Goal: Contribute content: Contribute content

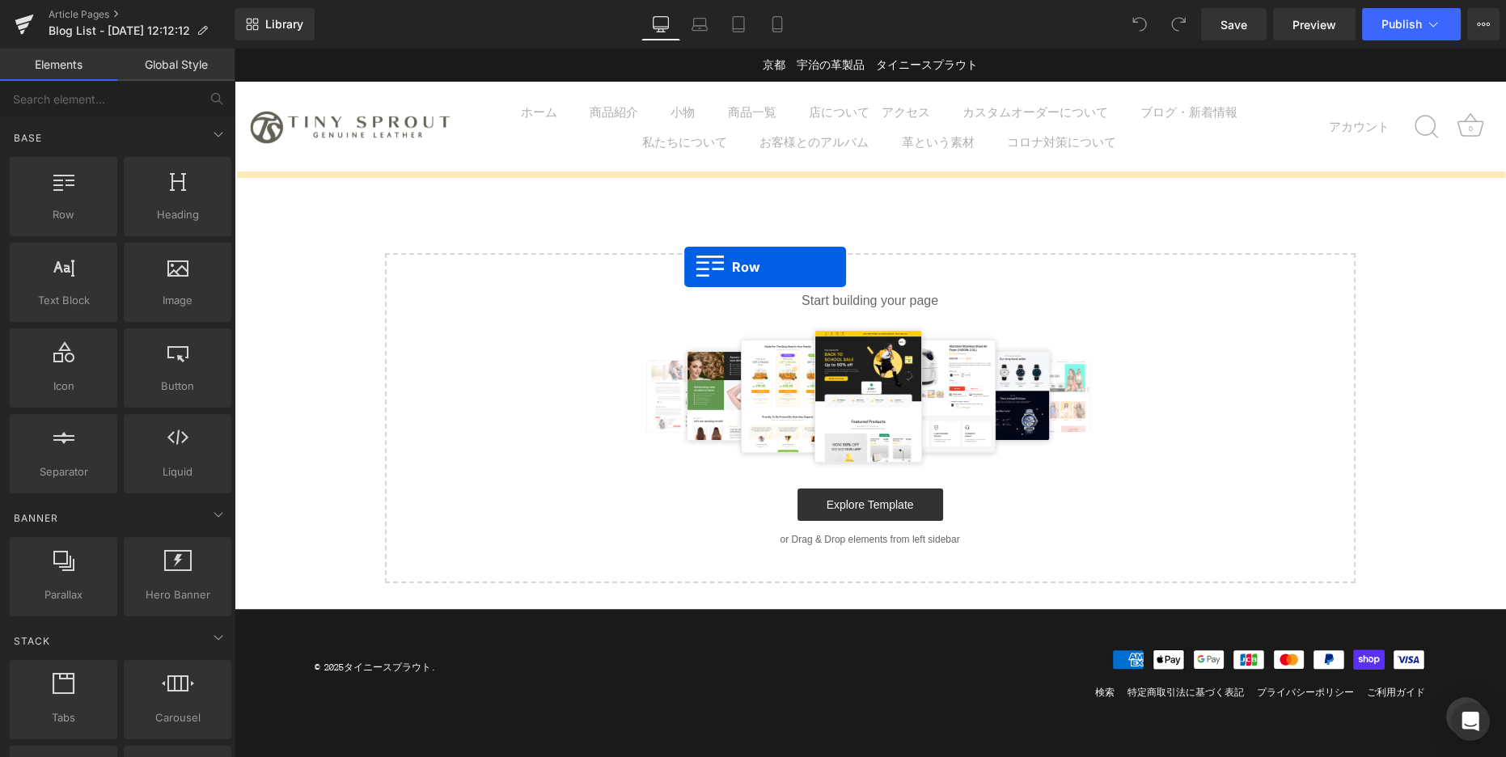
drag, startPoint x: 296, startPoint y: 232, endPoint x: 683, endPoint y: 270, distance: 389.2
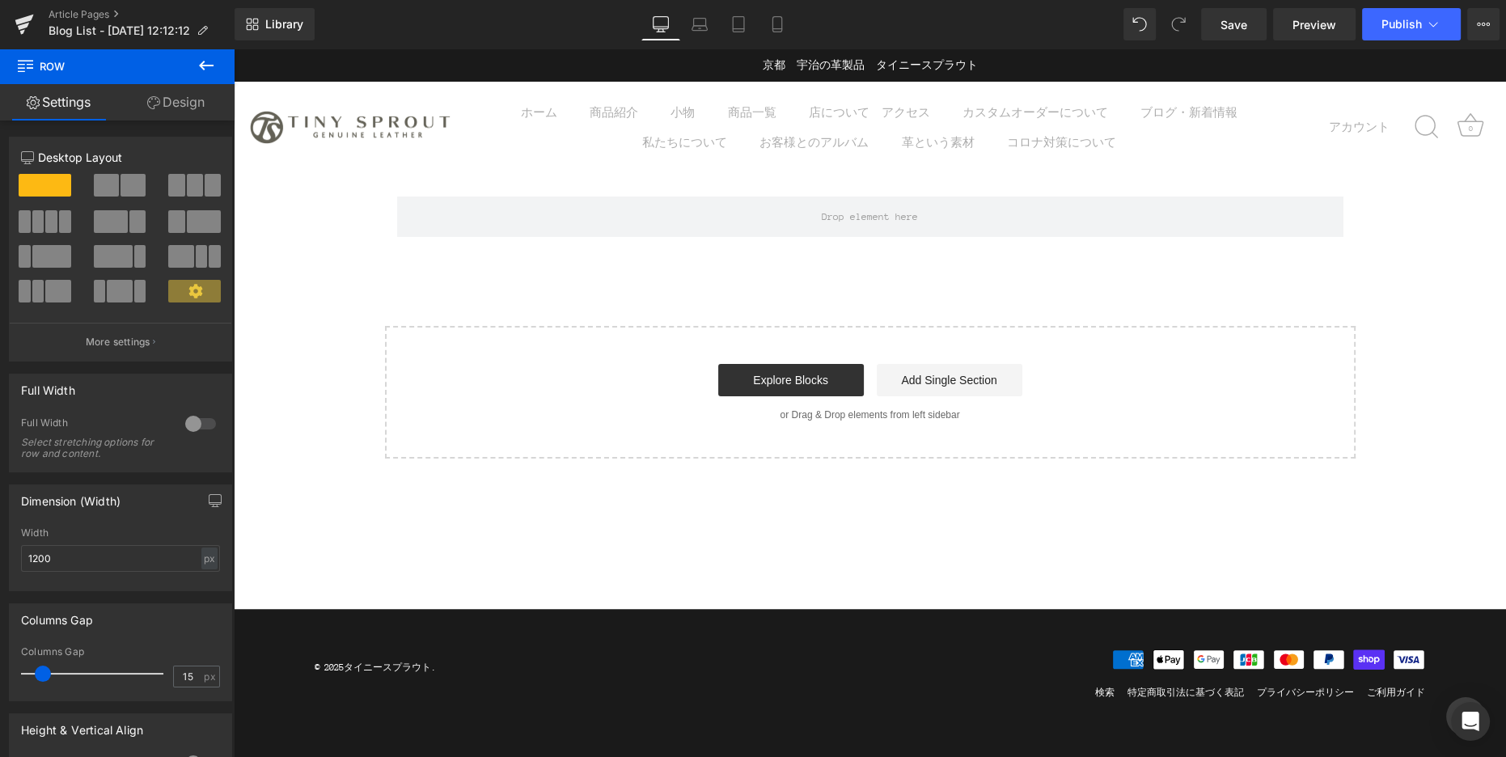
click at [196, 68] on icon at bounding box center [205, 65] width 19 height 19
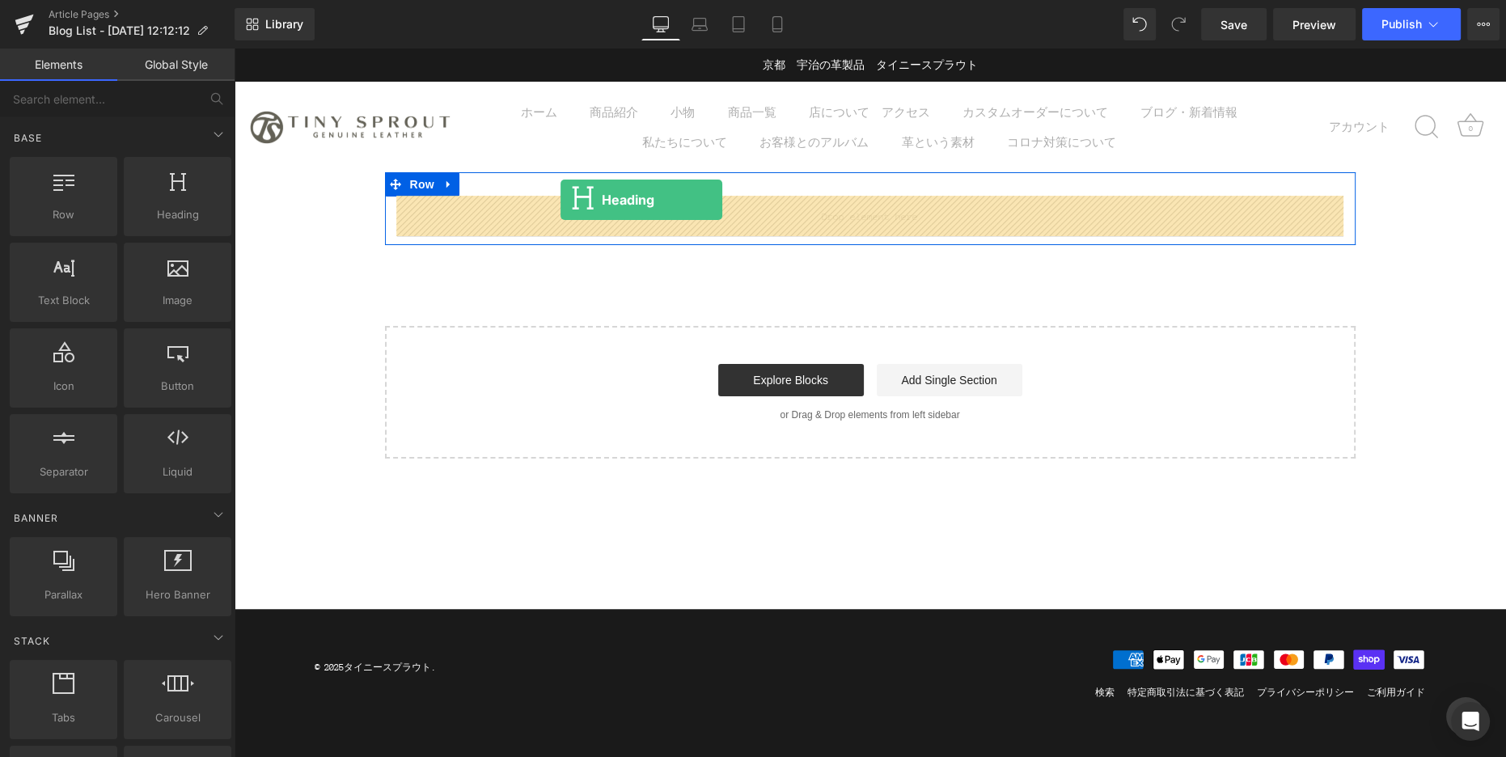
drag, startPoint x: 391, startPoint y: 230, endPoint x: 560, endPoint y: 200, distance: 172.4
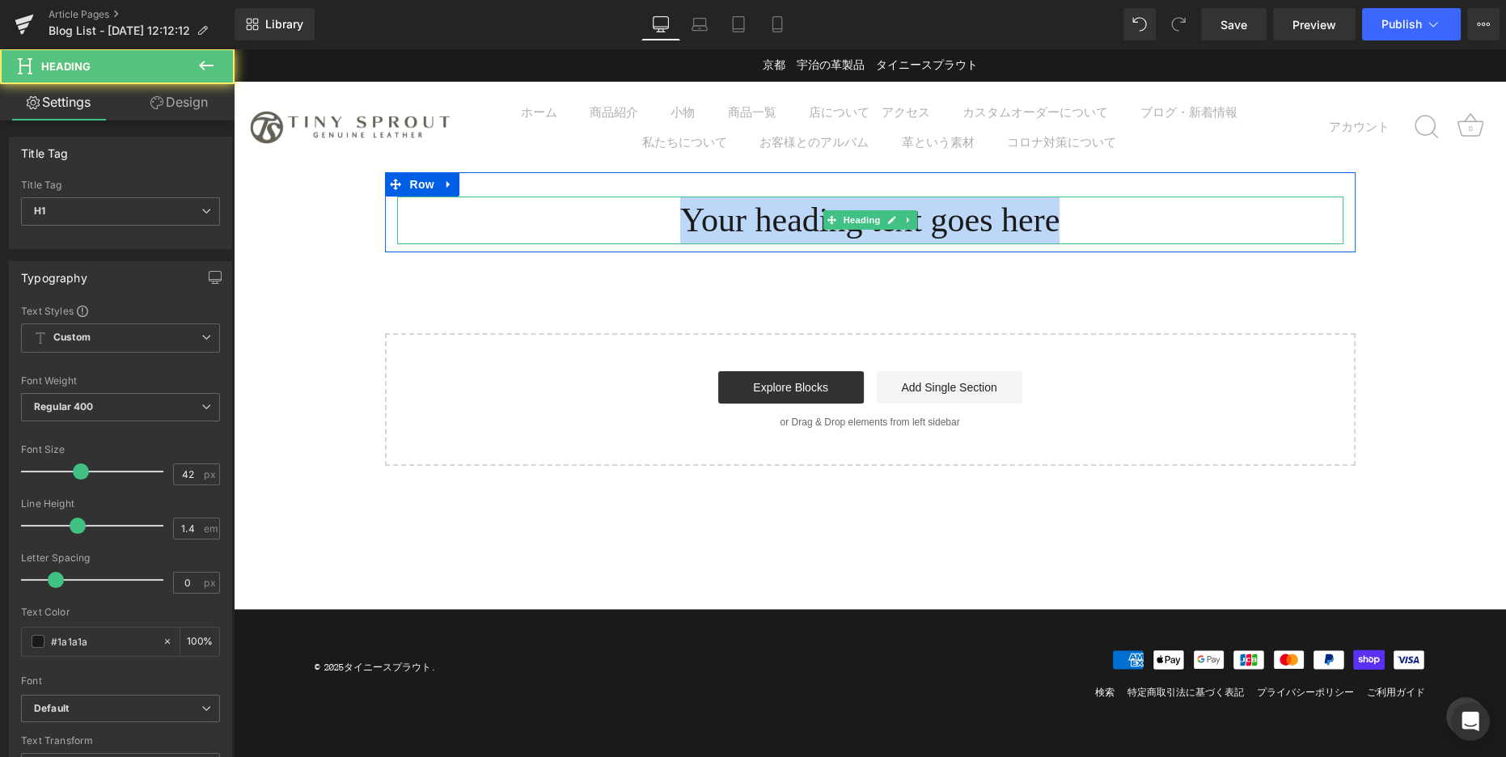
drag, startPoint x: 637, startPoint y: 229, endPoint x: 1145, endPoint y: 229, distance: 507.8
click at [1145, 229] on h1 "Your heading text goes here" at bounding box center [870, 220] width 946 height 48
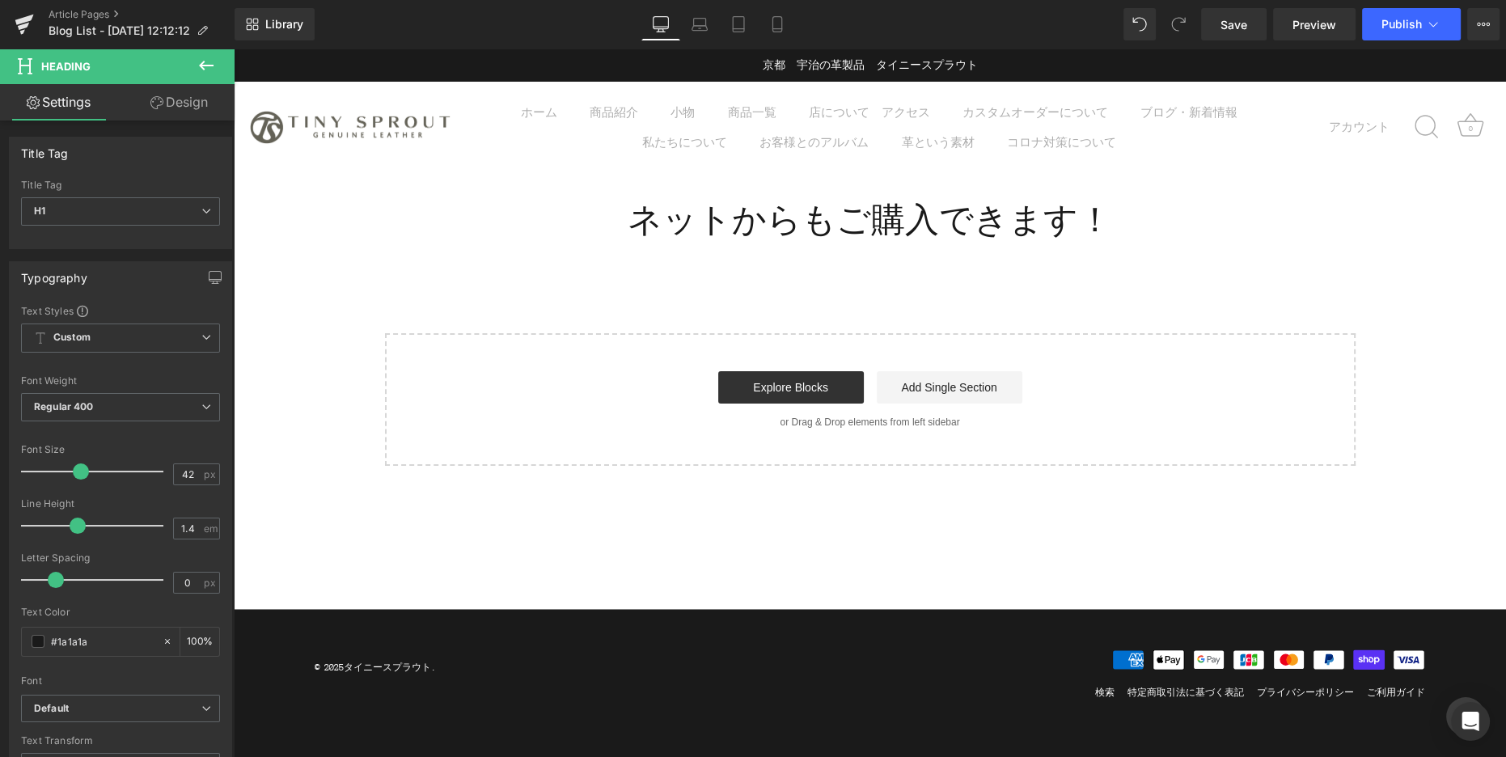
click at [214, 54] on button at bounding box center [206, 67] width 57 height 36
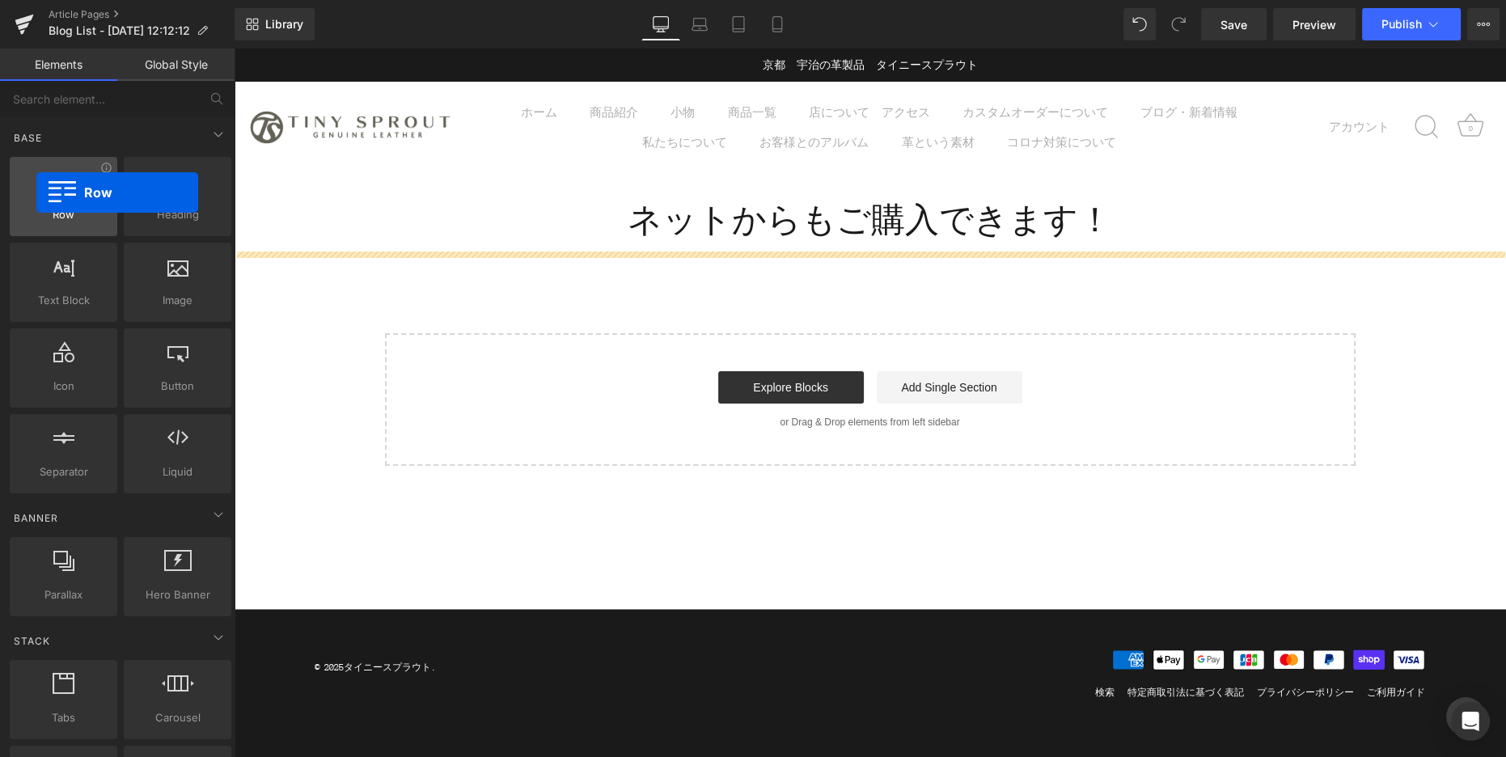
drag, startPoint x: 64, startPoint y: 189, endPoint x: 29, endPoint y: 189, distance: 34.8
click at [30, 188] on div at bounding box center [64, 188] width 98 height 36
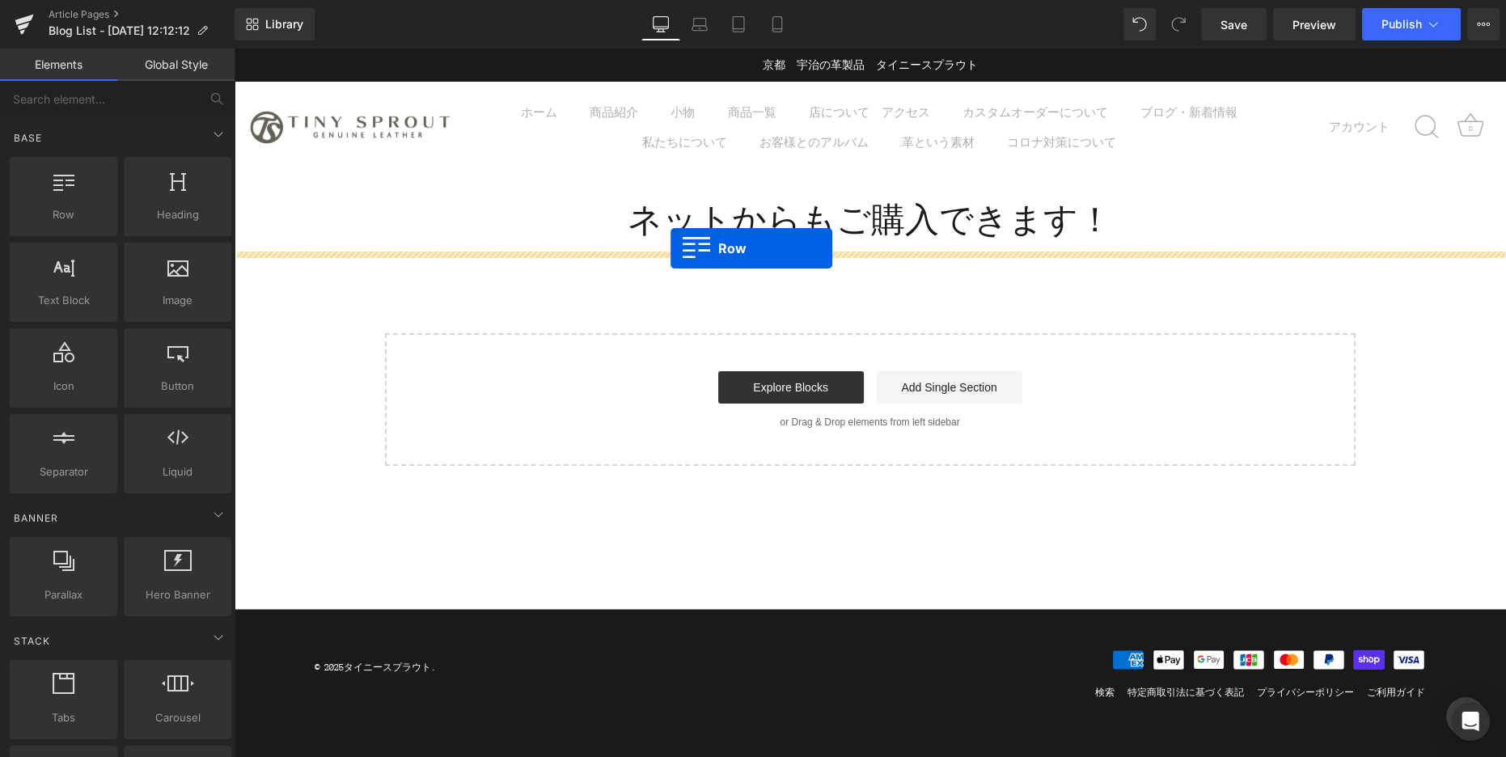
drag, startPoint x: 287, startPoint y: 264, endPoint x: 670, endPoint y: 248, distance: 383.6
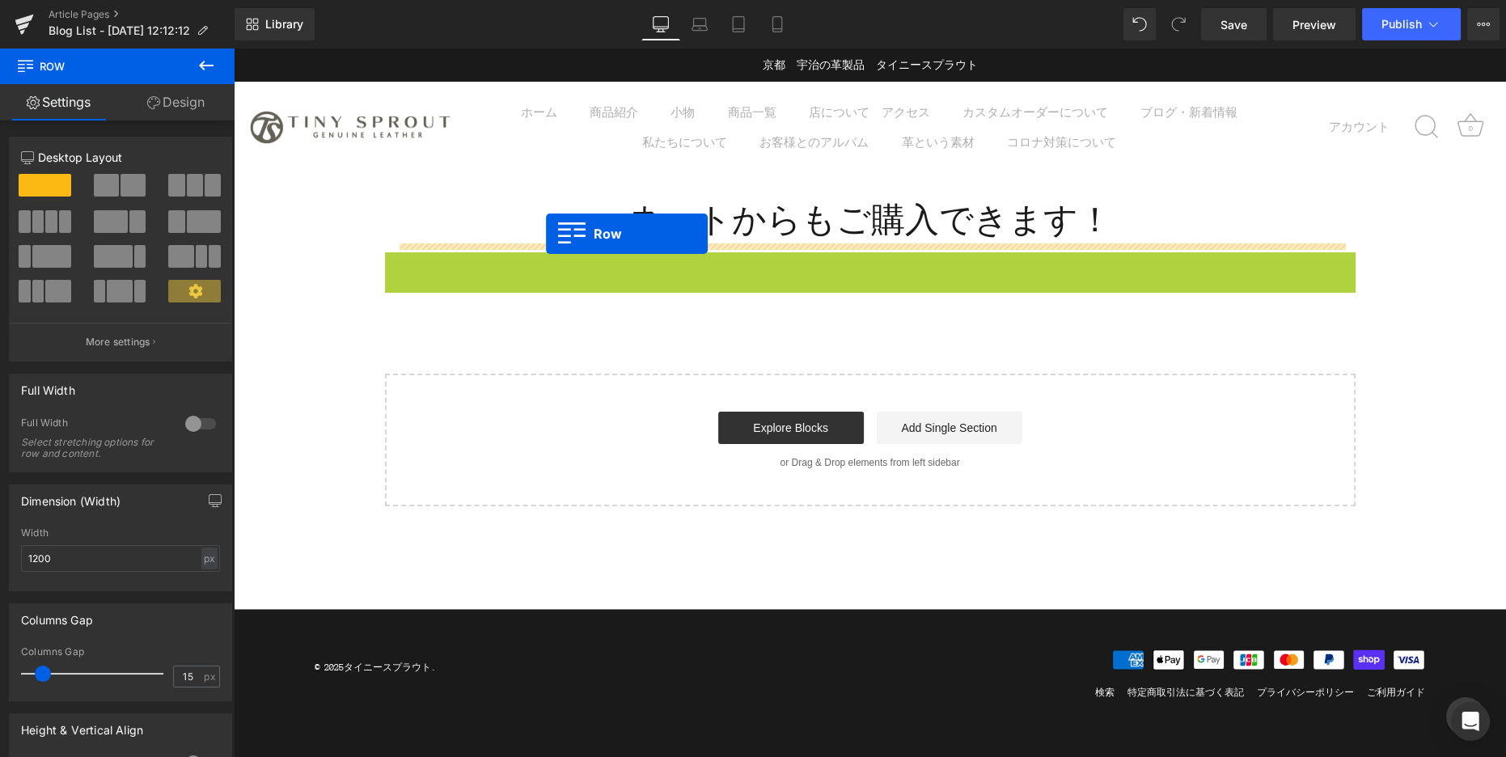
drag, startPoint x: 391, startPoint y: 264, endPoint x: 546, endPoint y: 234, distance: 157.5
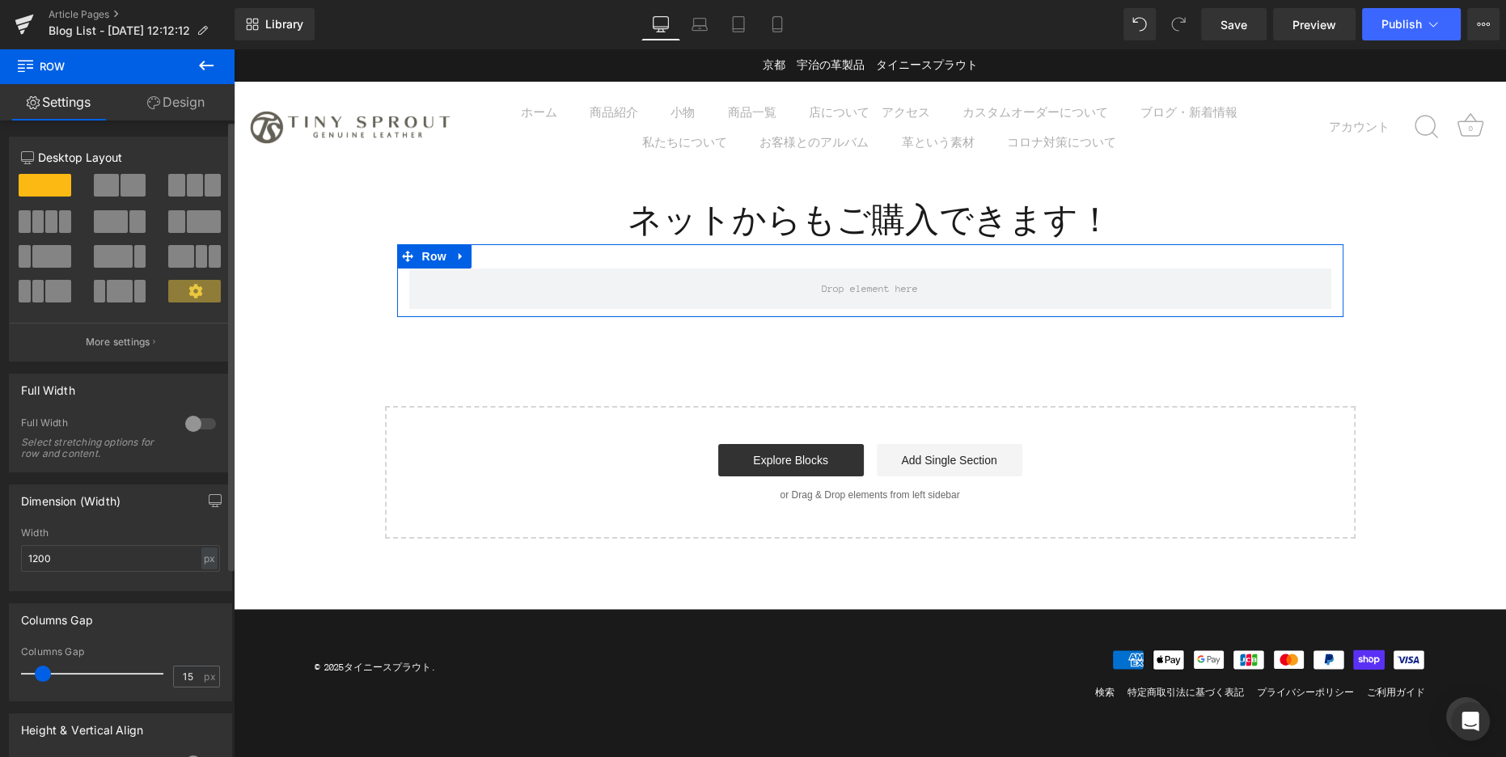
click at [132, 189] on span at bounding box center [132, 185] width 25 height 23
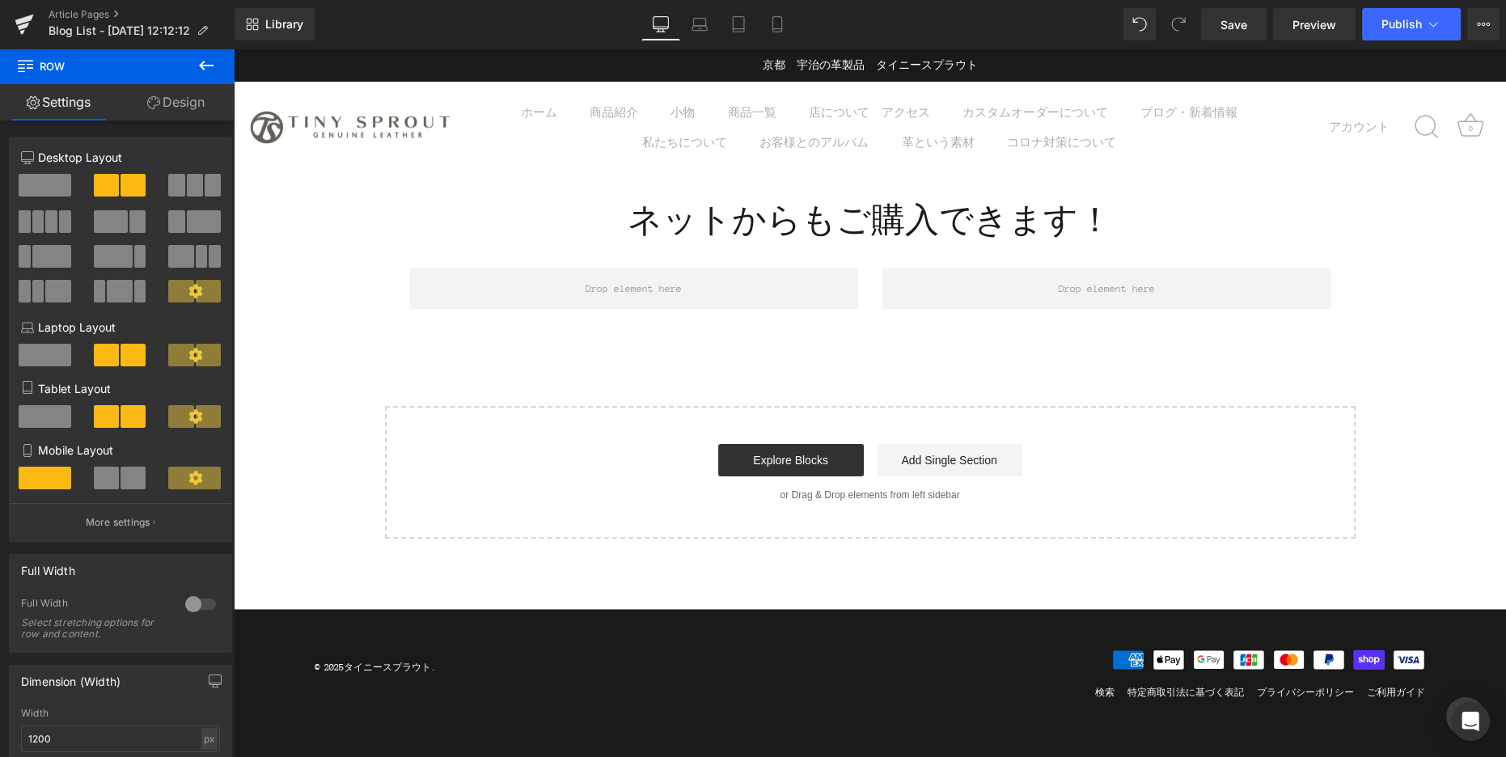
click at [203, 62] on icon at bounding box center [206, 66] width 15 height 10
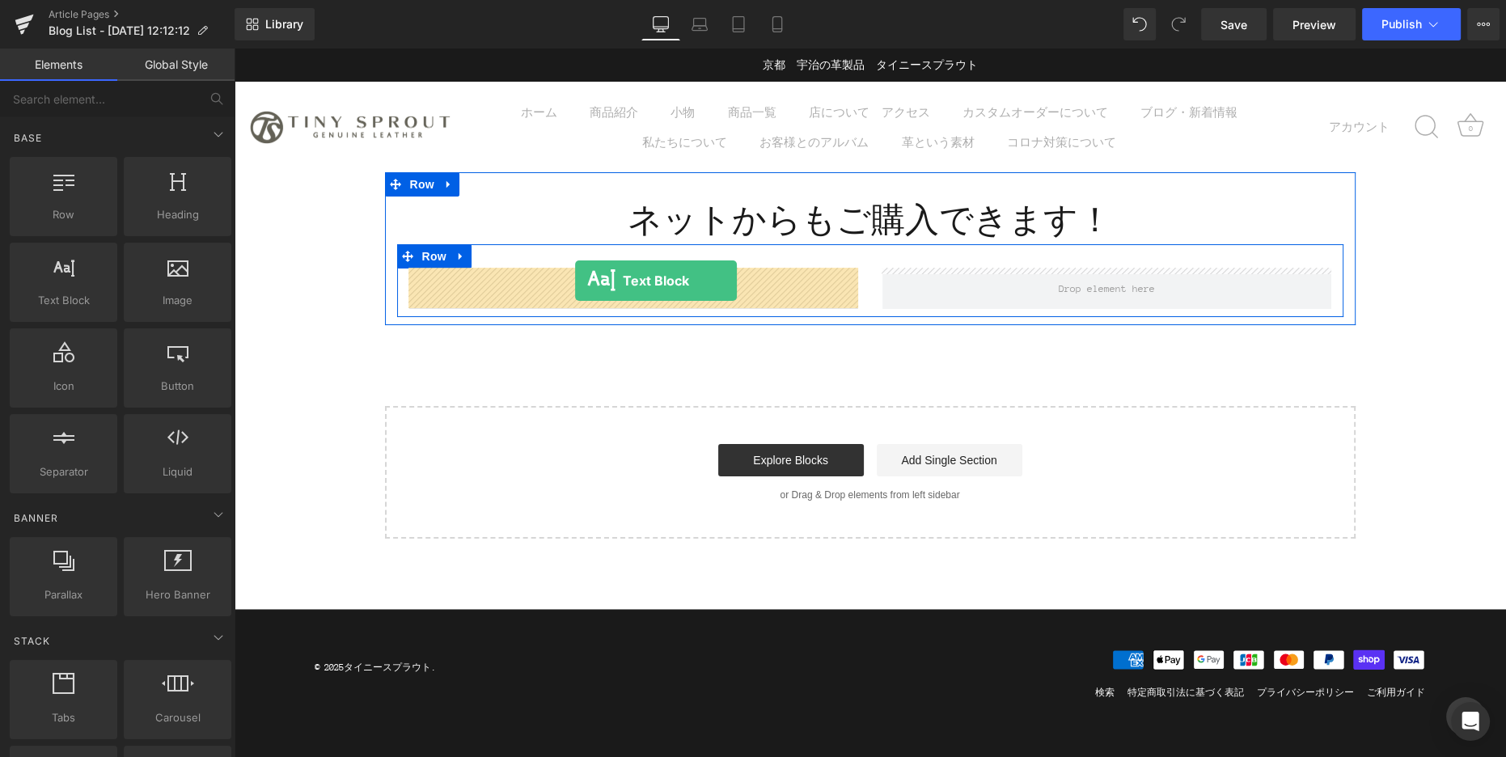
drag, startPoint x: 312, startPoint y: 341, endPoint x: 575, endPoint y: 281, distance: 269.7
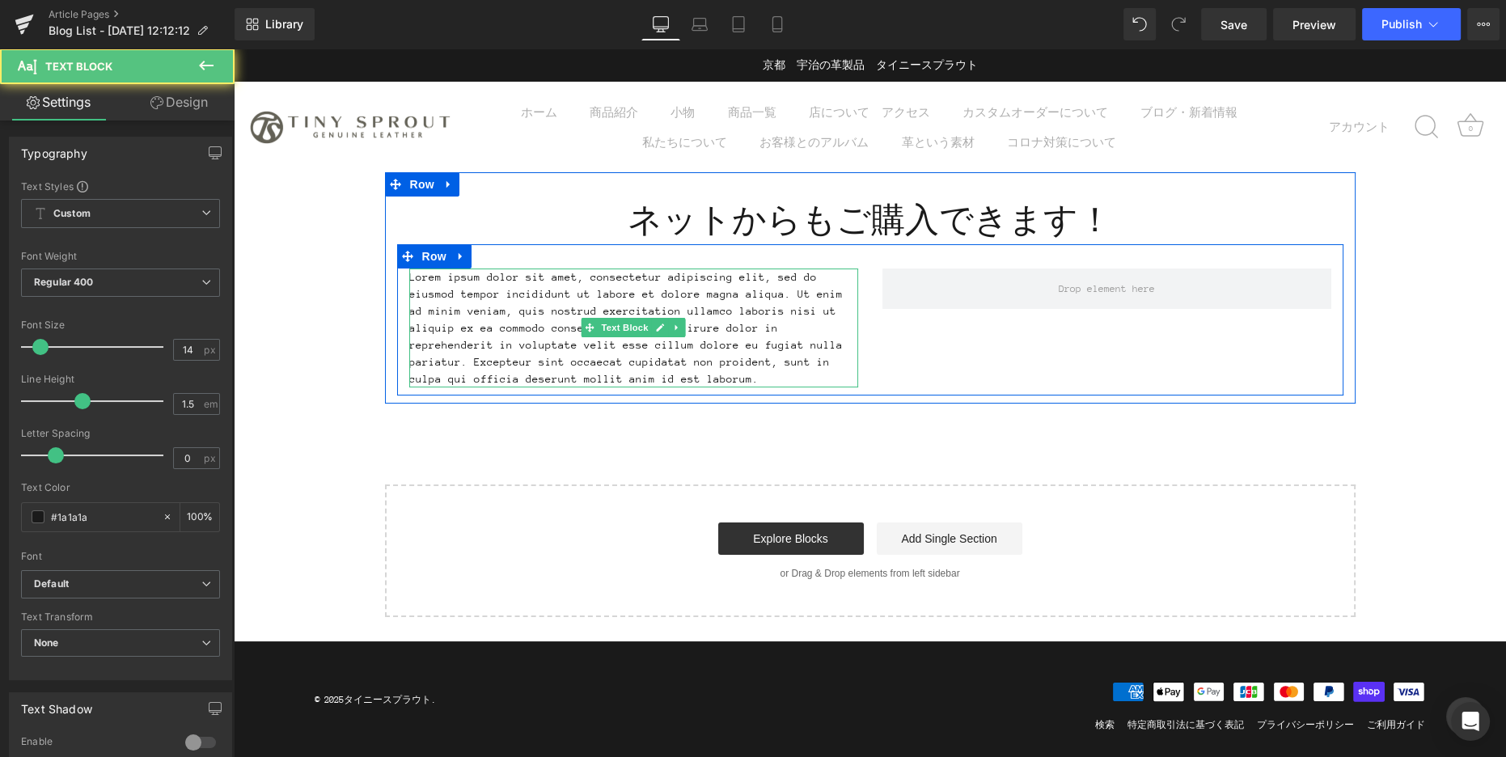
drag, startPoint x: 492, startPoint y: 344, endPoint x: 508, endPoint y: 351, distance: 17.4
click at [492, 344] on p "Lorem ipsum dolor sit amet, consectetur adipiscing elit, sed do eiusmod tempor …" at bounding box center [633, 327] width 449 height 119
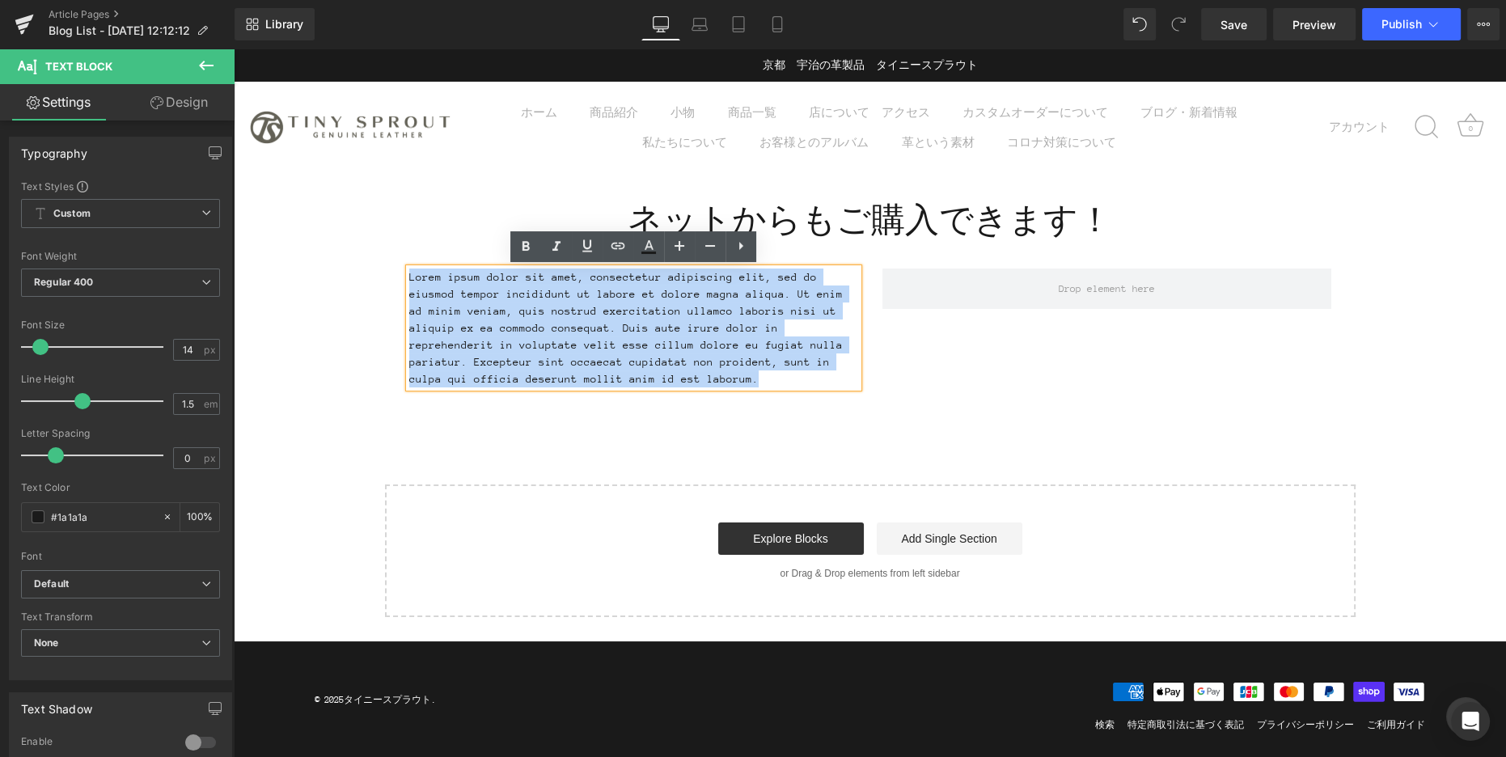
drag, startPoint x: 585, startPoint y: 385, endPoint x: 409, endPoint y: 284, distance: 203.2
click at [409, 284] on p "Lorem ipsum dolor sit amet, consectetur adipiscing elit, sed do eiusmod tempor …" at bounding box center [633, 327] width 449 height 119
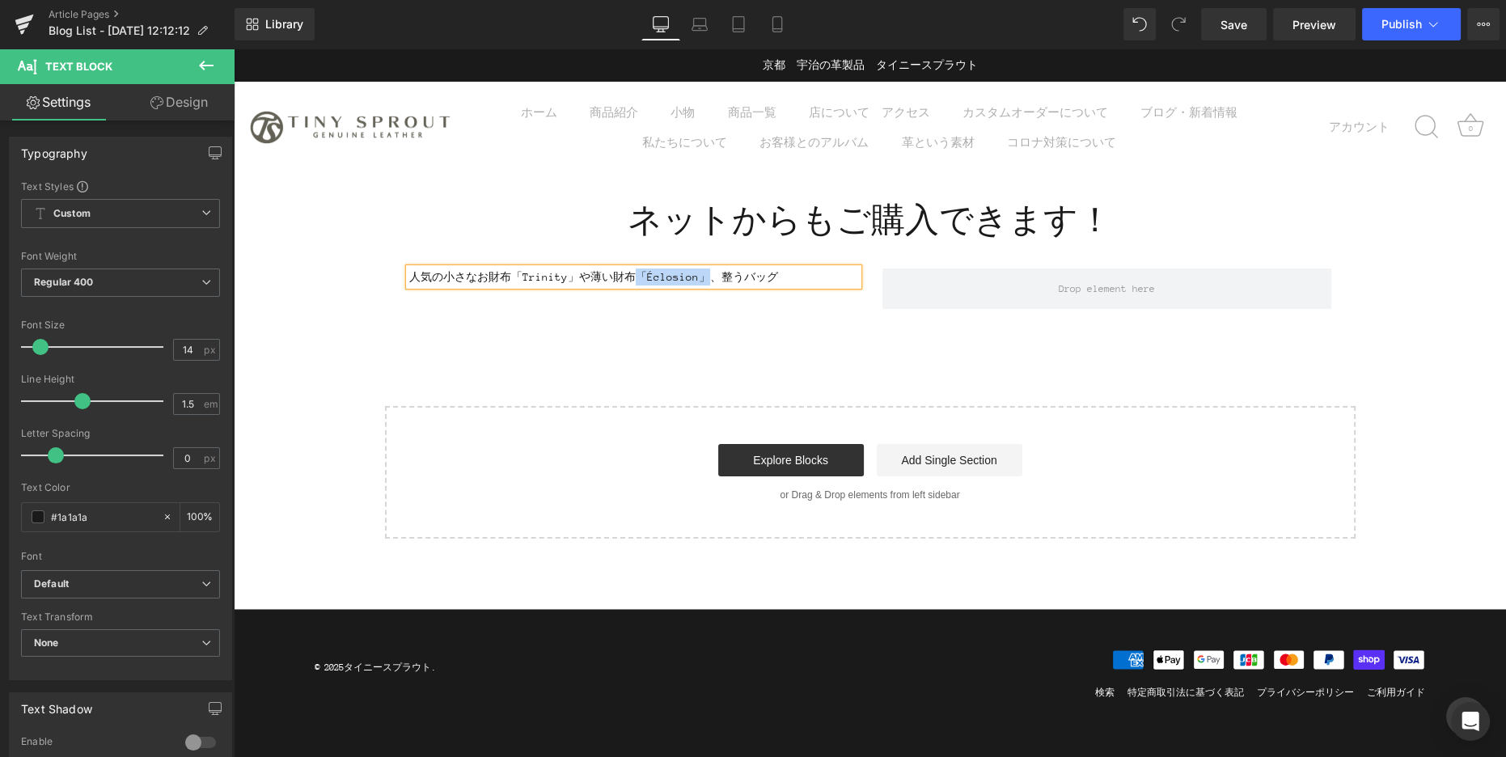
drag, startPoint x: 637, startPoint y: 276, endPoint x: 699, endPoint y: 277, distance: 62.3
click at [699, 277] on p "人気の小さなお財布「Trinity」や薄い財布「Éclosion」、整うバッグ" at bounding box center [633, 276] width 449 height 17
copy p "「Éclosion」"
click at [786, 280] on p "人気の小さなお財布「Trinity」や薄い財布「Éclosion」、整うバッグ" at bounding box center [633, 276] width 449 height 17
drag, startPoint x: 777, startPoint y: 279, endPoint x: 824, endPoint y: 277, distance: 46.9
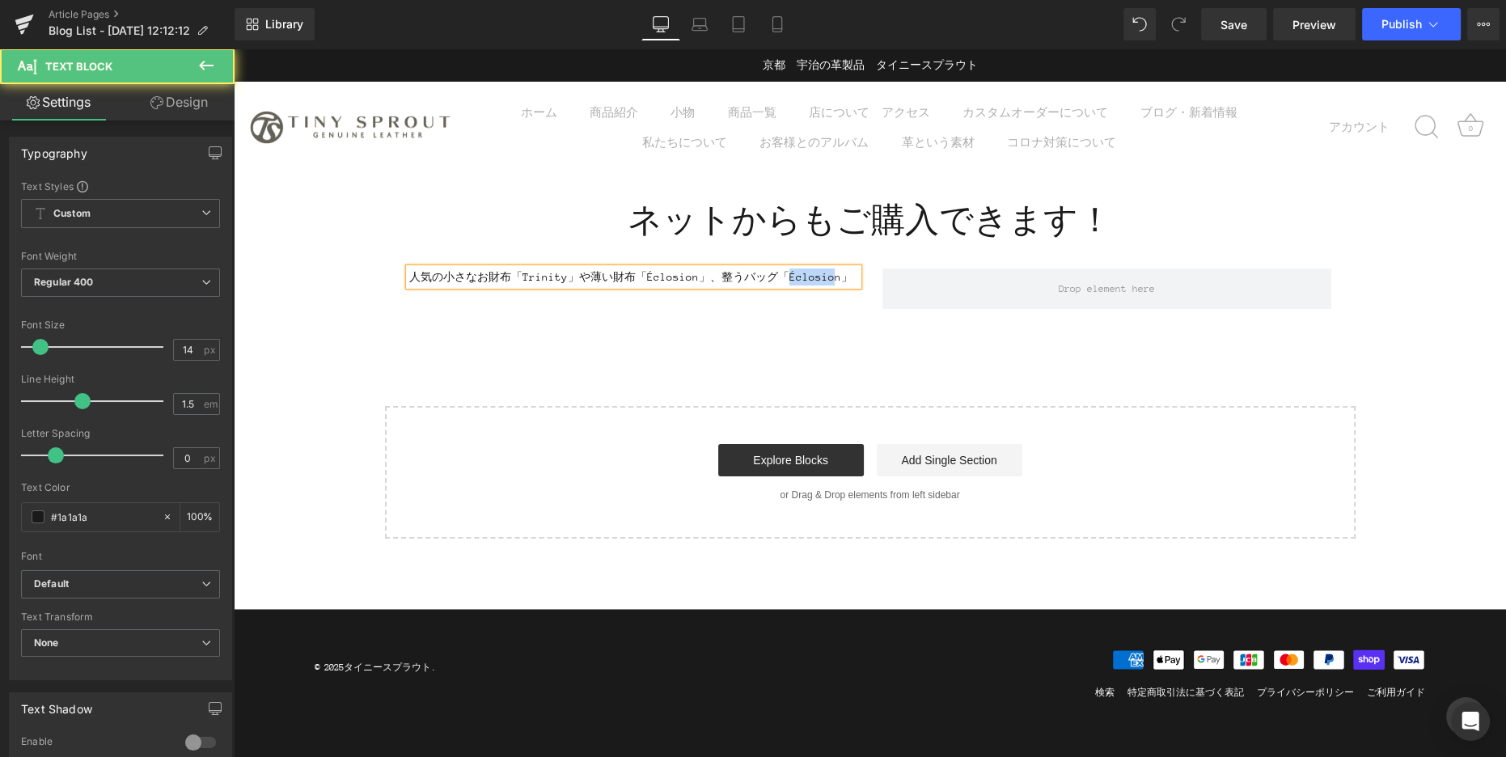
click at [824, 277] on p "人気の小さなお財布「Trinity」や薄い財布「Éclosion」、整うバッグ「Éclosion」" at bounding box center [633, 276] width 449 height 17
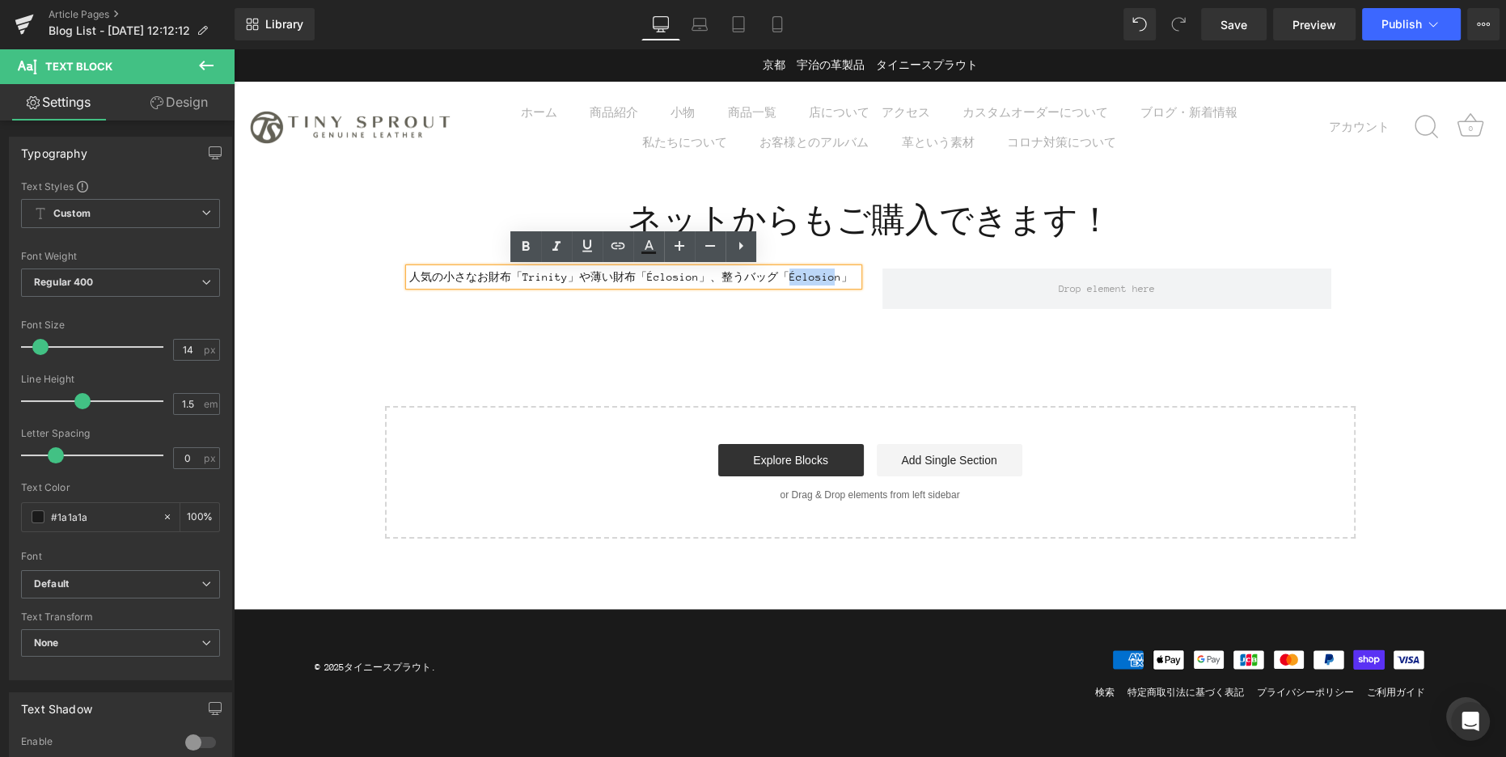
click at [825, 279] on p "人気の小さなお財布「Trinity」や薄い財布「Éclosion」、整うバッグ「Éclosion」" at bounding box center [633, 276] width 449 height 17
drag, startPoint x: 827, startPoint y: 279, endPoint x: 775, endPoint y: 278, distance: 51.8
click at [775, 278] on p "人気の小さなお財布「Trinity」や薄い財布「Éclosion」、整うバッグ「Éclosion」" at bounding box center [633, 276] width 449 height 17
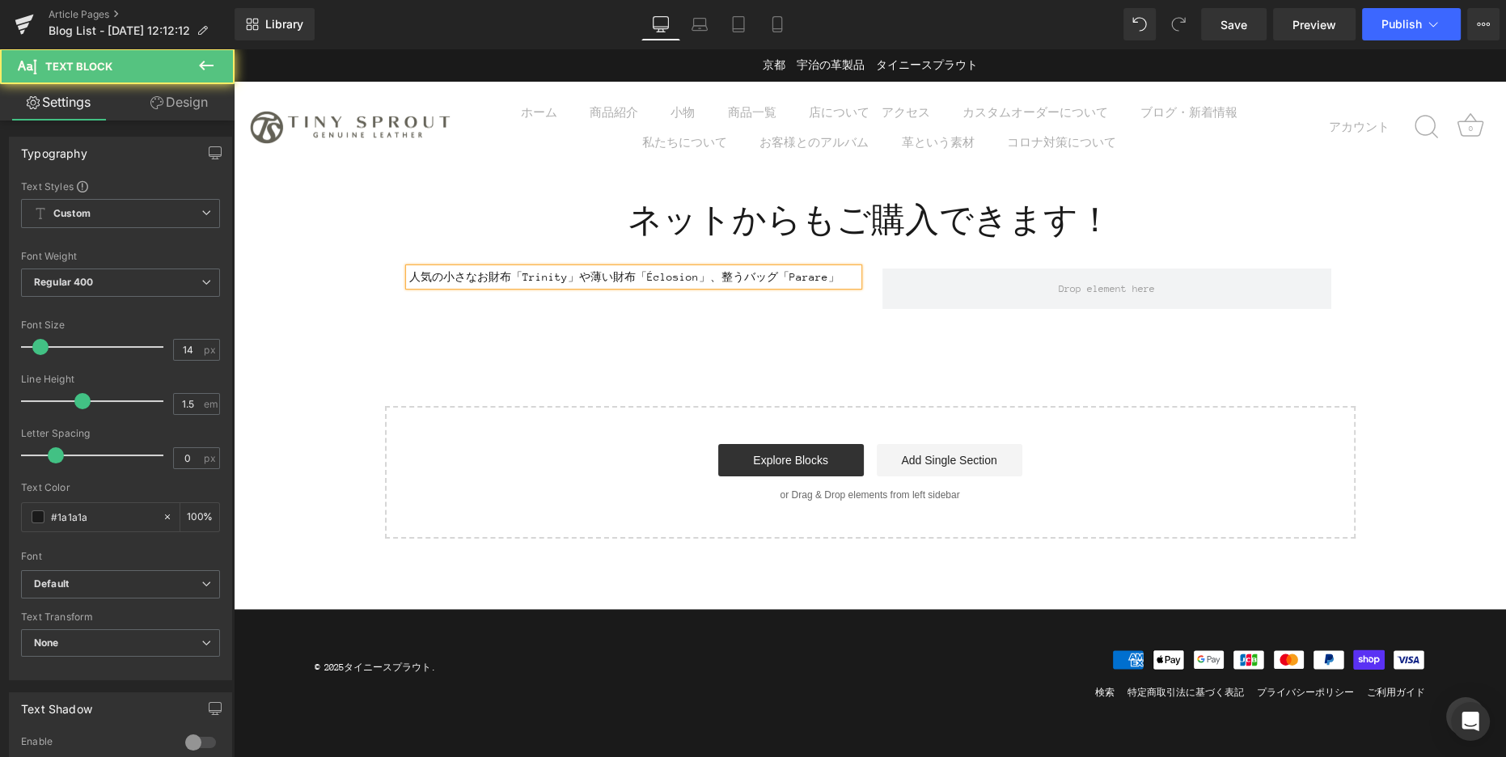
click at [824, 278] on p "人気の小さなお財布「Trinity」や薄い財布「Éclosion」、整うバッグ「Parare」" at bounding box center [633, 276] width 449 height 17
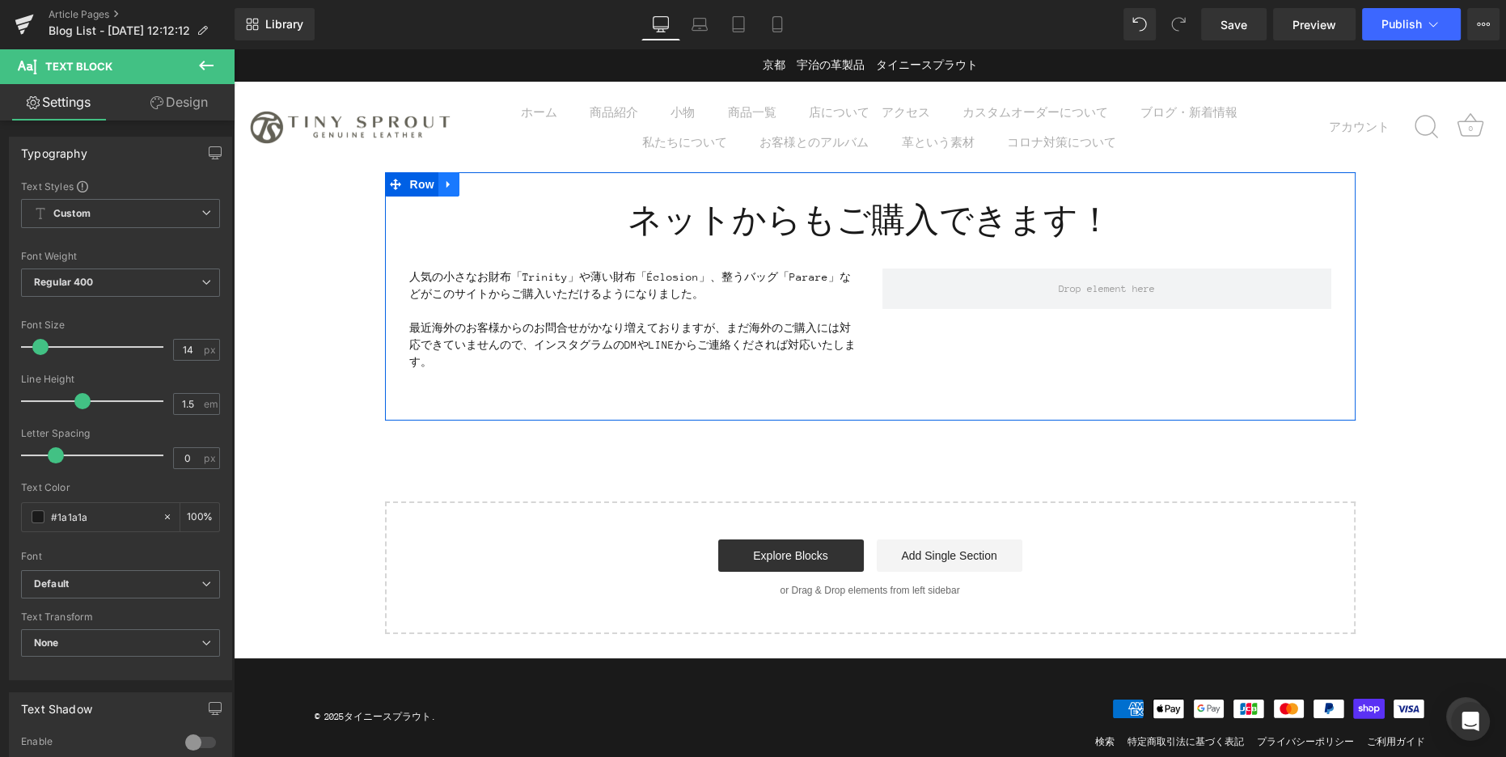
click at [446, 183] on icon at bounding box center [447, 184] width 3 height 7
click at [467, 181] on icon at bounding box center [469, 184] width 11 height 11
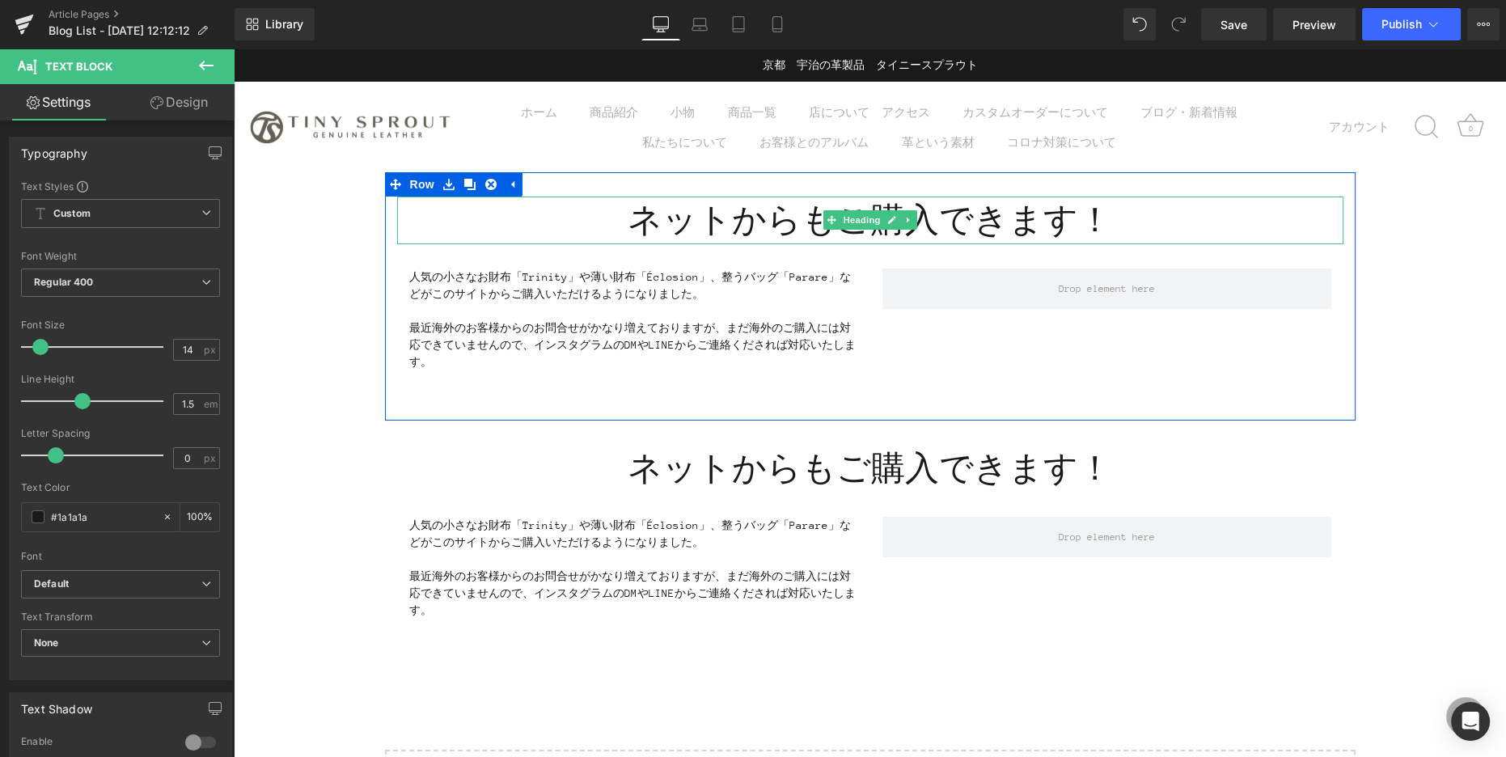
click at [641, 217] on h1 "ネットからもご購入できます！" at bounding box center [870, 220] width 946 height 48
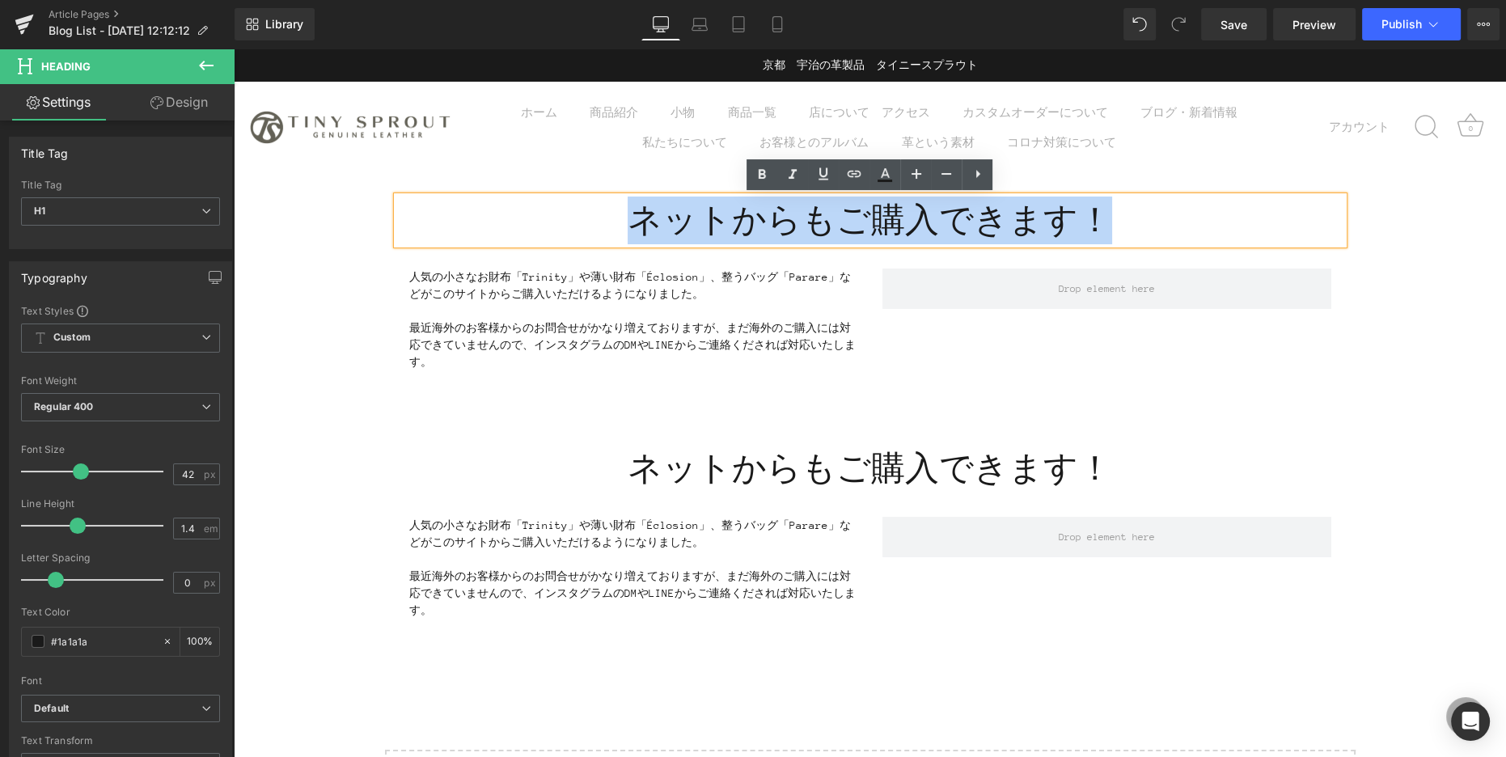
drag, startPoint x: 636, startPoint y: 217, endPoint x: 1180, endPoint y: 232, distance: 544.4
click at [1180, 232] on h1 "ネットからもご購入できます！" at bounding box center [870, 220] width 946 height 48
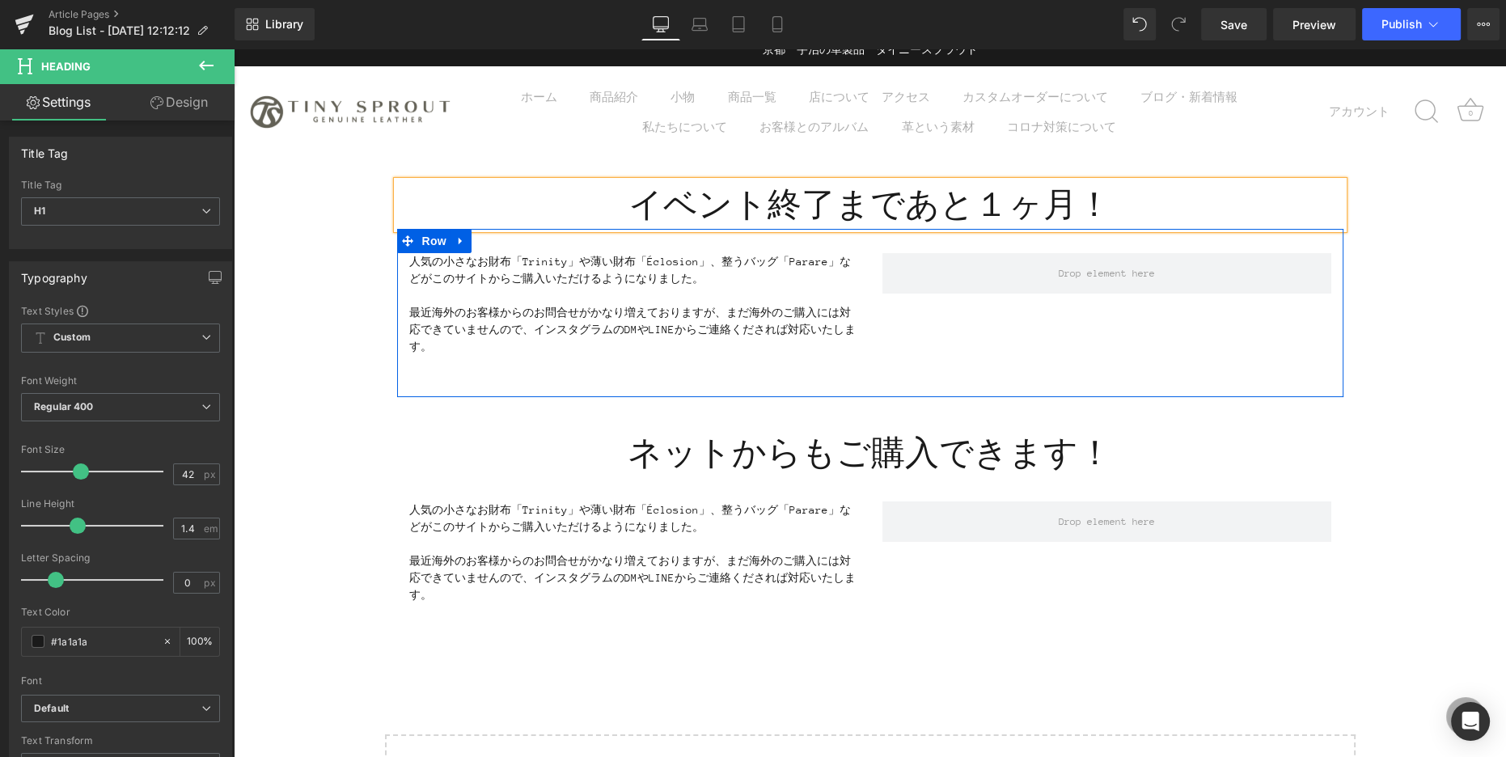
click at [576, 313] on p "最近海外のお客様からのお問合せがかなり増えておりますが、まだ海外のご購入には対応できていませんので、インスタグラムのDMやLINEからご連絡くだされば対応いた…" at bounding box center [633, 329] width 449 height 51
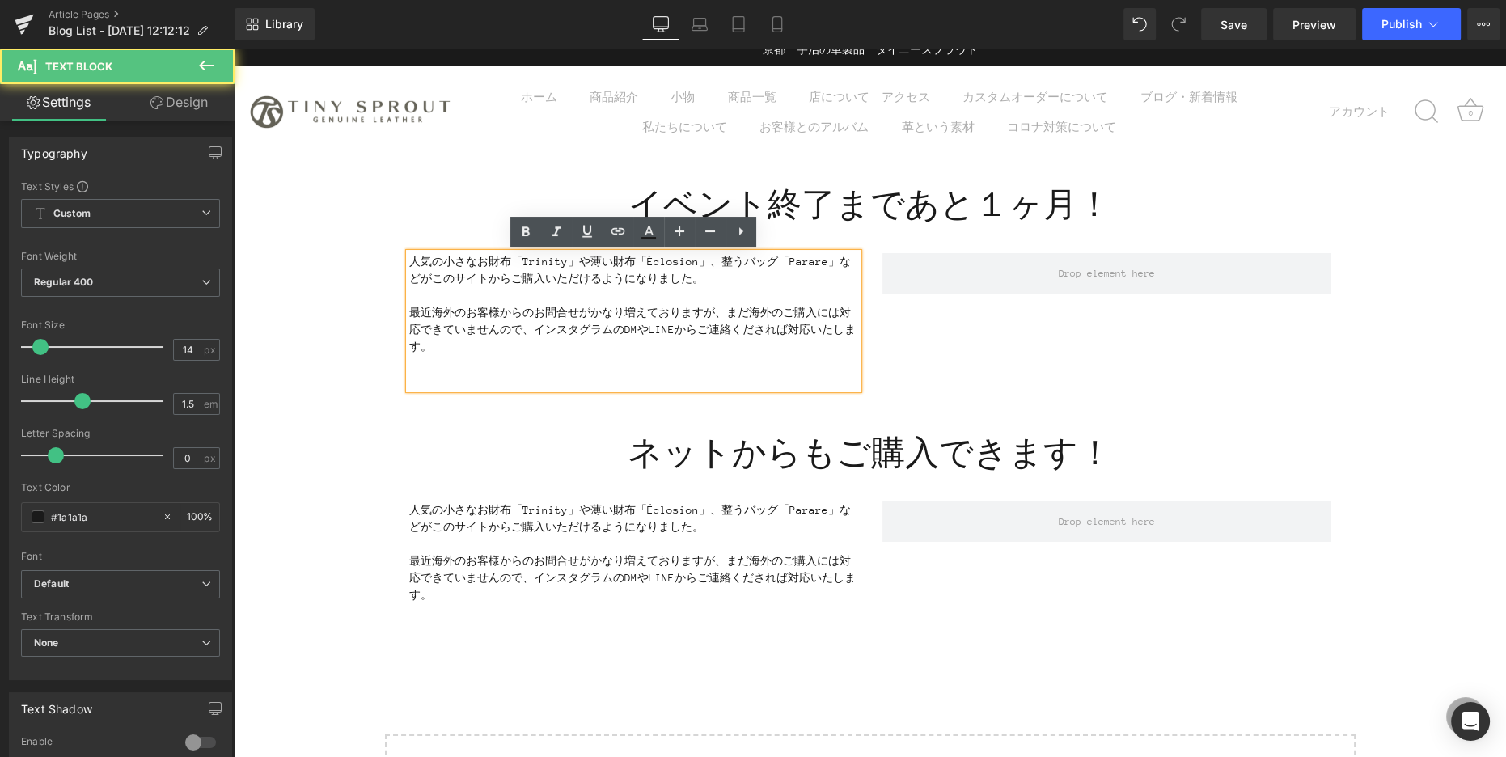
scroll to position [15, 0]
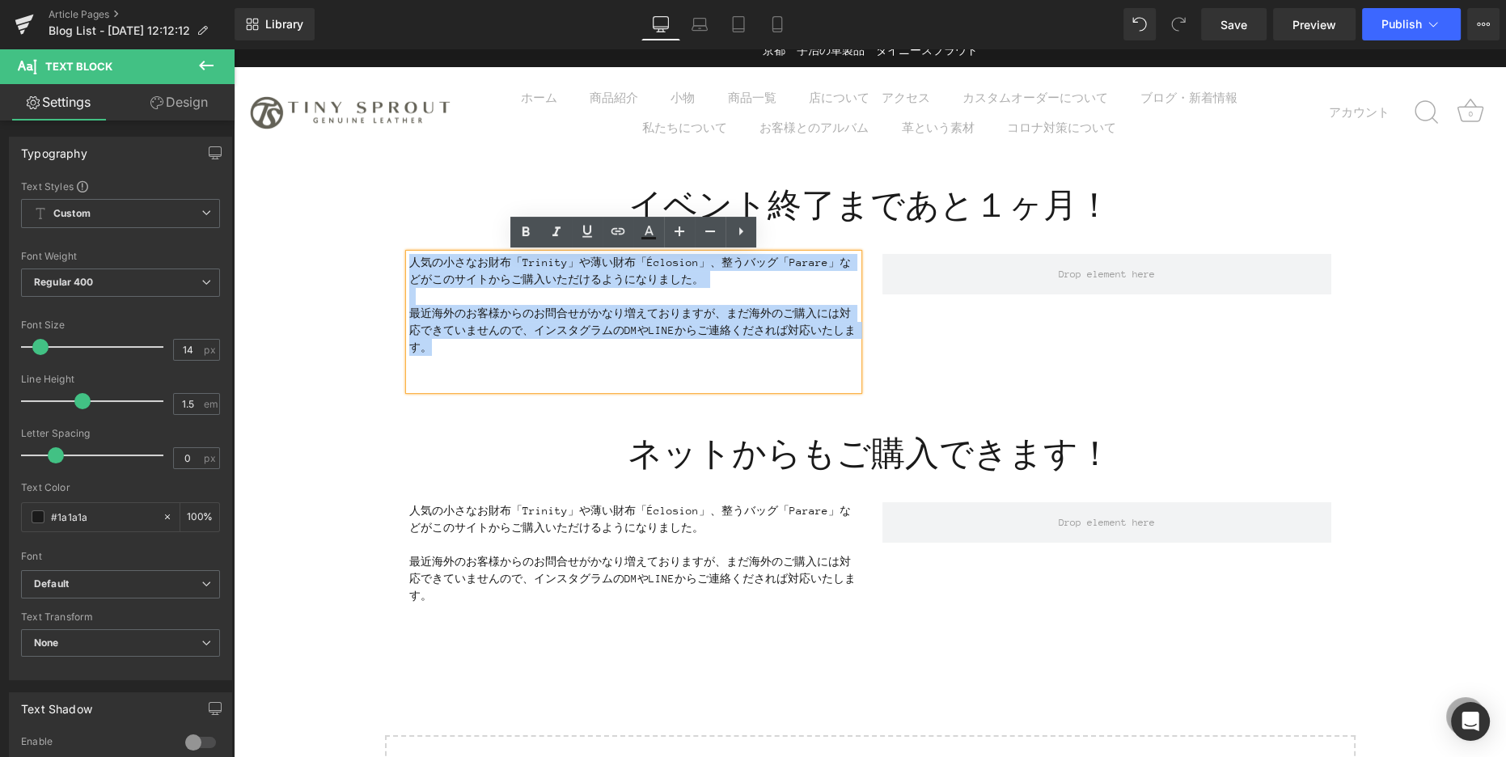
drag, startPoint x: 429, startPoint y: 348, endPoint x: 411, endPoint y: 260, distance: 89.9
click at [411, 260] on div "人気の小さなお財布「Trinity」や薄い財布「Éclosion」、整うバッグ「Parare」などがこのサイトからご購入いただけるようになりました。 最近海外…" at bounding box center [633, 322] width 449 height 136
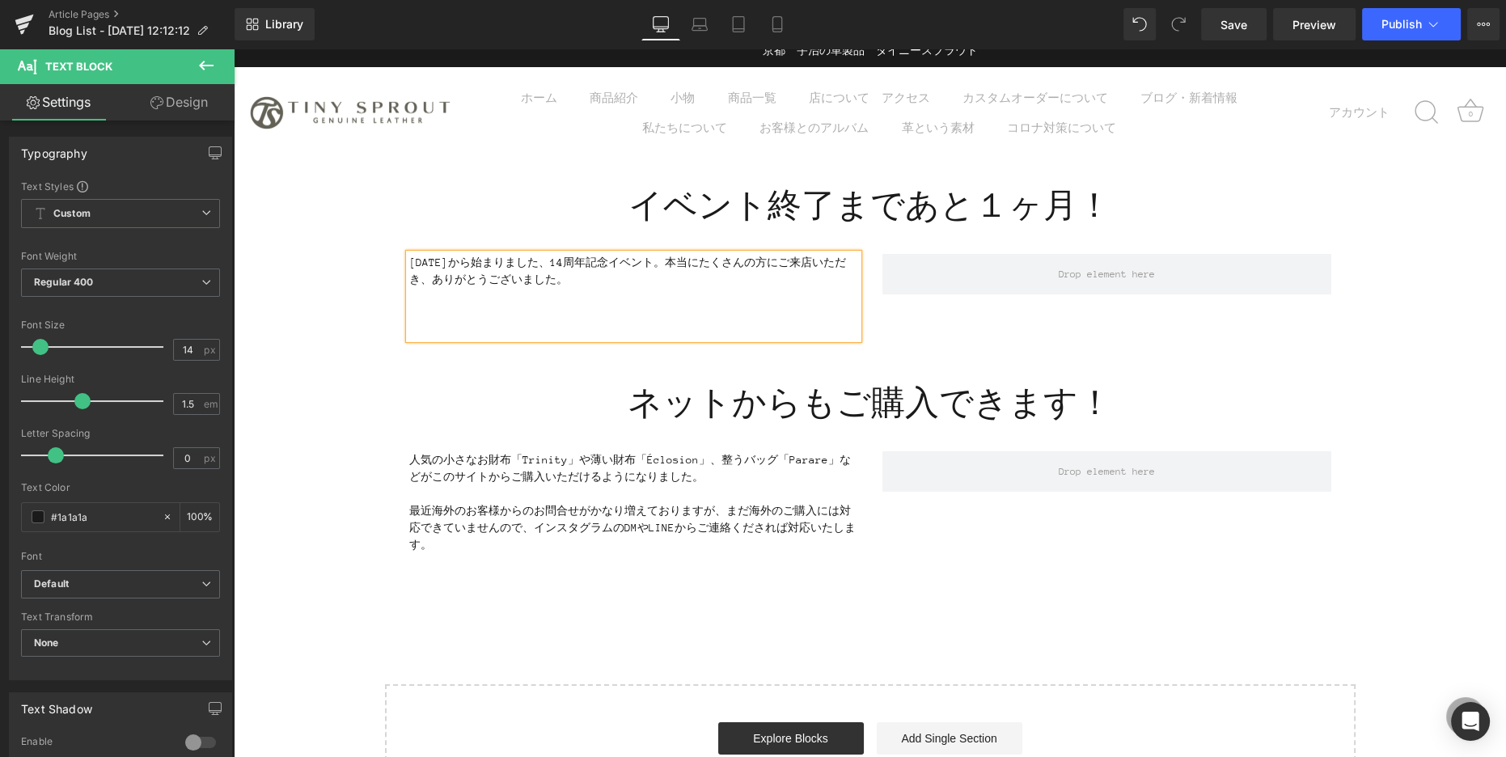
click at [411, 260] on p "[DATE]から始まりました、14周年記念イベント。本当にたくさんの方にご来店いただき、ありがとうございました。" at bounding box center [633, 271] width 449 height 34
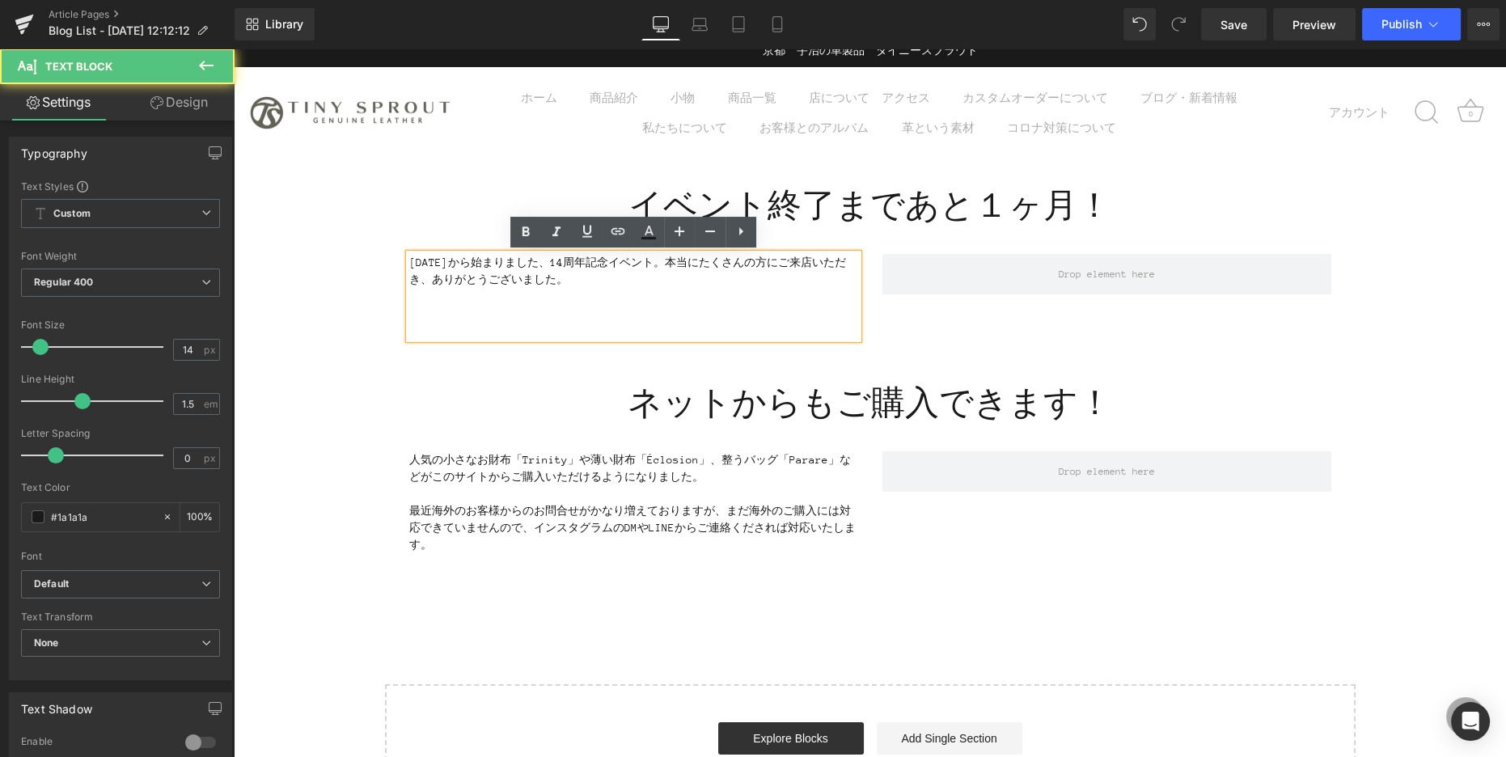
click at [650, 279] on p "[DATE]から始まりました、14周年記念イベント。本当にたくさんの方にご来店いただき、ありがとうございました。" at bounding box center [633, 271] width 449 height 34
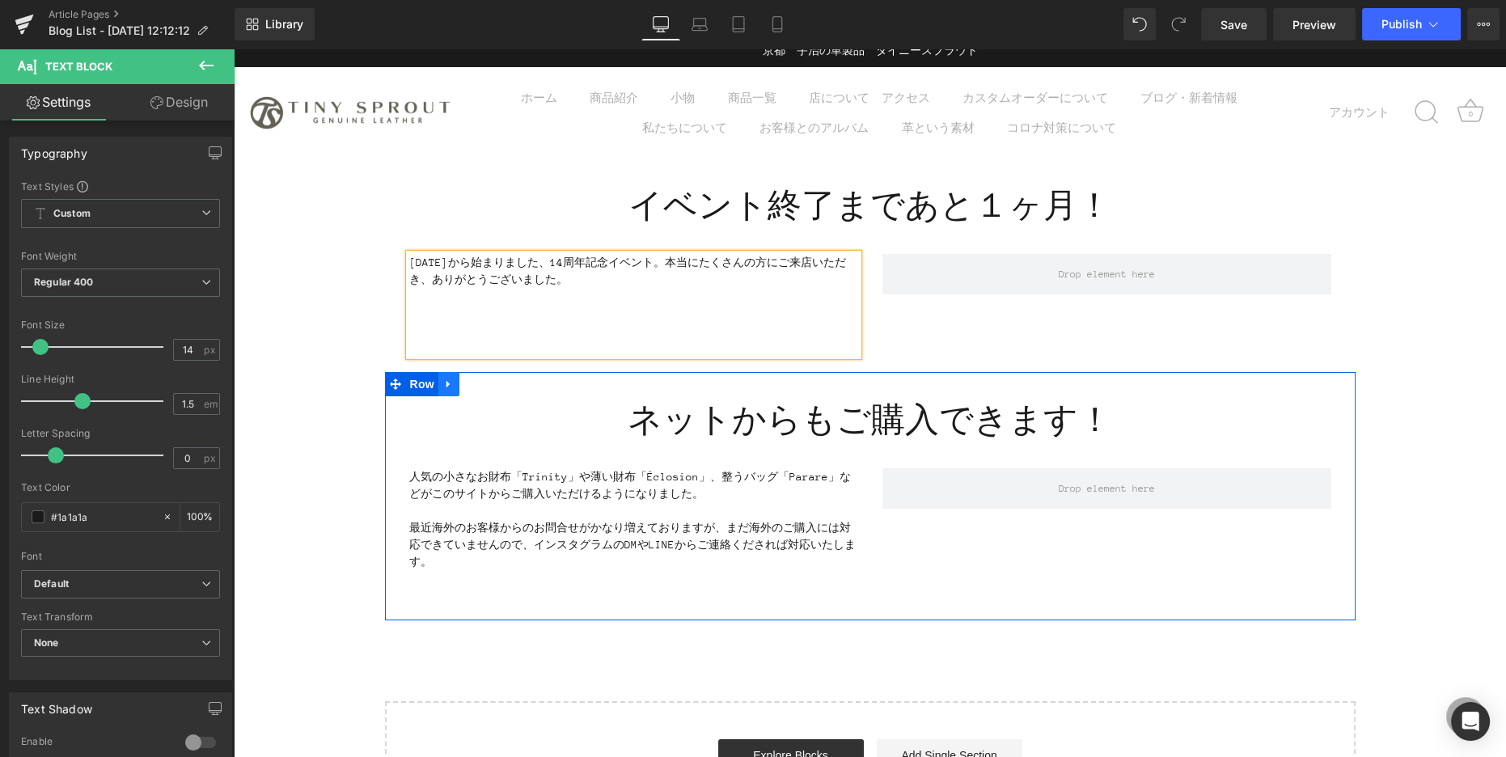
click at [447, 381] on icon at bounding box center [447, 384] width 3 height 7
click at [464, 381] on icon at bounding box center [469, 383] width 11 height 11
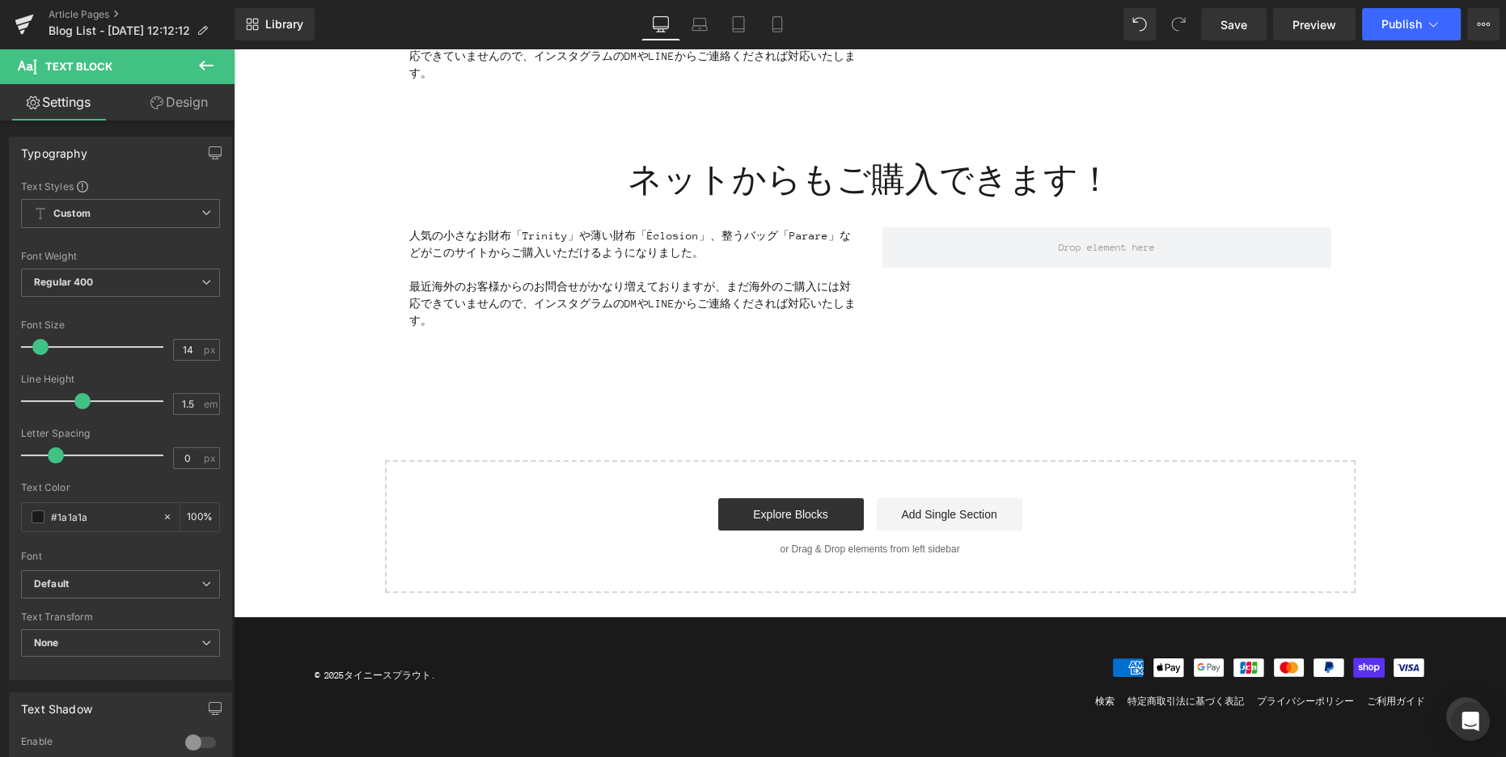
scroll to position [510, 0]
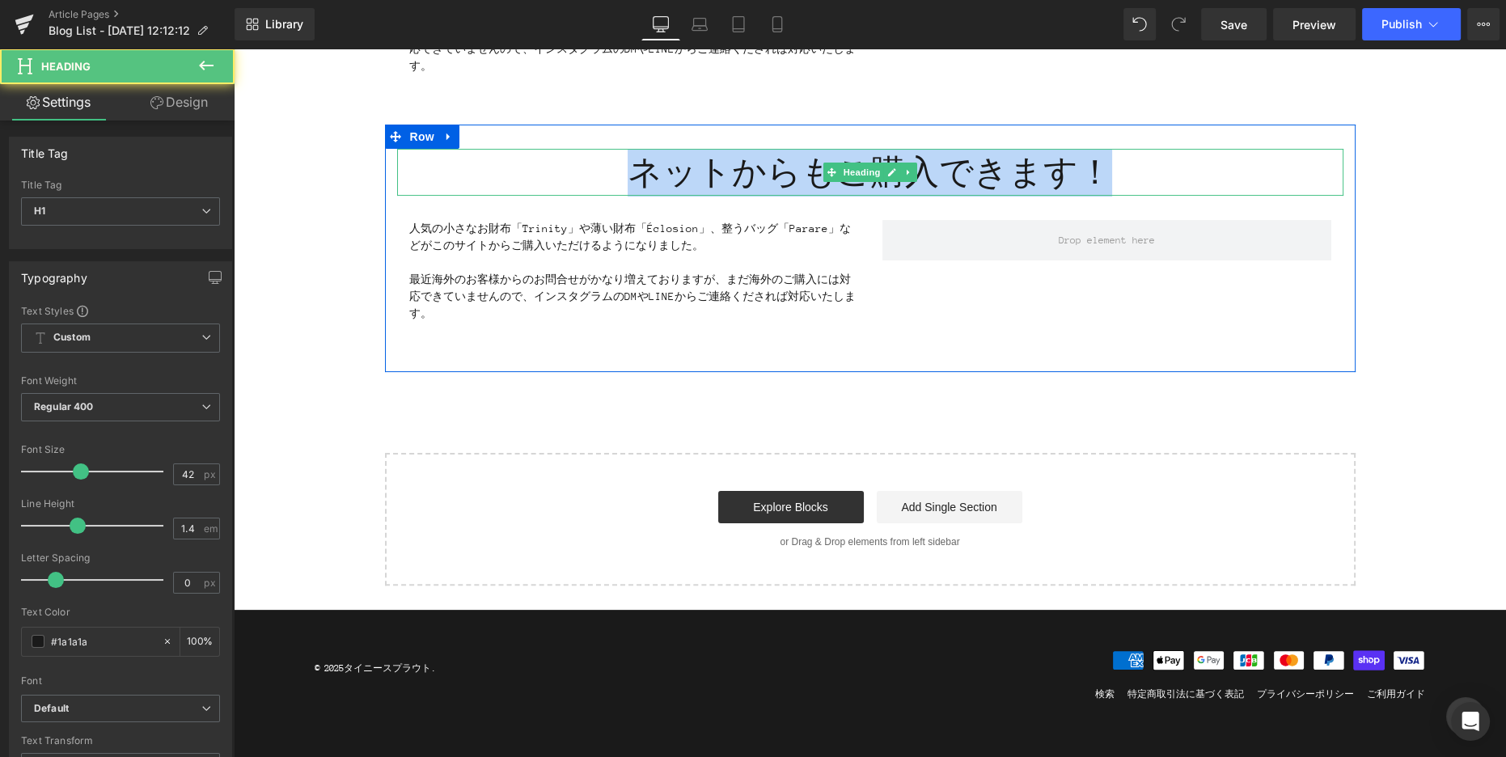
drag, startPoint x: 638, startPoint y: 170, endPoint x: 1155, endPoint y: 177, distance: 516.7
click at [1155, 177] on h1 "ネットからもご購入できます！" at bounding box center [870, 173] width 946 height 48
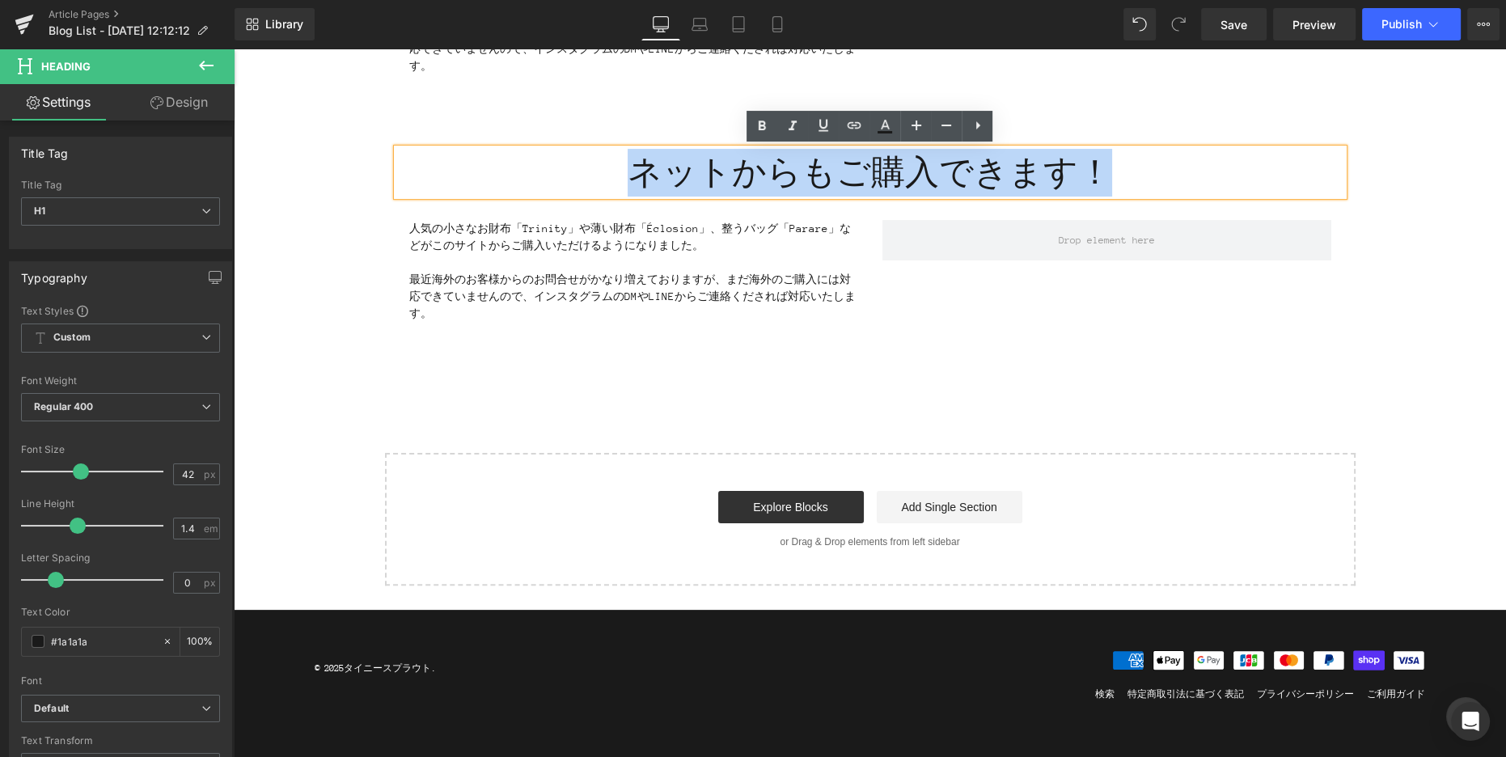
click at [1154, 177] on h1 "ネットからもご購入できます！" at bounding box center [870, 173] width 946 height 48
drag, startPoint x: 633, startPoint y: 175, endPoint x: 1129, endPoint y: 183, distance: 495.7
click at [1129, 183] on h1 "ネットからもご購入できます！" at bounding box center [870, 173] width 946 height 48
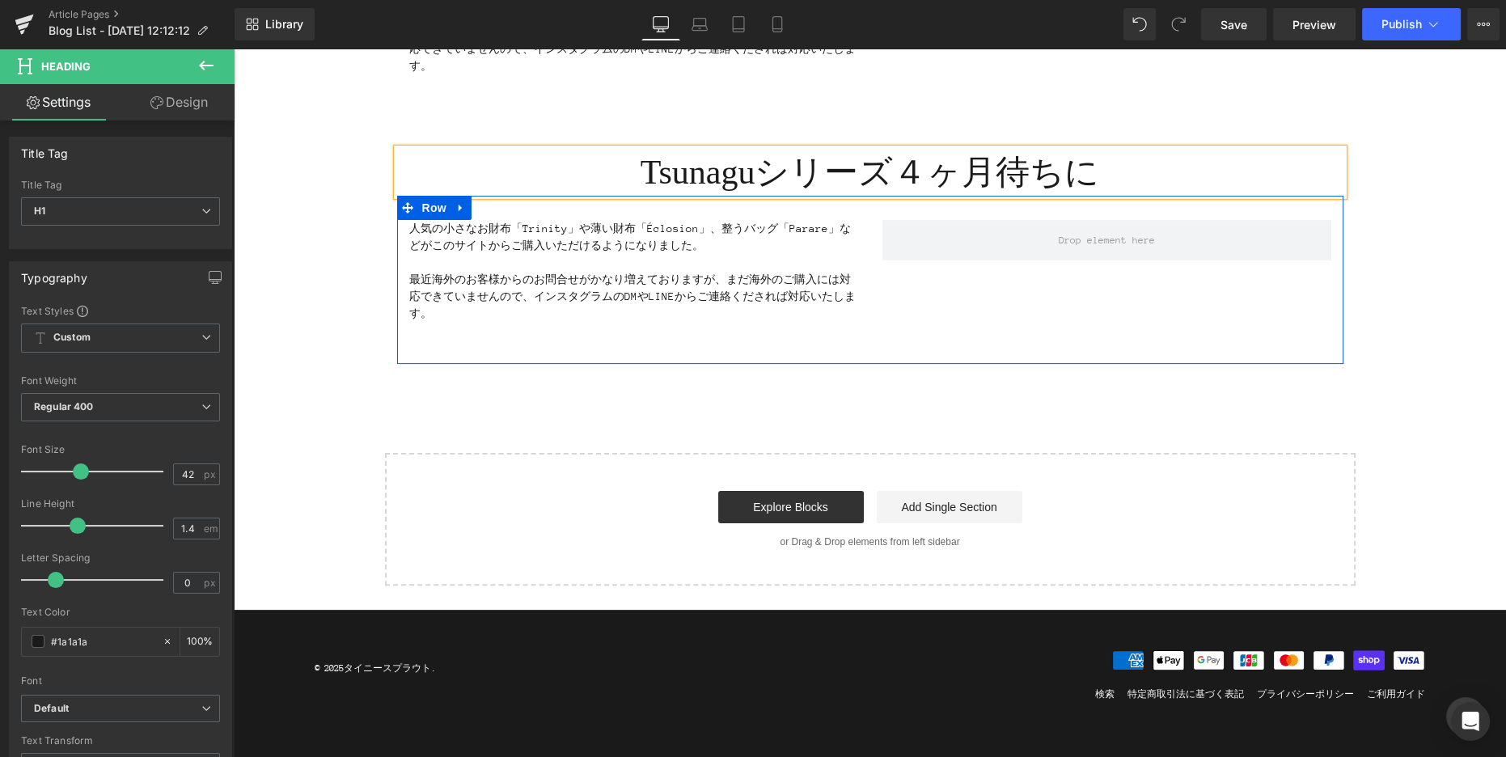
click at [828, 324] on p at bounding box center [633, 330] width 449 height 17
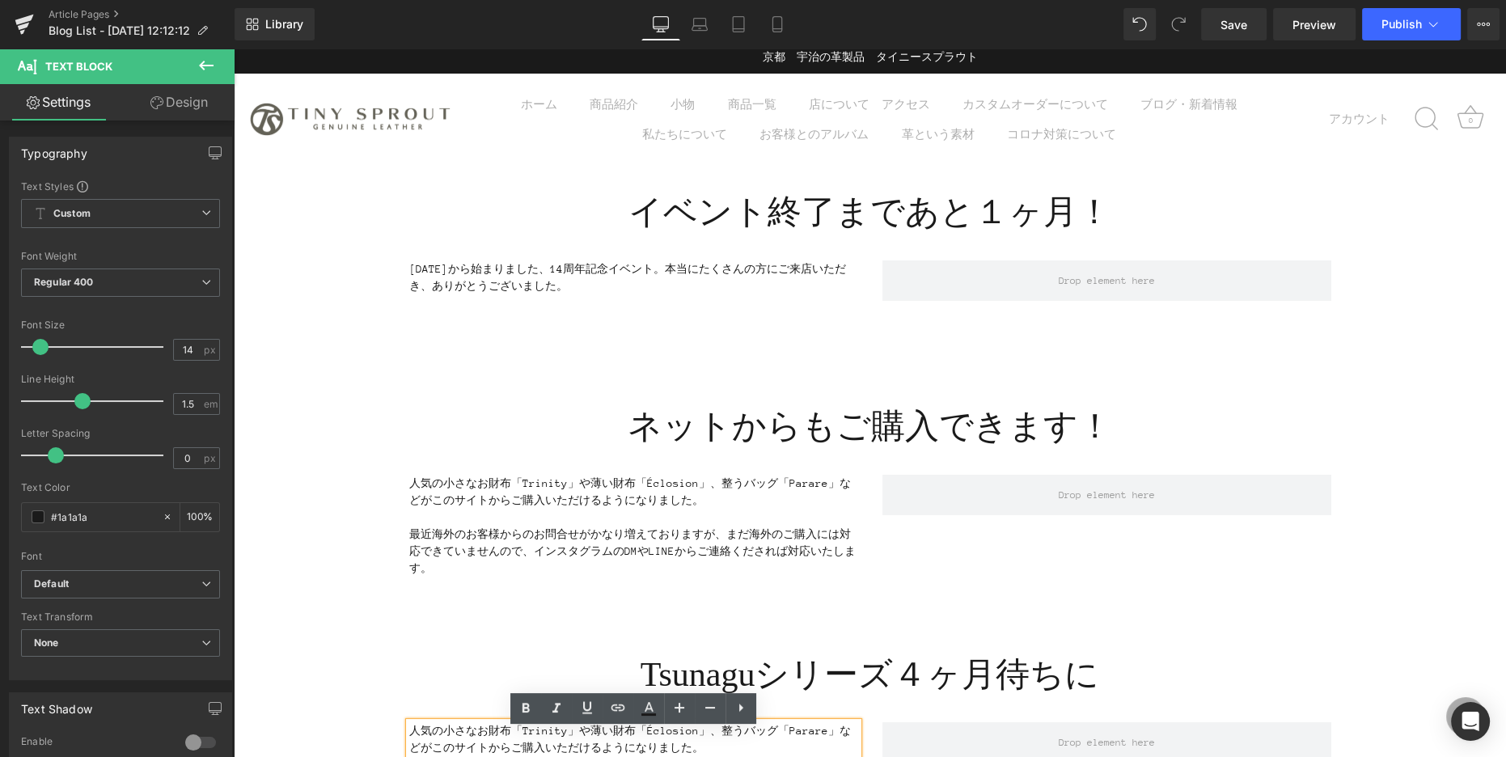
scroll to position [0, 0]
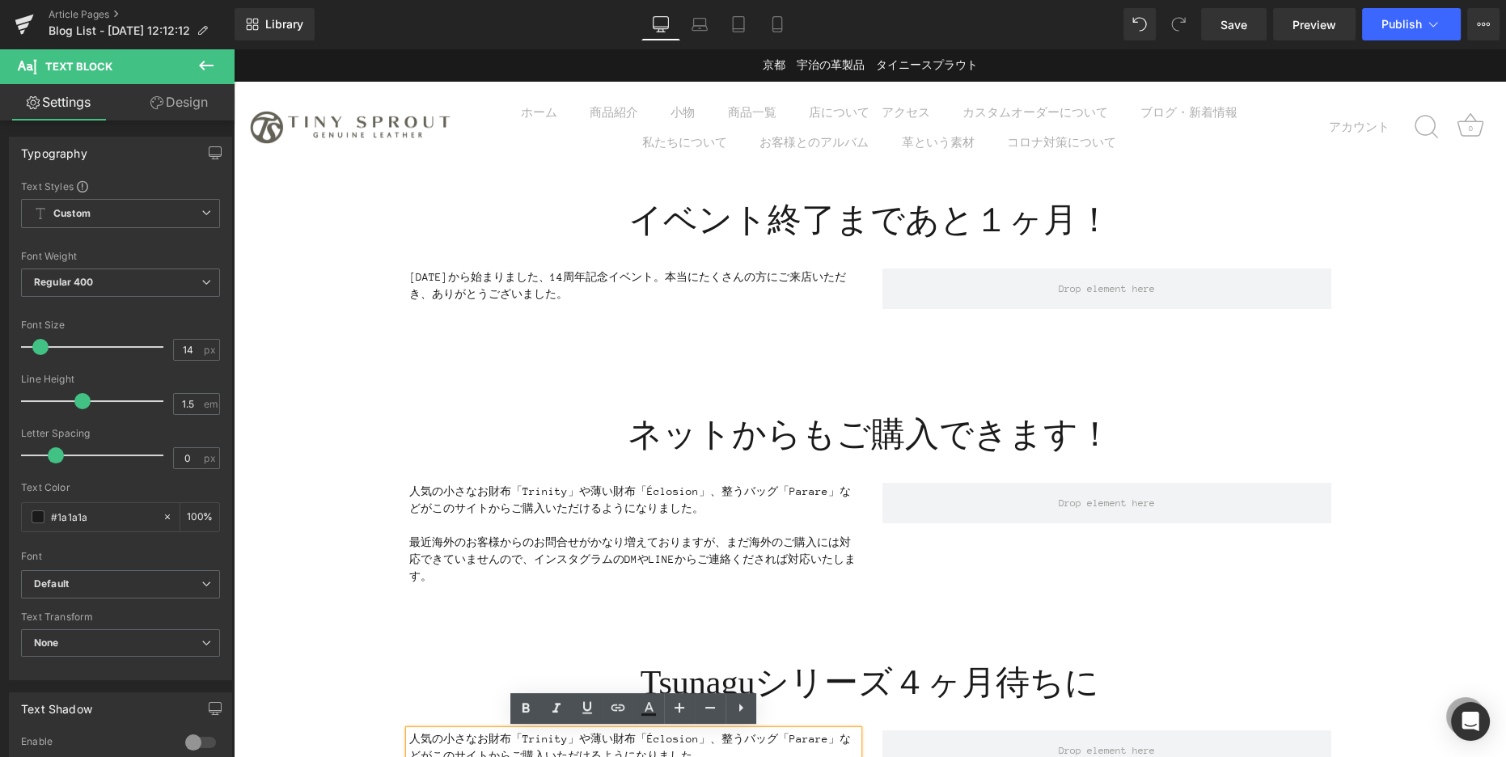
click at [760, 308] on p "[DATE]から始まりました、14周年記念イベント。本当にたくさんの方にご来店いただき、ありがとうございました。" at bounding box center [633, 293] width 449 height 51
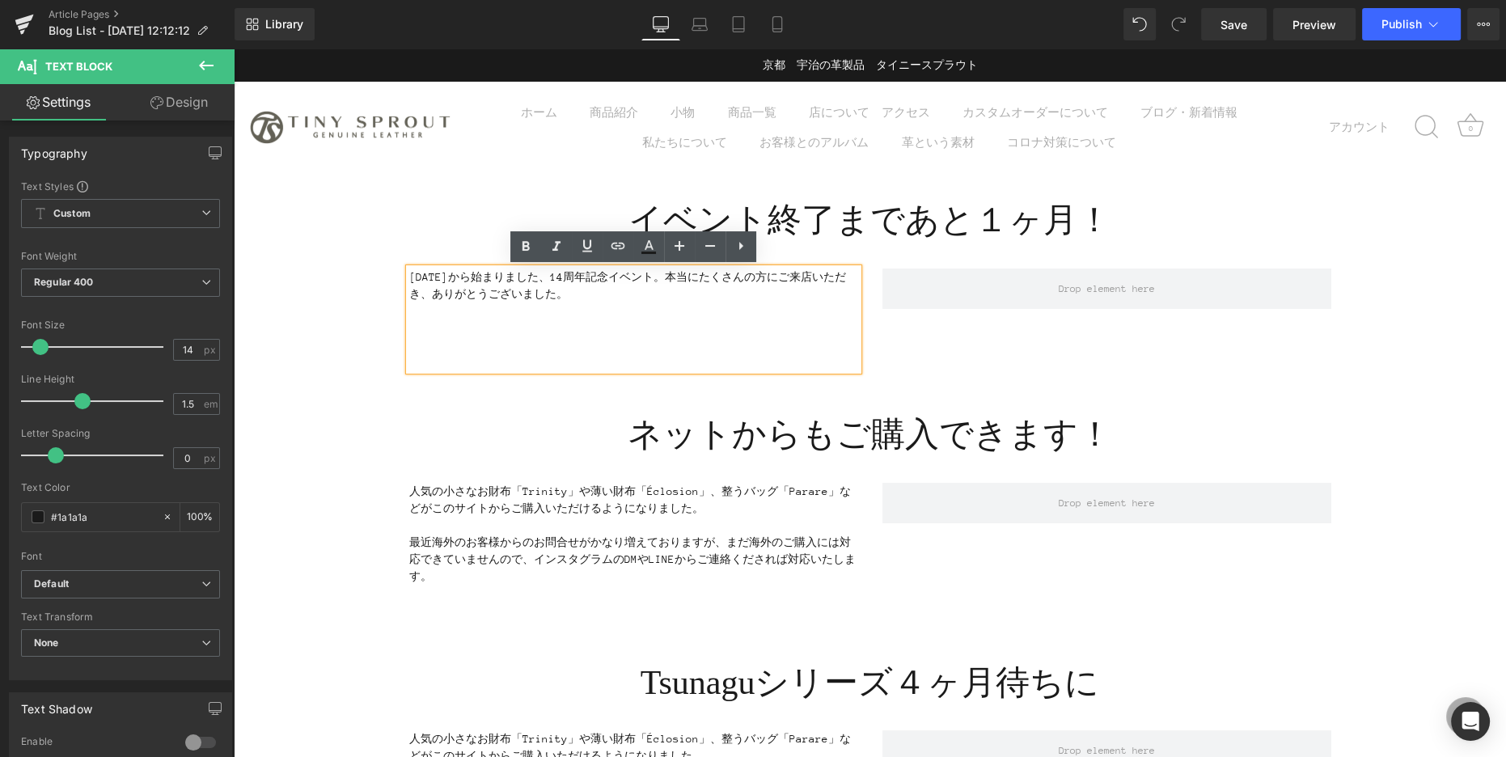
click at [622, 293] on p "[DATE]から始まりました、14周年記念イベント。本当にたくさんの方にご来店いただき、ありがとうございました。" at bounding box center [633, 293] width 449 height 51
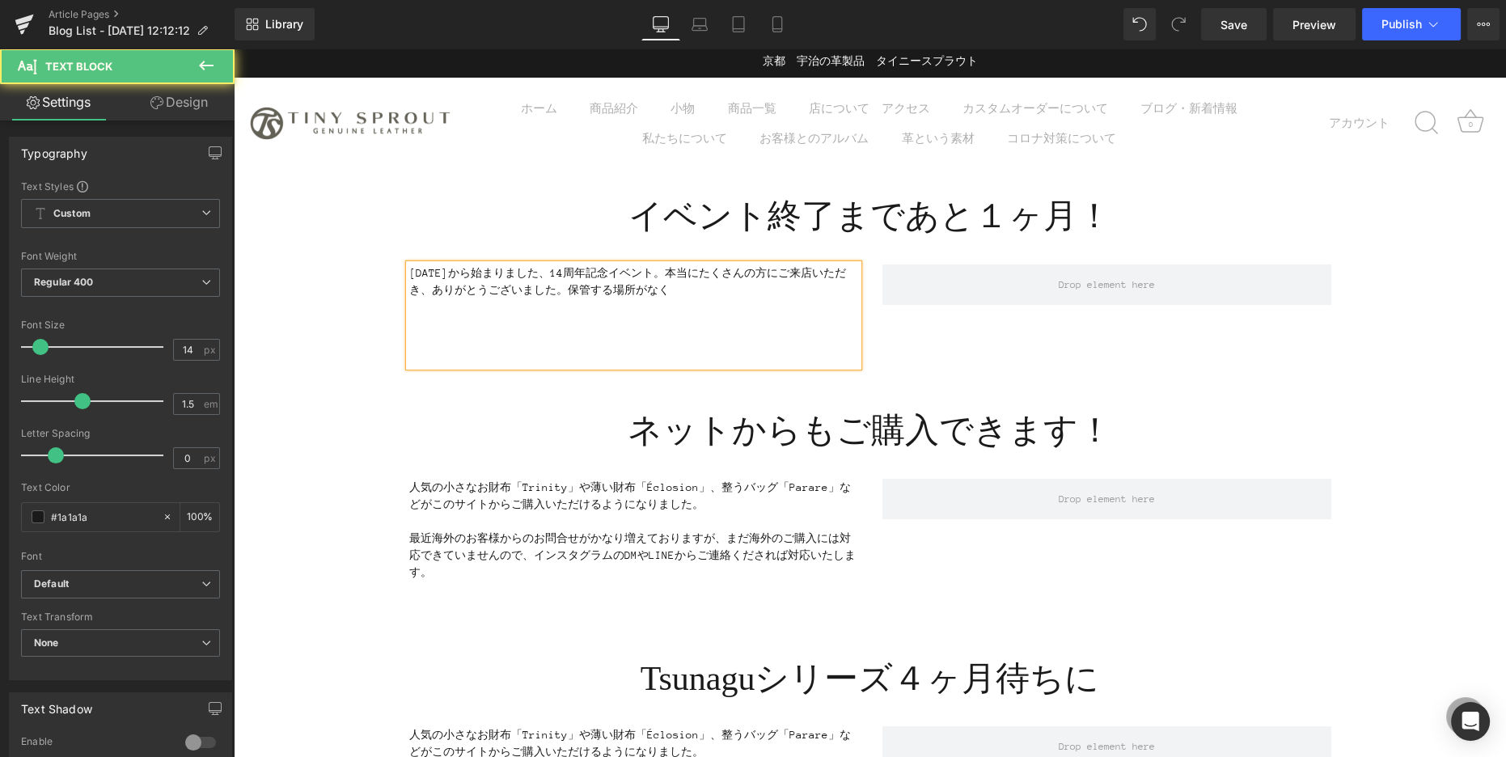
click at [624, 290] on p "[DATE]から始まりました、14周年記念イベント。本当にたくさんの方にご来店いただき、ありがとうございました。保管する場所がなく" at bounding box center [633, 289] width 449 height 51
click at [800, 293] on p "[DATE]から始まりました、14周年記念イベント。本当にたくさんの方にご来店いただき、ありがとうございました。大量に製作し保管する場所がなく" at bounding box center [633, 289] width 449 height 51
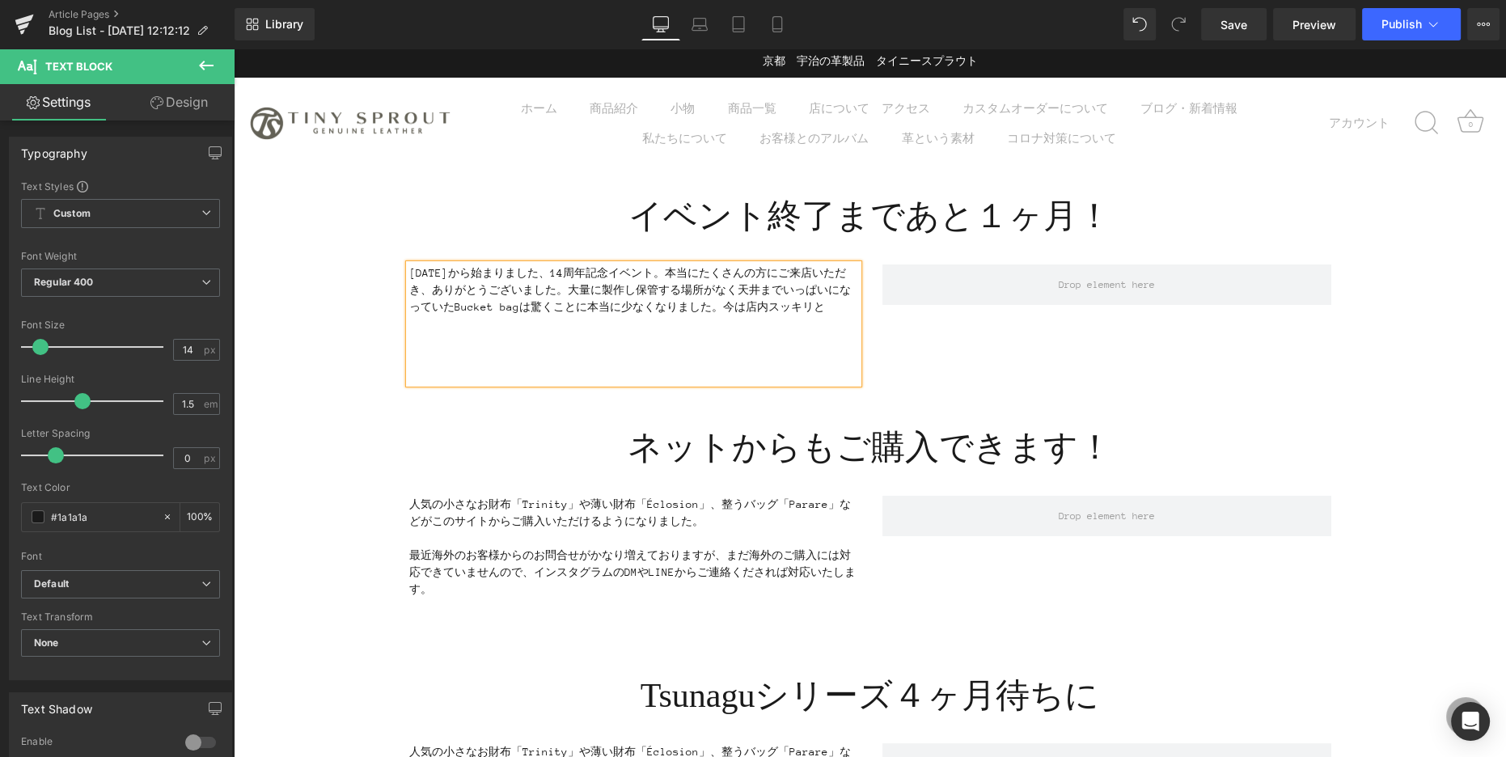
click at [823, 306] on p "[DATE]から始まりました、14周年記念イベント。本当にたくさんの方にご来店いただき、ありがとうございました。大量に製作し保管する場所がなく天井までいっぱい…" at bounding box center [633, 298] width 449 height 68
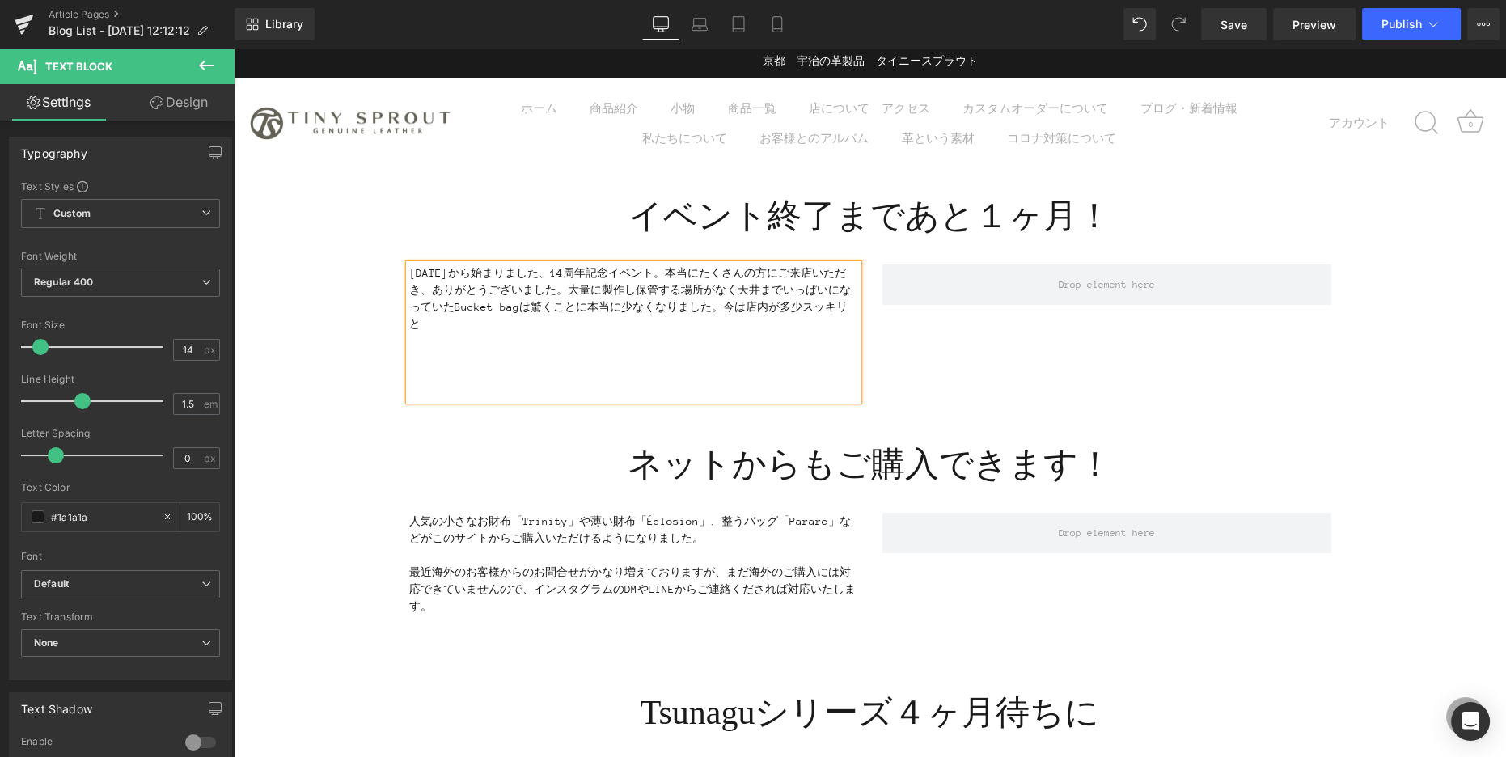
click at [550, 319] on p "[DATE]から始まりました、14周年記念イベント。本当にたくさんの方にご来店いただき、ありがとうございました。大量に製作し保管する場所がなく天井までいっぱい…" at bounding box center [633, 306] width 449 height 85
click at [770, 303] on p "[DATE]から始まりました、14周年記念イベント。本当にたくさんの方にご来店いただき、ありがとうございました。大量に製作し保管する場所がなく天井までいっぱい…" at bounding box center [633, 306] width 449 height 85
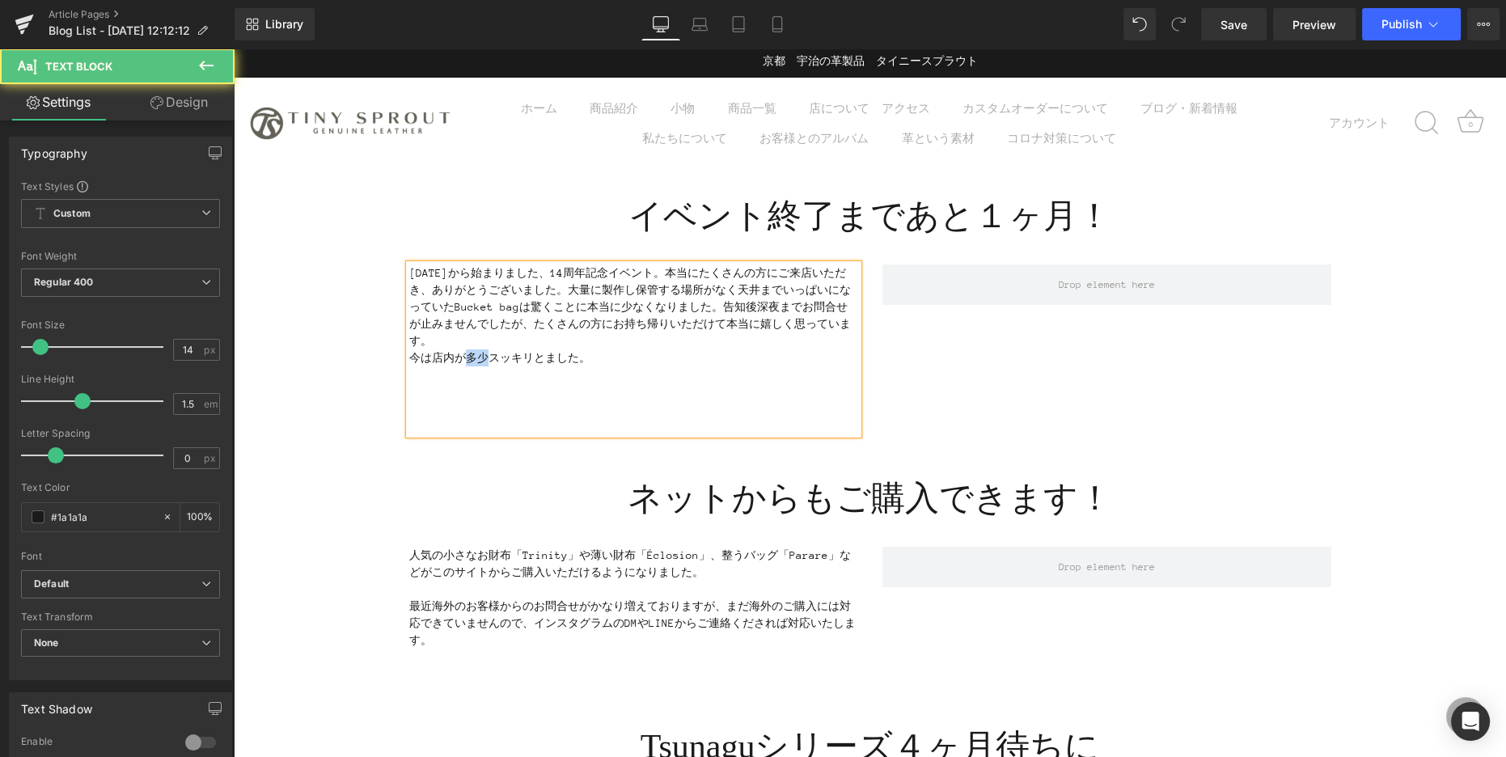
drag, startPoint x: 469, startPoint y: 357, endPoint x: 488, endPoint y: 357, distance: 19.4
click at [488, 357] on p "今は店内が多少スッキリとました。" at bounding box center [633, 366] width 449 height 34
click at [610, 360] on p "今は店内がだいぶんスッキリとました。" at bounding box center [633, 366] width 449 height 34
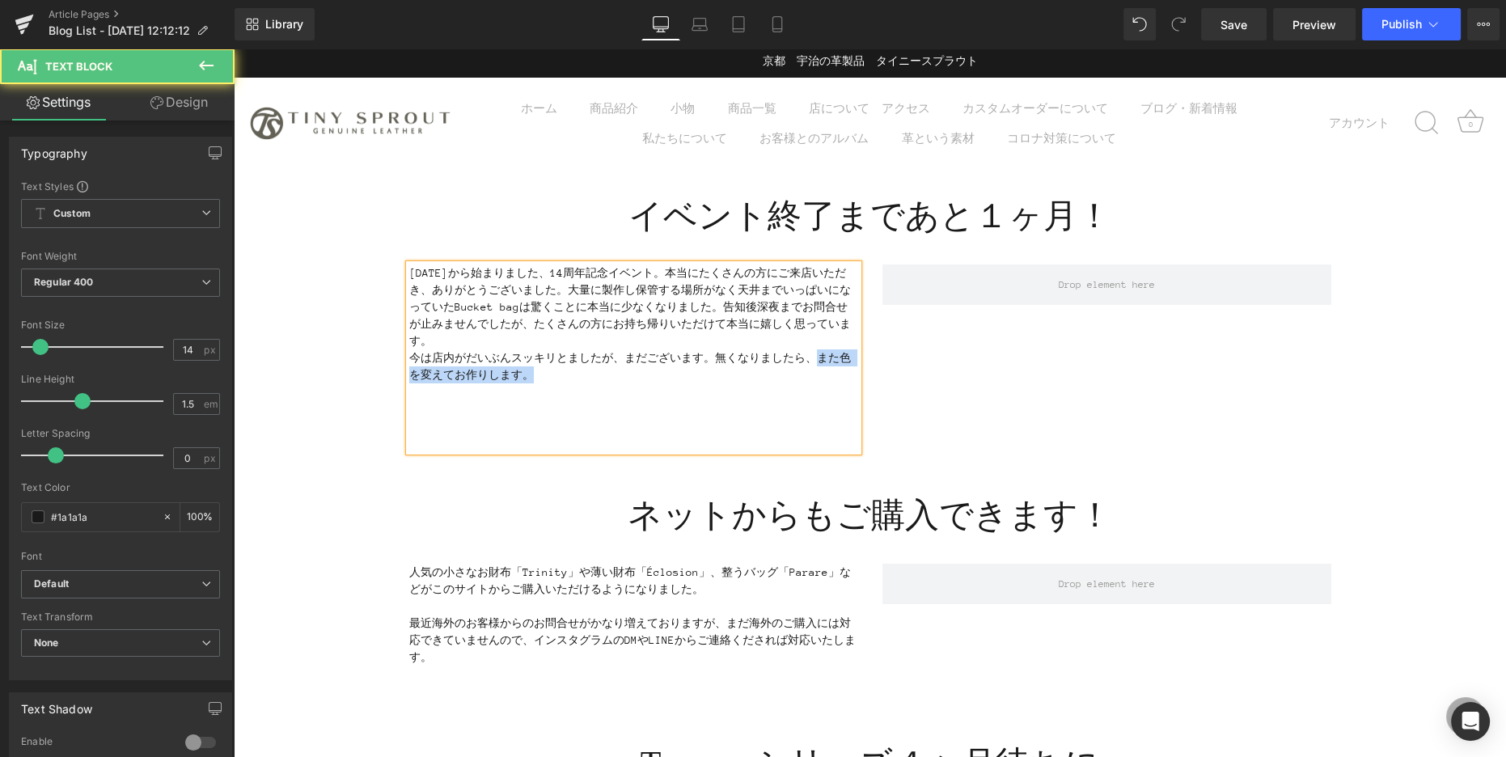
drag, startPoint x: 818, startPoint y: 358, endPoint x: 816, endPoint y: 369, distance: 10.8
click at [816, 369] on p "今は店内がだいぶんスッキリとましたが、まだございます。無くなりましたら、また色を変えてお作りします。" at bounding box center [633, 374] width 449 height 51
click at [582, 377] on p "今は店内がだいぶんスッキリとましたが、まだございます。無くなりましたら、同じ色は作れない可能性が高いですが、追加で製作しますのでご安心ください。" at bounding box center [633, 374] width 449 height 51
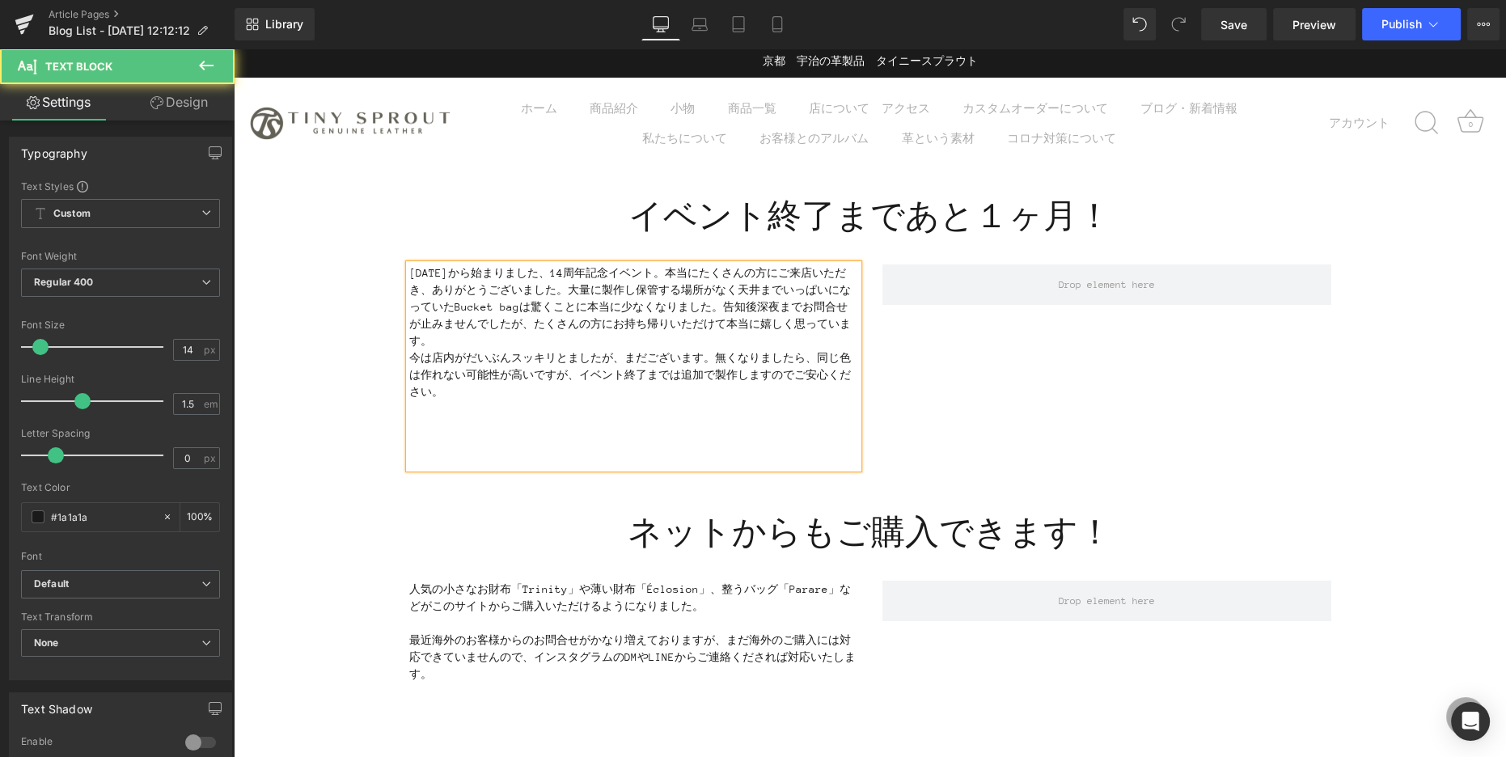
click at [457, 387] on p "今は店内がだいぶんスッキリとましたが、まだございます。無くなりましたら、同じ色は作れない可能性が高いですが、イベント終了までは追加で製作しますのでご安心くださ…" at bounding box center [633, 383] width 449 height 68
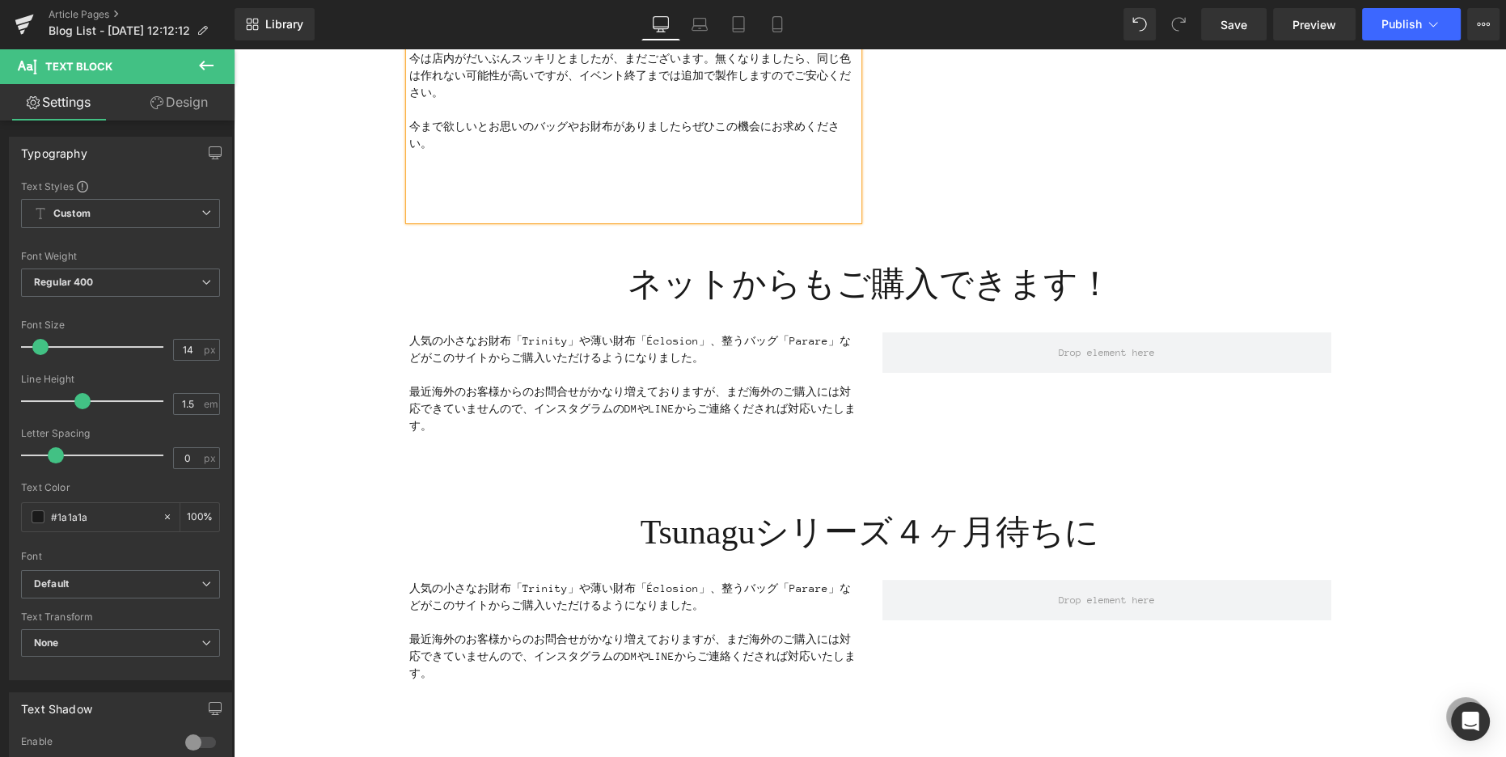
scroll to position [310, 0]
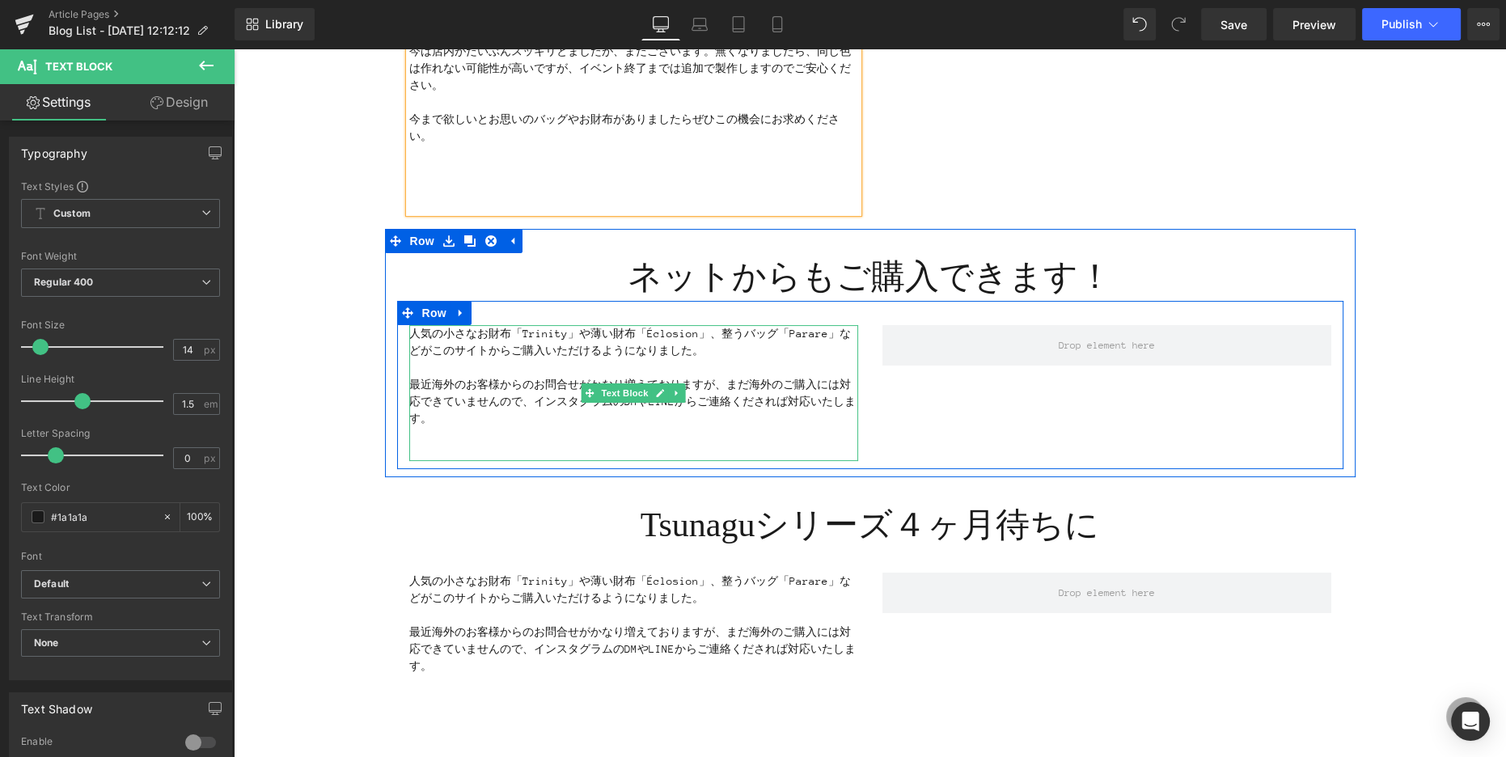
click at [477, 362] on p at bounding box center [633, 367] width 449 height 17
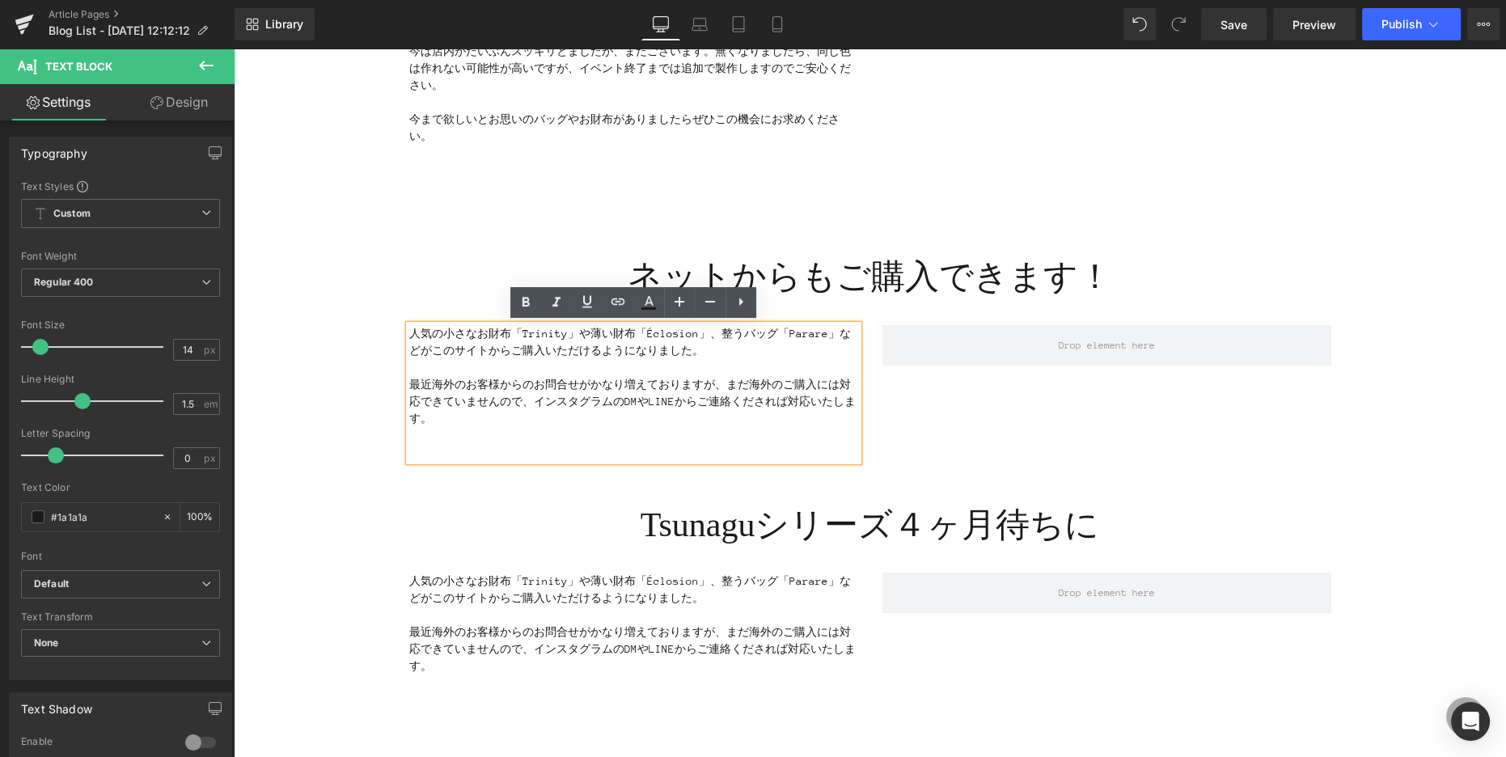
click at [513, 416] on p "最近海外のお客様からのお問合せがかなり増えておりますが、まだ海外のご購入には対応できていませんので、インスタグラムのDMやLINEからご連絡くだされば対応いた…" at bounding box center [633, 401] width 449 height 51
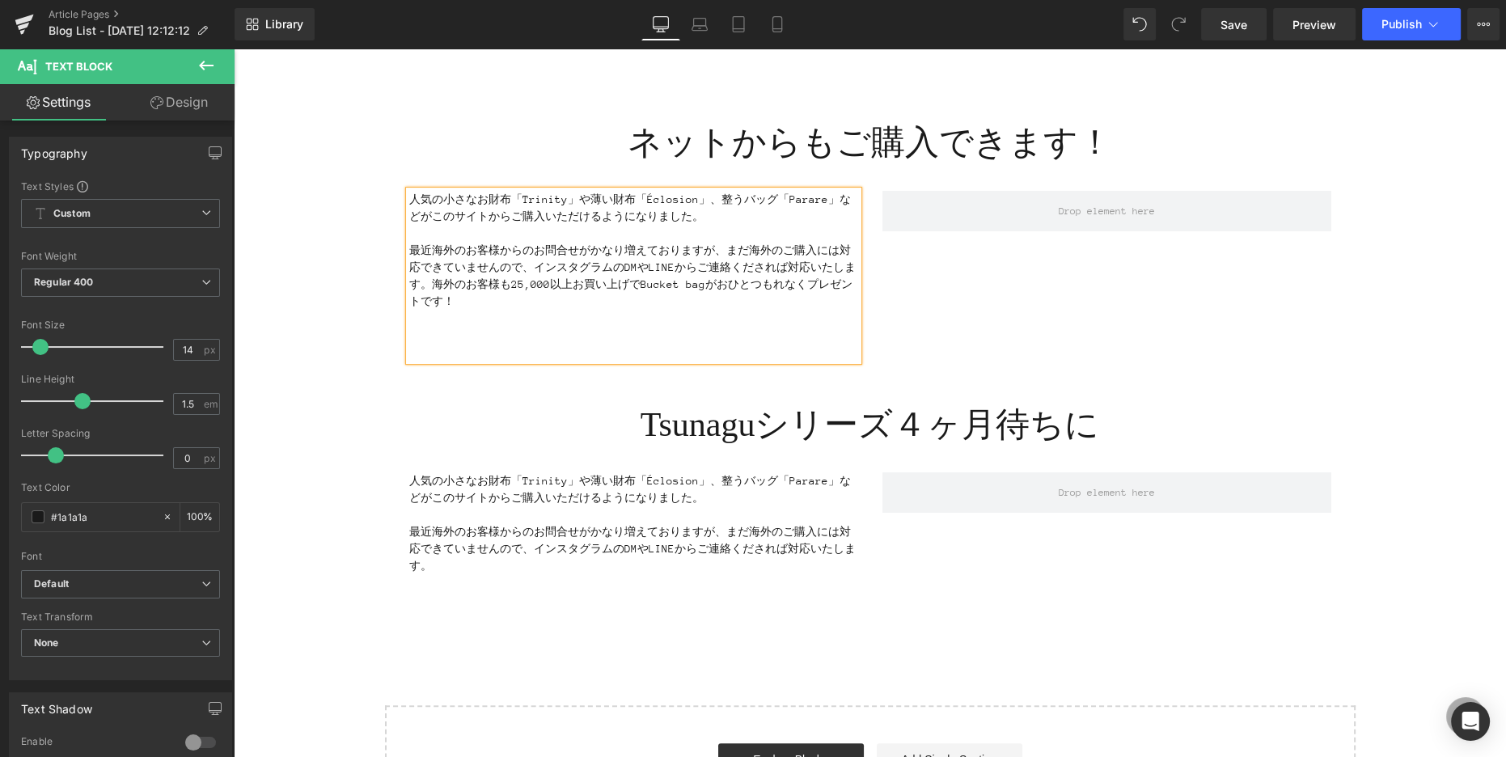
scroll to position [461, 0]
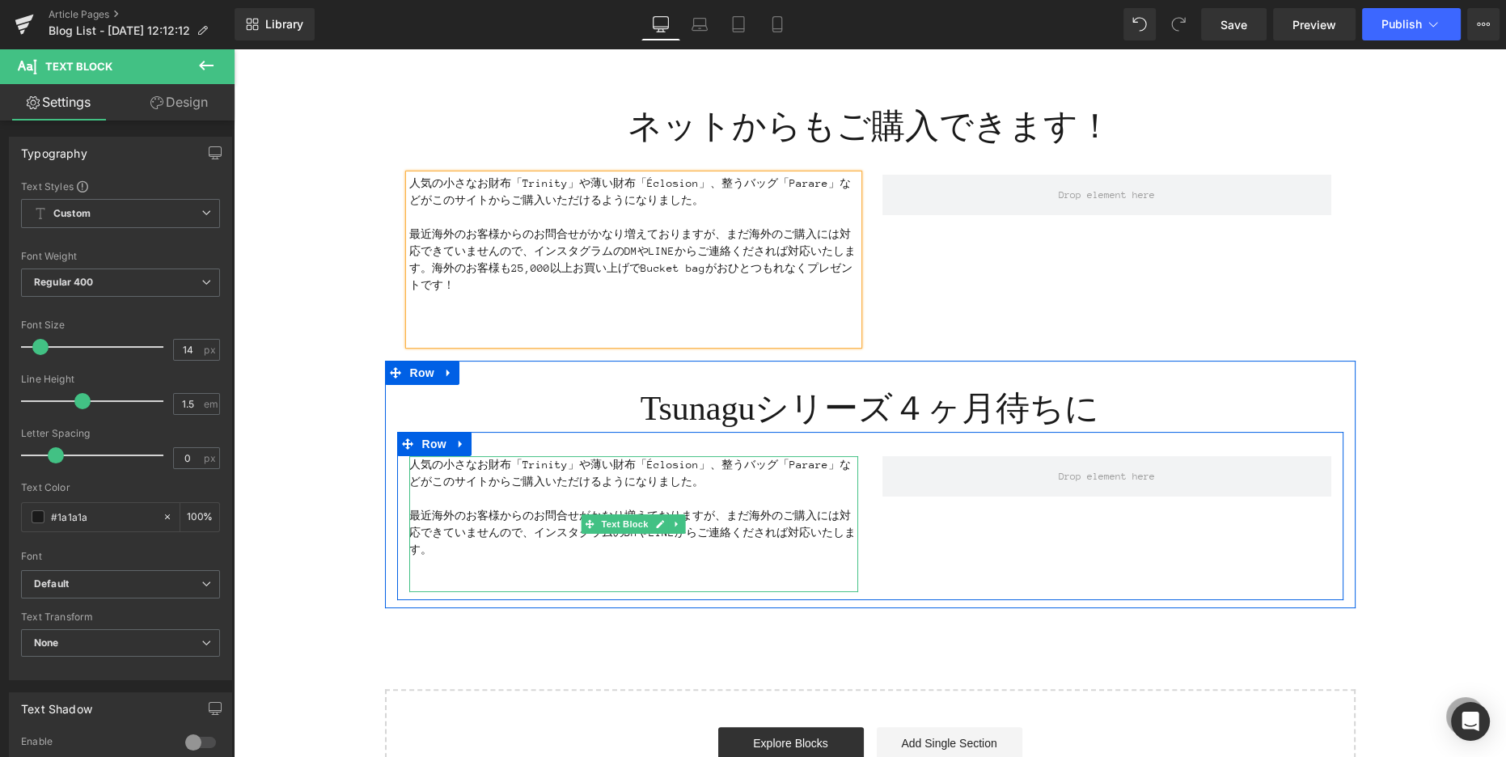
click at [458, 487] on p "人気の小さなお財布「Trinity」や薄い財布「Éclosion」、整うバッグ「Parare」などがこのサイトからご購入いただけるようになりました。" at bounding box center [633, 473] width 449 height 34
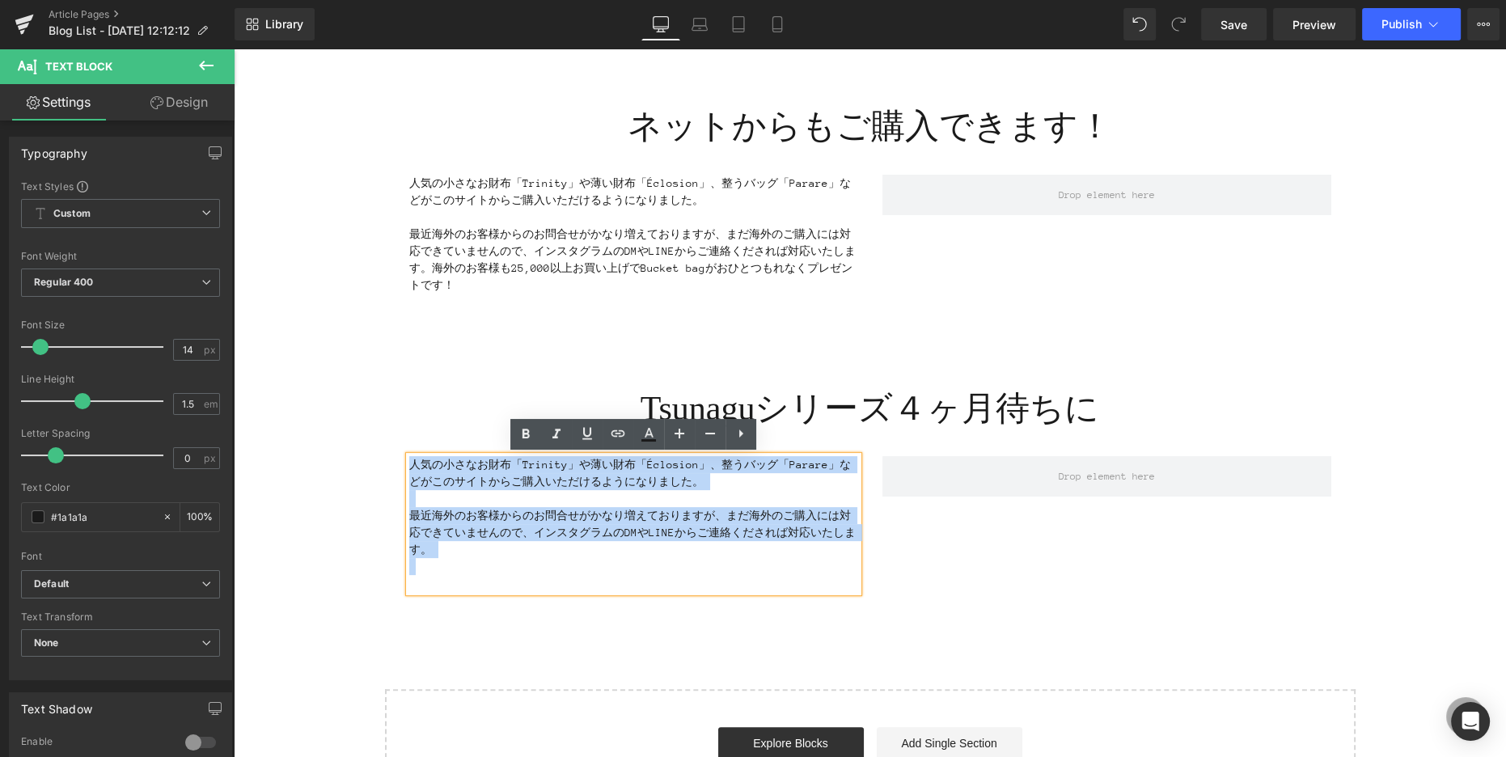
drag, startPoint x: 408, startPoint y: 466, endPoint x: 554, endPoint y: 564, distance: 175.8
click at [554, 564] on div "人気の小さなお財布「Trinity」や薄い財布「Éclosion」、整うバッグ「Parare」などがこのサイトからご購入いただけるようになりました。 最近海外…" at bounding box center [633, 524] width 449 height 136
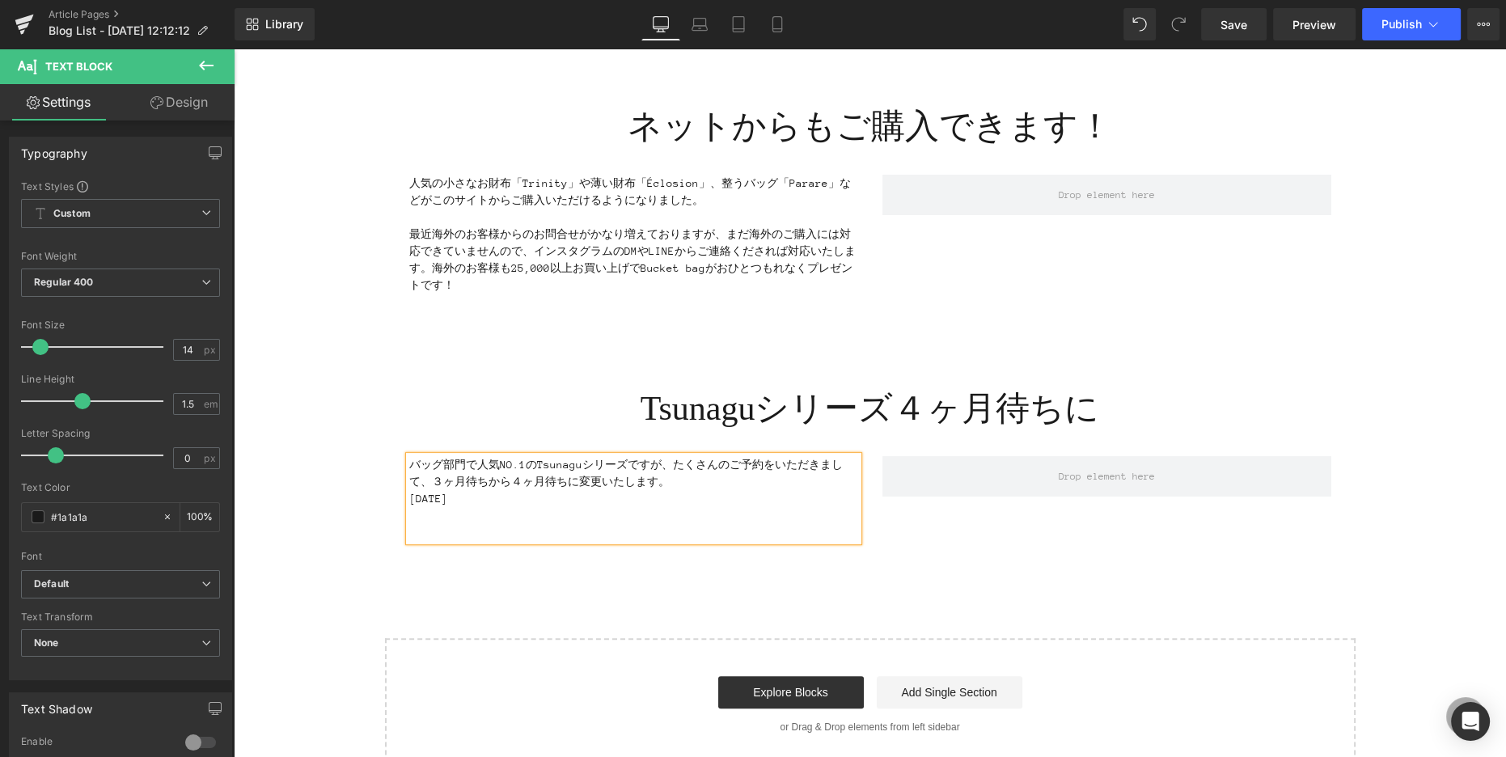
click at [453, 499] on p "[DATE]" at bounding box center [633, 498] width 449 height 17
drag, startPoint x: 441, startPoint y: 496, endPoint x: 451, endPoint y: 496, distance: 9.7
click at [451, 496] on p "[DATE]" at bounding box center [633, 498] width 449 height 17
click at [473, 500] on p "[DATE]" at bounding box center [633, 498] width 449 height 17
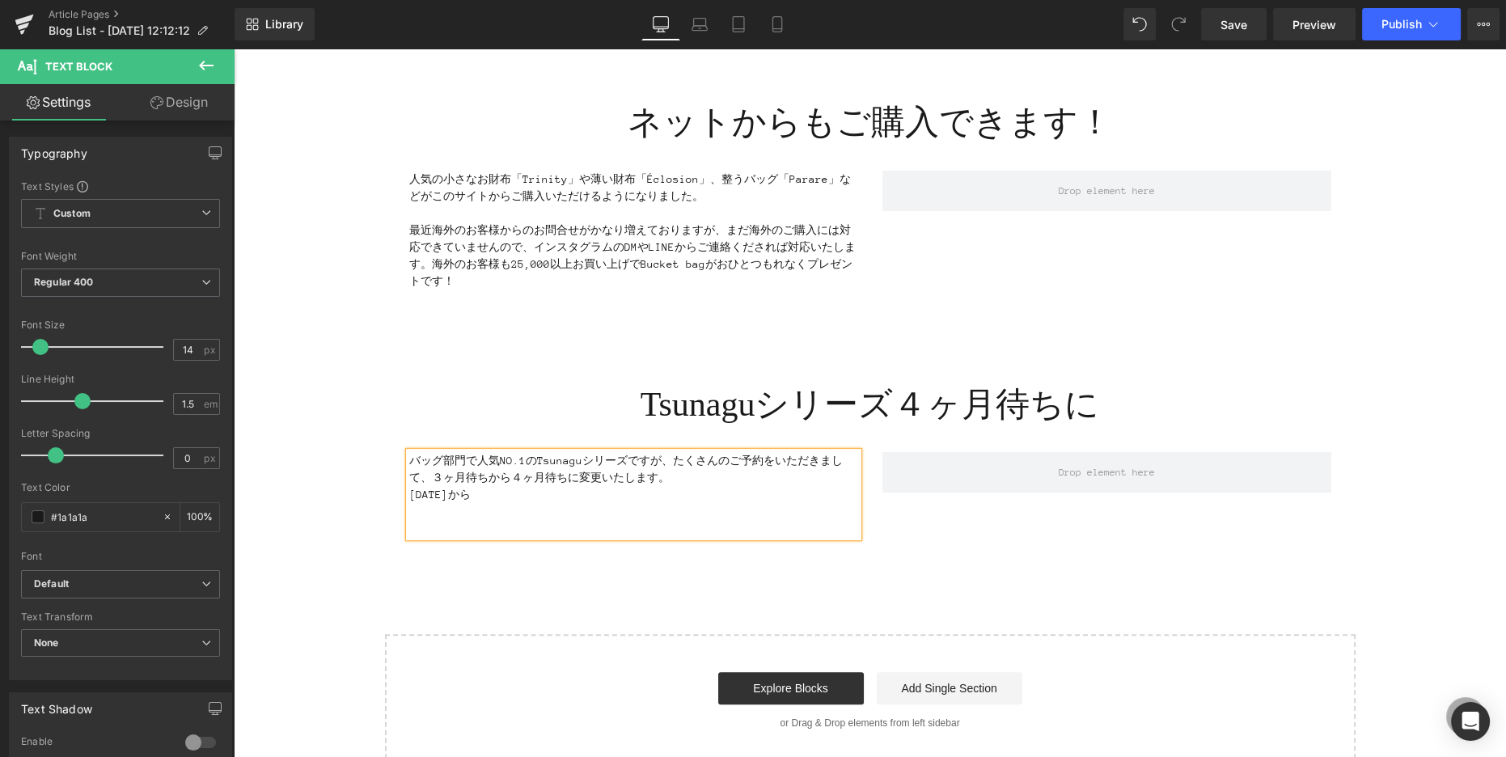
scroll to position [469, 0]
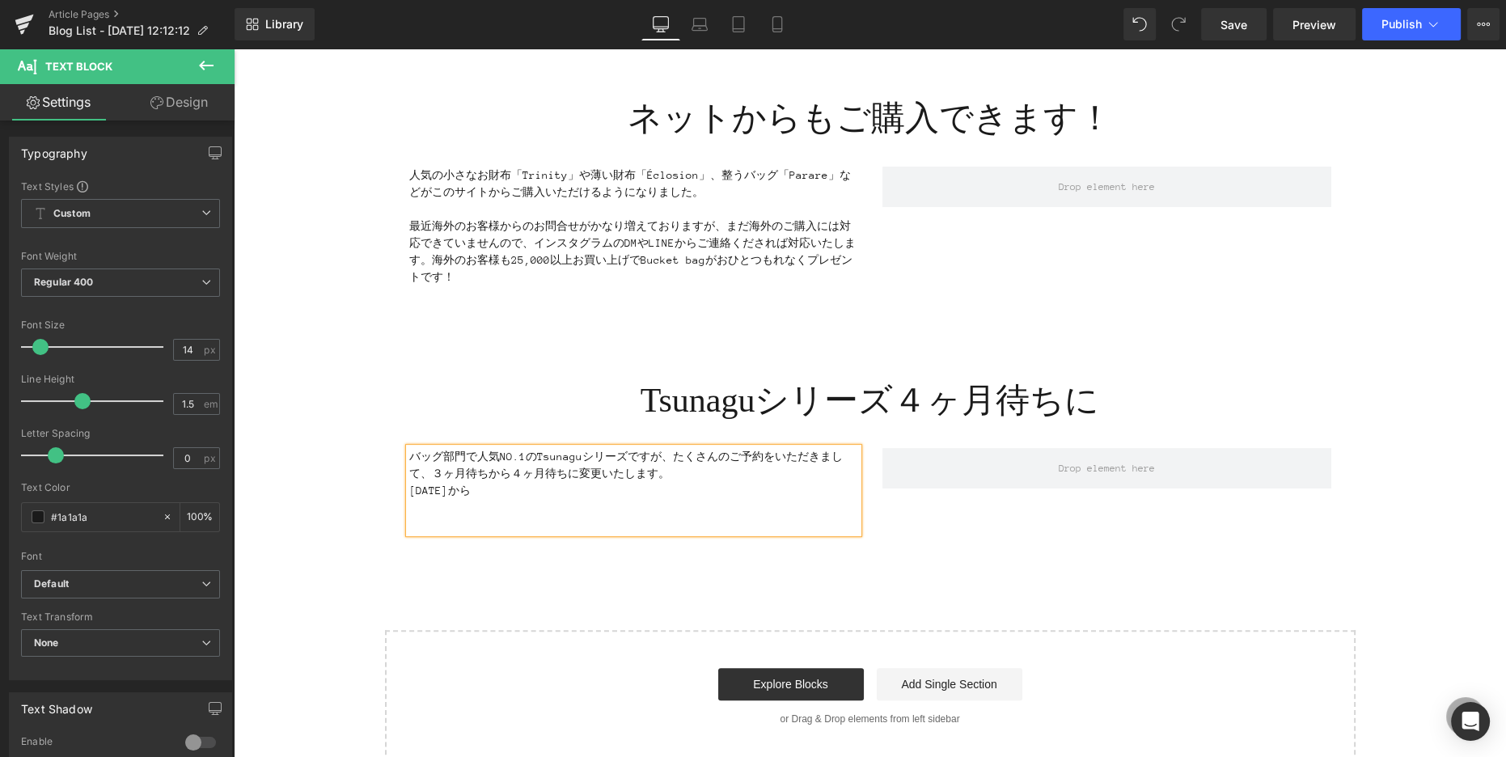
click at [431, 476] on p "バッグ部門で人気NO.1のTsunaguシリーズですが、たくさんのご予約をいただきまして、３ヶ月待ちから４ヶ月待ちに変更いたします。" at bounding box center [633, 465] width 449 height 34
click at [526, 489] on p "[DATE]から" at bounding box center [633, 490] width 449 height 17
click at [964, 520] on div "バッグ部門で人気NO.1のTsunaguシリーズですが、たくさんのご予約をいただきまして、３ヶ月待ちから４ヶ月待ちに変更いたします。 [DATE]から４ヶ月待…" at bounding box center [870, 482] width 946 height 117
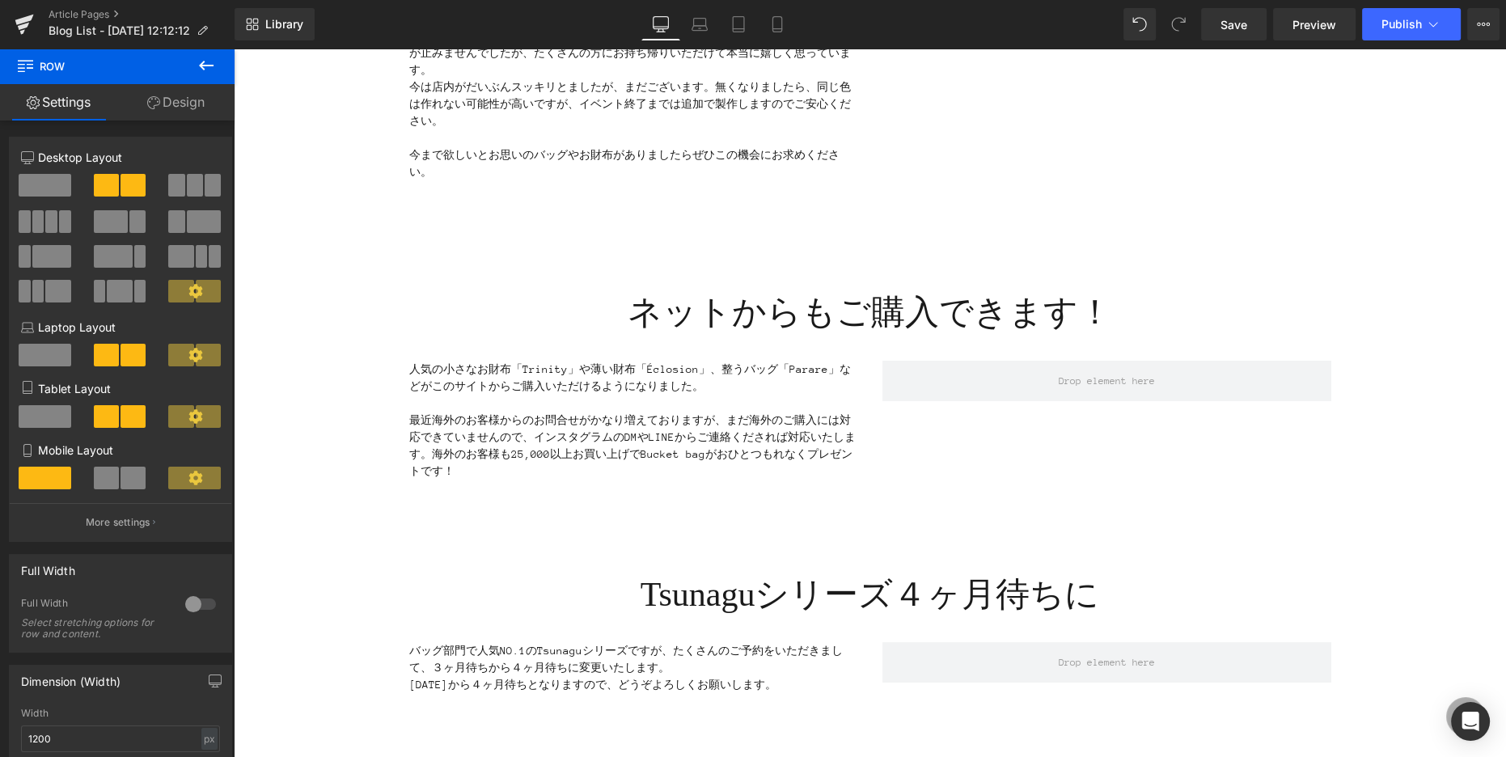
scroll to position [281, 0]
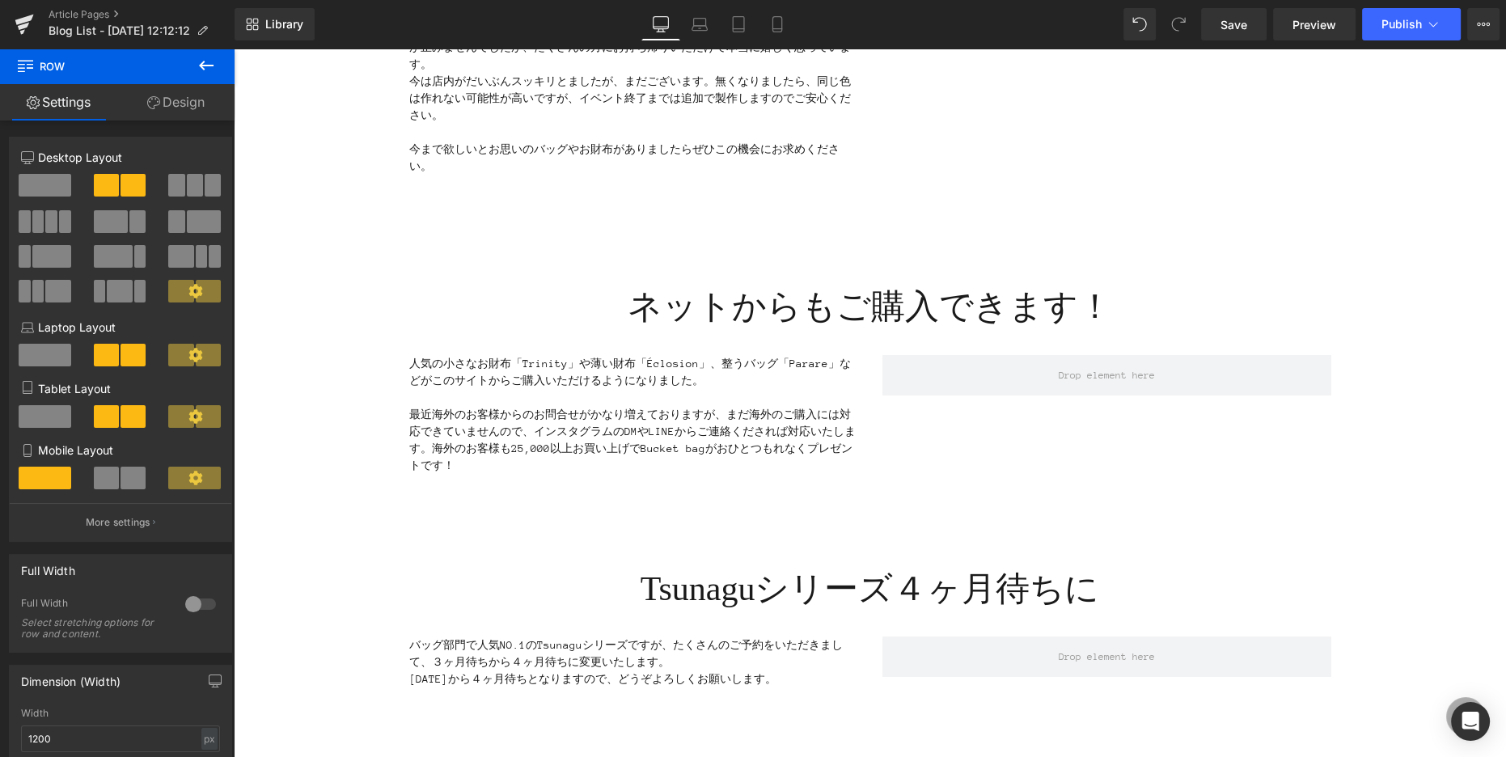
click at [201, 64] on icon at bounding box center [206, 66] width 15 height 10
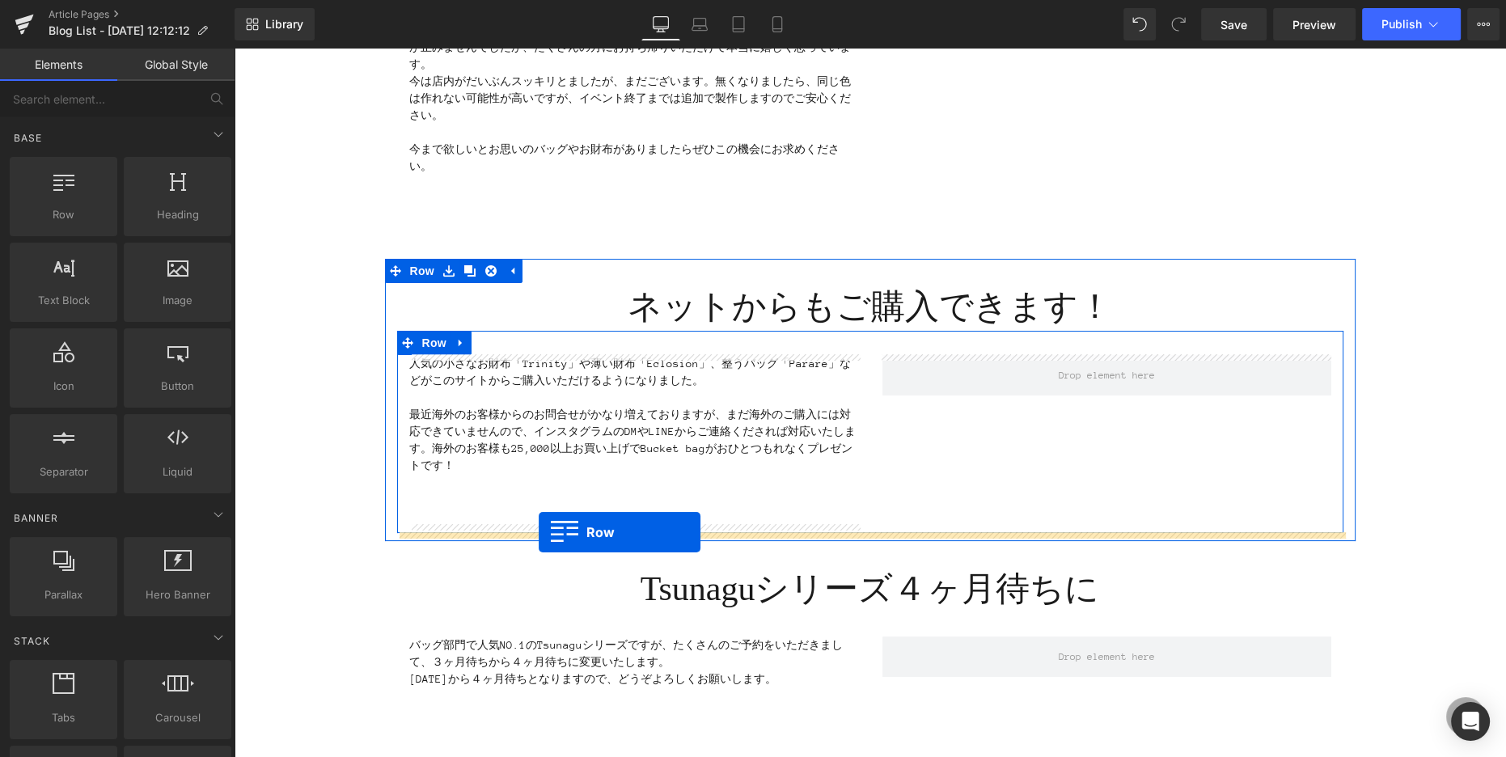
drag, startPoint x: 290, startPoint y: 252, endPoint x: 538, endPoint y: 532, distance: 374.0
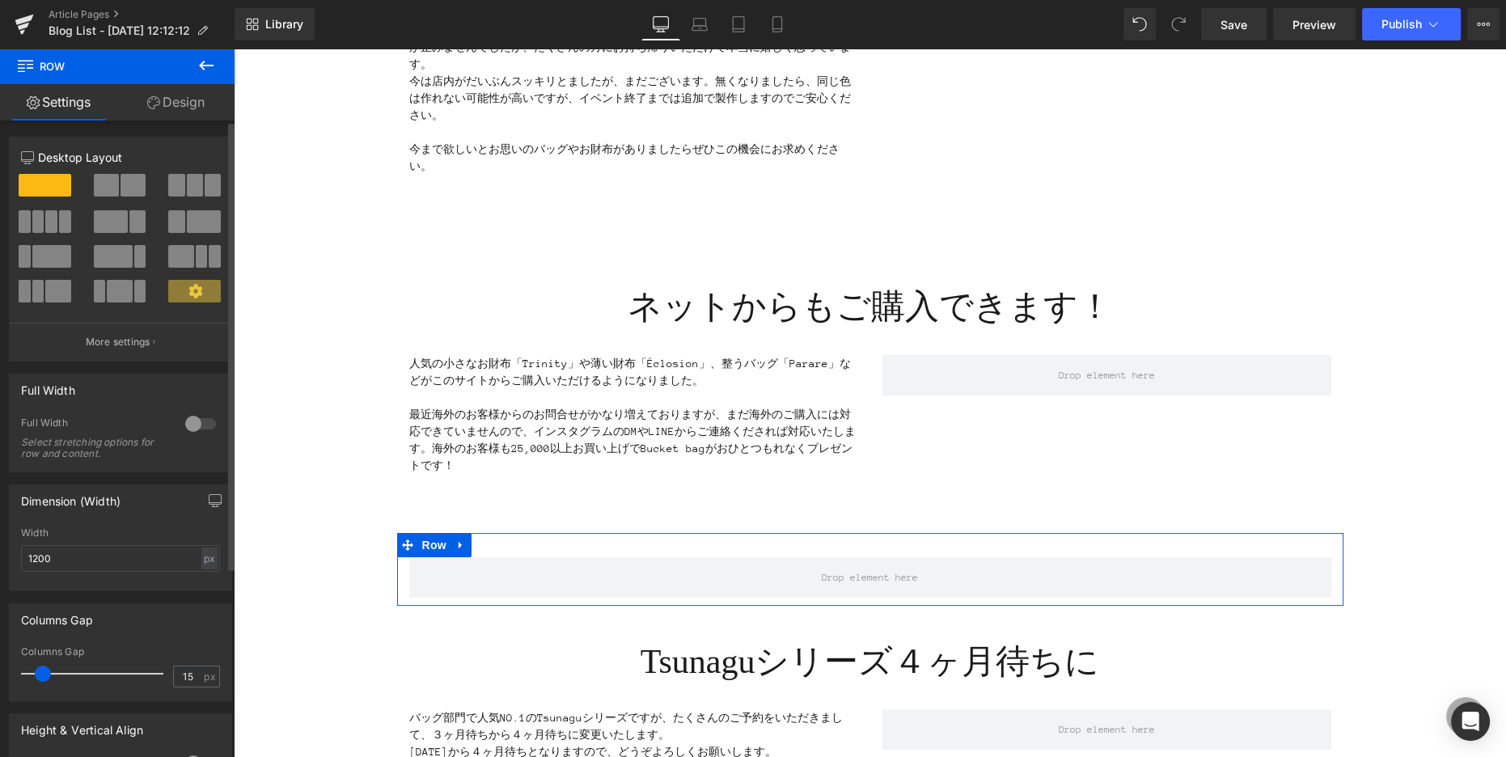
click at [169, 186] on span at bounding box center [176, 185] width 16 height 23
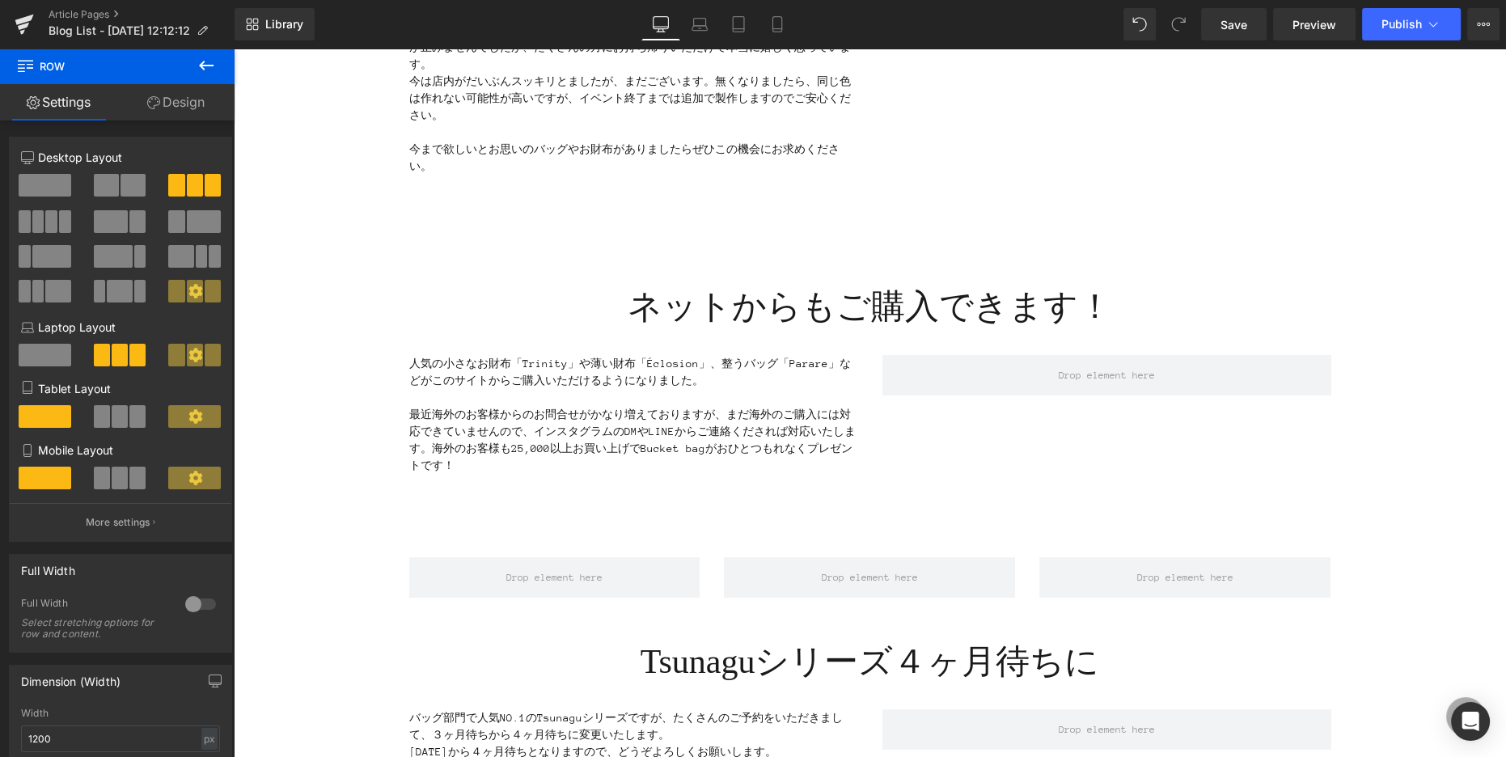
click at [204, 67] on icon at bounding box center [205, 65] width 19 height 19
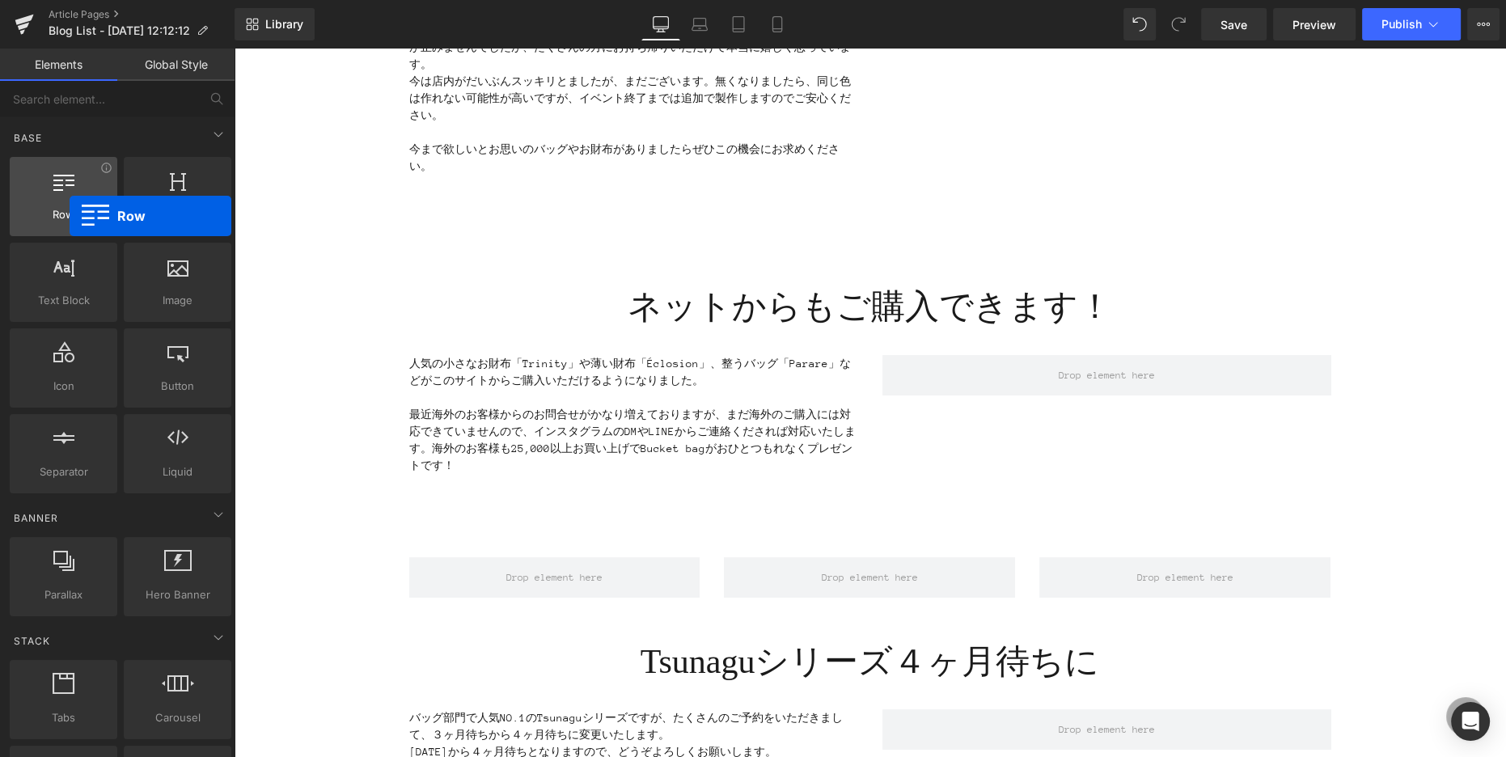
drag, startPoint x: 75, startPoint y: 194, endPoint x: 55, endPoint y: 216, distance: 29.8
click at [70, 216] on div "Row rows, columns, layouts, div" at bounding box center [64, 196] width 108 height 79
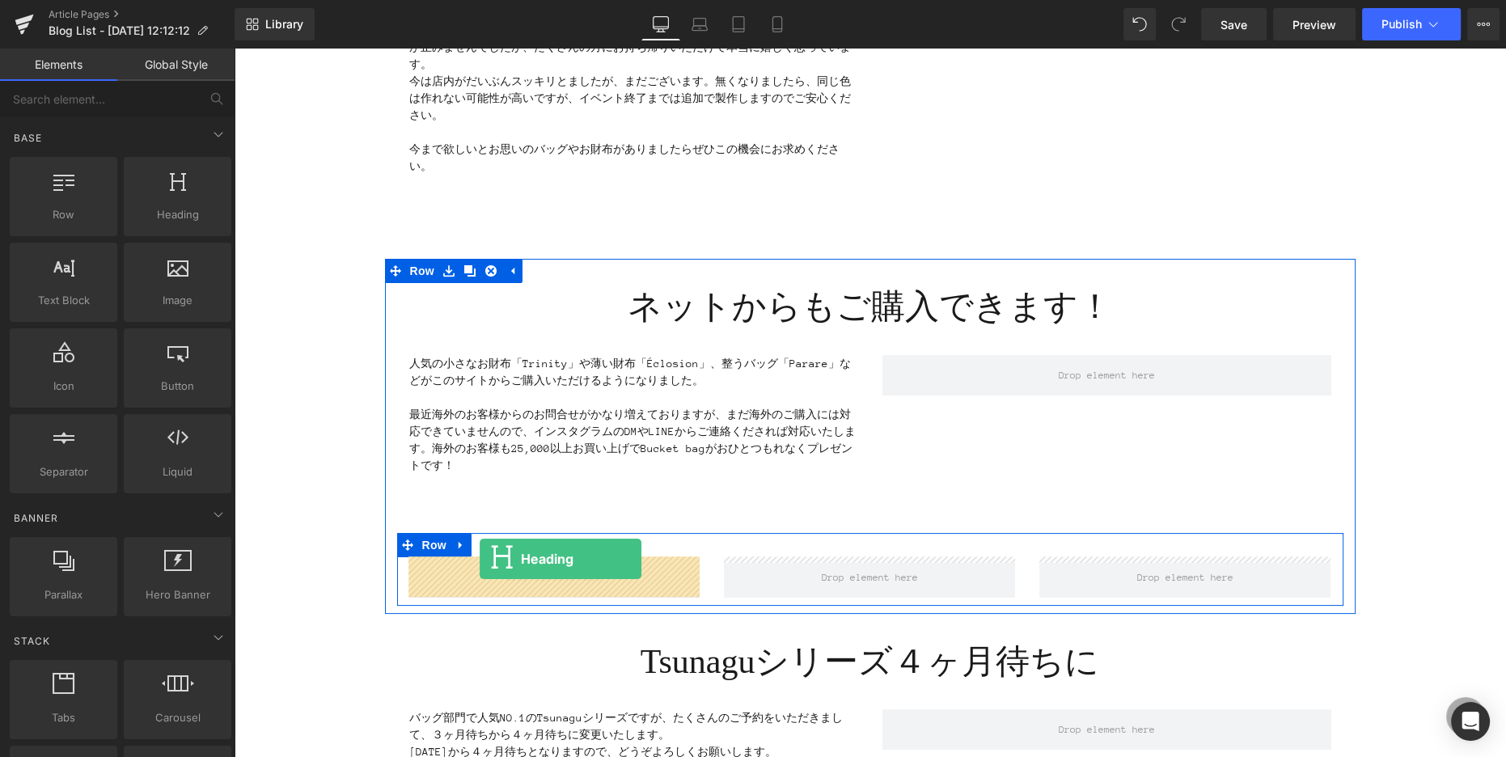
drag, startPoint x: 379, startPoint y: 259, endPoint x: 480, endPoint y: 559, distance: 316.5
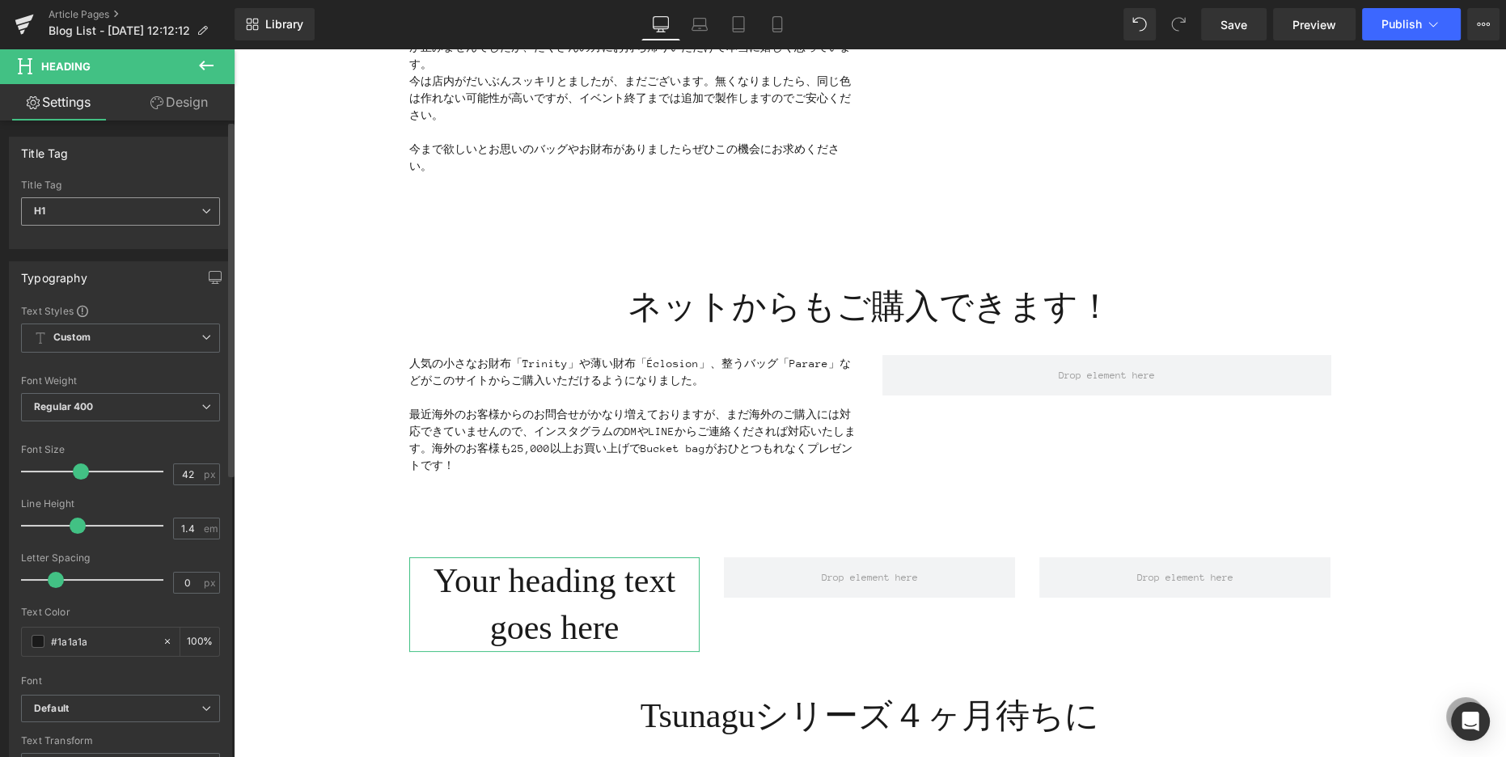
click at [201, 207] on icon at bounding box center [206, 211] width 10 height 10
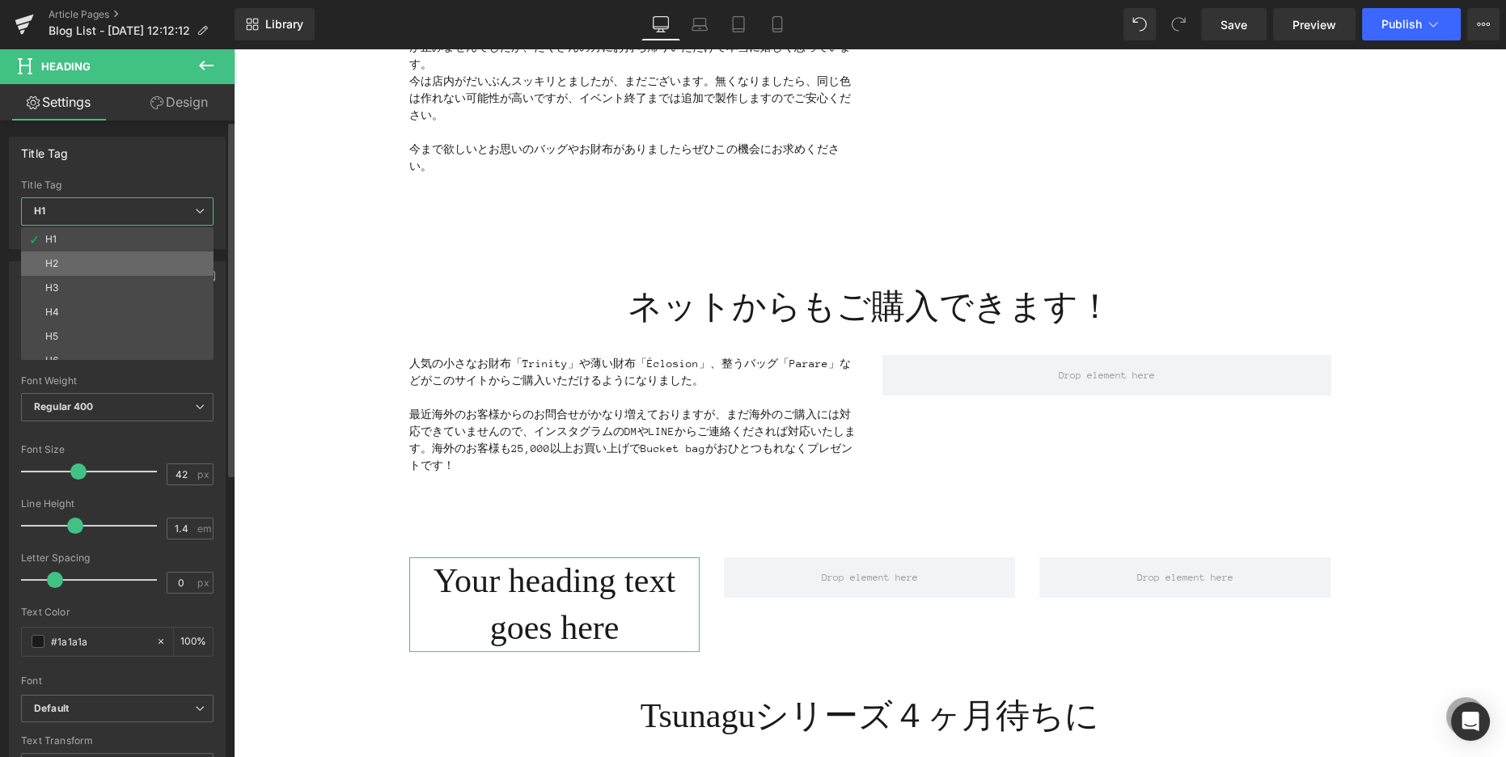
click at [114, 257] on li "H2" at bounding box center [121, 263] width 200 height 24
type input "25.2"
type input "100"
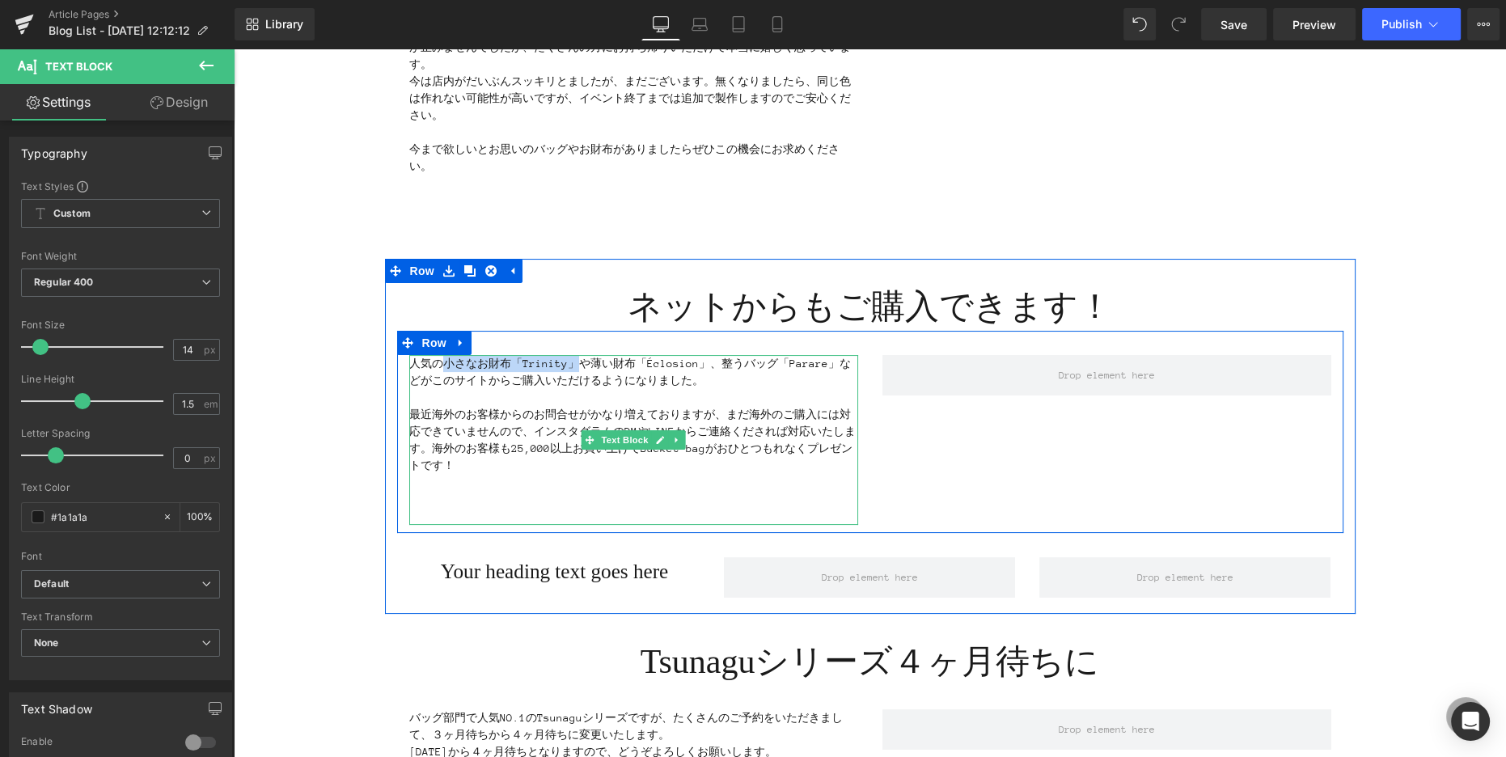
drag, startPoint x: 442, startPoint y: 362, endPoint x: 572, endPoint y: 365, distance: 130.2
click at [572, 365] on p "人気の小さなお財布「Trinity」や薄い財布「Éclosion」、整うバッグ「Parare」などがこのサイトからご購入いただけるようになりました。" at bounding box center [633, 372] width 449 height 34
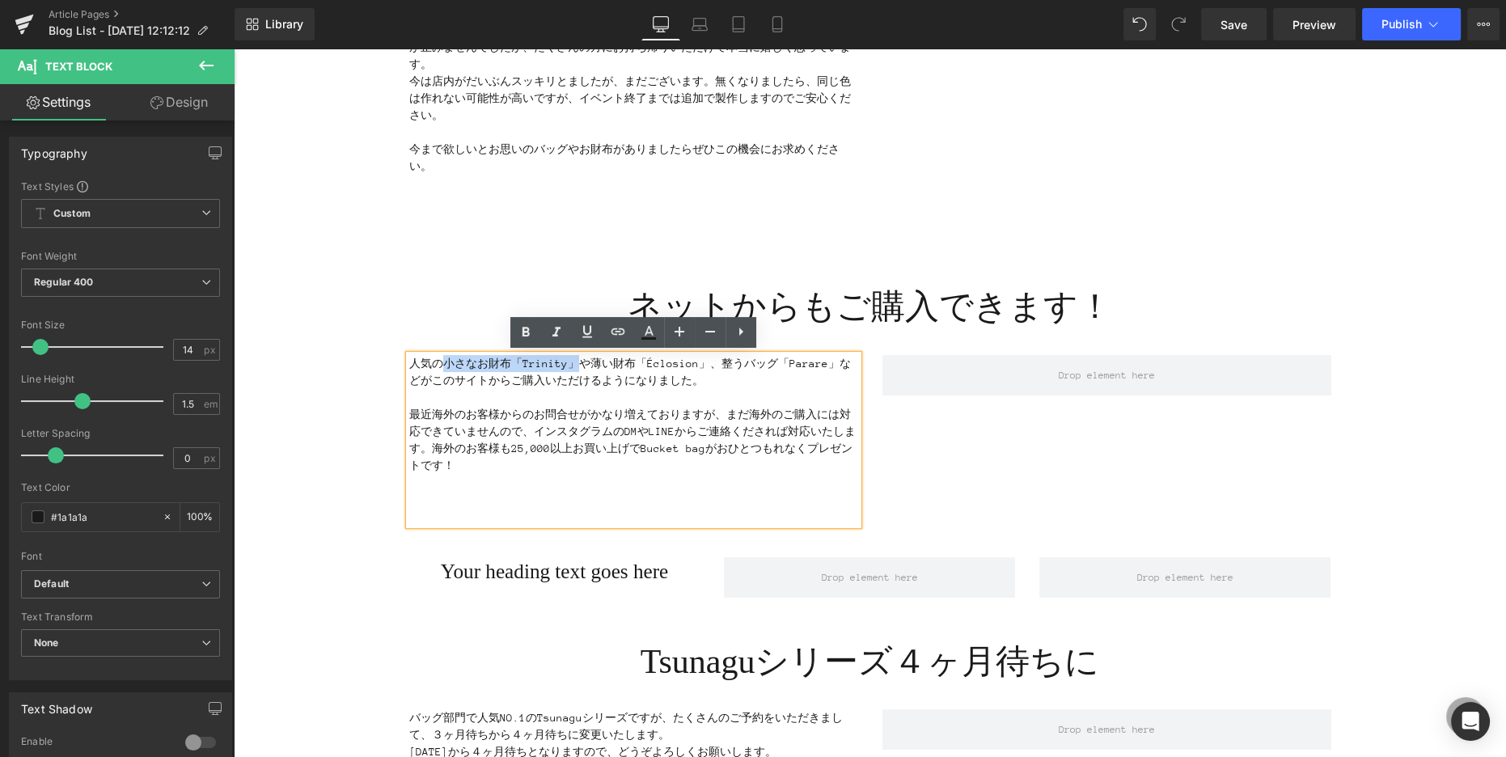
copy p "小さなお財布「Trinity」"
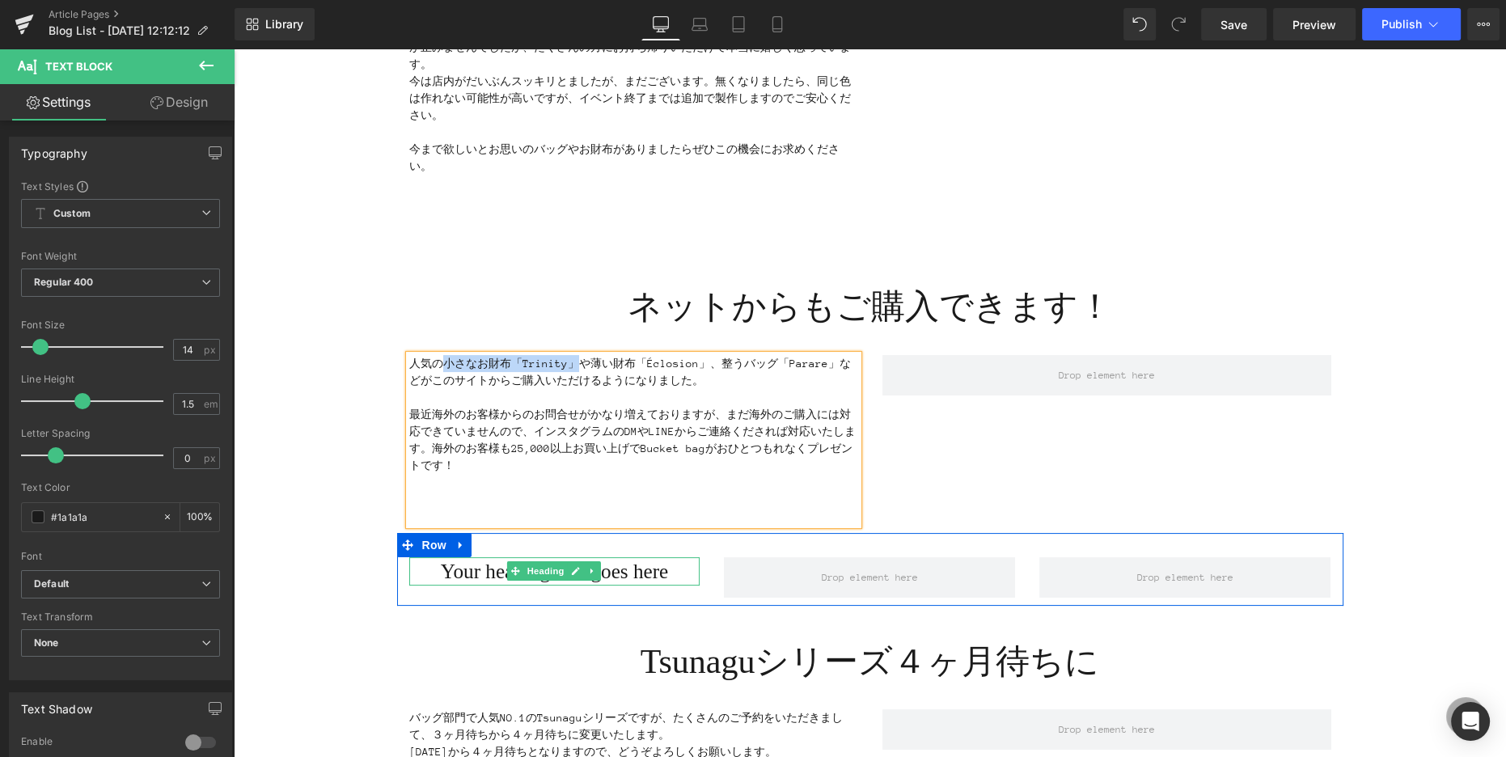
click at [459, 569] on h2 "Your heading text goes here" at bounding box center [554, 571] width 291 height 28
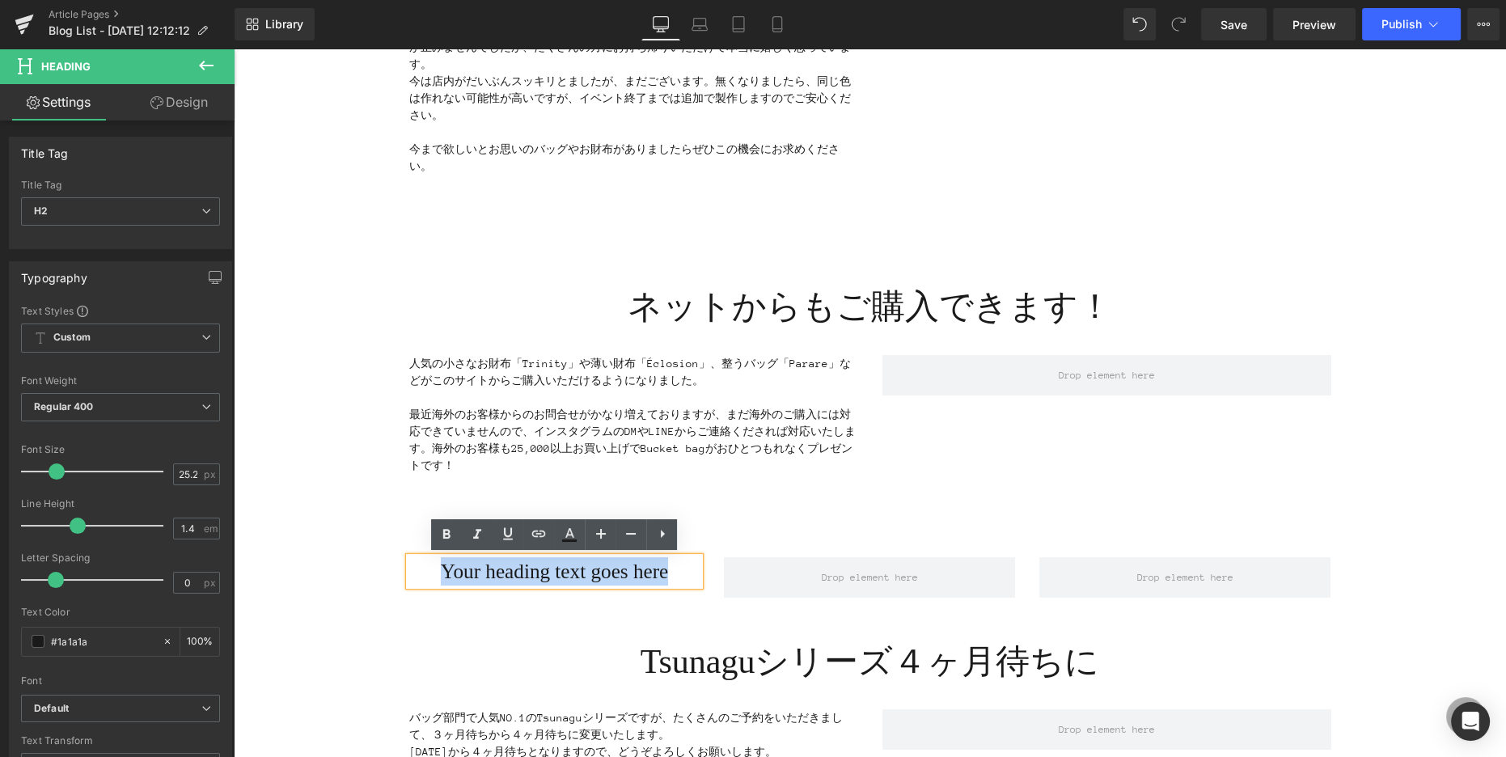
drag, startPoint x: 428, startPoint y: 572, endPoint x: 684, endPoint y: 574, distance: 256.3
click at [685, 573] on h2 "Your heading text goes here" at bounding box center [554, 571] width 291 height 28
paste div
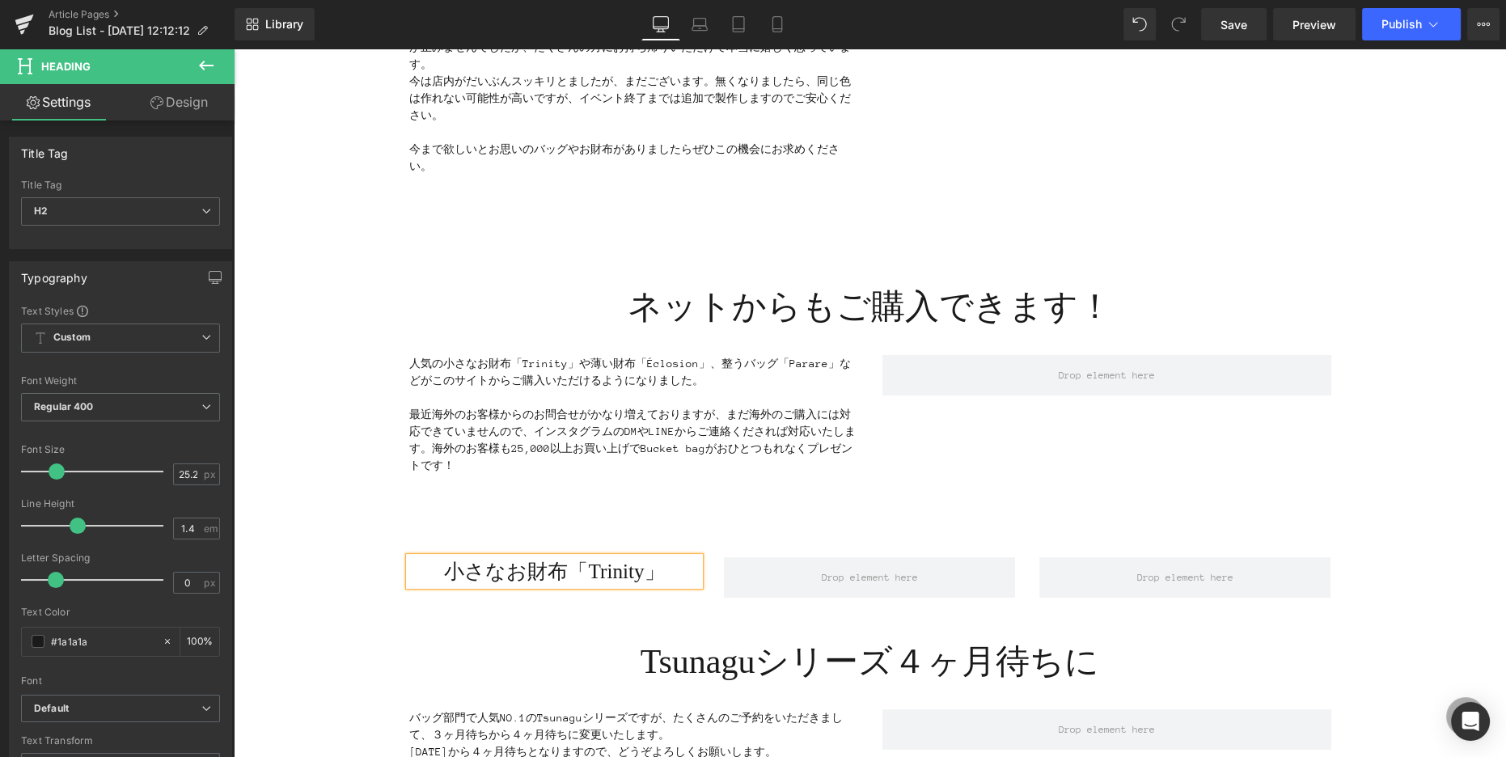
click at [606, 603] on div "小さなお財布「Trinity」 Heading Row" at bounding box center [870, 569] width 946 height 73
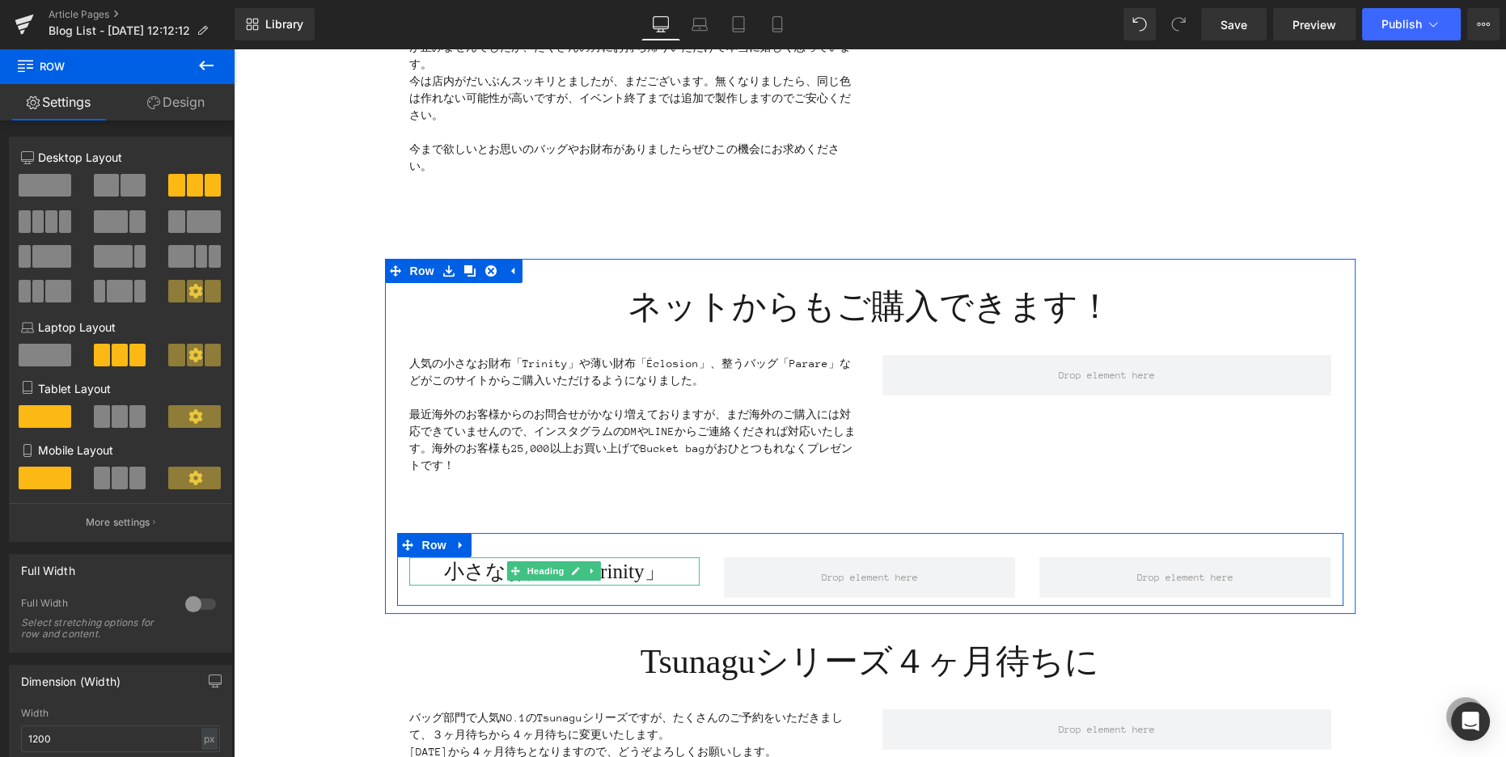
click at [593, 572] on icon at bounding box center [593, 571] width 9 height 10
click at [584, 567] on icon at bounding box center [584, 571] width 9 height 9
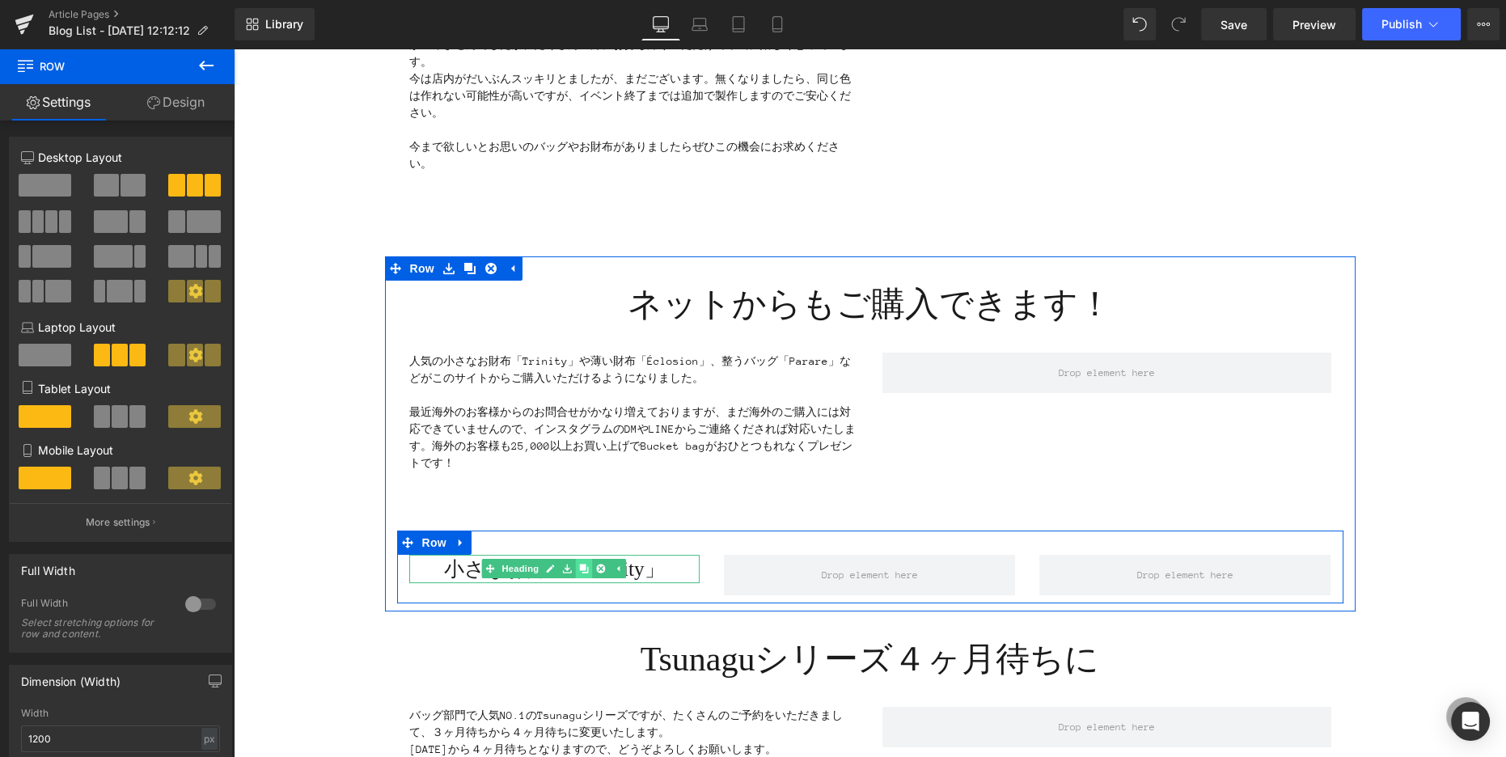
click at [584, 579] on div at bounding box center [554, 581] width 291 height 4
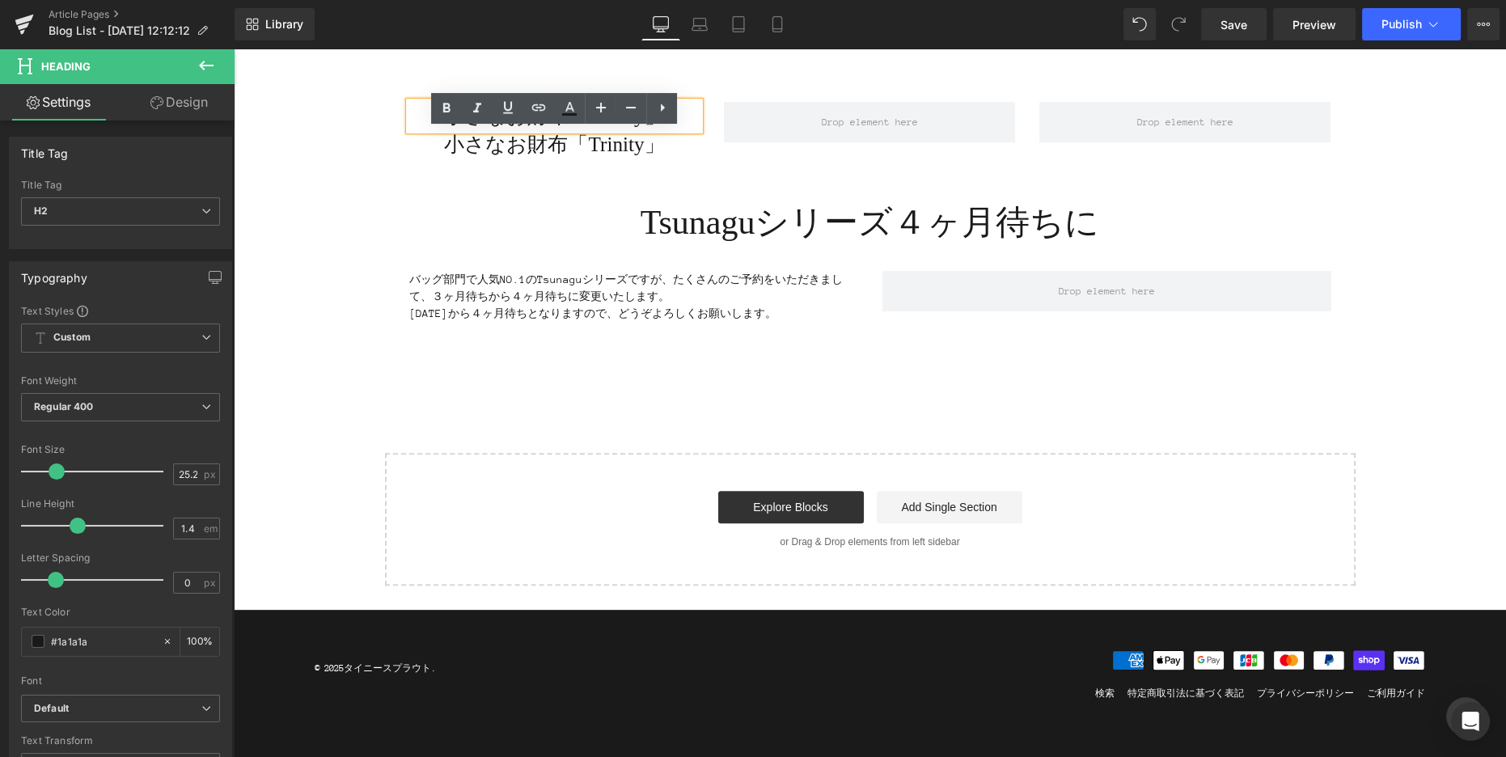
scroll to position [614, 0]
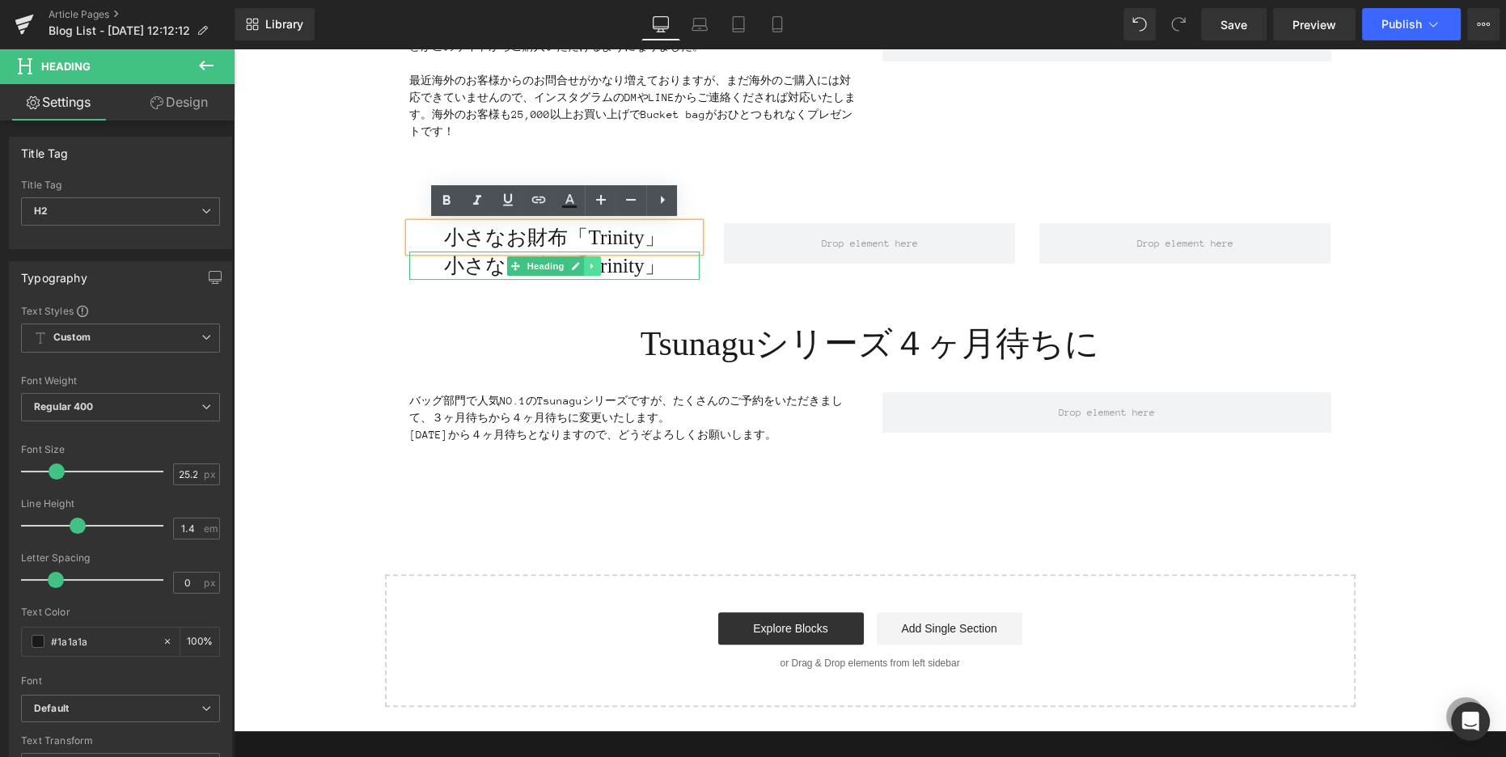
click at [596, 264] on icon at bounding box center [593, 266] width 9 height 10
click at [581, 265] on icon at bounding box center [584, 265] width 9 height 9
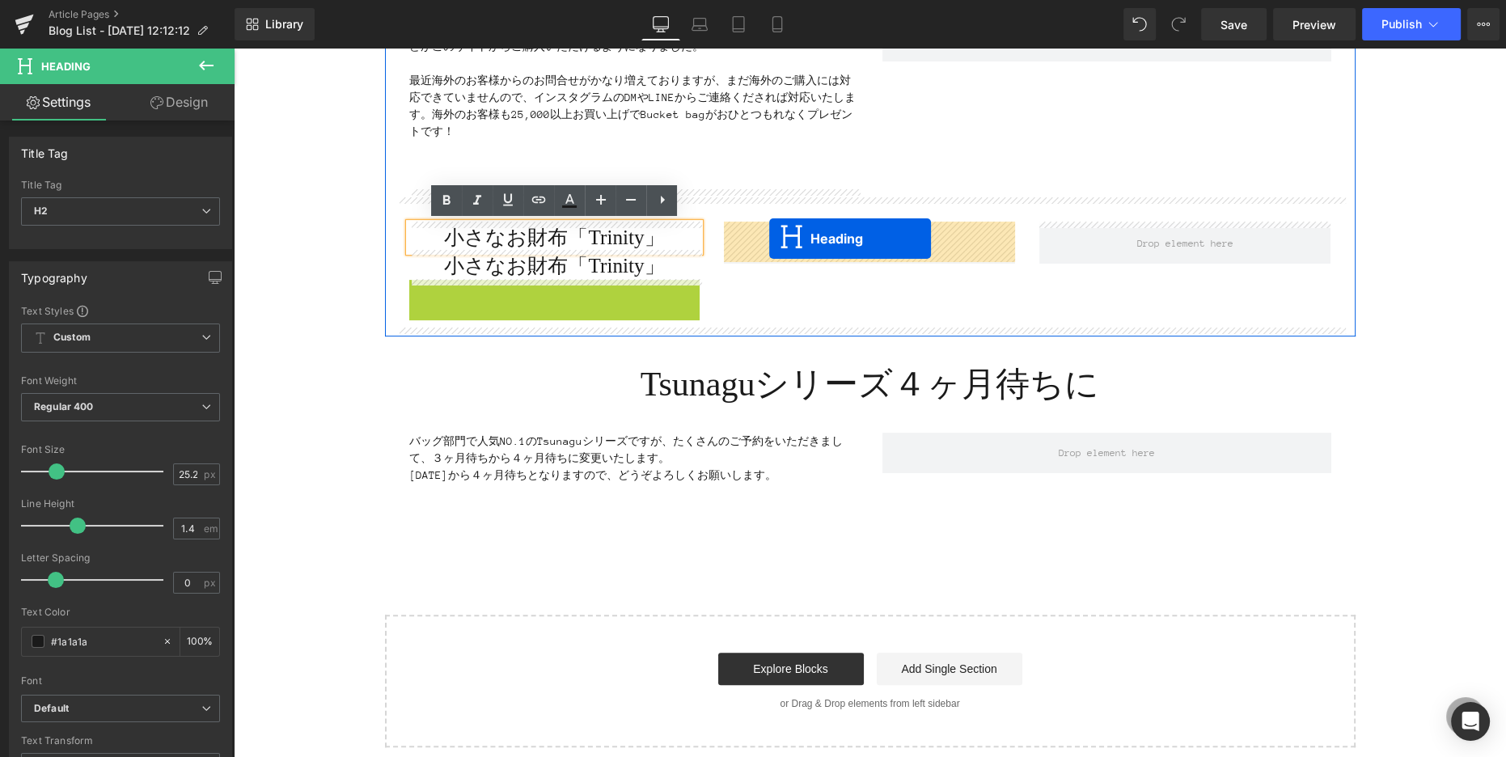
drag, startPoint x: 511, startPoint y: 291, endPoint x: 669, endPoint y: 253, distance: 162.2
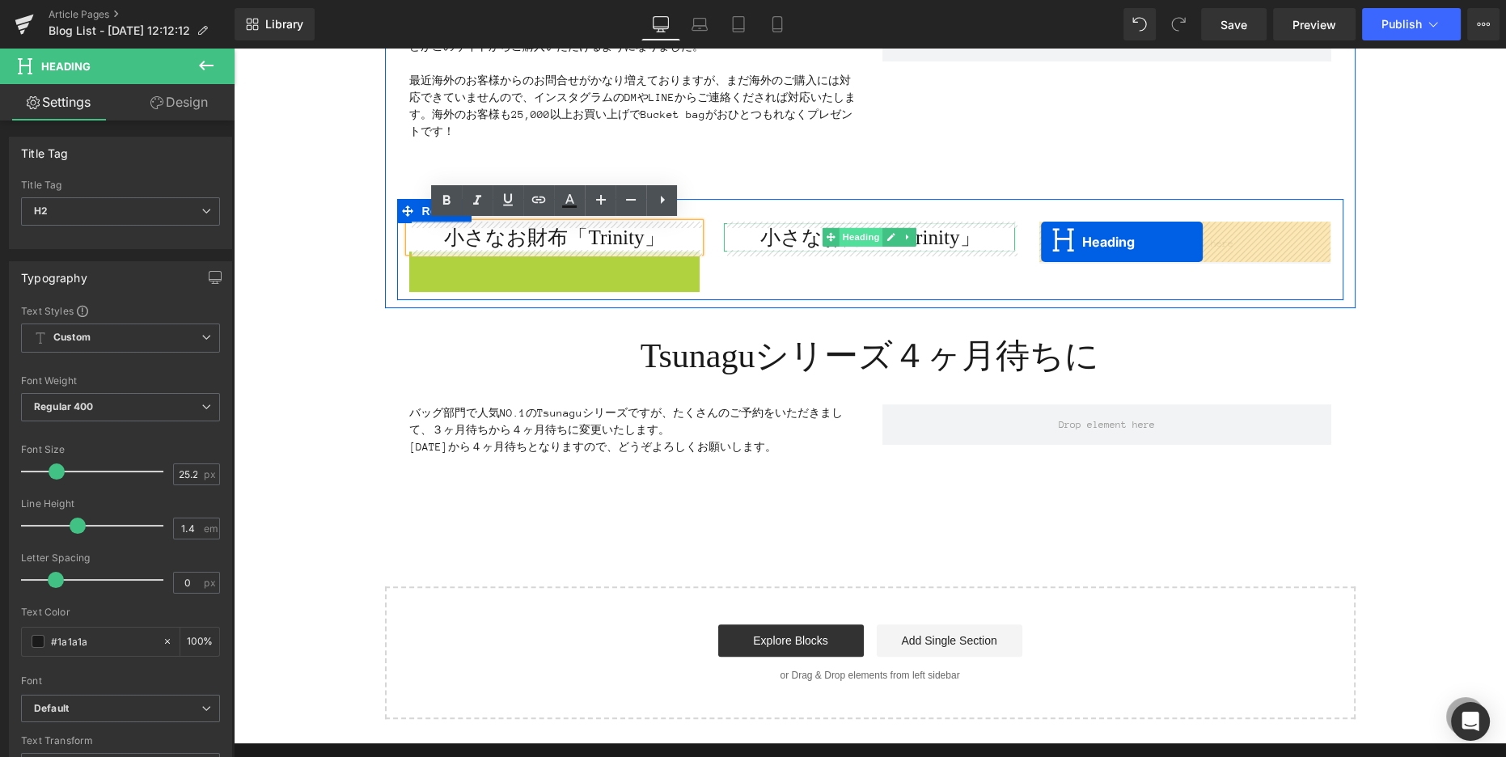
drag, startPoint x: 489, startPoint y: 265, endPoint x: 868, endPoint y: 245, distance: 378.9
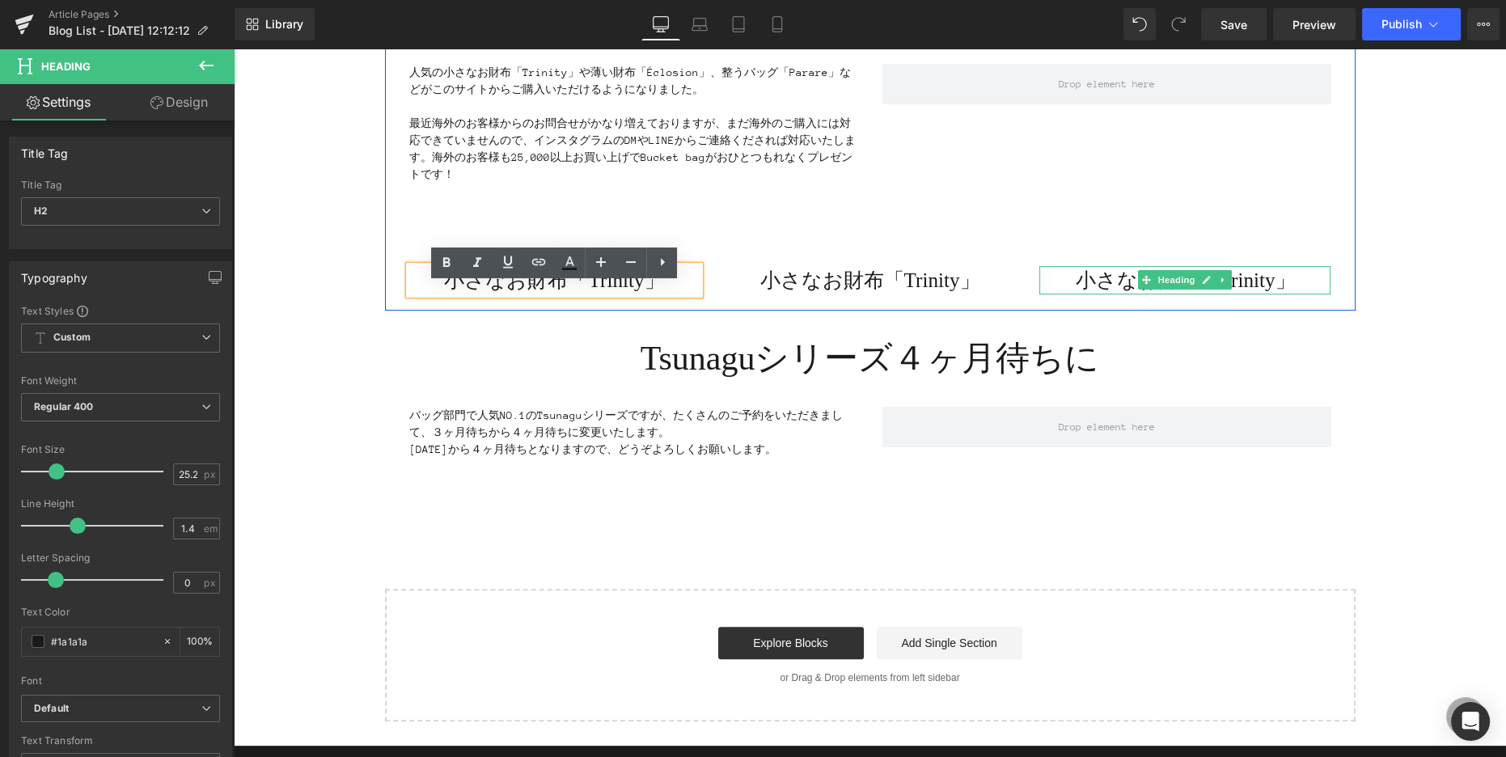
scroll to position [505, 0]
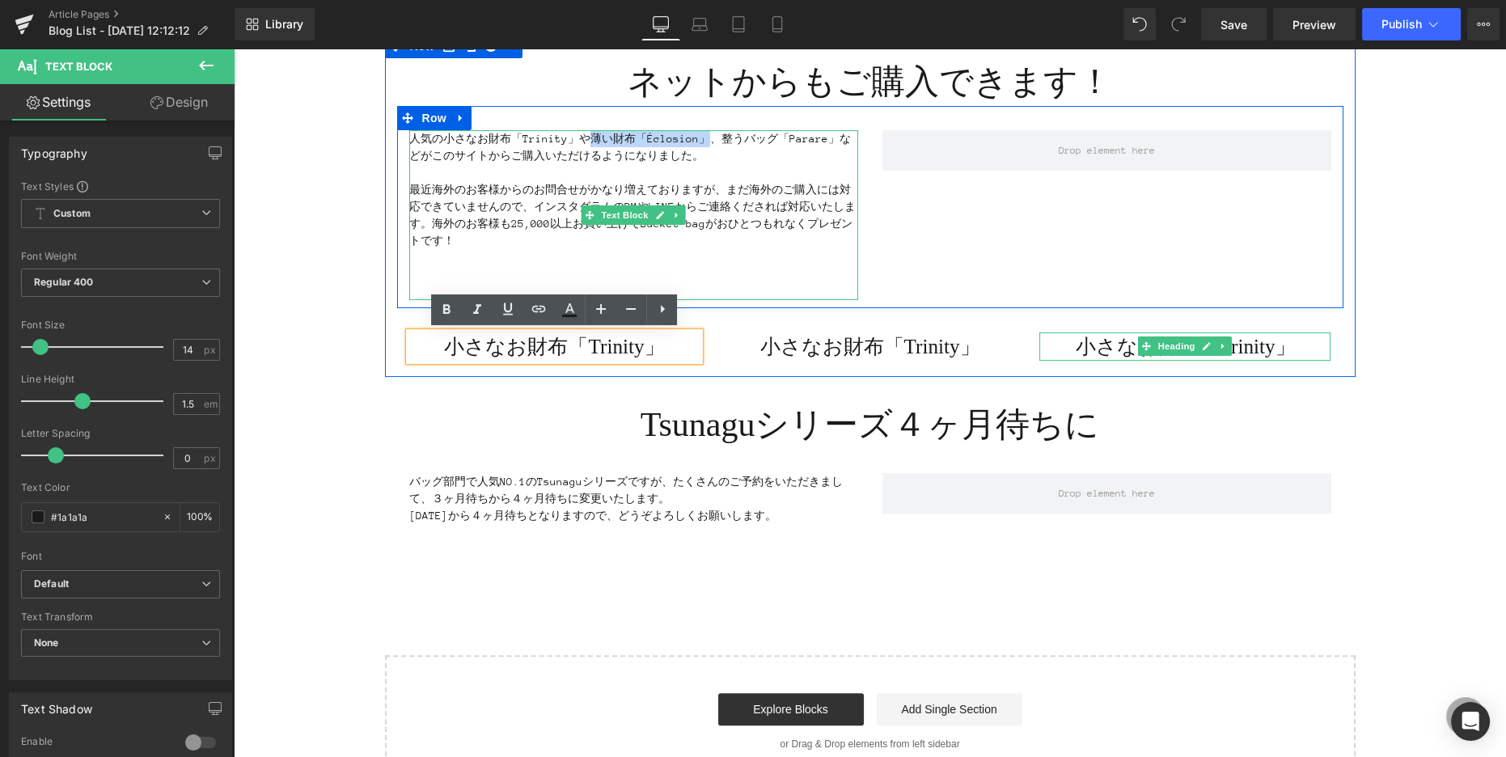
drag, startPoint x: 589, startPoint y: 136, endPoint x: 698, endPoint y: 138, distance: 109.2
click at [698, 138] on p "人気の小さなお財布「Trinity」や薄い財布「Éclosion」、整うバッグ「Parare」などがこのサイトからご購入いただけるようになりました。" at bounding box center [633, 147] width 449 height 34
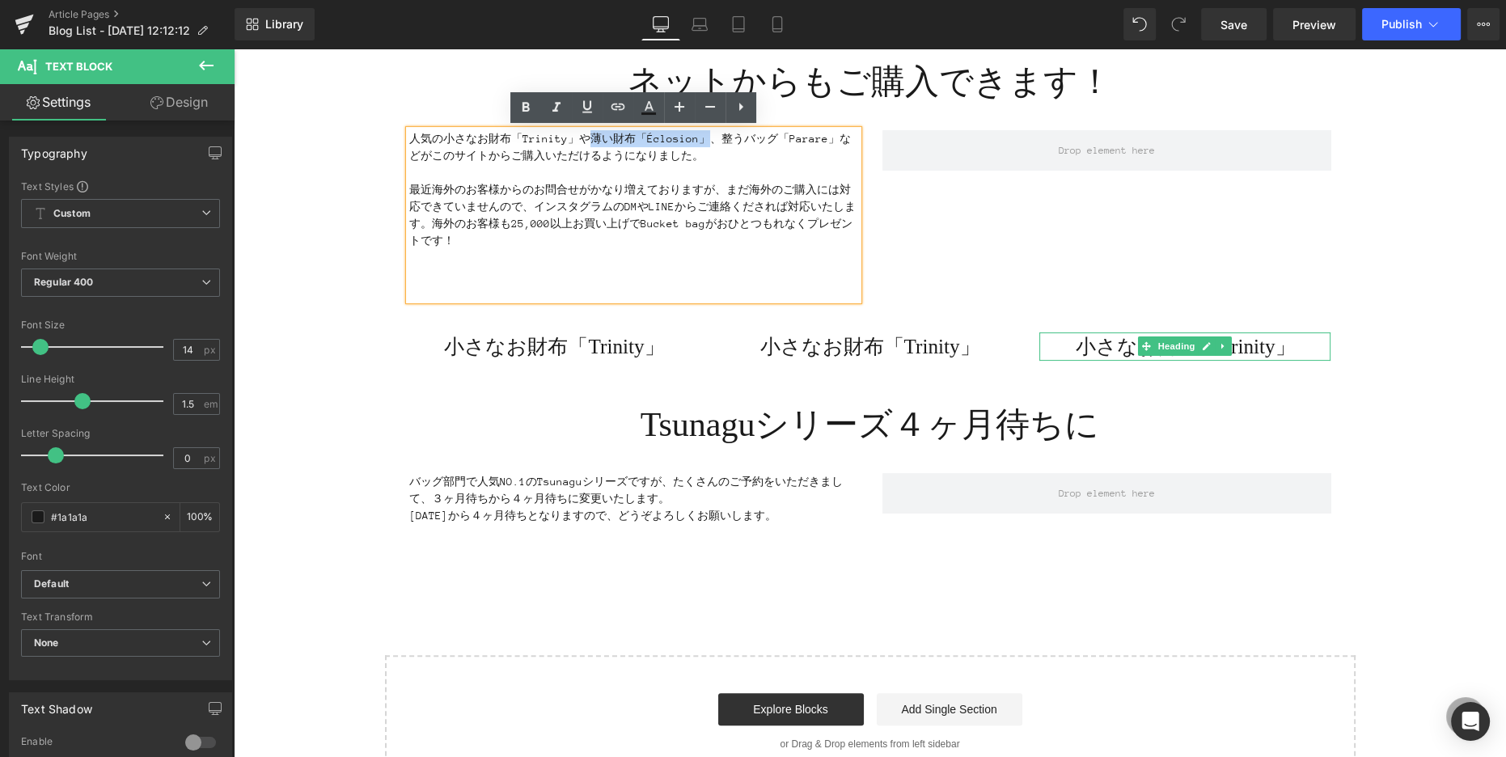
copy p "薄い財布「Éclosion」"
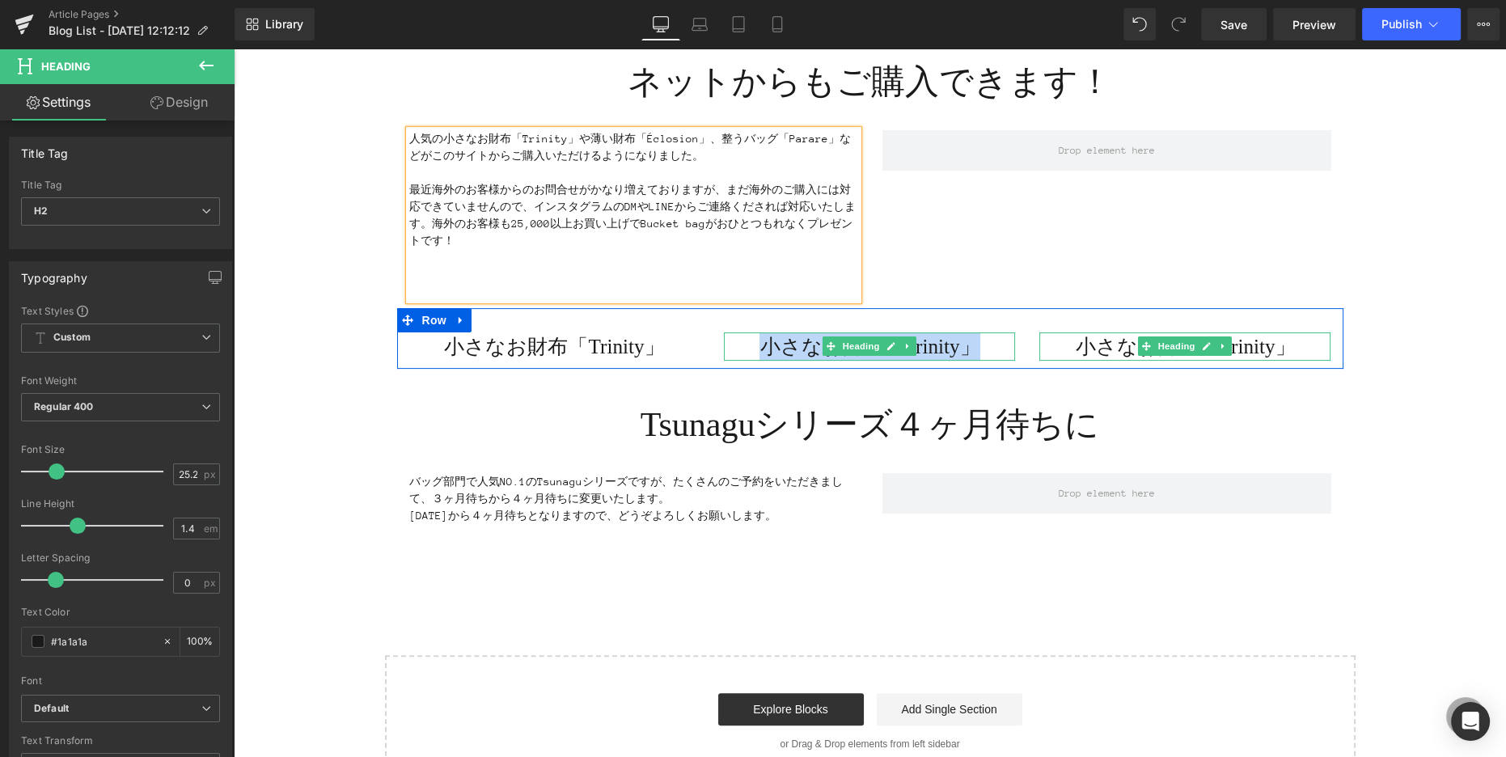
drag, startPoint x: 758, startPoint y: 345, endPoint x: 990, endPoint y: 348, distance: 232.1
click at [990, 348] on h2 "小さなお財布「Trinity」" at bounding box center [869, 346] width 291 height 28
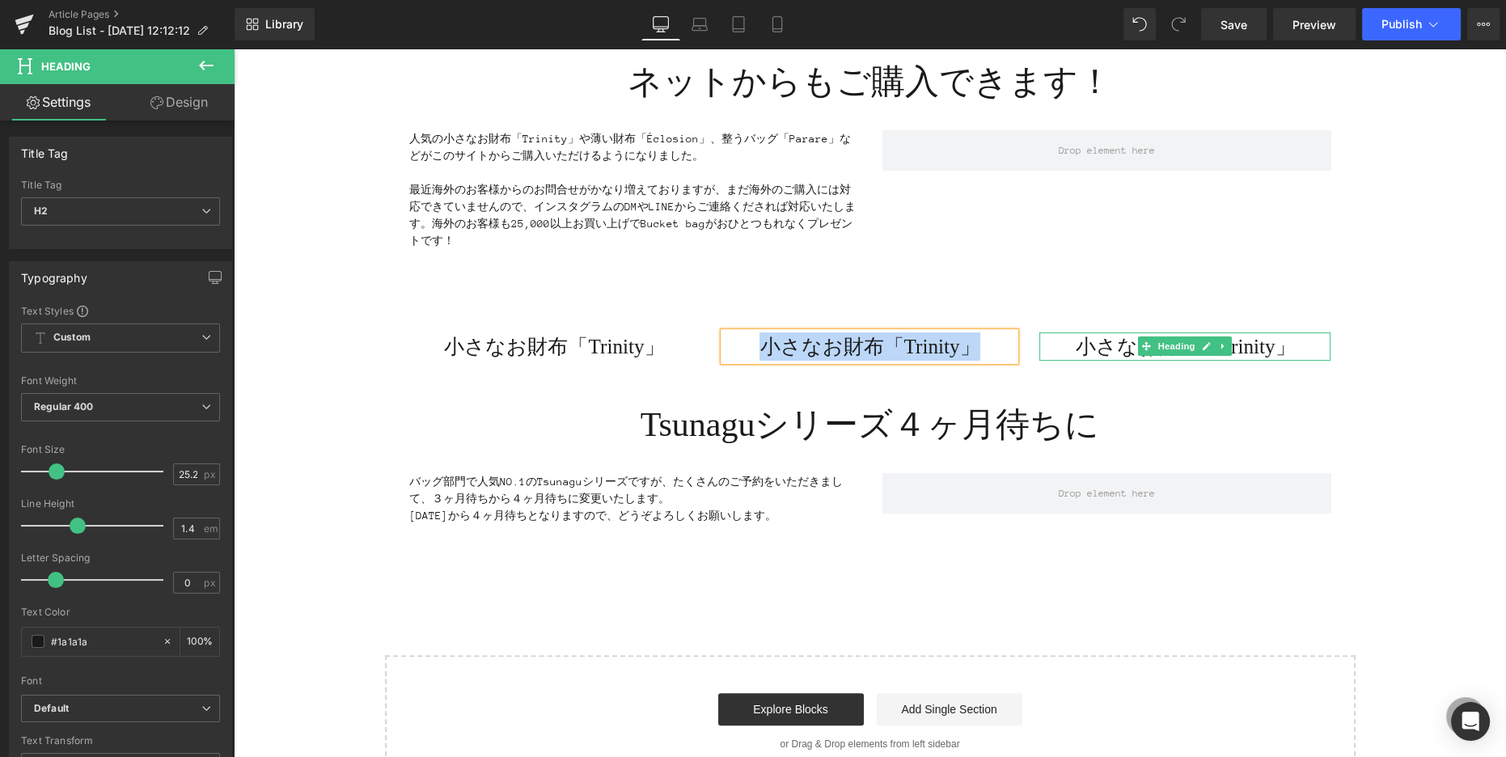
paste div
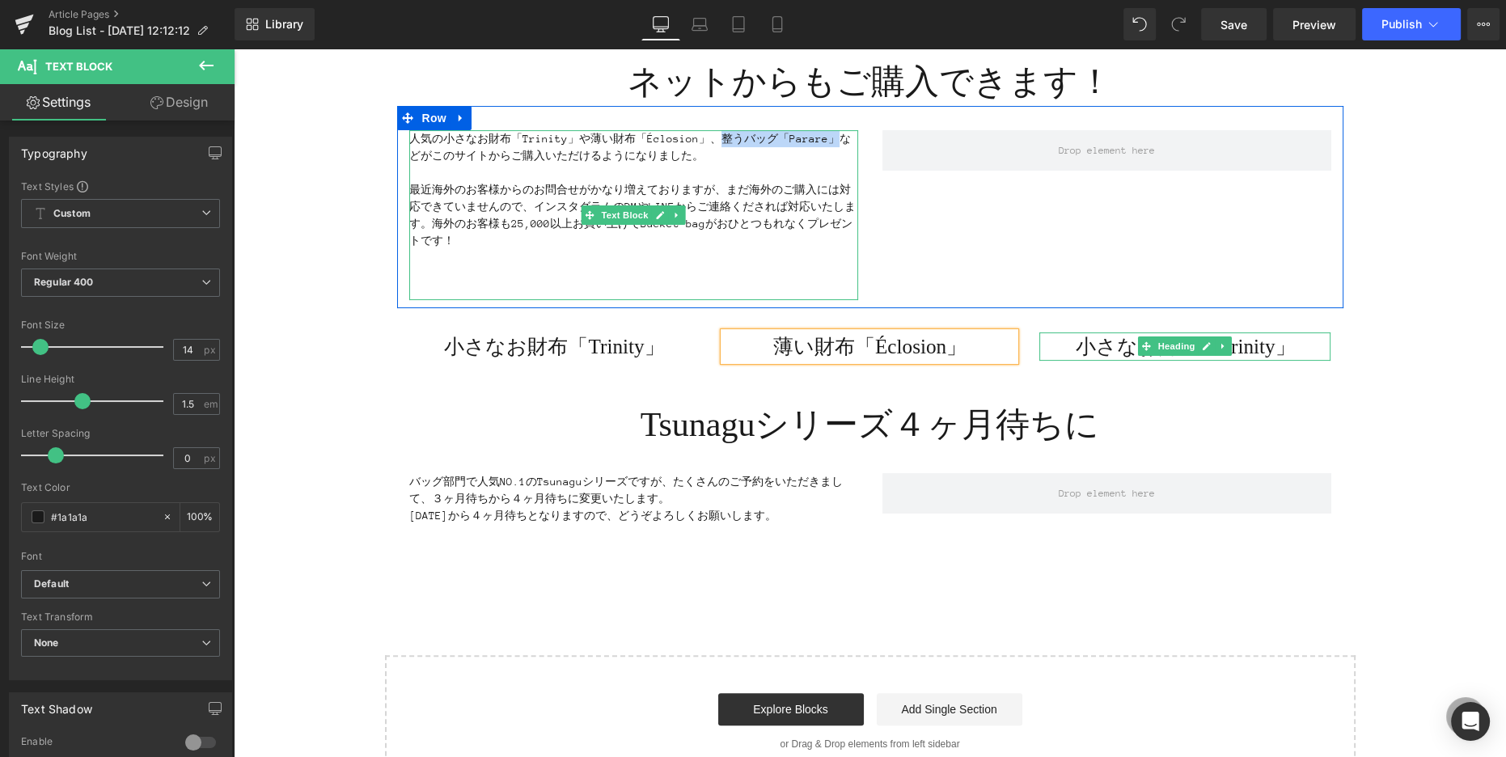
drag, startPoint x: 715, startPoint y: 138, endPoint x: 823, endPoint y: 145, distance: 108.5
click at [823, 145] on p "人気の小さなお財布「Trinity」や薄い財布「Éclosion」、整うバッグ「Parare」などがこのサイトからご購入いただけるようになりました。" at bounding box center [633, 147] width 449 height 34
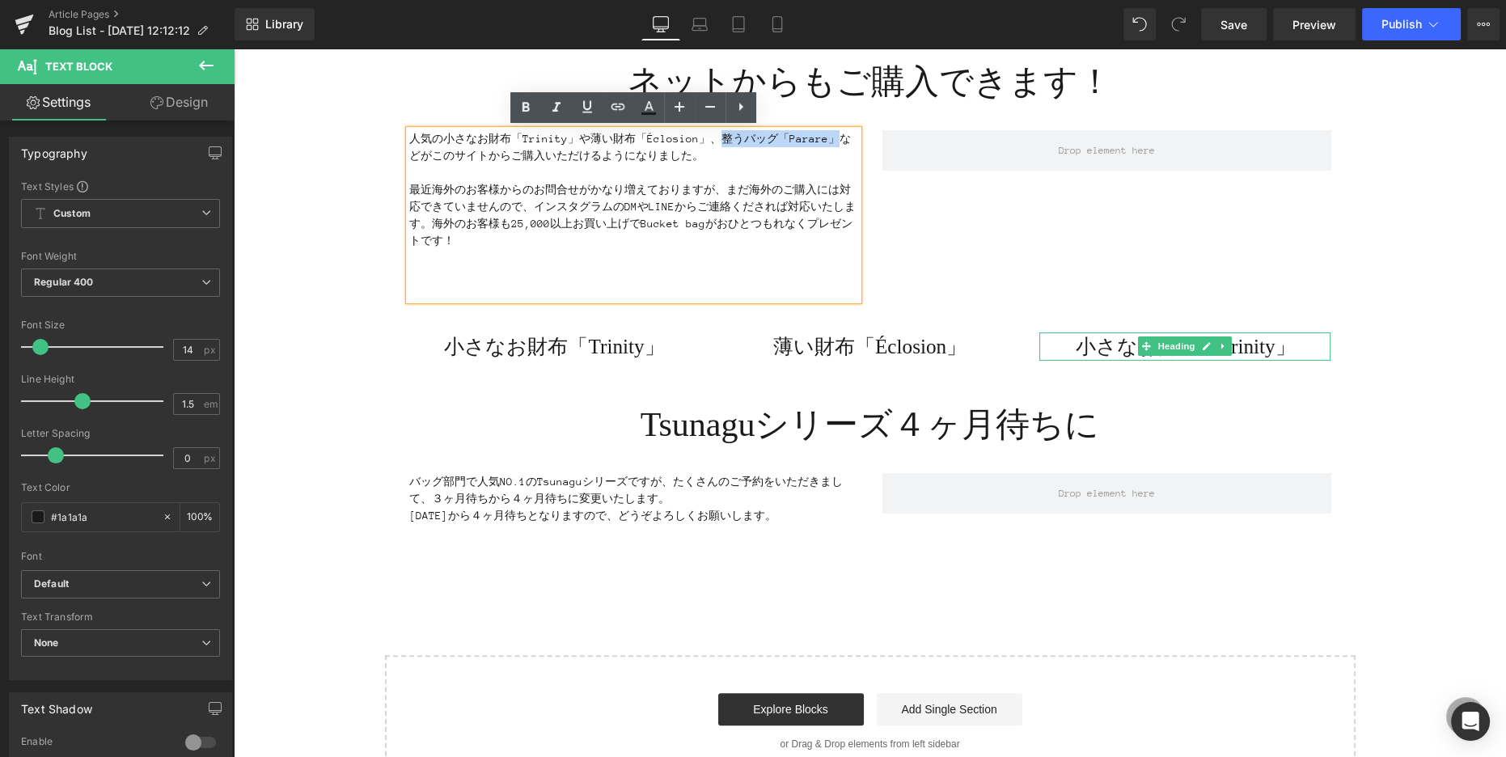
copy p "整うバッグ「Parare」"
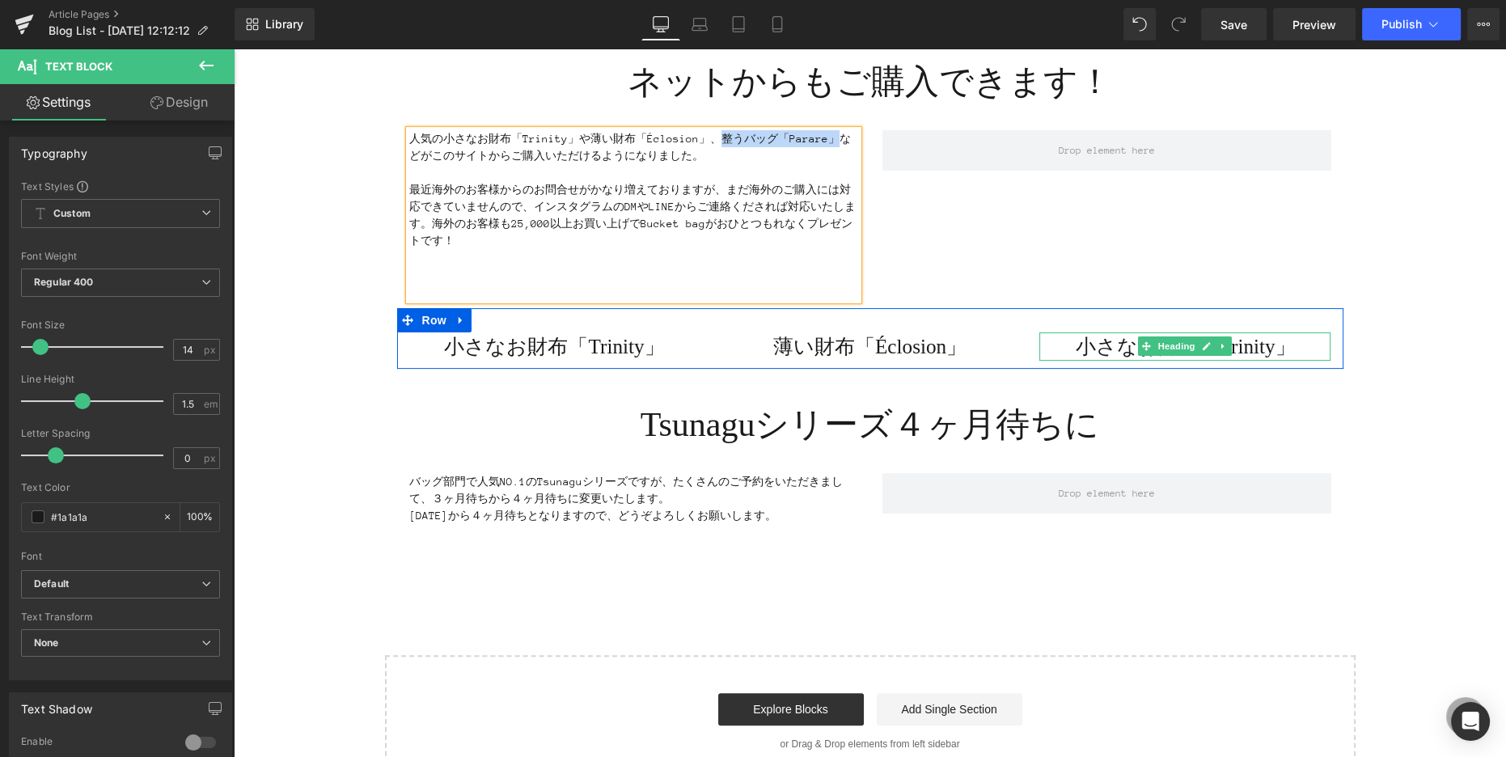
click at [1070, 347] on h2 "小さなお財布「Trinity」" at bounding box center [1184, 346] width 291 height 28
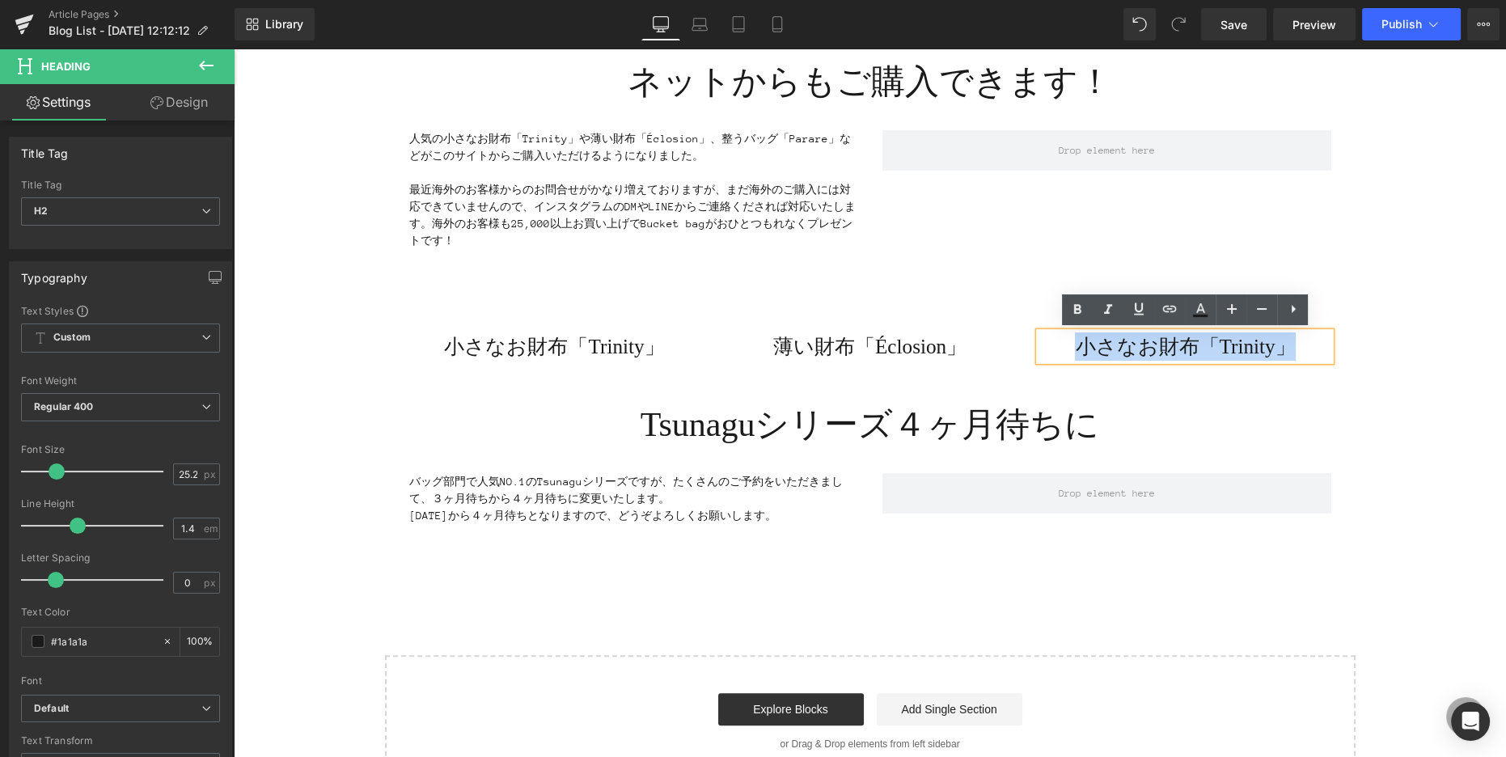
drag, startPoint x: 1066, startPoint y: 344, endPoint x: 1299, endPoint y: 351, distance: 233.8
click at [1299, 351] on h2 "小さなお財布「Trinity」" at bounding box center [1184, 346] width 291 height 28
paste div
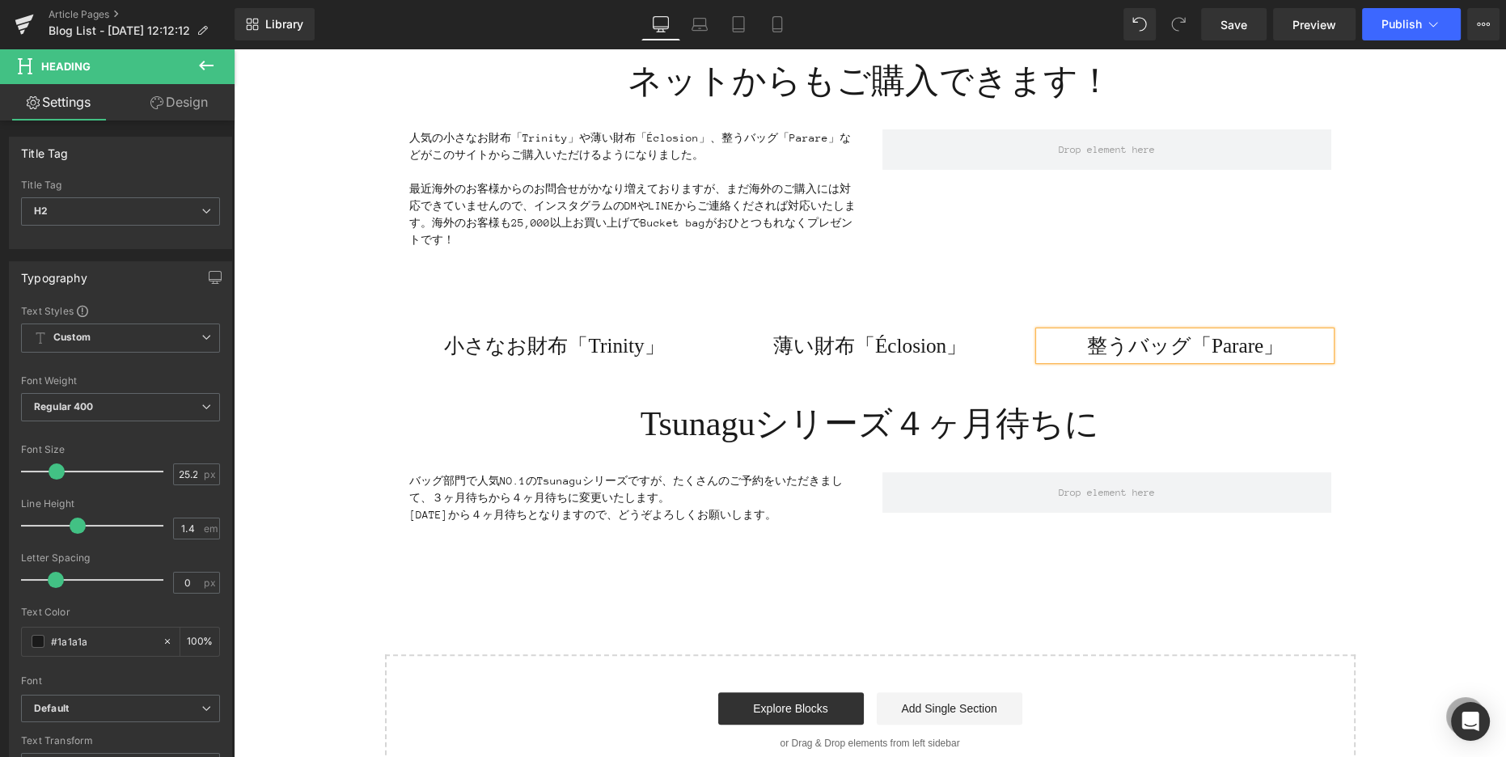
scroll to position [508, 0]
click at [201, 69] on icon at bounding box center [205, 65] width 19 height 19
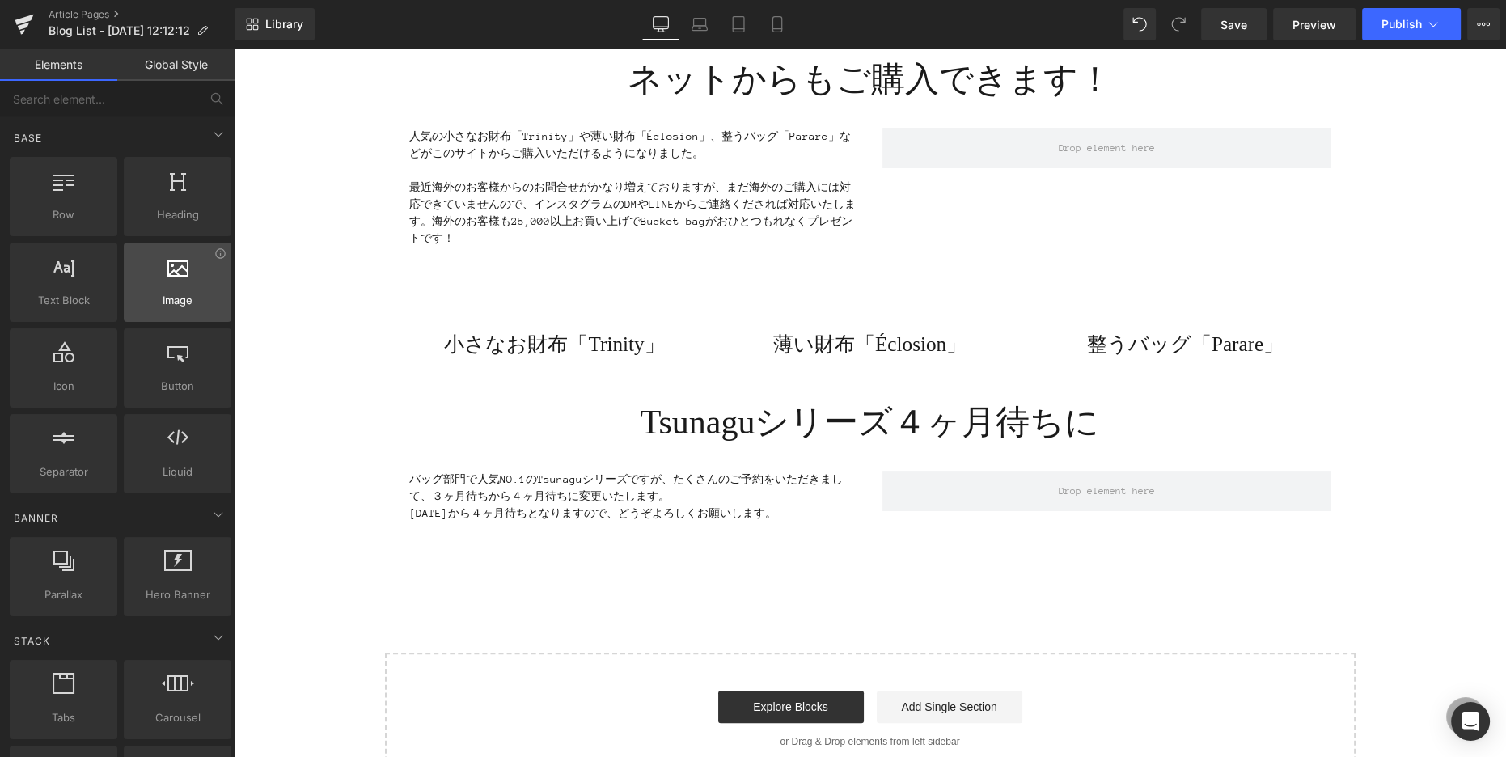
scroll to position [7, 0]
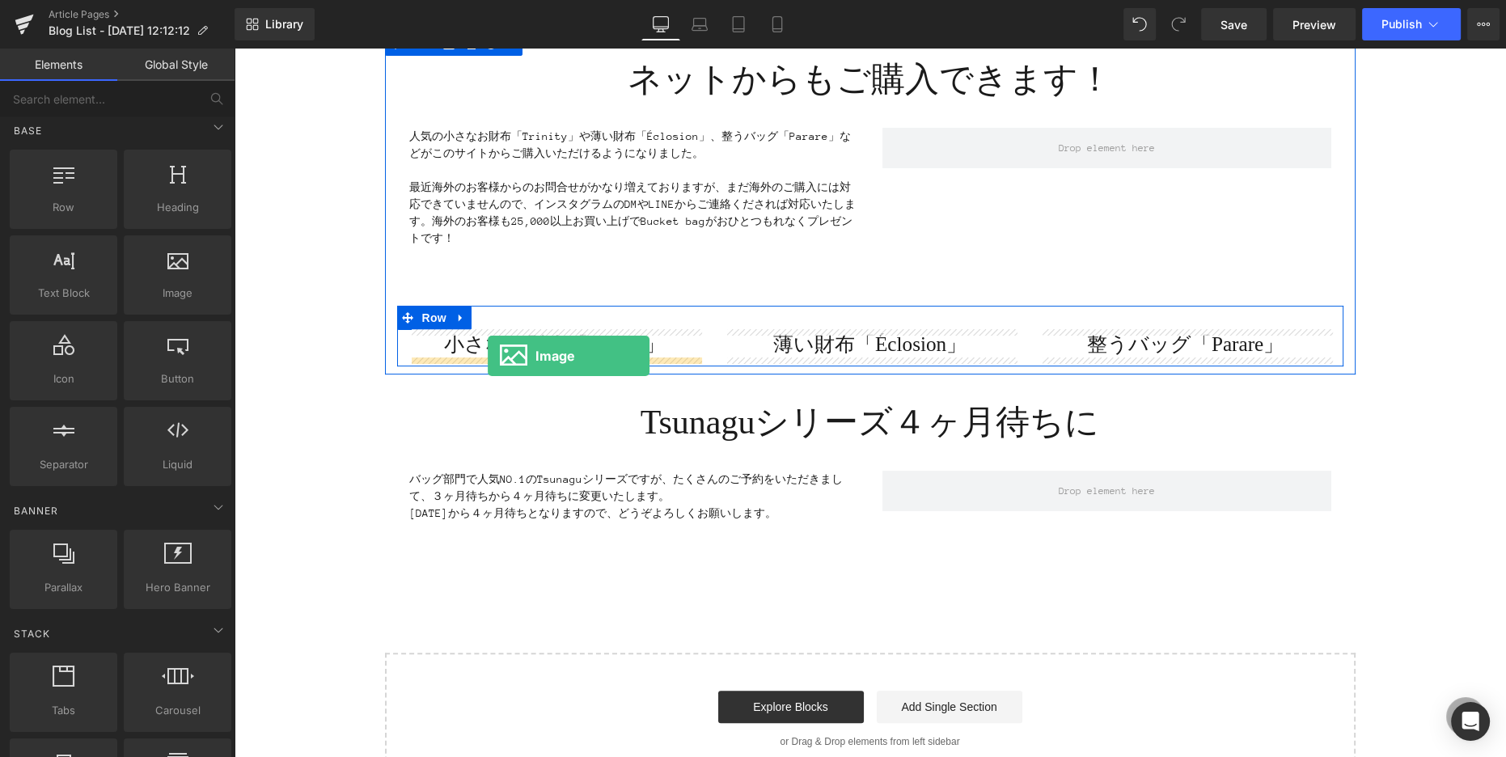
drag, startPoint x: 423, startPoint y: 320, endPoint x: 488, endPoint y: 355, distance: 73.4
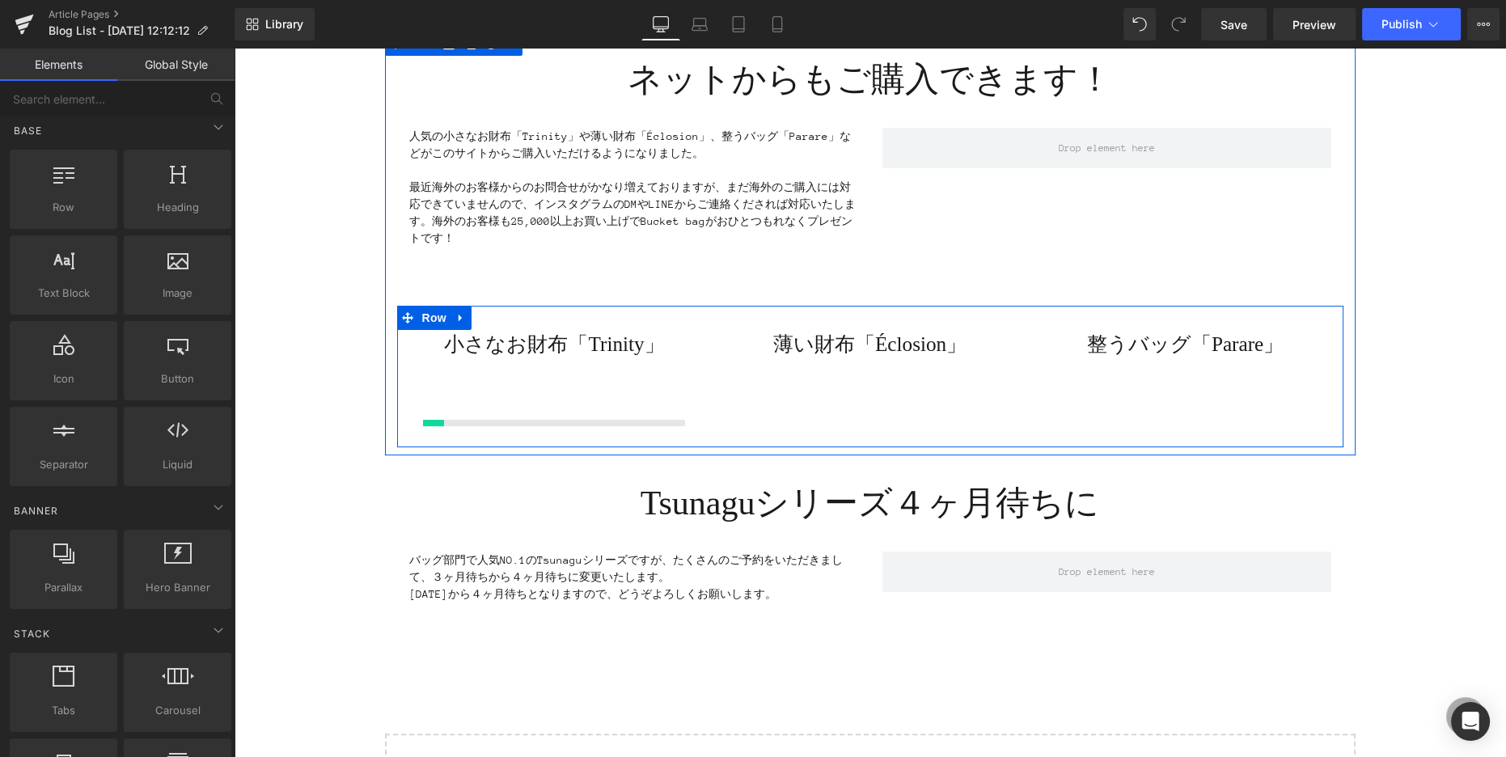
scroll to position [5, 0]
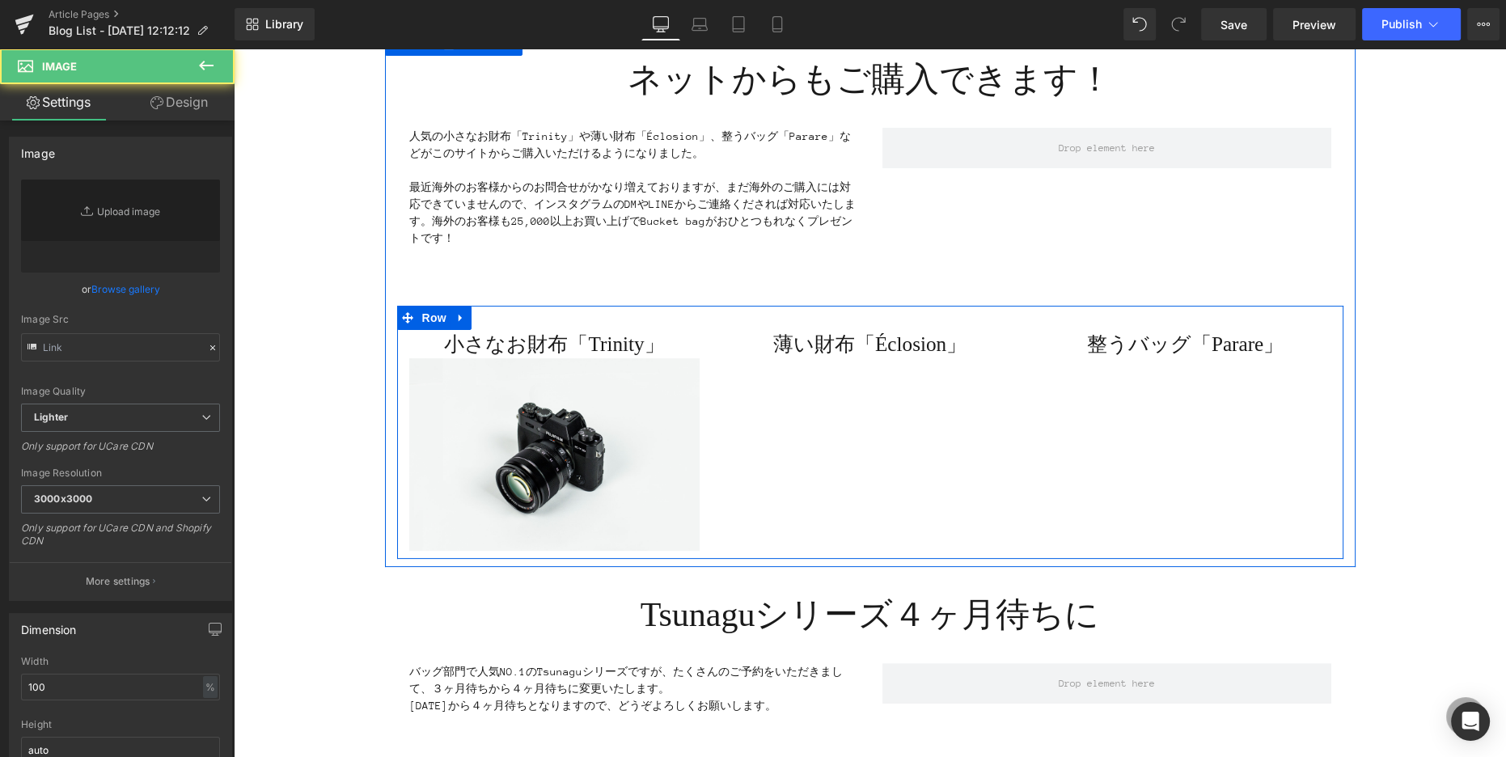
type input "//[DOMAIN_NAME][URL]"
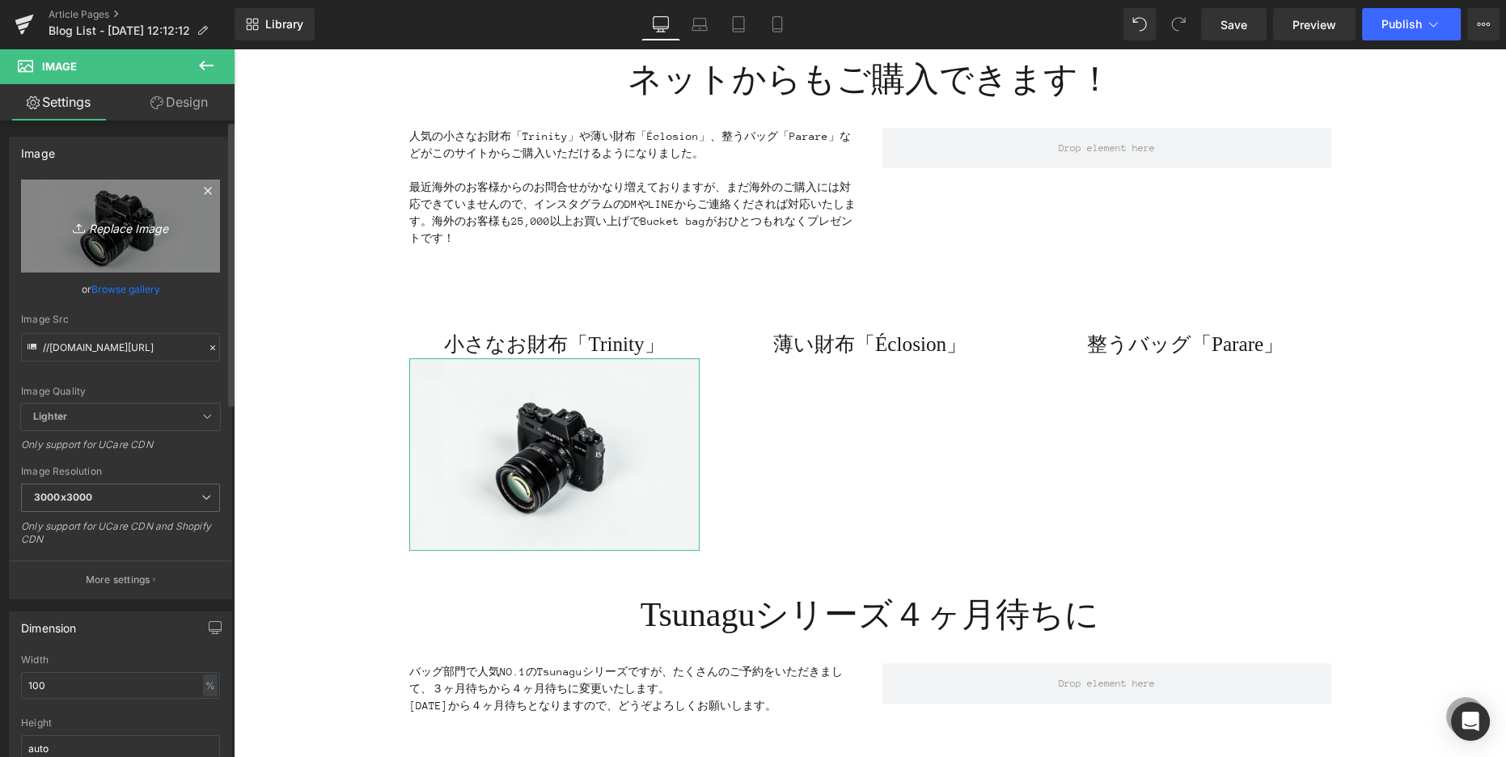
click at [156, 249] on link "Replace Image" at bounding box center [120, 225] width 199 height 93
type input "C:\fakepath\丸の内＿四角.jpg"
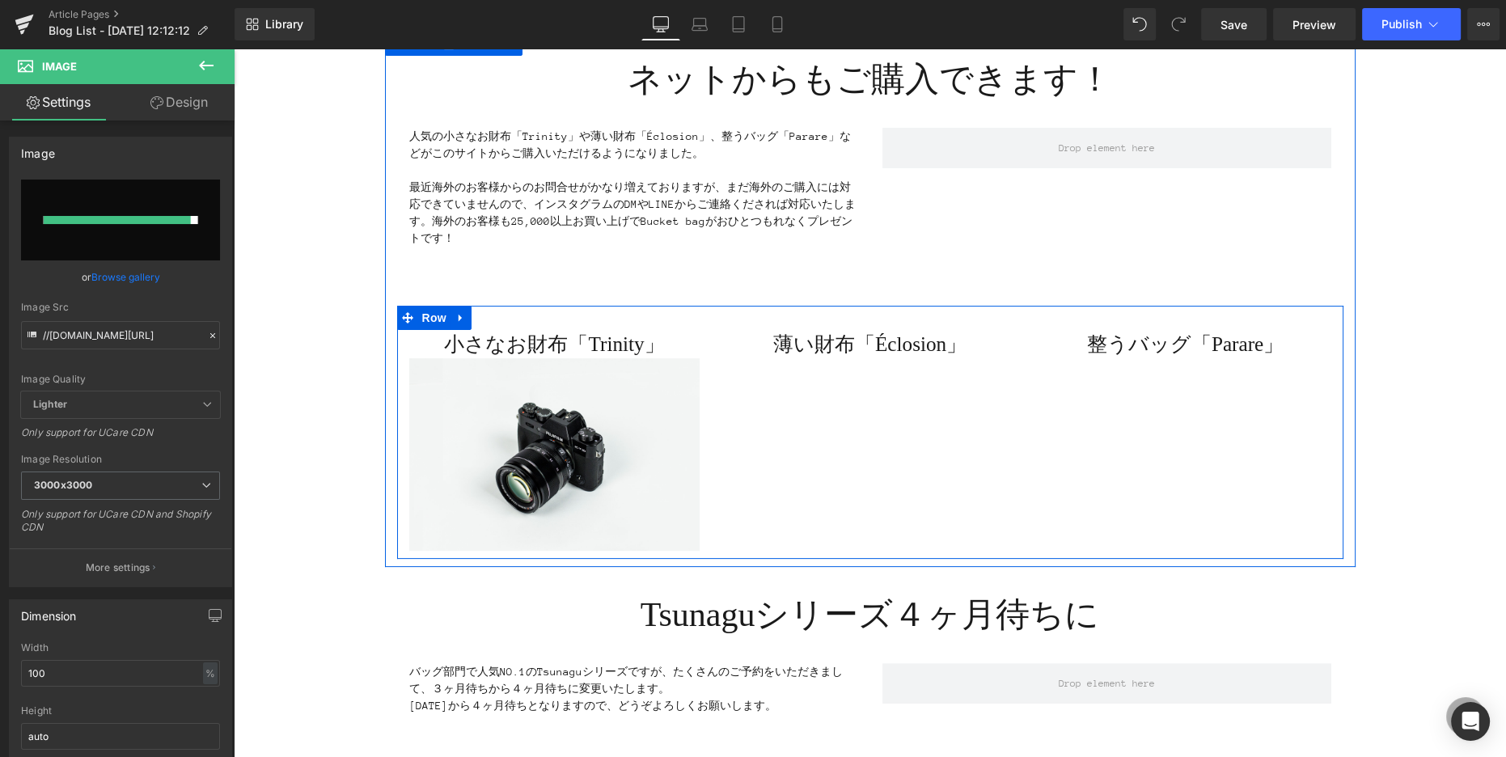
type input "[URL][DOMAIN_NAME]"
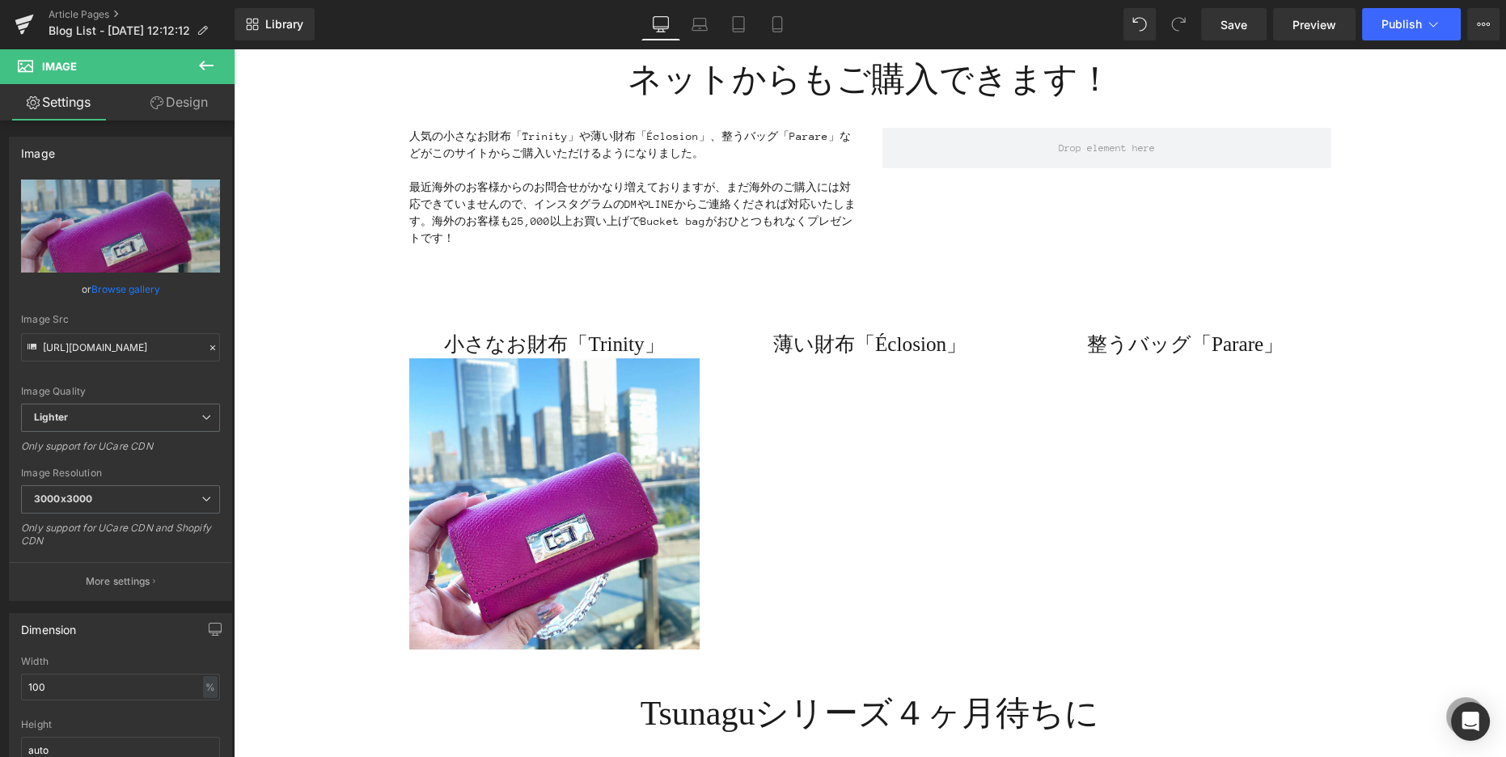
click at [204, 64] on icon at bounding box center [206, 66] width 15 height 10
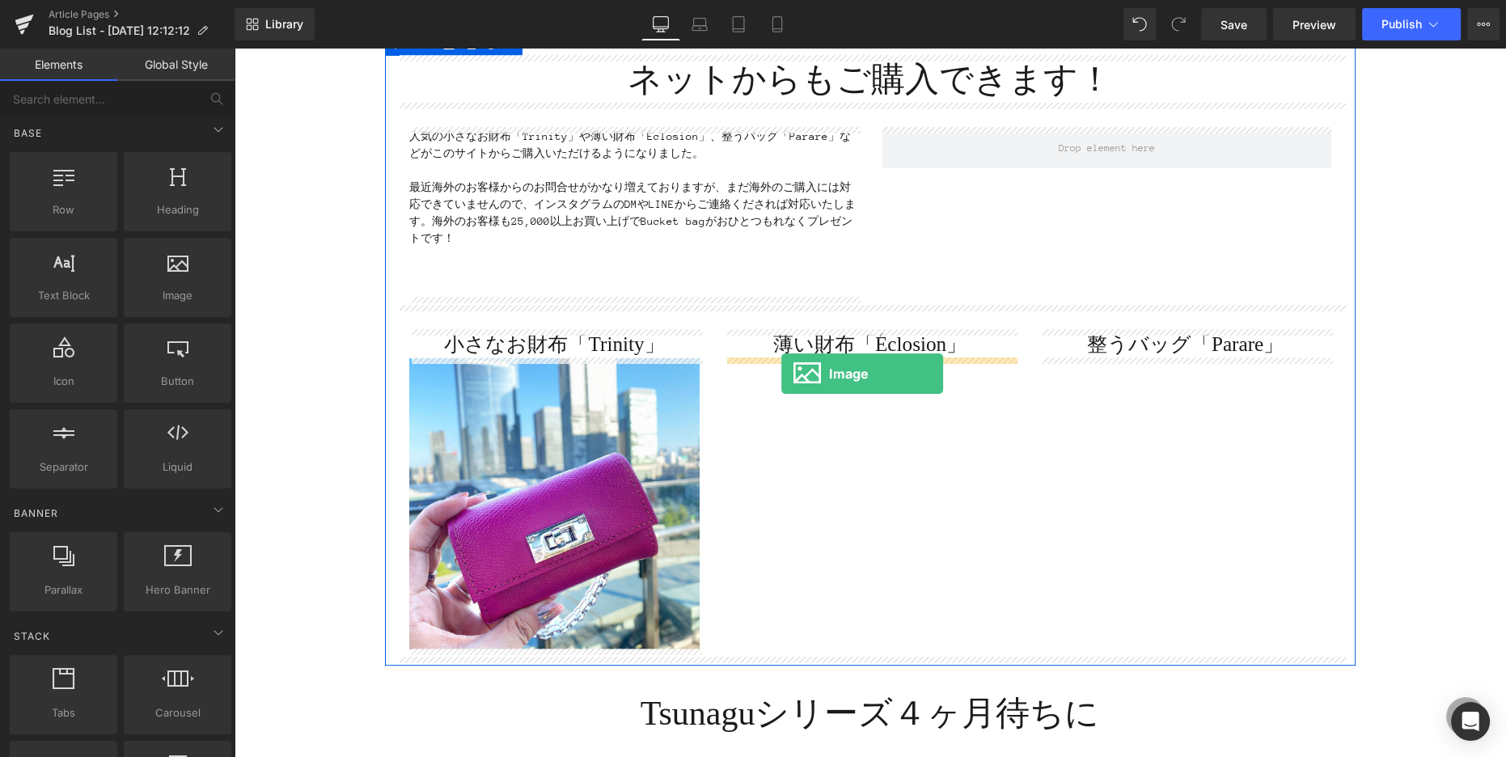
drag, startPoint x: 394, startPoint y: 310, endPoint x: 781, endPoint y: 374, distance: 392.5
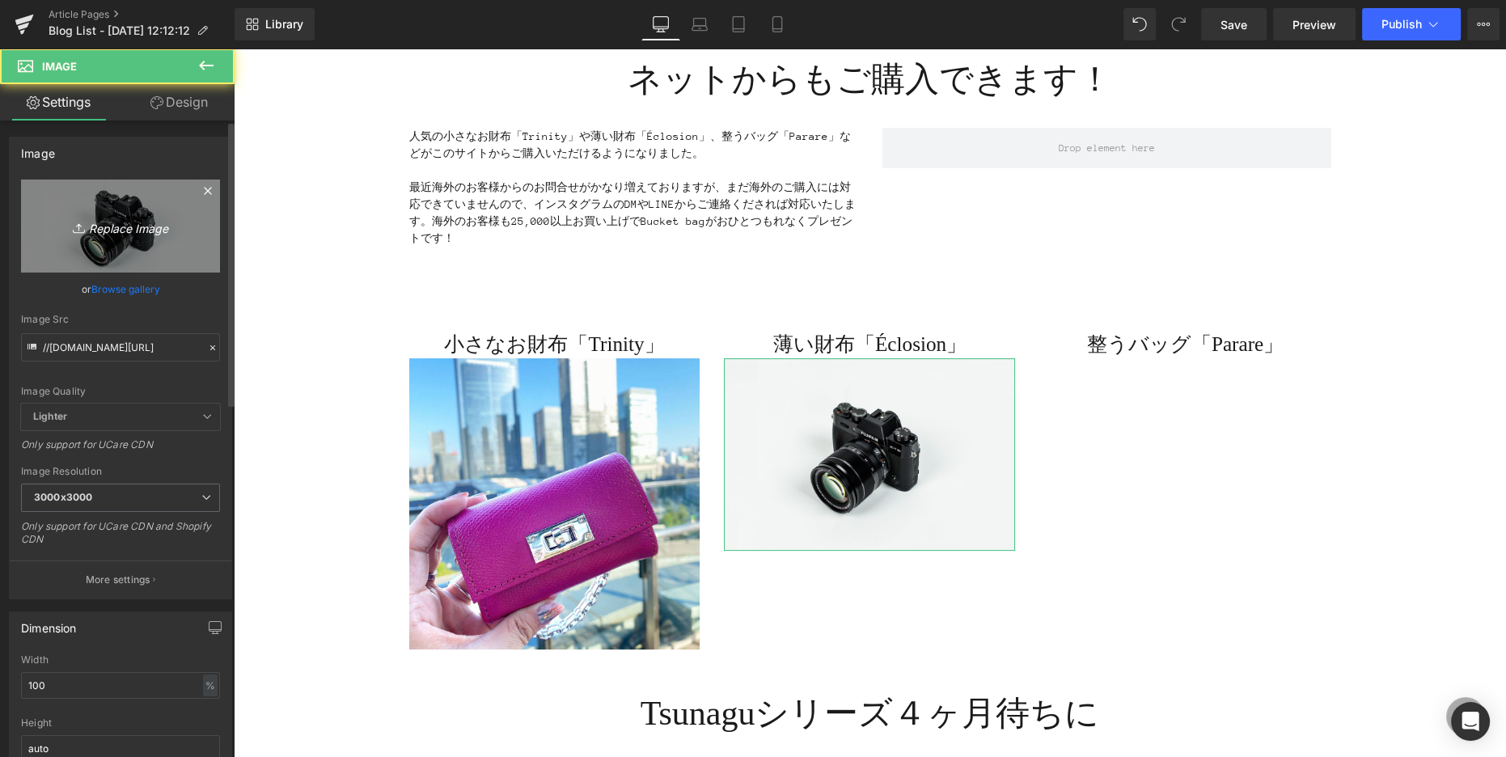
click at [148, 204] on link "Replace Image" at bounding box center [120, 225] width 199 height 93
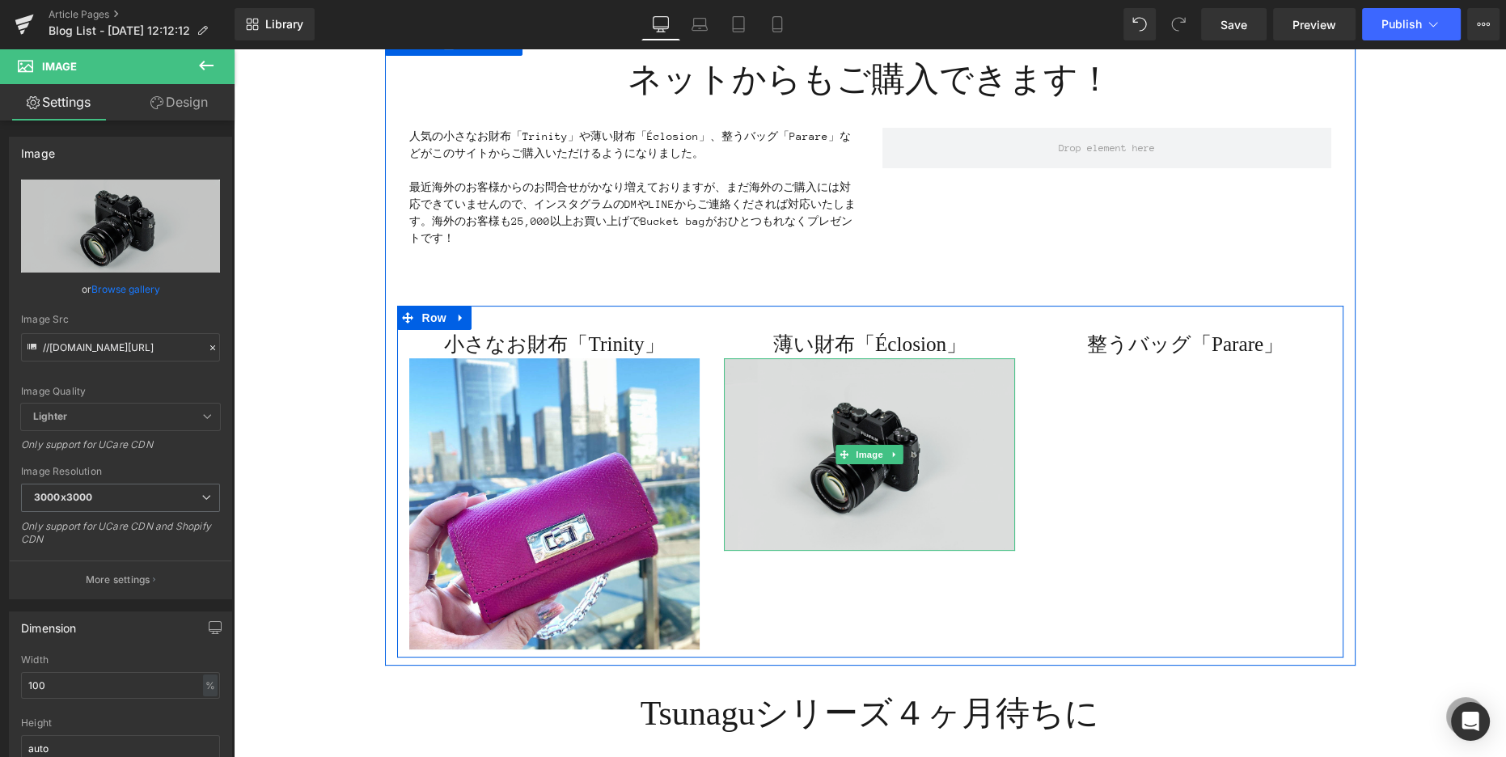
click at [841, 425] on img at bounding box center [869, 454] width 291 height 192
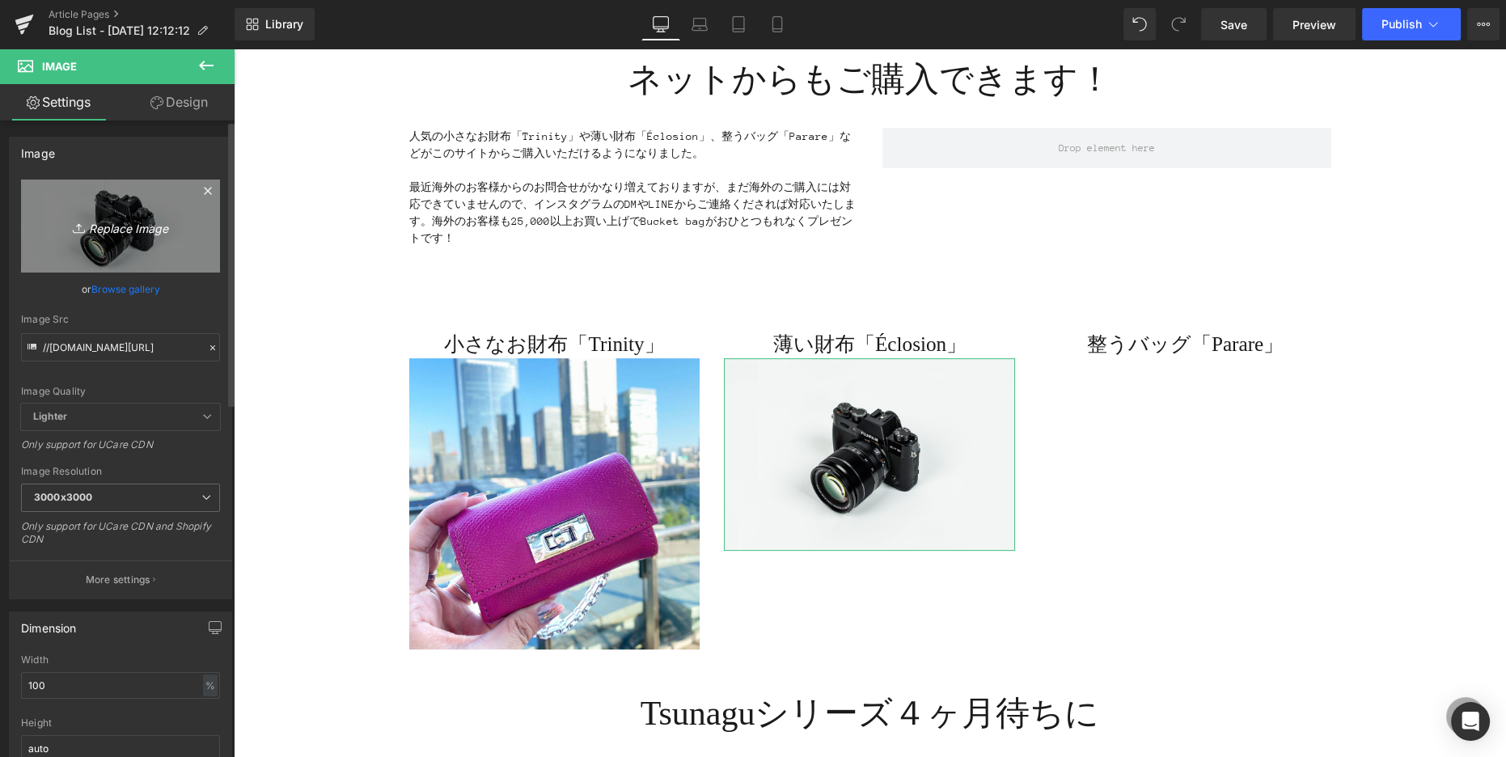
click at [115, 247] on link "Replace Image" at bounding box center [120, 225] width 199 height 93
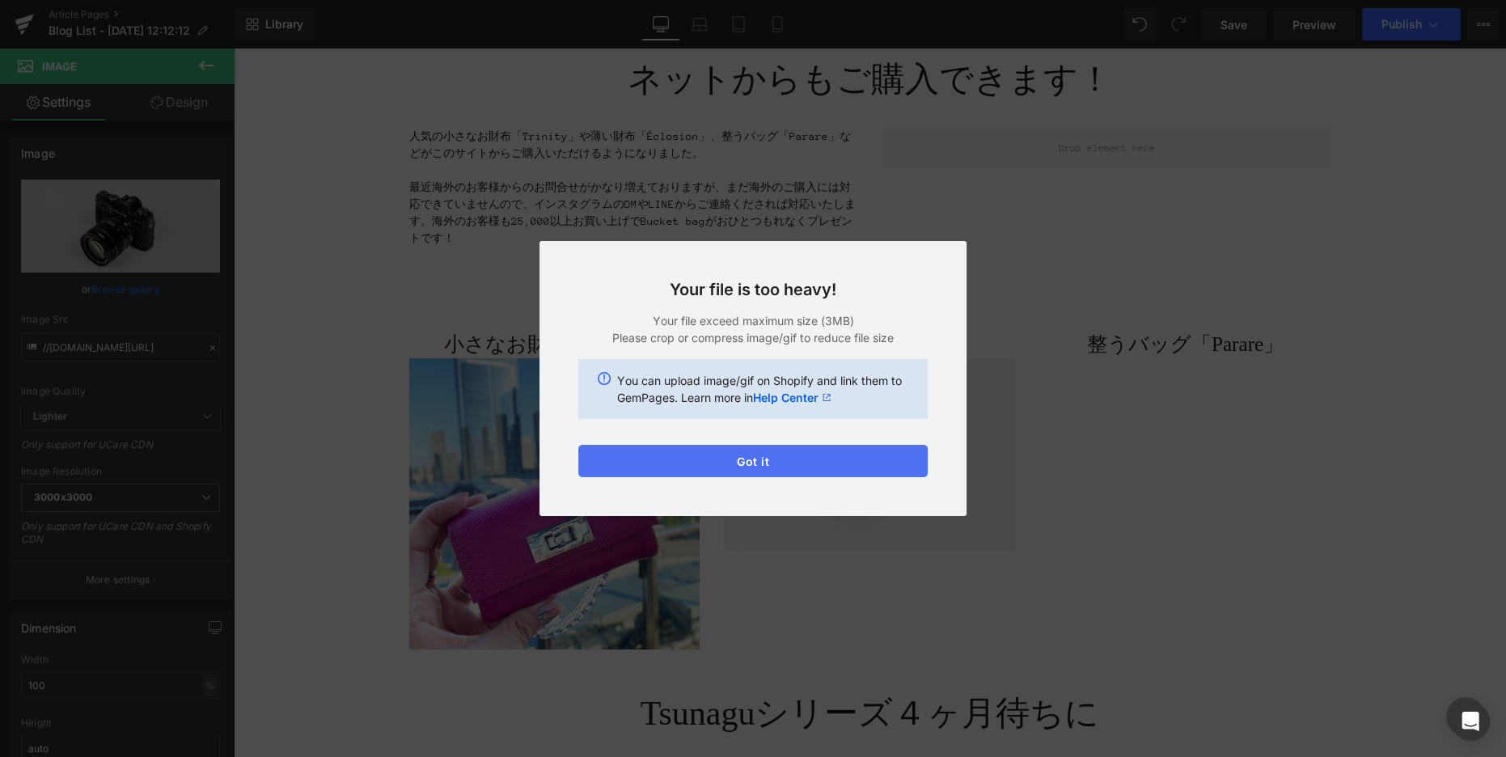
click at [763, 466] on button "Got it" at bounding box center [752, 461] width 349 height 32
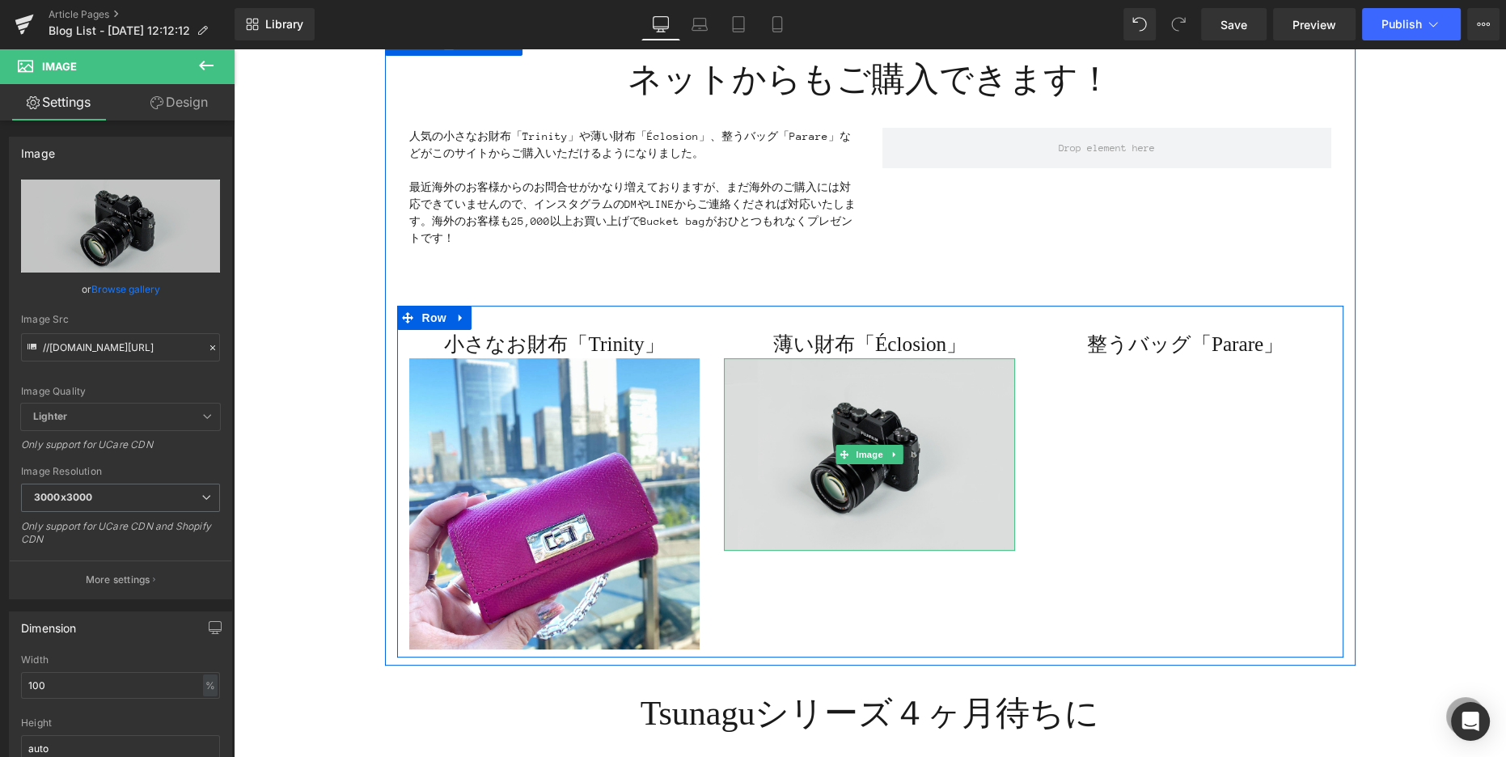
click at [791, 412] on img at bounding box center [869, 454] width 291 height 192
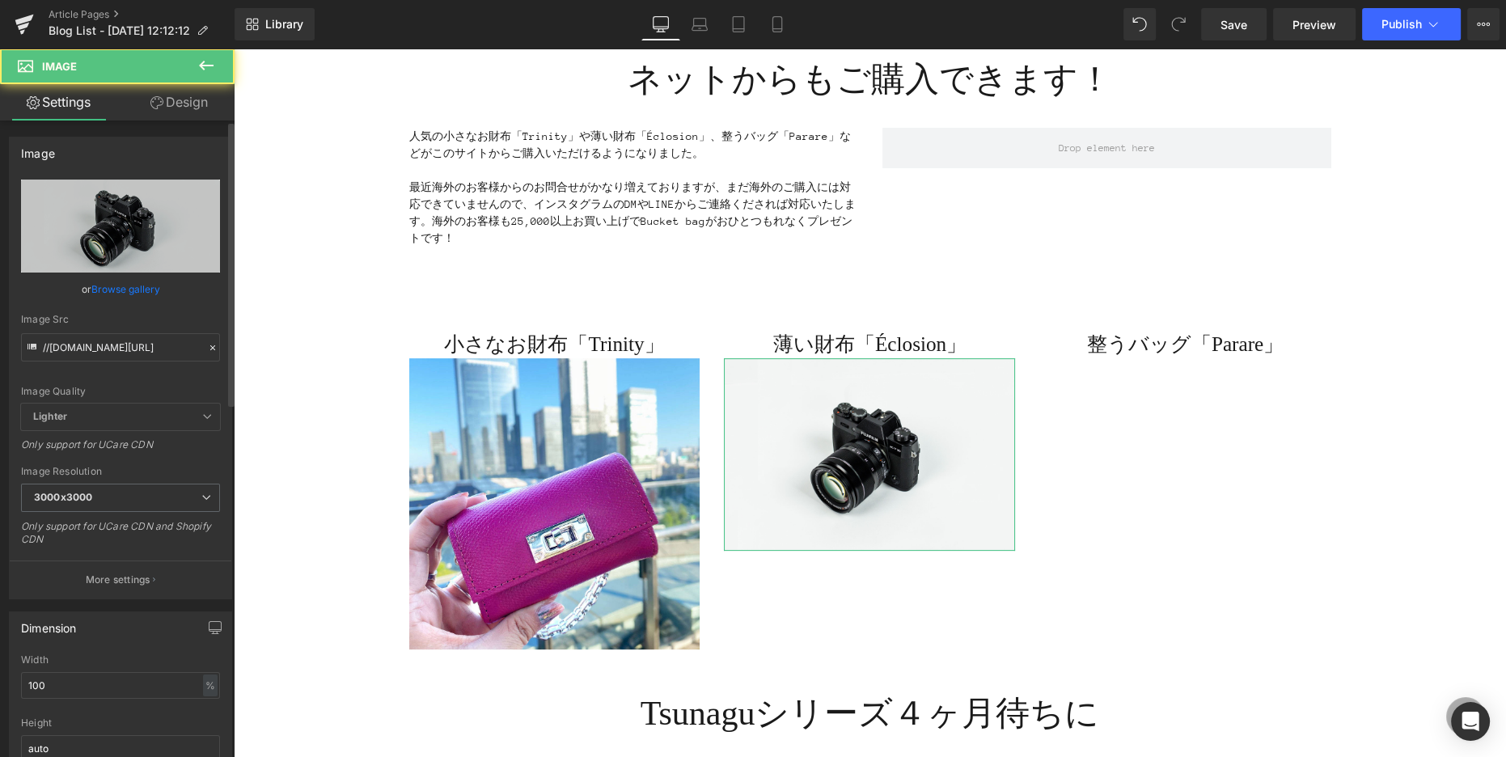
click at [172, 277] on div "Image Quality Lighter Lightest Lighter Lighter Lightest Only support for UCare …" at bounding box center [120, 291] width 199 height 224
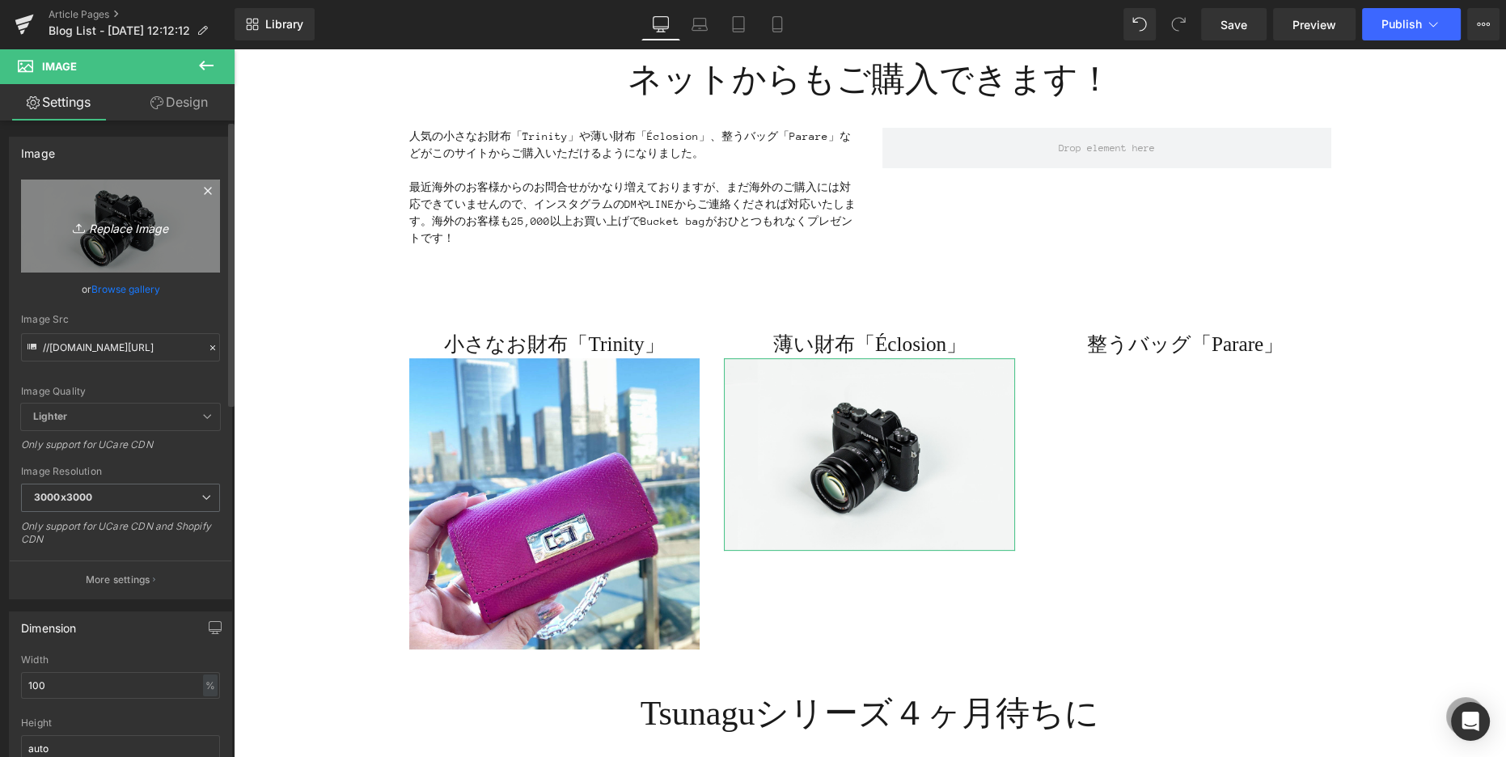
click at [143, 247] on link "Replace Image" at bounding box center [120, 225] width 199 height 93
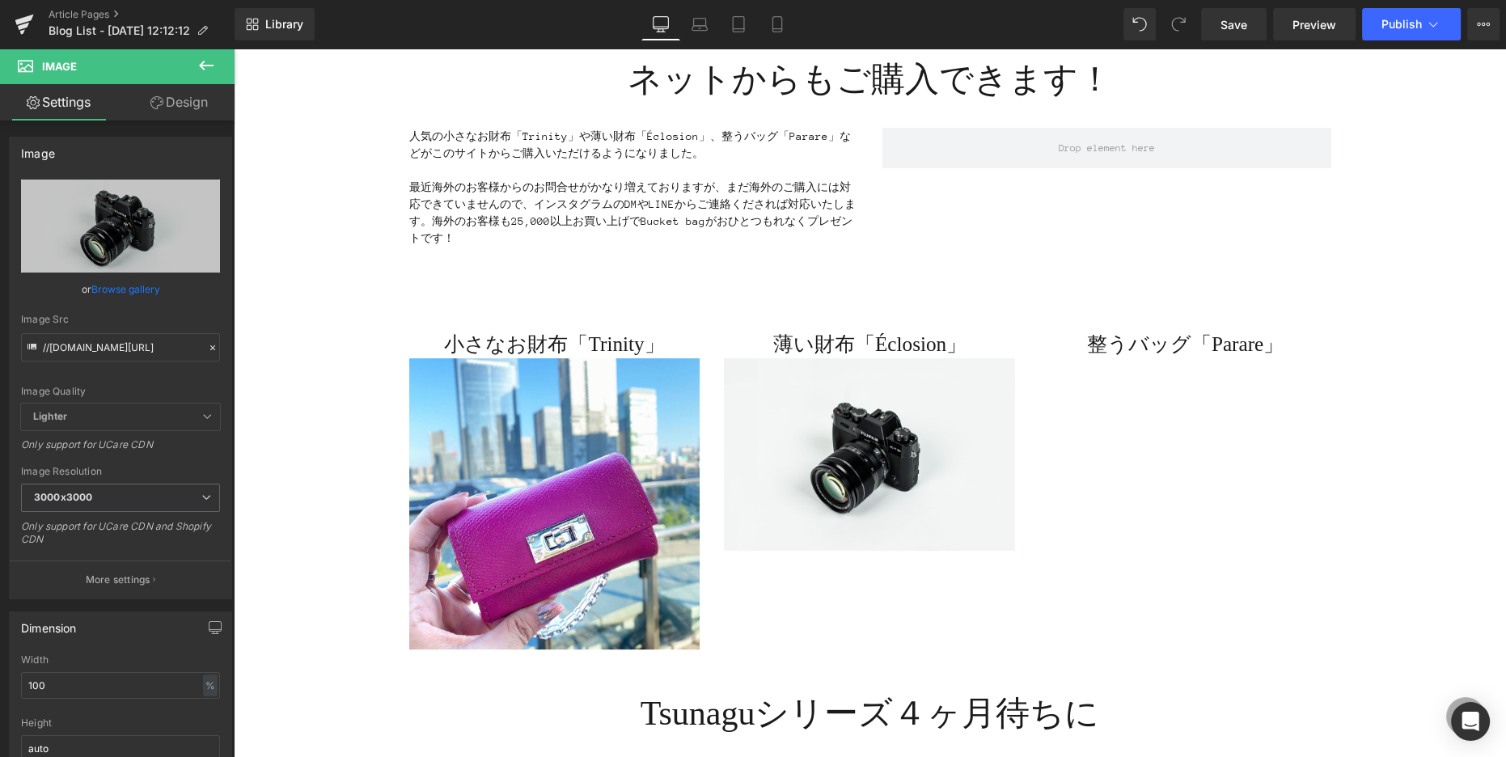
type input "C:\fakepath\Éclosion正方形バナー.jpg"
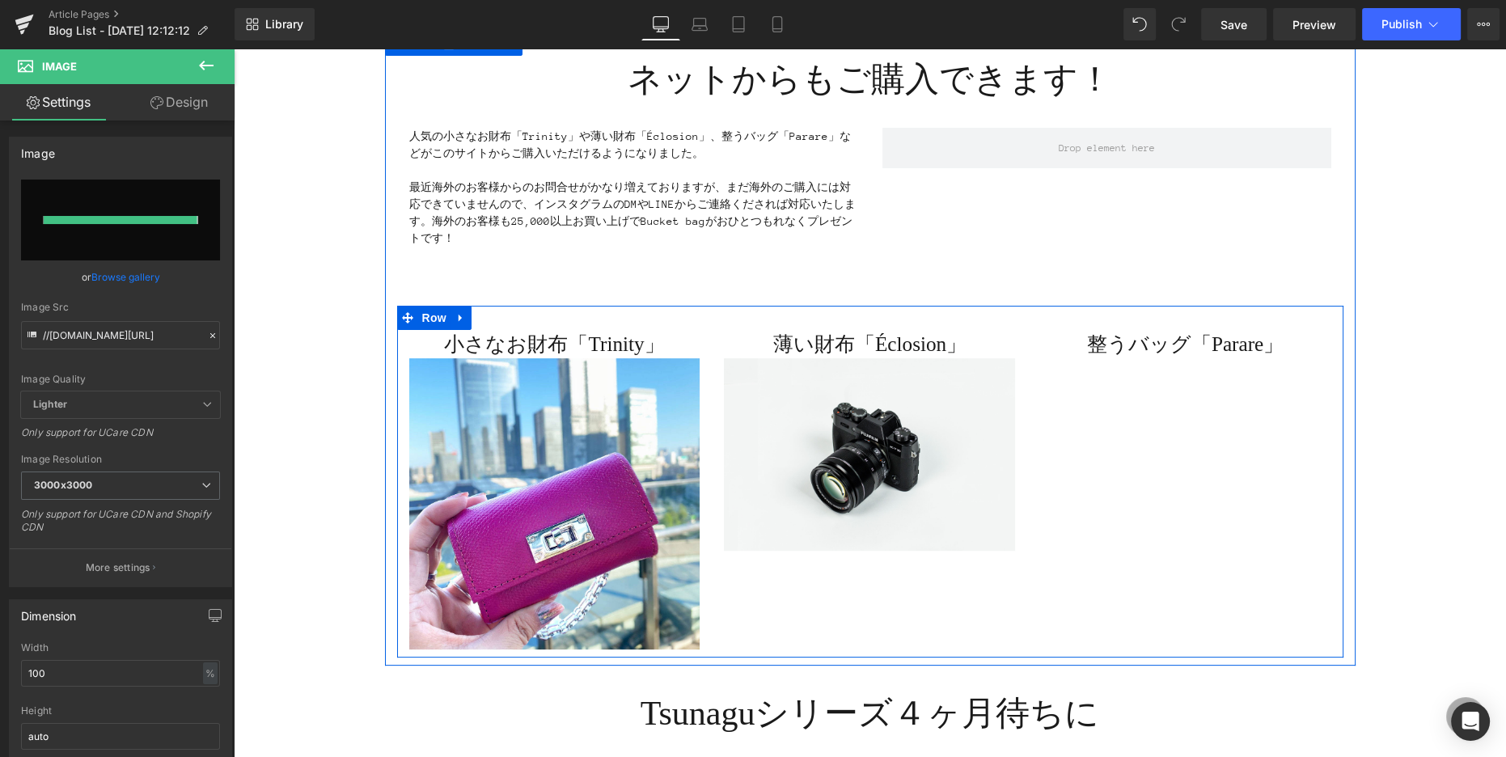
type input "[URL][DOMAIN_NAME]"
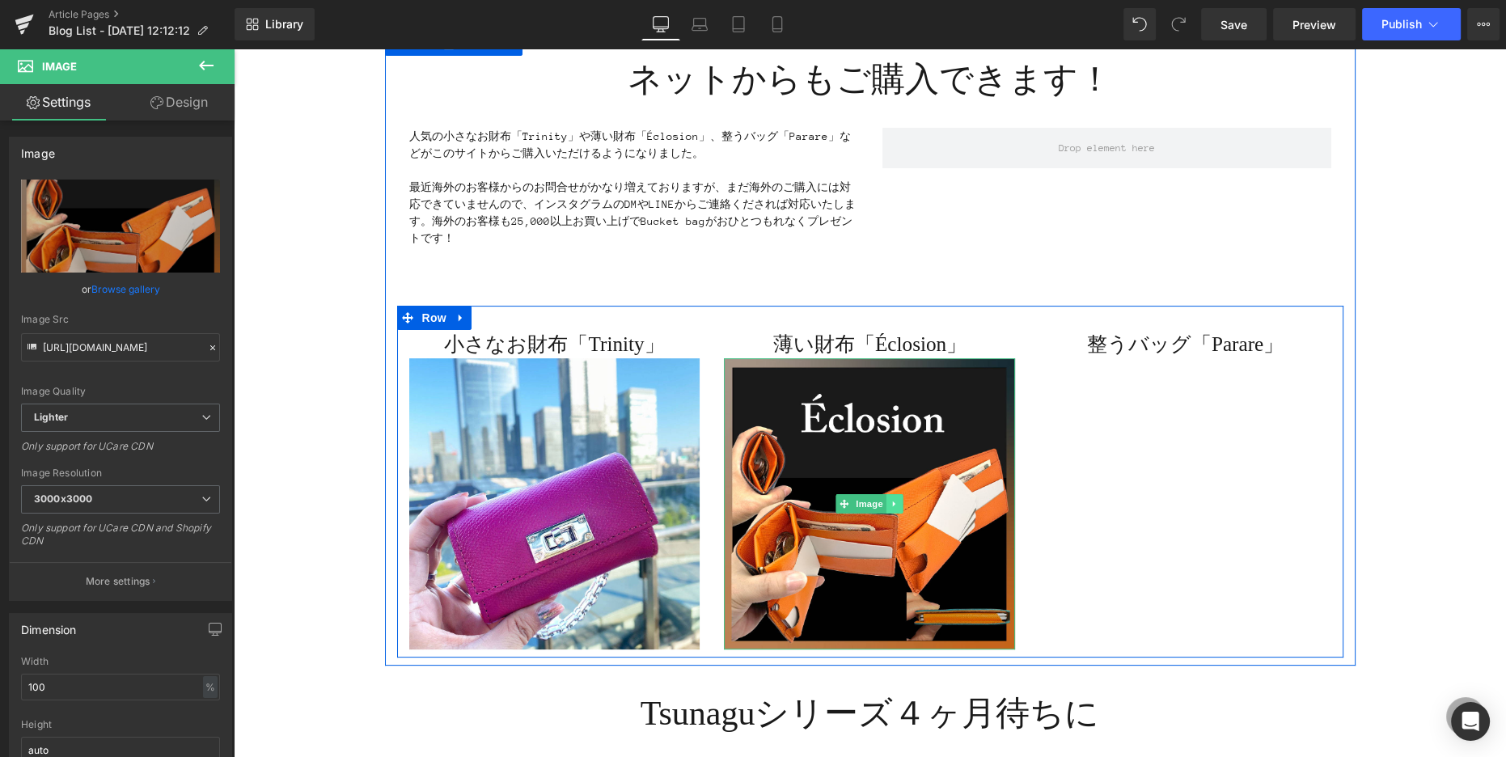
click at [898, 504] on icon at bounding box center [894, 504] width 9 height 10
click at [885, 502] on icon at bounding box center [886, 503] width 9 height 9
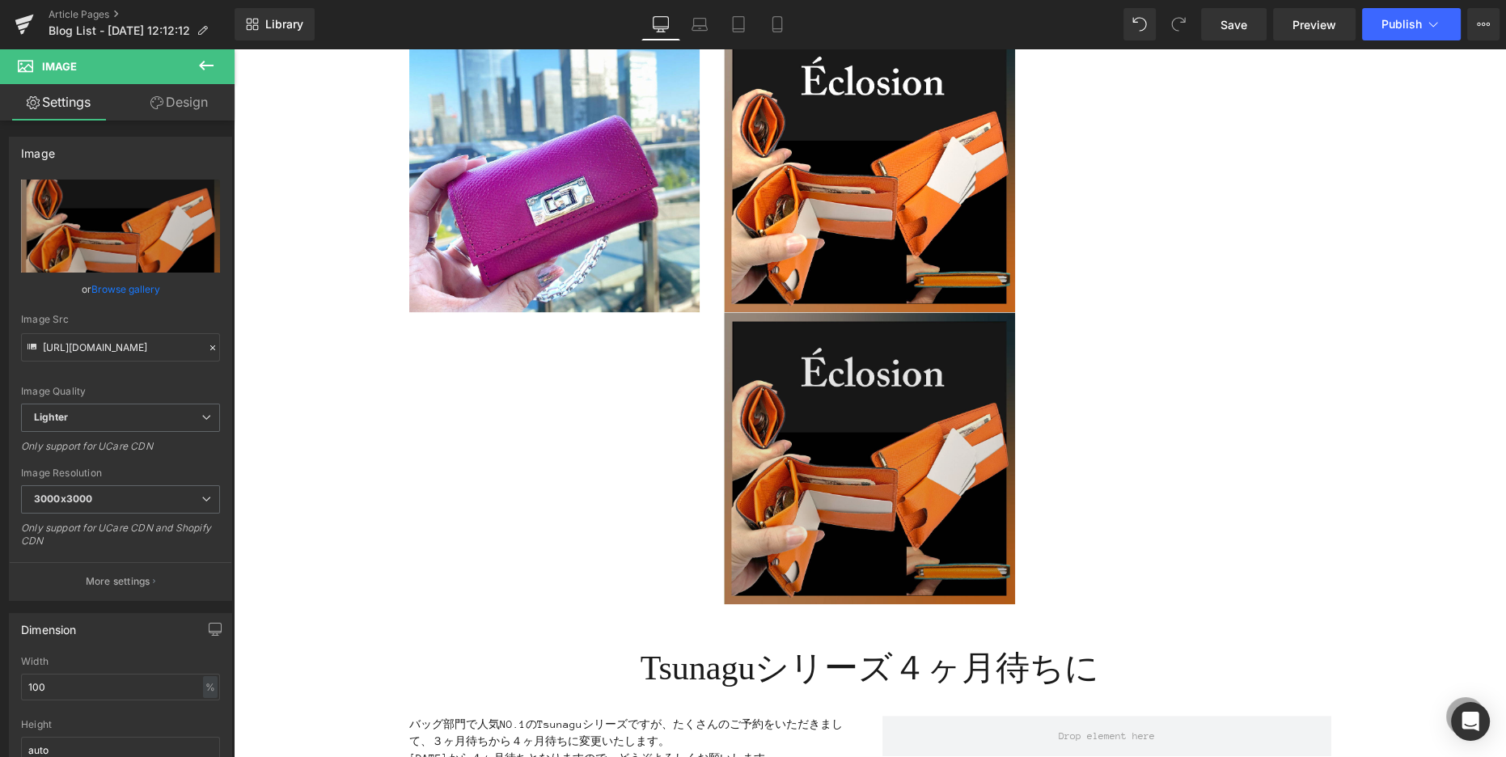
scroll to position [768, 0]
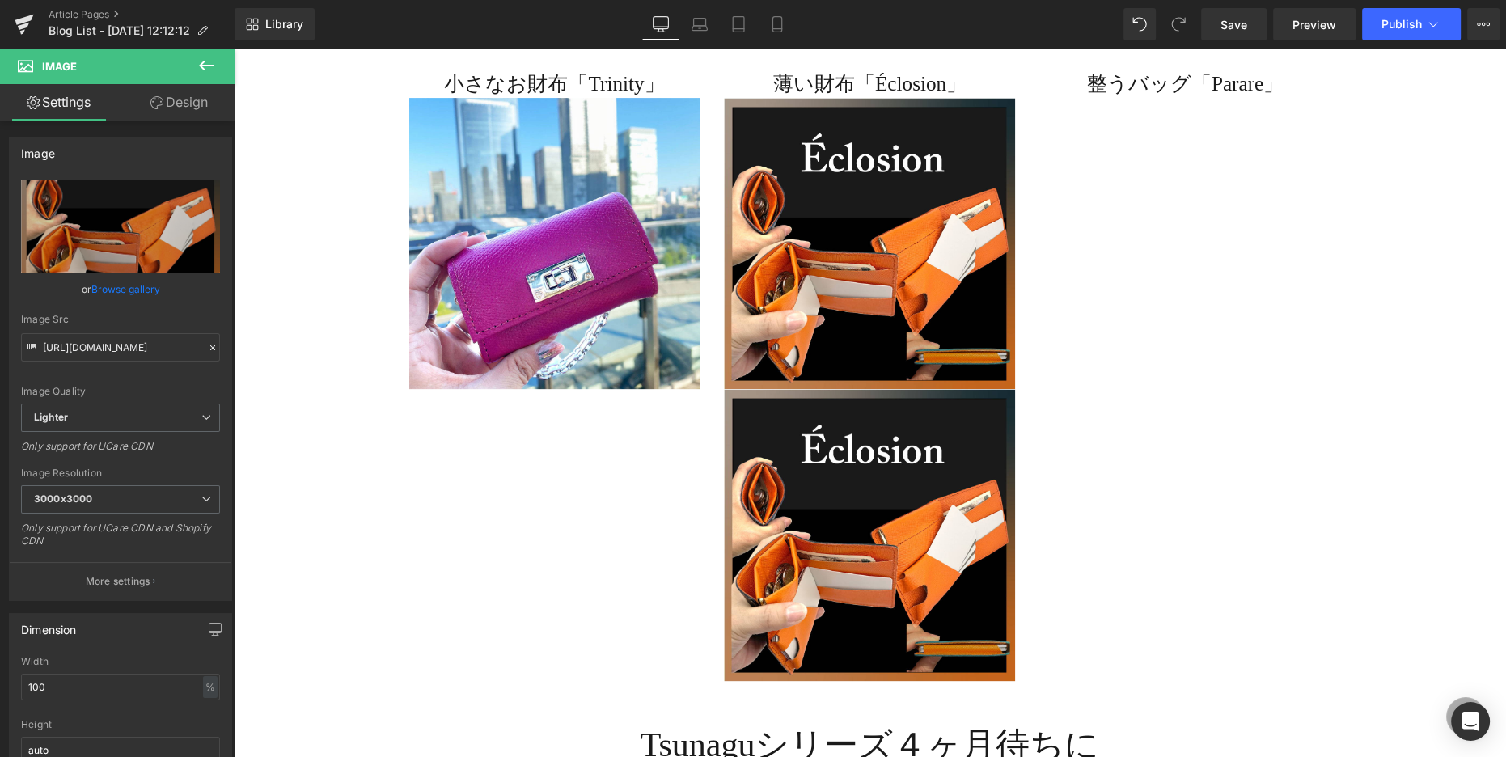
click at [1175, 518] on div "小さなお財布「Trinity」 Heading Image 薄い財布「Éclosion」 Heading Image Image 整うバッグ「Parare」 …" at bounding box center [870, 367] width 946 height 644
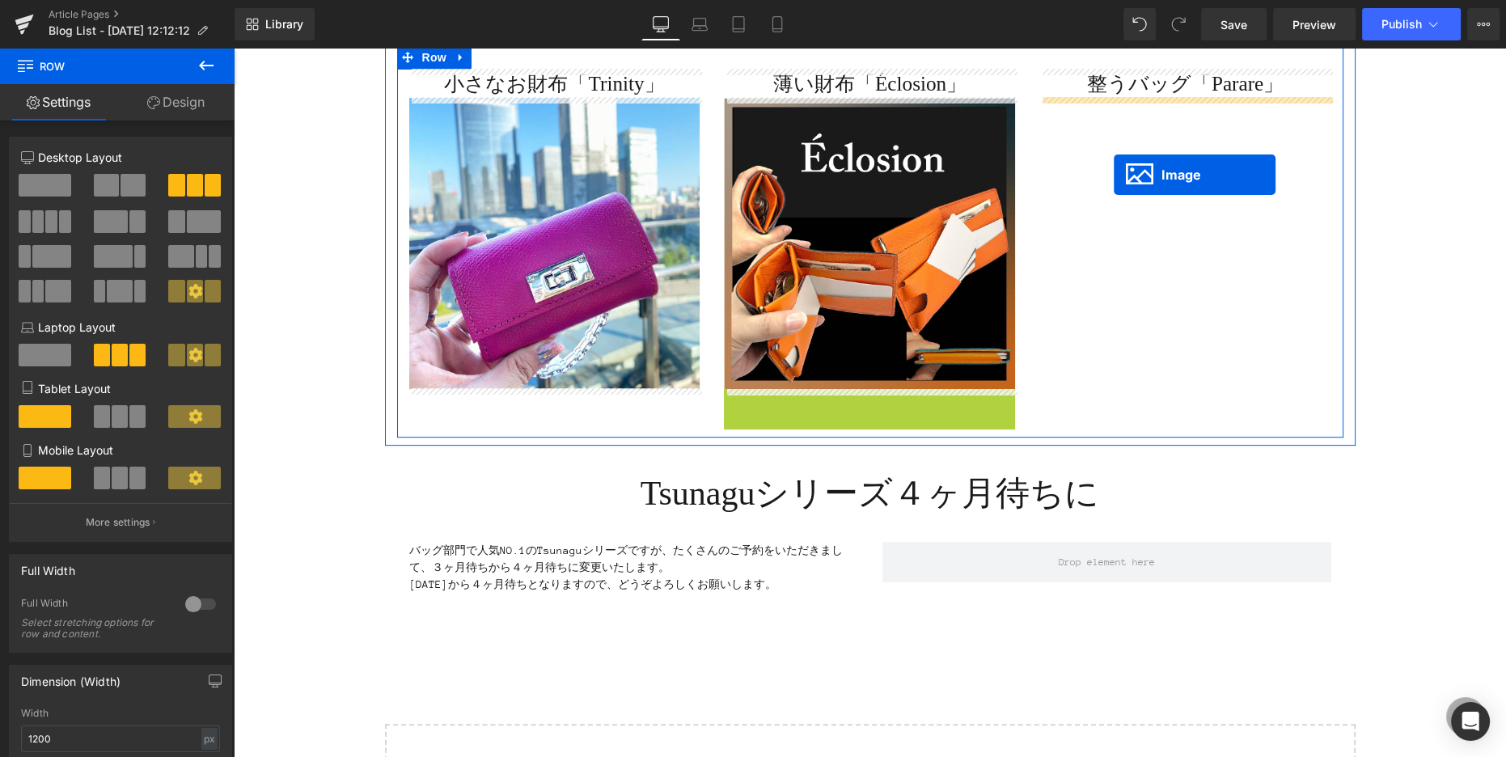
drag, startPoint x: 842, startPoint y: 535, endPoint x: 1113, endPoint y: 175, distance: 451.5
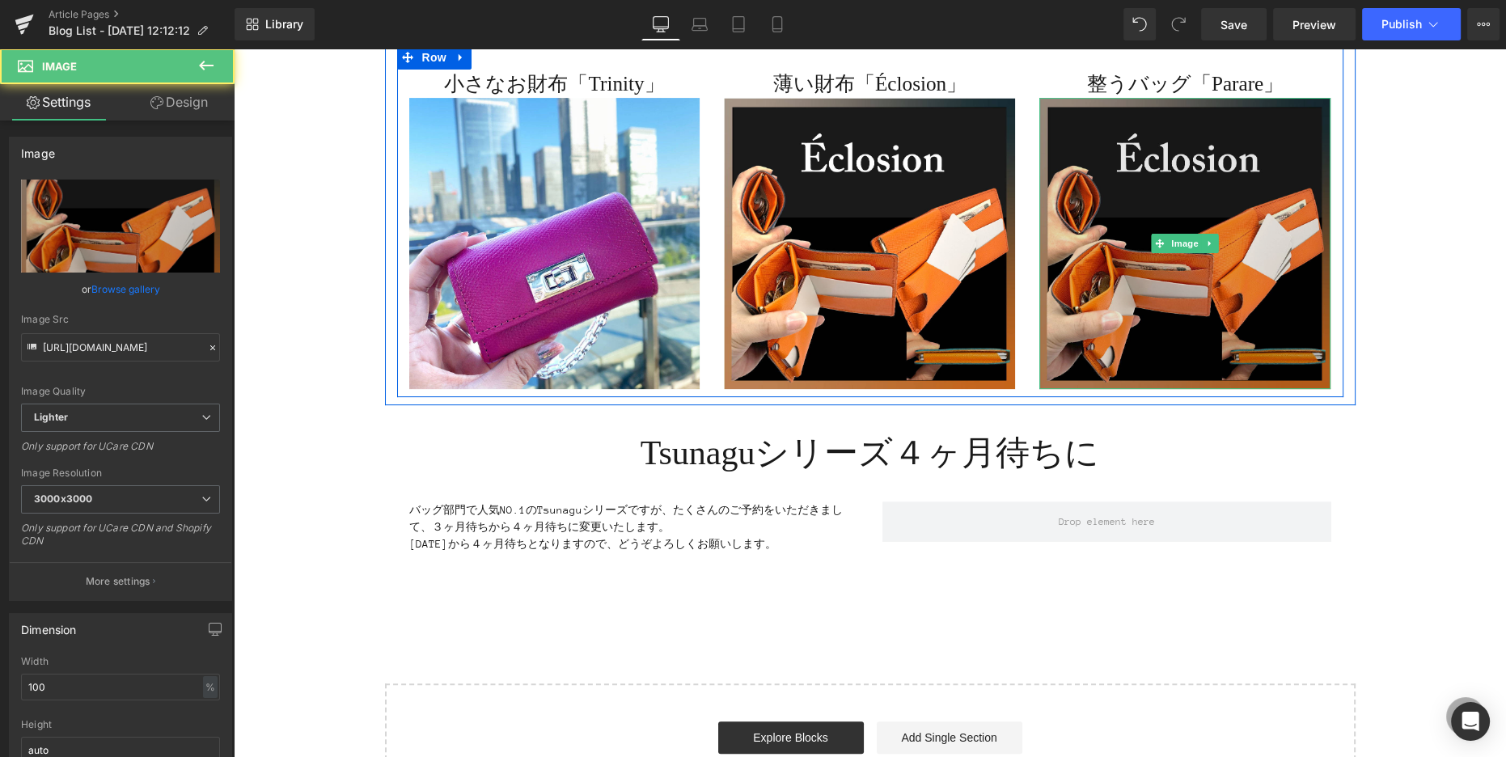
click at [1138, 188] on img at bounding box center [1184, 243] width 291 height 291
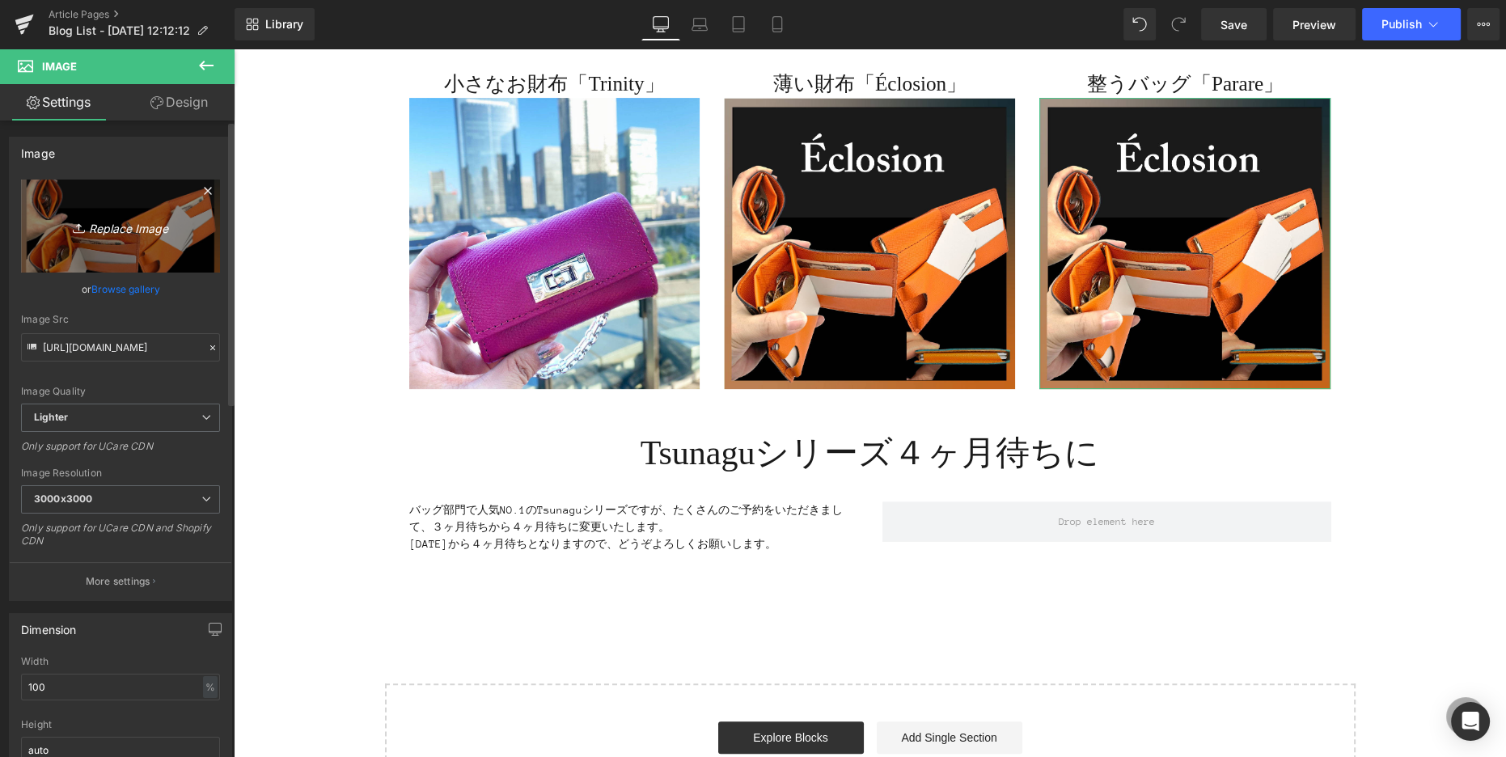
click at [137, 223] on icon "Replace Image" at bounding box center [120, 226] width 129 height 20
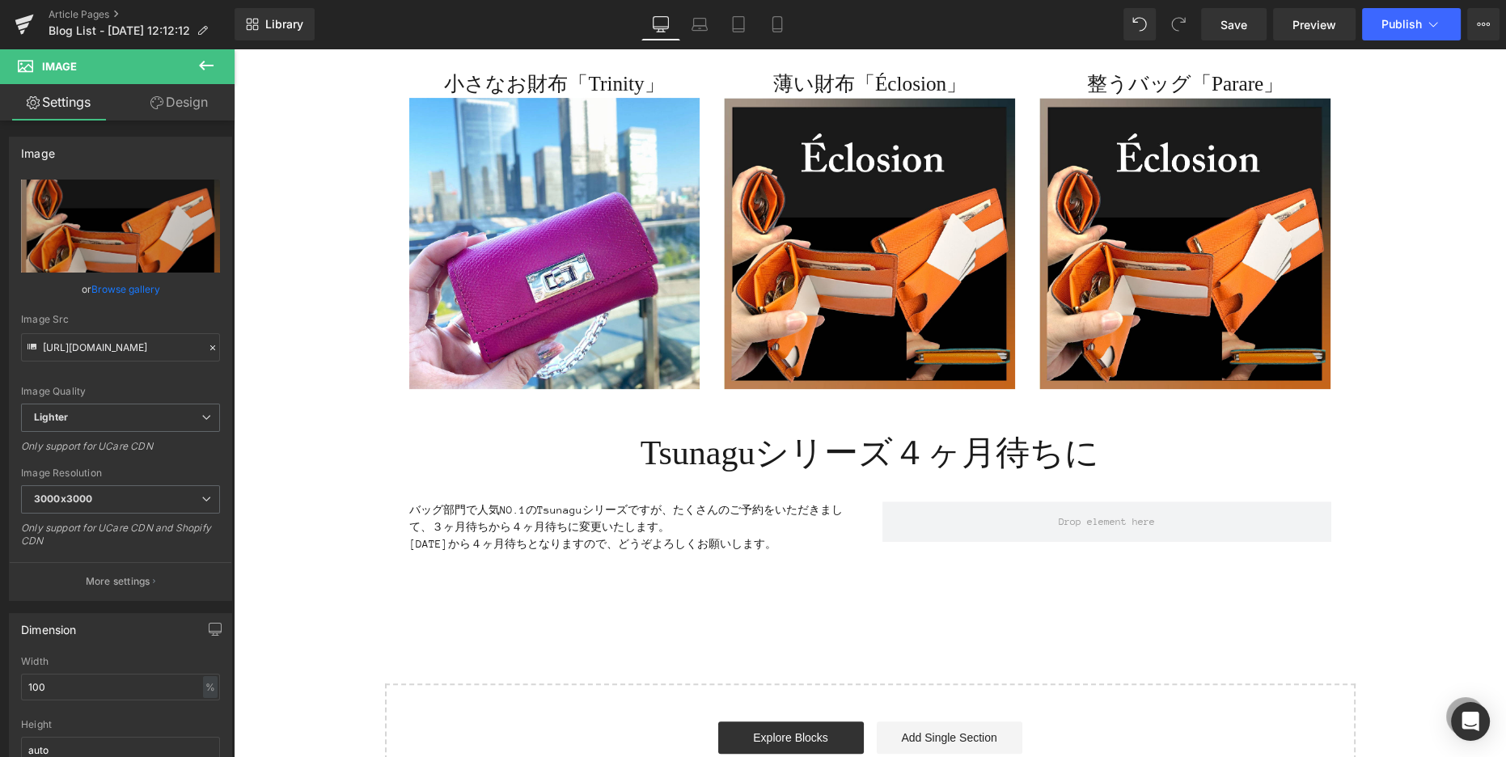
type input "C:\fakepath\IMG_0196.jpg"
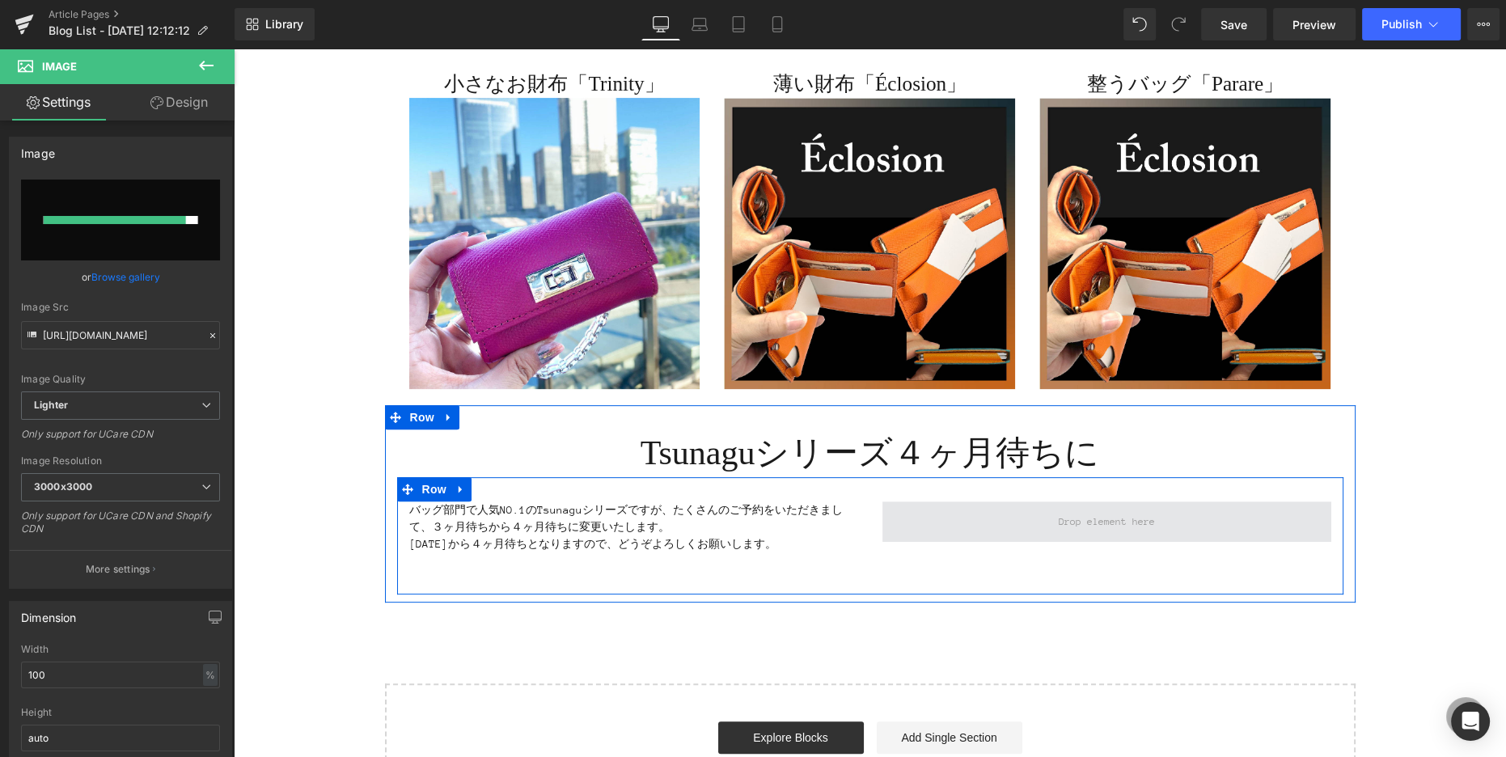
type input "[URL][DOMAIN_NAME]"
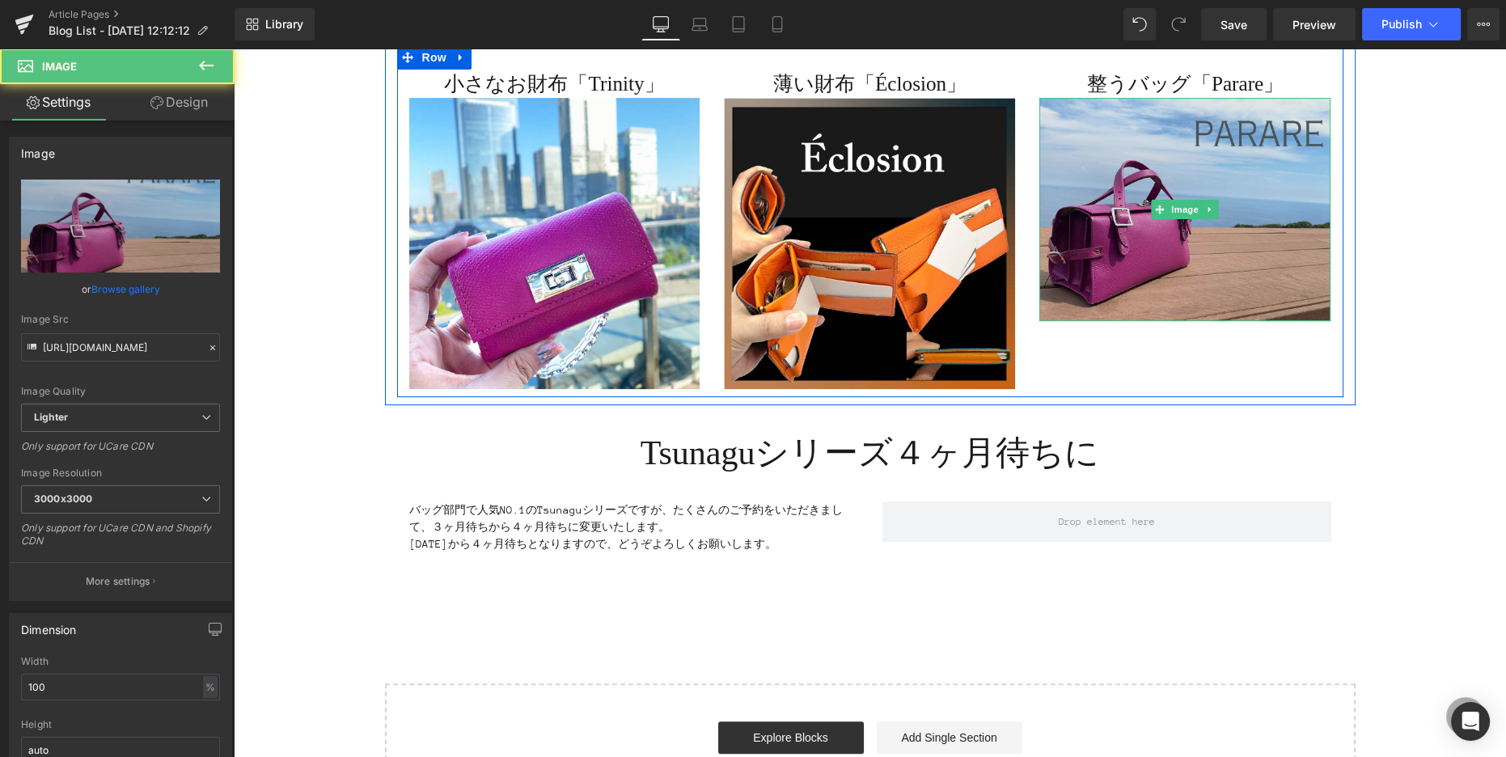
click at [1180, 143] on img at bounding box center [1184, 209] width 291 height 223
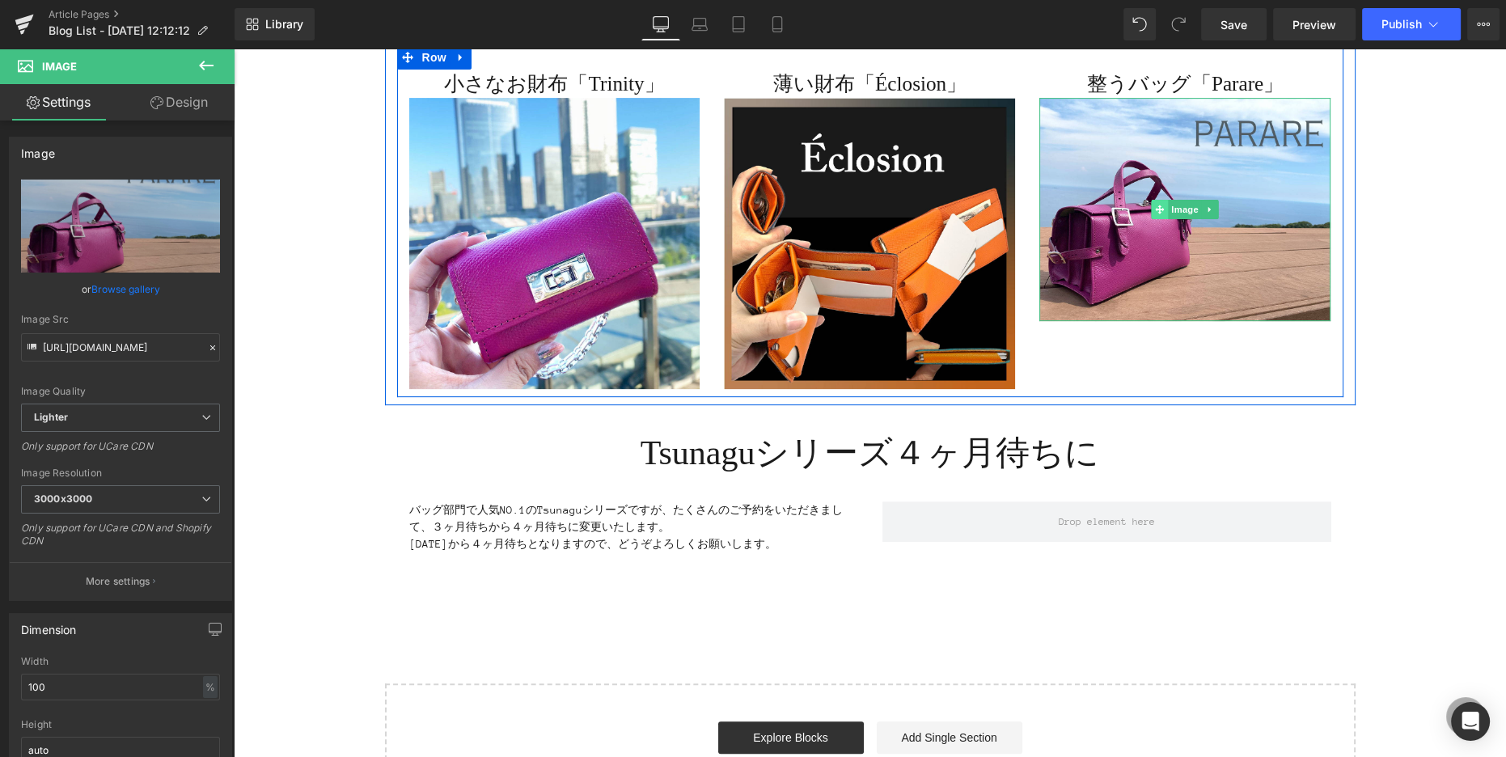
click at [1151, 216] on span at bounding box center [1159, 209] width 17 height 19
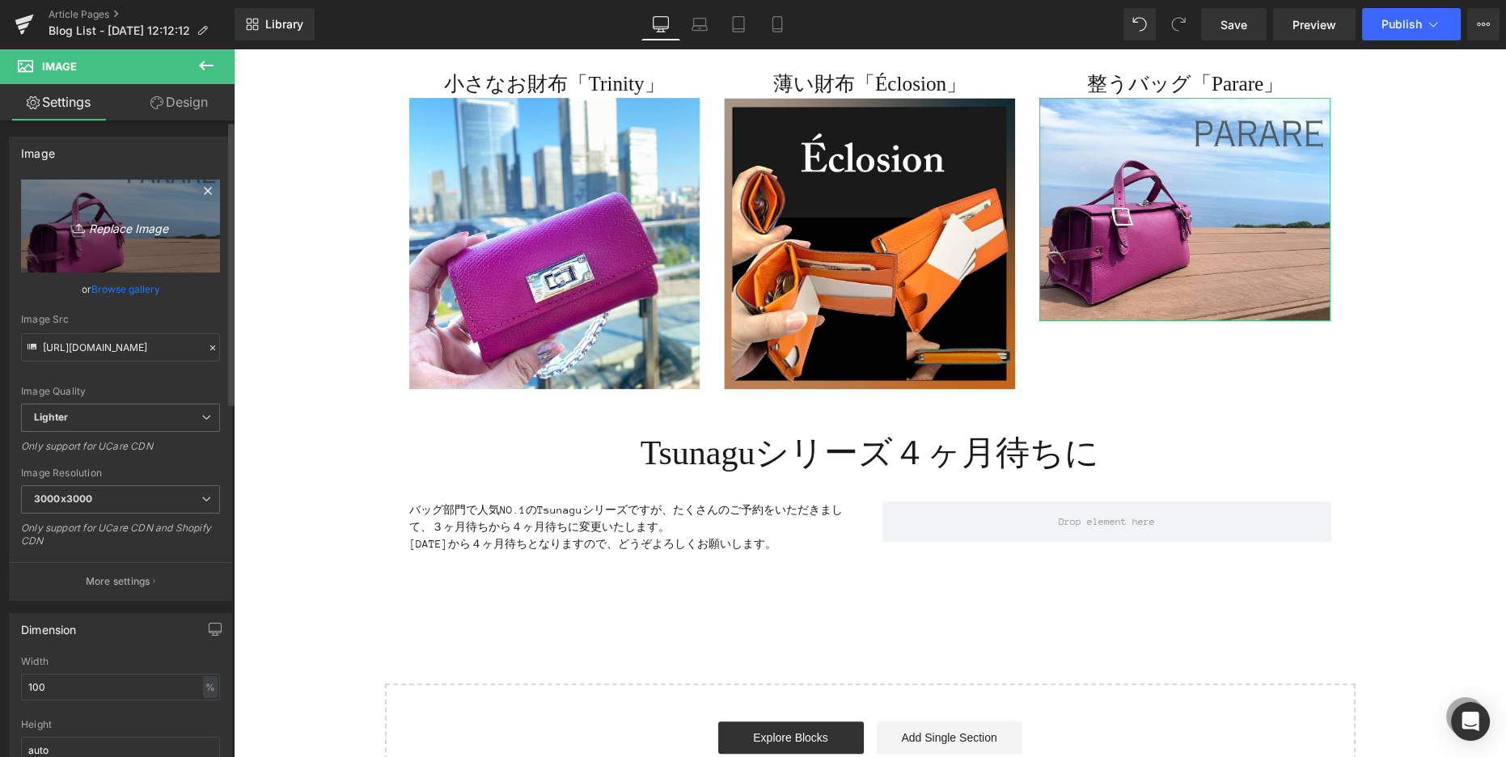
click at [207, 227] on link "Replace Image" at bounding box center [120, 225] width 199 height 93
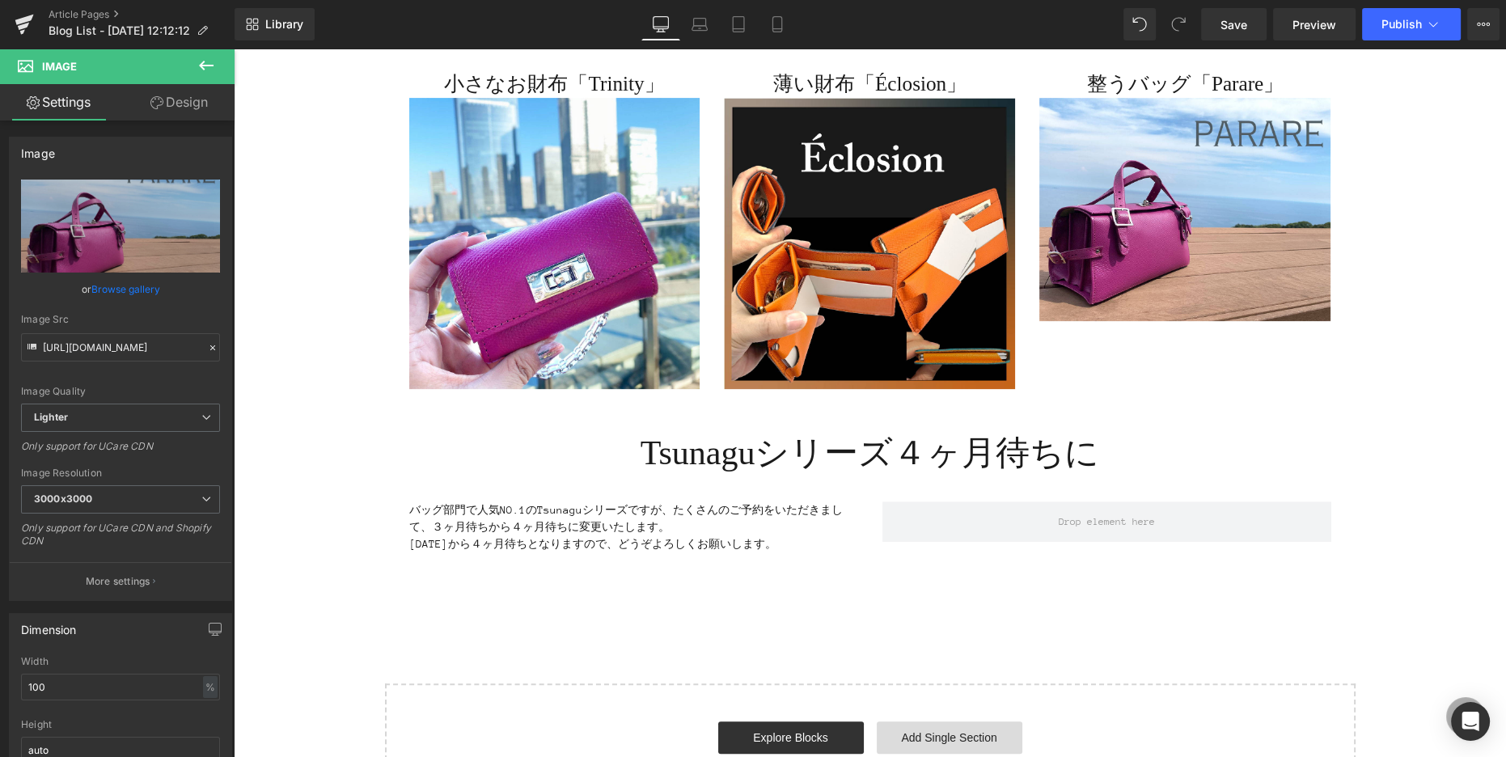
type input "C:\fakepath\IMG_6473.jpg"
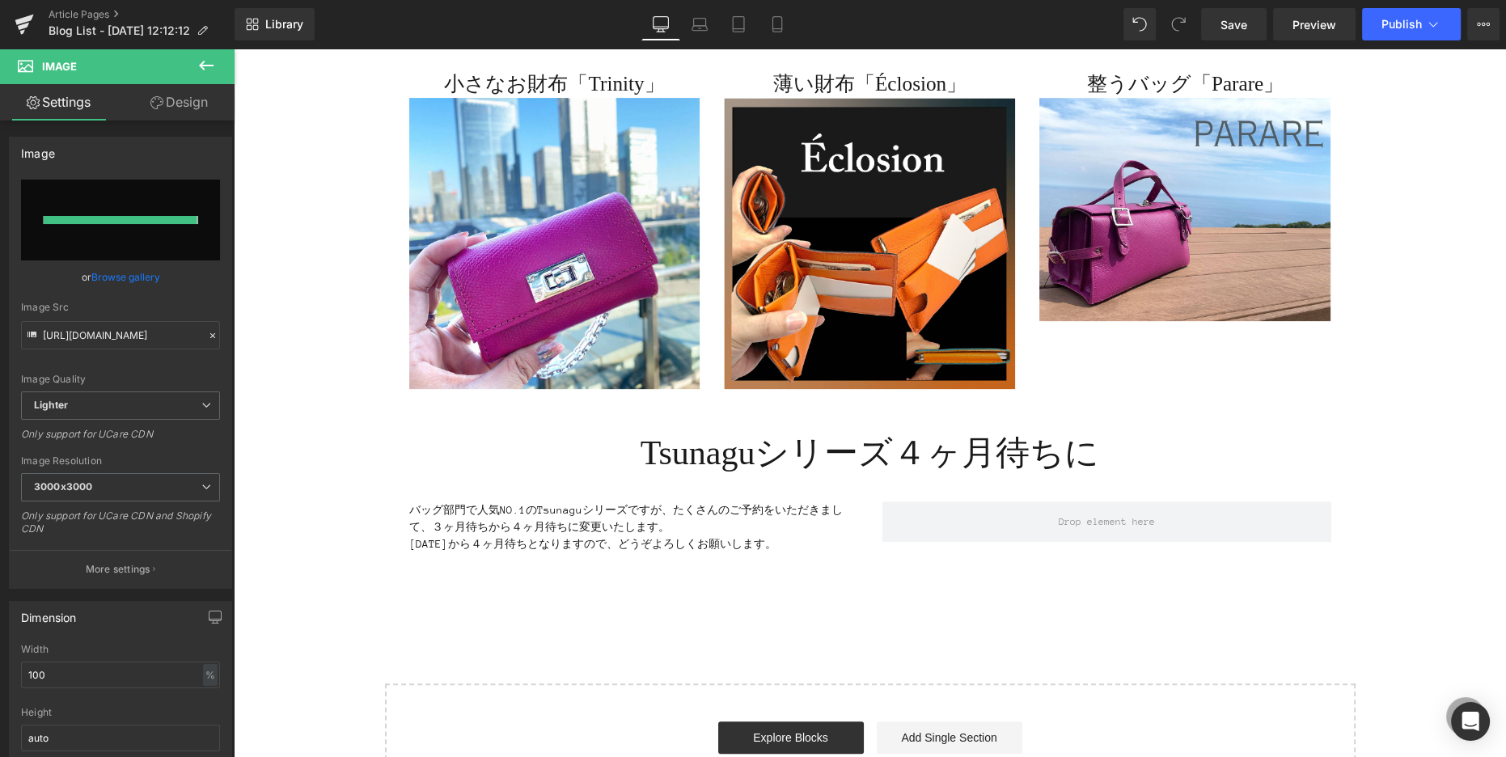
type input "[URL][DOMAIN_NAME]"
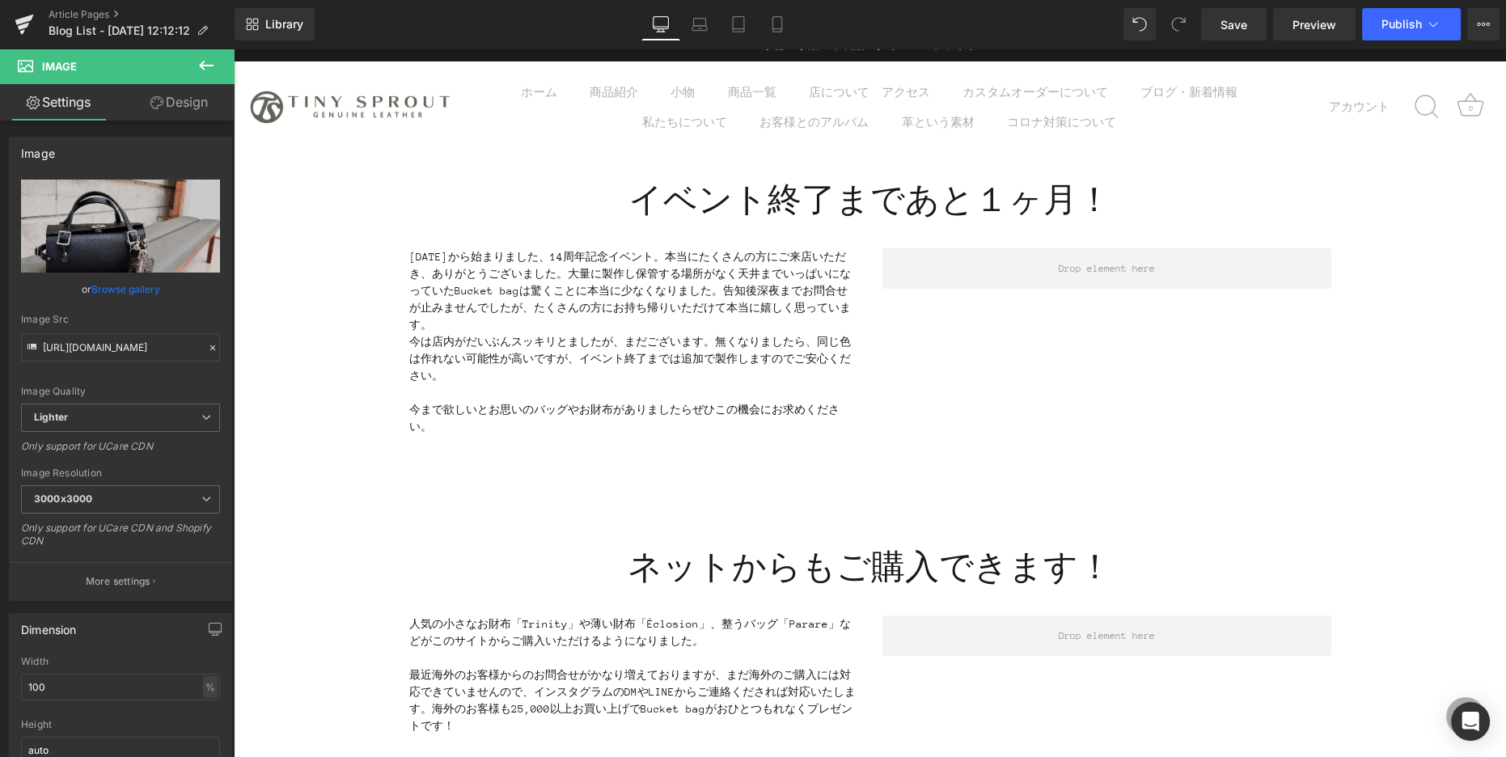
scroll to position [0, 0]
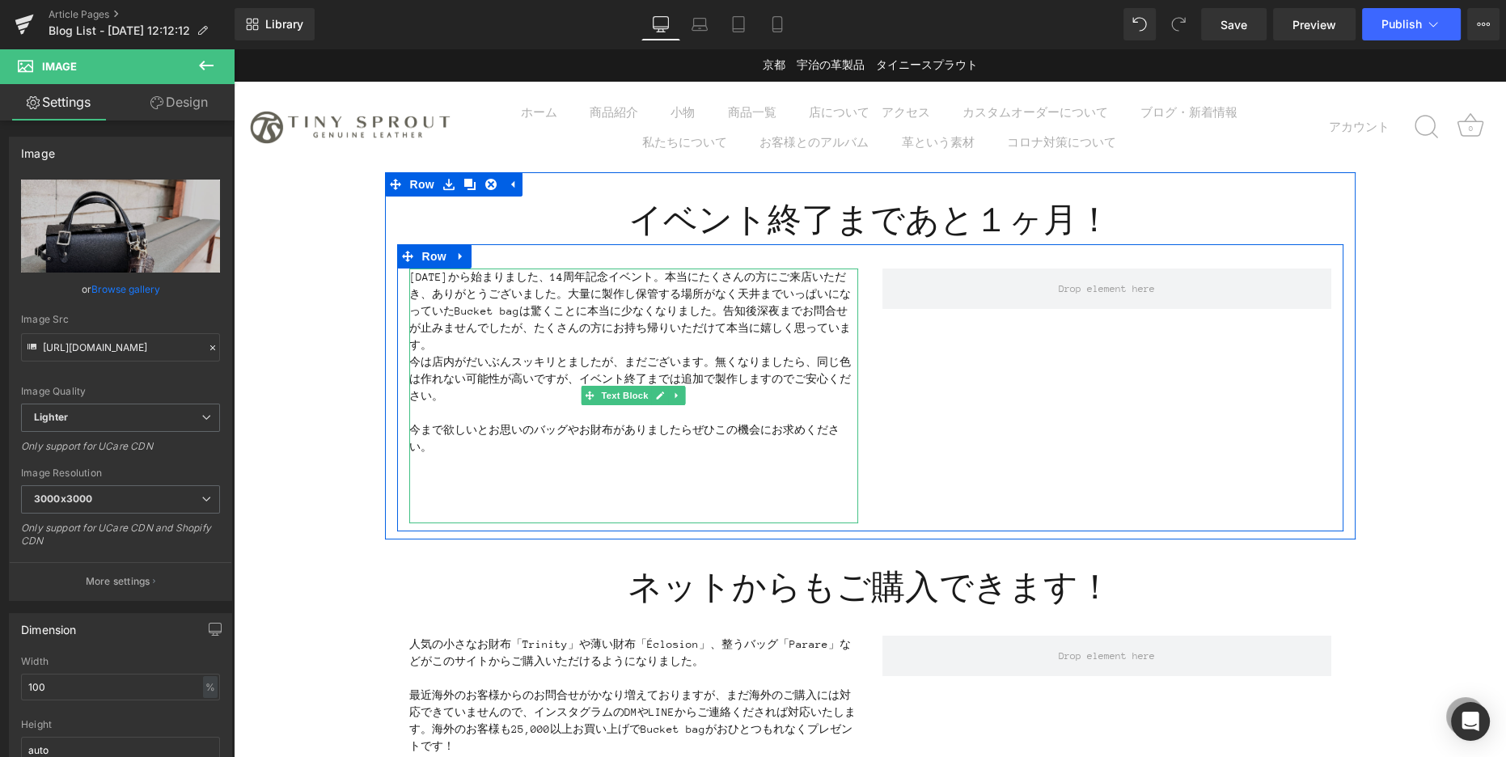
click at [730, 277] on p "[DATE]から始まりました、14周年記念イベント。本当にたくさんの方にご来店いただき、ありがとうございました。大量に製作し保管する場所がなく天井までいっぱい…" at bounding box center [633, 310] width 449 height 85
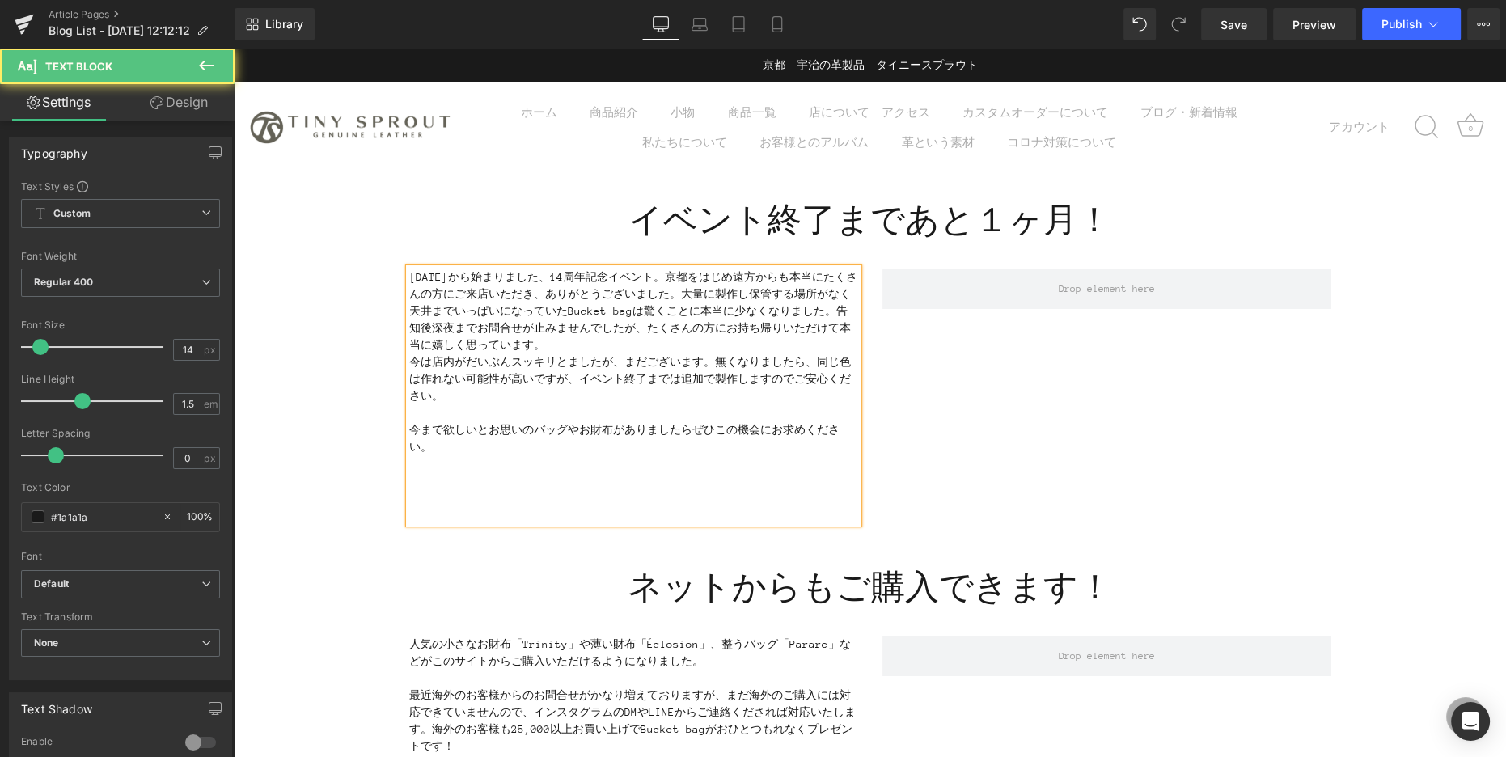
click at [702, 330] on p "[DATE]から始まりました、14周年記念イベント。京都をはじめ遠方からも本当にたくさんの方にご来店いただき、ありがとうございました。大量に製作し保管する場所…" at bounding box center [633, 310] width 449 height 85
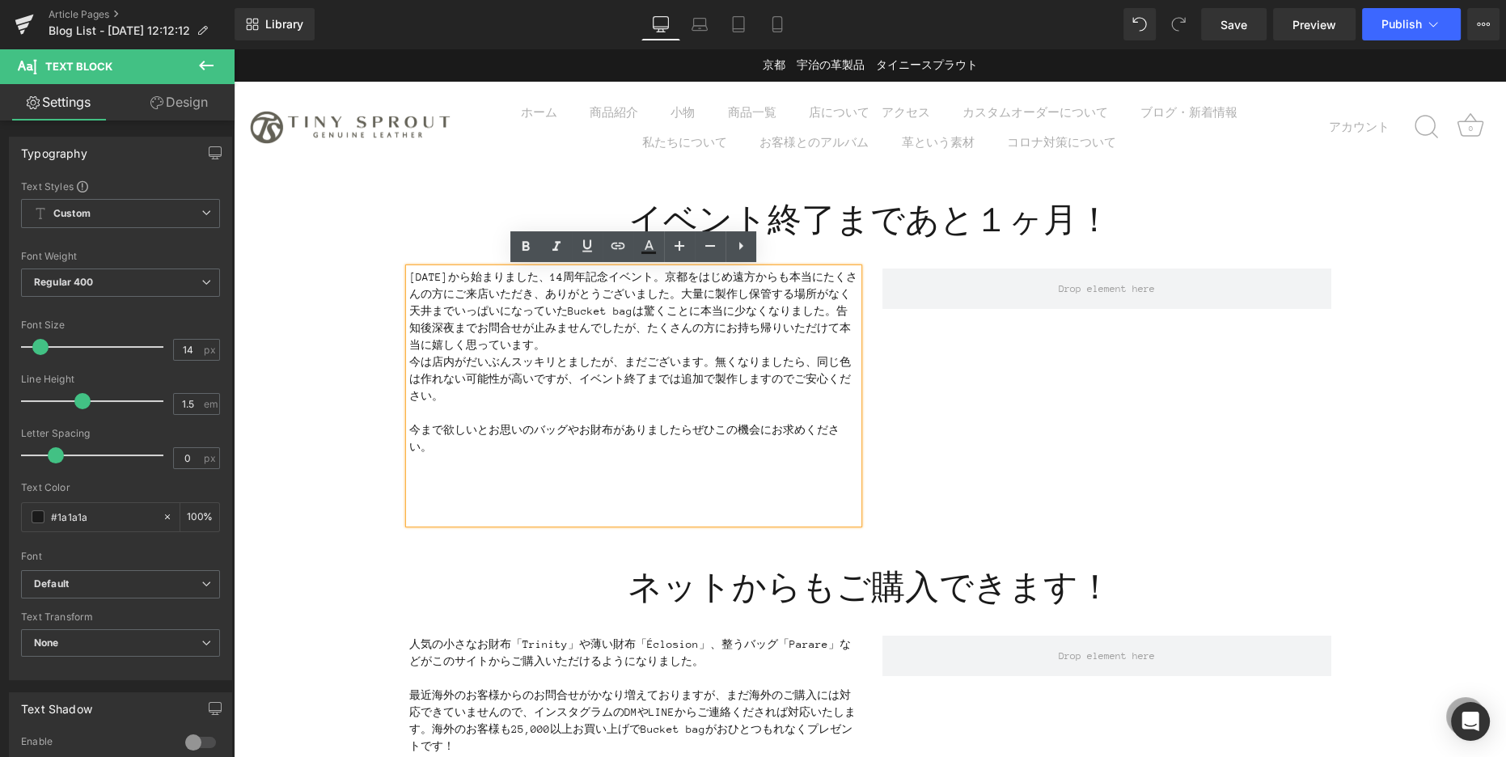
click at [705, 359] on p "今は店内がだいぶんスッキリとましたが、まだございます。無くなりましたら、同じ色は作れない可能性が高いですが、イベント終了までは追加で製作しますのでご安心くださ…" at bounding box center [633, 378] width 449 height 51
click at [712, 361] on p "今は店内がだいぶんスッキリとましたが、まだございます。無くなりましたら、同じ色は作れない可能性が高いですが、イベント終了までは追加で製作しますのでご安心くださ…" at bounding box center [633, 378] width 449 height 51
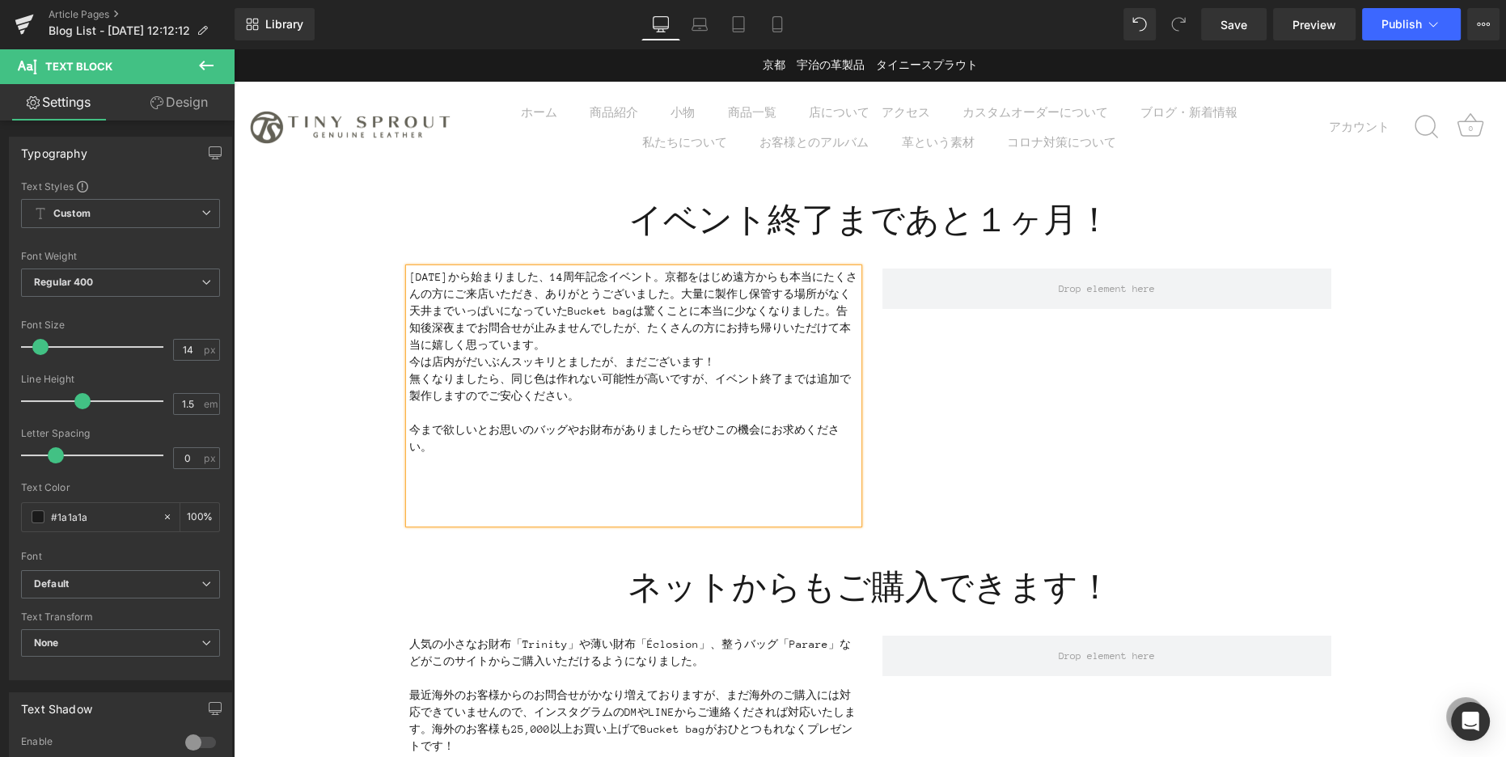
click at [599, 344] on p "[DATE]から始まりました、14周年記念イベント。京都をはじめ遠方からも本当にたくさんの方にご来店いただき、ありがとうございました。大量に製作し保管する場所…" at bounding box center [633, 310] width 449 height 85
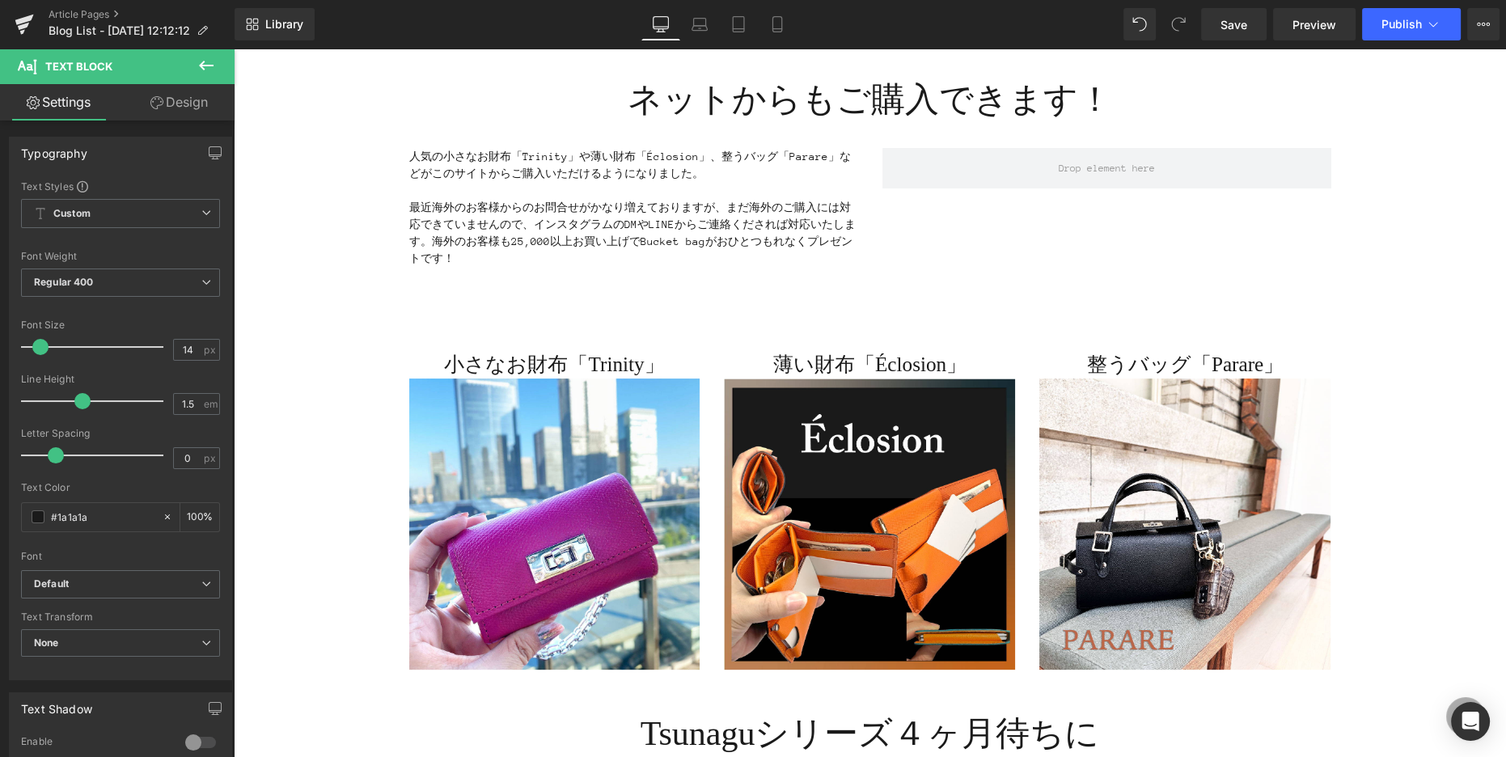
scroll to position [515, 0]
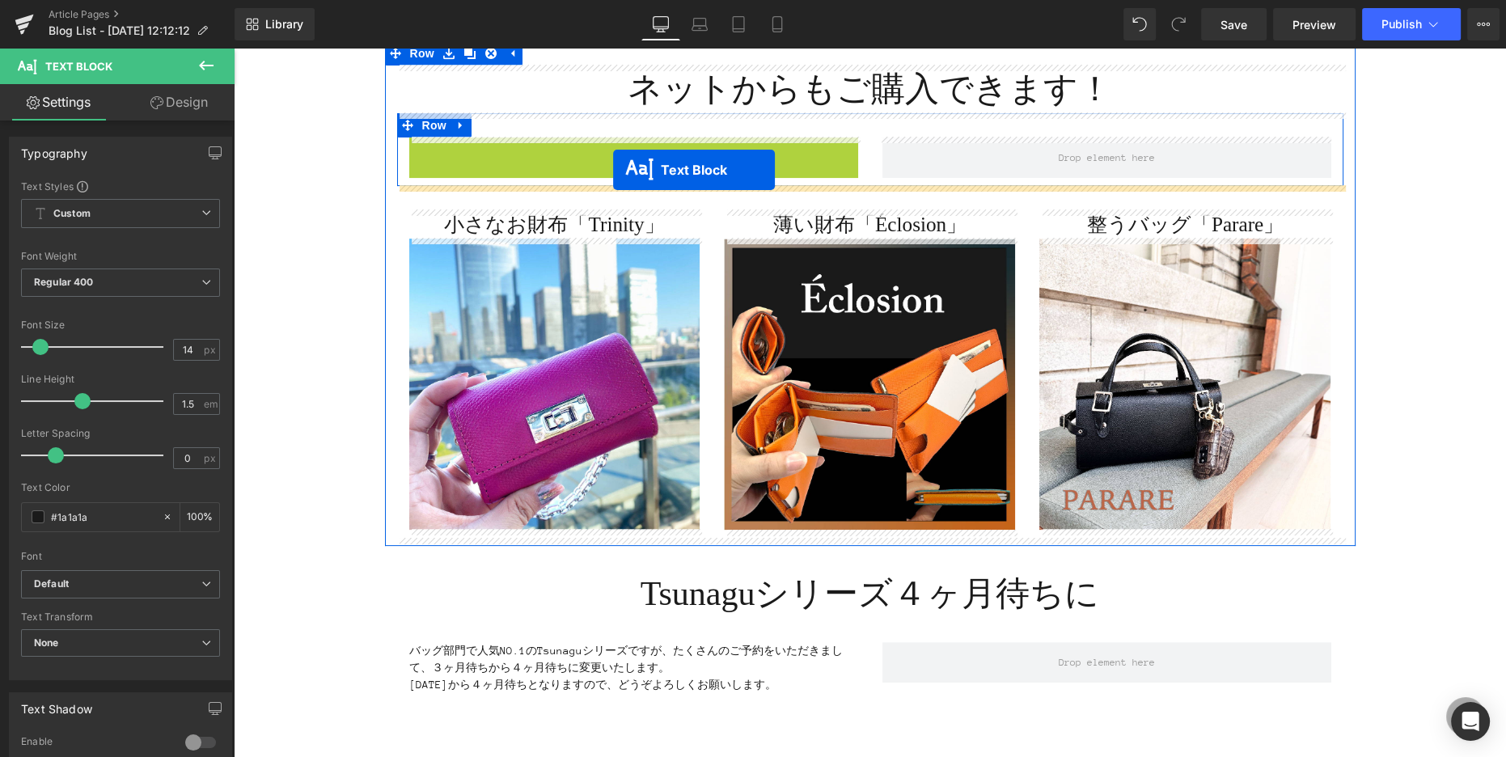
drag, startPoint x: 589, startPoint y: 226, endPoint x: 613, endPoint y: 170, distance: 61.6
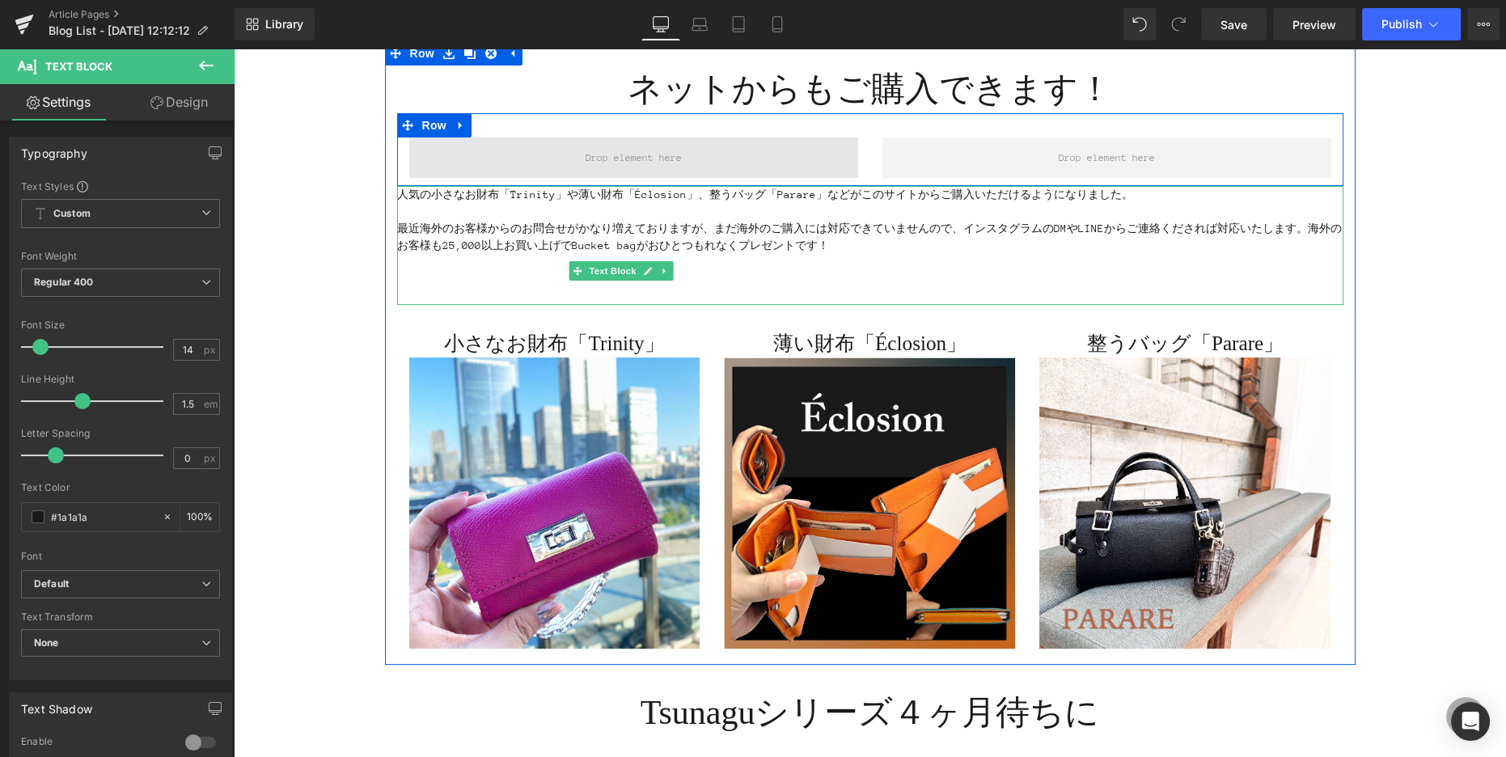
click at [528, 147] on span at bounding box center [633, 157] width 449 height 40
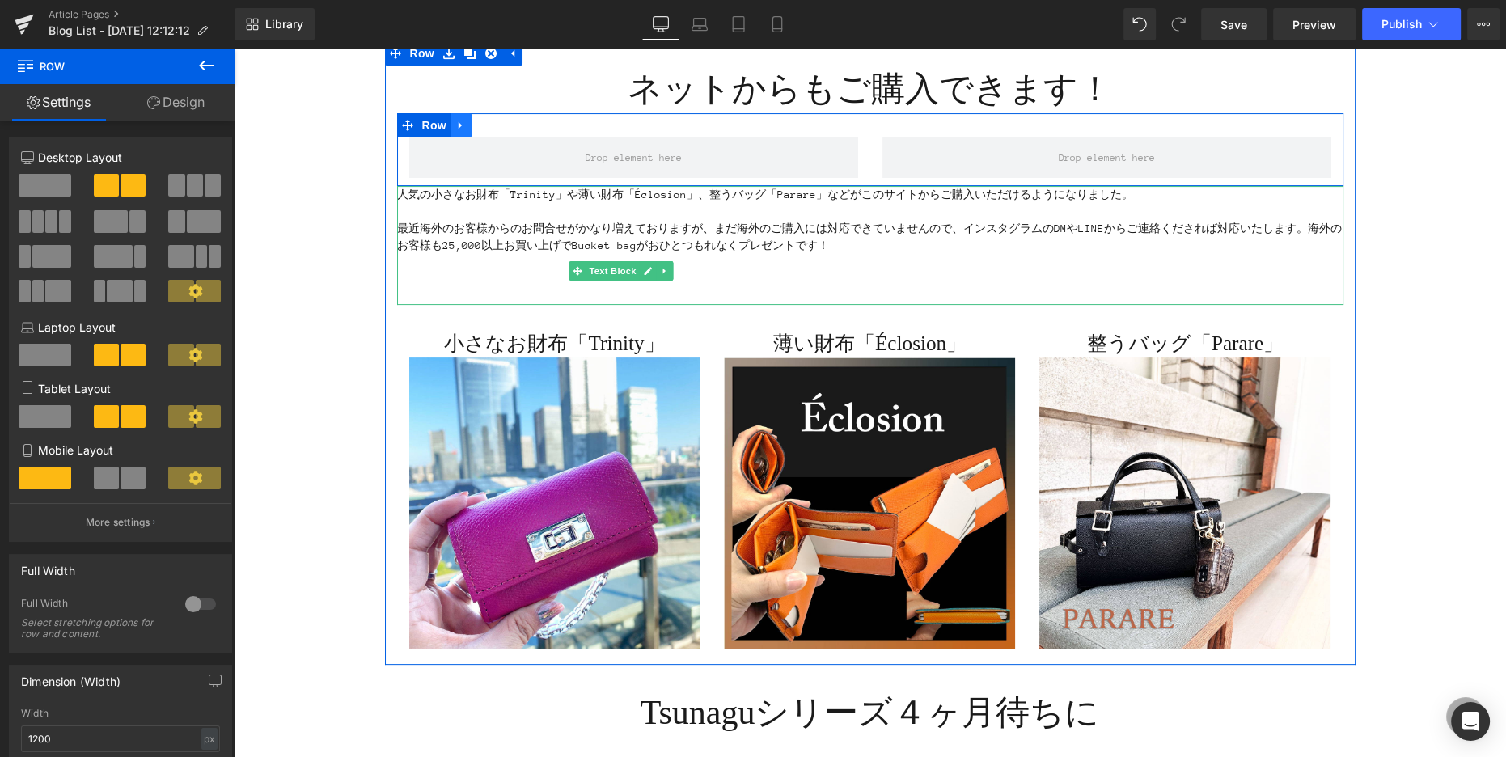
click at [463, 125] on icon at bounding box center [460, 125] width 11 height 12
click at [504, 124] on icon at bounding box center [502, 125] width 11 height 12
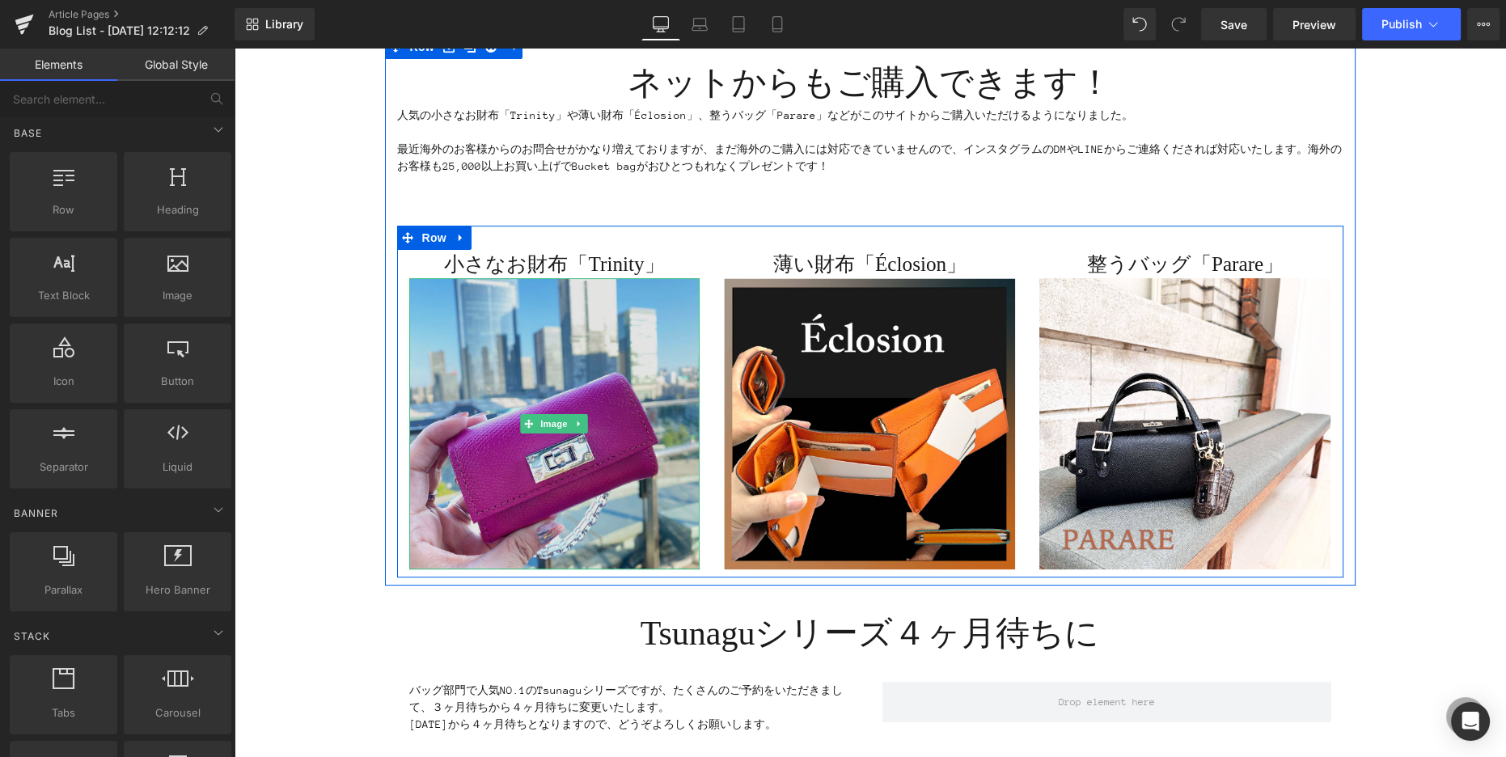
scroll to position [511, 0]
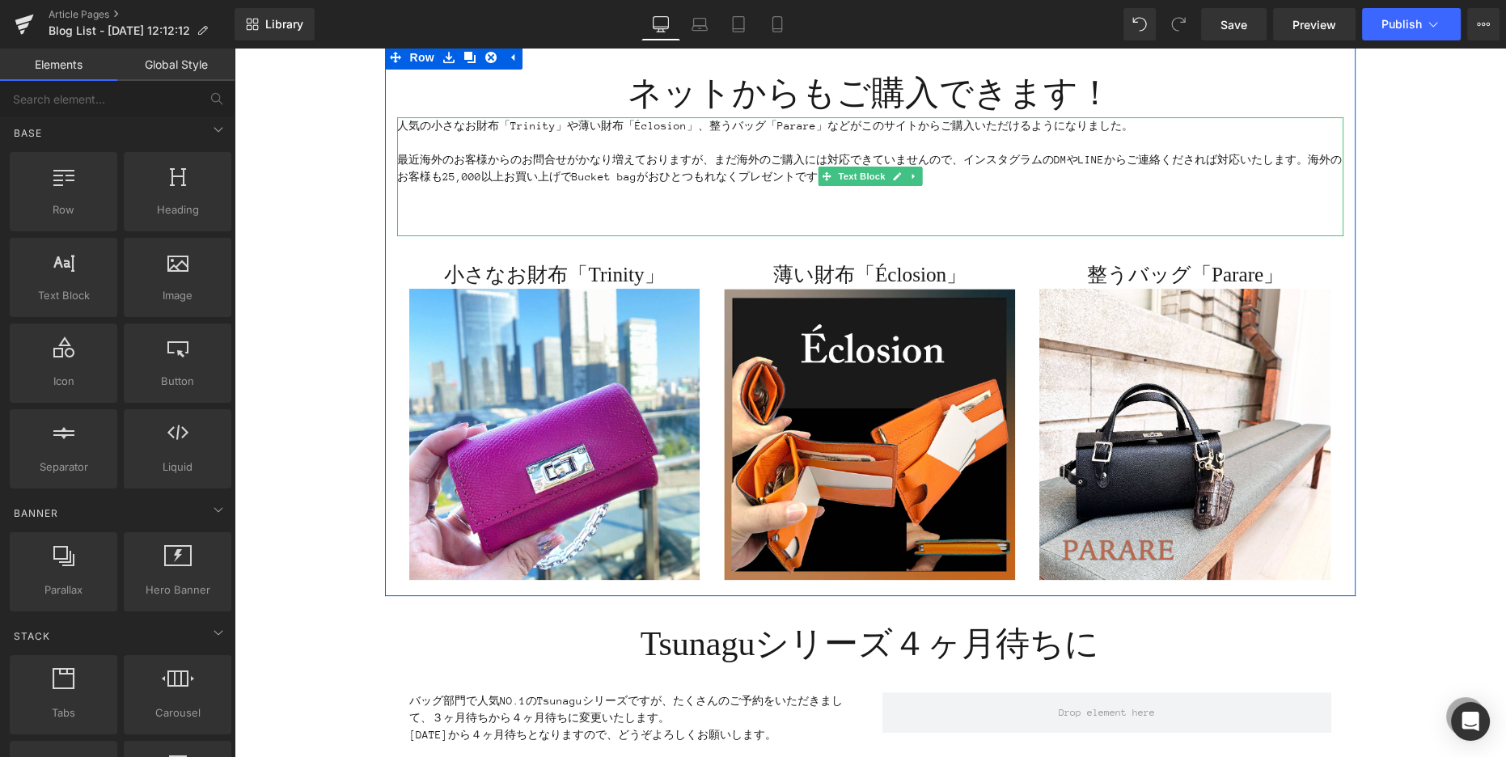
click at [1024, 181] on p "最近海外のお客様からのお問合せがかなり増えておりますが、まだ海外のご購入には対応できていませんので、インスタグラムのDMやLINEからご連絡くだされば対応いた…" at bounding box center [870, 168] width 946 height 34
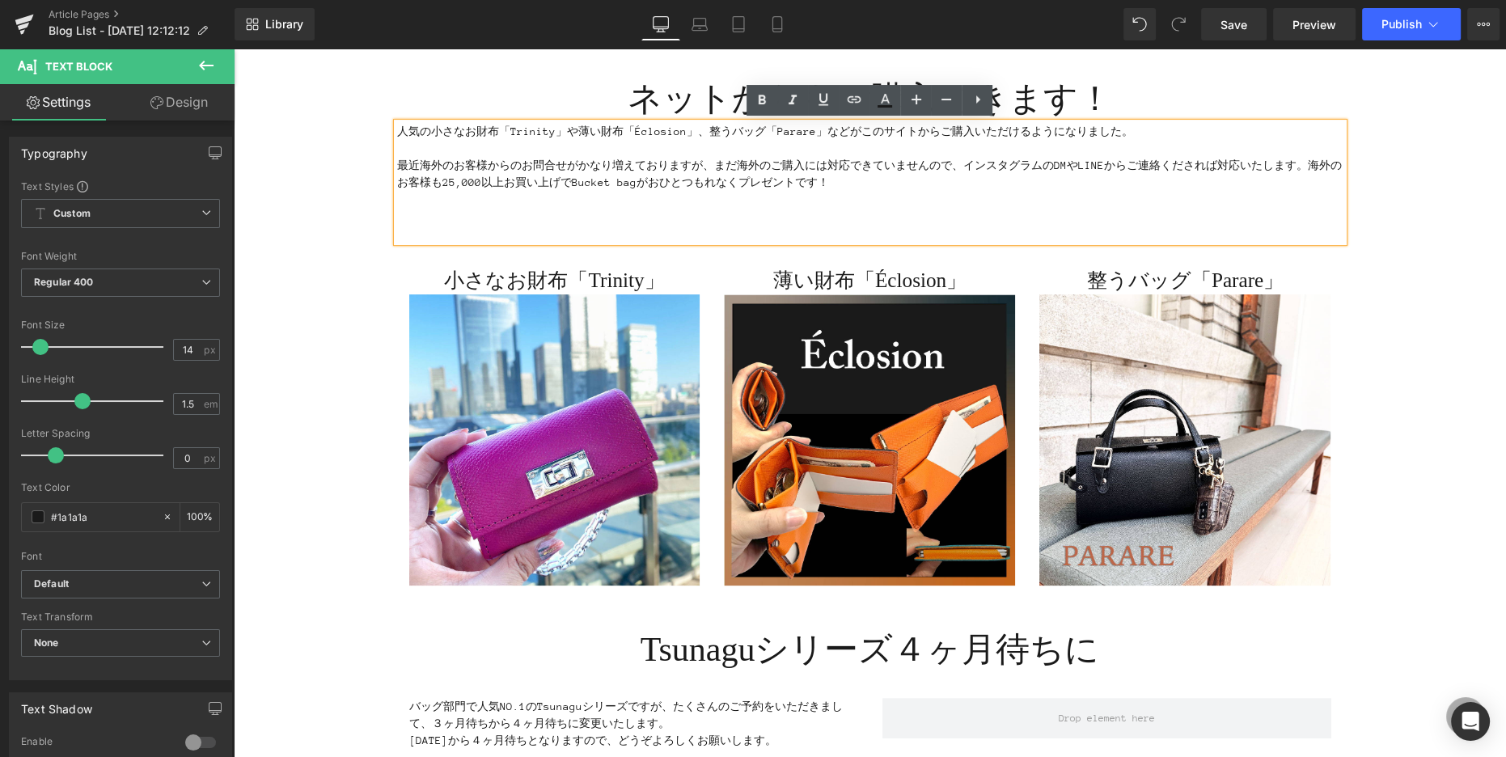
click at [859, 186] on p "最近海外のお客様からのお問合せがかなり増えておりますが、まだ海外のご購入には対応できていませんので、インスタグラムのDMやLINEからご連絡くだされば対応いた…" at bounding box center [870, 174] width 946 height 34
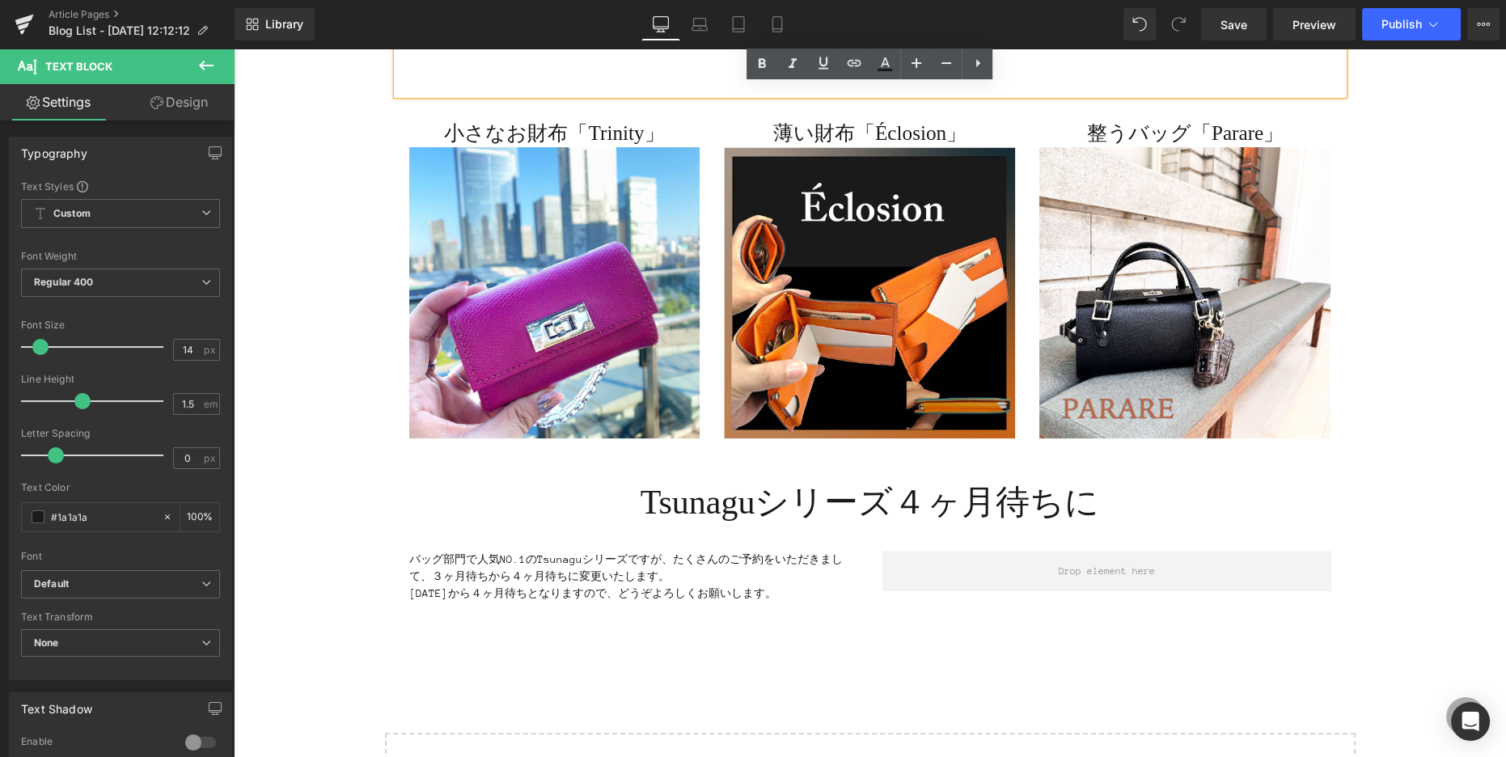
scroll to position [655, 0]
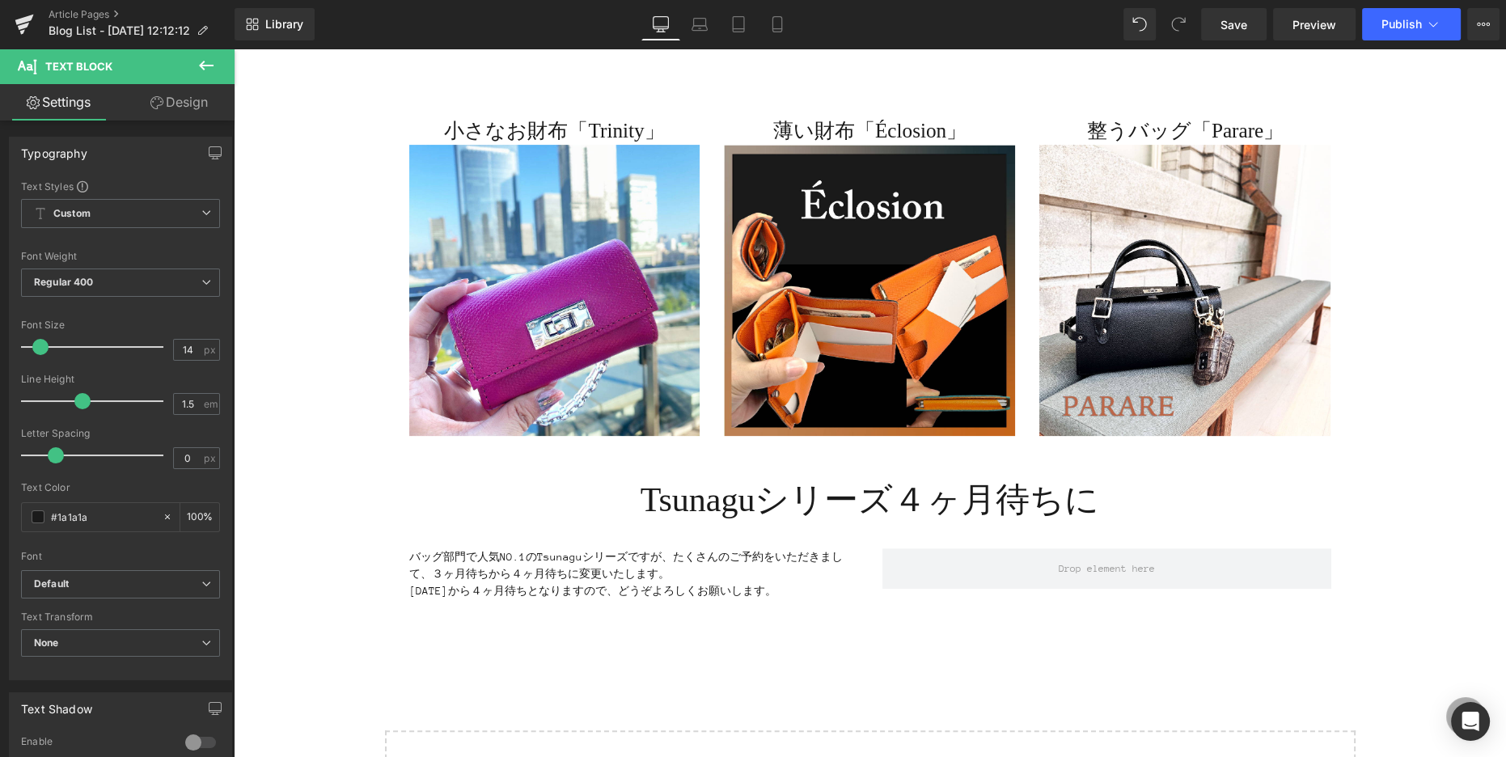
click at [201, 69] on icon at bounding box center [205, 65] width 19 height 19
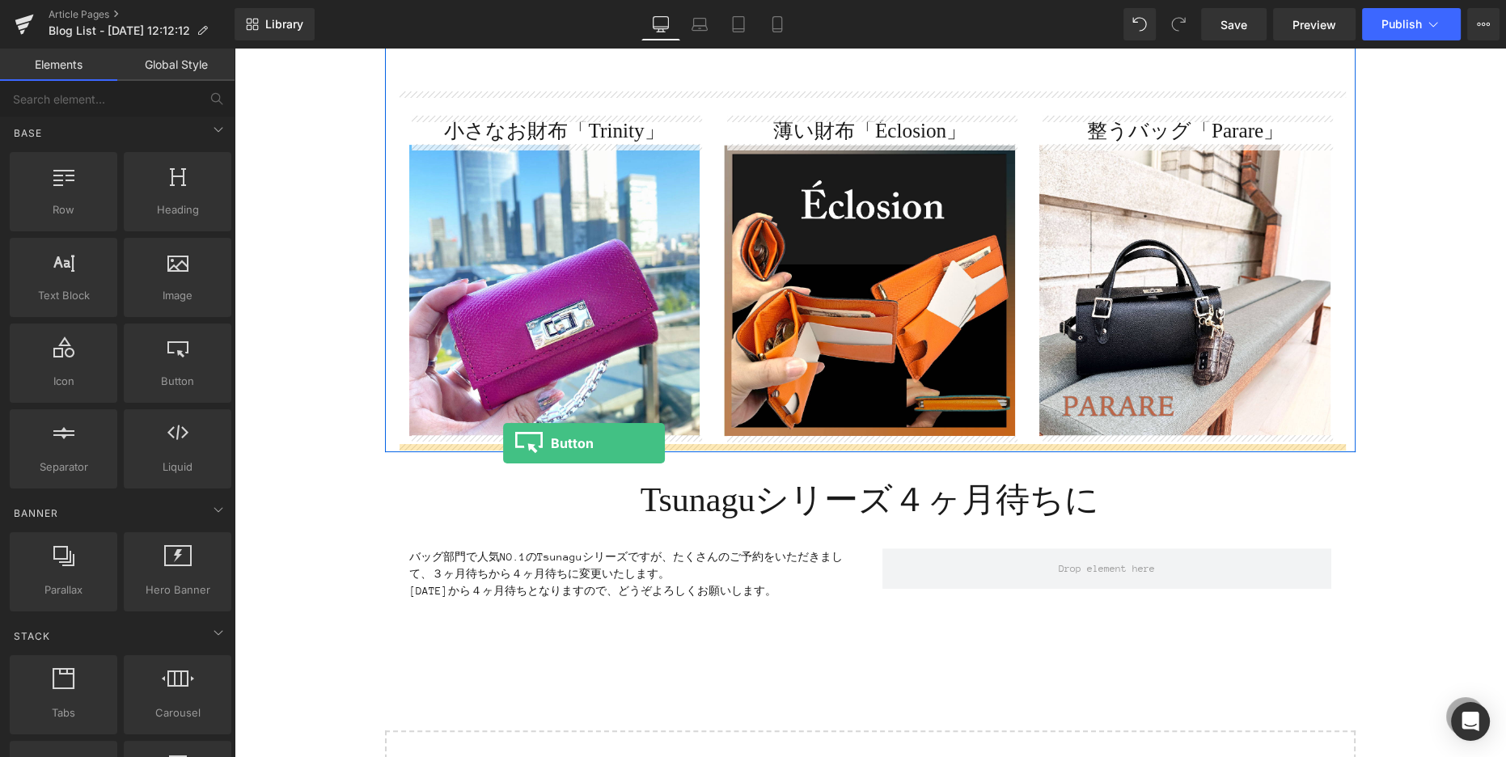
drag, startPoint x: 416, startPoint y: 416, endPoint x: 500, endPoint y: 442, distance: 88.8
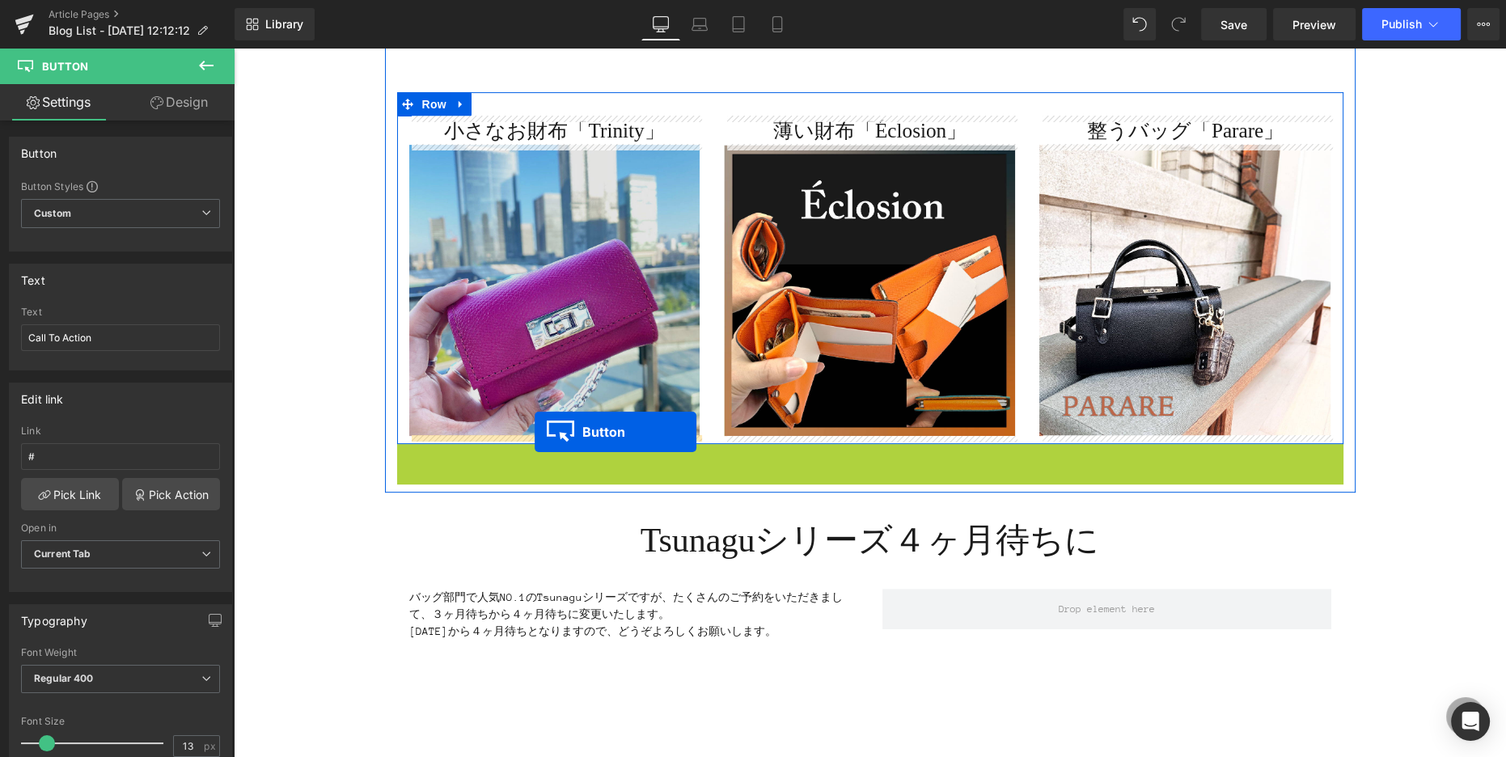
drag, startPoint x: 839, startPoint y: 463, endPoint x: 534, endPoint y: 432, distance: 306.5
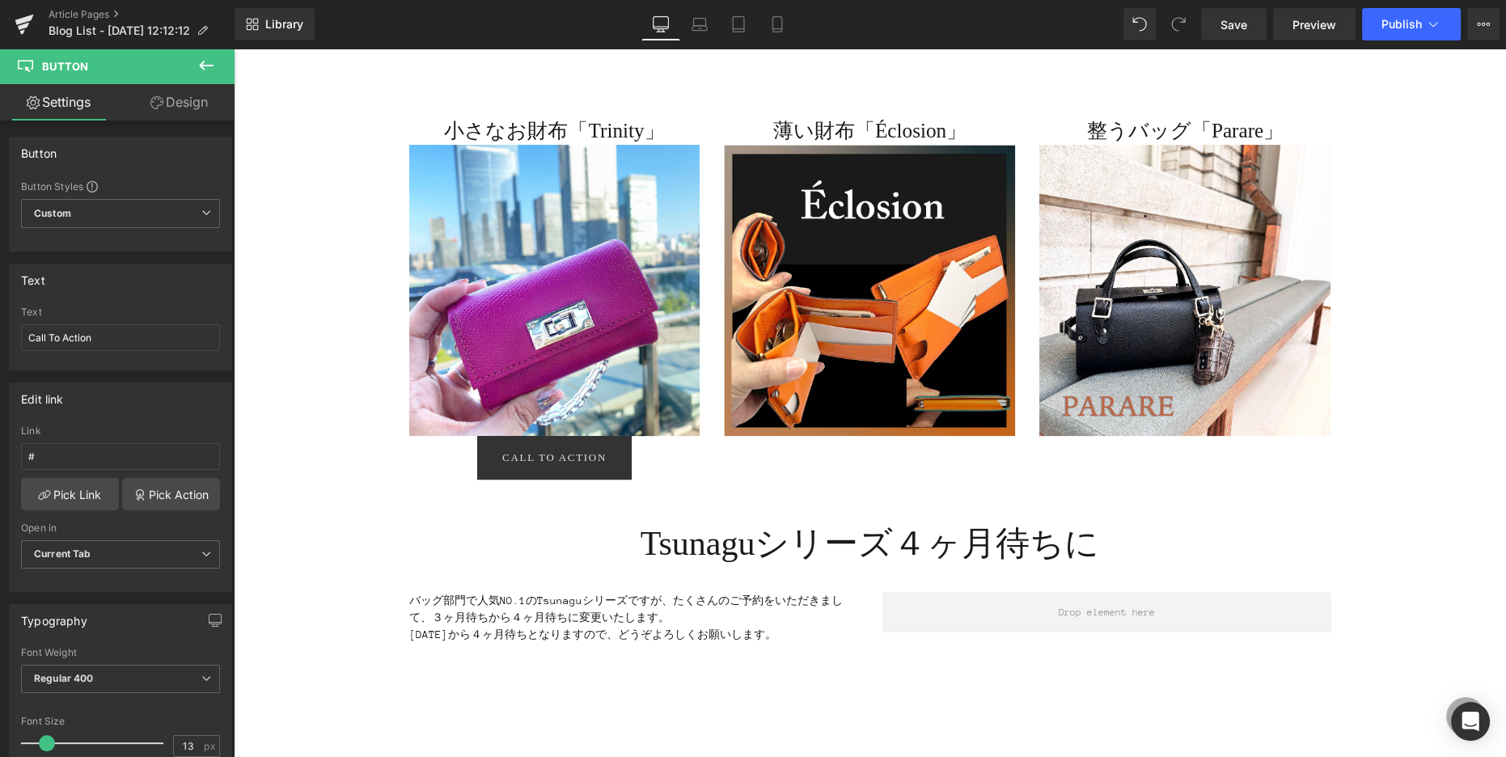
click at [201, 70] on icon at bounding box center [205, 65] width 19 height 19
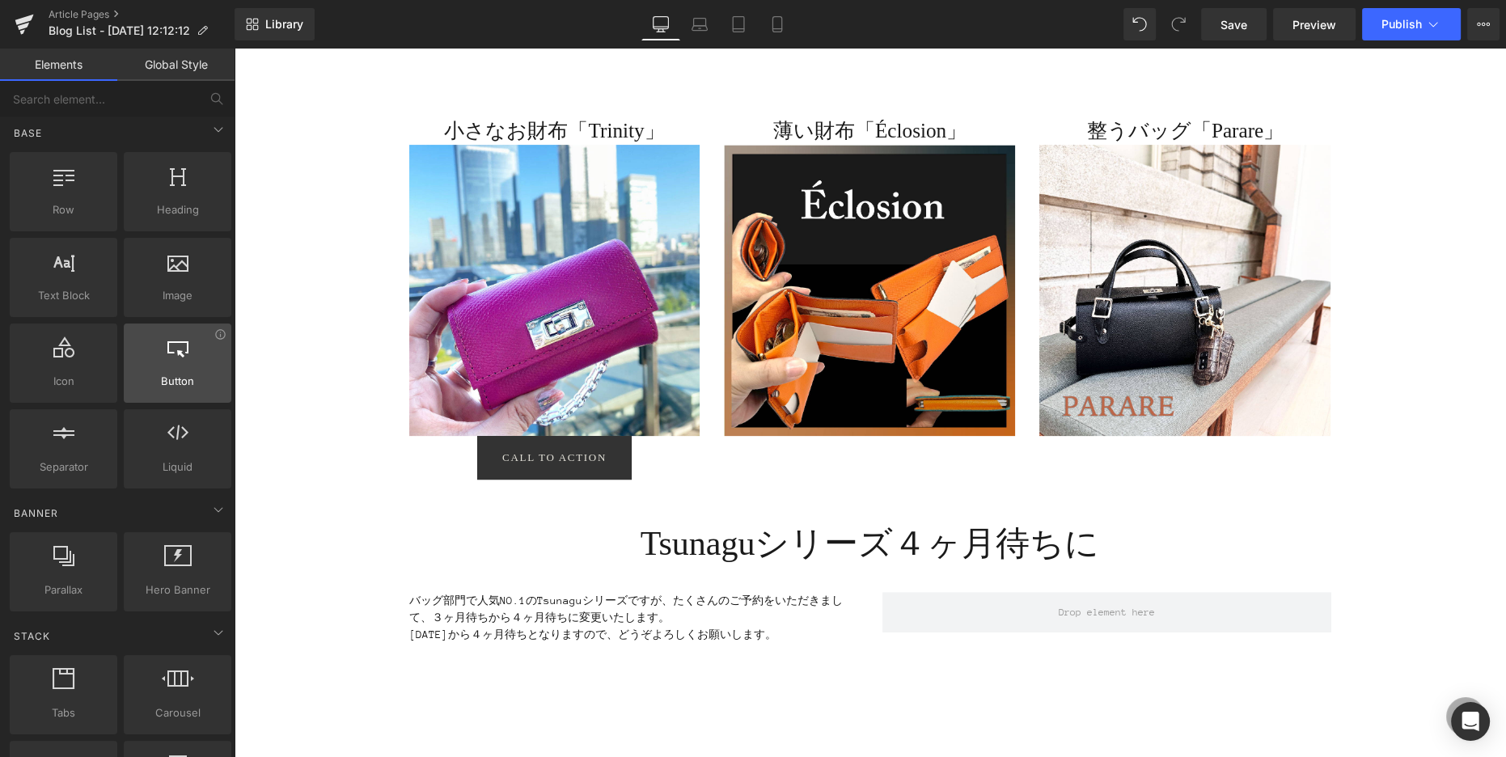
click at [180, 358] on div at bounding box center [178, 354] width 98 height 36
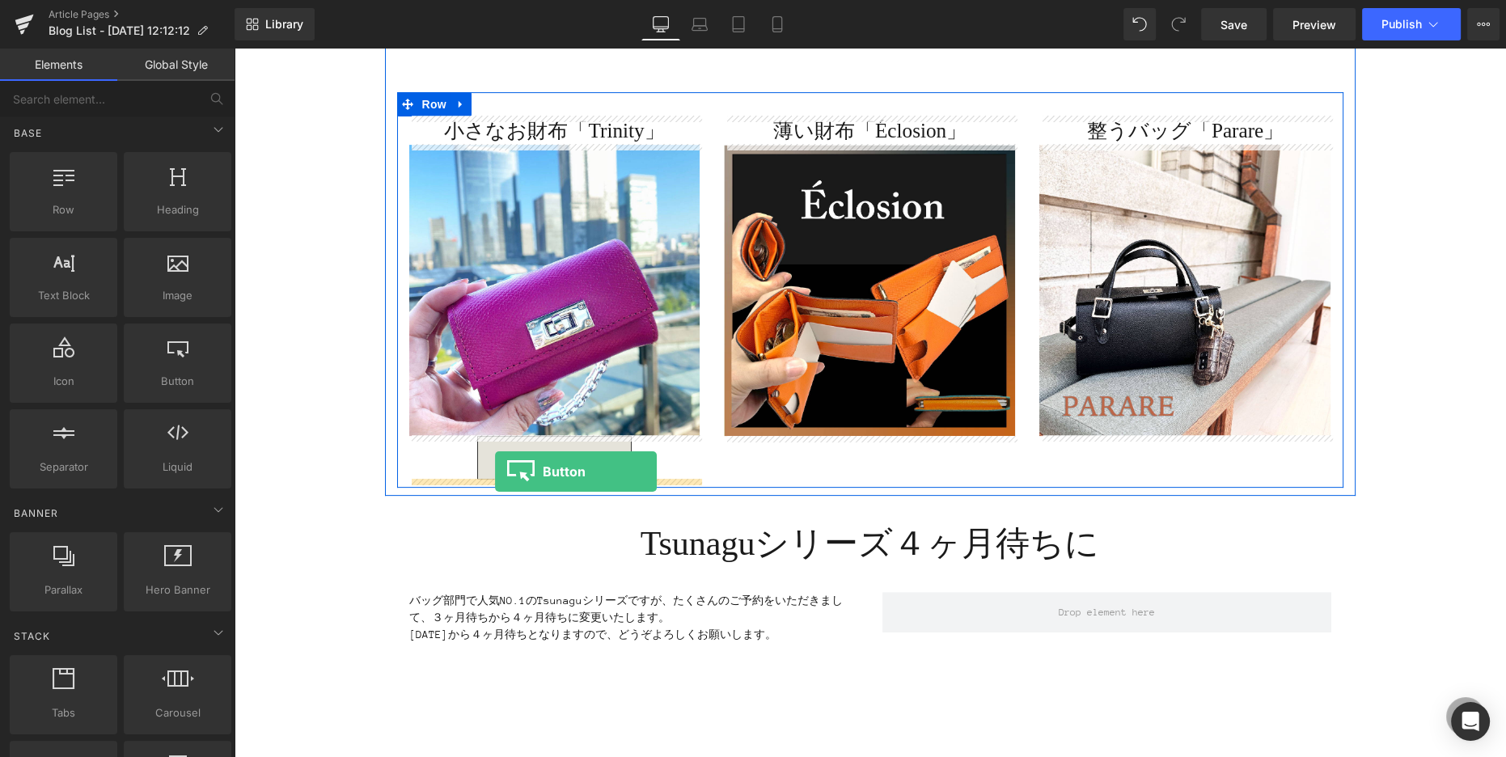
drag, startPoint x: 415, startPoint y: 408, endPoint x: 495, endPoint y: 471, distance: 102.4
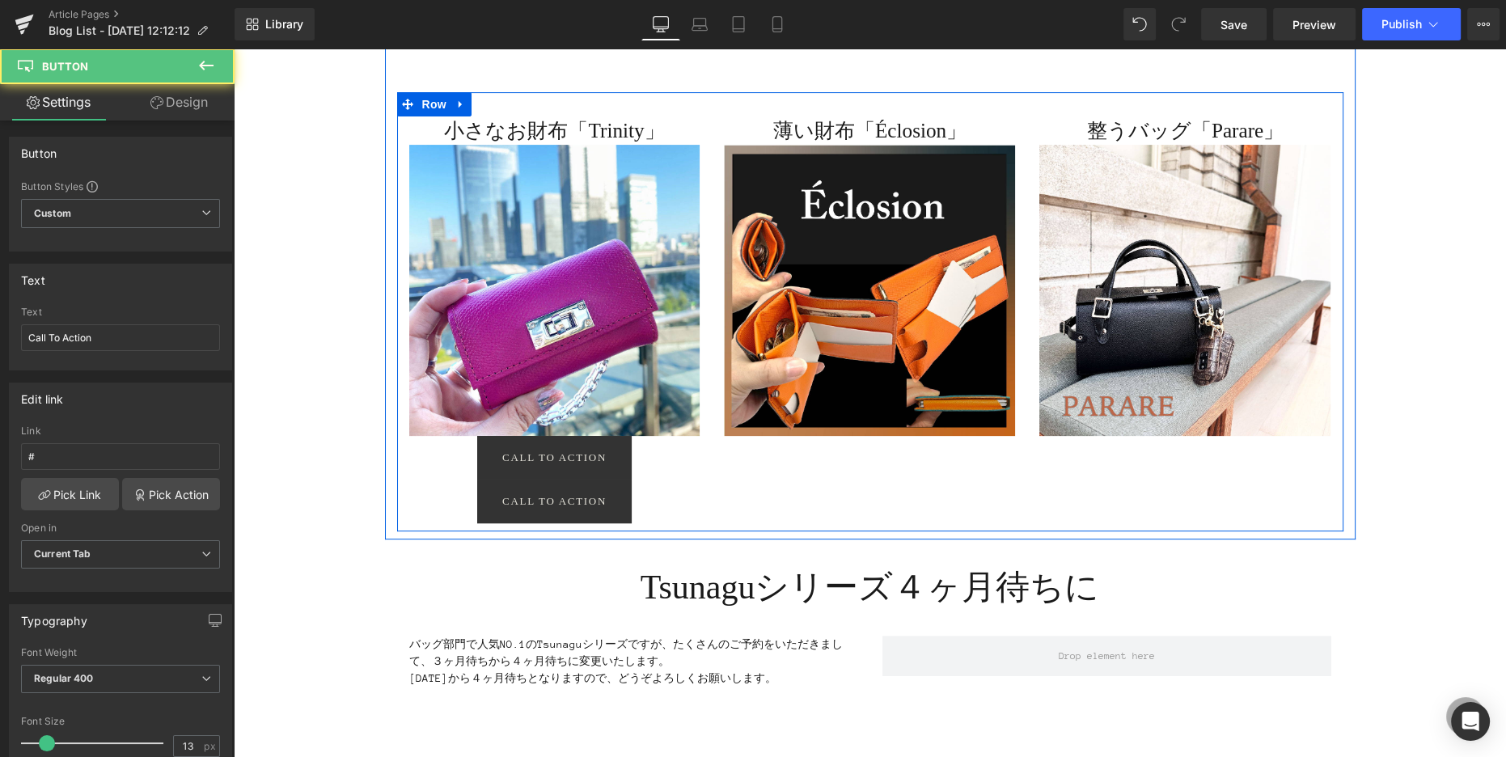
click at [527, 471] on link "Call To Action" at bounding box center [554, 458] width 154 height 44
click at [234, 49] on div at bounding box center [234, 49] width 0 height 0
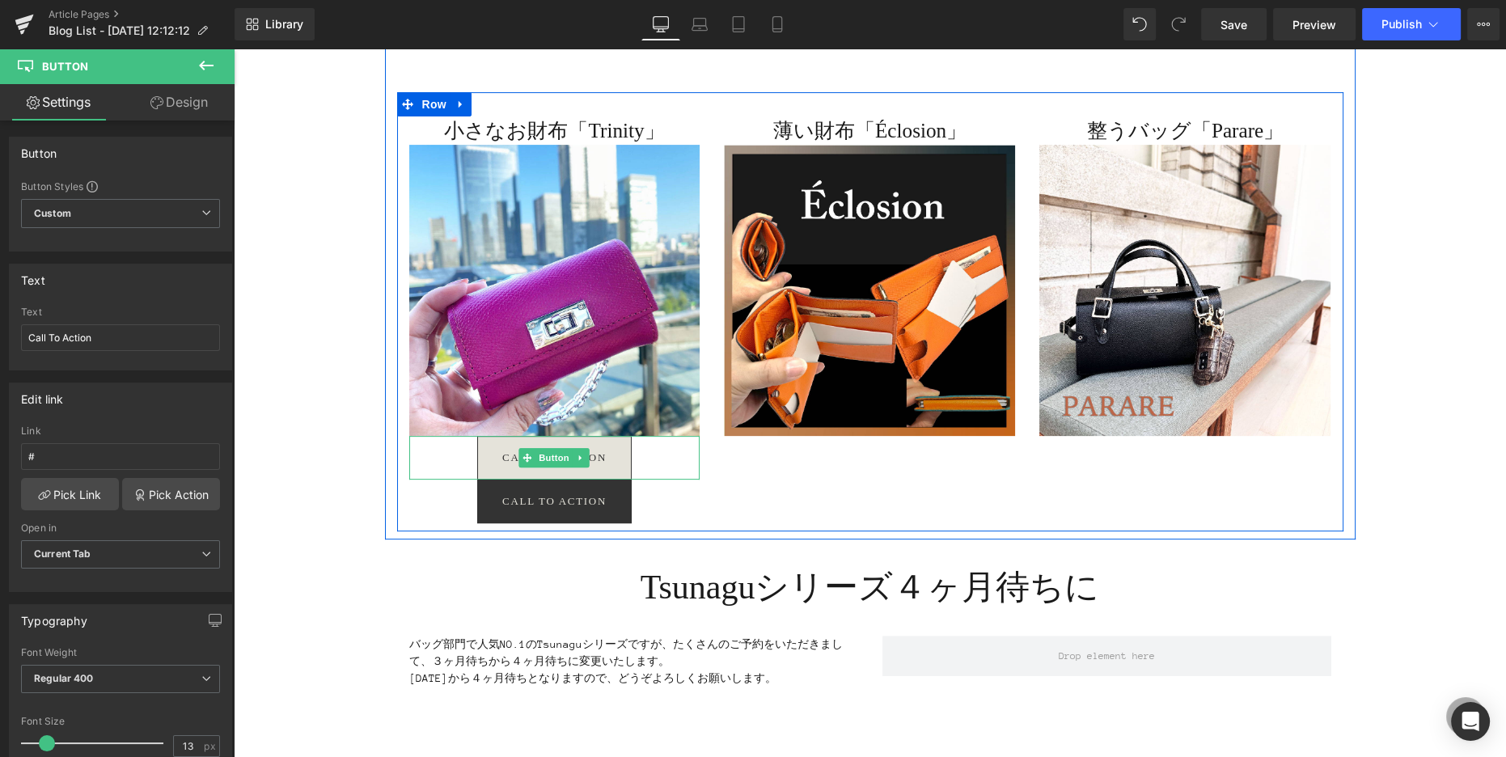
click at [484, 455] on link "Call To Action" at bounding box center [554, 458] width 154 height 44
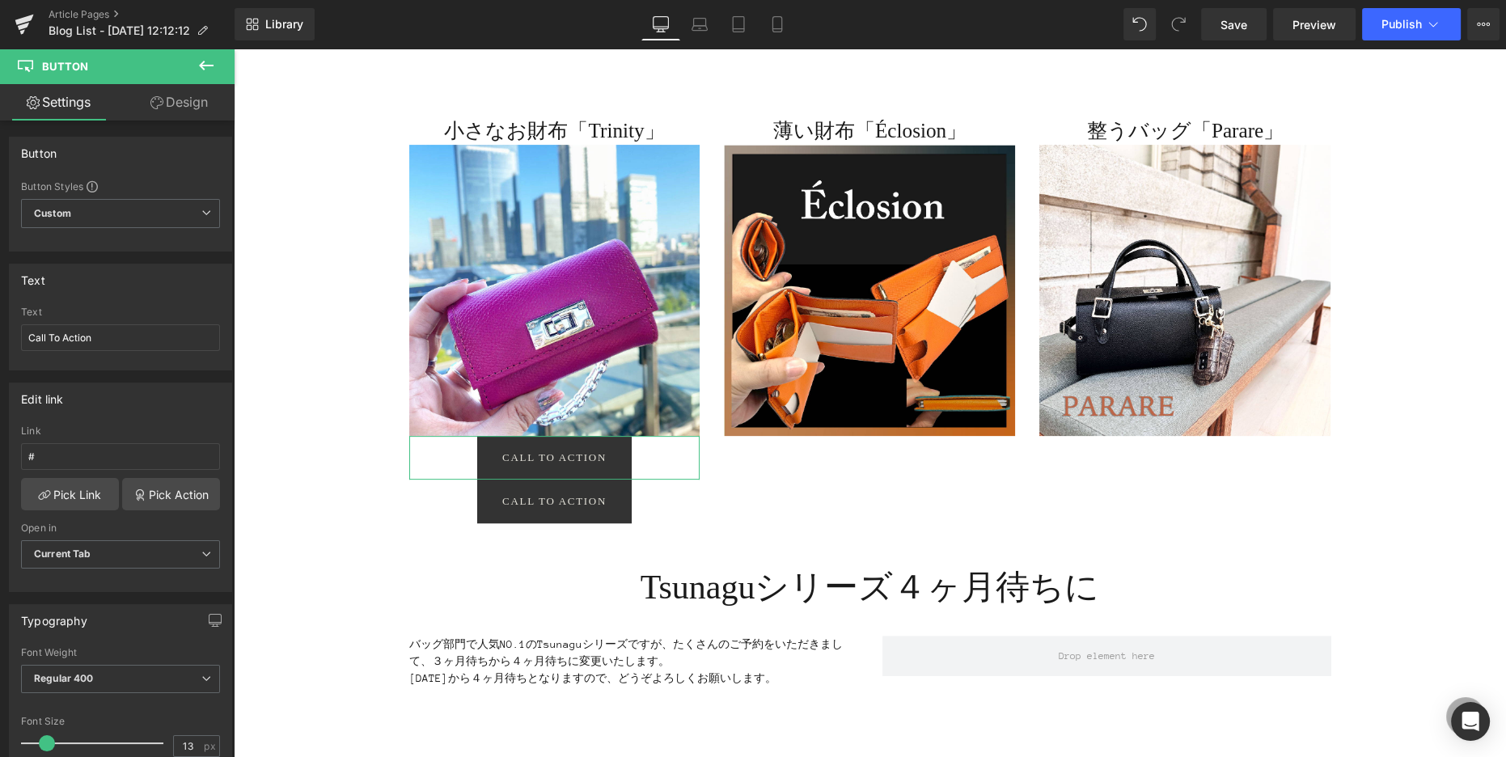
click at [185, 108] on link "Design" at bounding box center [178, 102] width 117 height 36
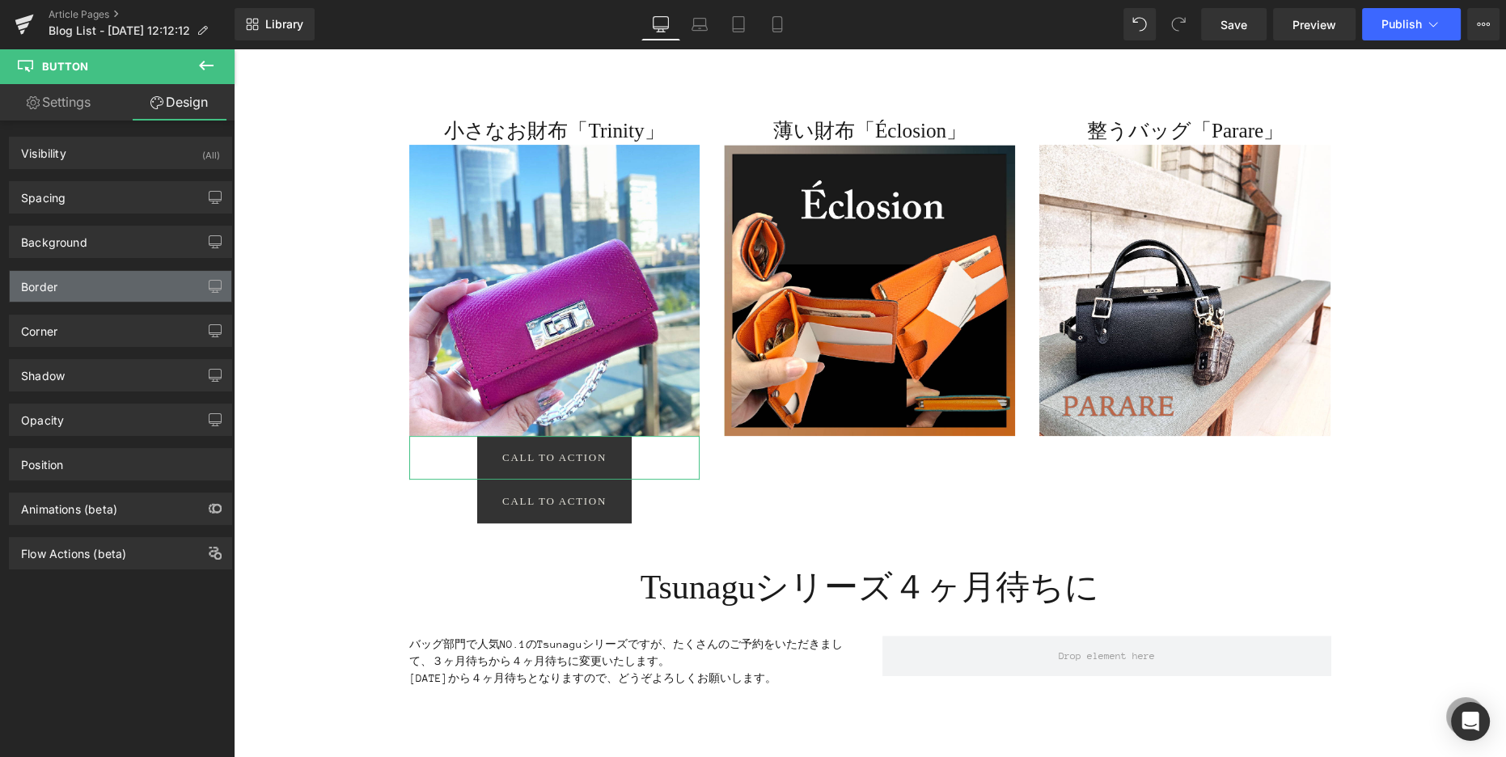
type input "0"
type input "18"
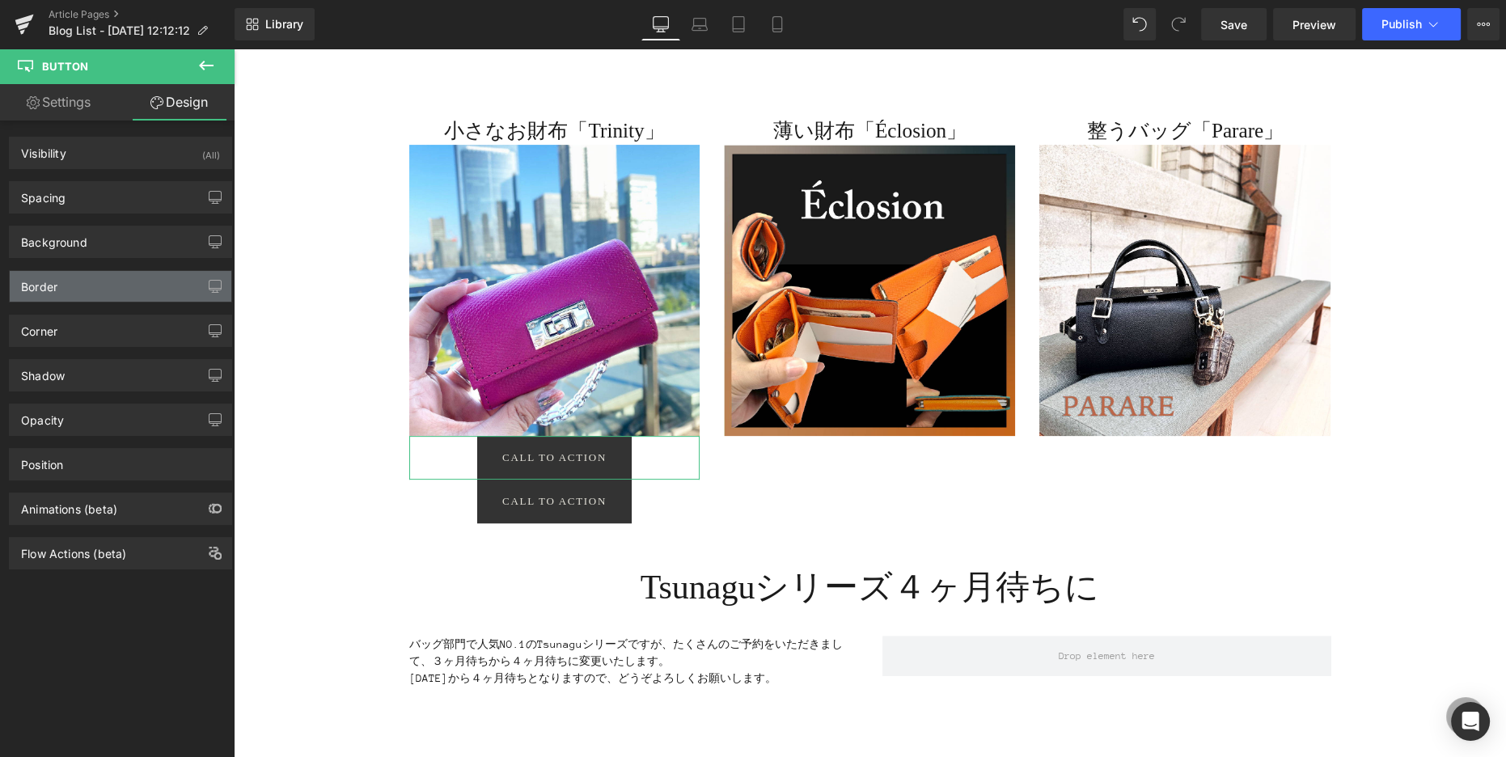
type input "30"
type input "18"
type input "30"
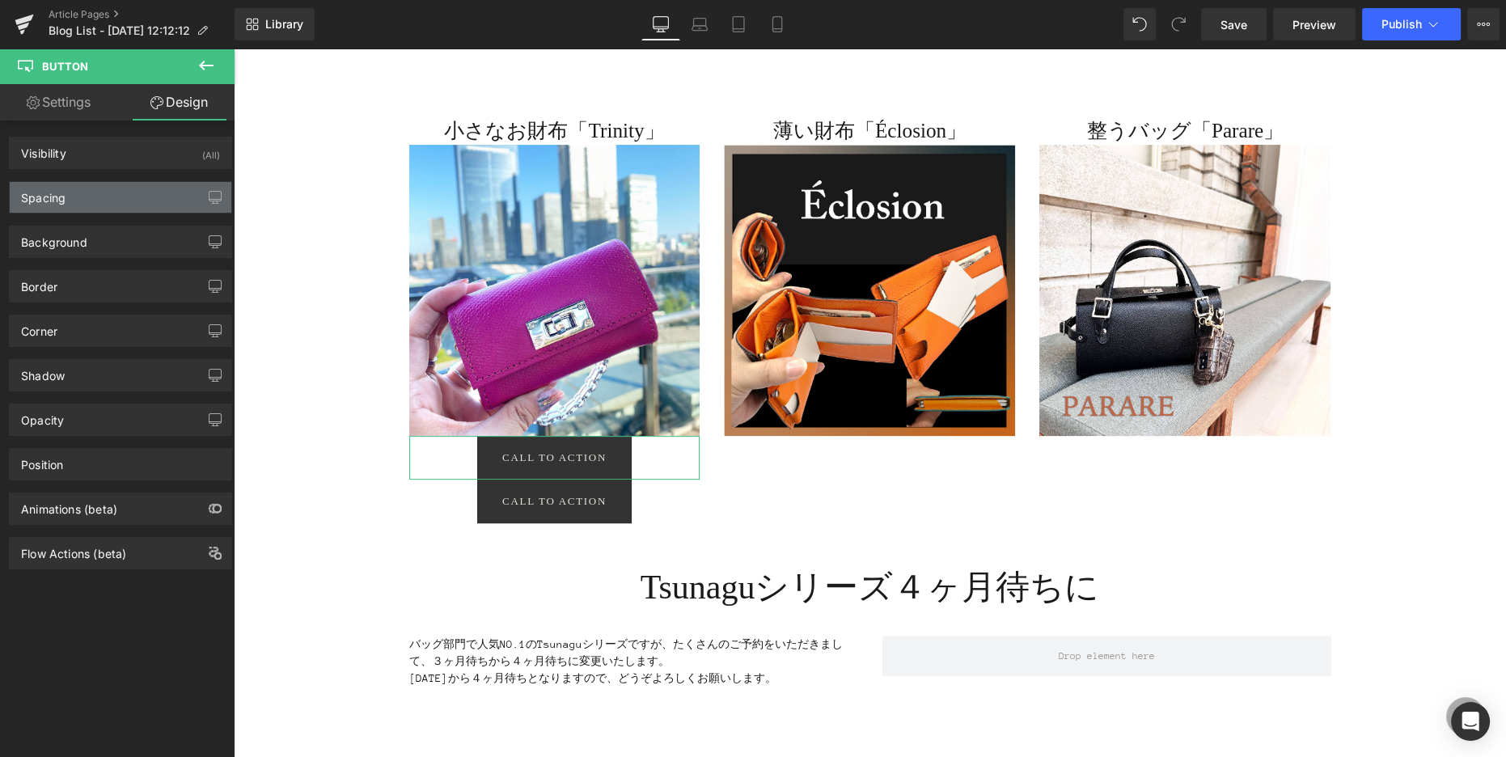
click at [154, 196] on div "Spacing" at bounding box center [121, 197] width 222 height 31
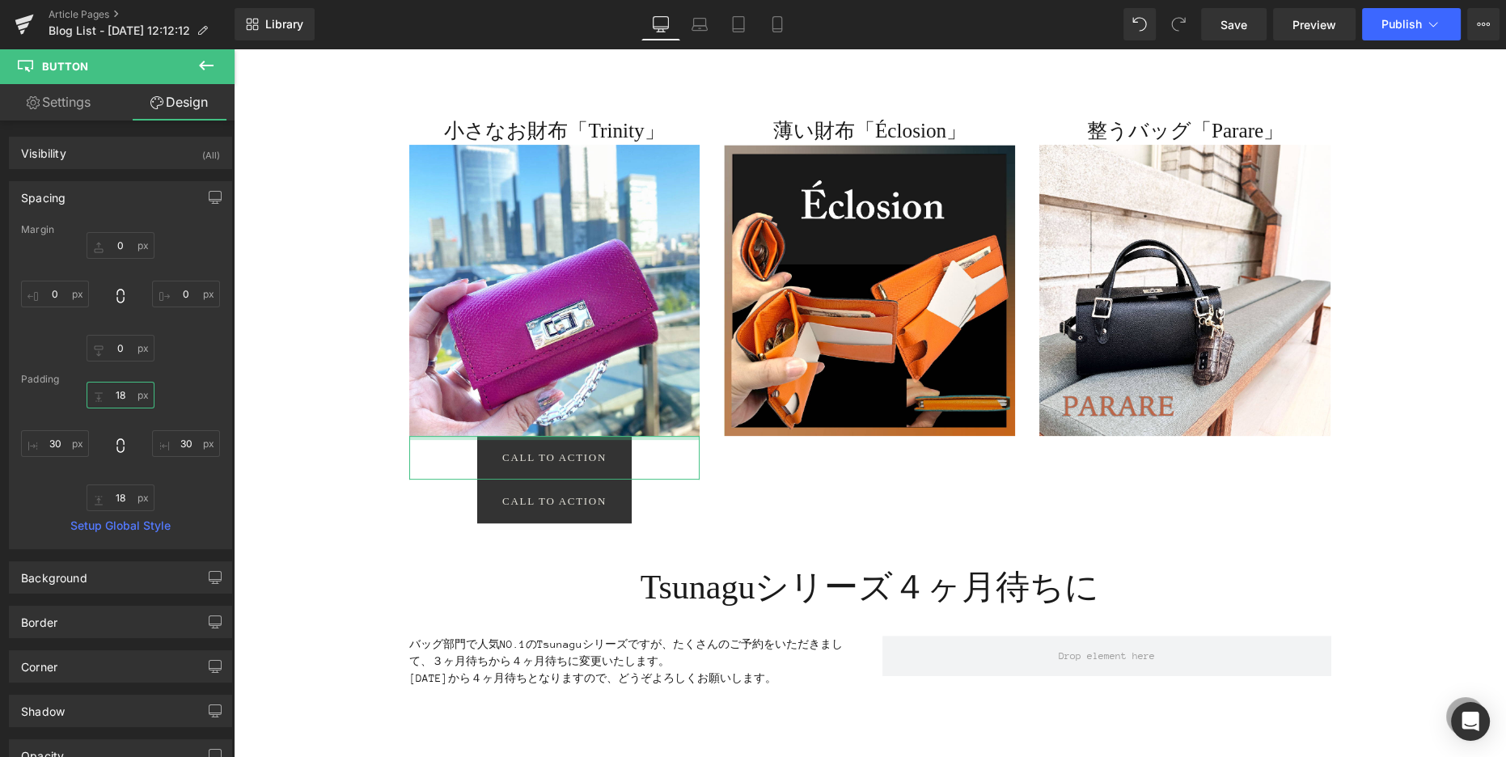
click at [117, 395] on input "18" at bounding box center [121, 395] width 68 height 27
type input "３"
type input "３０"
type input "３"
type input "３3"
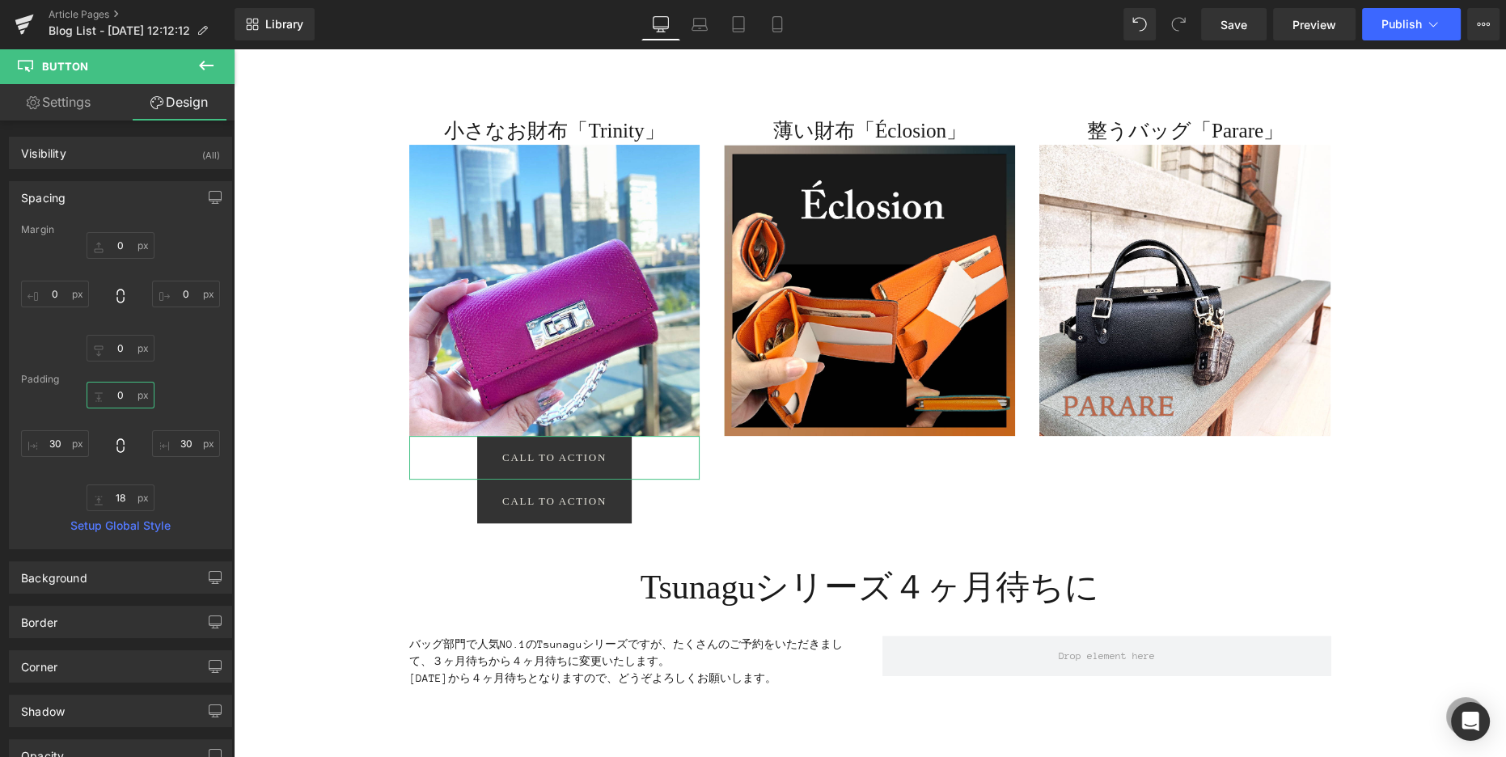
type input "３30"
type input "３303"
type input "３3033"
type input "３303"
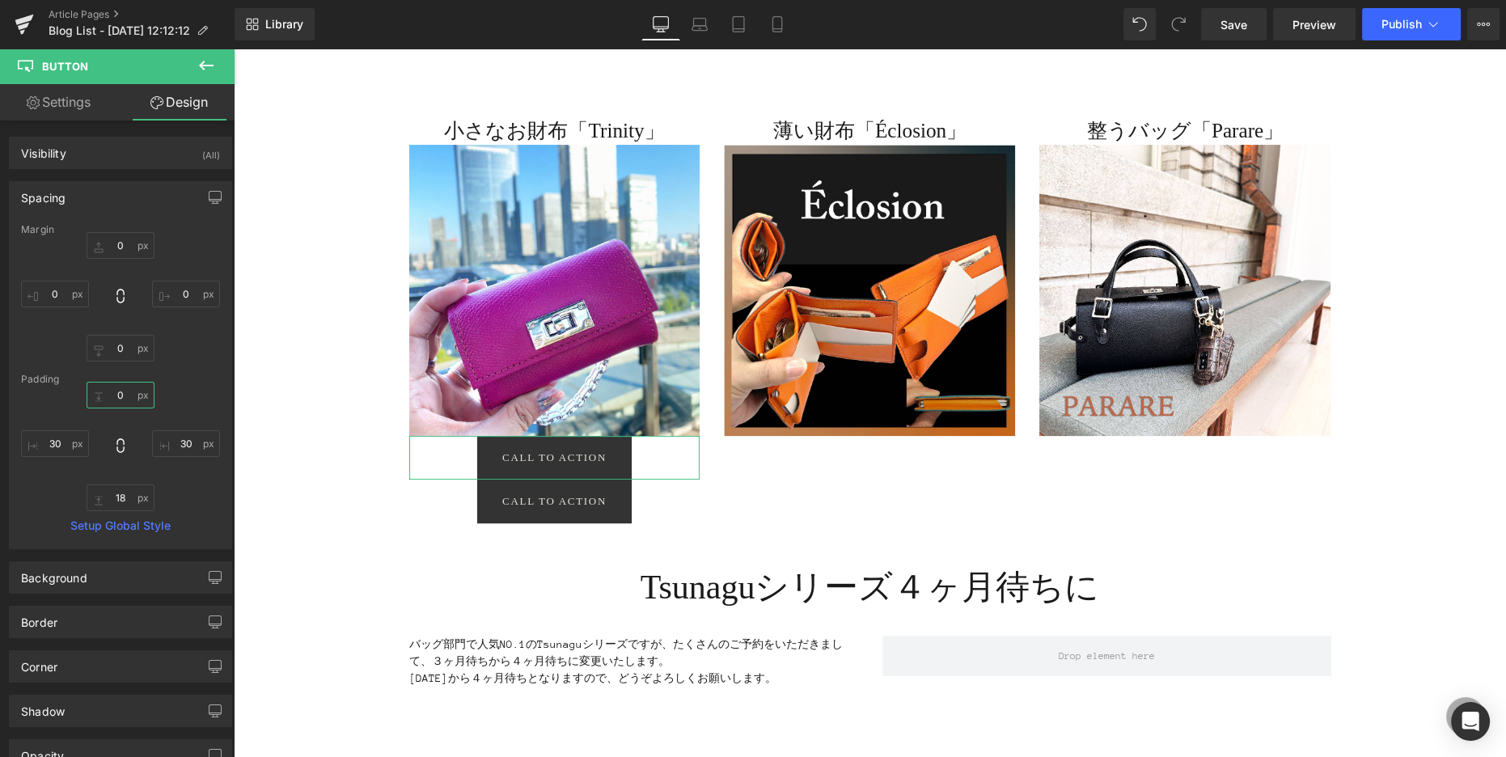
type input "３30"
type input "３3"
type input "３"
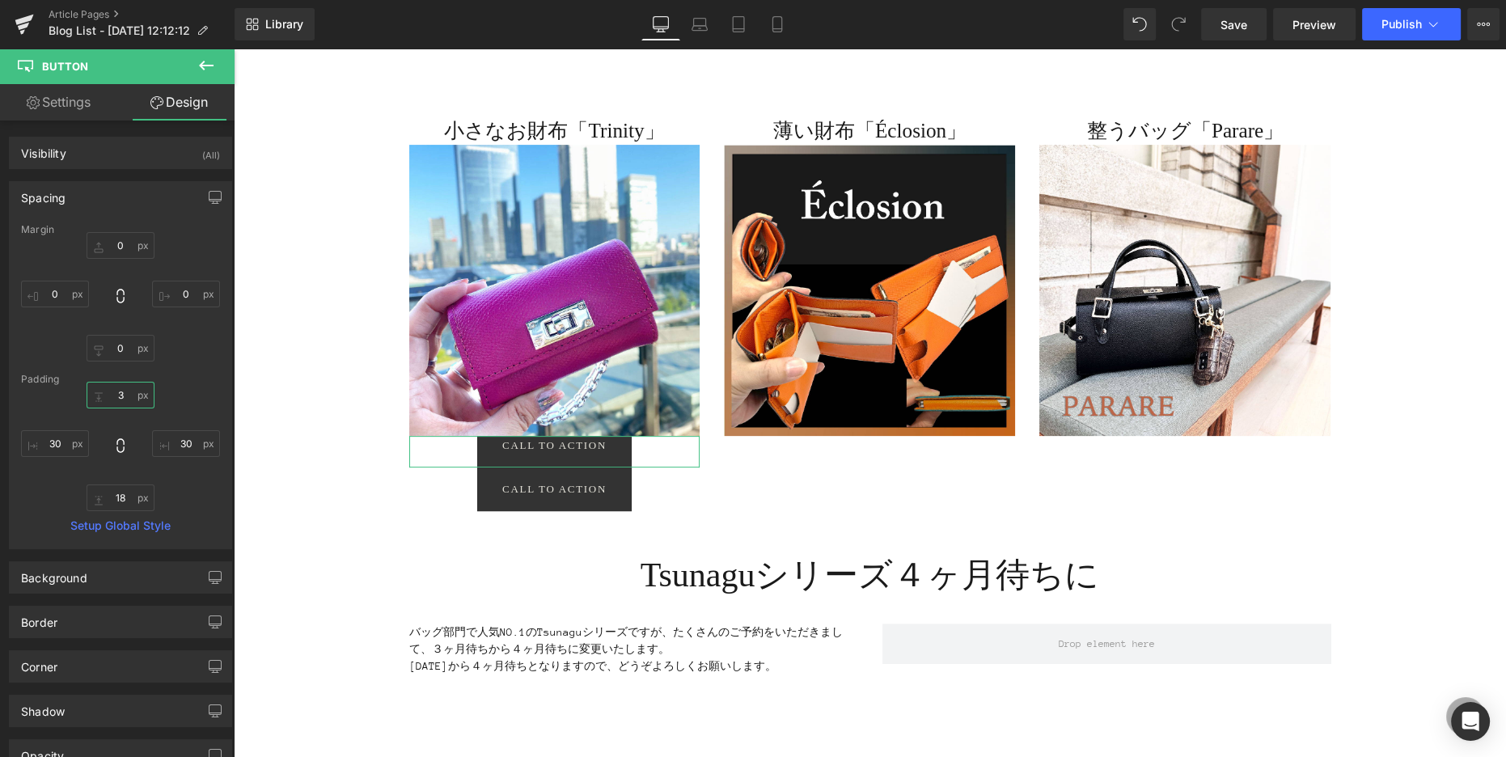
type input "30"
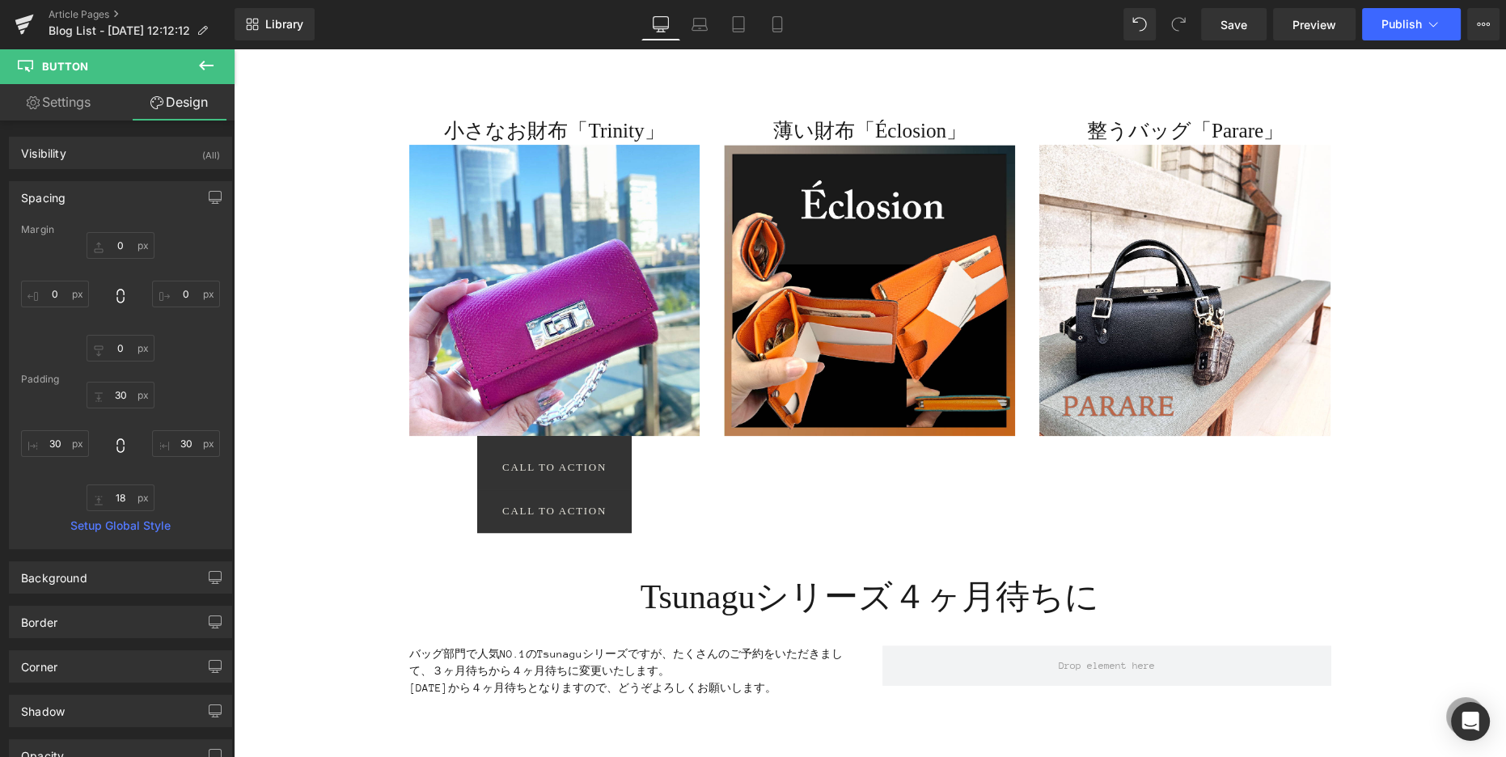
click at [285, 434] on div "イベント終了まであと１ヶ月！ Heading [DATE]から始まりました、14周年記念イベント。京都をはじめ遠方からも本当にたくさんの方にご来店いただき、あ…" at bounding box center [870, 238] width 1272 height 1442
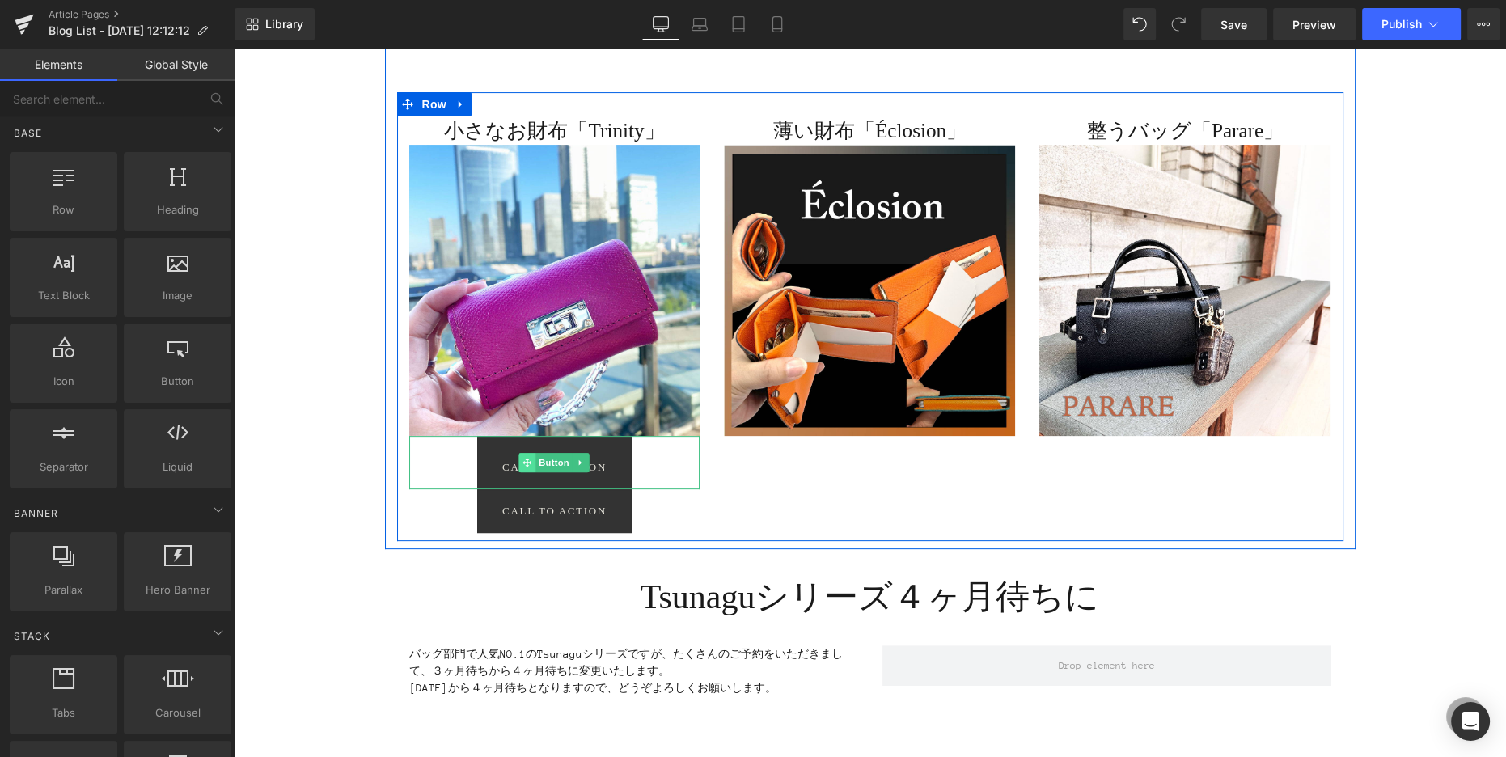
click at [529, 462] on icon at bounding box center [527, 462] width 9 height 9
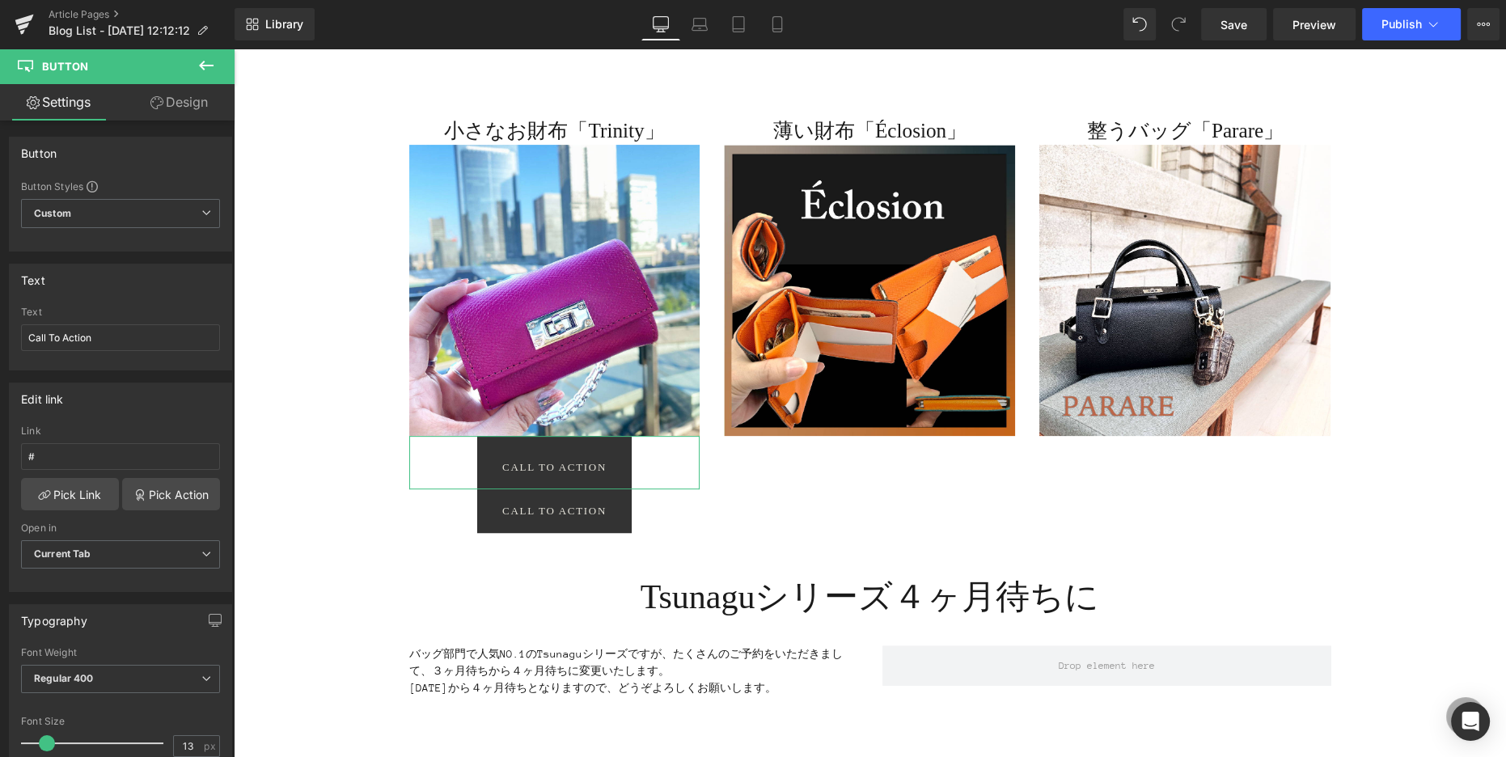
click at [166, 100] on link "Design" at bounding box center [178, 102] width 117 height 36
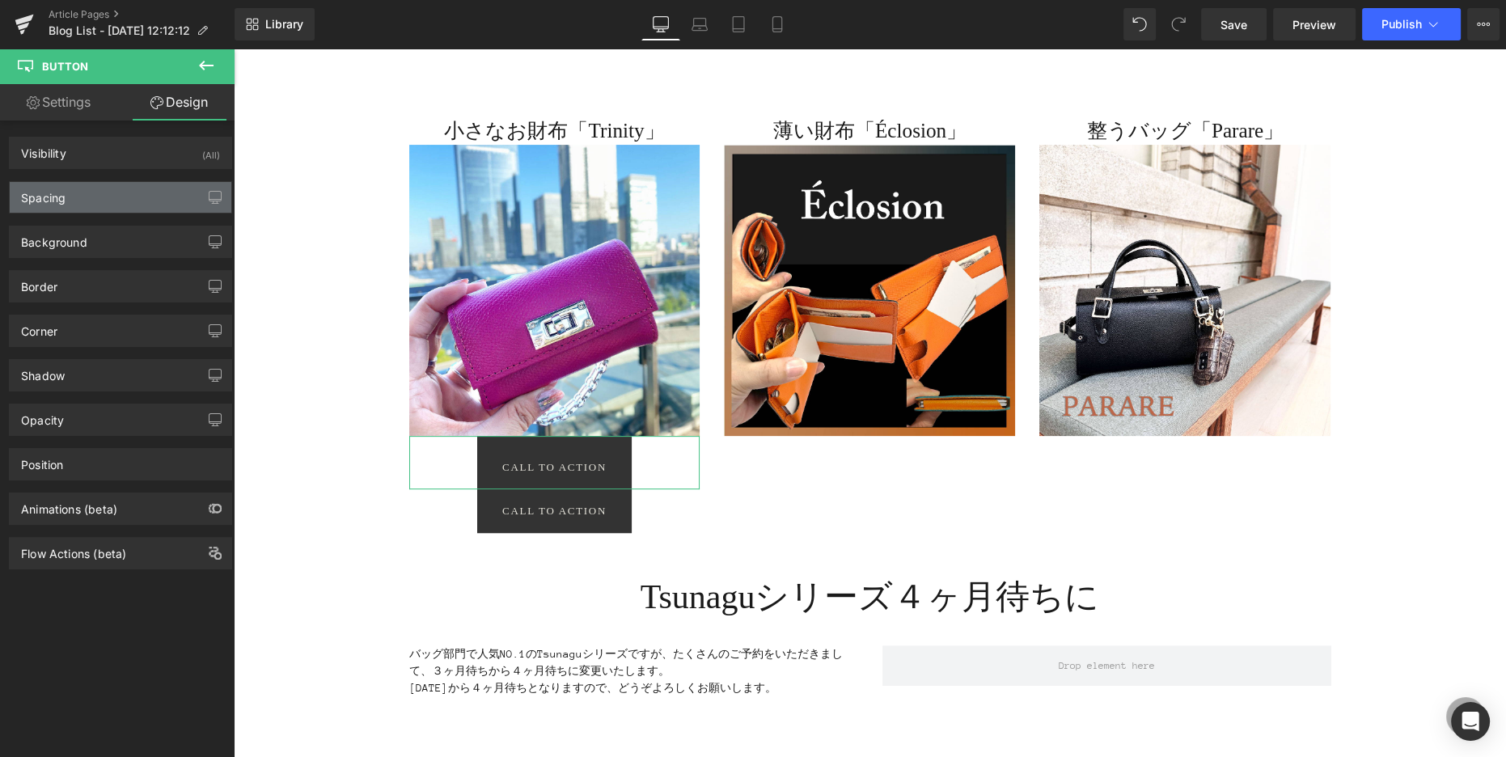
click at [87, 194] on div "Spacing" at bounding box center [121, 197] width 222 height 31
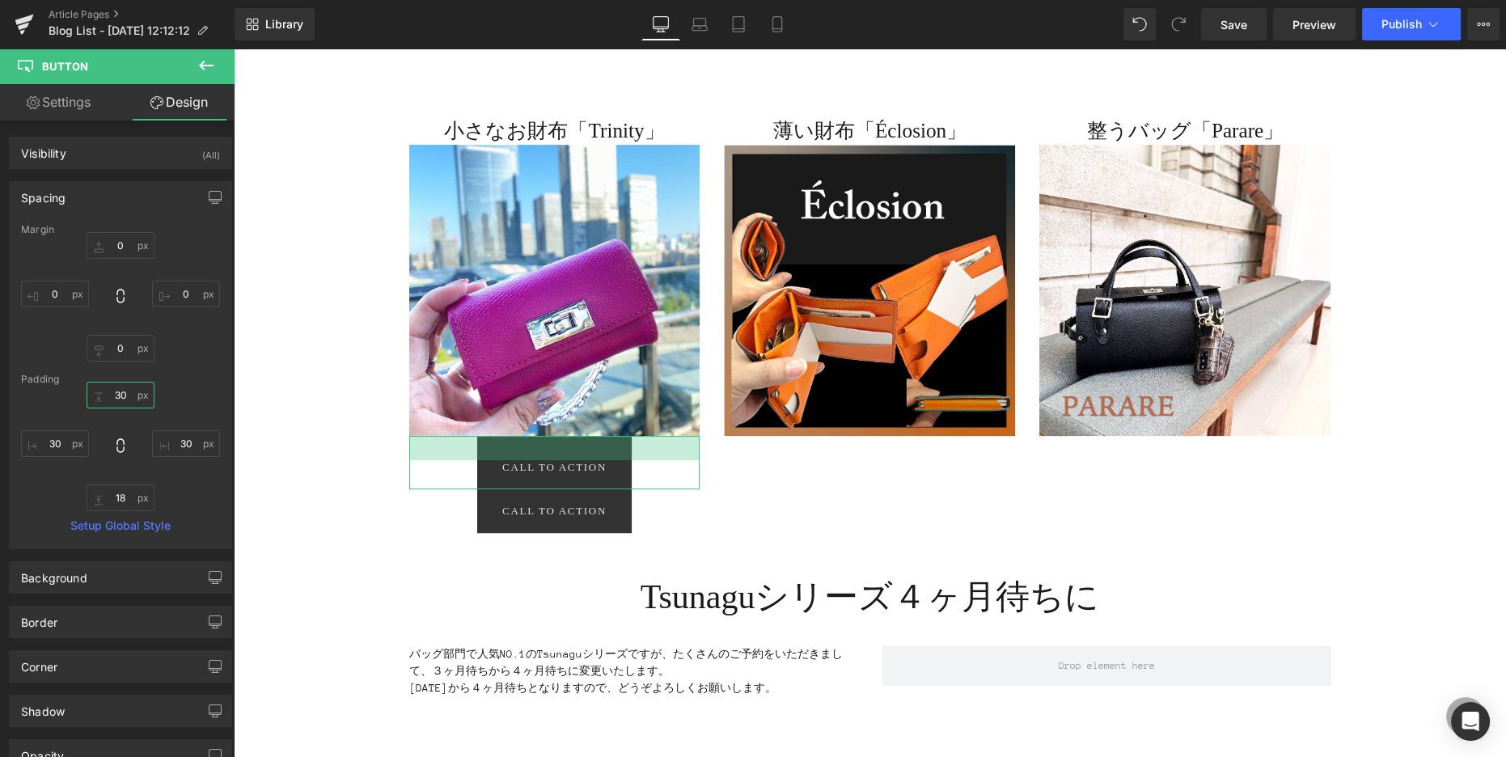
click at [94, 400] on input "30" at bounding box center [121, 395] width 68 height 27
click at [95, 401] on input "30" at bounding box center [121, 395] width 68 height 27
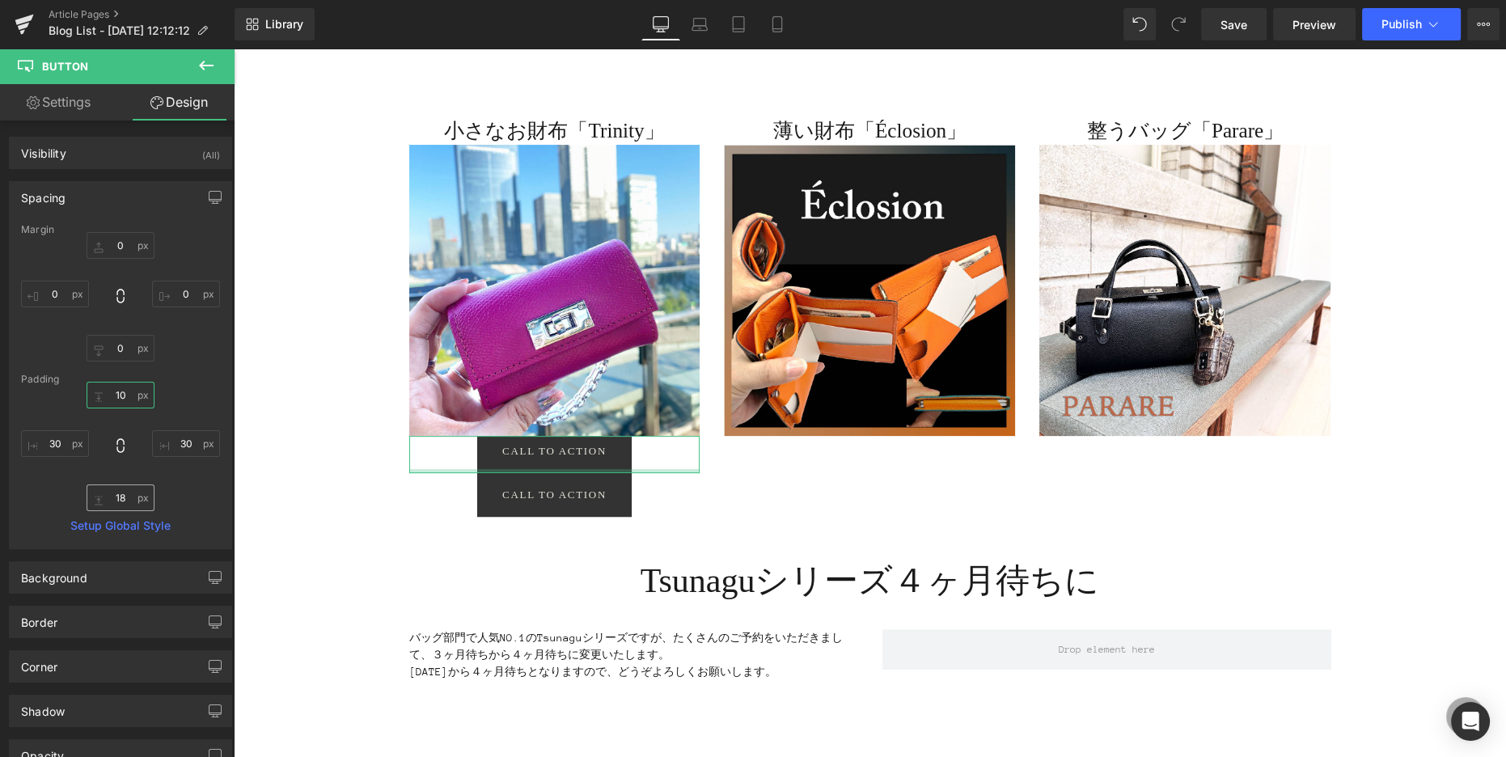
type input "10"
click at [113, 500] on input "18" at bounding box center [121, 497] width 68 height 27
type input "1"
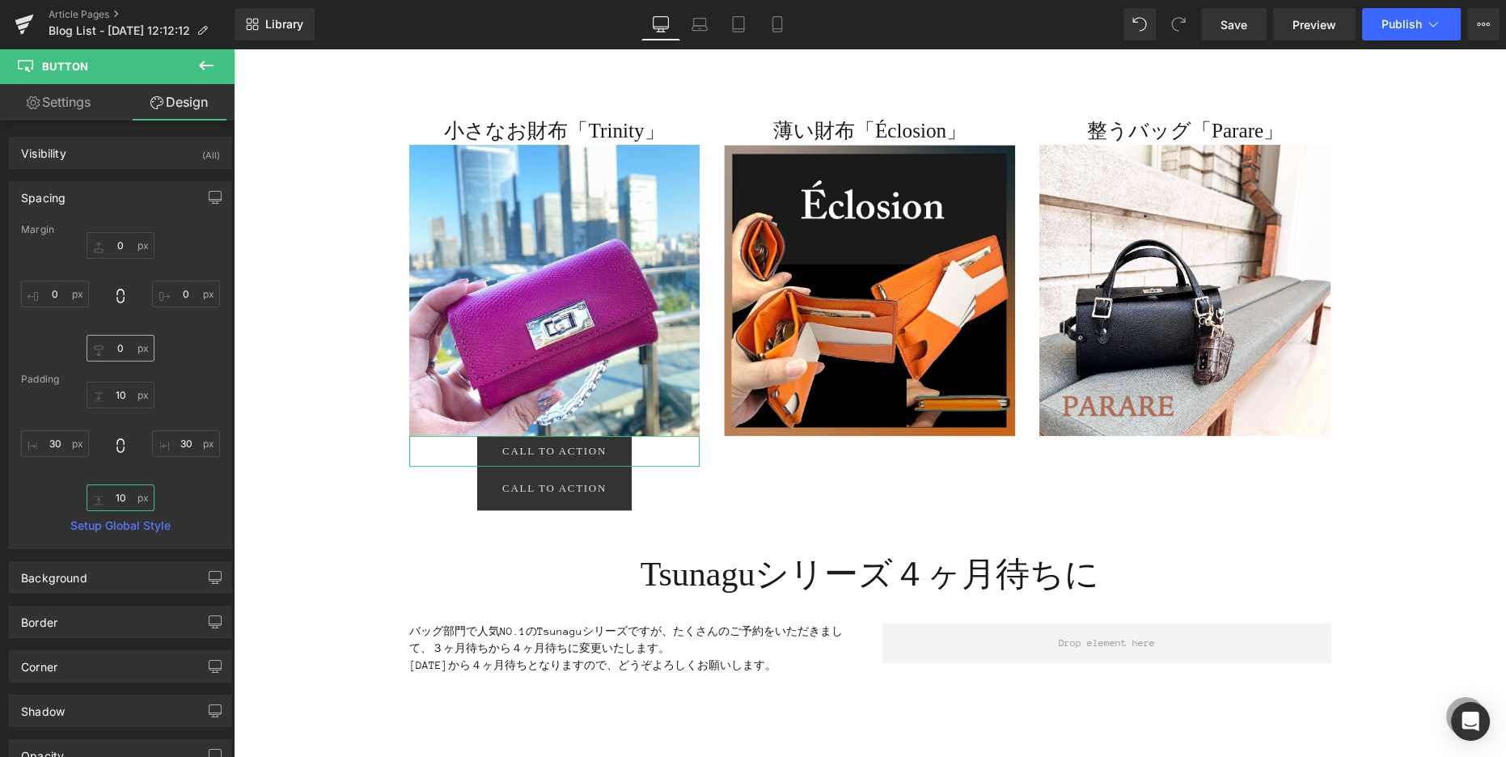
type input "10"
click at [119, 350] on input "0" at bounding box center [121, 348] width 68 height 27
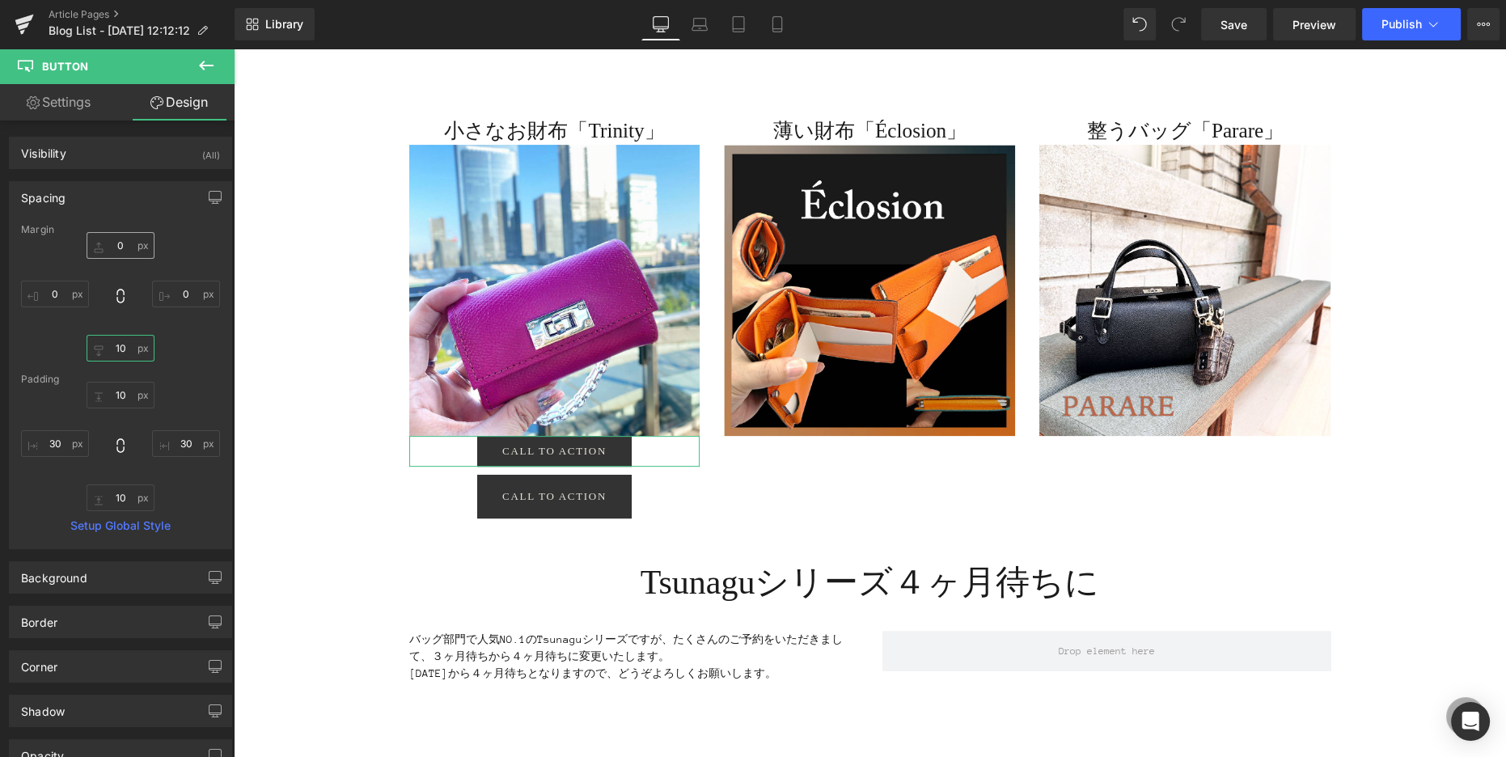
type input "10"
click at [120, 247] on input "0" at bounding box center [121, 245] width 68 height 27
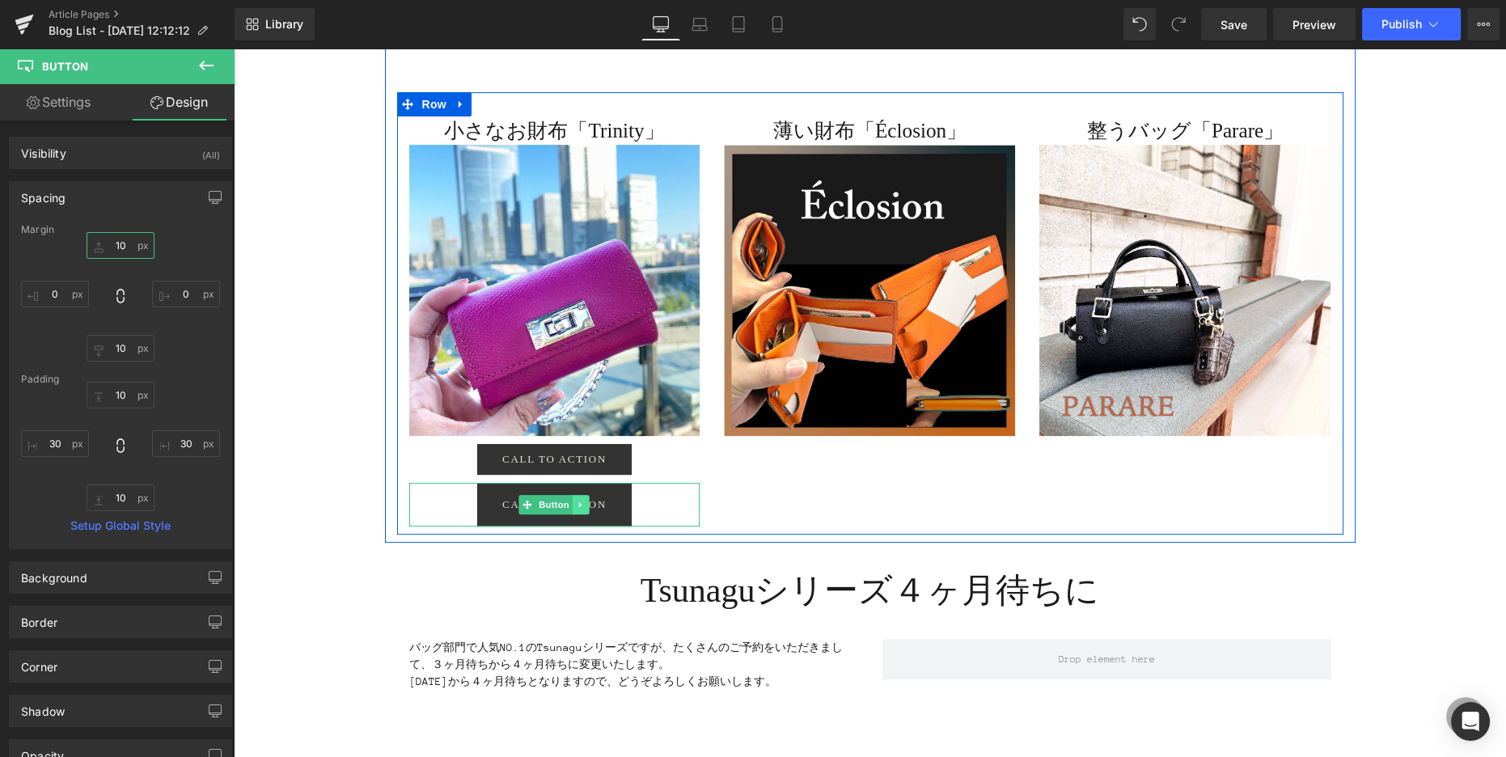
type input "10"
click at [582, 502] on icon at bounding box center [580, 505] width 9 height 10
click at [589, 503] on icon at bounding box center [589, 504] width 9 height 9
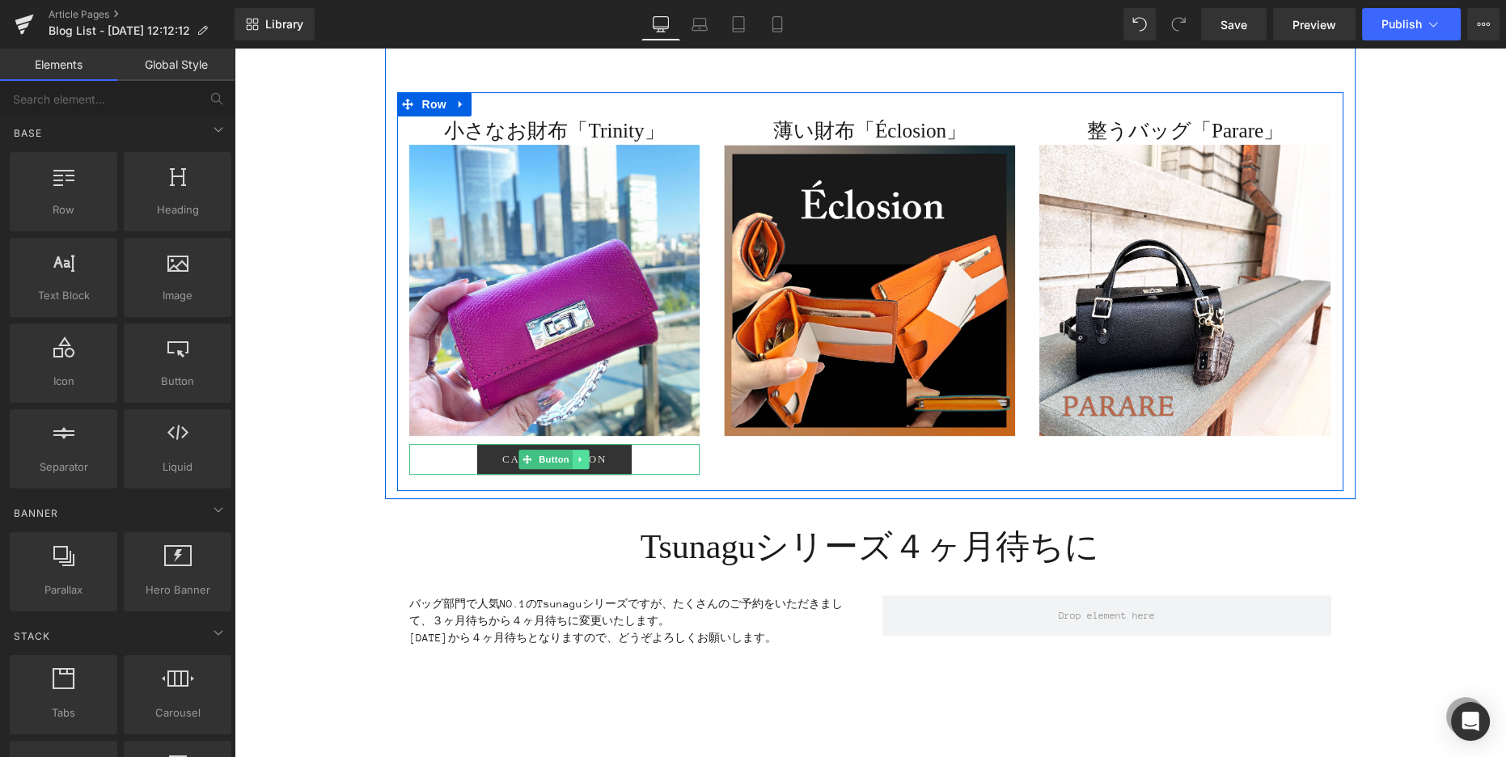
click at [582, 458] on icon at bounding box center [580, 459] width 9 height 10
click at [575, 455] on icon at bounding box center [572, 459] width 9 height 10
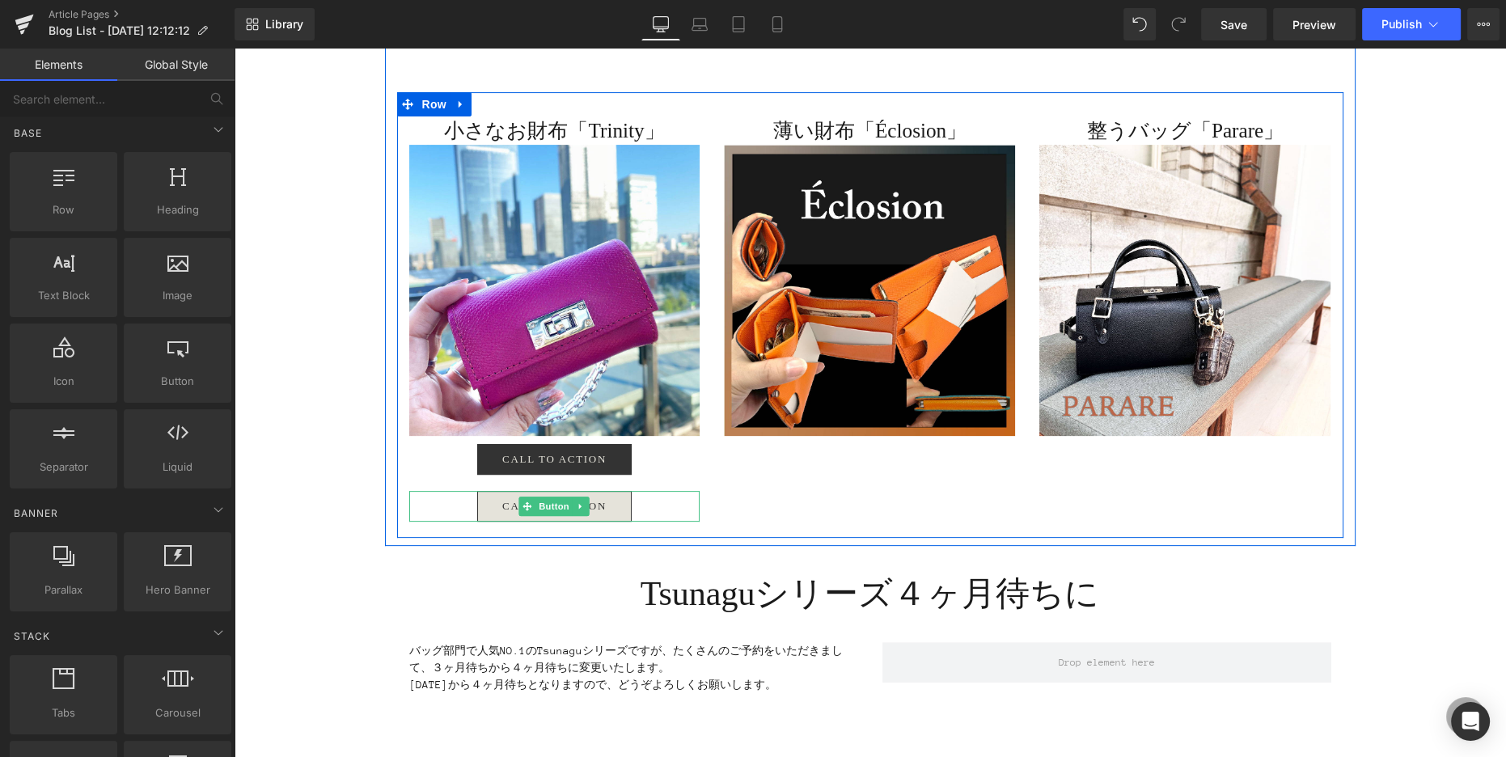
drag, startPoint x: 501, startPoint y: 504, endPoint x: 495, endPoint y: 498, distance: 8.6
click at [502, 503] on span "Call To Action" at bounding box center [554, 506] width 104 height 13
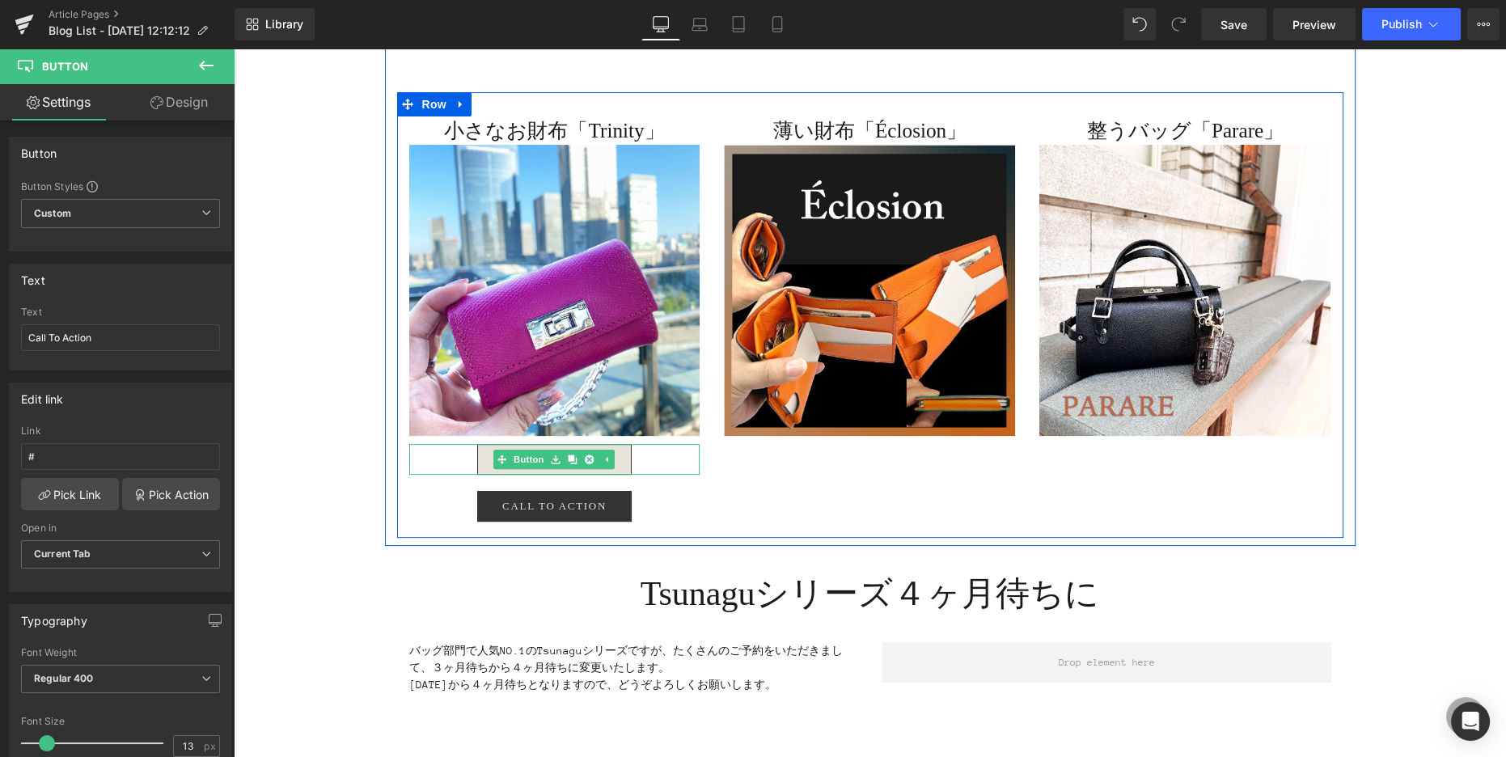
click at [488, 457] on link "Call To Action" at bounding box center [554, 459] width 154 height 31
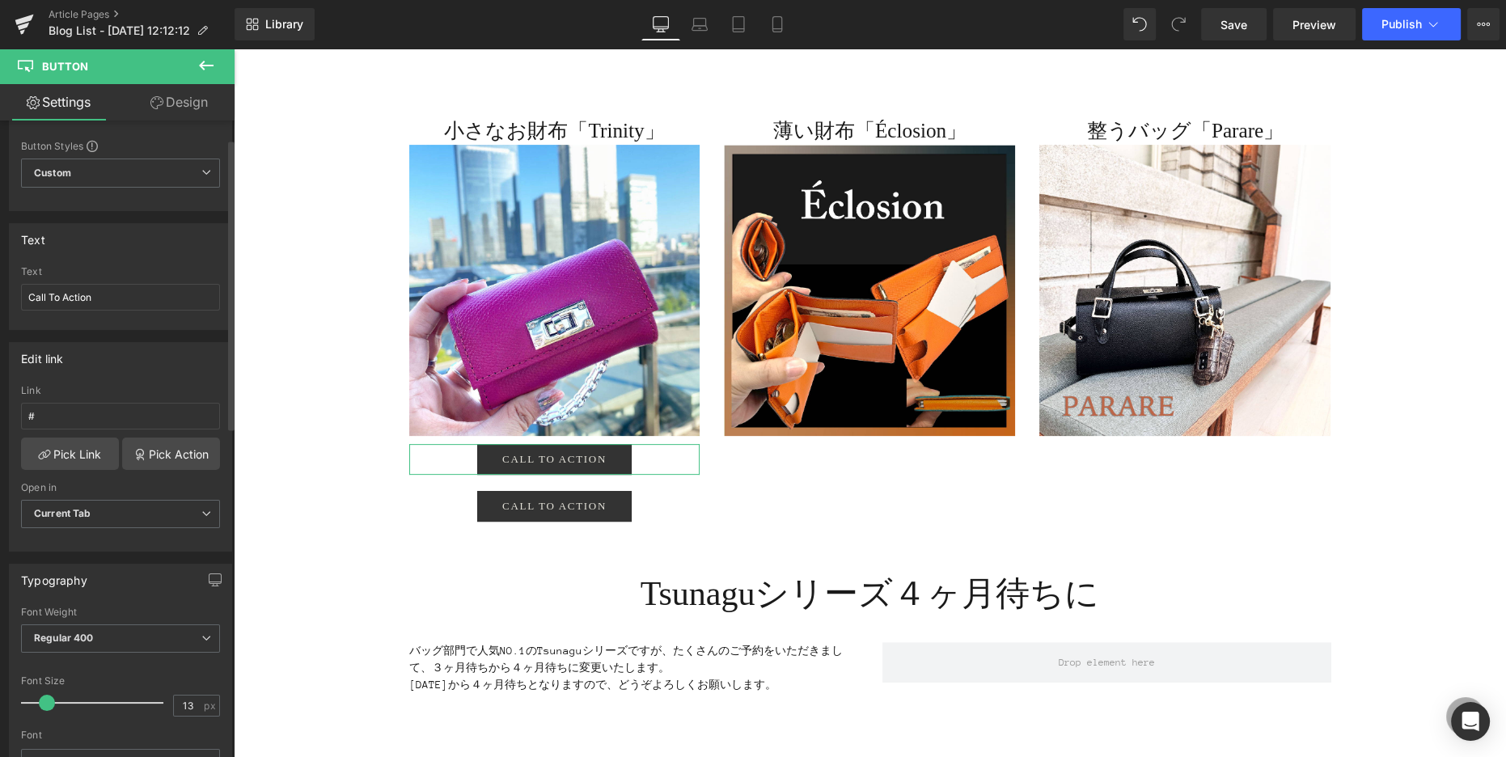
scroll to position [49, 0]
click at [96, 292] on input "Call To Action" at bounding box center [120, 289] width 199 height 27
drag, startPoint x: 29, startPoint y: 289, endPoint x: 21, endPoint y: 289, distance: 8.1
click at [21, 289] on input "Call To Action" at bounding box center [120, 289] width 199 height 27
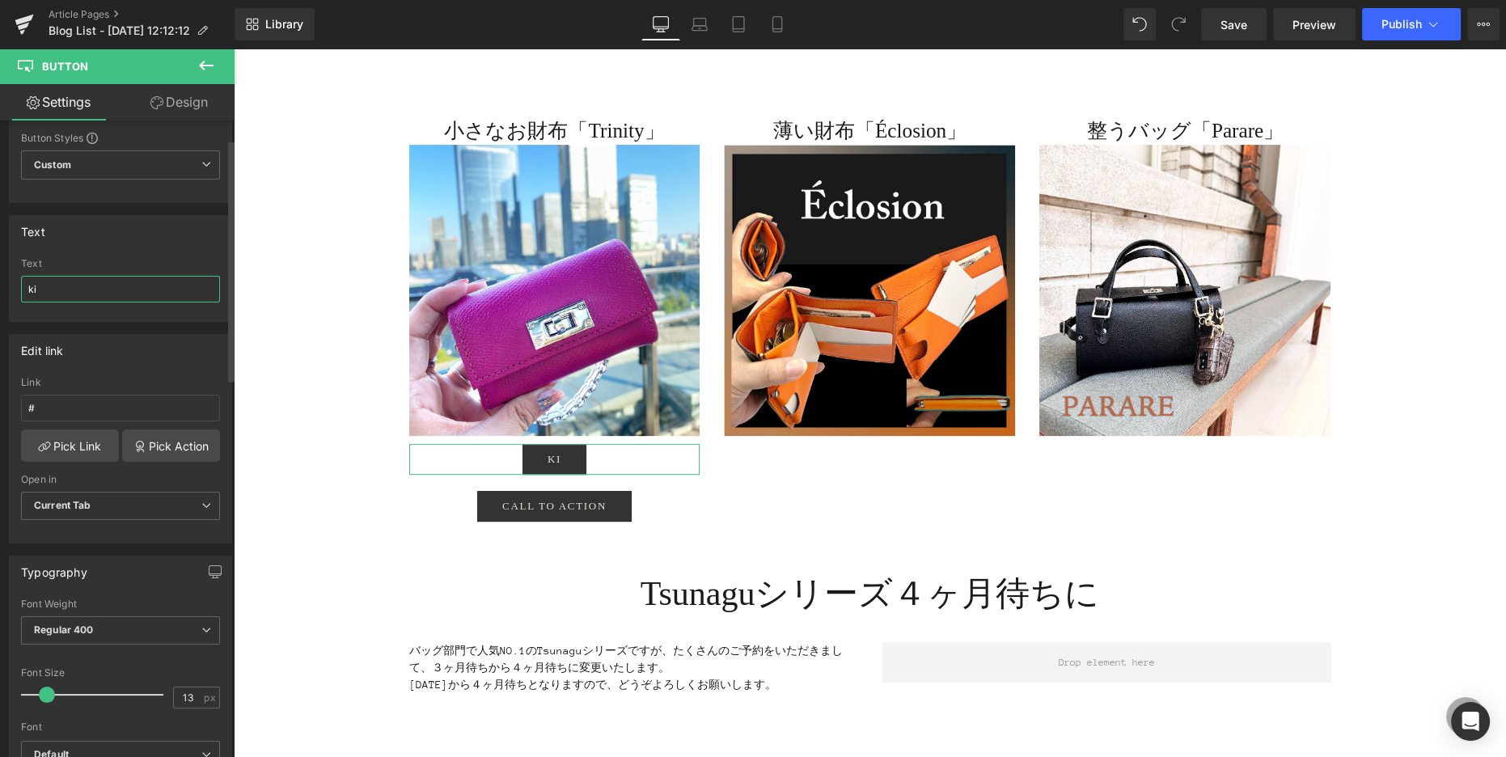
type input "k"
type input "t"
type input "小さな財布について詳しく"
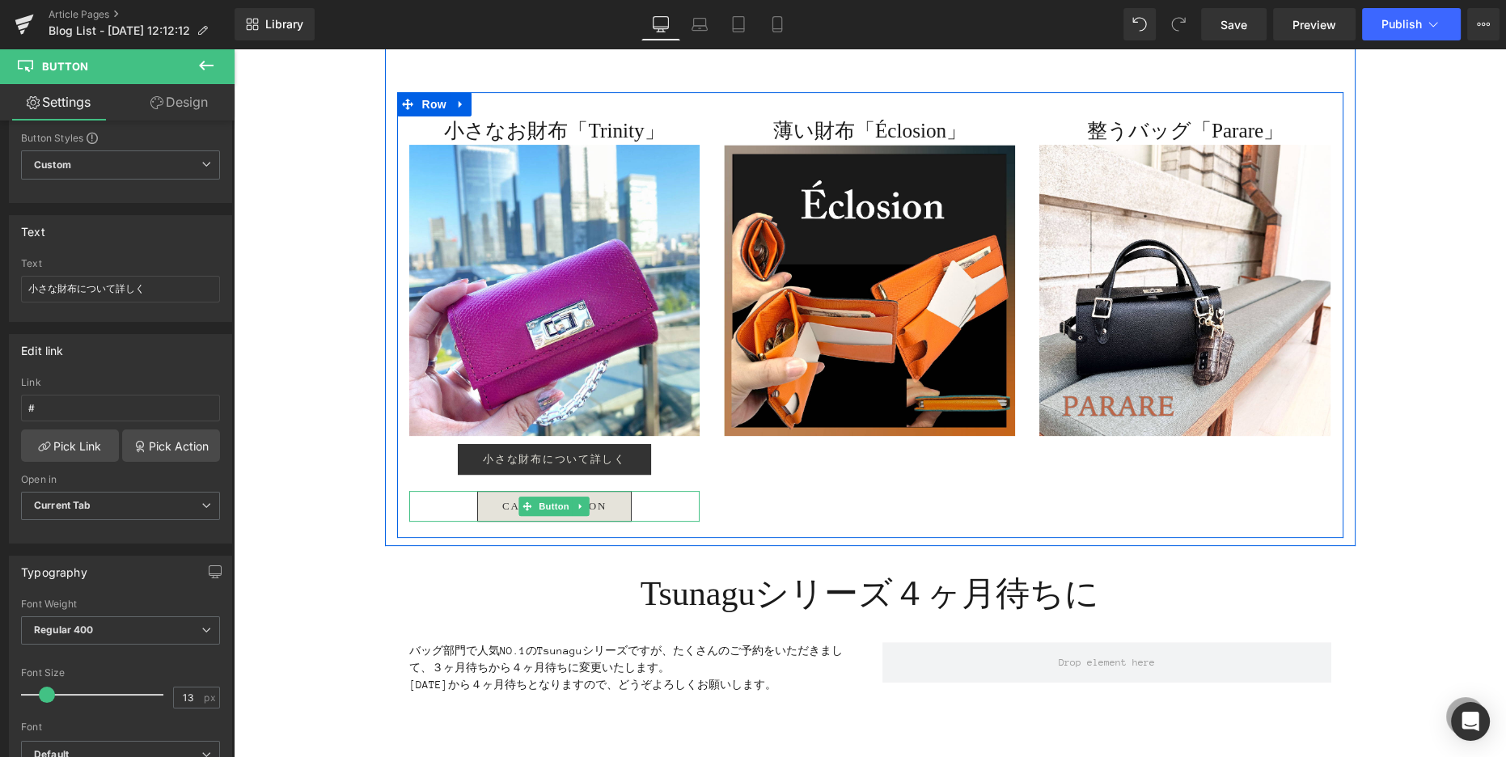
click at [502, 506] on span "Call To Action" at bounding box center [554, 506] width 104 height 13
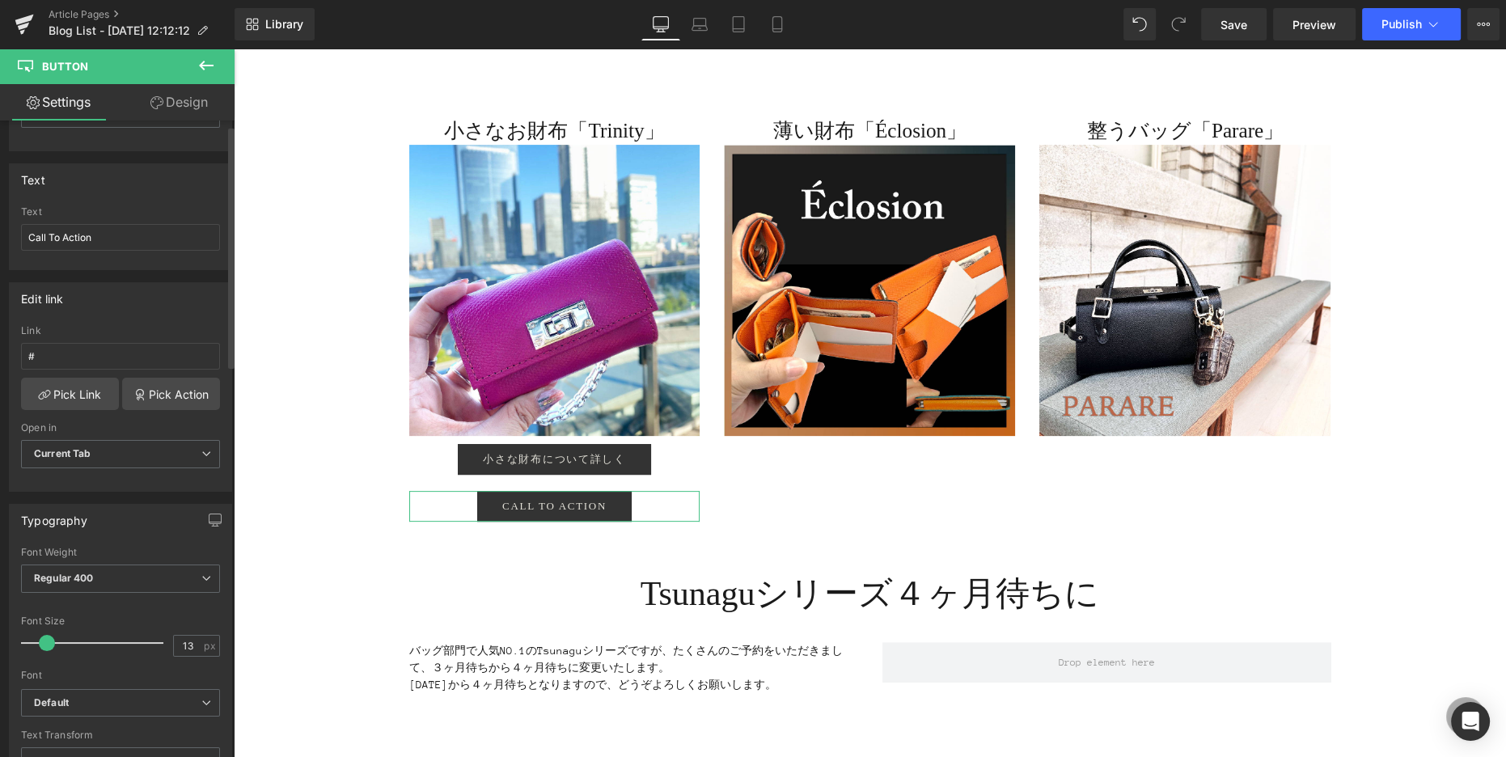
scroll to position [0, 0]
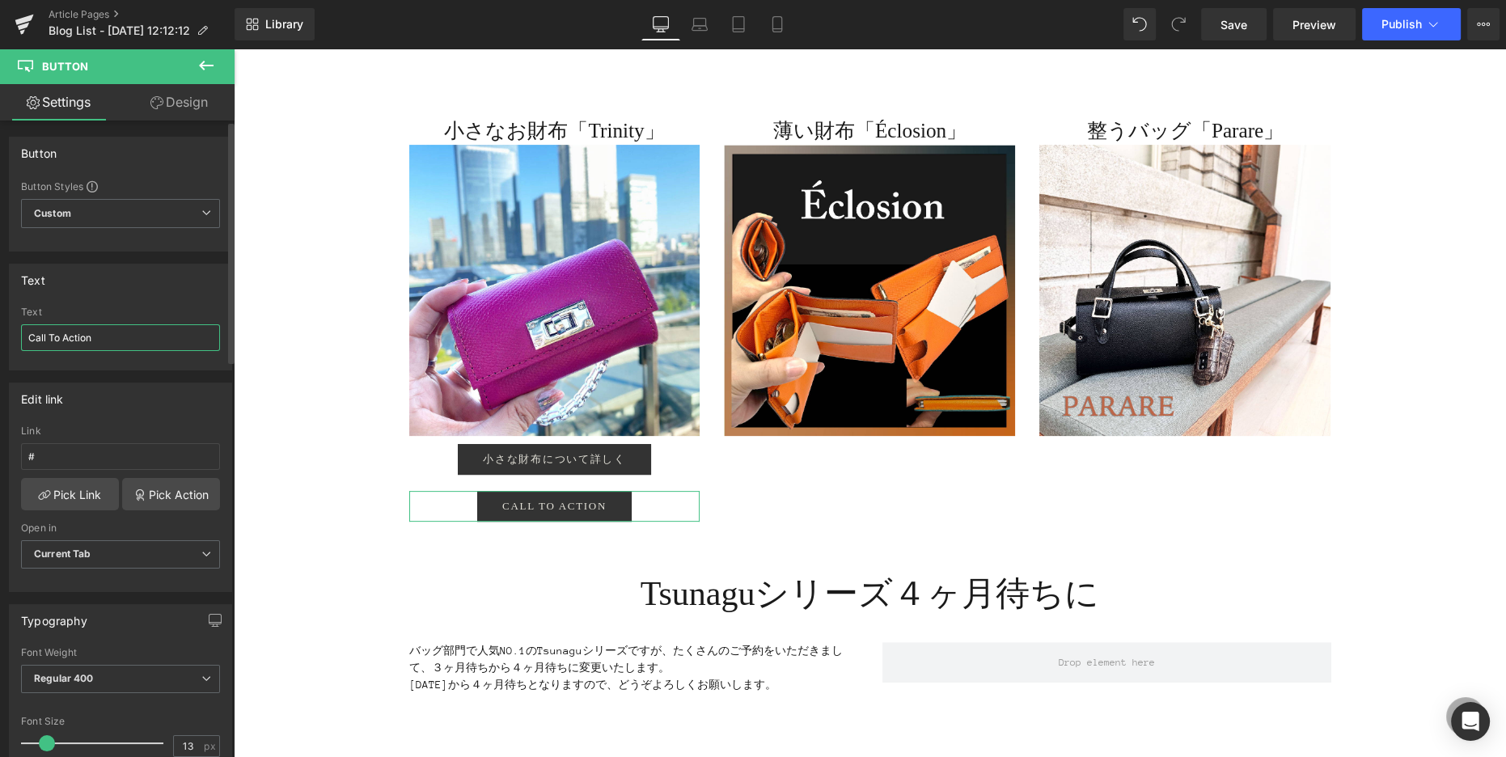
drag, startPoint x: 105, startPoint y: 331, endPoint x: 0, endPoint y: 327, distance: 105.2
click at [0, 327] on div "Text Call To Action Text Call To Action" at bounding box center [121, 310] width 242 height 119
type input "小さな財布を購入する"
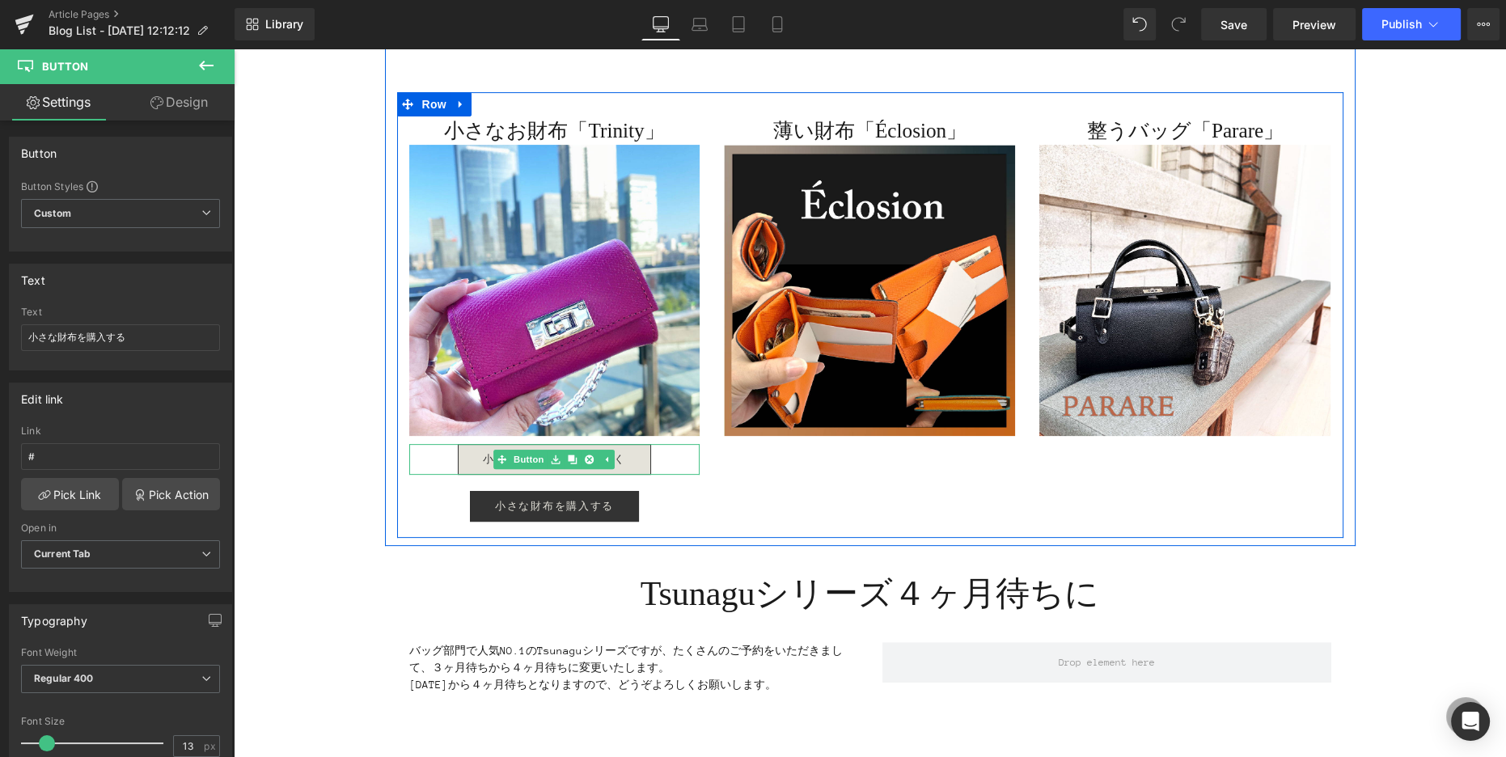
click at [483, 458] on span "小さな財布について詳しく" at bounding box center [554, 459] width 142 height 13
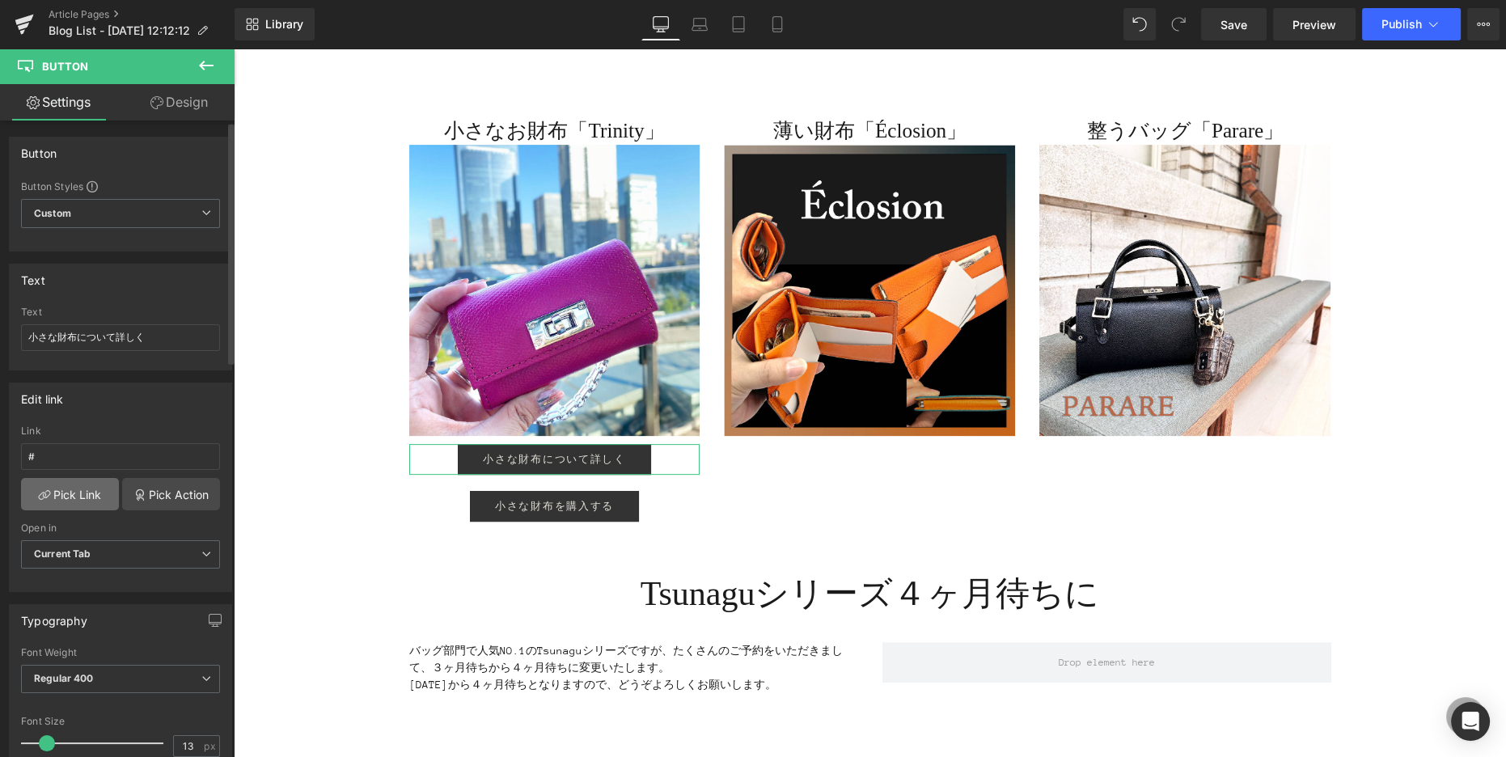
click at [47, 491] on icon at bounding box center [47, 494] width 6 height 6
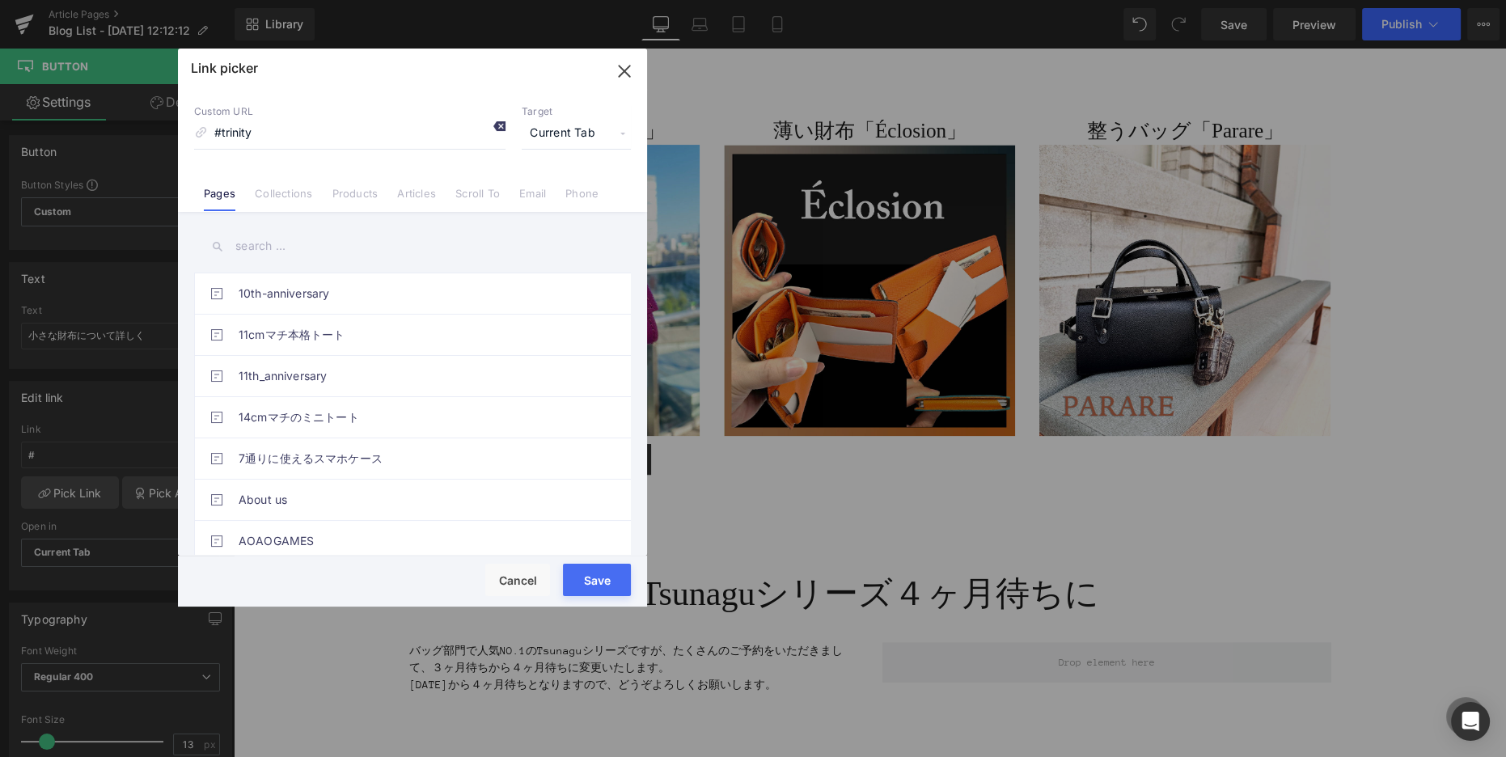
type input "#trinity"
click at [499, 128] on icon at bounding box center [498, 126] width 13 height 13
click at [289, 253] on input "text" at bounding box center [412, 246] width 437 height 36
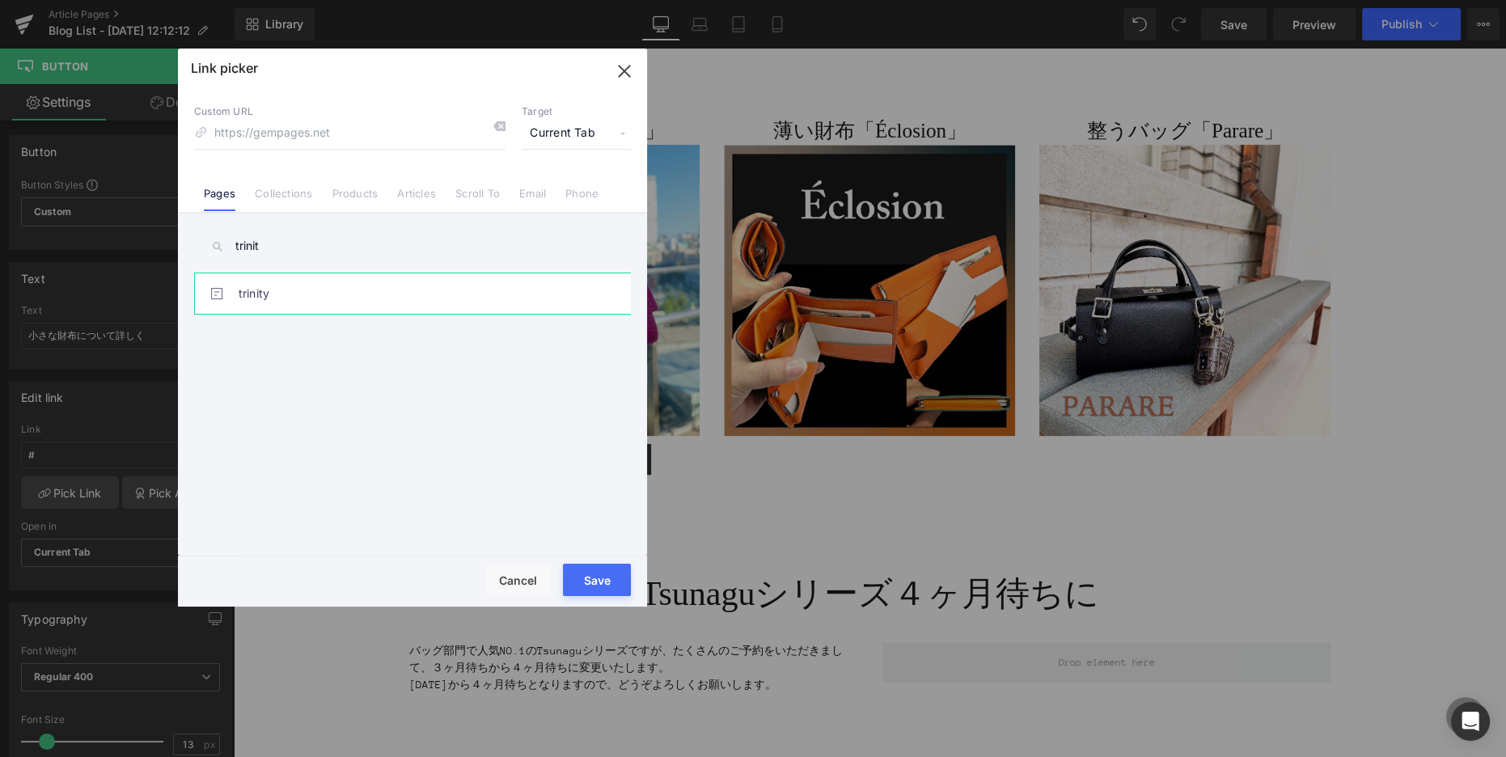
type input "trinit"
click at [309, 298] on link "trinity" at bounding box center [417, 293] width 356 height 40
type input "/pages/trinity"
click at [289, 295] on link "trinity" at bounding box center [417, 293] width 356 height 40
click at [295, 248] on input "trinit" at bounding box center [412, 246] width 437 height 36
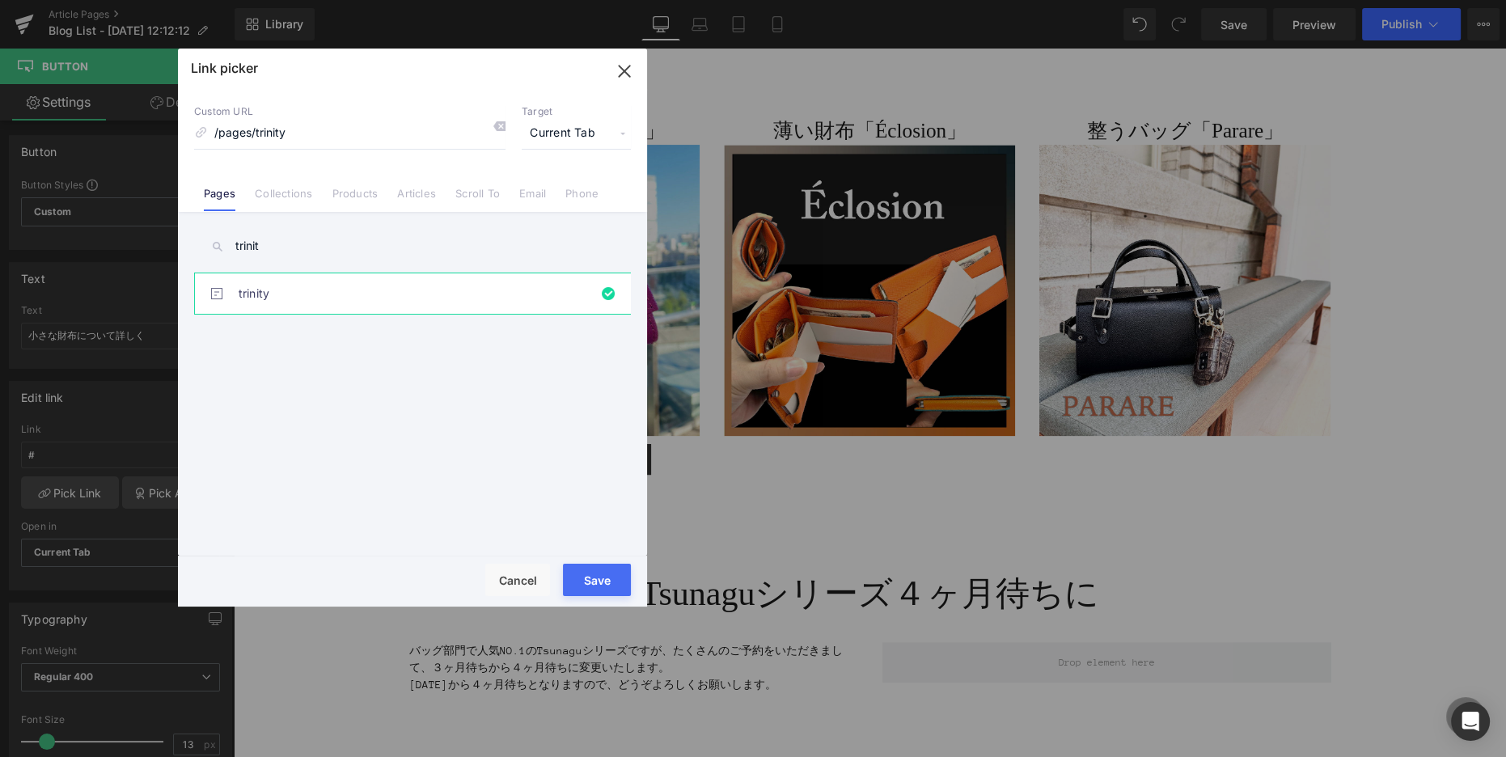
click at [309, 302] on link "trinity" at bounding box center [417, 293] width 356 height 40
click at [315, 251] on input "trinit" at bounding box center [412, 246] width 437 height 36
type input "trinity"
click at [353, 195] on link "Products" at bounding box center [355, 199] width 46 height 24
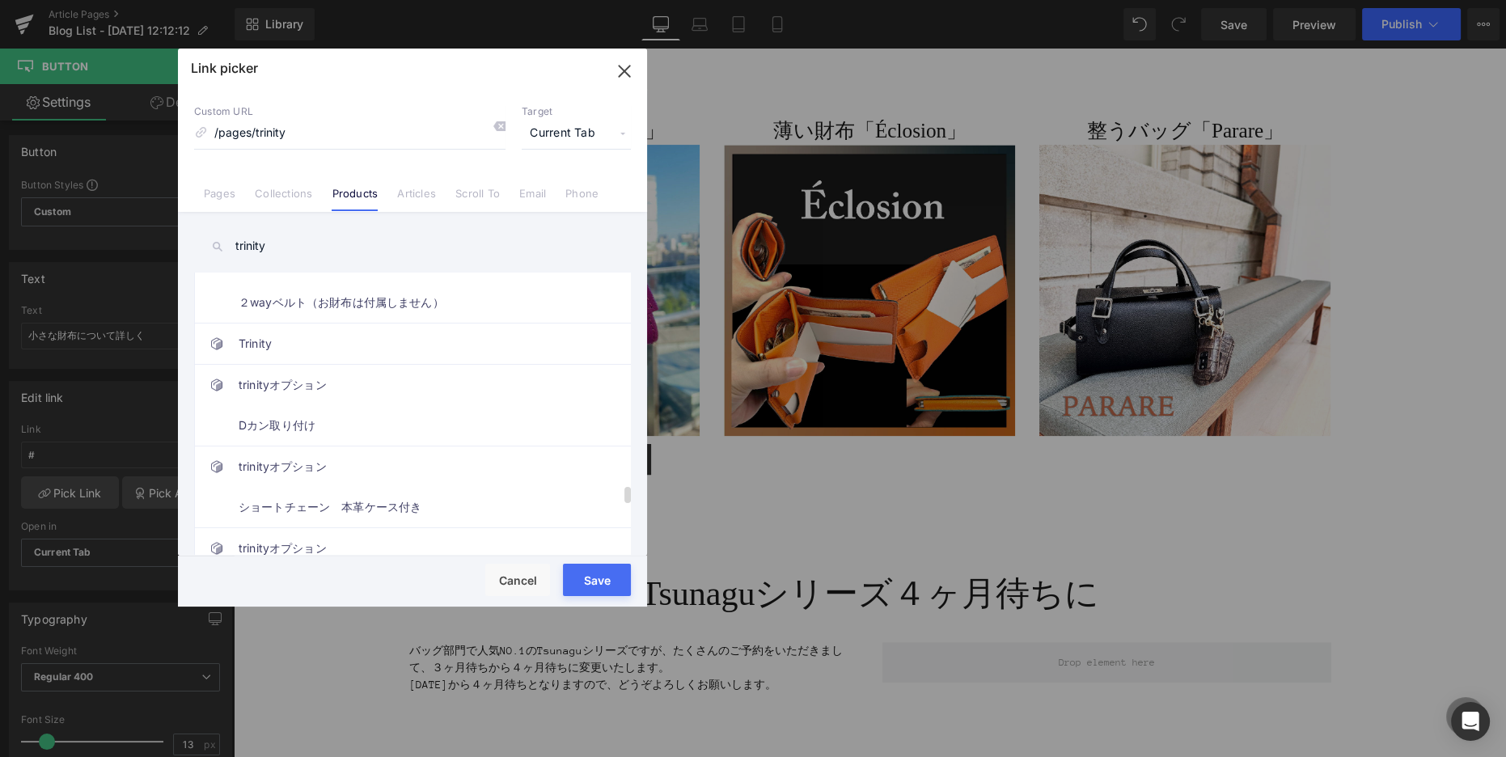
scroll to position [3620, 0]
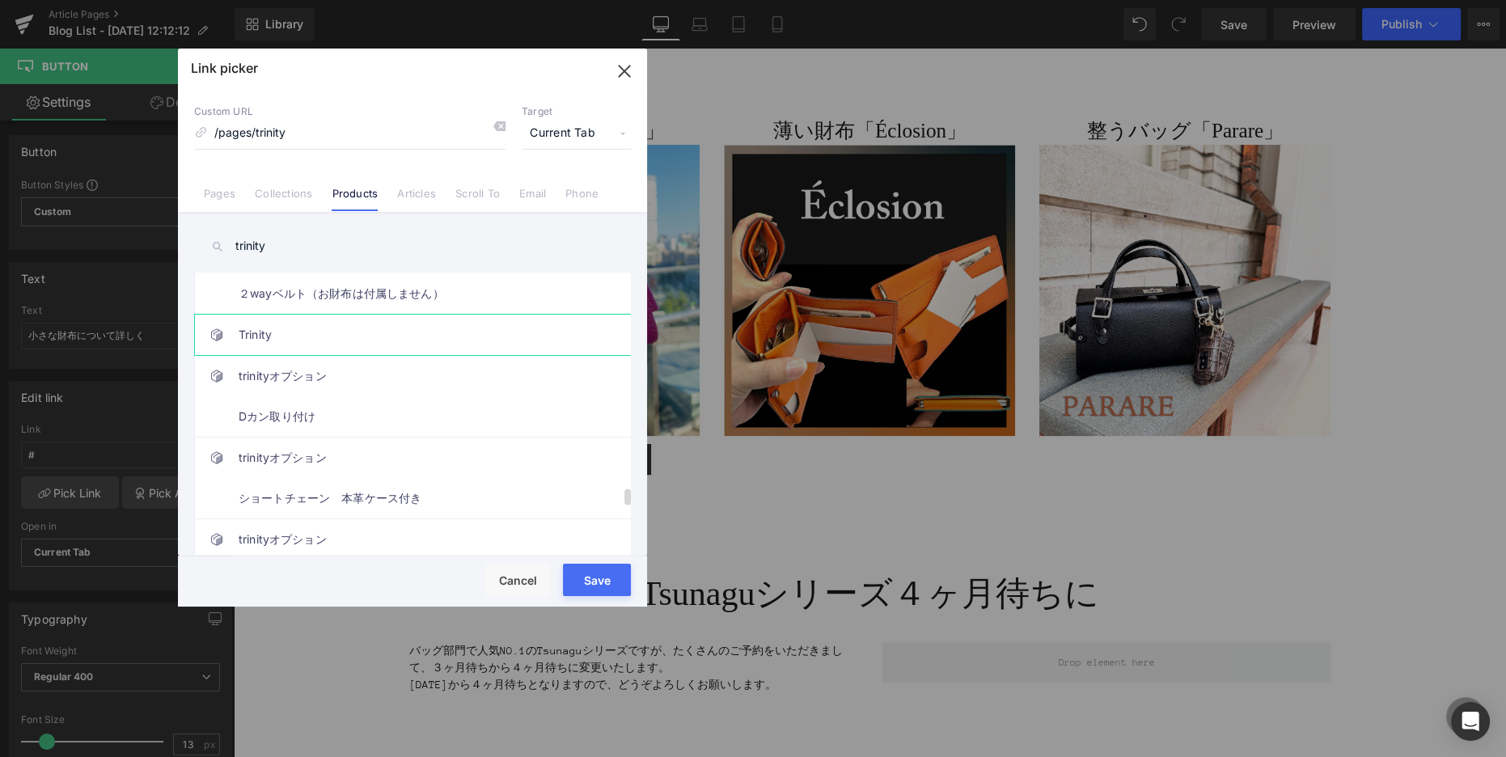
click at [327, 325] on link "Trinity" at bounding box center [417, 335] width 356 height 40
type input "/products/trinity"
click at [601, 590] on button "Save" at bounding box center [597, 580] width 68 height 32
type input "/products/trinity"
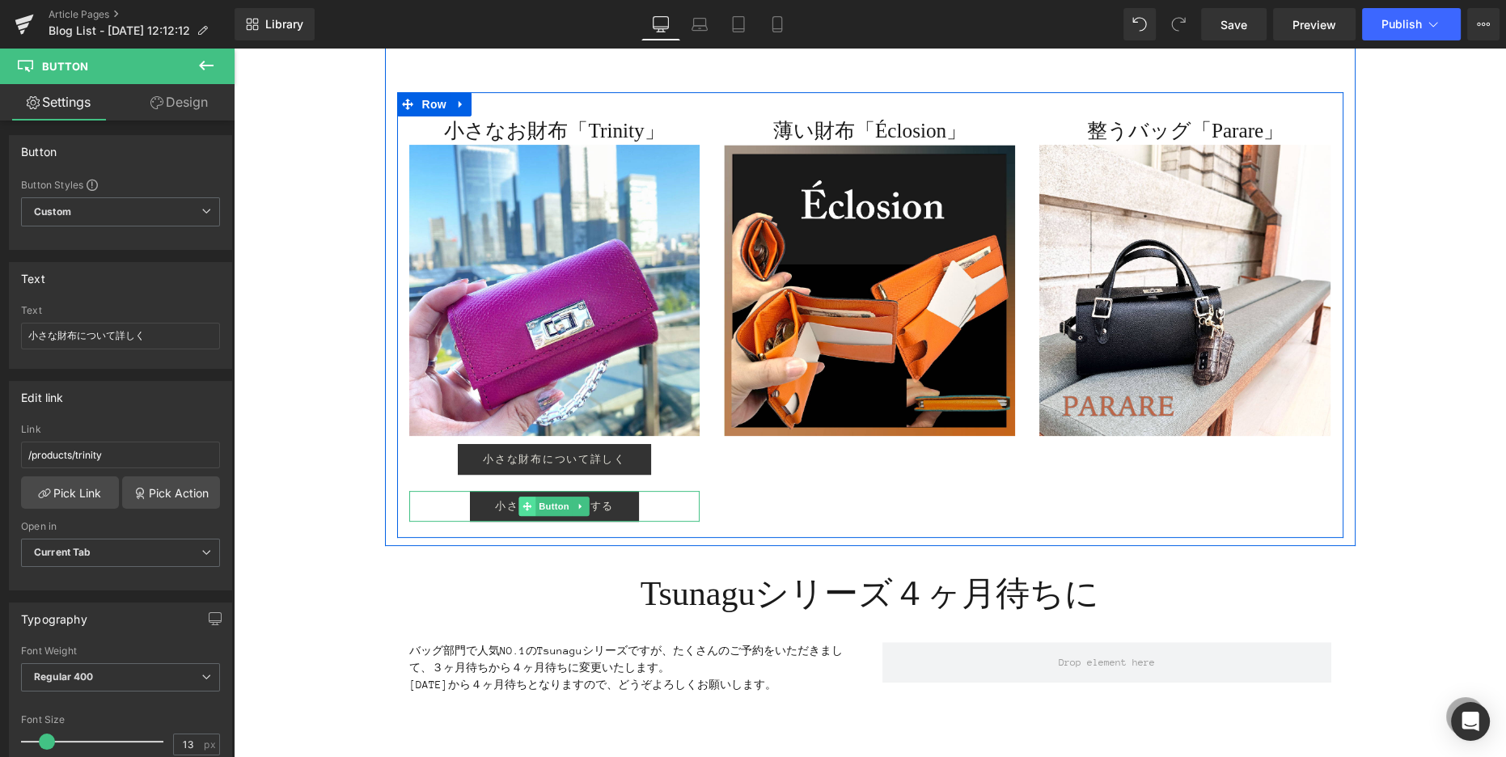
click at [523, 504] on icon at bounding box center [527, 506] width 9 height 10
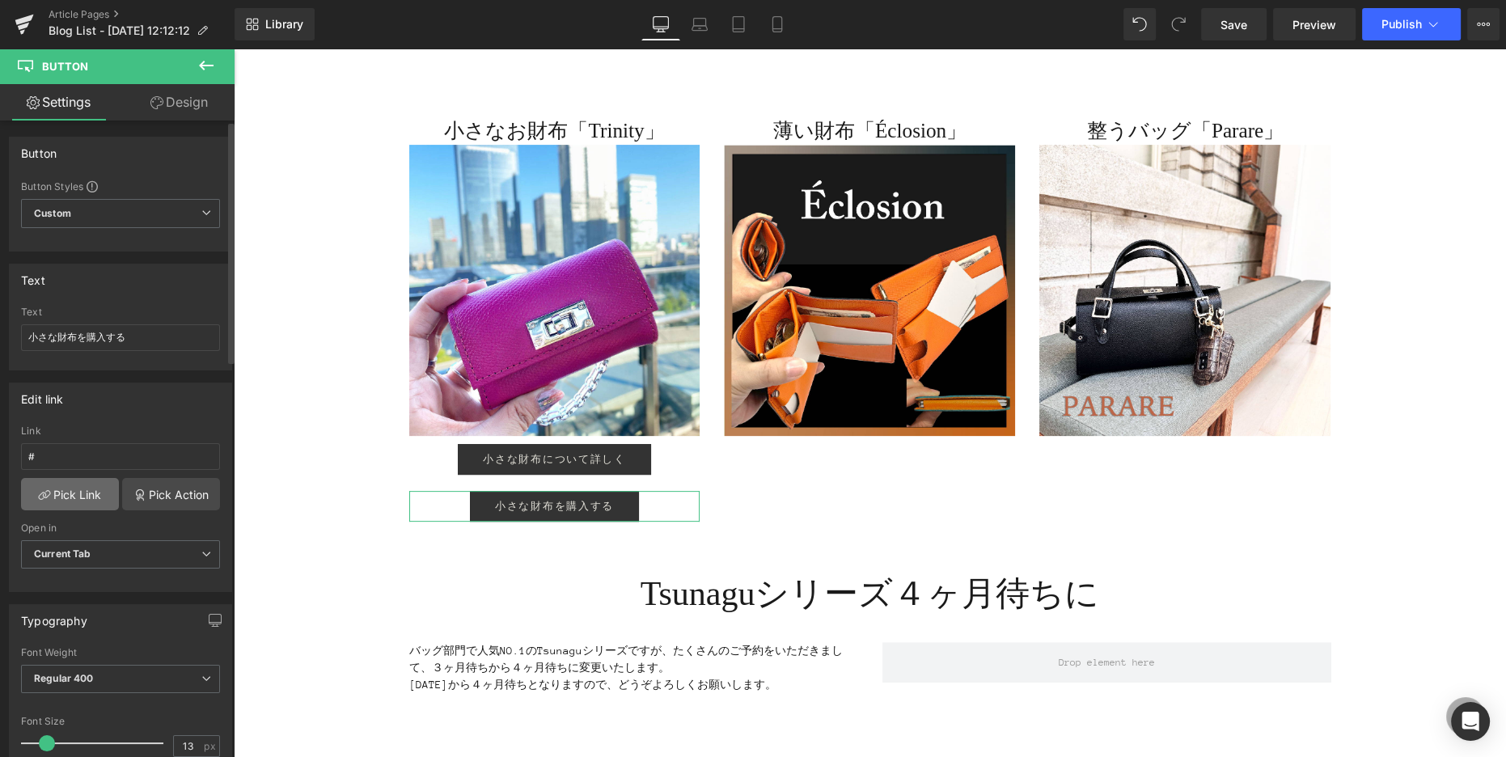
click at [78, 495] on link "Pick Link" at bounding box center [70, 494] width 98 height 32
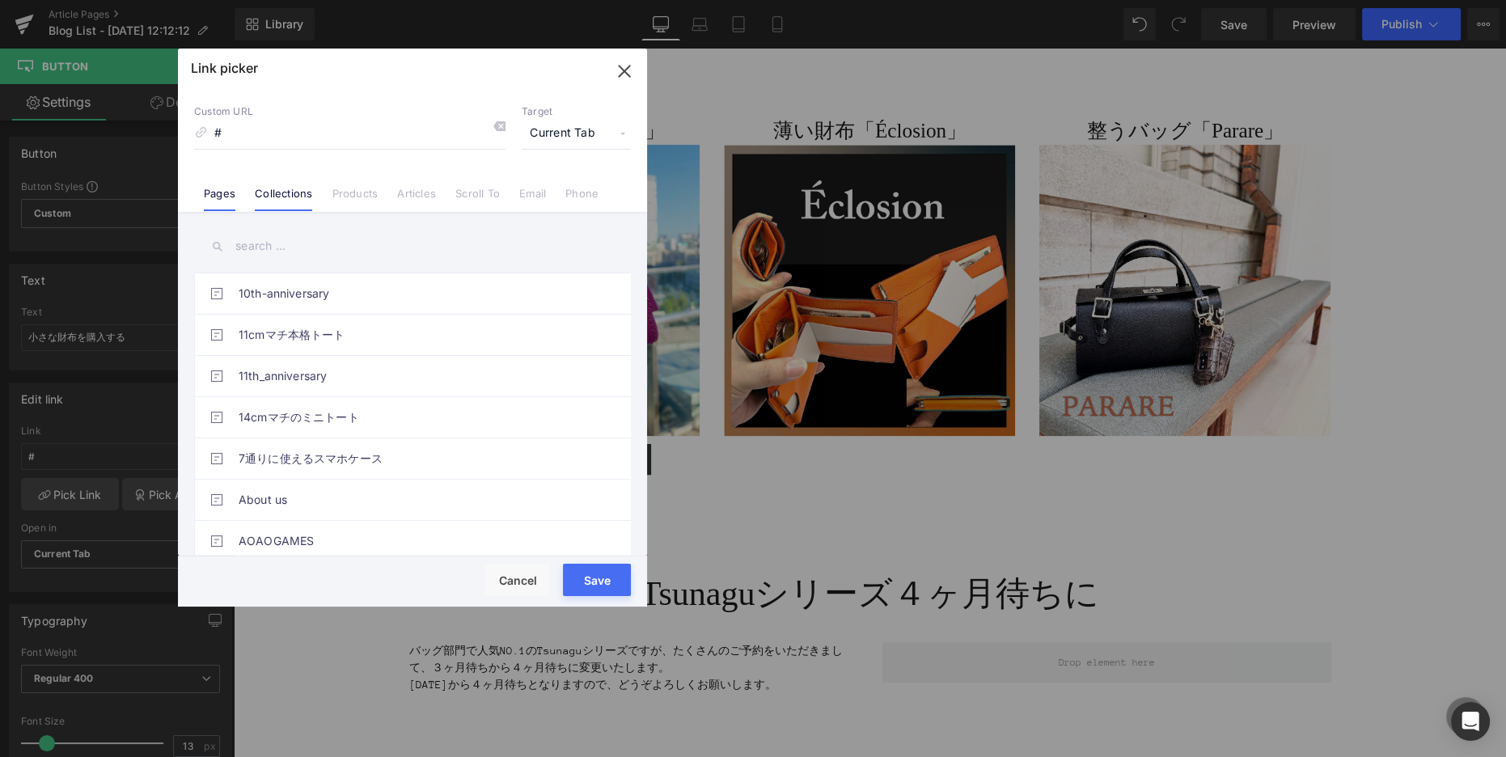
click at [295, 193] on link "Collections" at bounding box center [283, 199] width 57 height 24
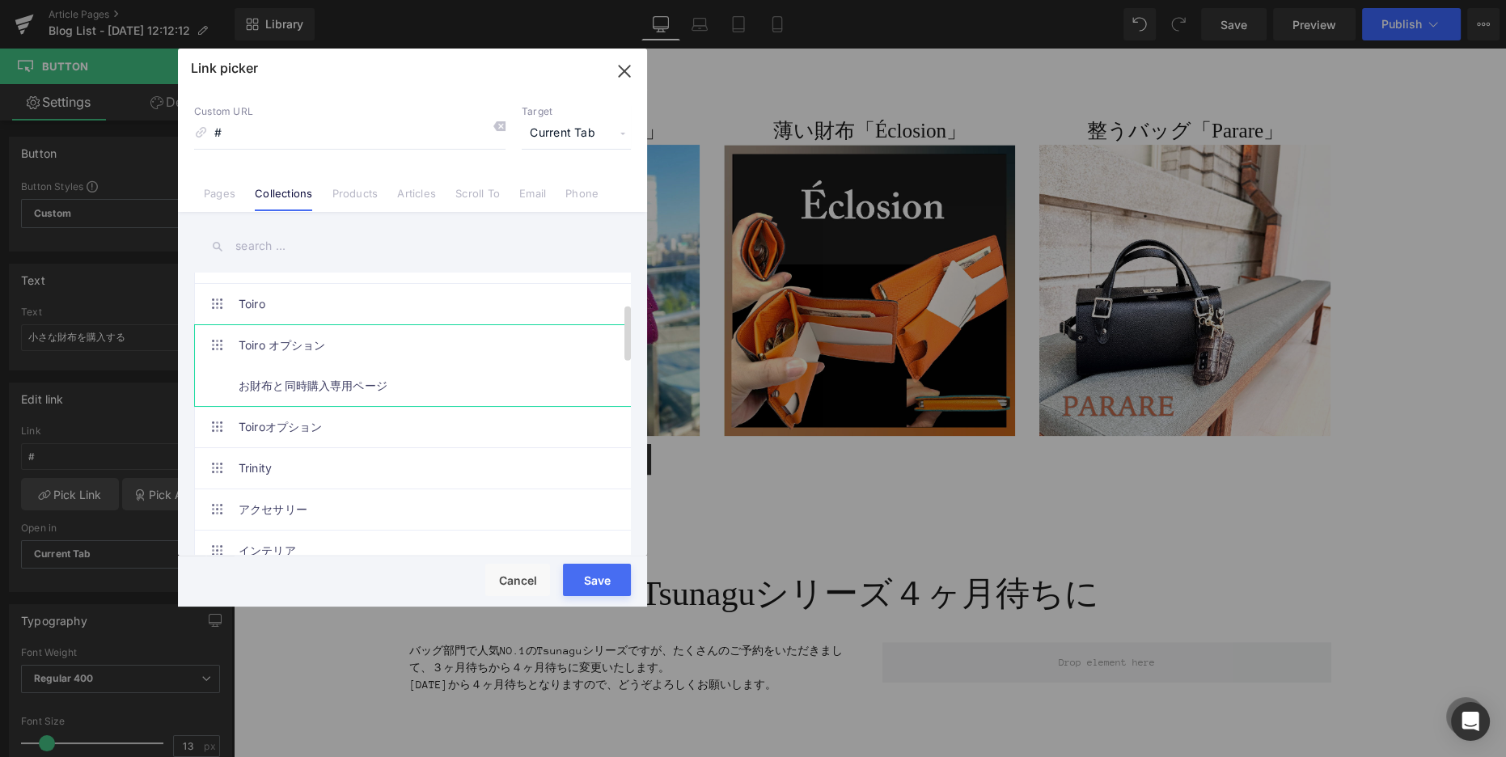
scroll to position [175, 0]
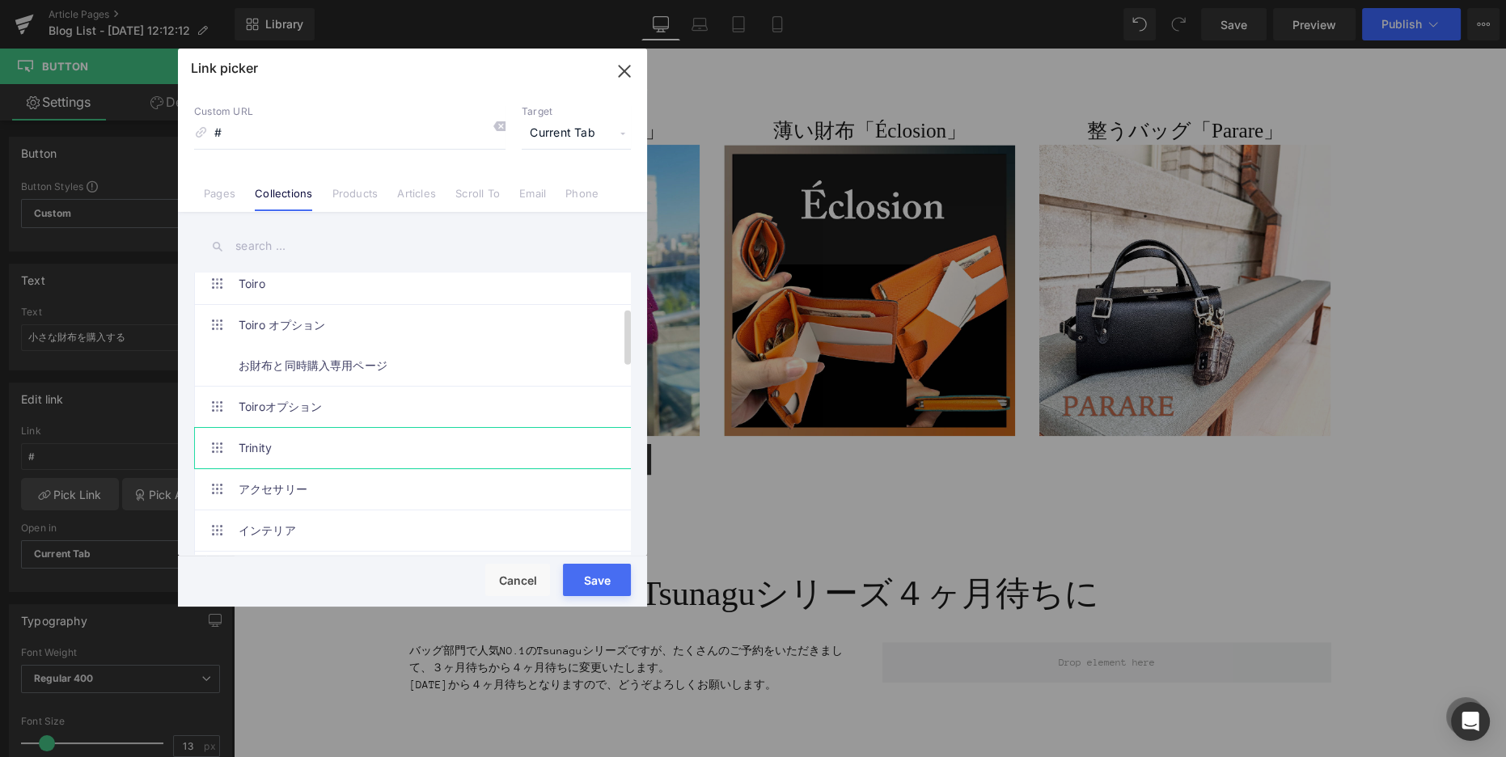
click at [213, 450] on span at bounding box center [216, 447] width 13 height 13
type input "/collections/trinity"
click at [605, 582] on button "Save" at bounding box center [597, 580] width 68 height 32
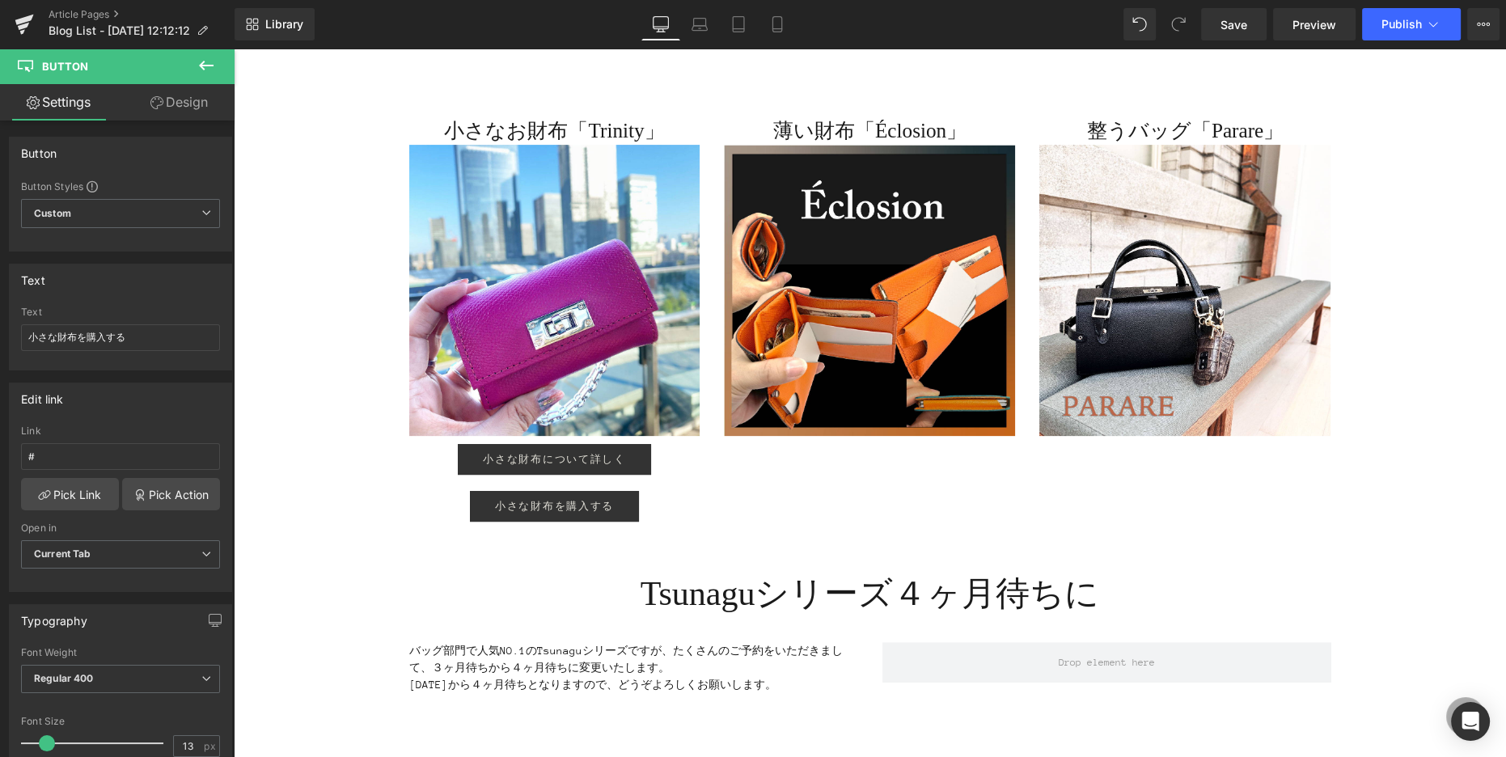
type input "/collections/trinity"
click at [209, 65] on icon at bounding box center [206, 66] width 15 height 10
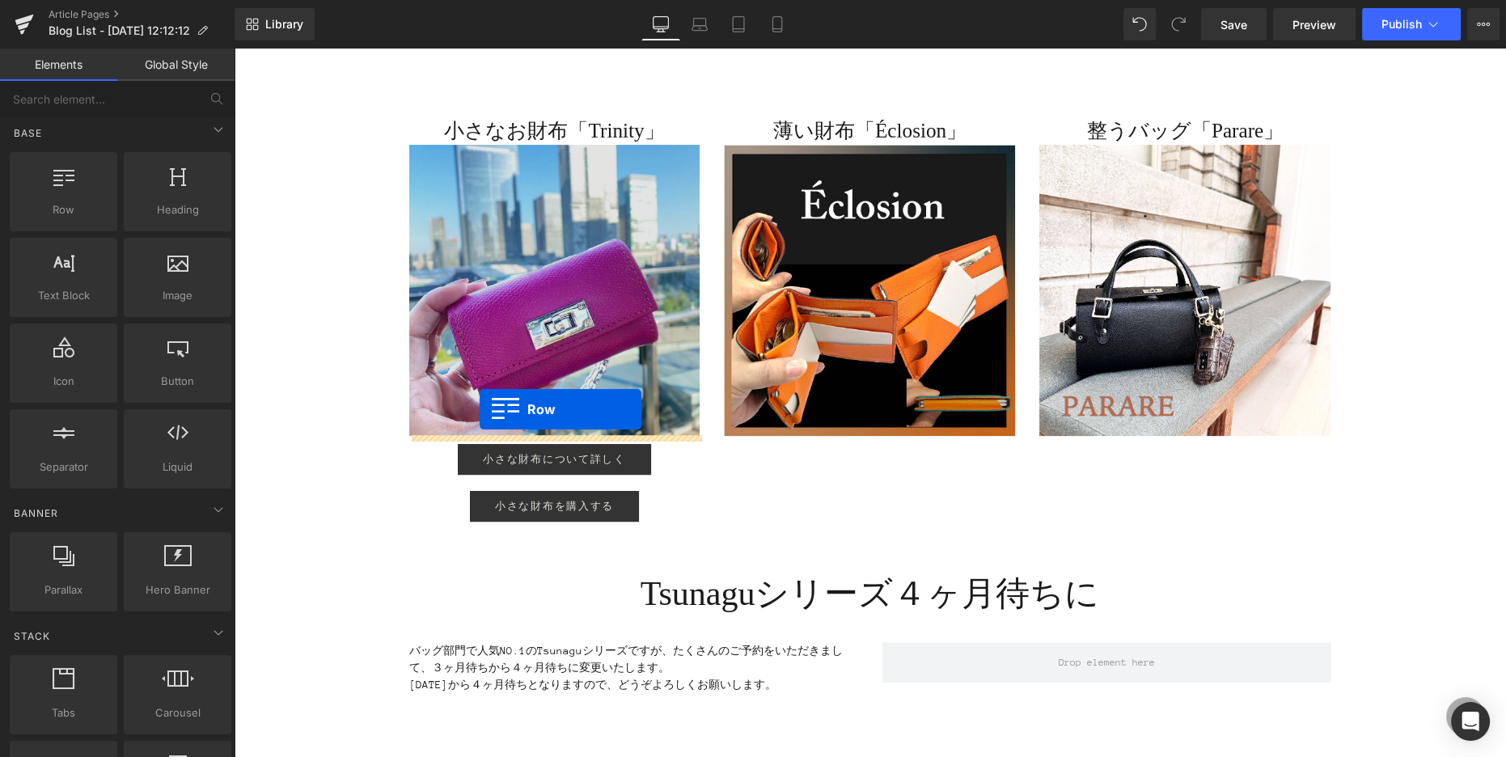
drag, startPoint x: 315, startPoint y: 262, endPoint x: 479, endPoint y: 409, distance: 221.0
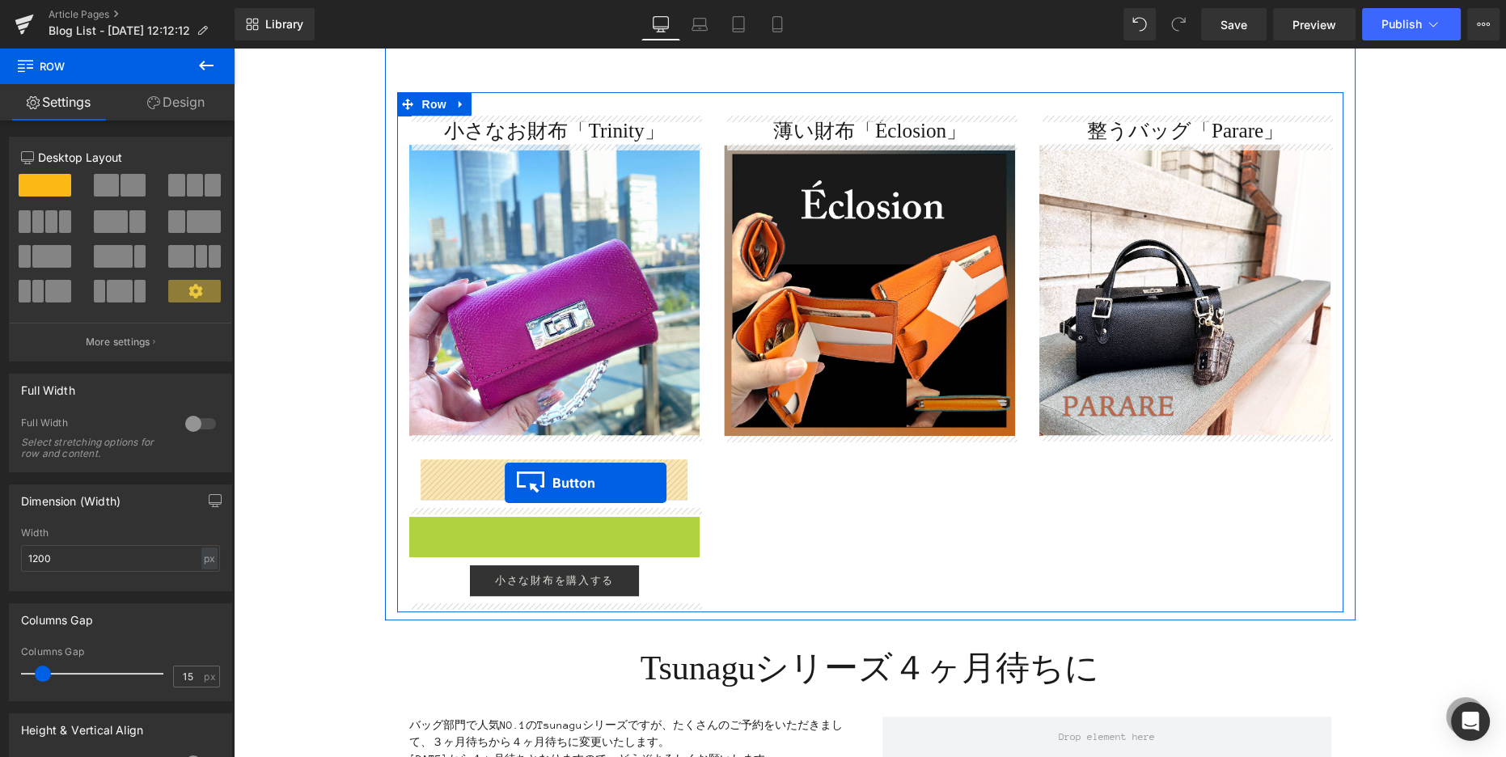
drag, startPoint x: 497, startPoint y: 530, endPoint x: 505, endPoint y: 483, distance: 48.3
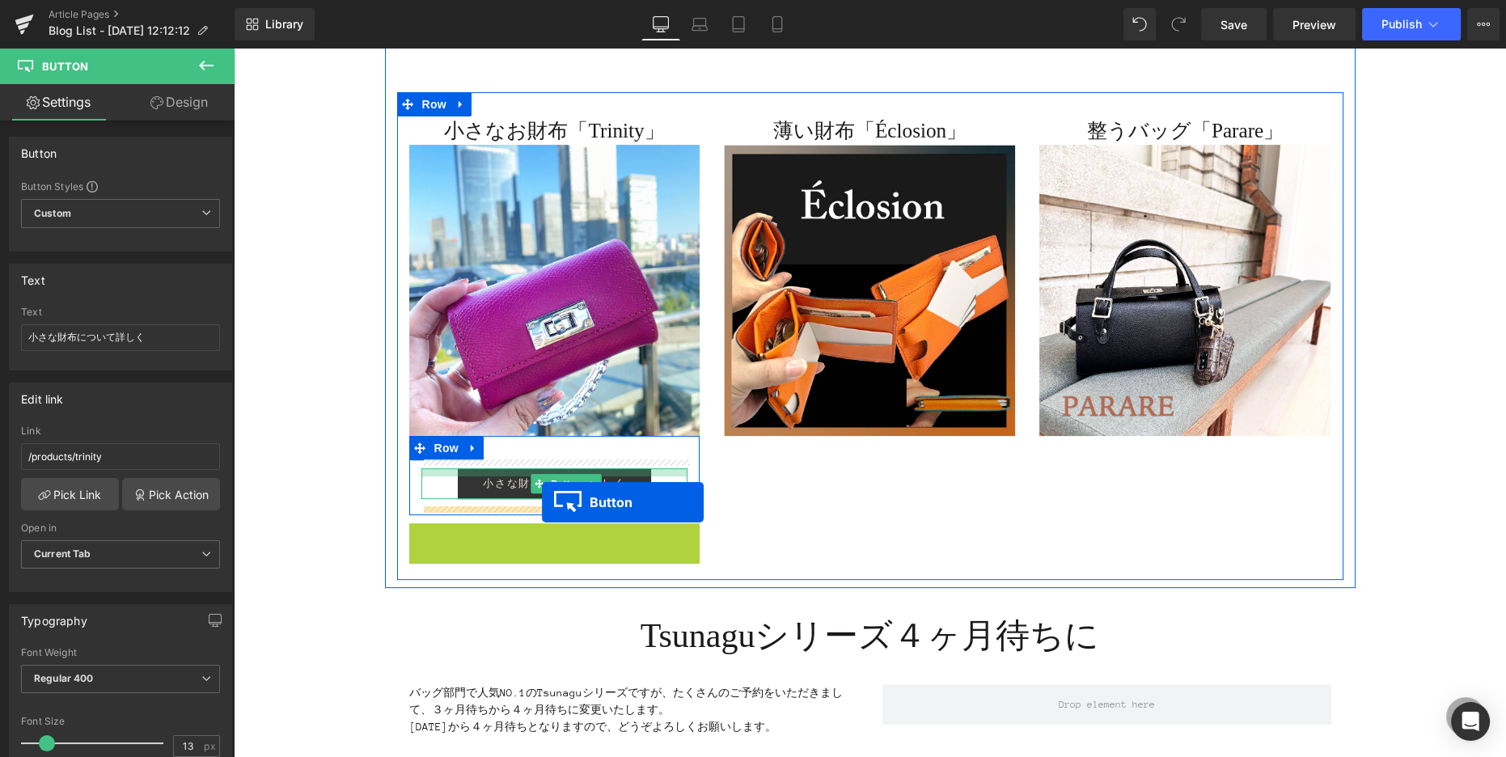
drag, startPoint x: 526, startPoint y: 538, endPoint x: 542, endPoint y: 504, distance: 37.3
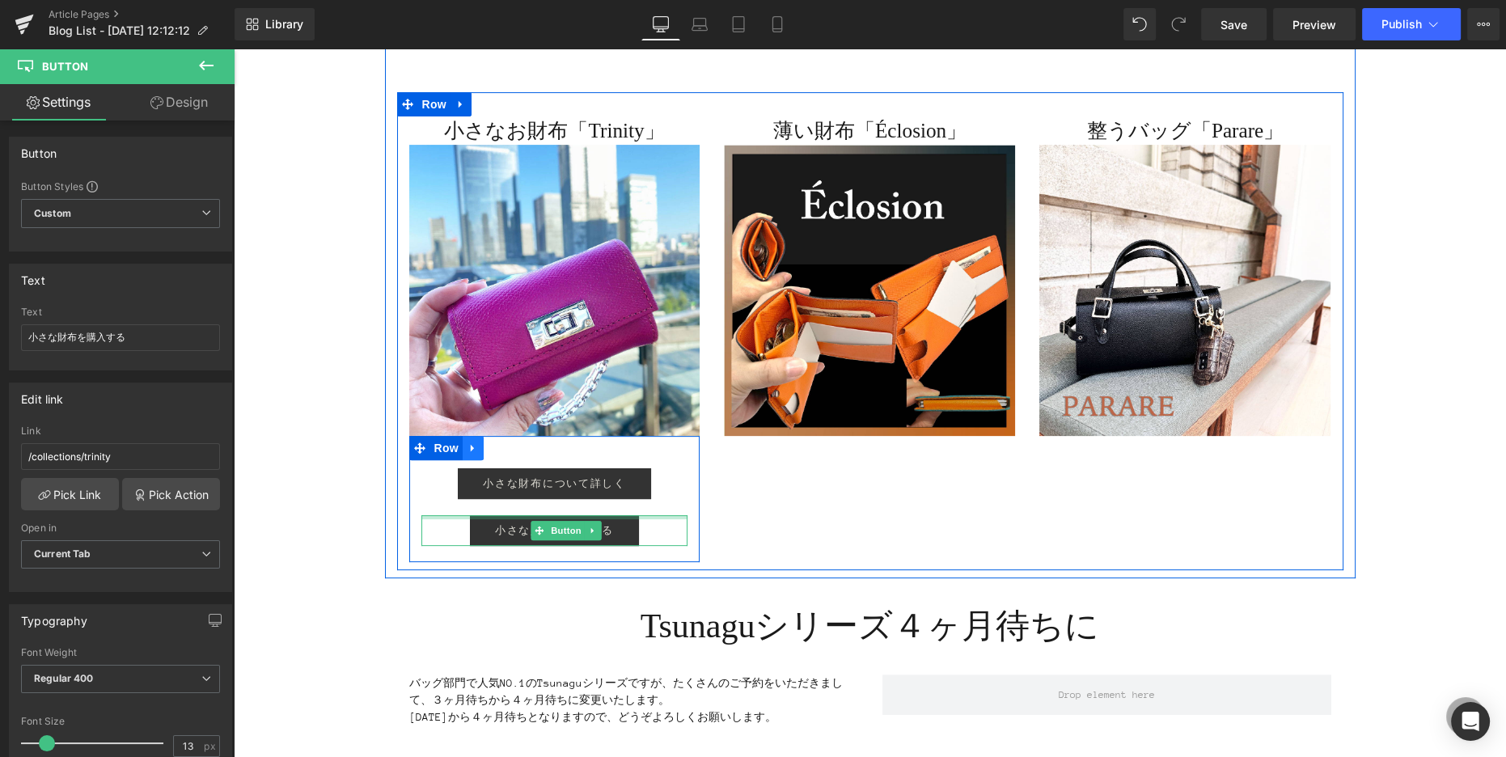
click at [474, 447] on icon at bounding box center [472, 448] width 3 height 7
click at [496, 446] on icon at bounding box center [493, 447] width 11 height 11
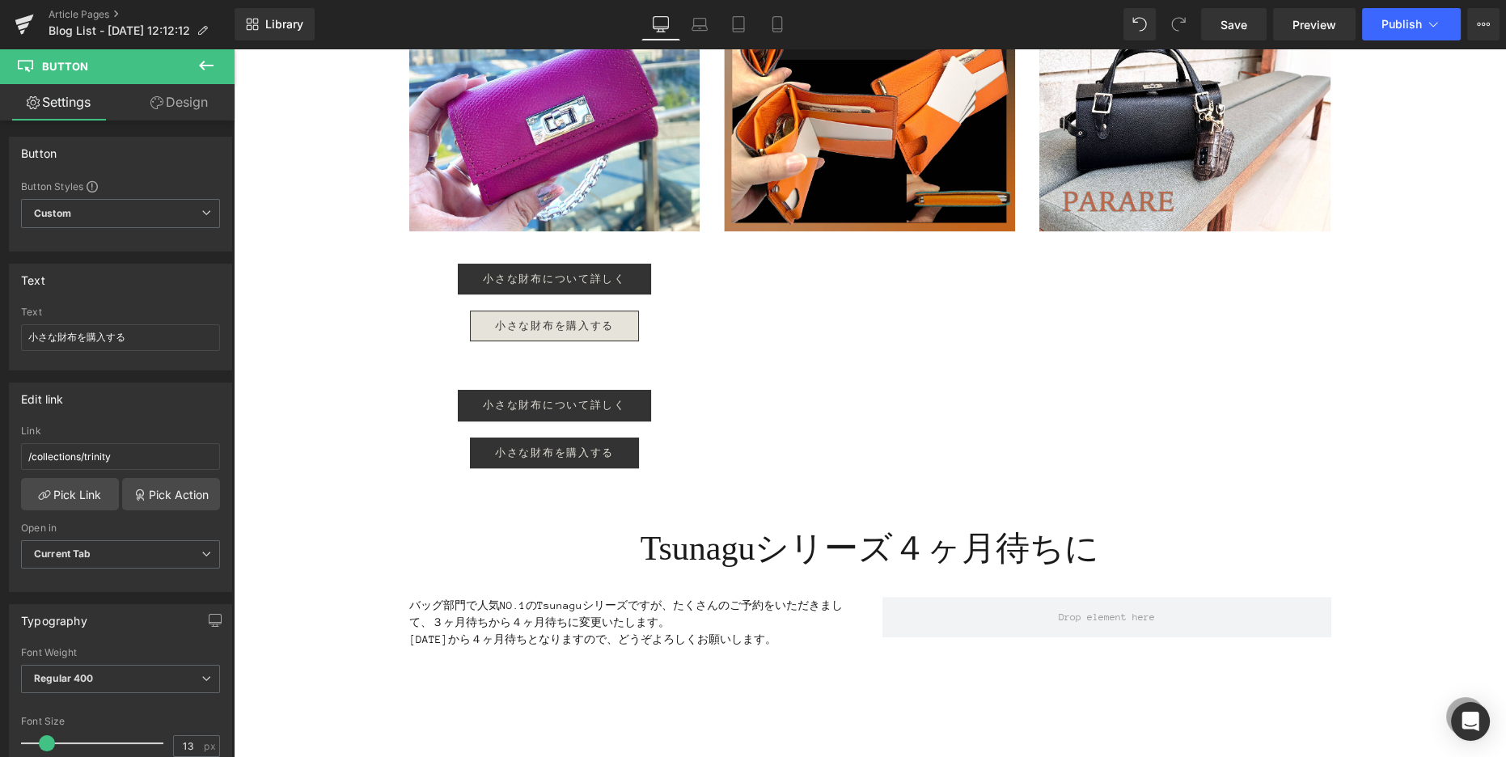
scroll to position [847, 0]
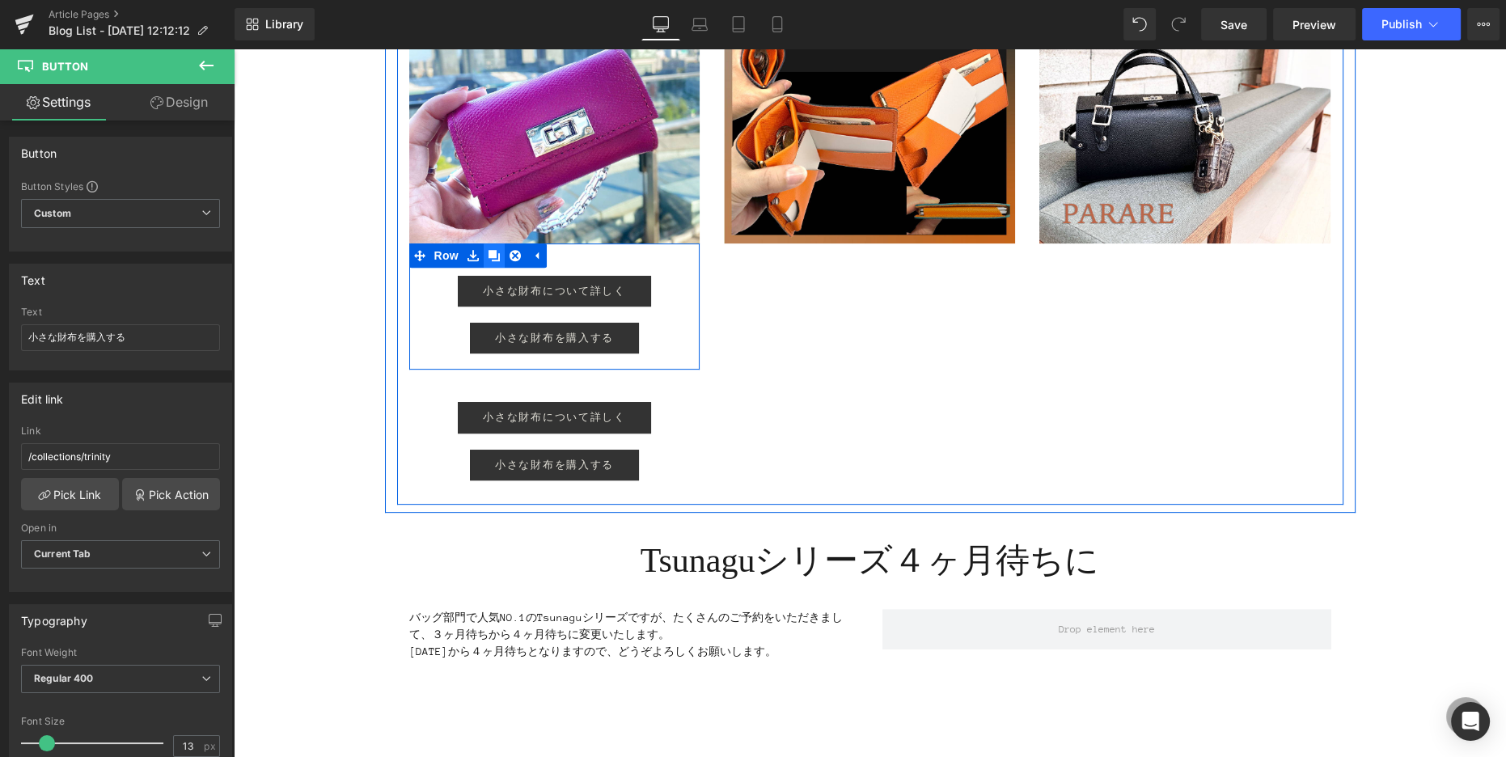
click at [492, 253] on icon at bounding box center [493, 255] width 11 height 11
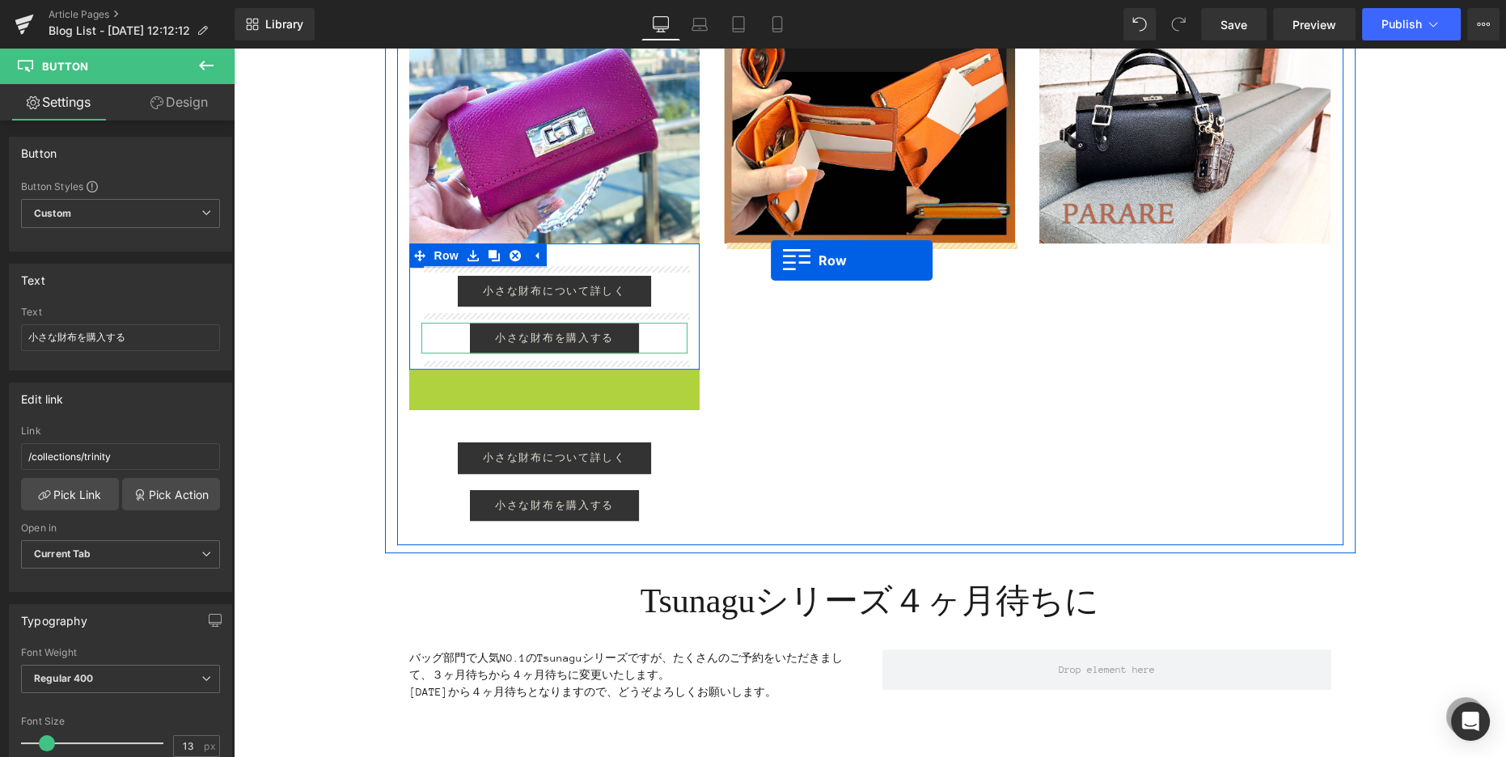
drag, startPoint x: 416, startPoint y: 379, endPoint x: 771, endPoint y: 260, distance: 373.6
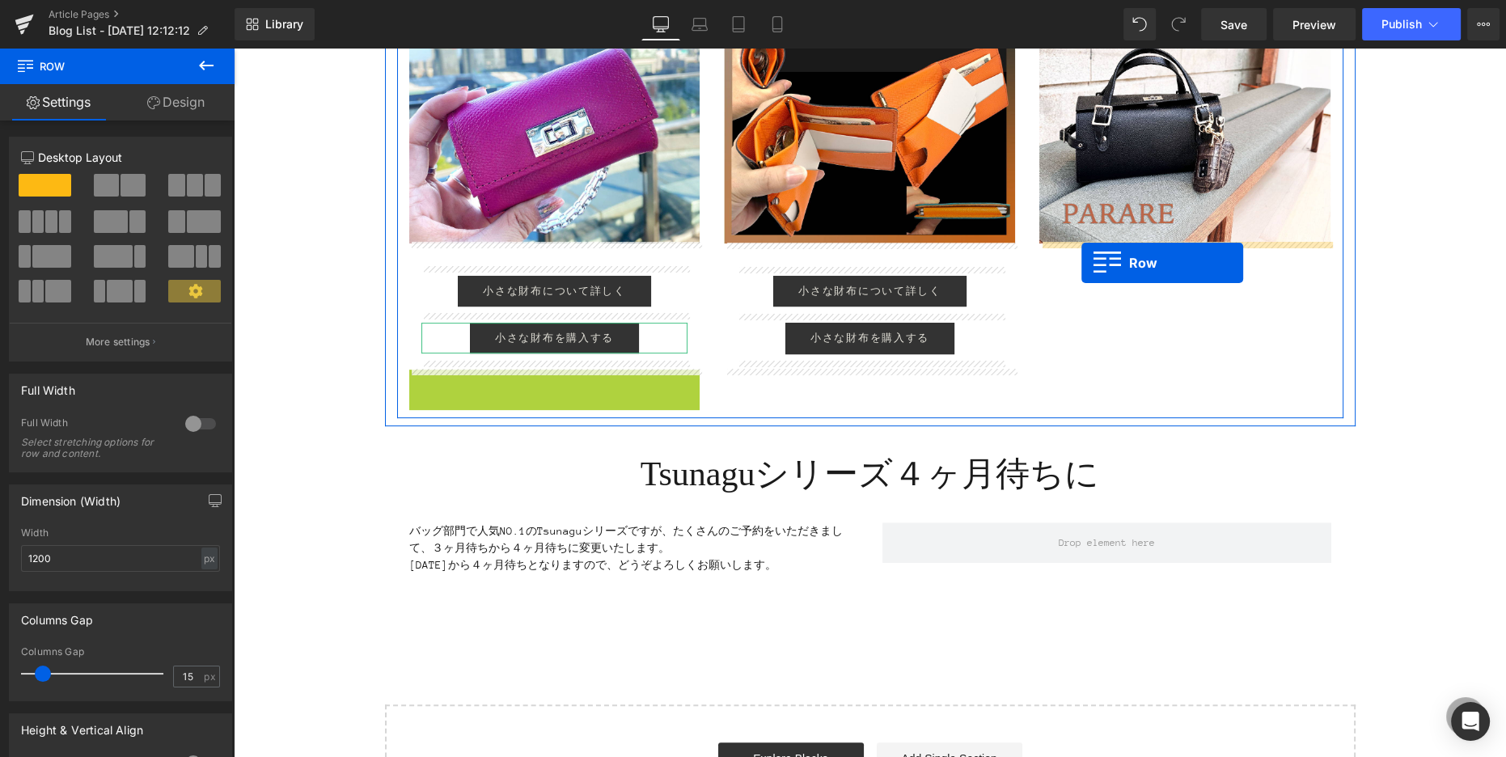
drag, startPoint x: 416, startPoint y: 380, endPoint x: 1081, endPoint y: 263, distance: 675.7
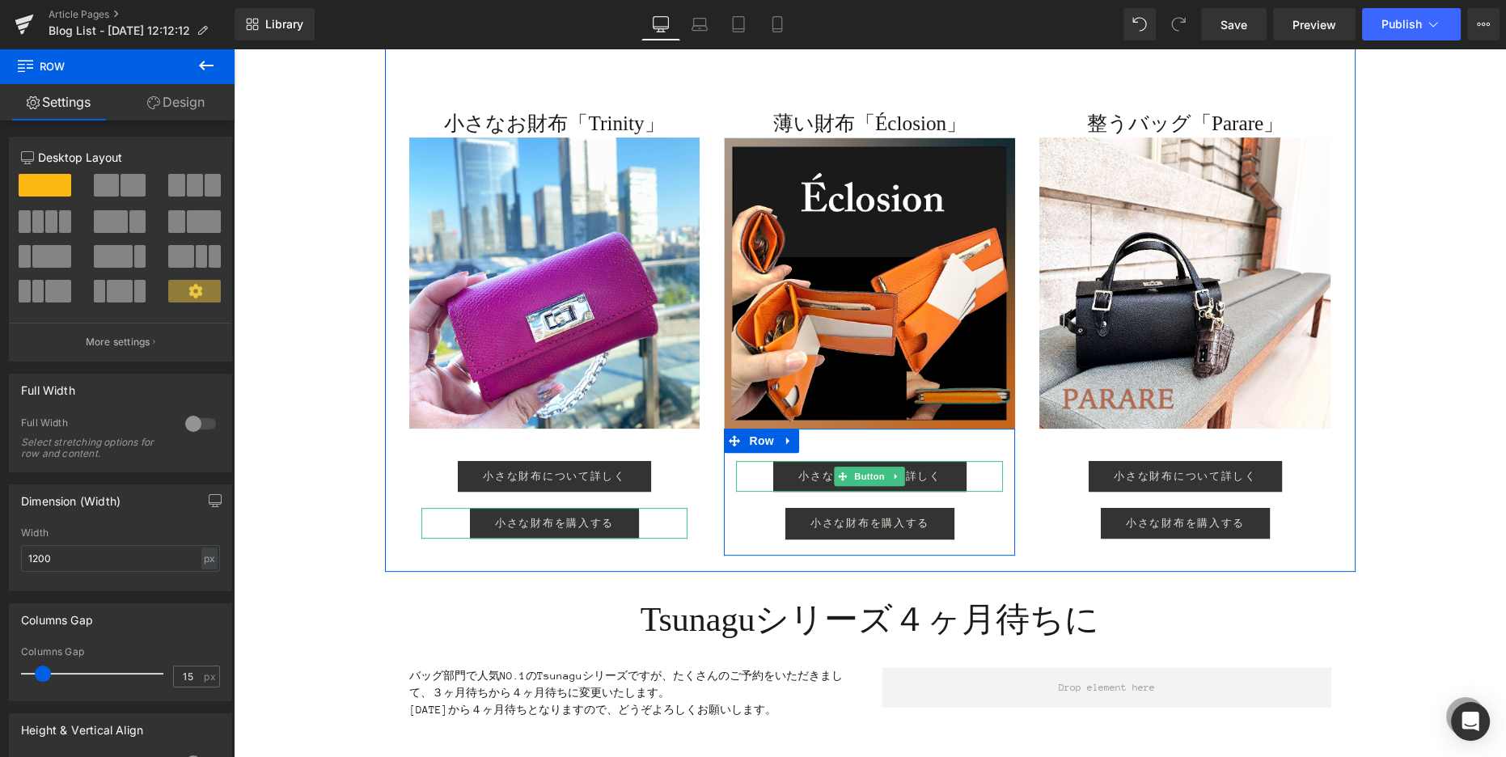
scroll to position [619, 0]
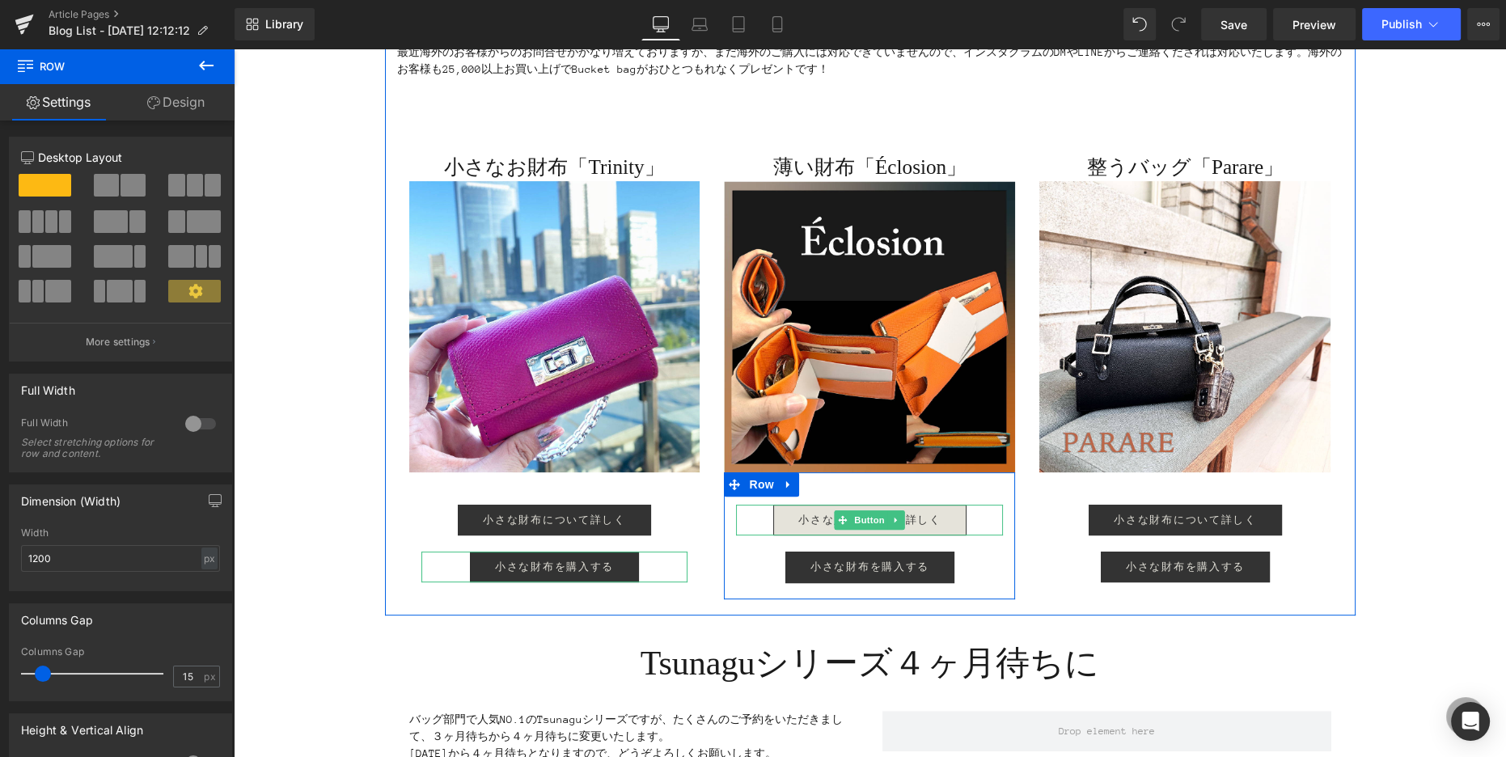
click at [800, 517] on span "小さな財布について詳しく" at bounding box center [869, 519] width 142 height 13
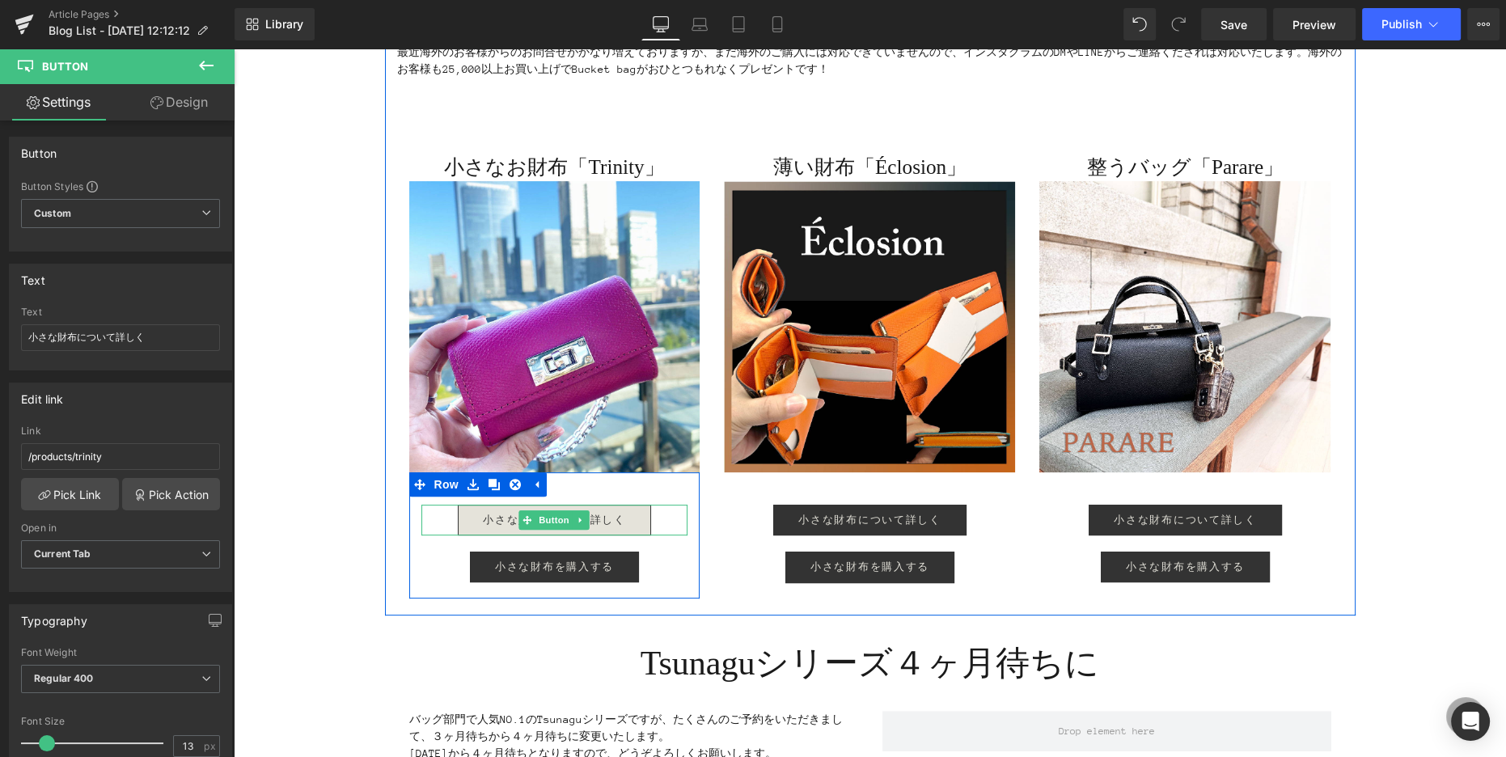
click at [498, 520] on span "小さな財布について詳しく" at bounding box center [554, 519] width 142 height 13
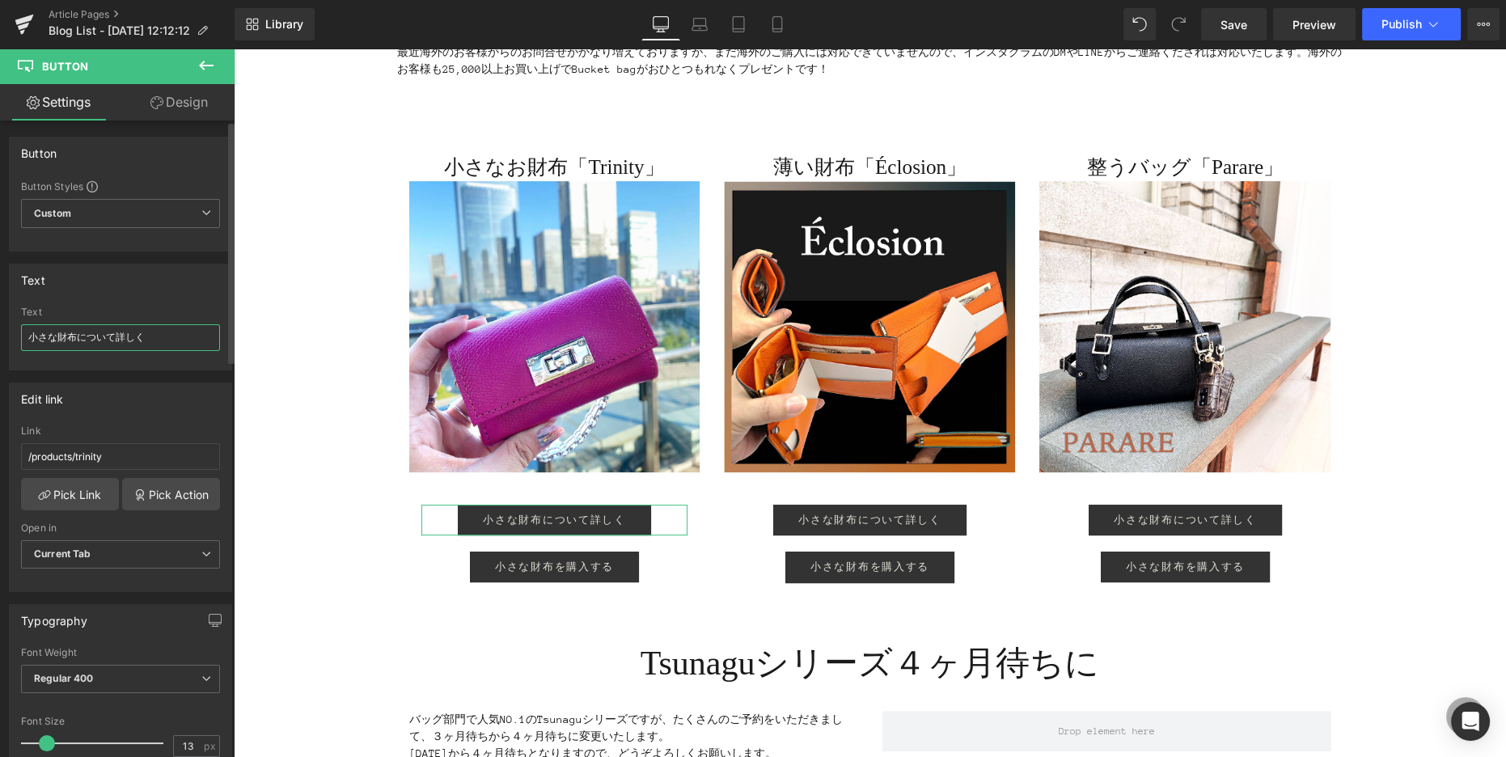
click at [76, 336] on input "小さな財布について詳しく" at bounding box center [120, 337] width 199 height 27
type input "小さな財布 について詳しく"
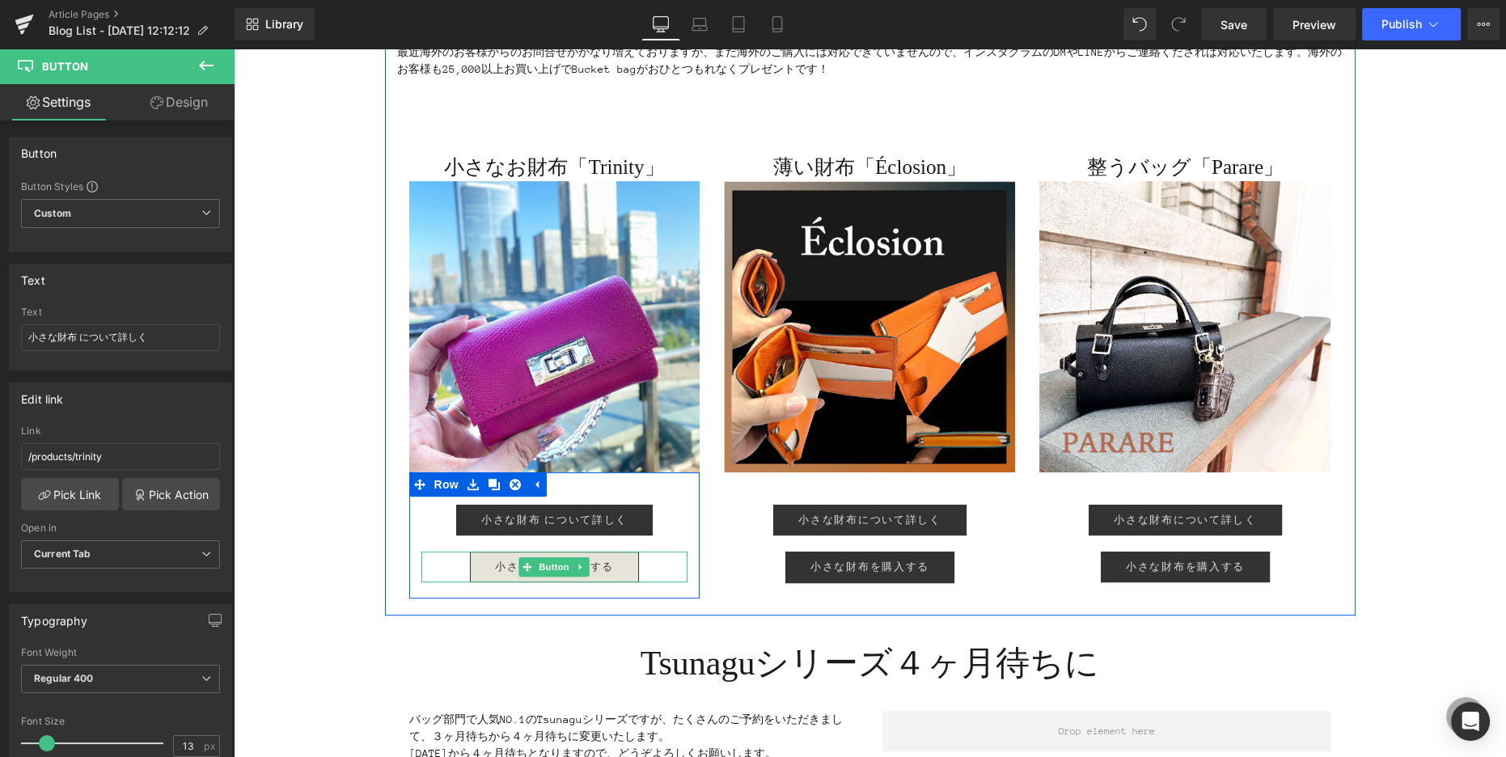
click at [505, 565] on span "小さな財布を購入する" at bounding box center [554, 566] width 119 height 13
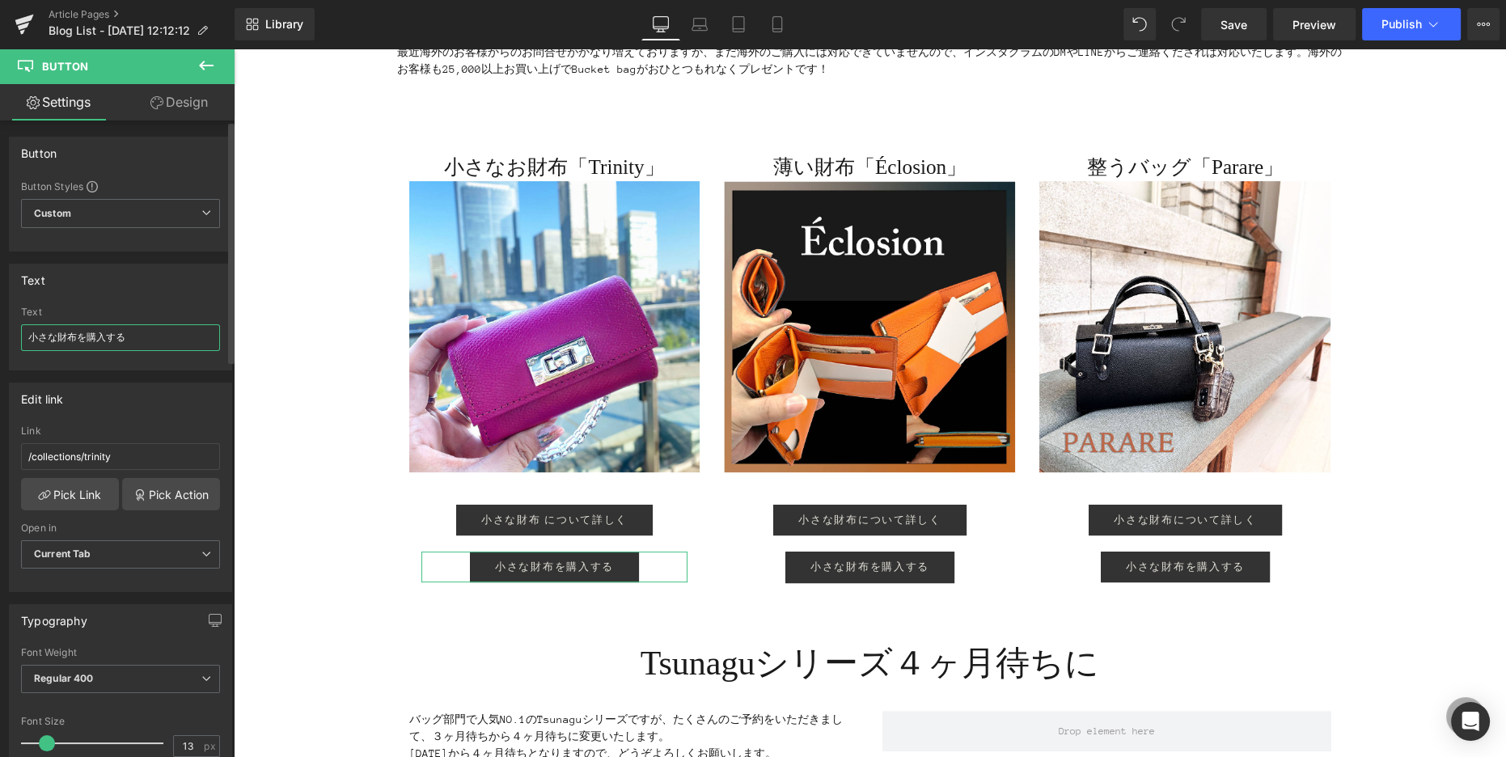
drag, startPoint x: 78, startPoint y: 337, endPoint x: 218, endPoint y: 401, distance: 153.8
click at [78, 338] on input "小さな財布を購入する" at bounding box center [120, 337] width 199 height 27
type input "小さな財布 を購入する"
click at [373, 569] on div "イベント終了まであと１ヶ月！ Heading [DATE]から始まりました、14周年記念イベント。京都をはじめ遠方からも本当にたくさんの方にご来店いただき、あ…" at bounding box center [870, 290] width 1272 height 1472
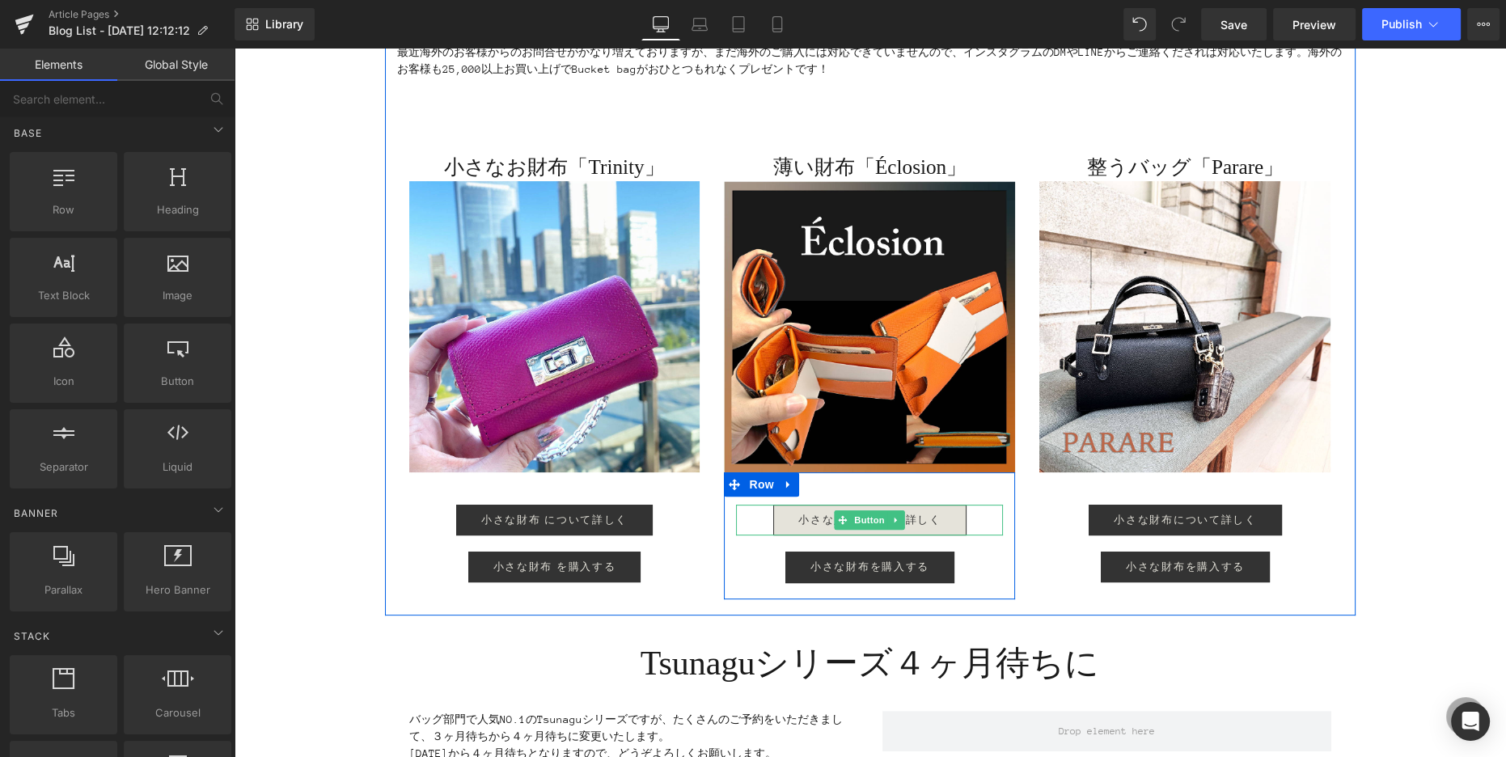
click at [810, 513] on span "小さな財布について詳しく" at bounding box center [869, 519] width 142 height 13
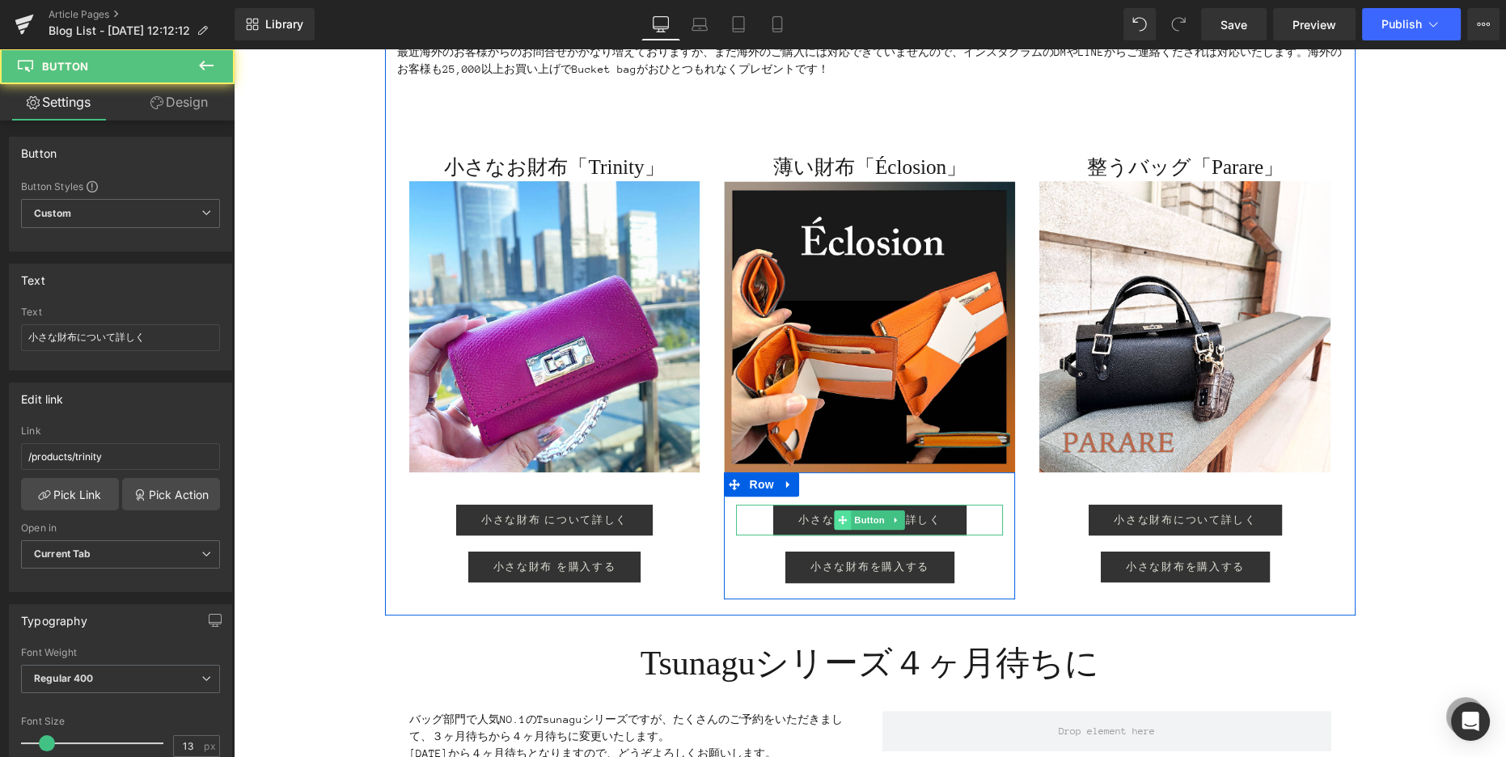
click at [842, 517] on icon at bounding box center [842, 520] width 9 height 9
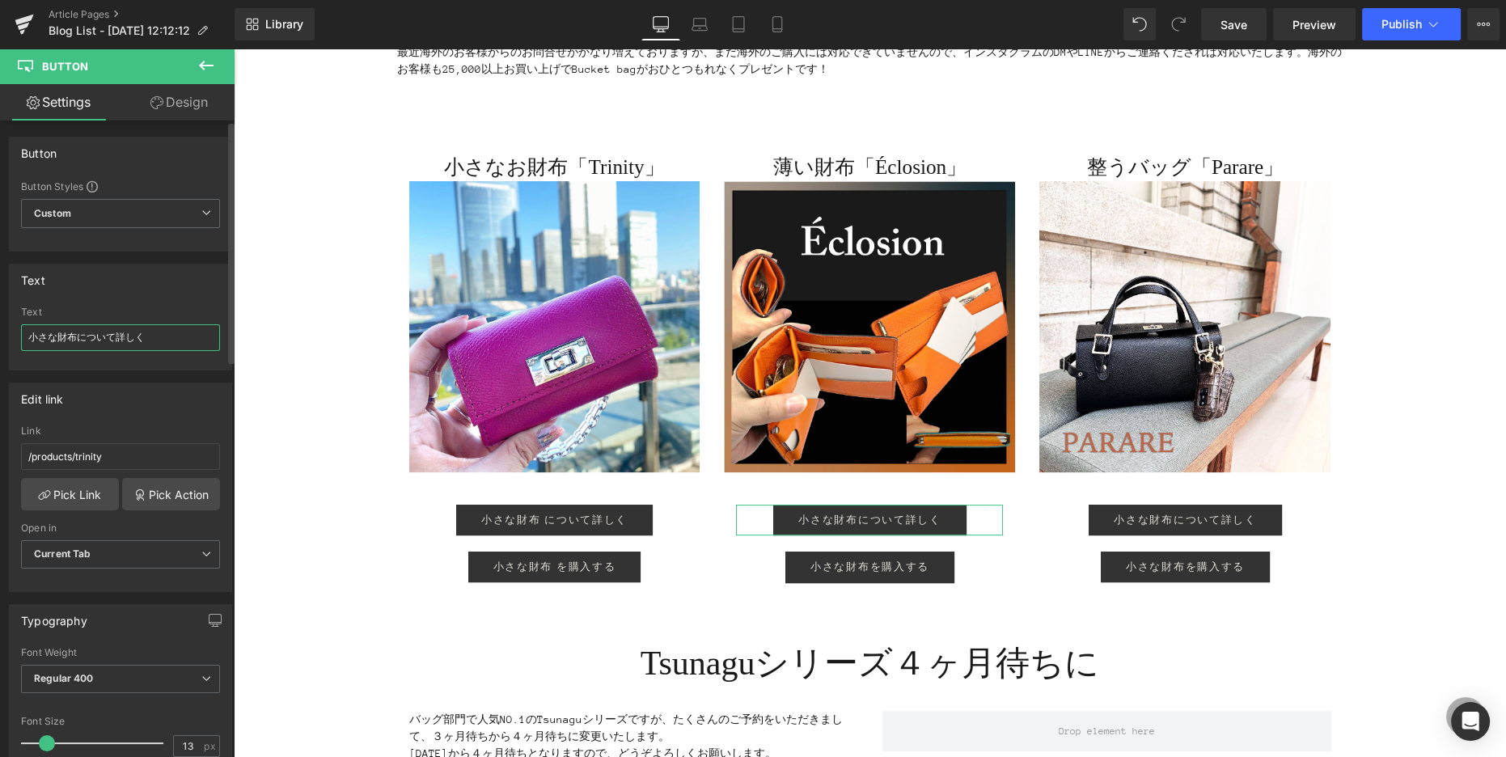
drag, startPoint x: 45, startPoint y: 335, endPoint x: 29, endPoint y: 334, distance: 16.2
click at [29, 334] on input "小さな財布について詳しく" at bounding box center [120, 337] width 199 height 27
click at [65, 337] on input "薄い財布について詳しく" at bounding box center [120, 337] width 199 height 27
type input "薄い財布 について詳しく"
click at [78, 491] on link "Pick Link" at bounding box center [70, 494] width 98 height 32
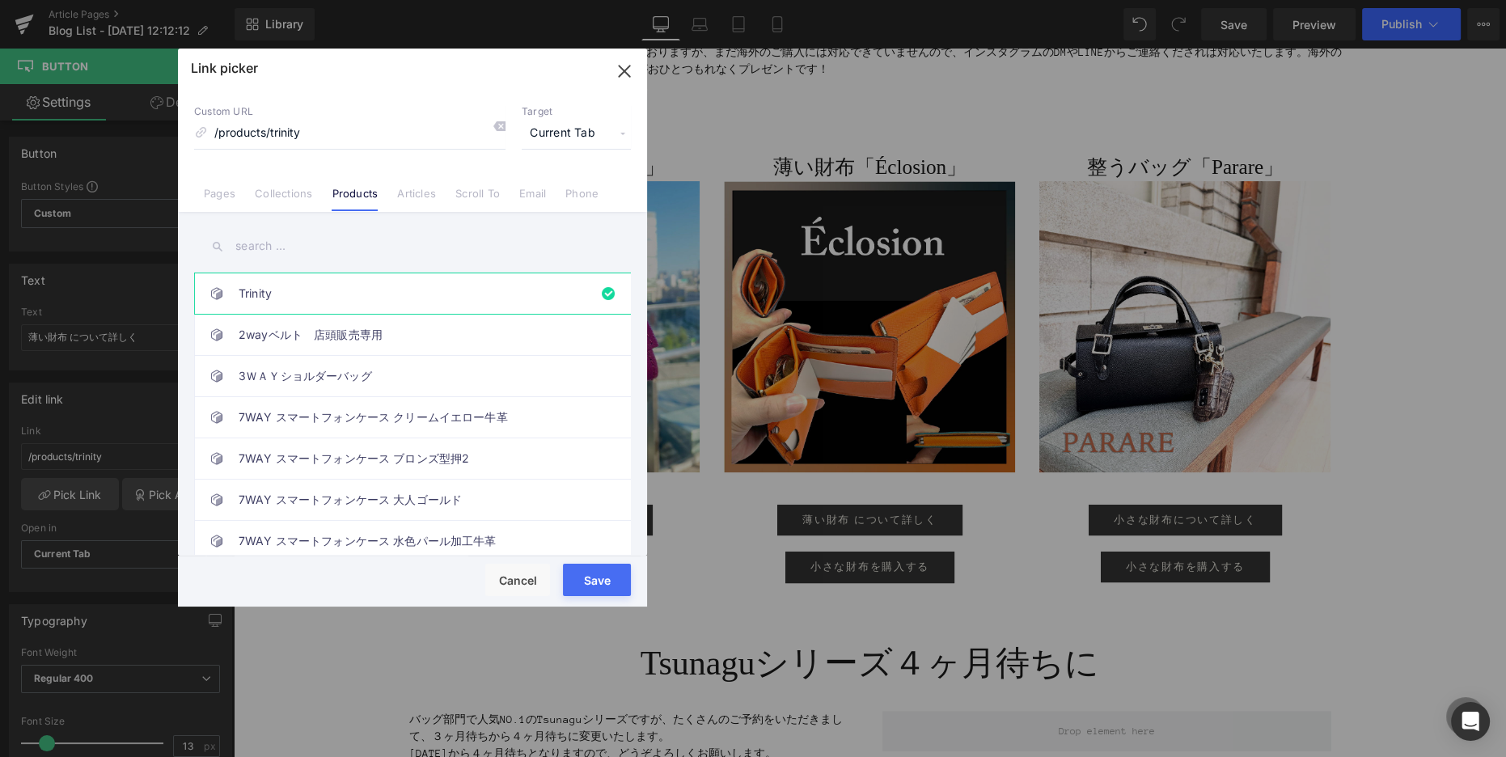
click at [300, 247] on input "text" at bounding box center [412, 246] width 437 height 36
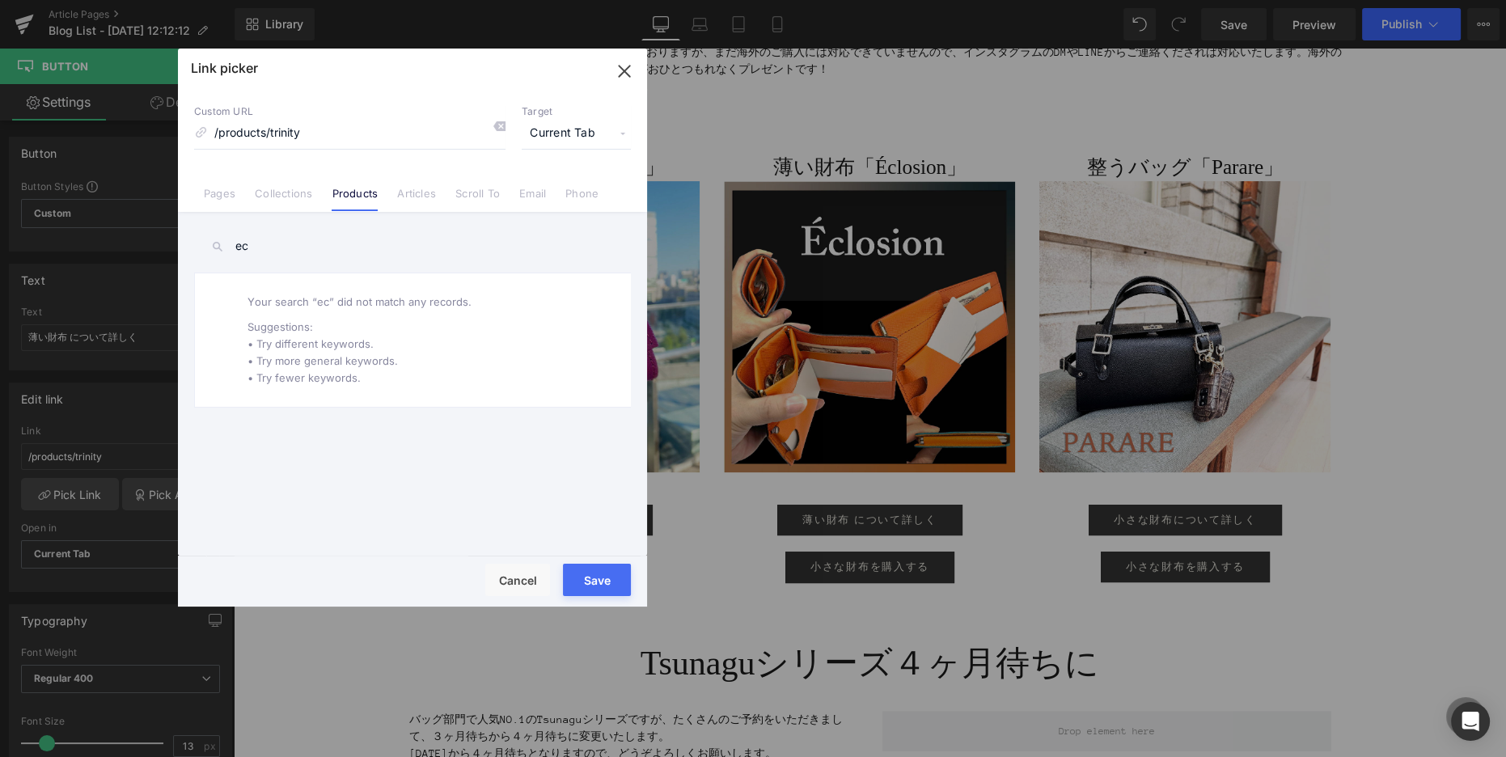
type input "e"
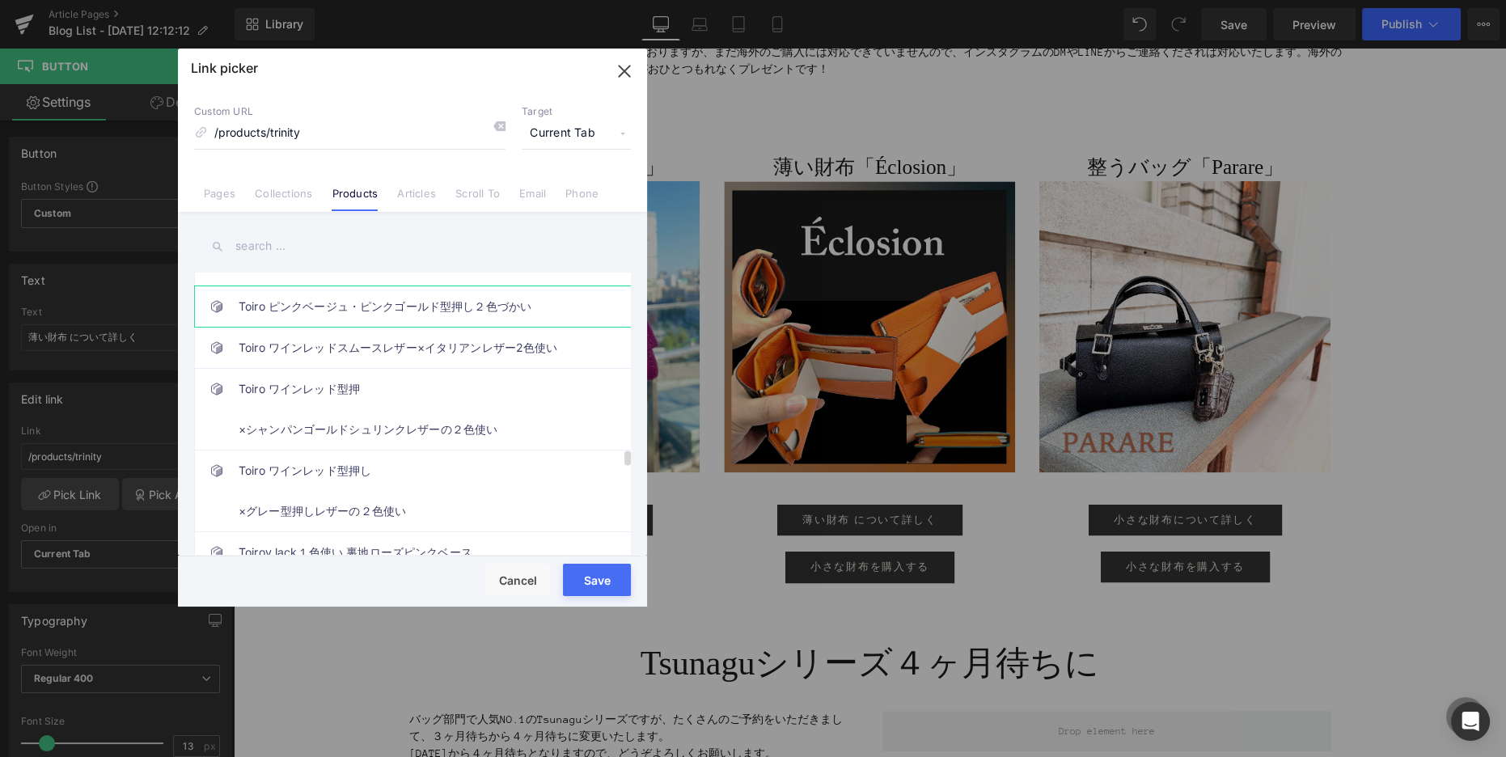
scroll to position [3237, 0]
click at [258, 243] on input "text" at bounding box center [412, 246] width 437 height 36
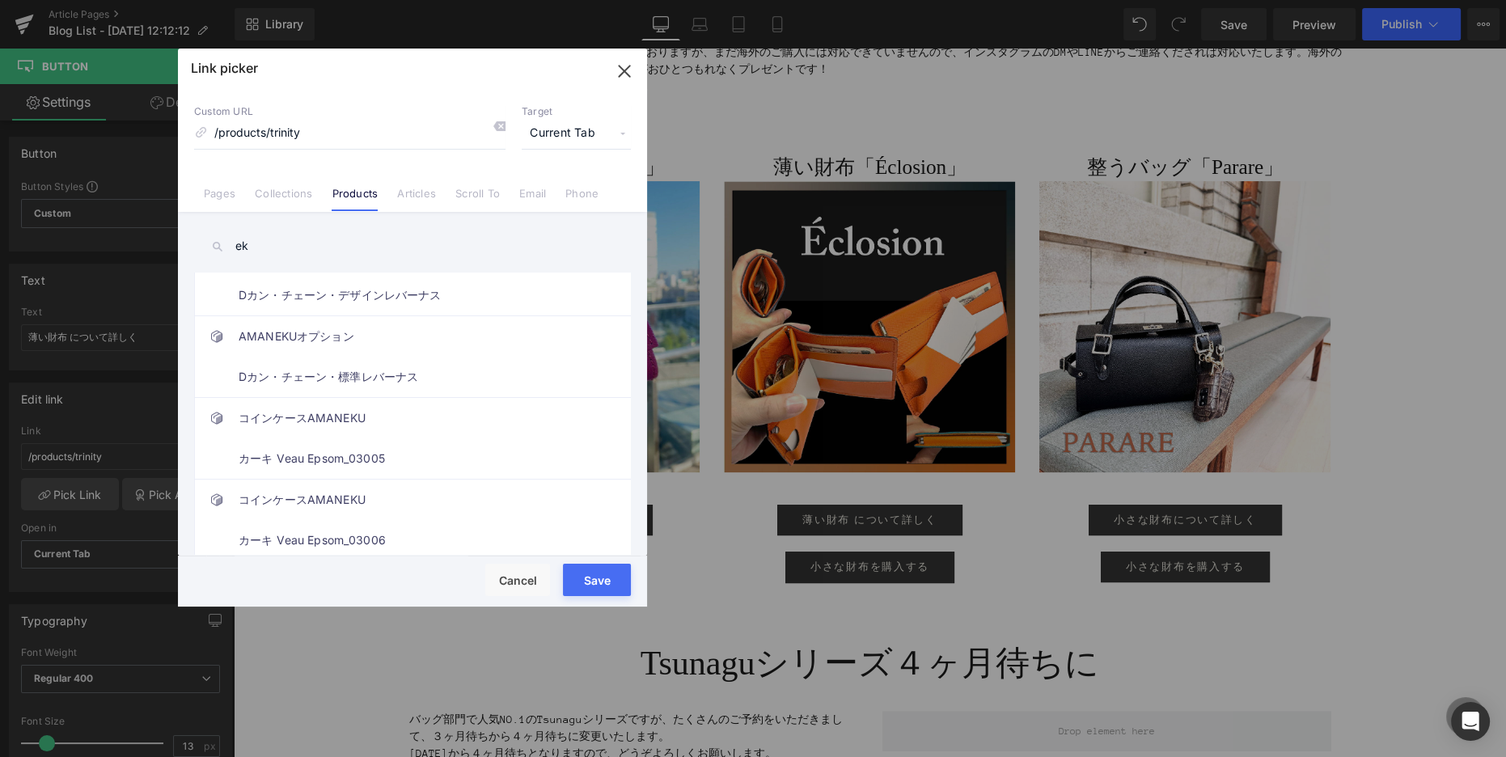
type input "e"
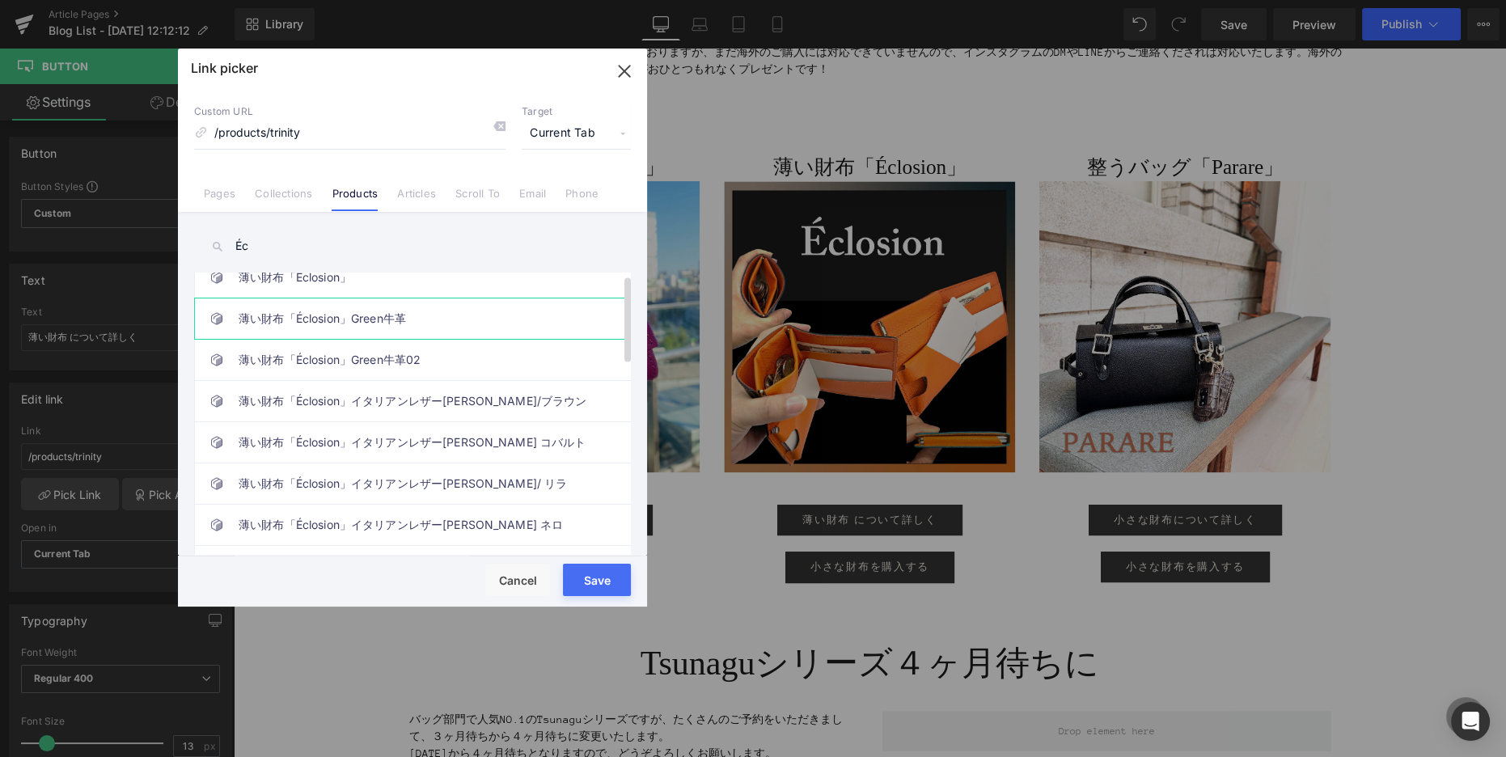
scroll to position [0, 0]
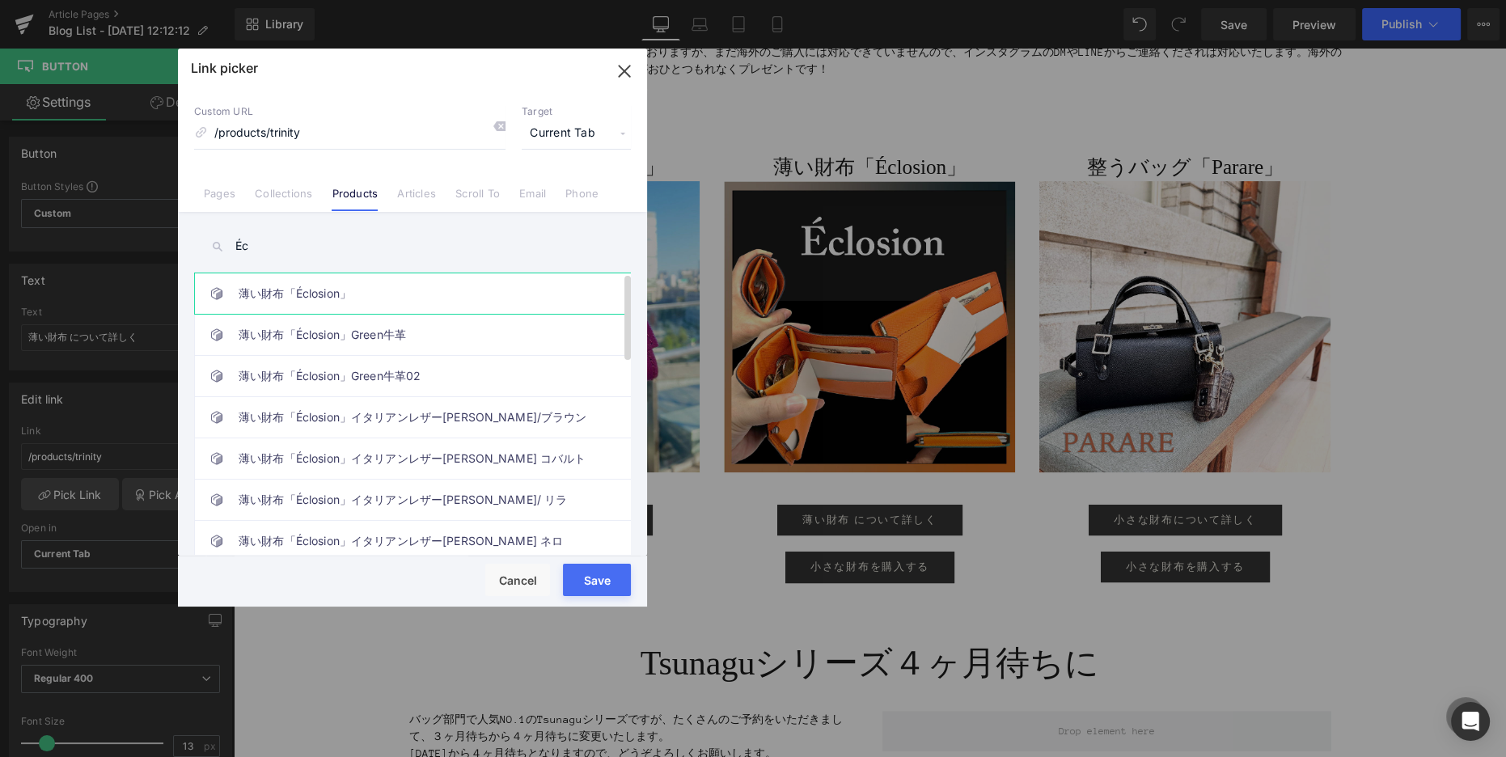
type input "Éc"
click at [312, 302] on link "薄い財布「Éclosion」" at bounding box center [417, 293] width 356 height 40
type input "/products/薄い財布-eclosion"
click at [614, 587] on button "Save" at bounding box center [597, 580] width 68 height 32
type input "/products/薄い財布-eclosion"
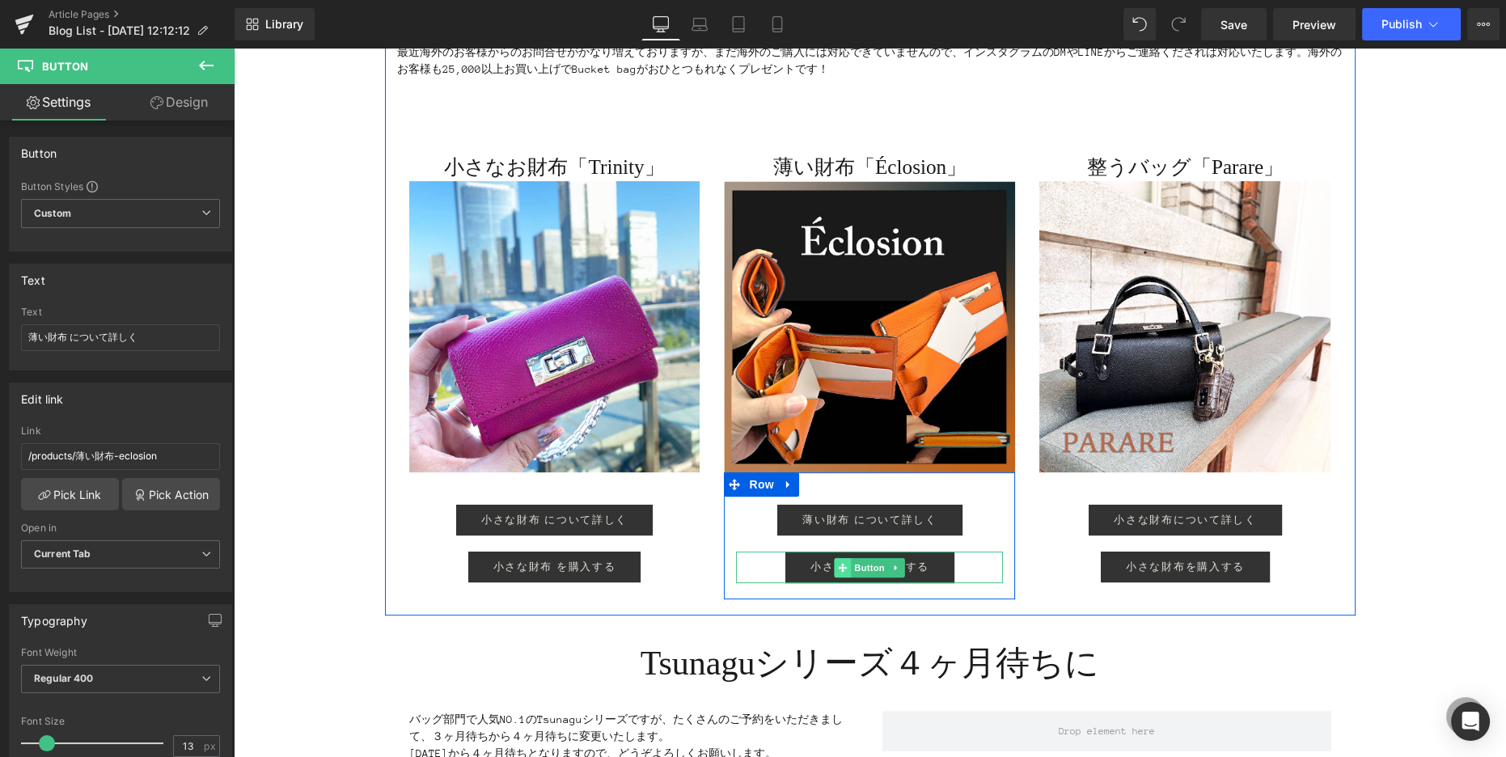
click at [841, 565] on icon at bounding box center [842, 568] width 9 height 10
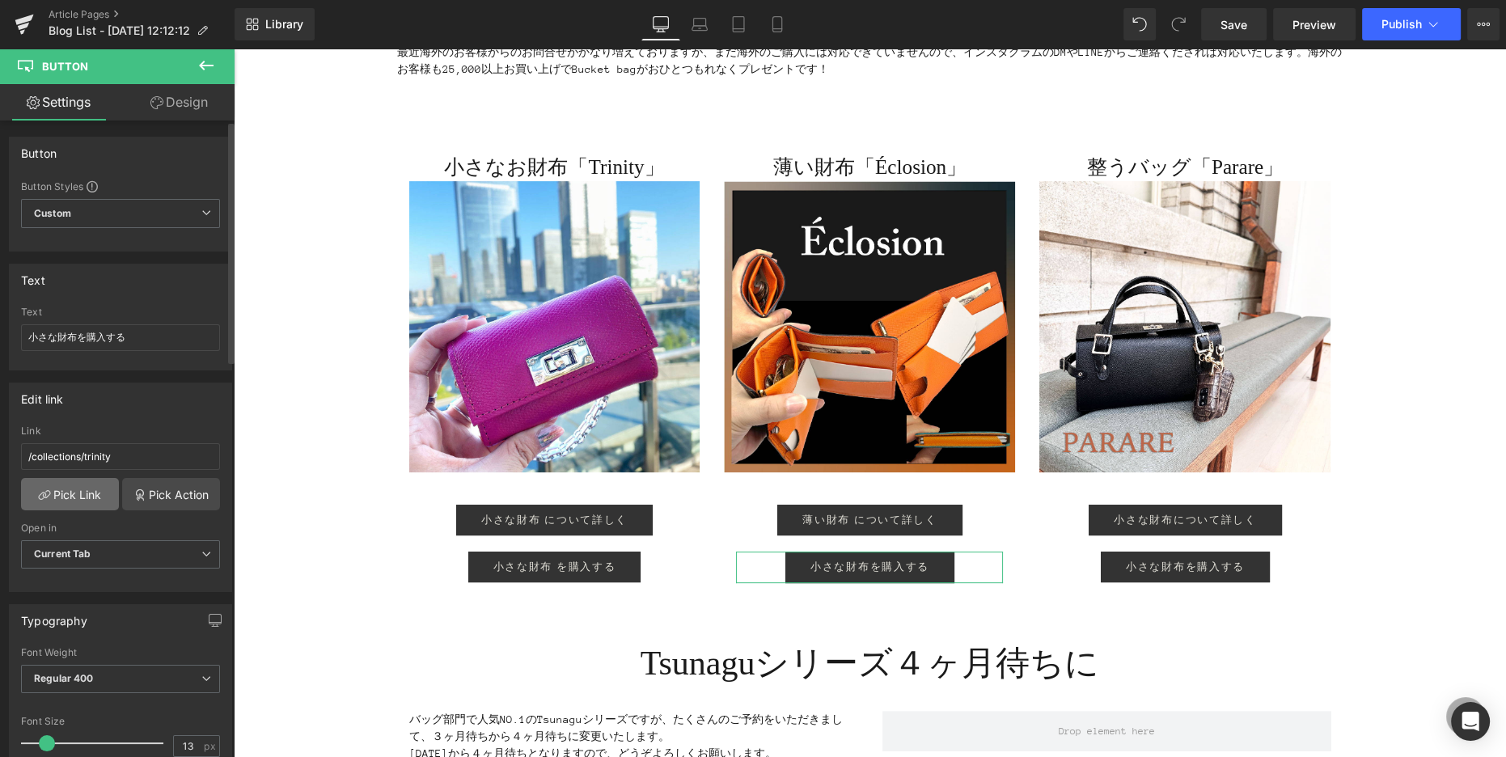
click at [84, 488] on link "Pick Link" at bounding box center [70, 494] width 98 height 32
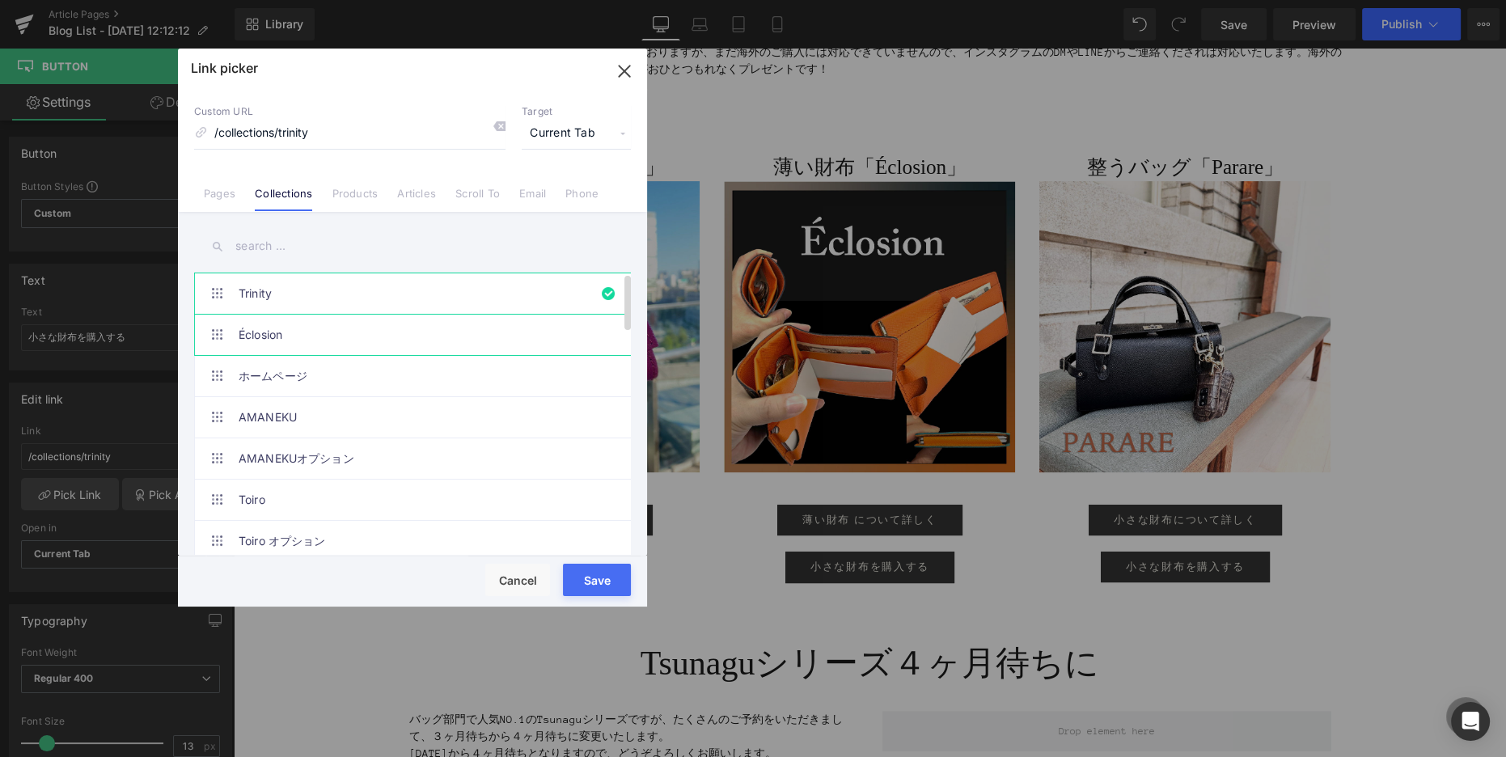
click at [274, 335] on link "Éclosion" at bounding box center [417, 335] width 356 height 40
type input "/collections/eclosion"
click at [597, 584] on button "Save" at bounding box center [597, 580] width 68 height 32
type input "/collections/eclosion"
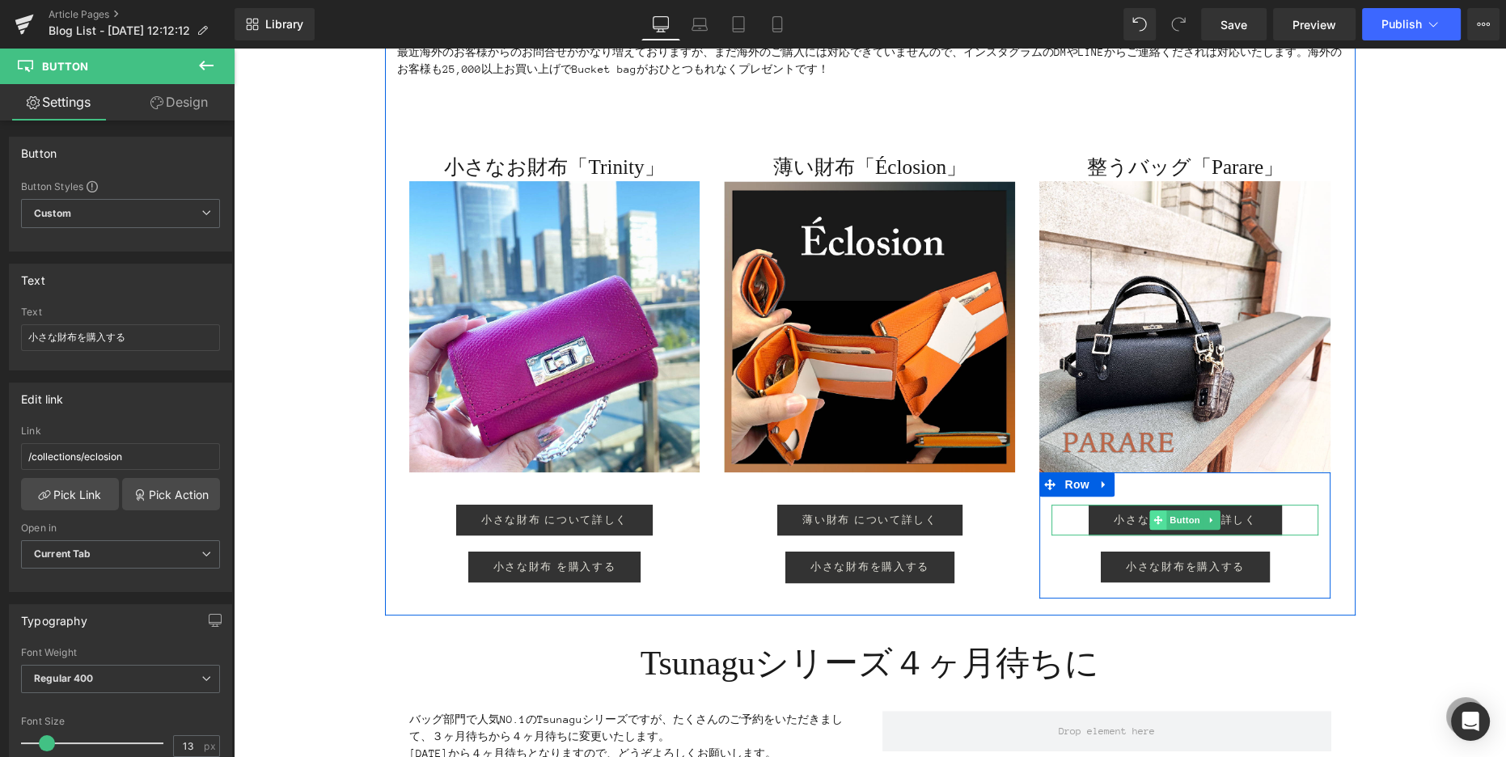
click at [1157, 517] on icon at bounding box center [1158, 519] width 9 height 9
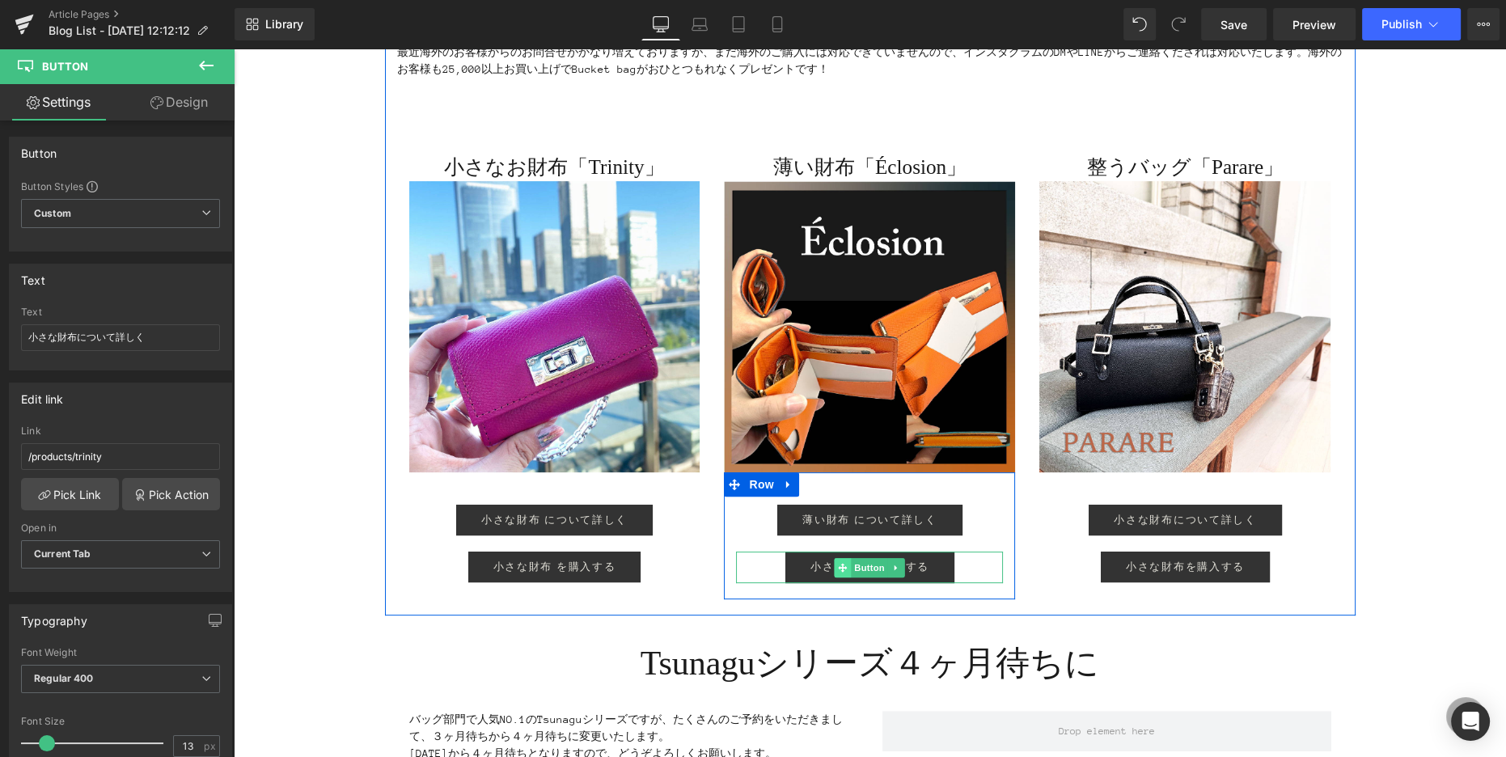
click at [836, 564] on span at bounding box center [842, 567] width 17 height 19
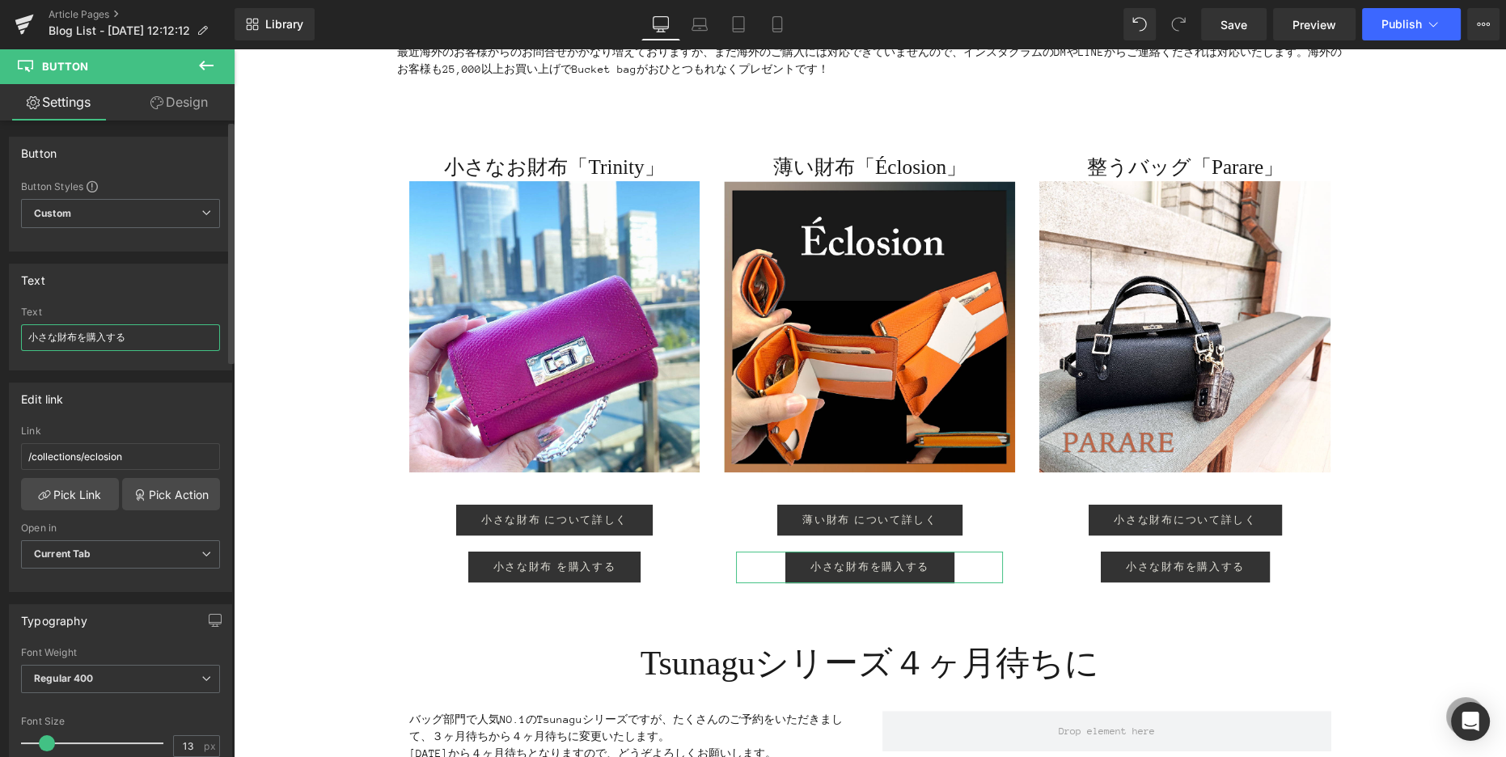
drag, startPoint x: 22, startPoint y: 332, endPoint x: 11, endPoint y: 330, distance: 11.6
click at [11, 330] on div "小さな財布を購入する Text 小さな財布を購入する" at bounding box center [121, 337] width 222 height 63
type input "薄い財布 を購入する"
click at [1427, 568] on div "イベント終了まであと１ヶ月！ Heading [DATE]から始まりました、14周年記念イベント。京都をはじめ遠方からも本当にたくさんの方にご来店いただき、あ…" at bounding box center [870, 290] width 1272 height 1472
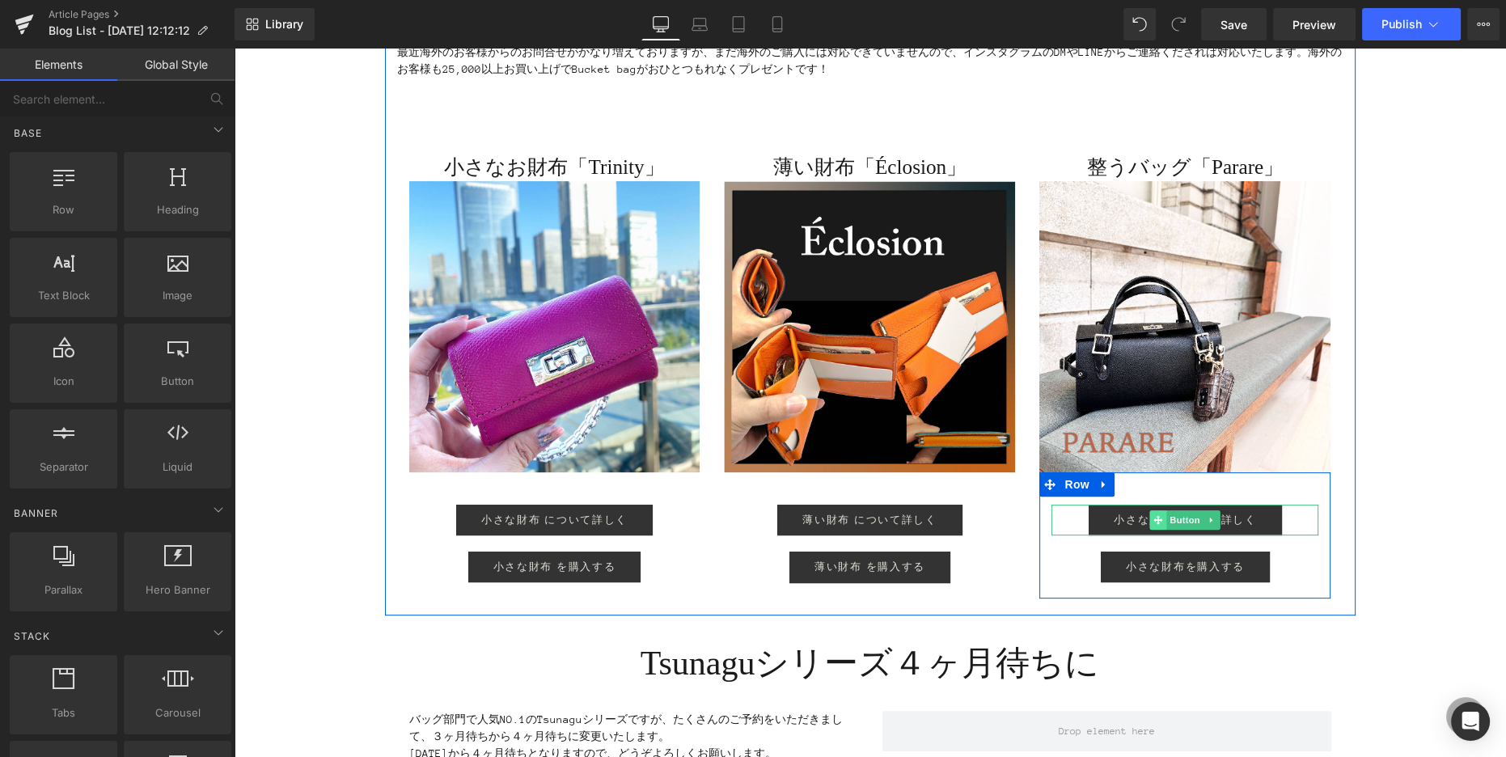
click at [1151, 513] on span at bounding box center [1158, 519] width 17 height 19
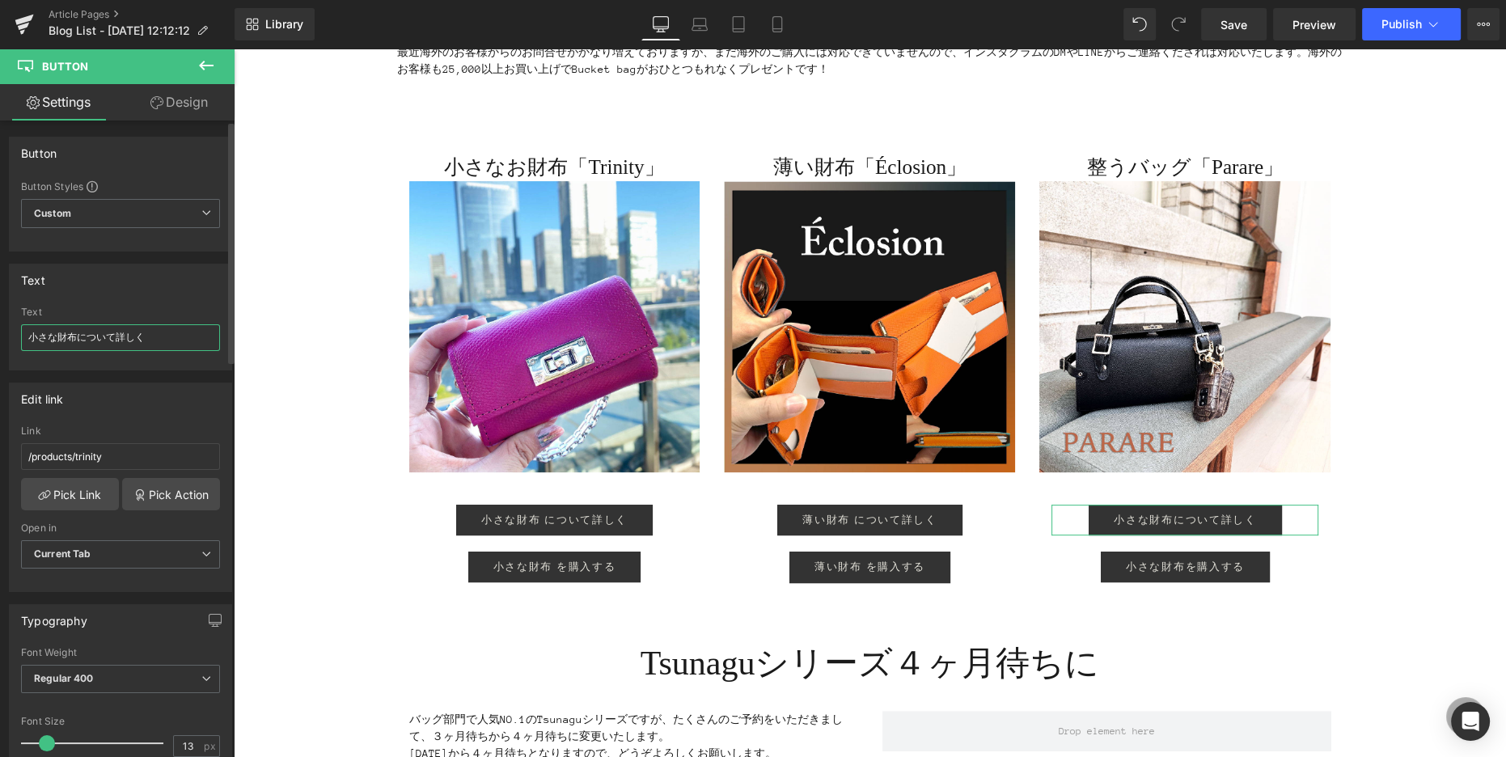
drag, startPoint x: 70, startPoint y: 338, endPoint x: 17, endPoint y: 335, distance: 53.5
click at [17, 335] on div "小さな財布について詳しく Text 小さな財布について詳しく" at bounding box center [121, 337] width 222 height 63
type input "整うバッグ について詳しく"
click at [58, 484] on link "Pick Link" at bounding box center [70, 494] width 98 height 32
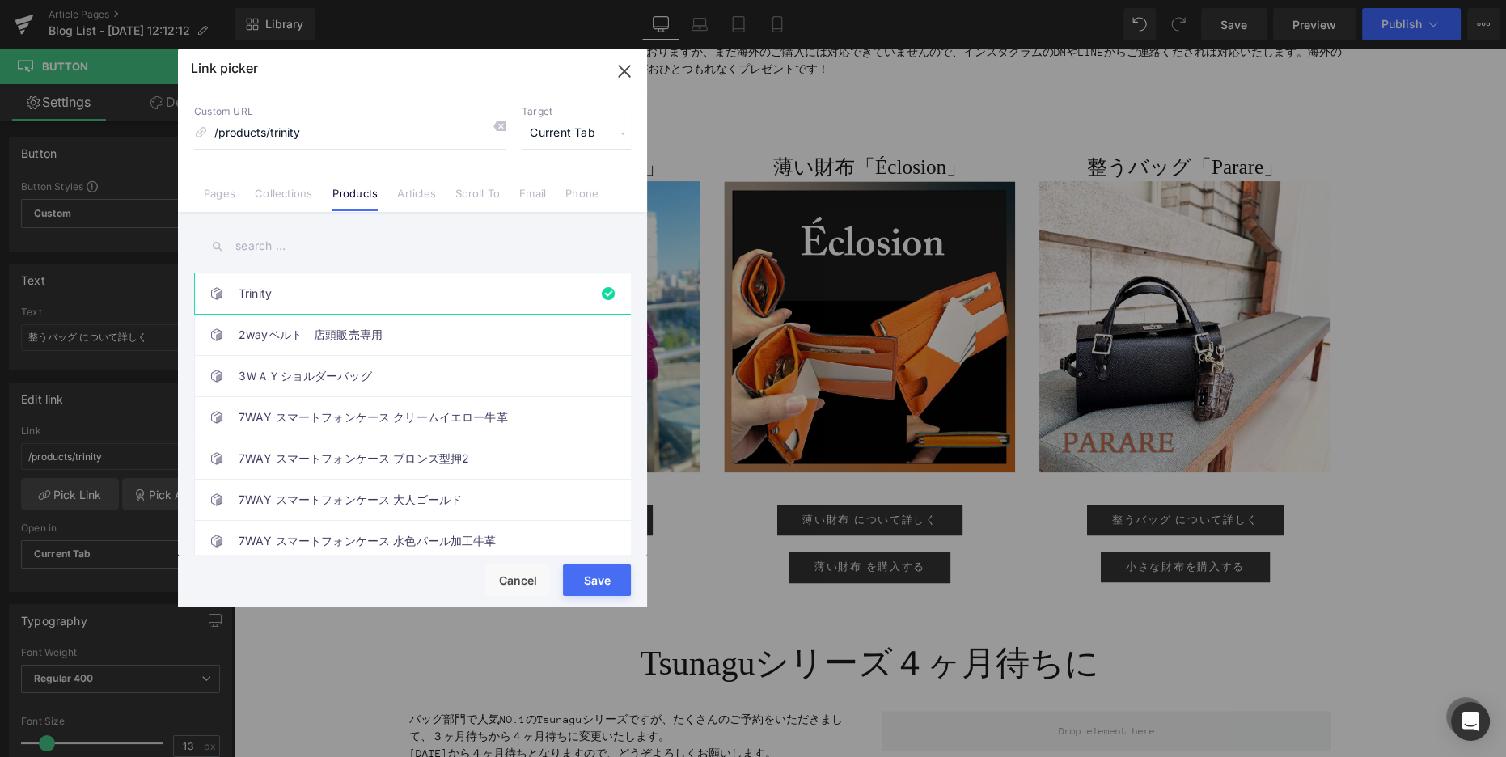
click at [292, 239] on input "text" at bounding box center [412, 246] width 437 height 36
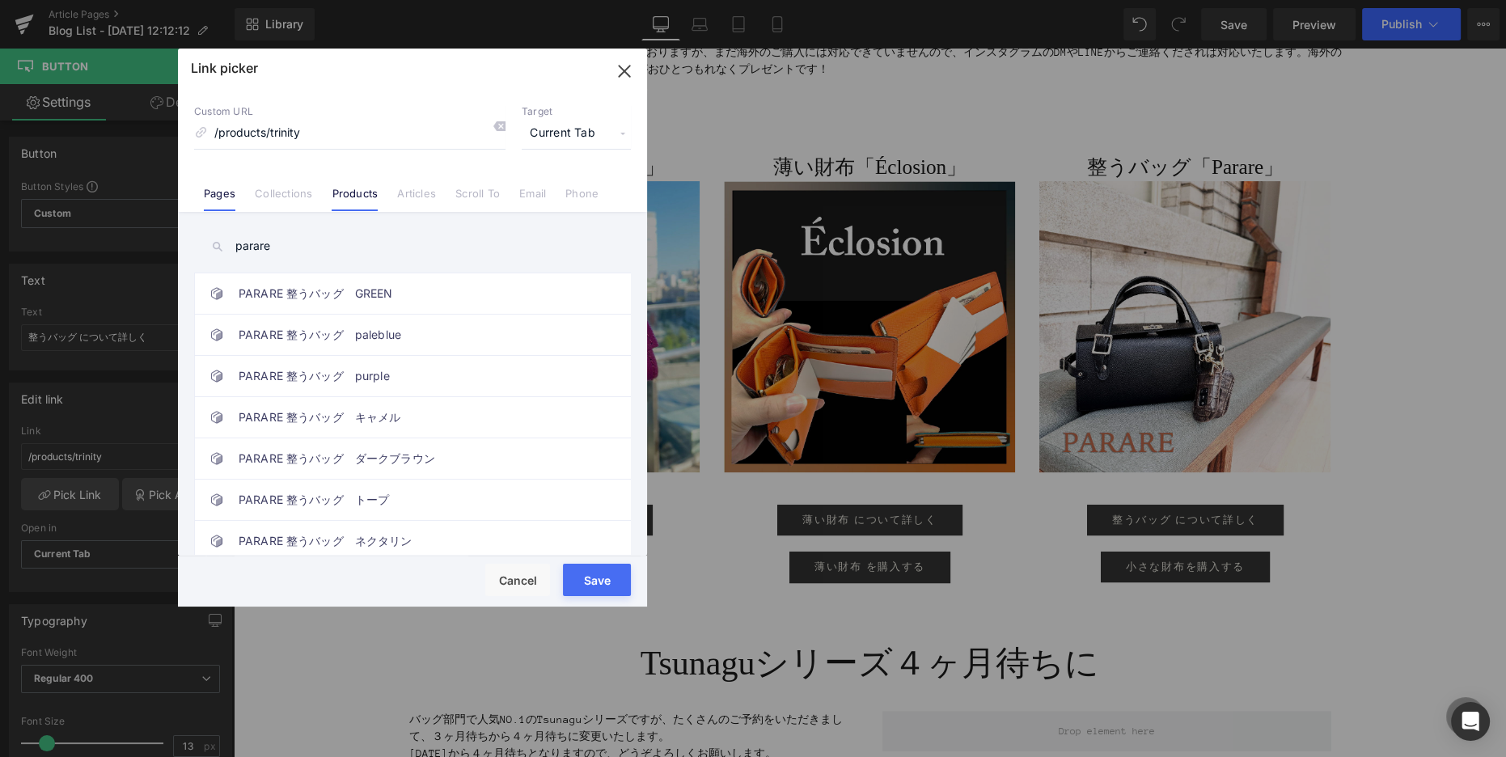
click at [222, 193] on link "Pages" at bounding box center [220, 199] width 32 height 24
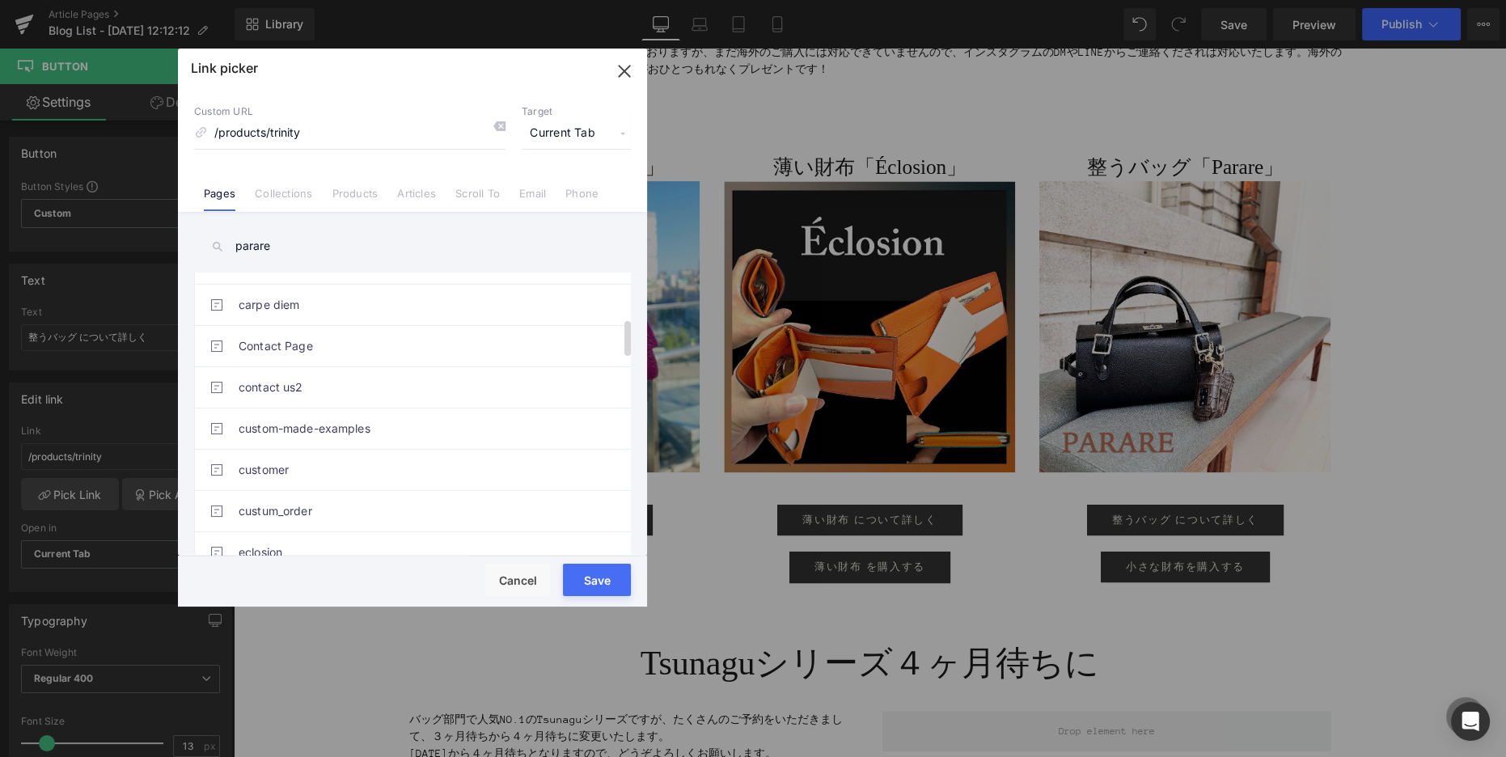
scroll to position [294, 0]
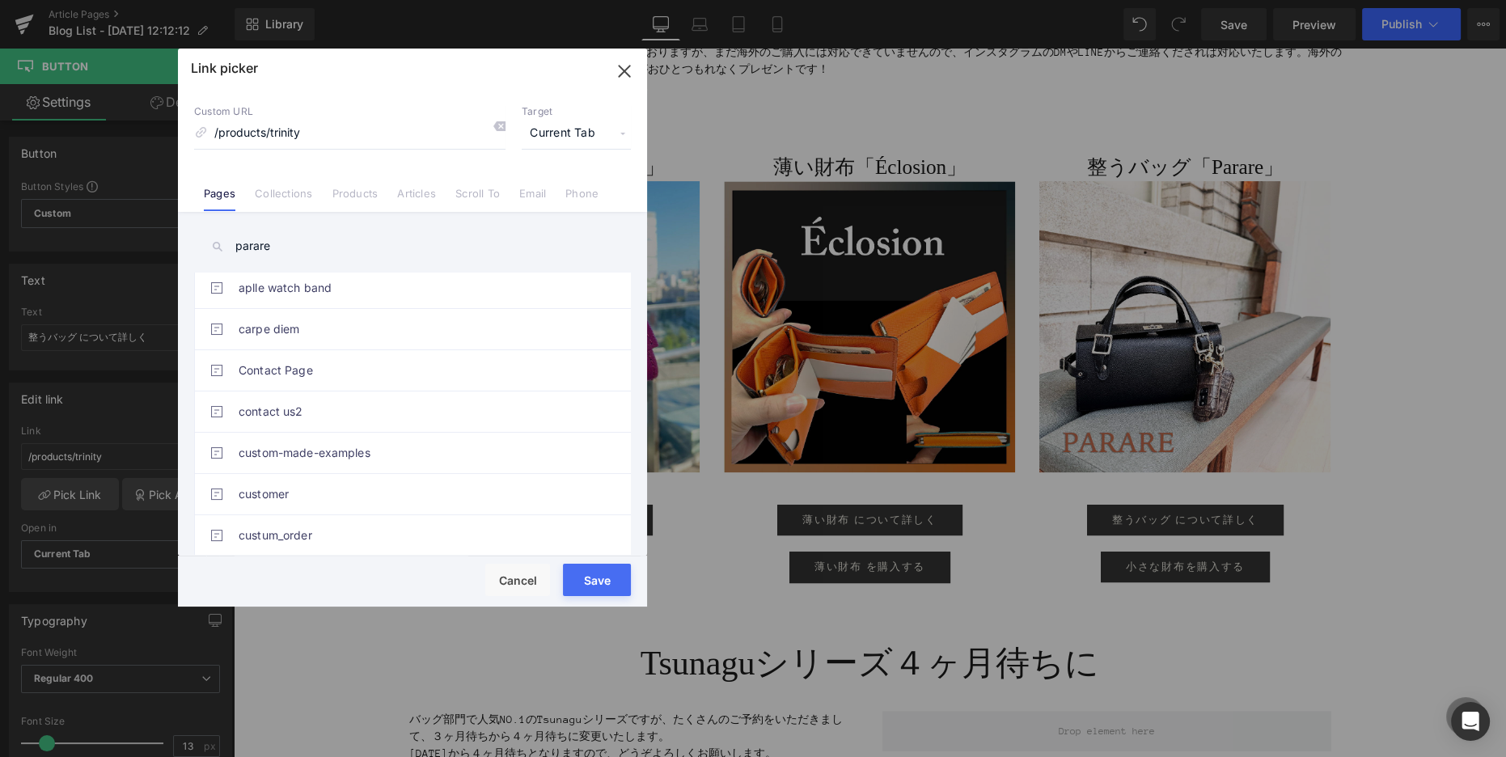
drag, startPoint x: 234, startPoint y: 237, endPoint x: 156, endPoint y: 227, distance: 79.0
click at [165, 230] on div "Link picker Back to Library Insert Custom URL /products/trinity Target Current …" at bounding box center [753, 378] width 1506 height 757
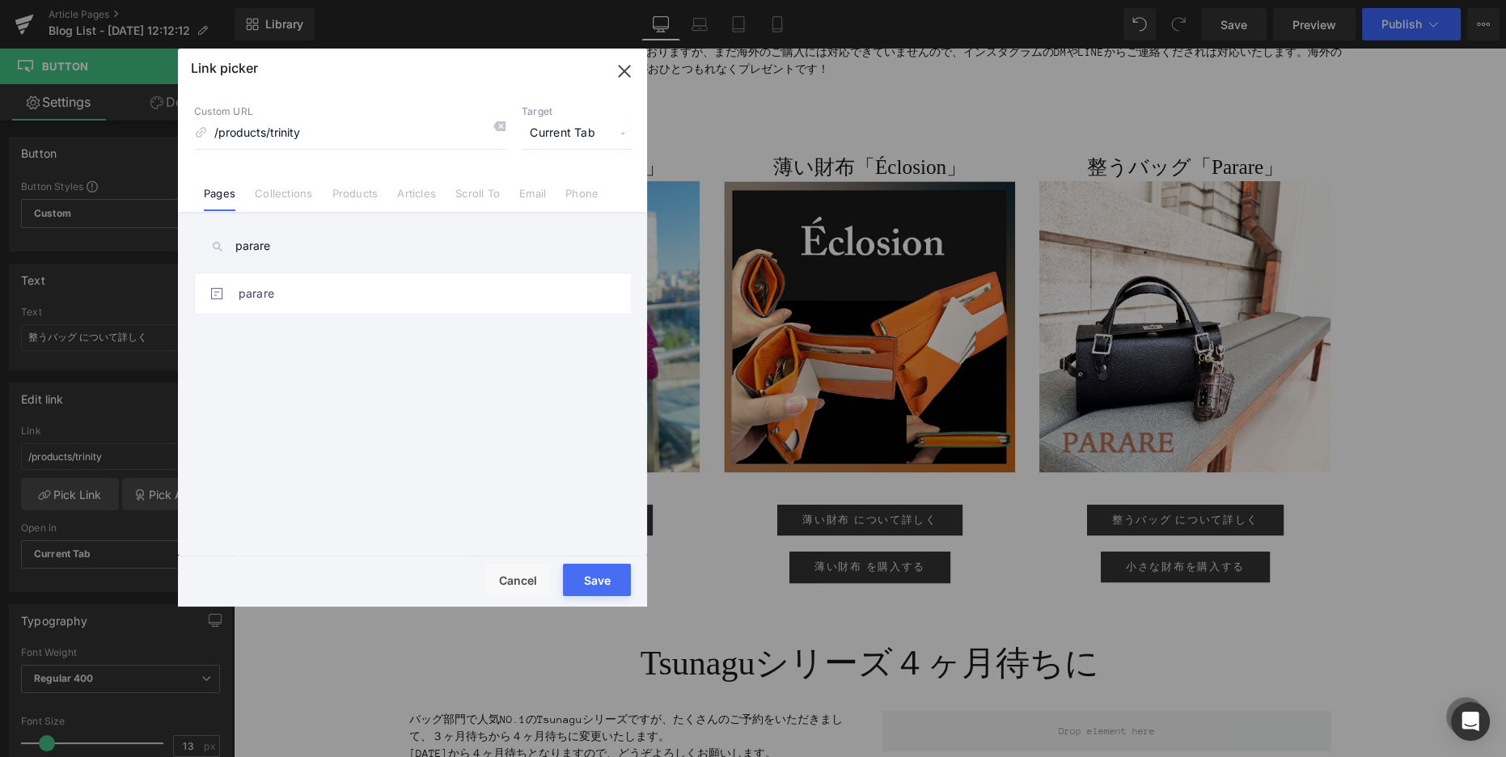
scroll to position [0, 0]
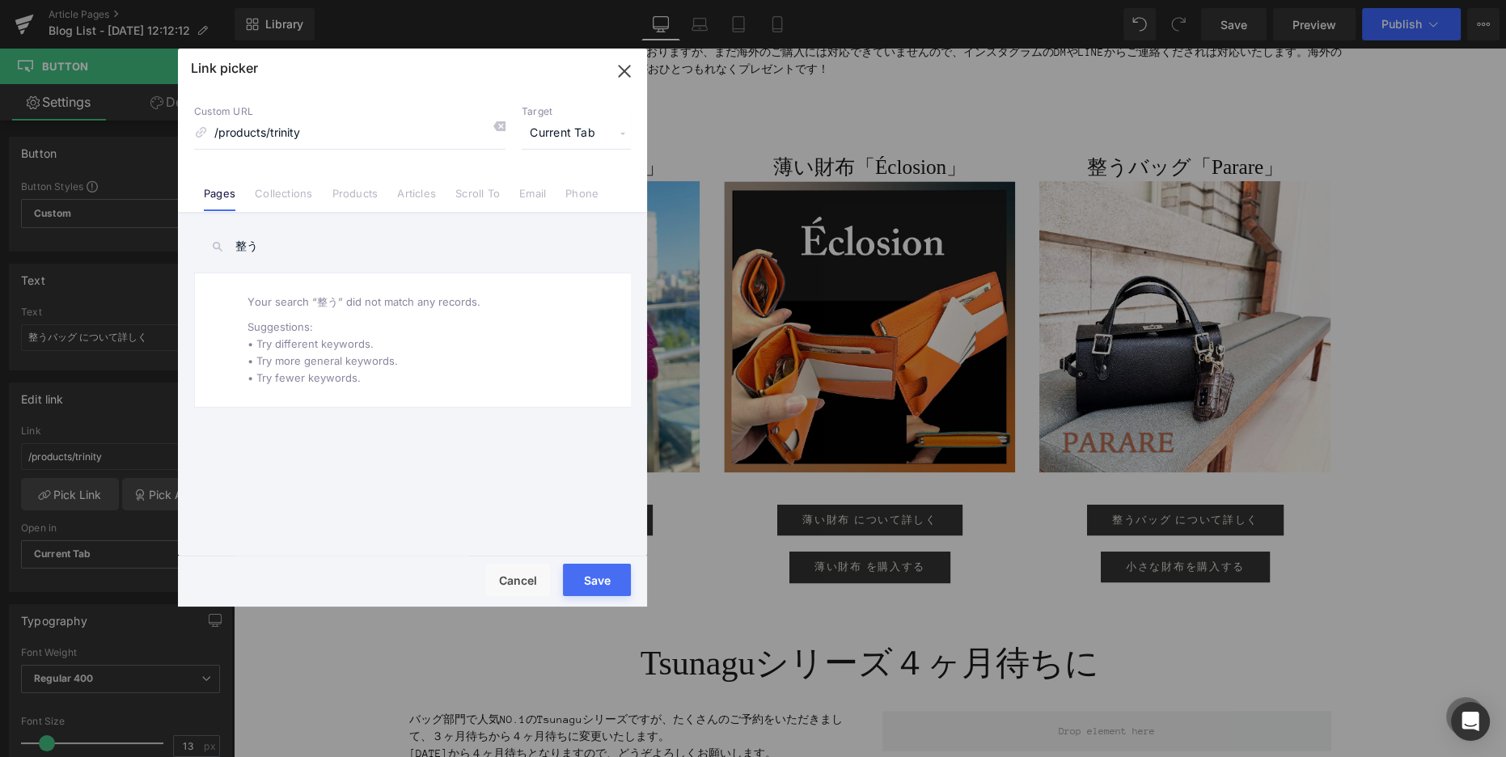
type input "整"
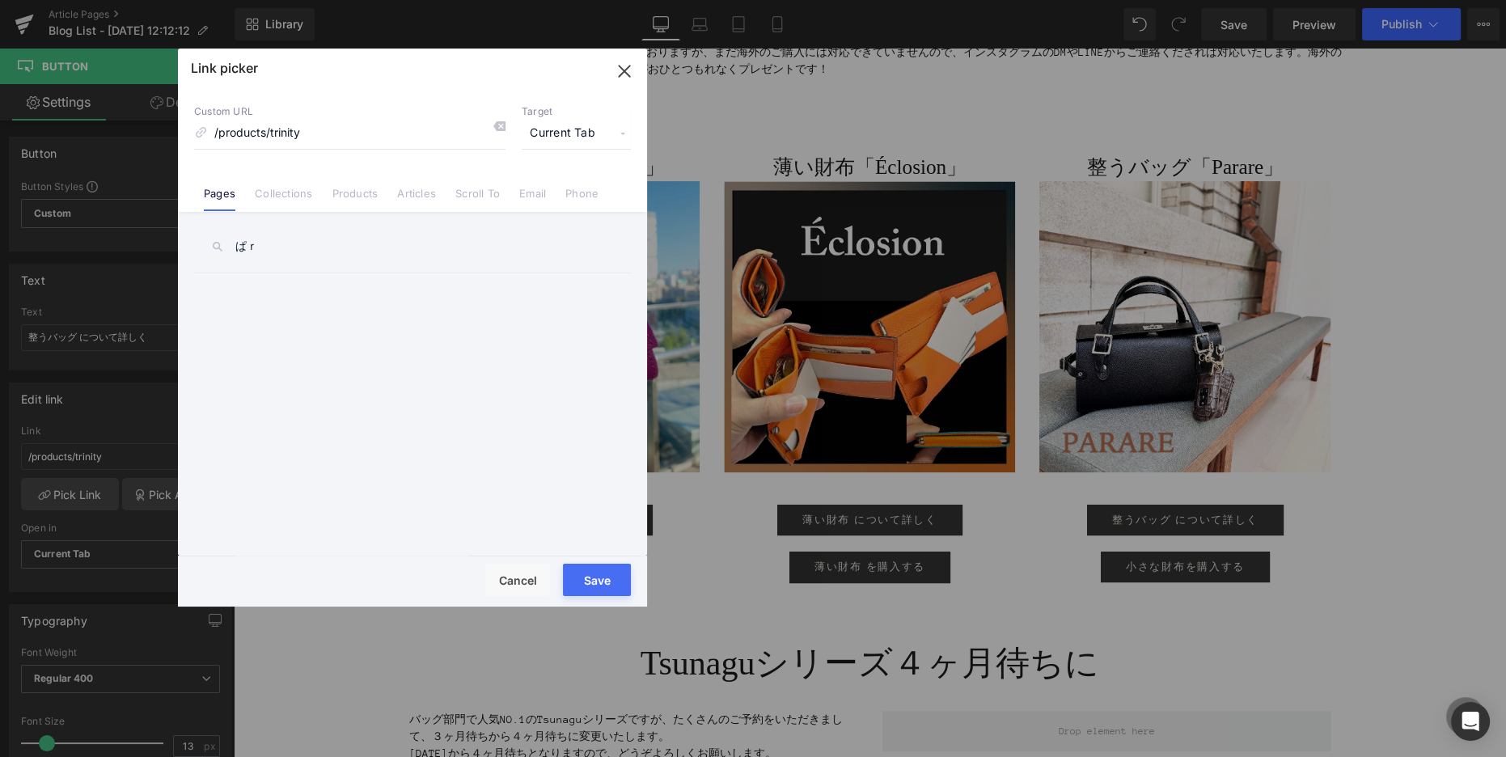
type input "ぱ"
type input "parare"
click at [251, 294] on link "parare" at bounding box center [417, 293] width 356 height 40
type input "/pages/parare"
click at [600, 582] on button "Save" at bounding box center [597, 580] width 68 height 32
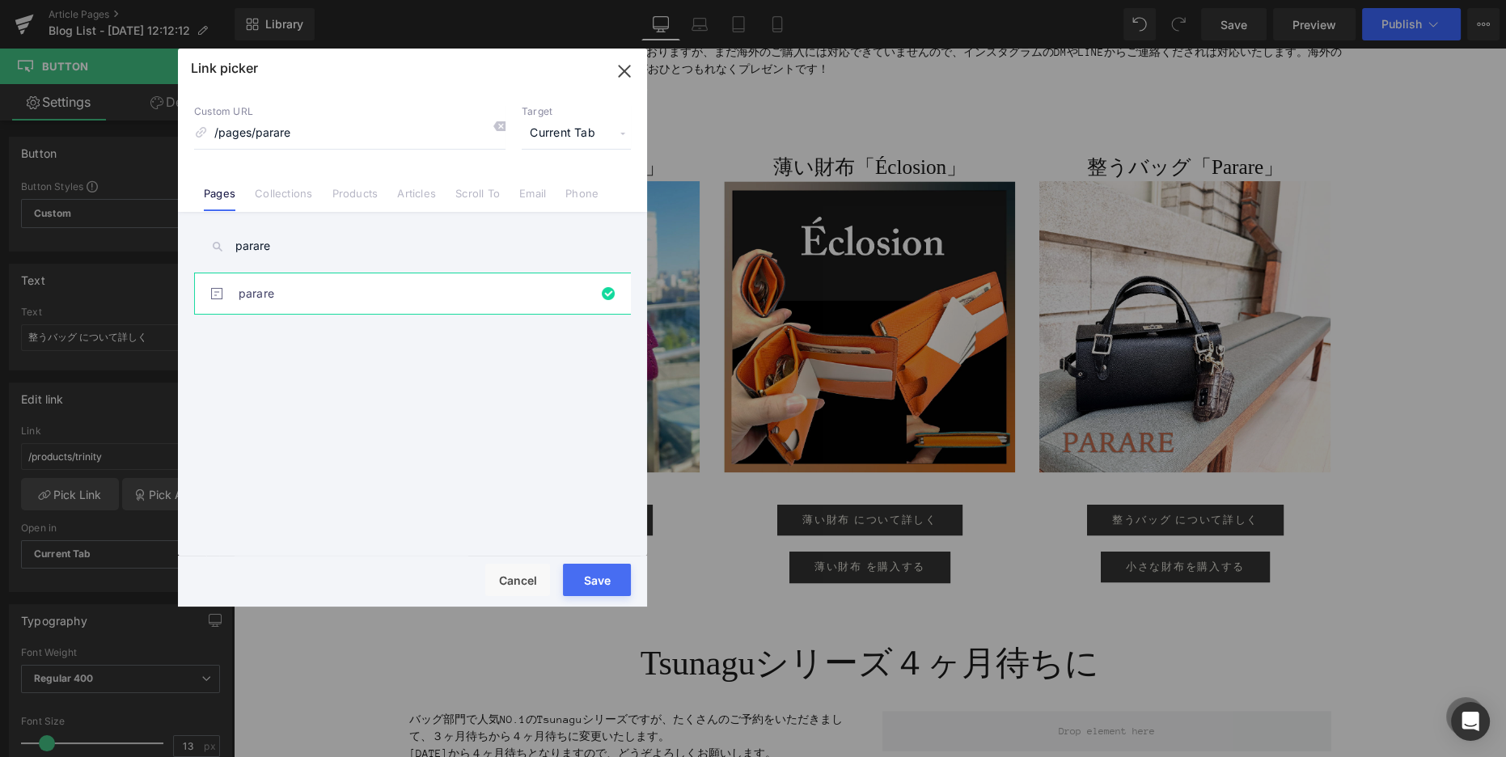
type input "/pages/parare"
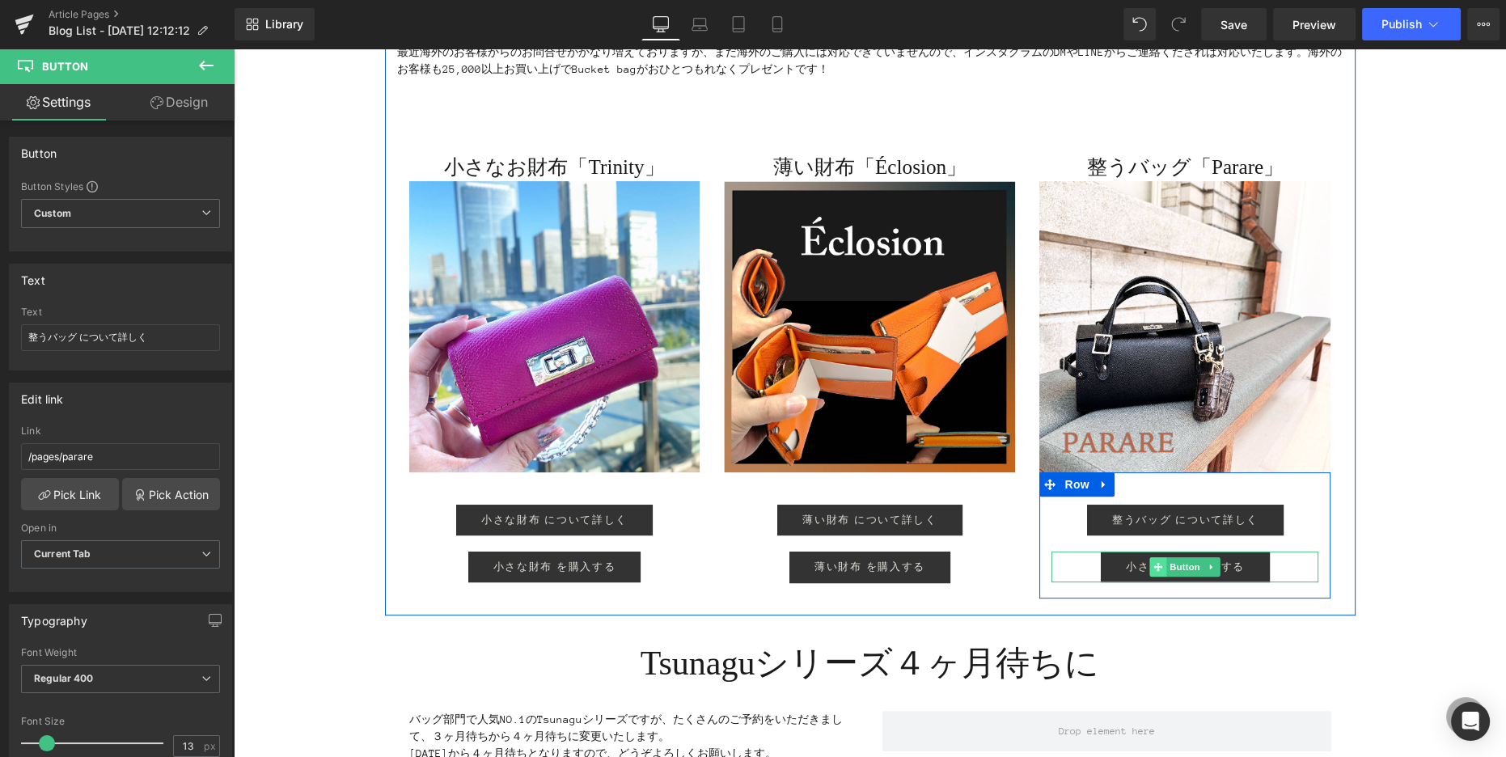
click at [1151, 564] on span at bounding box center [1158, 566] width 17 height 19
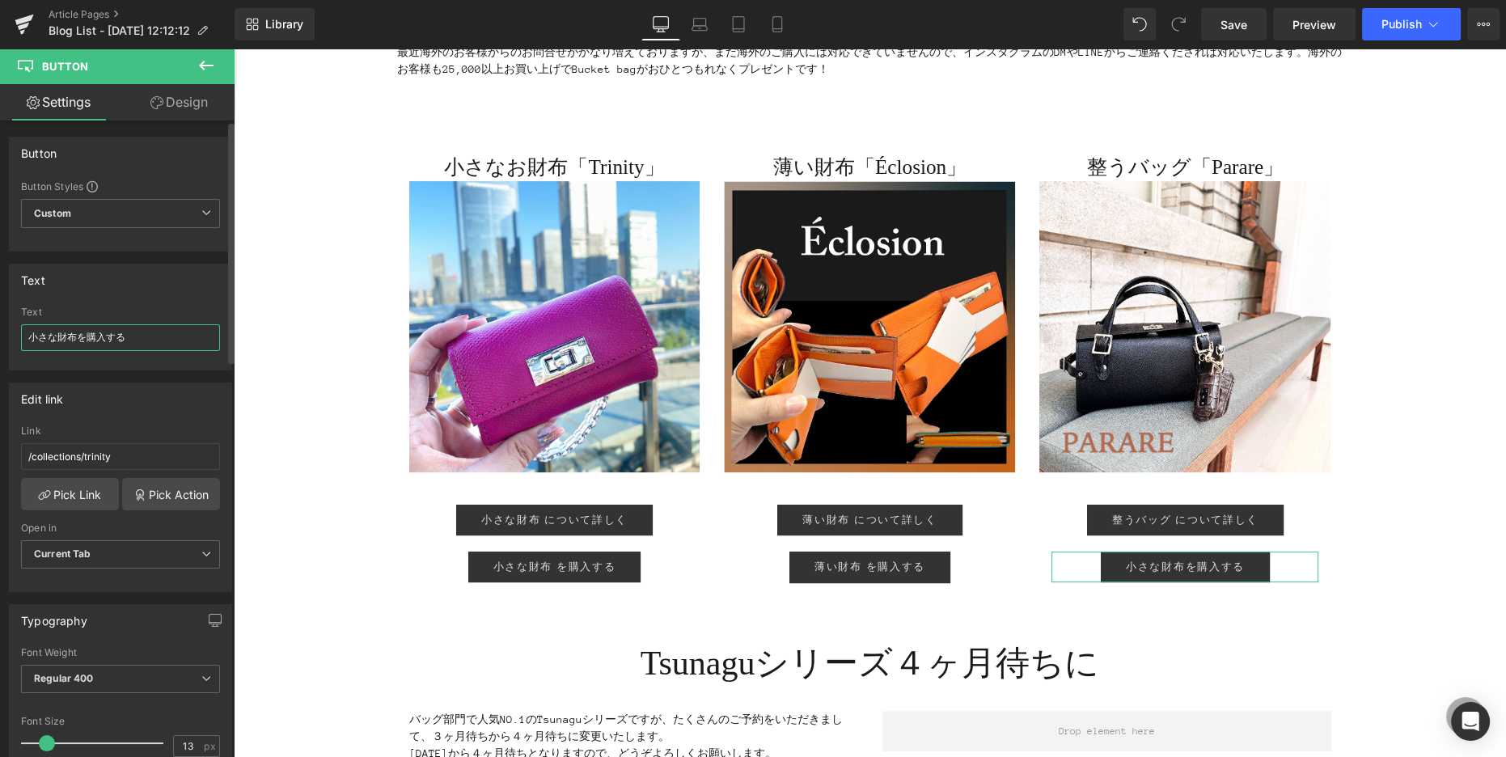
drag, startPoint x: 77, startPoint y: 334, endPoint x: 0, endPoint y: 318, distance: 78.5
click at [0, 318] on div "Text 小さな財布を購入する Text 小さな財布を購入する" at bounding box center [121, 310] width 242 height 119
click at [86, 336] on input "整うバッグを購入する" at bounding box center [120, 337] width 199 height 27
type input "整うバッグ 購入する"
click at [83, 485] on link "Pick Link" at bounding box center [70, 494] width 98 height 32
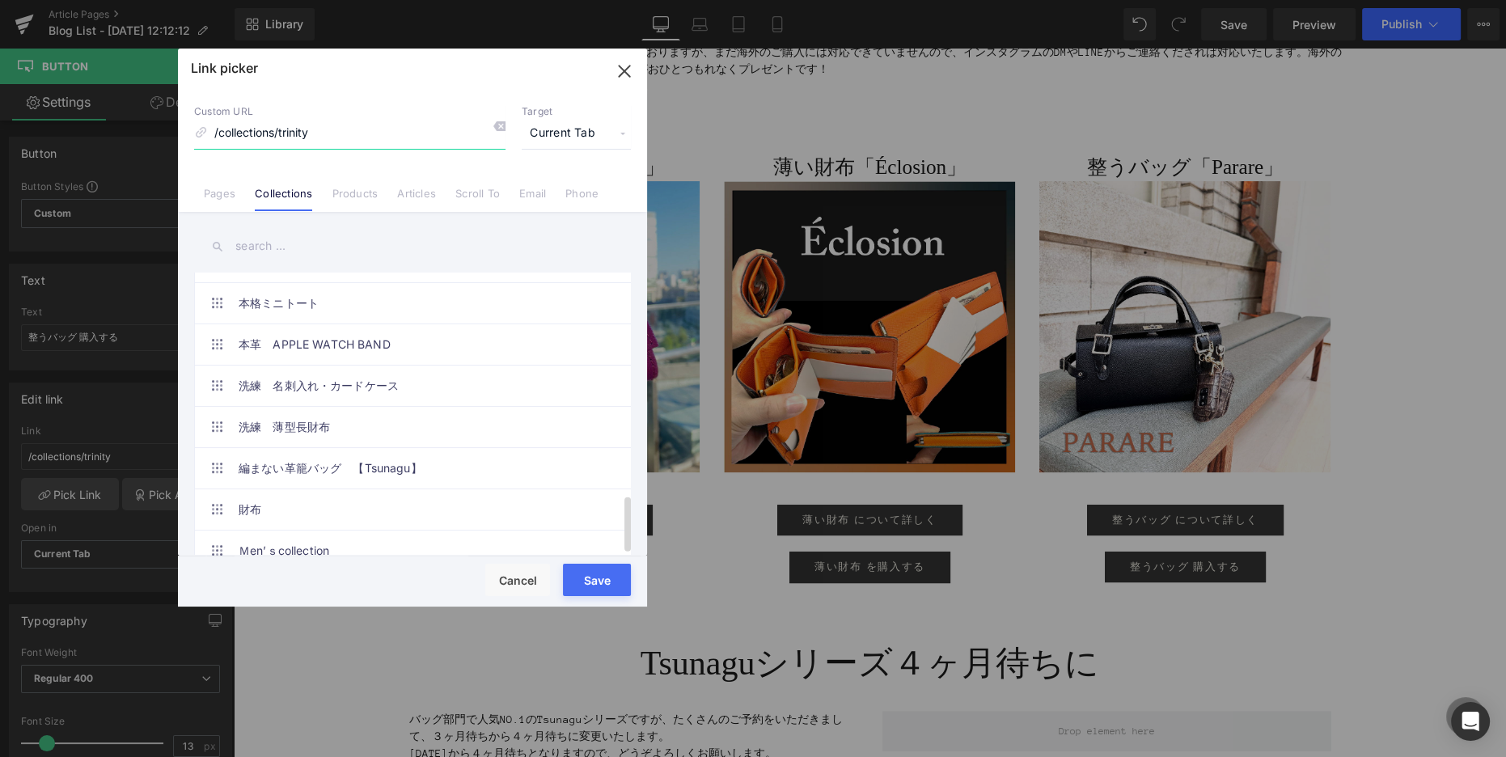
scroll to position [1122, 0]
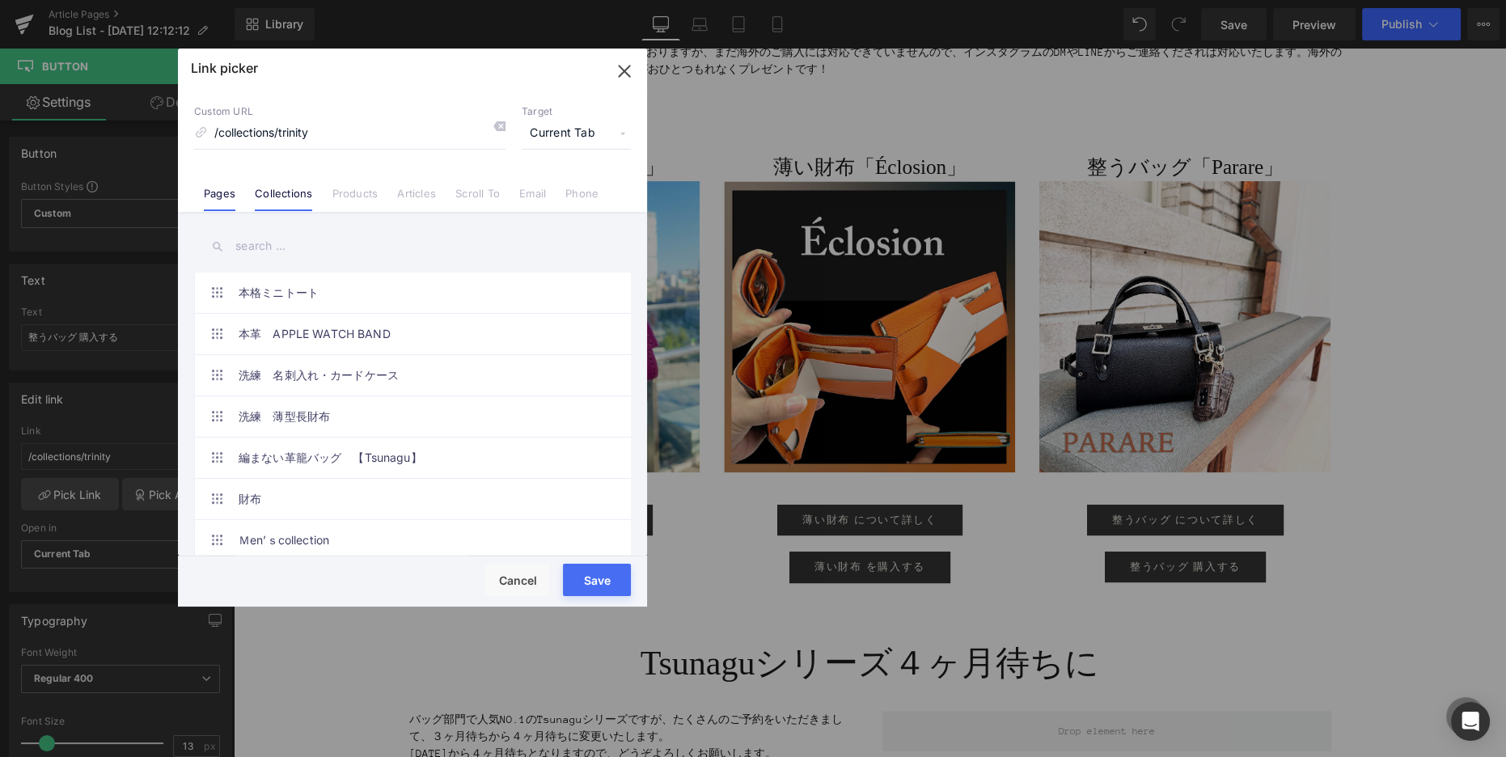
click at [209, 192] on link "Pages" at bounding box center [220, 199] width 32 height 24
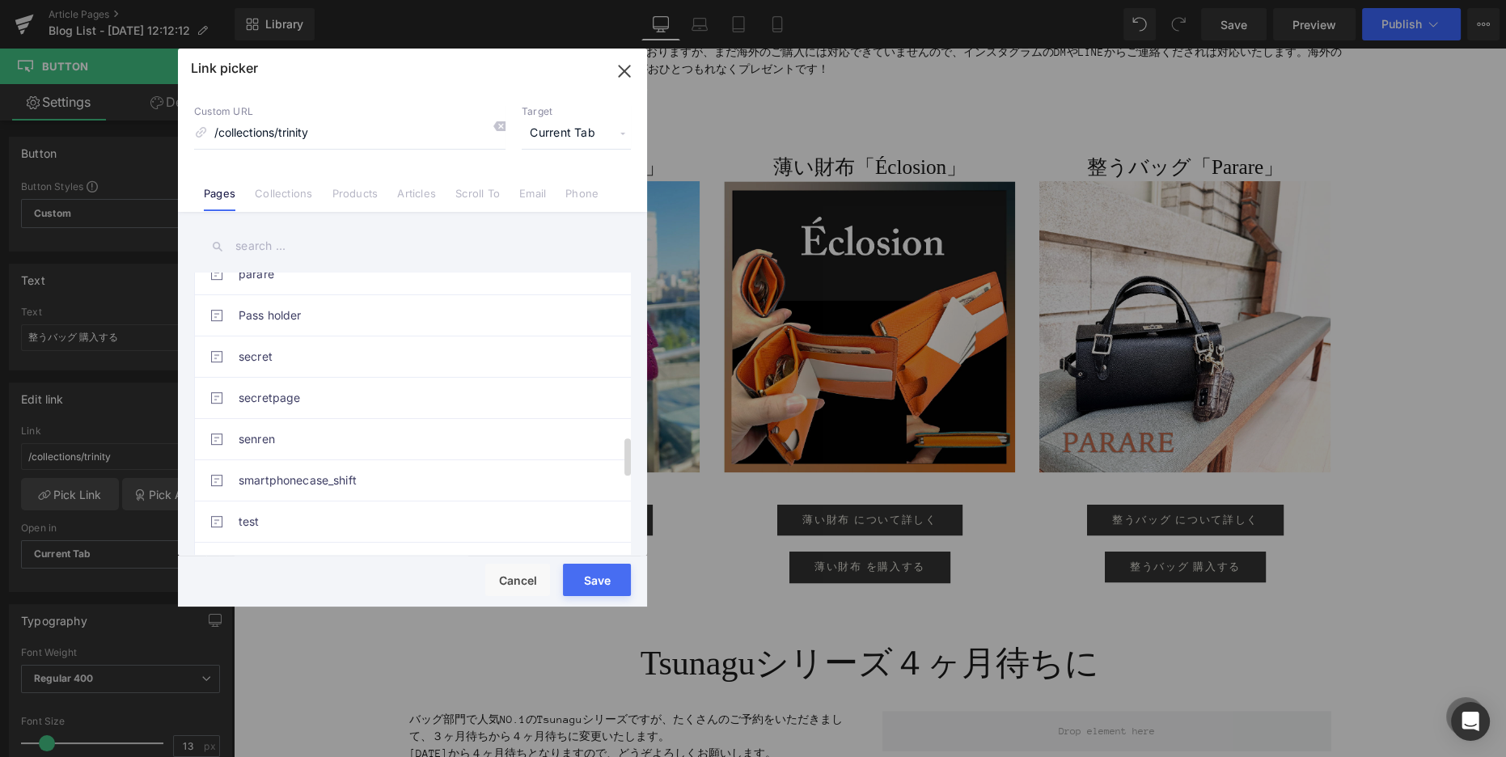
scroll to position [1214, 0]
click at [320, 281] on link "parare" at bounding box center [417, 275] width 356 height 40
type input "/pages/parare"
click at [606, 575] on button "Save" at bounding box center [597, 580] width 68 height 32
type input "/pages/parare"
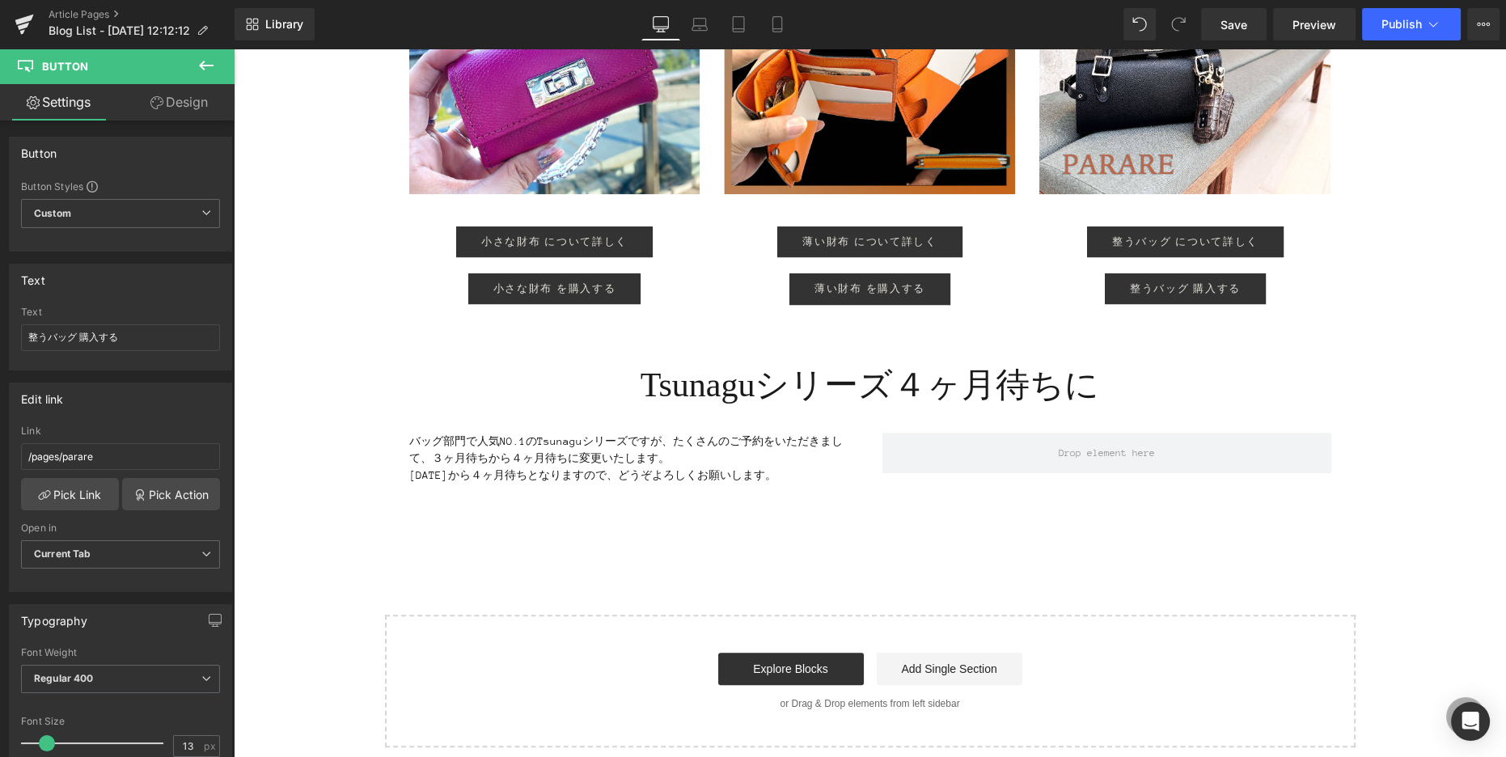
scroll to position [902, 0]
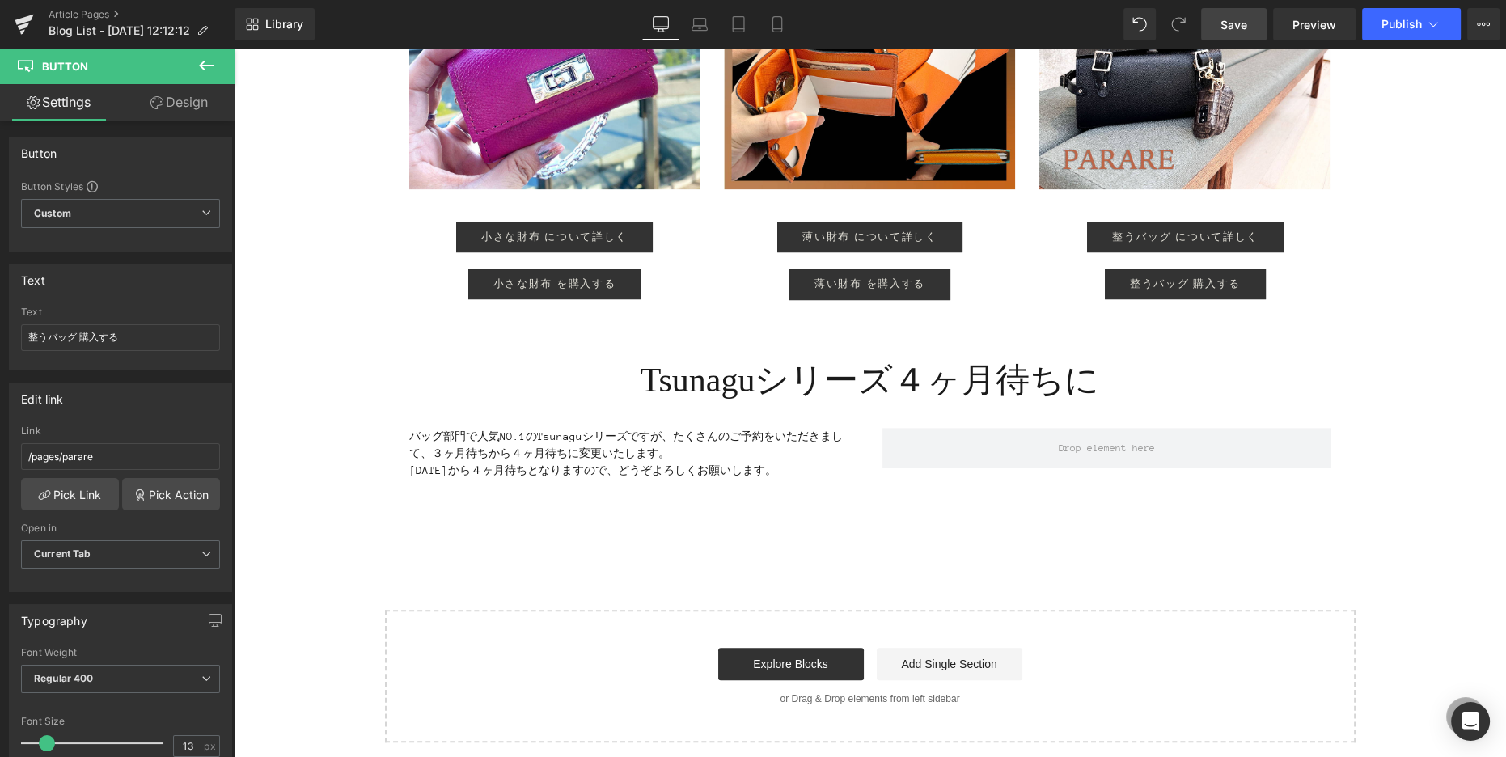
click at [1238, 14] on link "Save" at bounding box center [1233, 24] width 65 height 32
click at [1303, 28] on span "Preview" at bounding box center [1314, 24] width 44 height 17
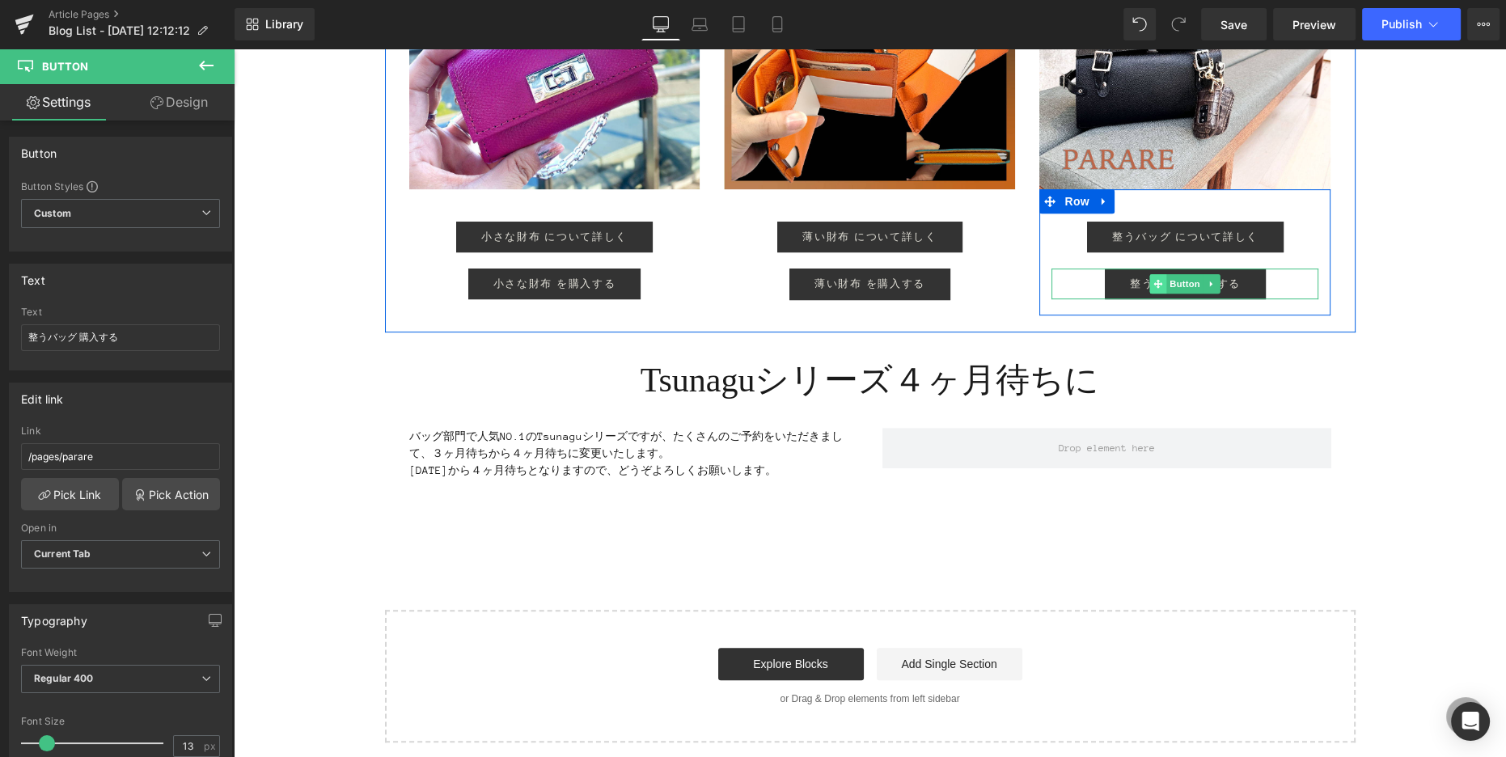
click at [1159, 282] on icon at bounding box center [1158, 284] width 9 height 9
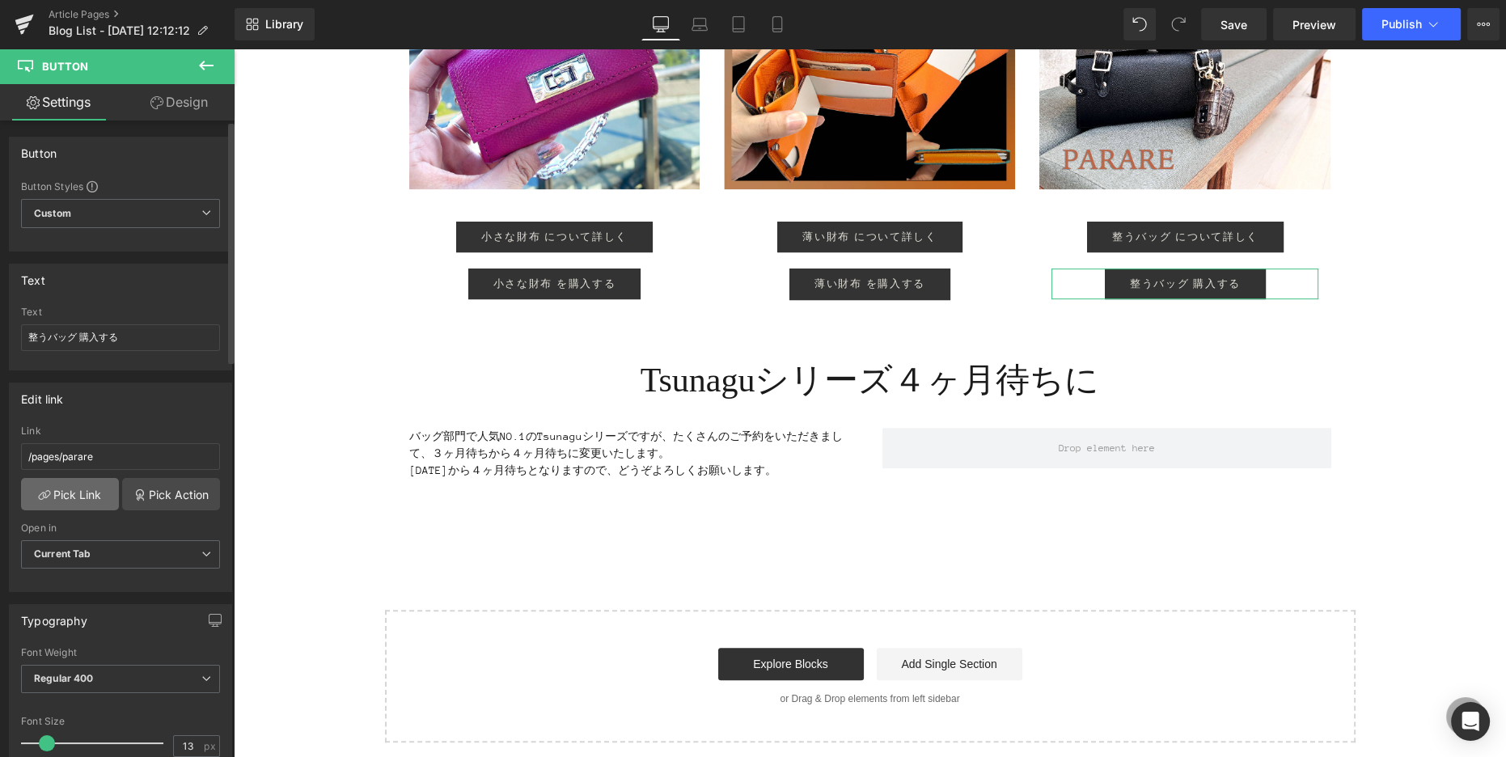
click at [61, 495] on link "Pick Link" at bounding box center [70, 494] width 98 height 32
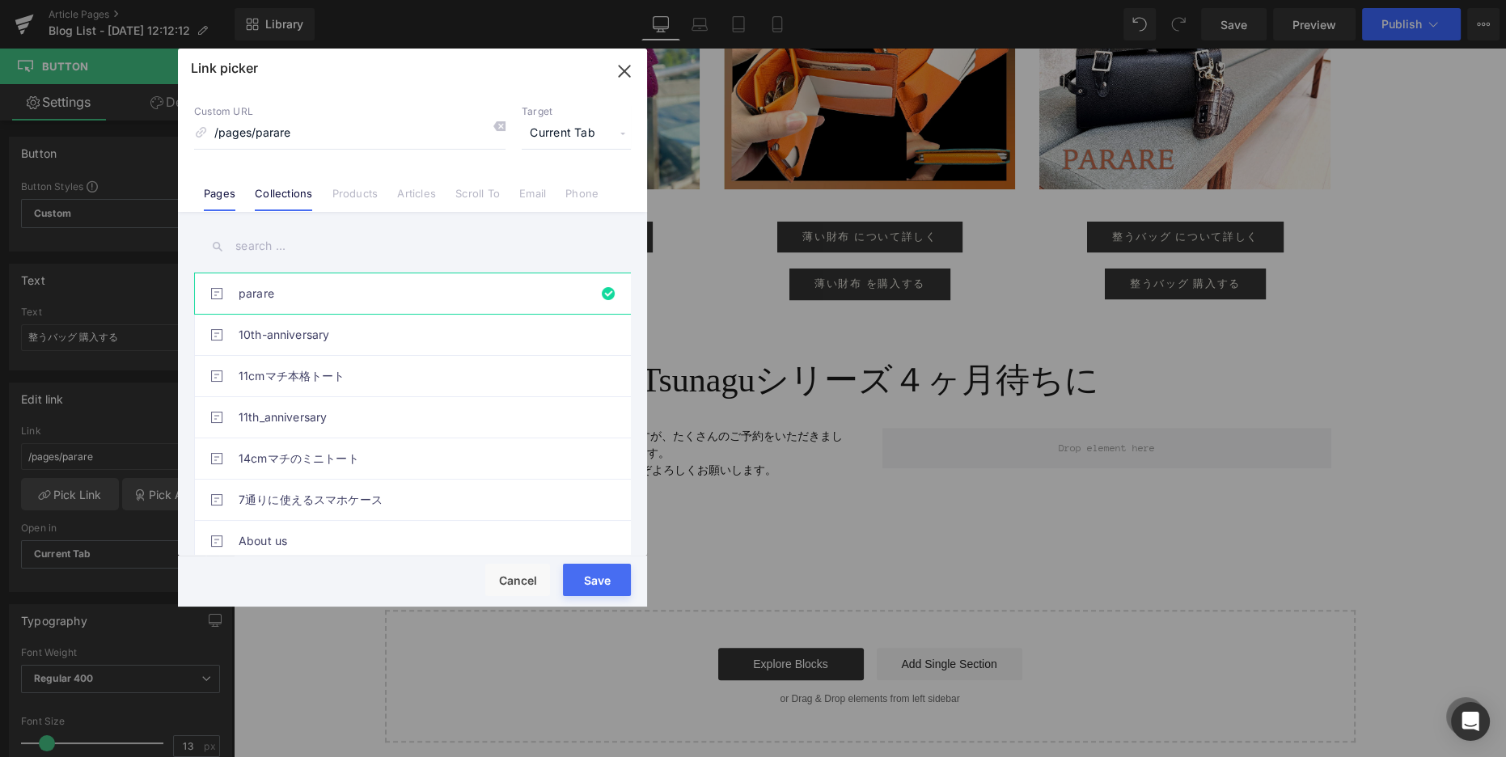
click at [270, 196] on link "Collections" at bounding box center [283, 199] width 57 height 24
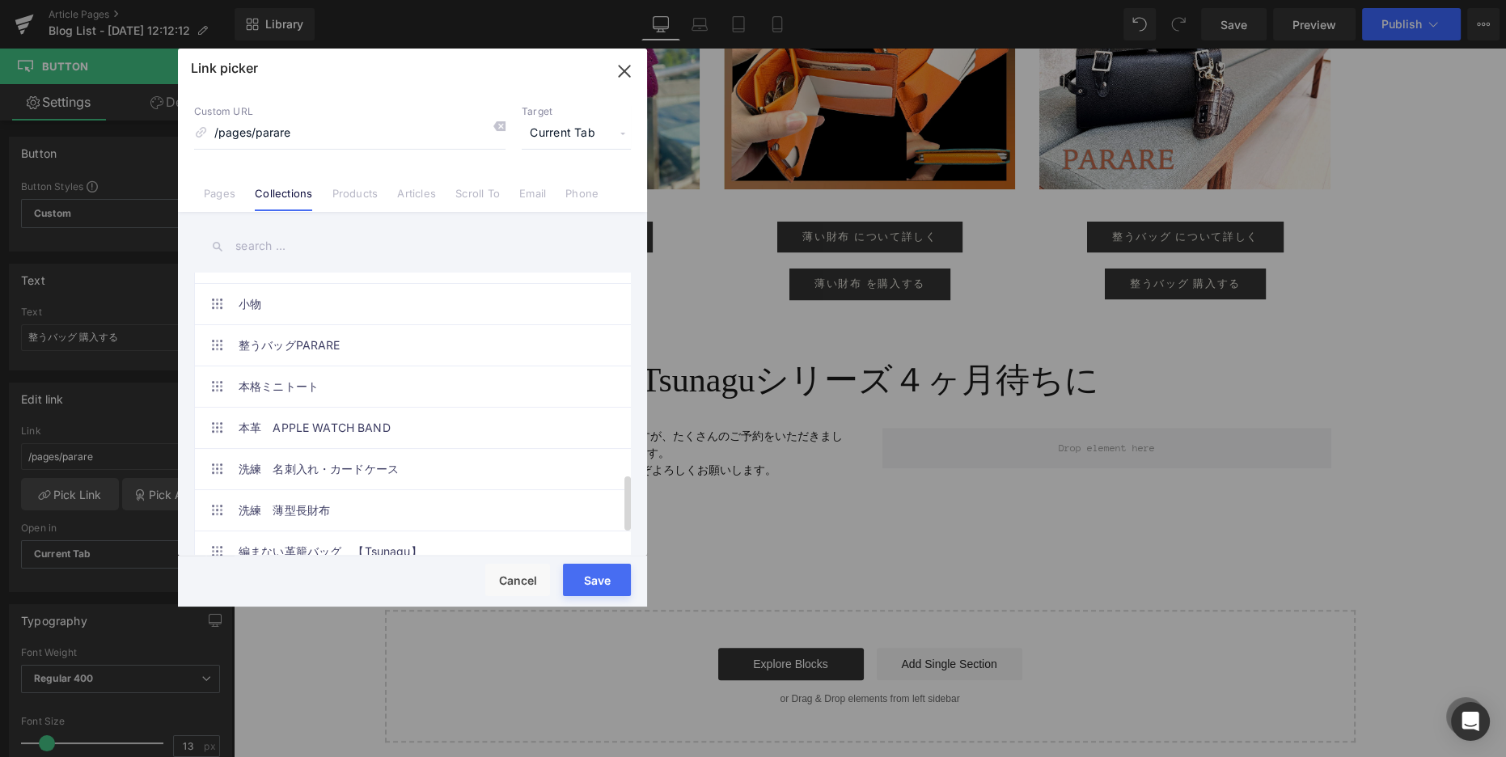
scroll to position [1018, 0]
click at [218, 343] on span at bounding box center [216, 346] width 13 height 13
type input "/collections/整うバッグparare"
click at [599, 585] on button "Save" at bounding box center [597, 580] width 68 height 32
type input "/collections/整うバッグparare"
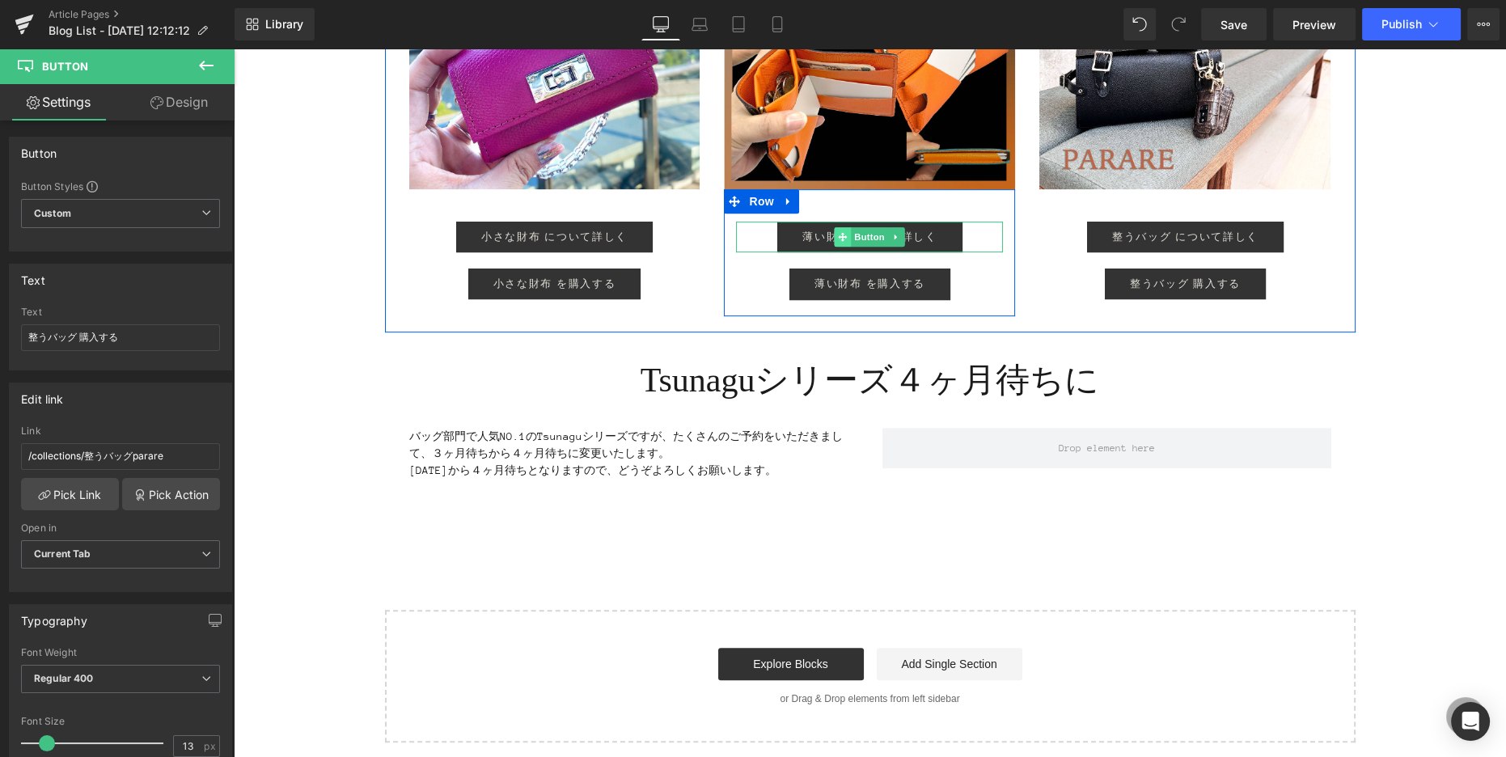
click at [834, 232] on span at bounding box center [842, 236] width 17 height 19
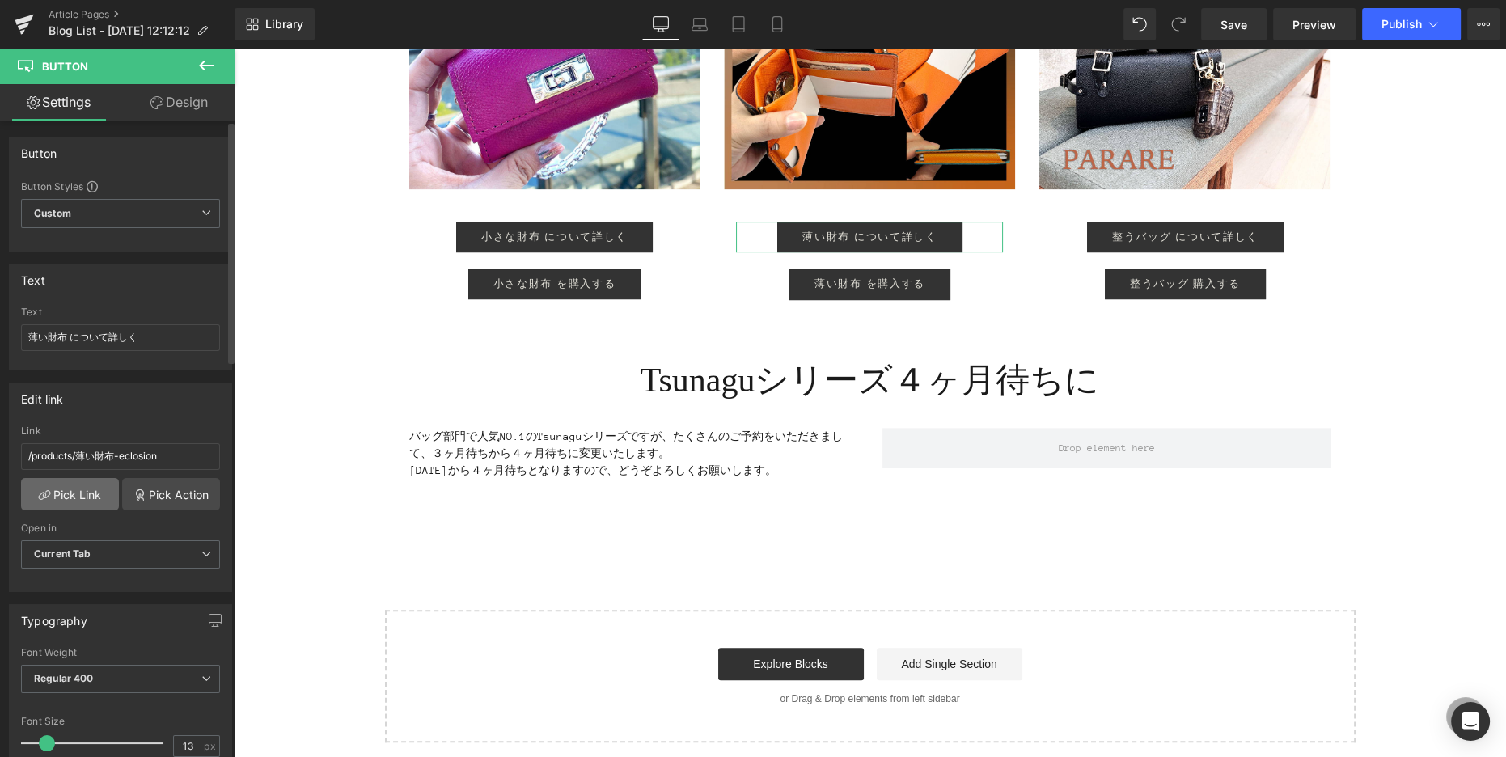
click at [72, 496] on link "Pick Link" at bounding box center [70, 494] width 98 height 32
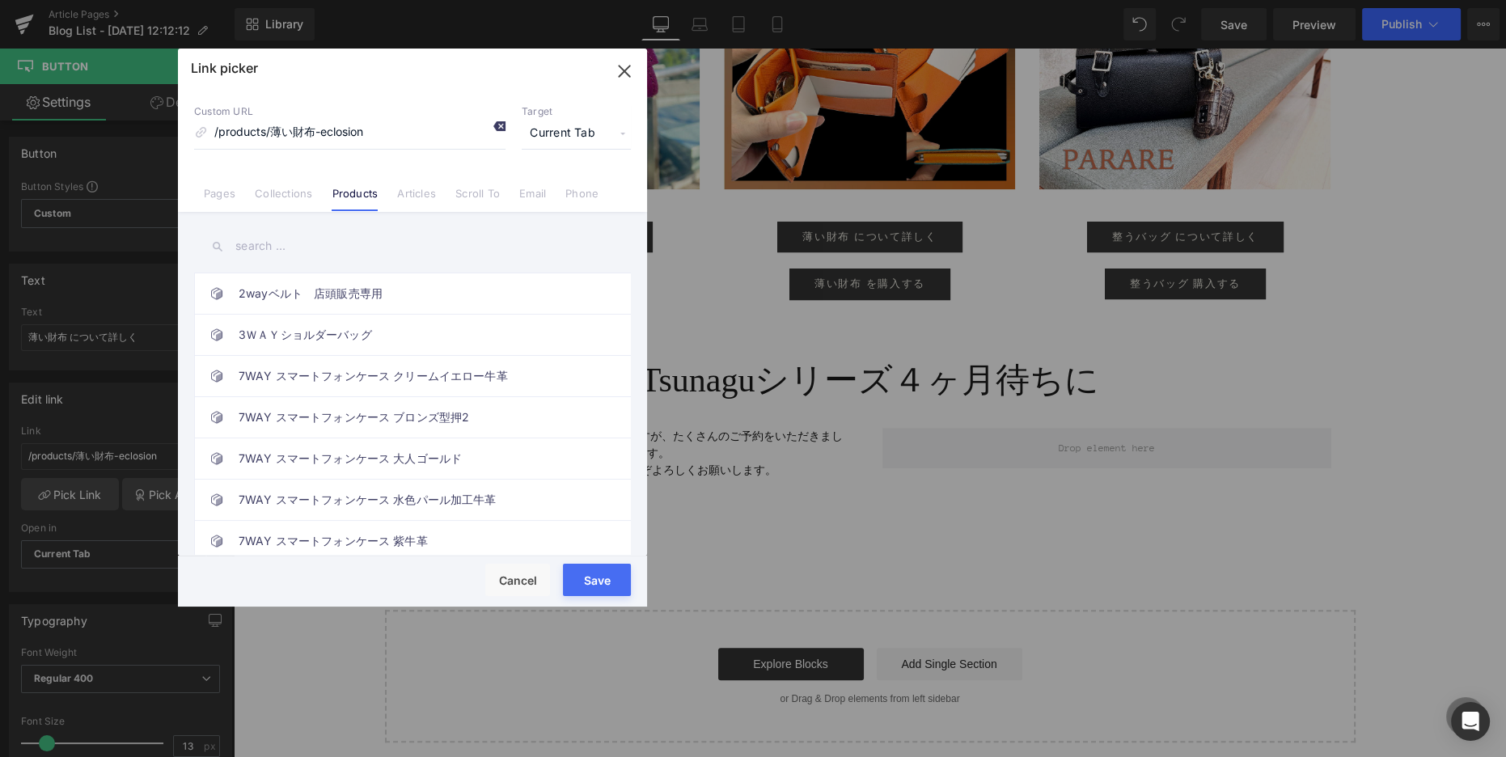
click at [496, 124] on icon at bounding box center [498, 126] width 13 height 13
click at [205, 200] on link "Pages" at bounding box center [220, 199] width 32 height 24
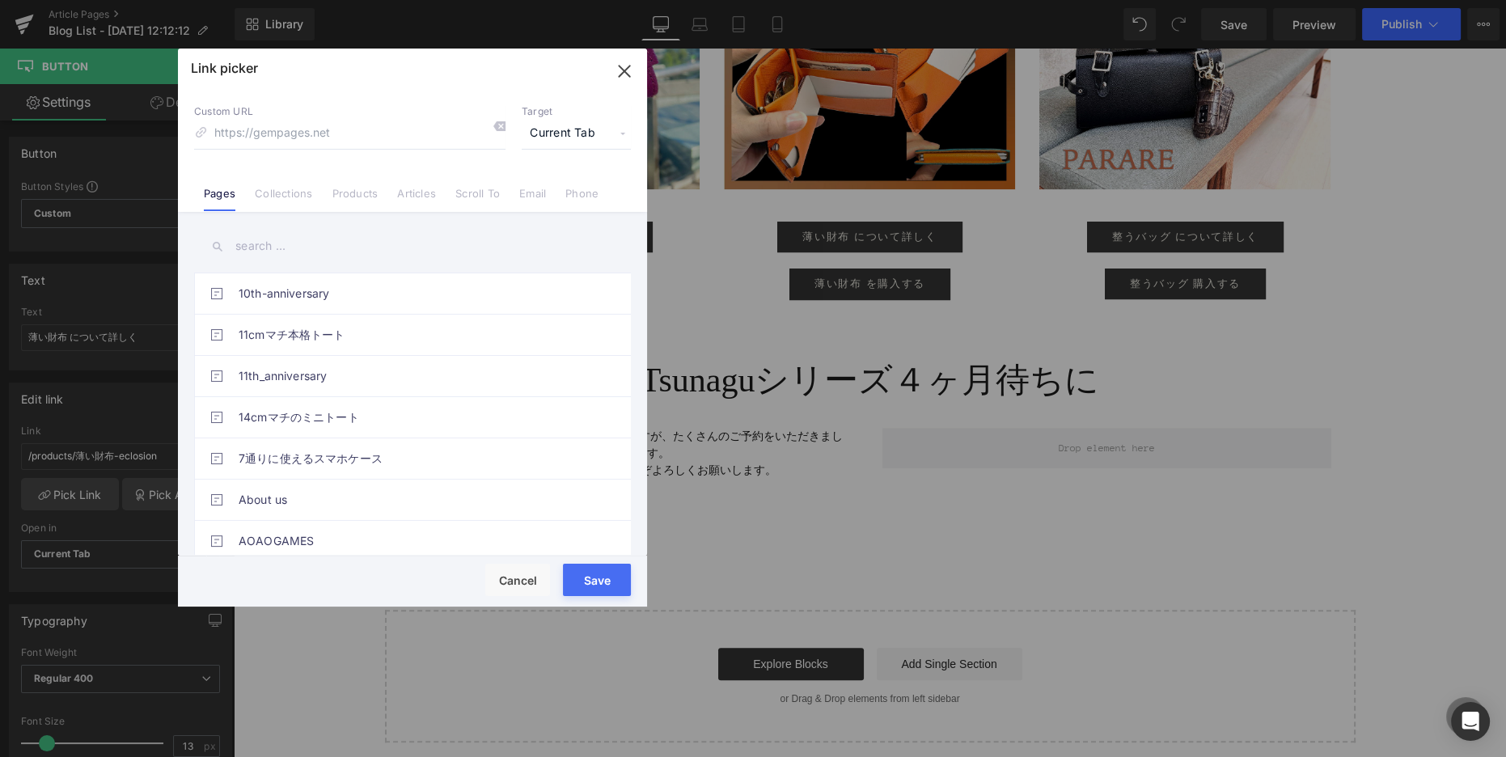
click at [264, 252] on input "text" at bounding box center [412, 246] width 437 height 36
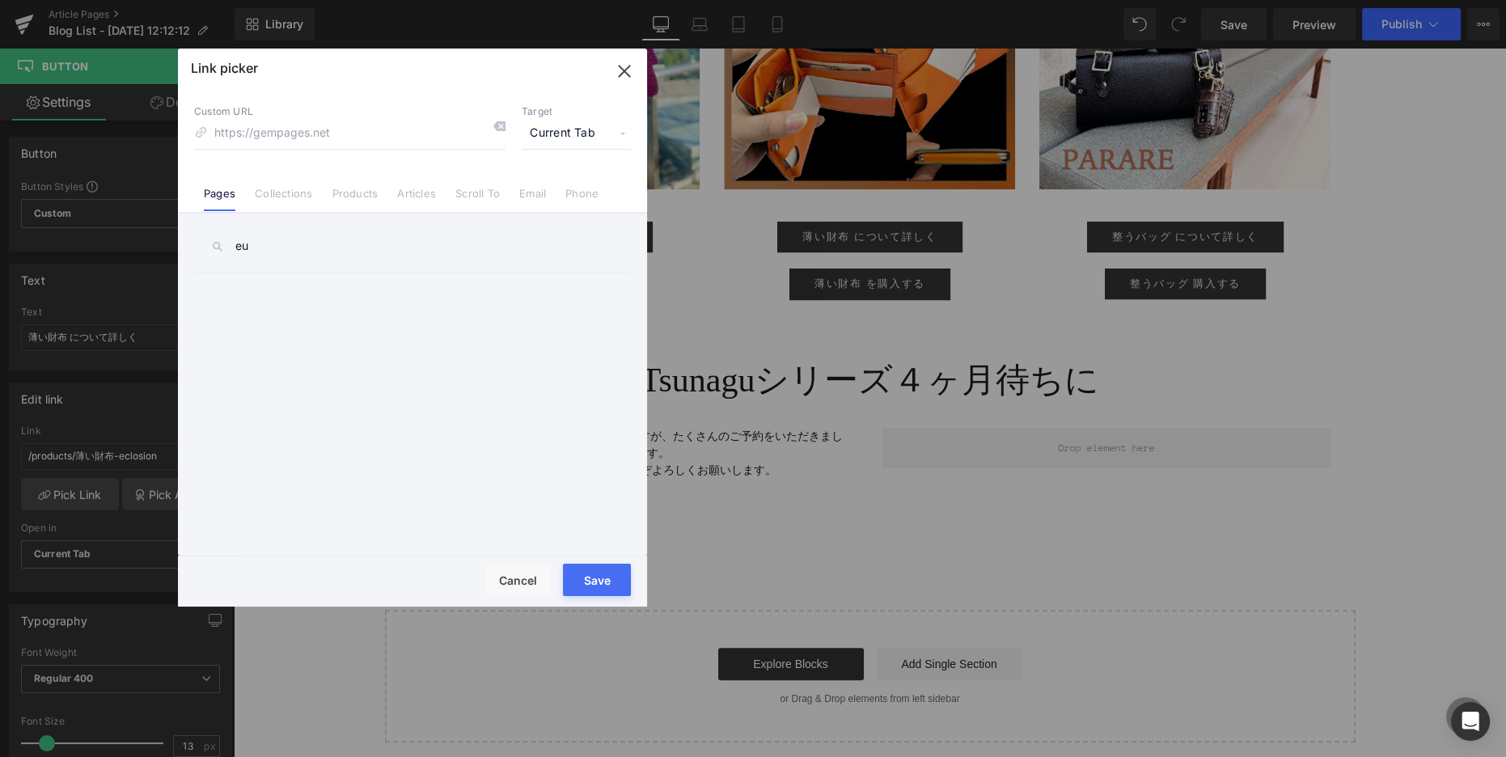
type input "e"
type input "É"
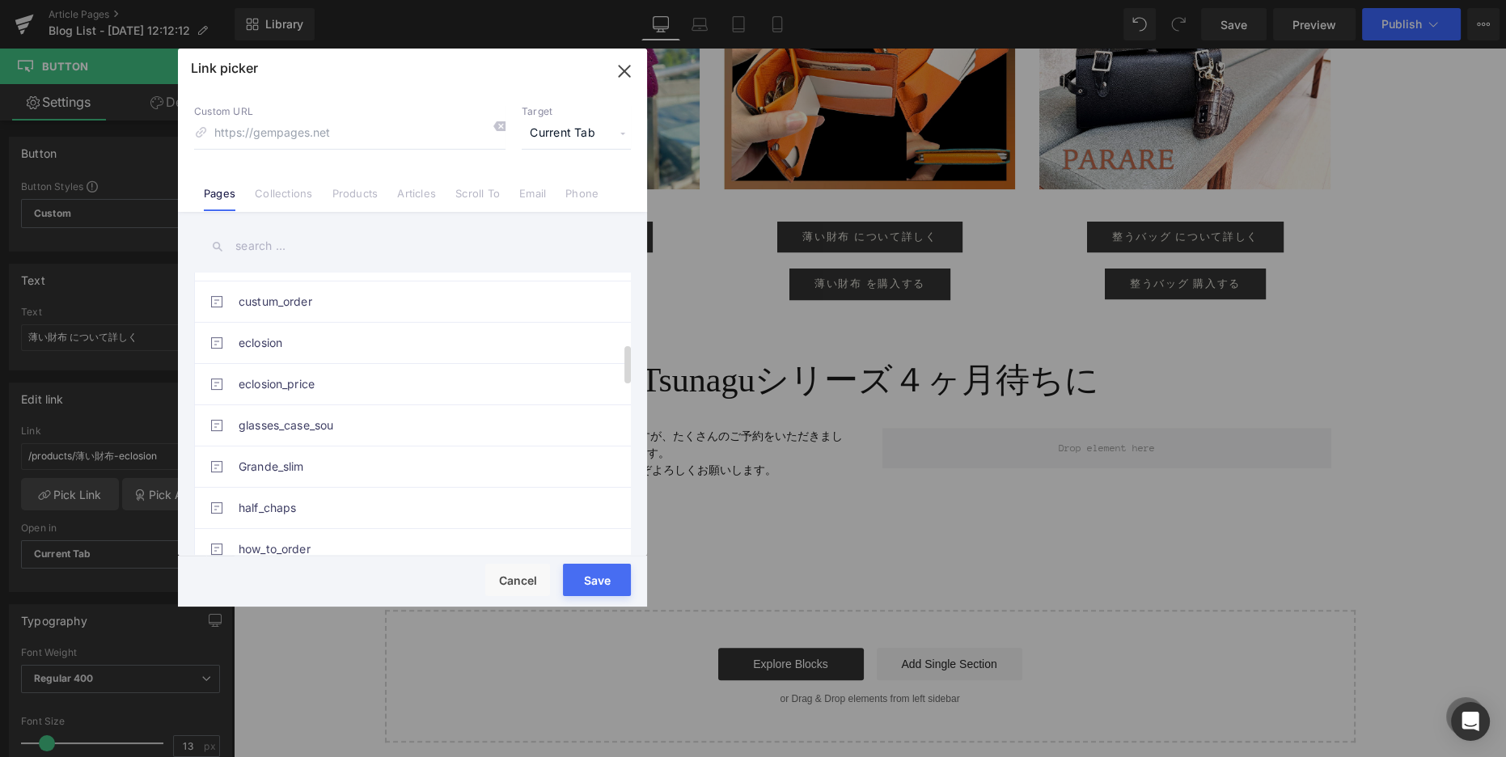
scroll to position [525, 0]
click at [284, 348] on link "eclosion" at bounding box center [417, 346] width 356 height 40
type input "/pages/eclosion"
click at [589, 582] on button "Save" at bounding box center [597, 580] width 68 height 32
type input "/pages/eclosion"
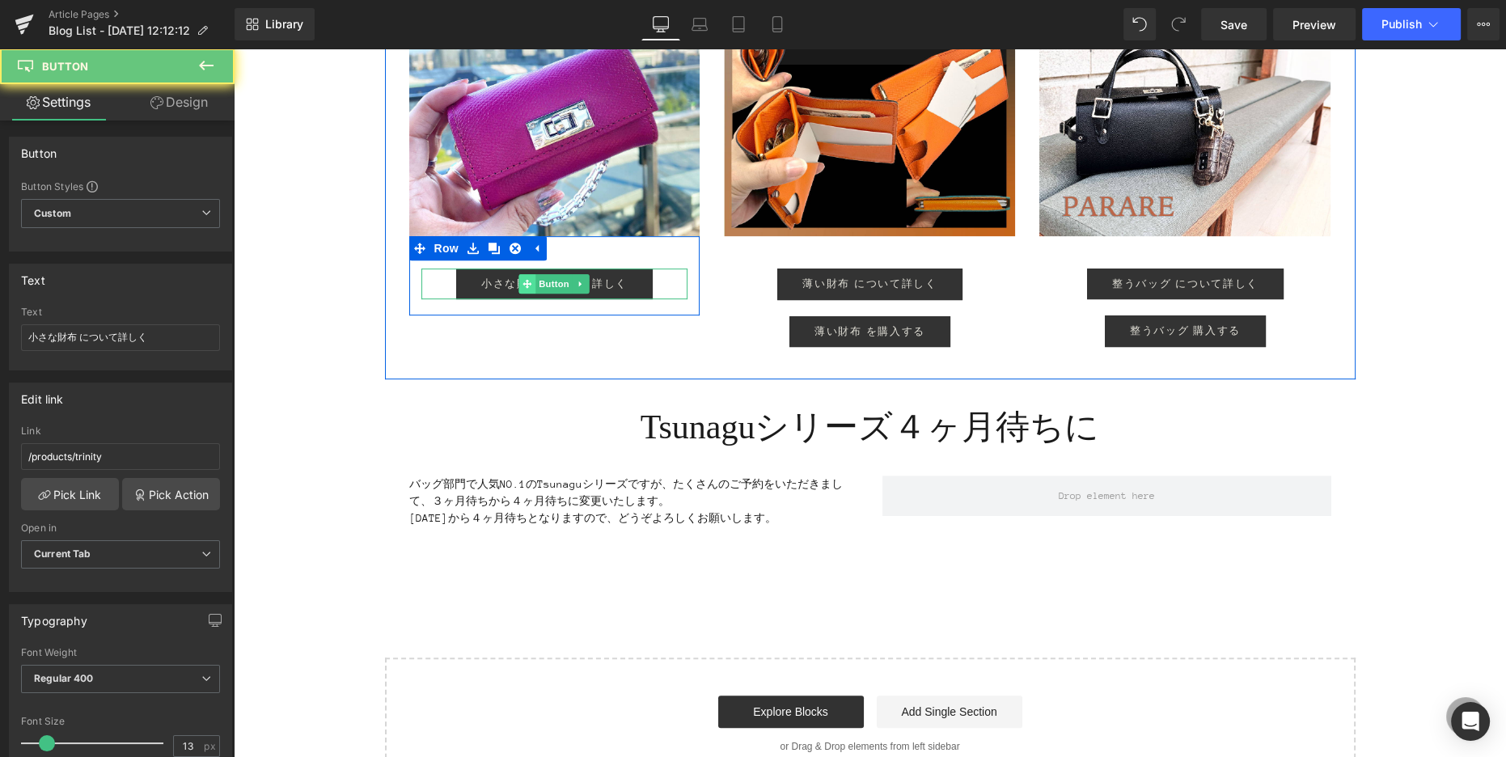
click at [524, 278] on div "小さな財布 について詳しく Button" at bounding box center [554, 283] width 267 height 31
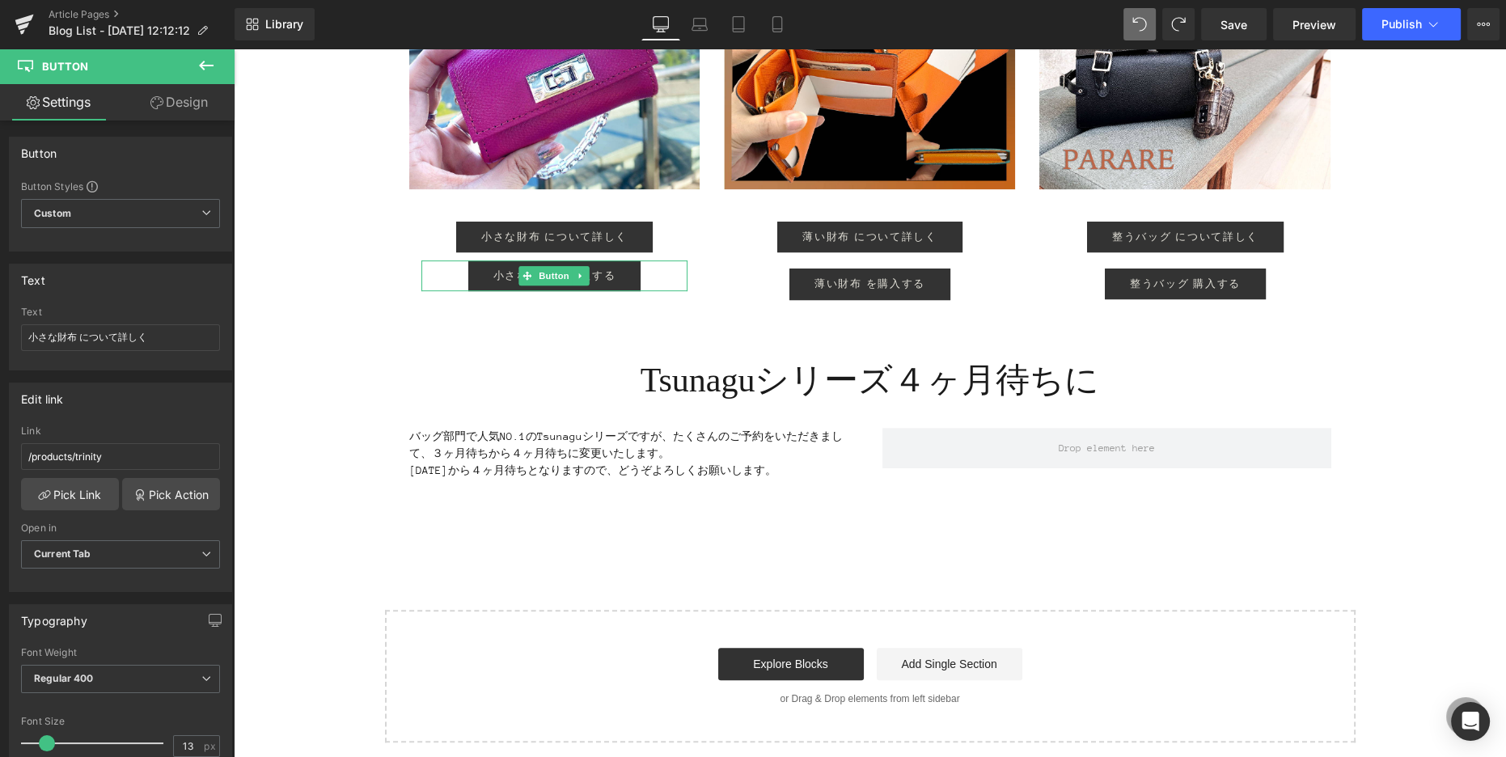
click at [276, 260] on div "イベント終了まであと１ヶ月！ Heading [DATE]から始まりました、14周年記念イベント。京都をはじめ遠方からも本当にたくさんの方にご来店いただき、あ…" at bounding box center [870, 7] width 1272 height 1472
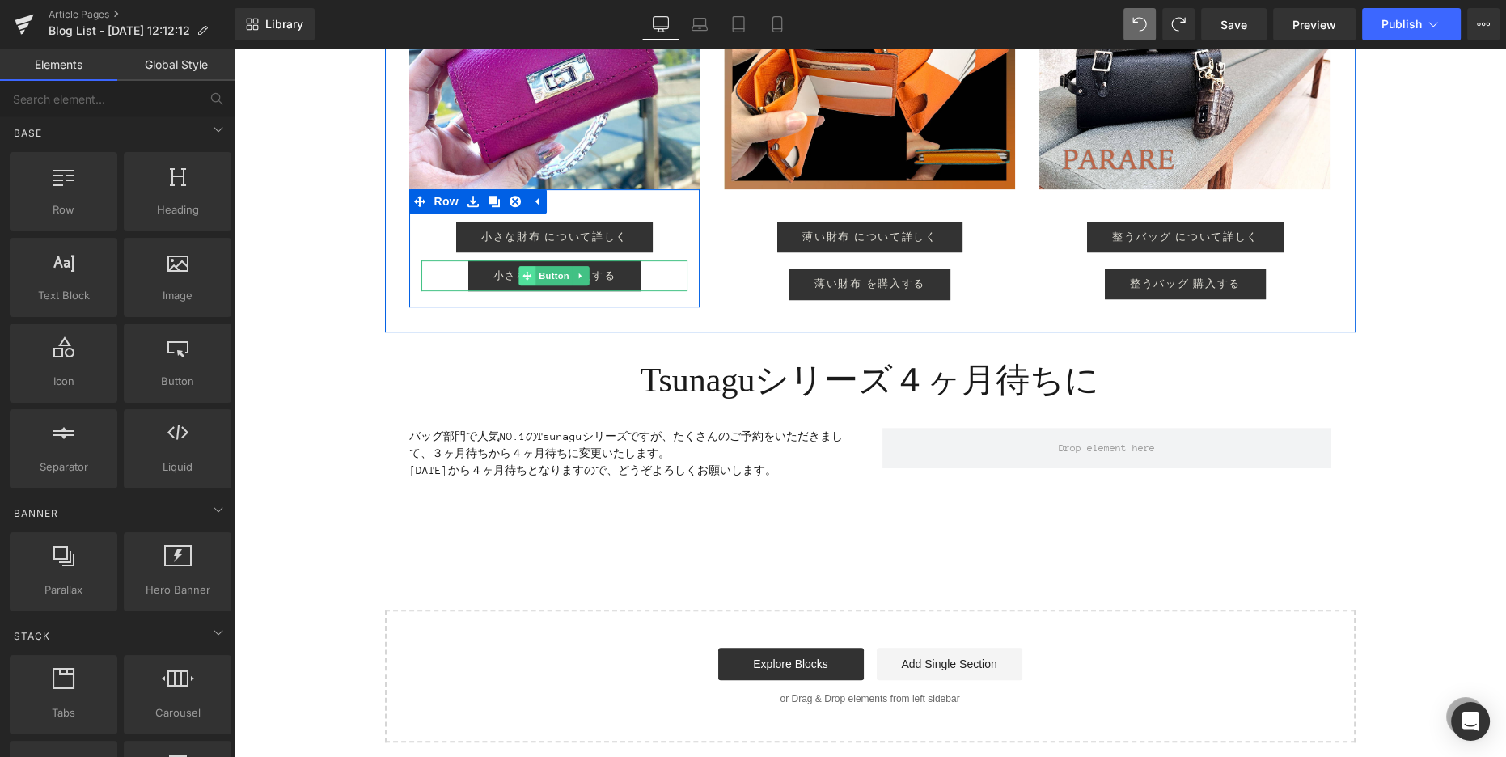
click at [522, 274] on span at bounding box center [527, 275] width 17 height 19
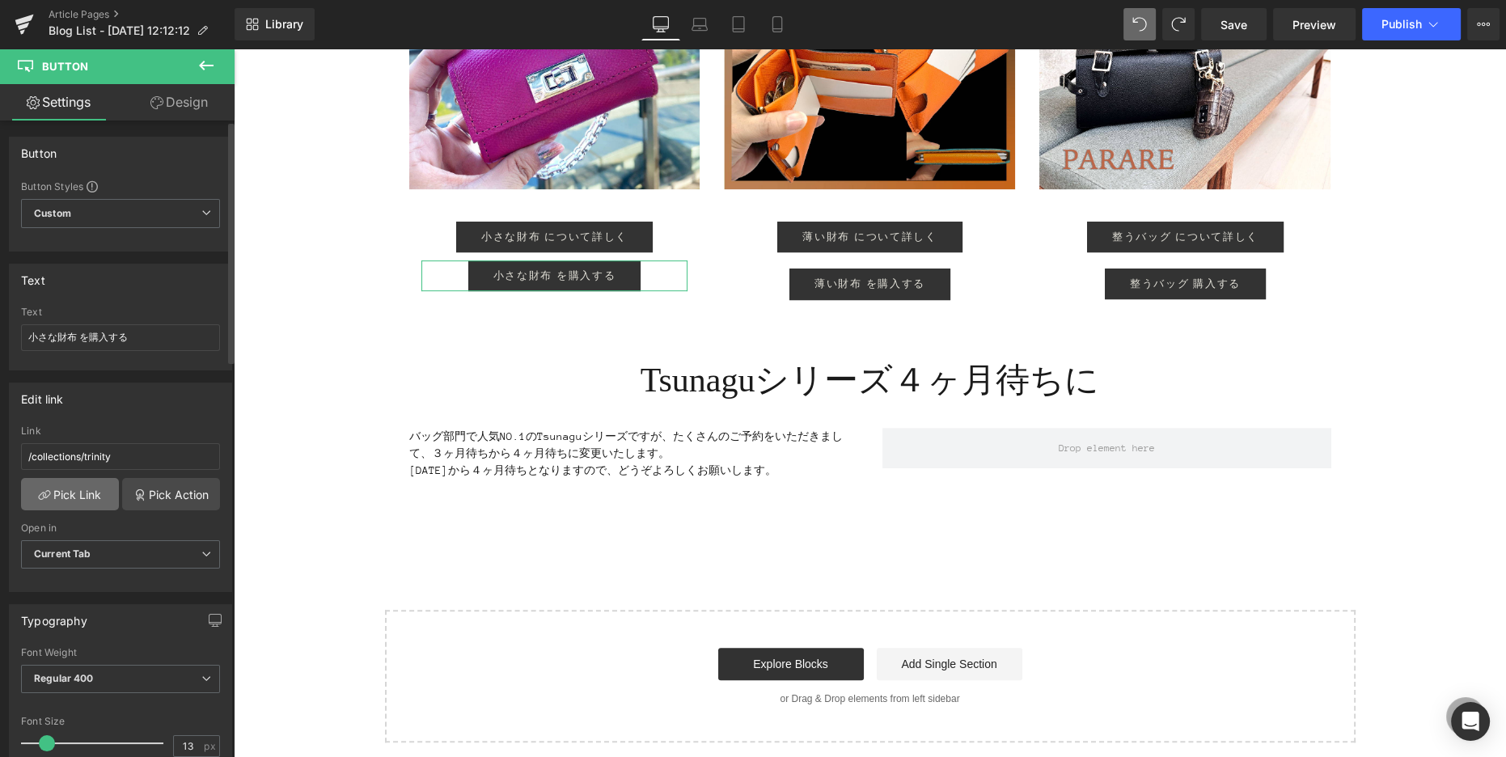
click at [78, 488] on link "Pick Link" at bounding box center [70, 494] width 98 height 32
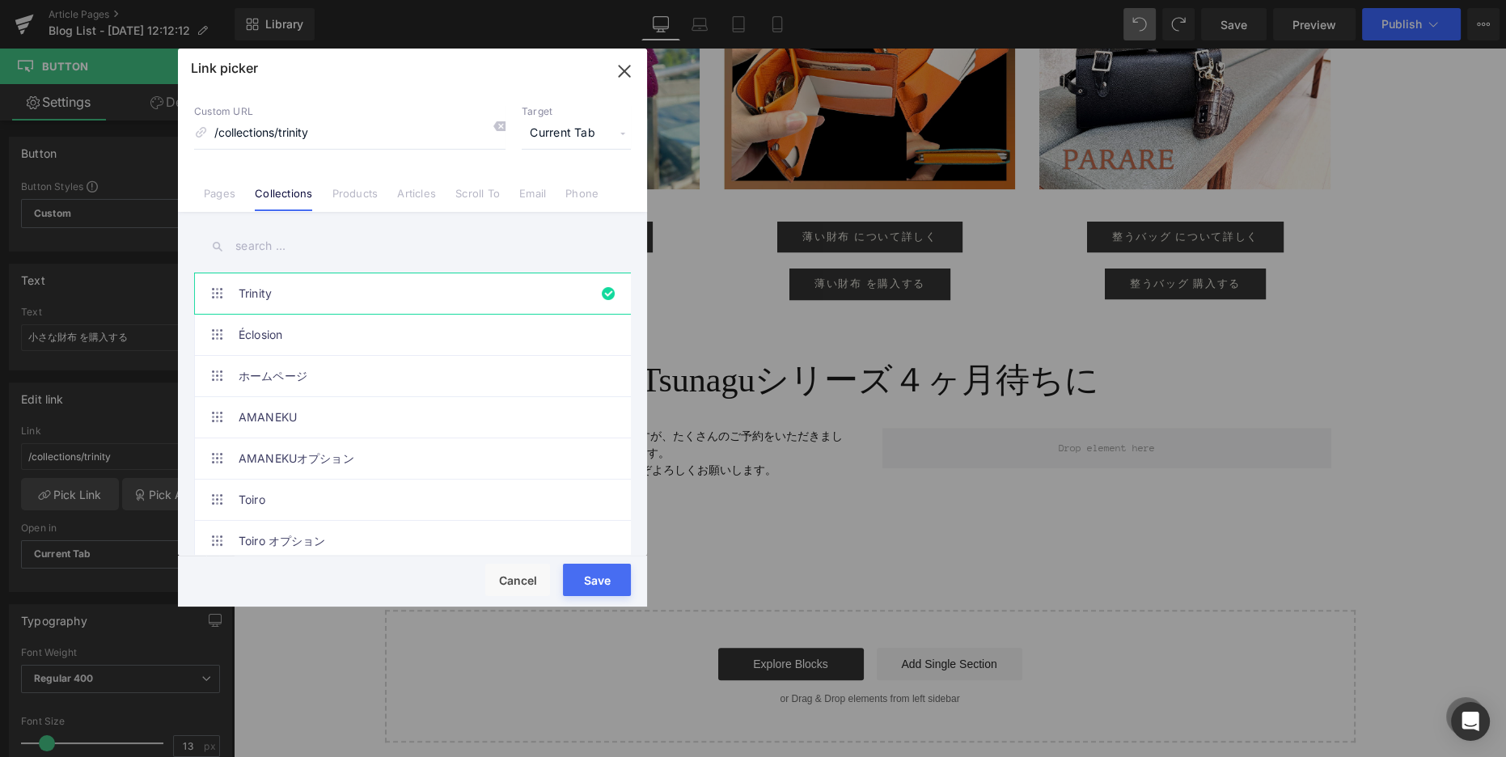
click at [580, 590] on button "Save" at bounding box center [597, 580] width 68 height 32
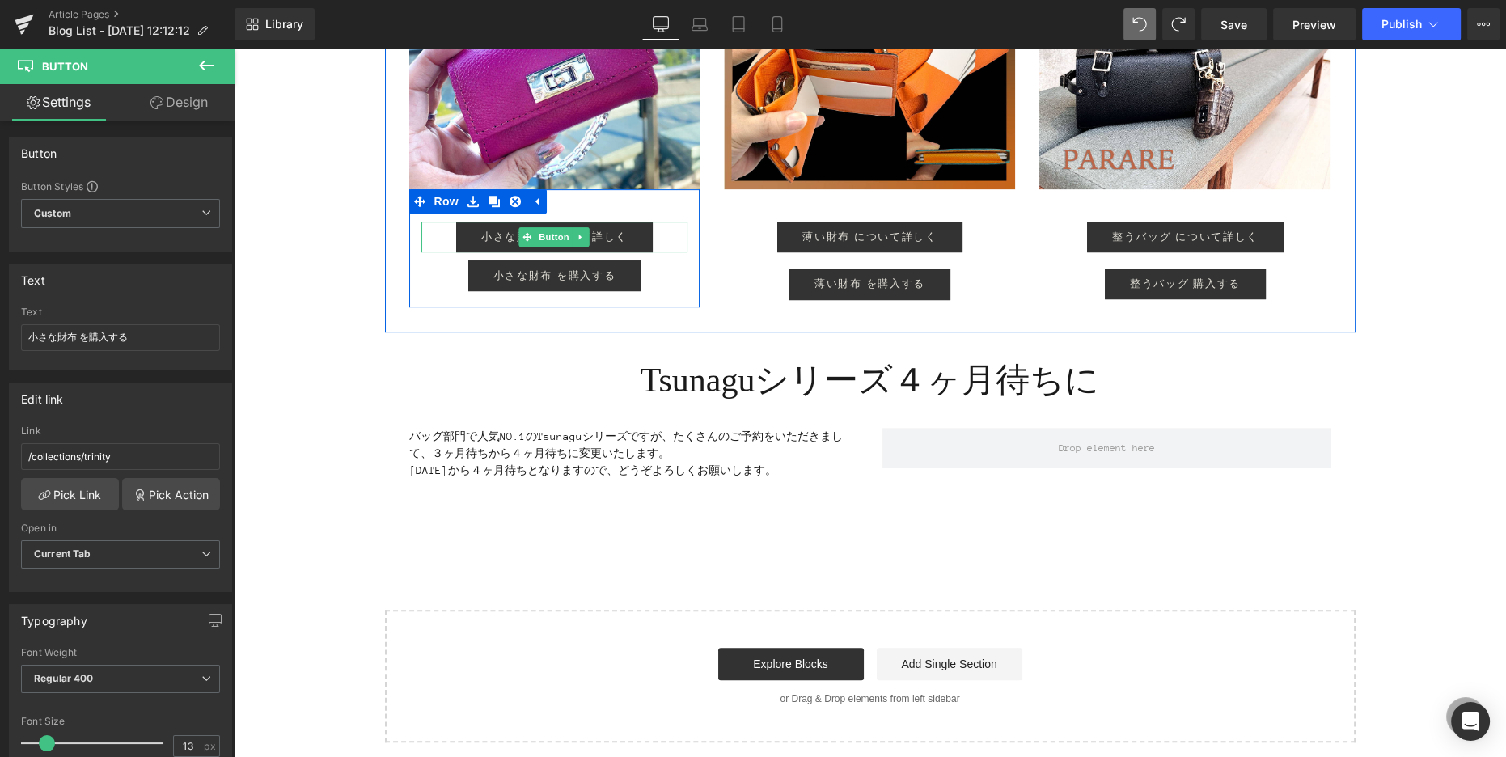
click at [523, 240] on icon at bounding box center [527, 237] width 9 height 10
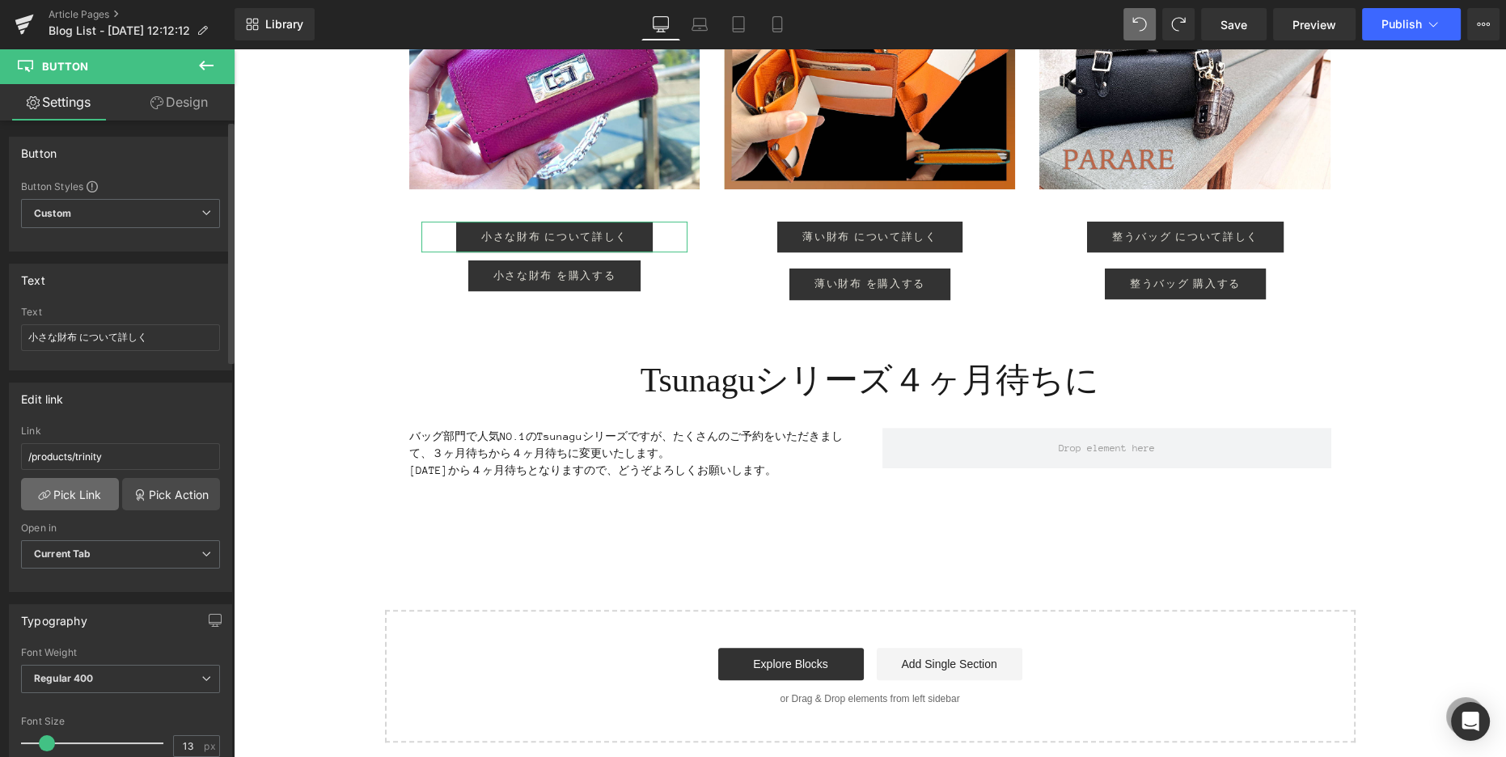
click at [80, 496] on link "Pick Link" at bounding box center [70, 494] width 98 height 32
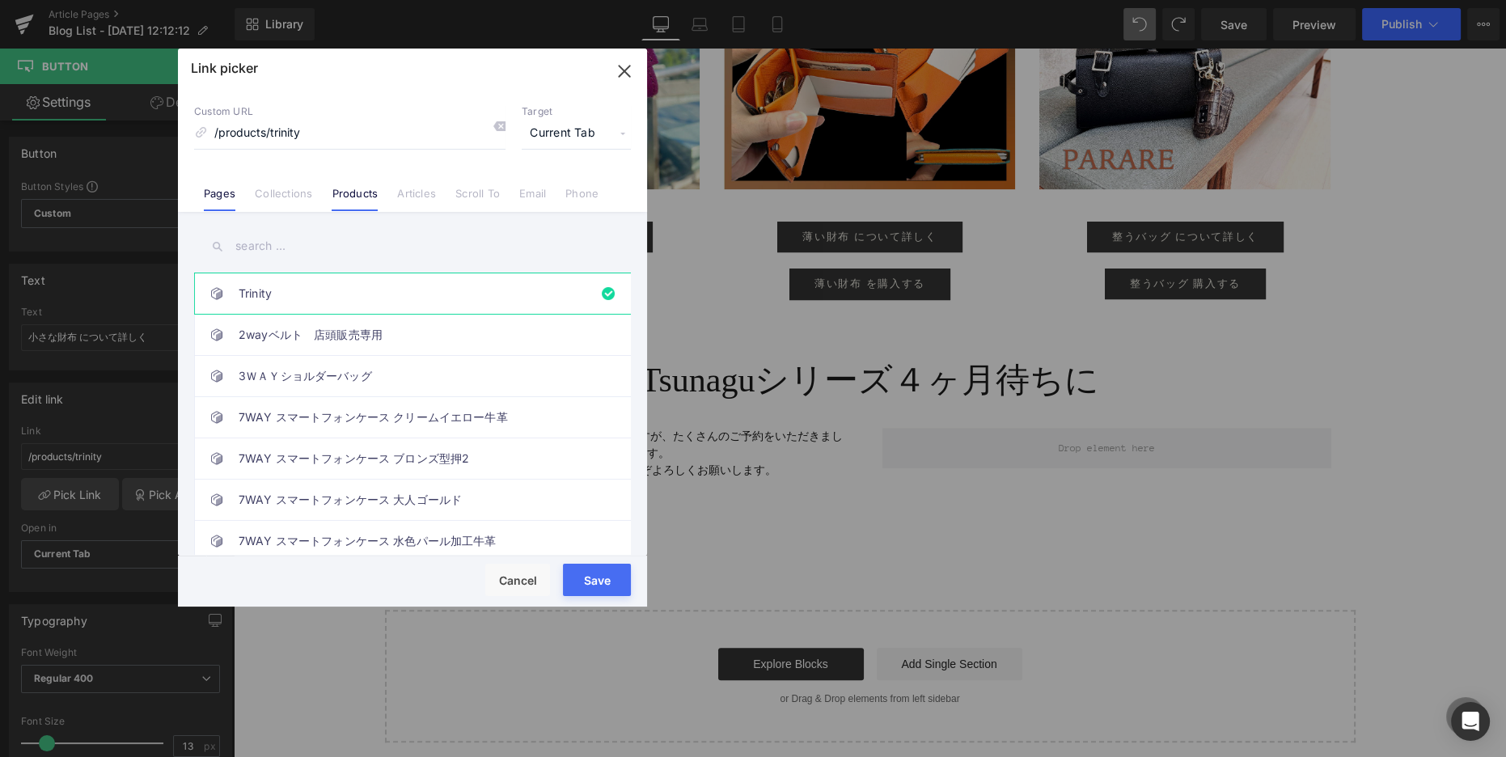
click at [223, 201] on link "Pages" at bounding box center [220, 199] width 32 height 24
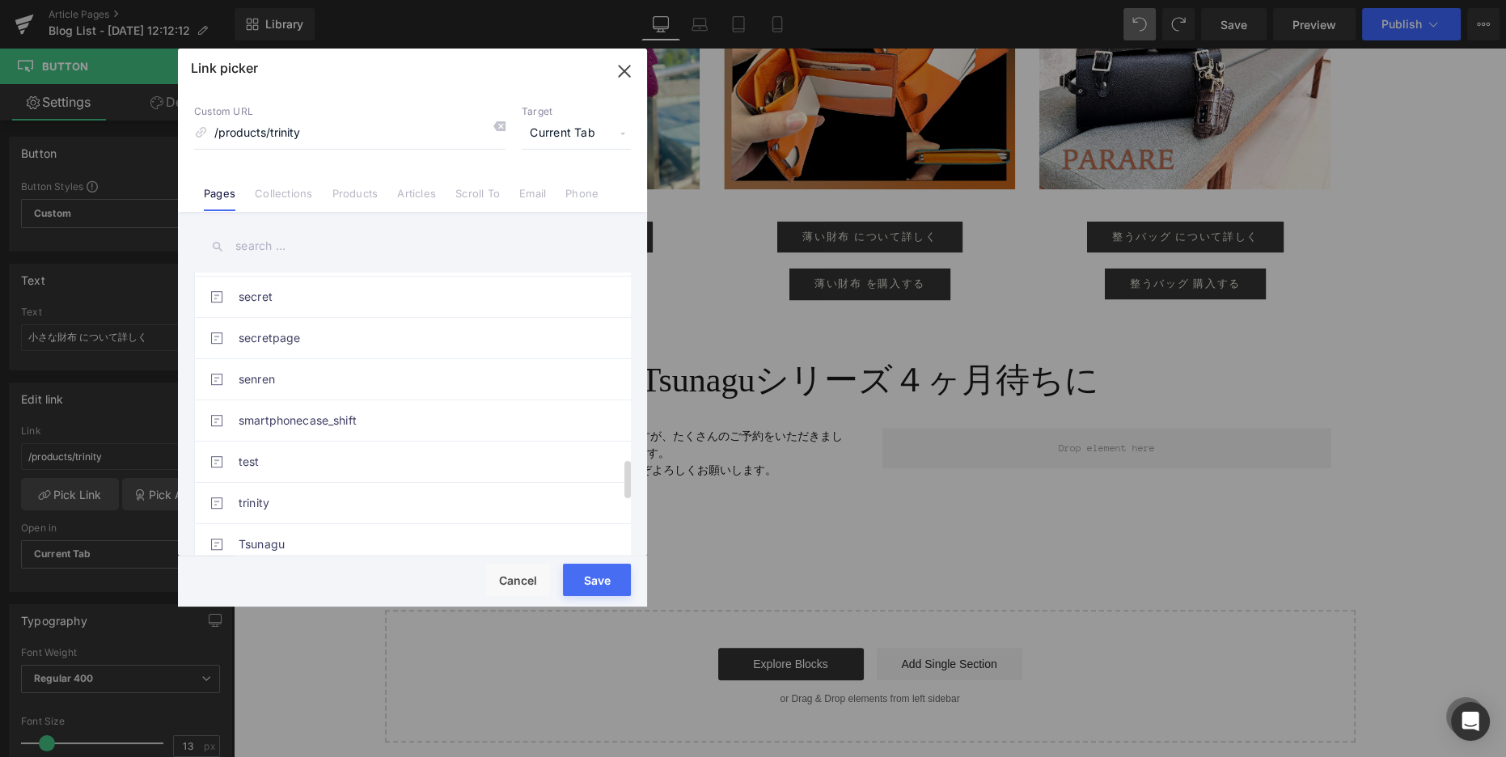
scroll to position [1415, 0]
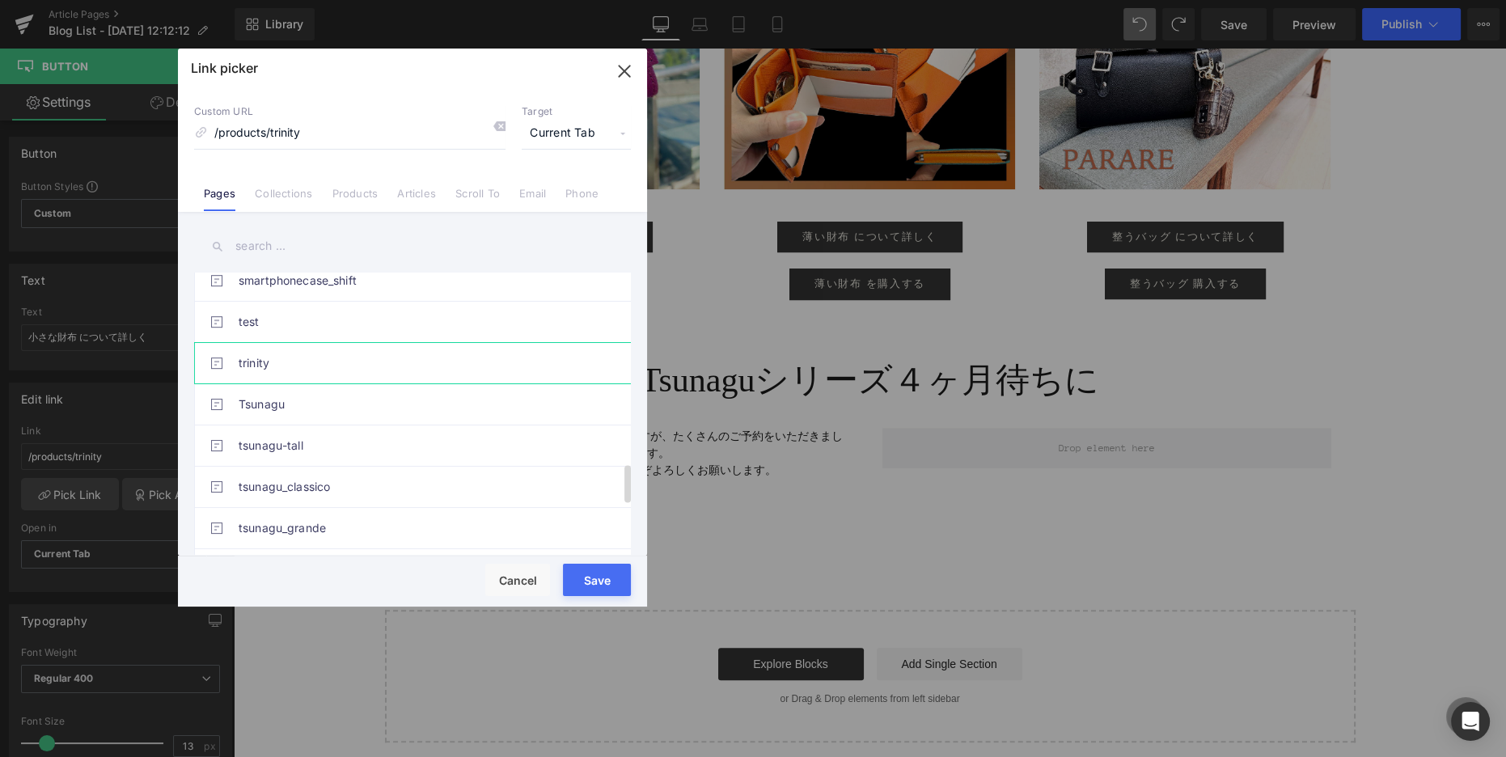
click at [279, 363] on link "trinity" at bounding box center [417, 363] width 356 height 40
type input "/pages/trinity"
click at [586, 568] on button "Save" at bounding box center [597, 580] width 68 height 32
type input "/pages/trinity"
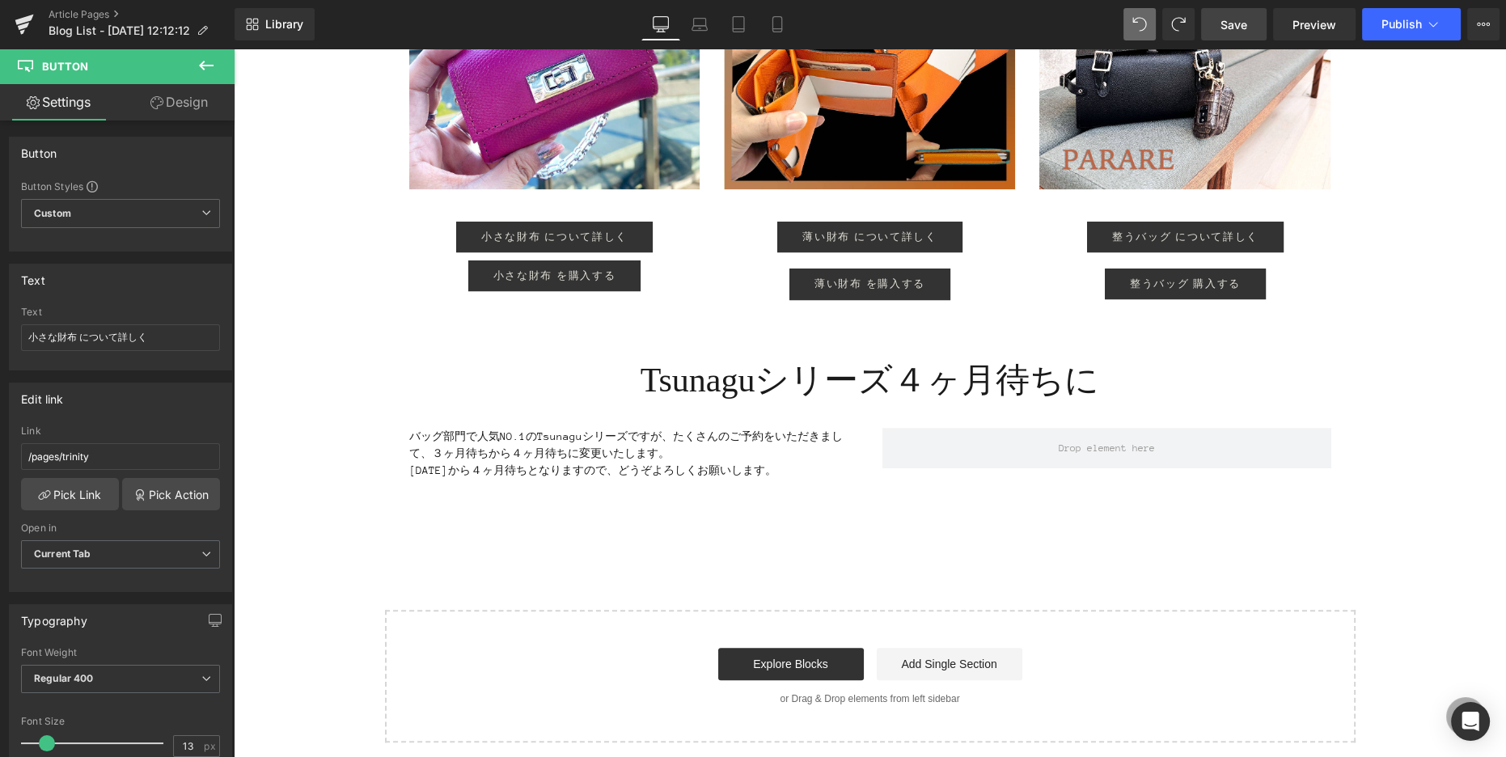
click at [1252, 24] on link "Save" at bounding box center [1233, 24] width 65 height 32
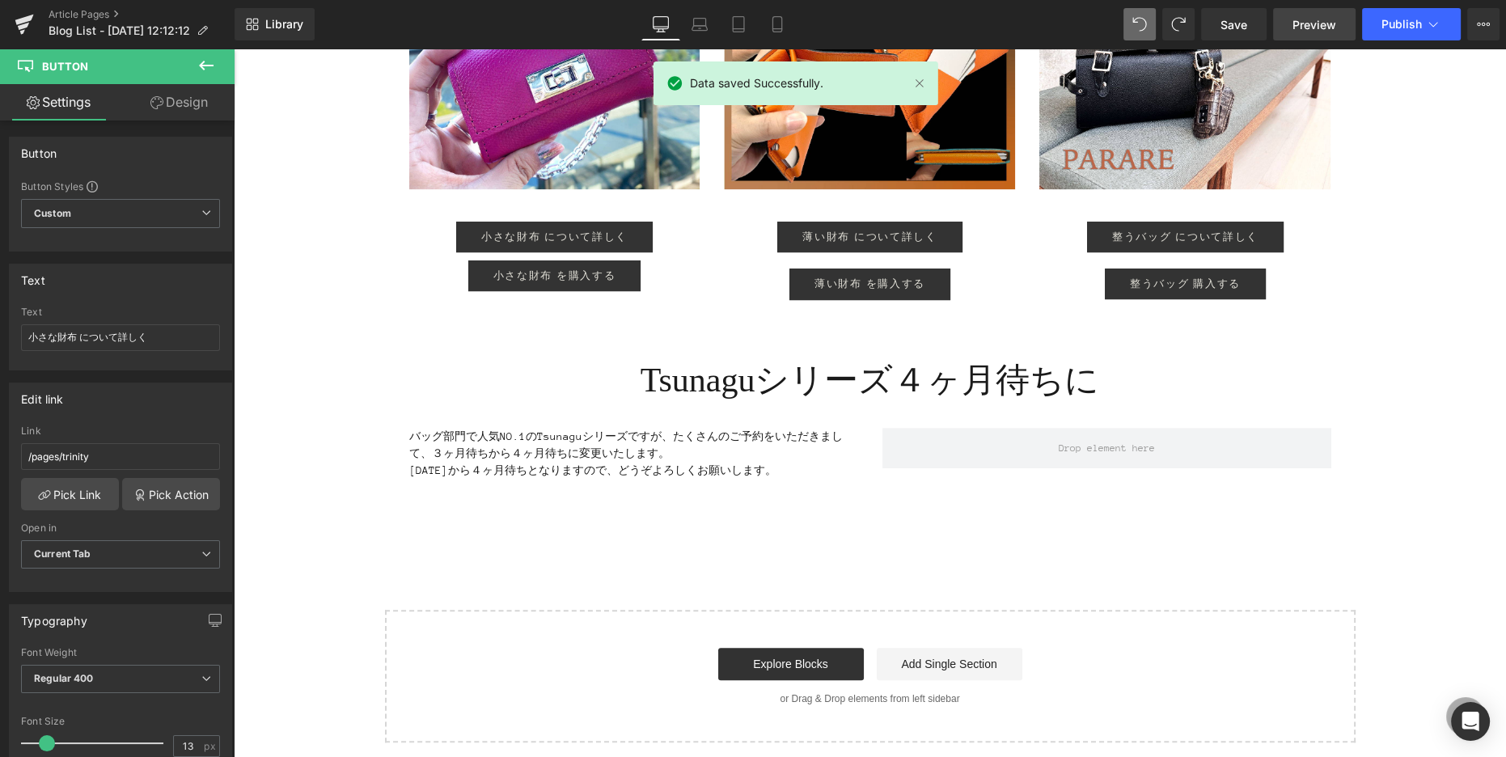
click at [1304, 27] on span "Preview" at bounding box center [1314, 24] width 44 height 17
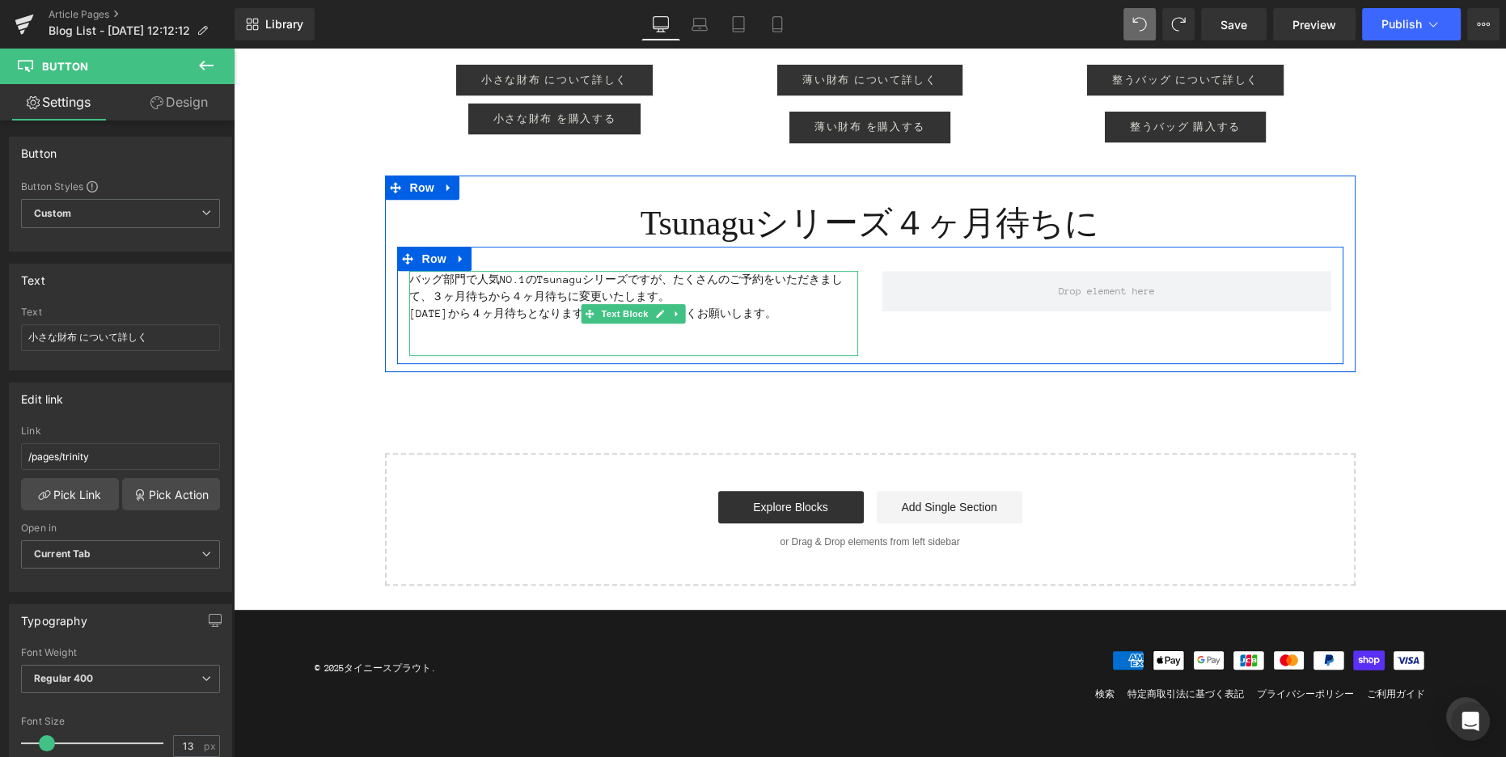
scroll to position [1014, 0]
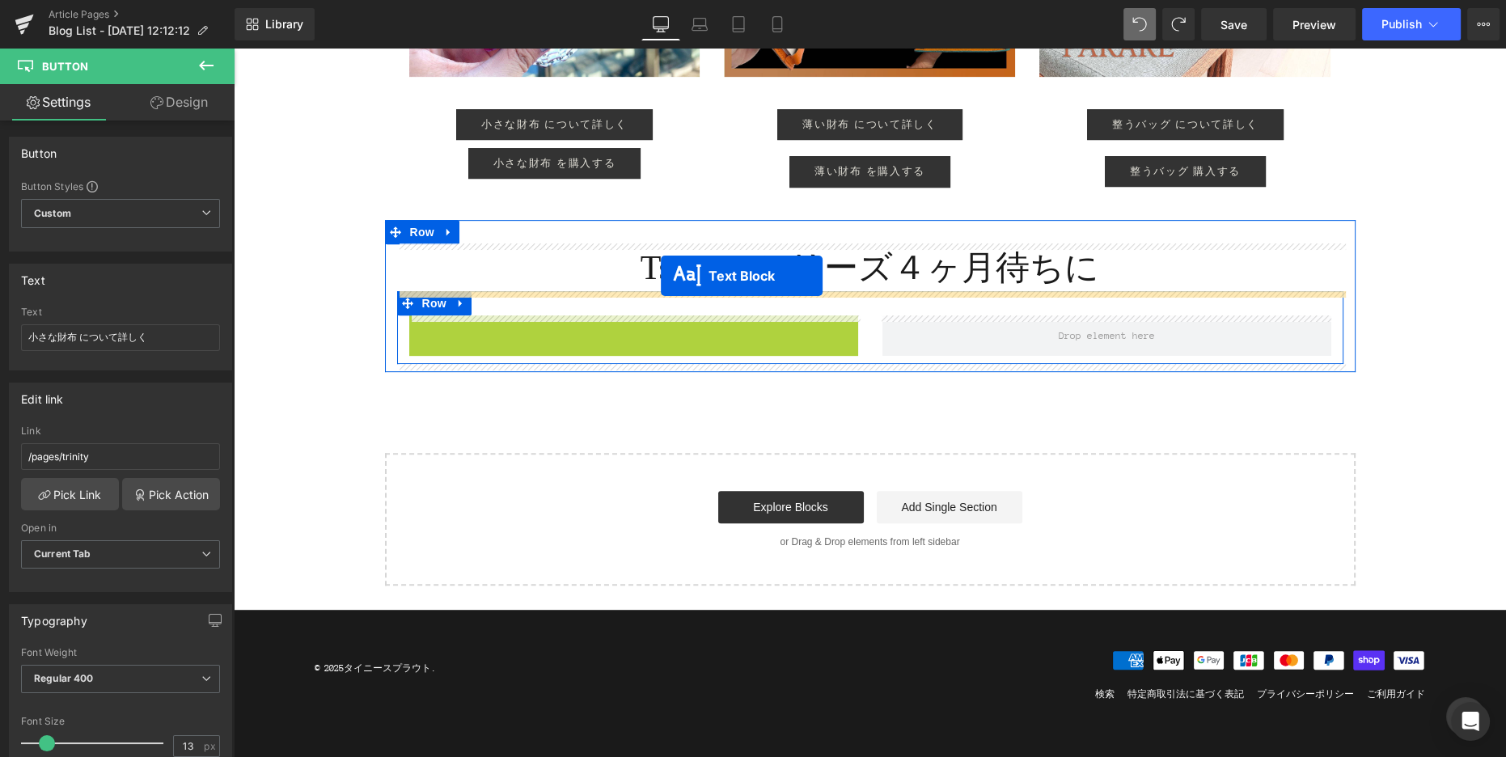
drag, startPoint x: 585, startPoint y: 319, endPoint x: 661, endPoint y: 276, distance: 87.3
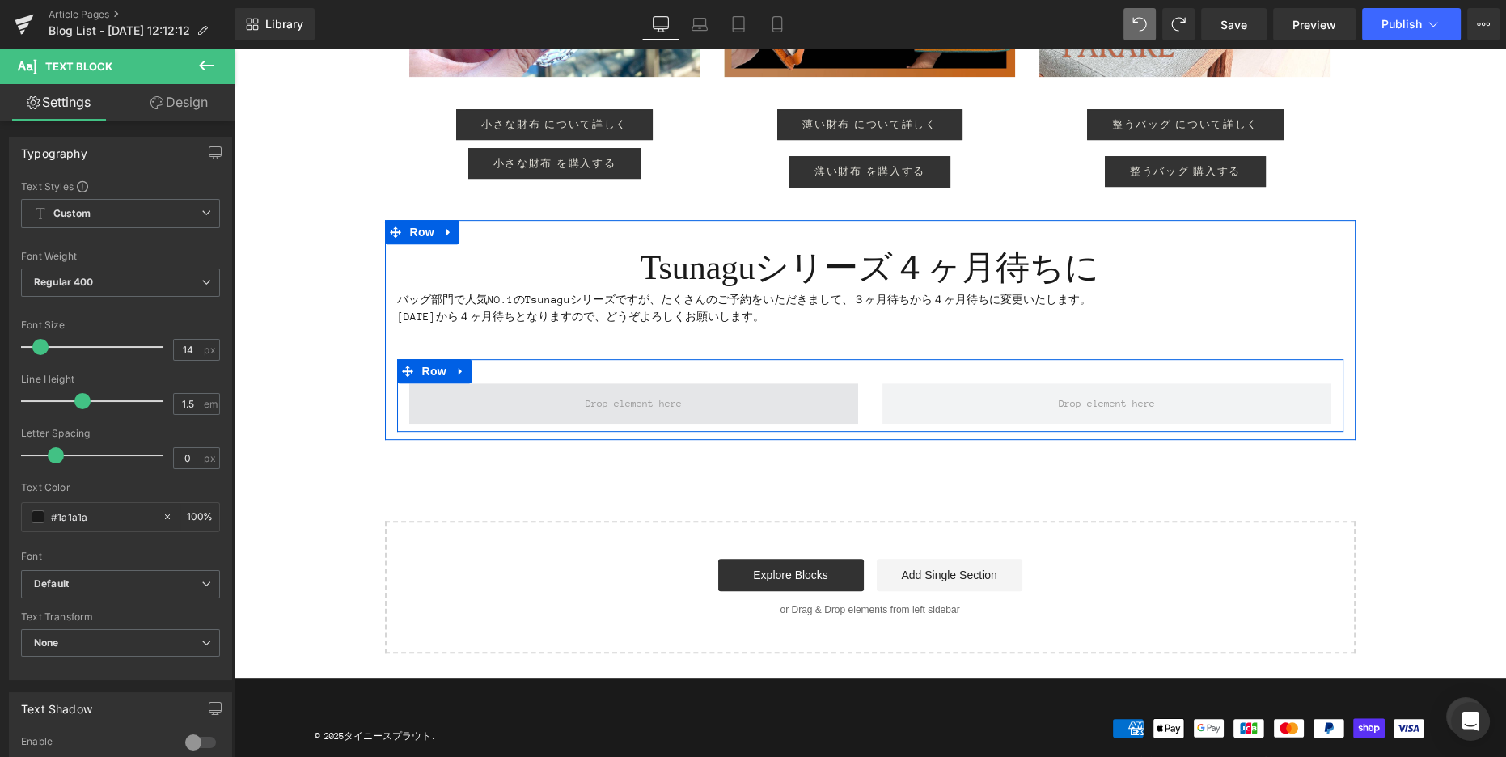
click at [524, 394] on span at bounding box center [633, 403] width 449 height 40
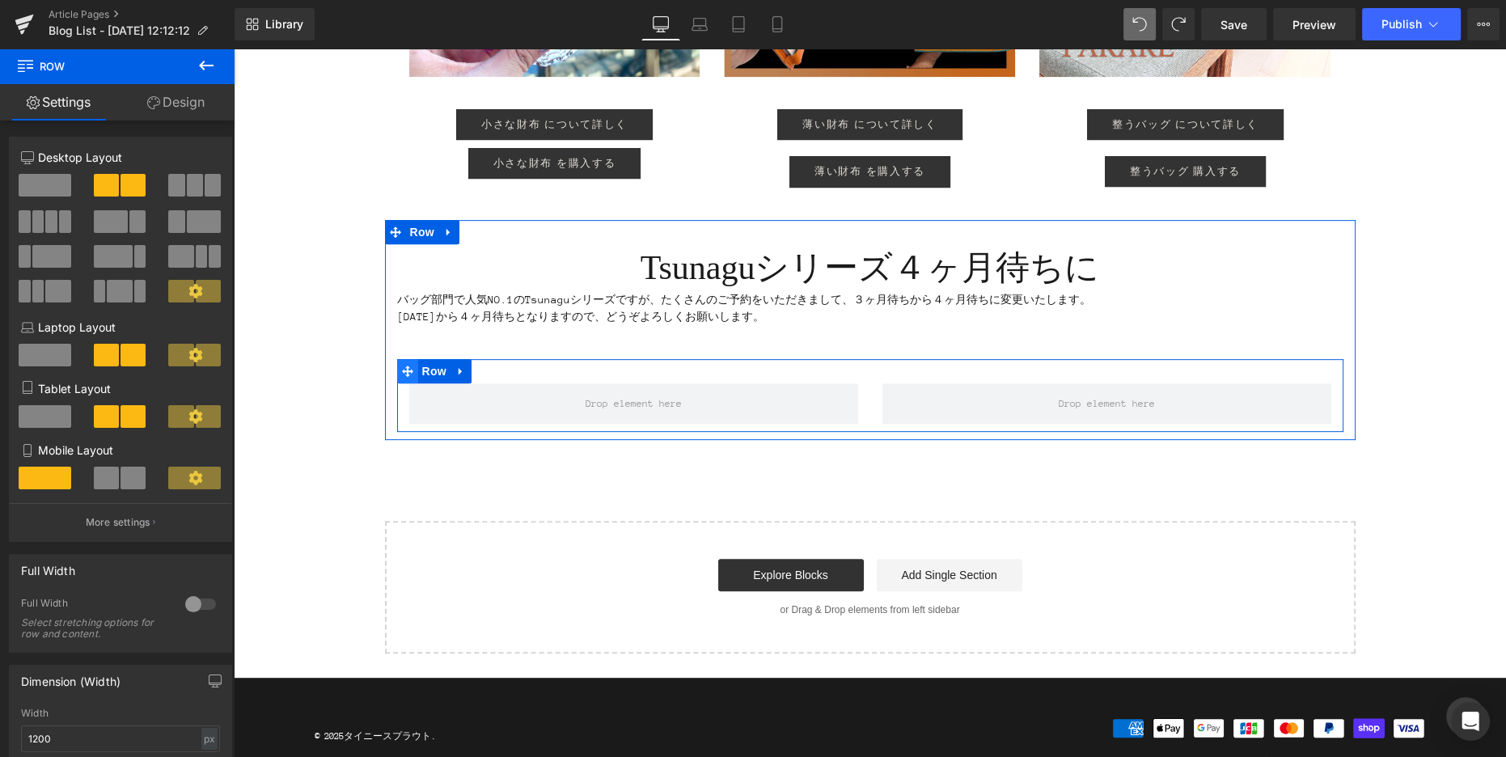
click at [402, 370] on icon at bounding box center [407, 370] width 11 height 11
click at [194, 192] on span at bounding box center [195, 185] width 16 height 23
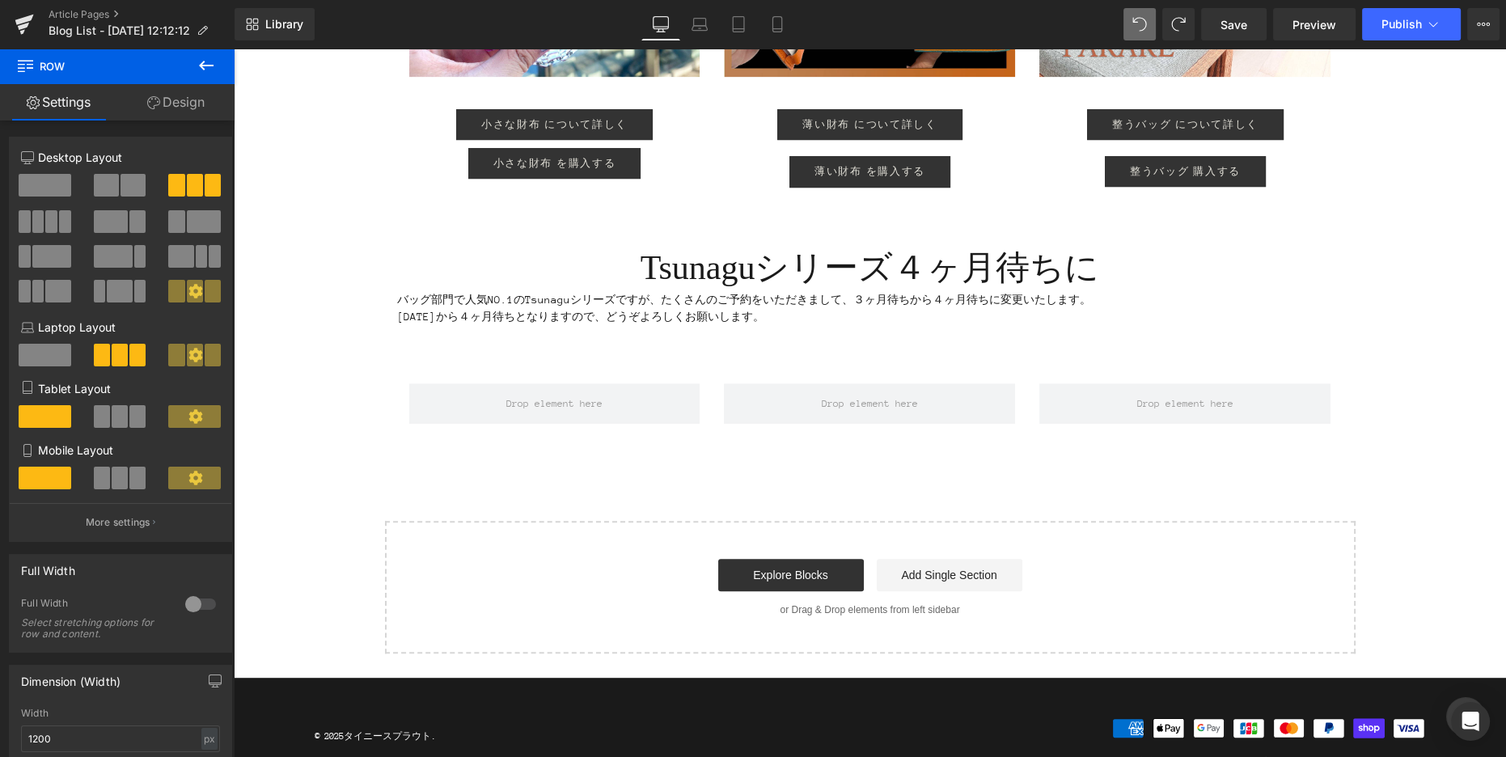
click at [197, 67] on icon at bounding box center [205, 65] width 19 height 19
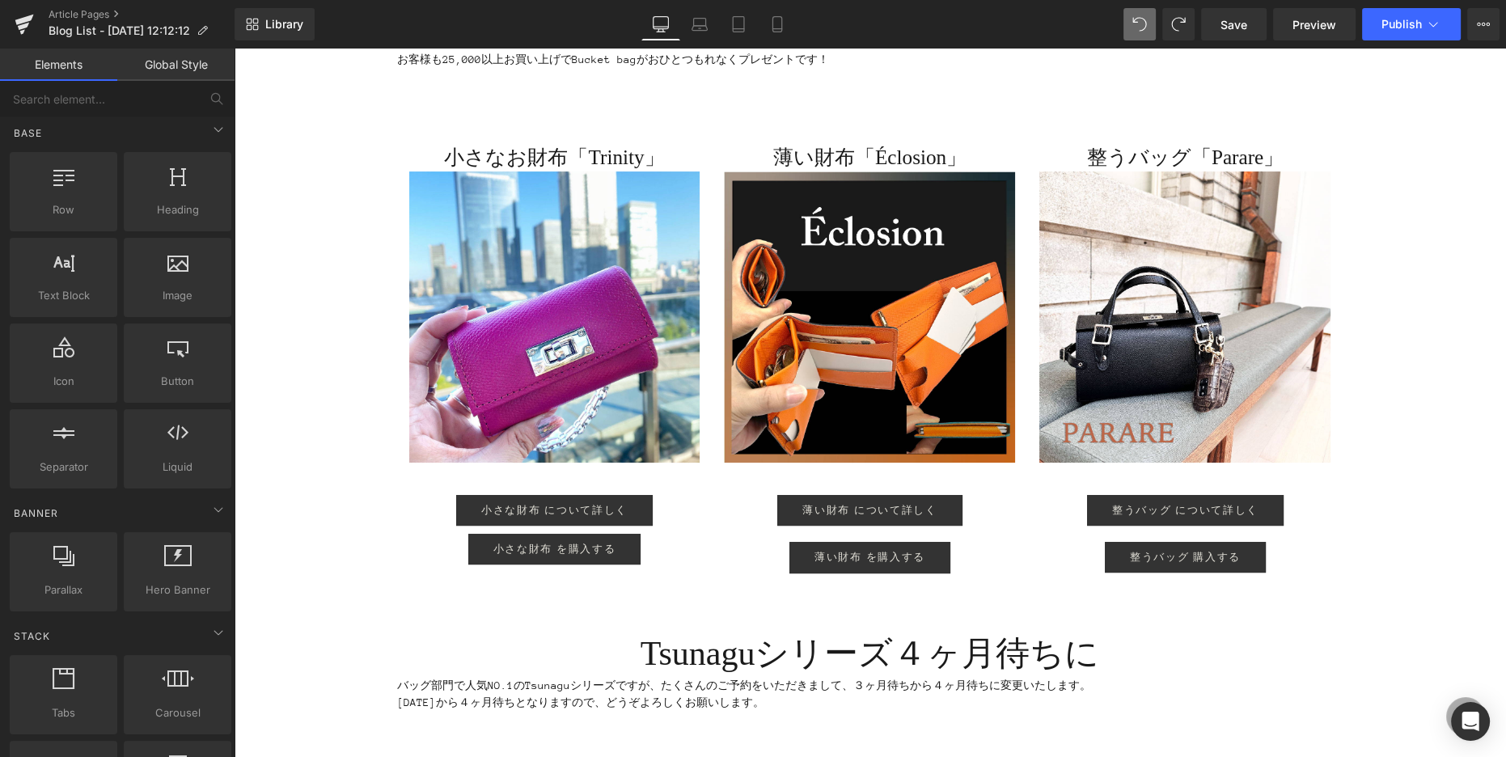
scroll to position [529, 0]
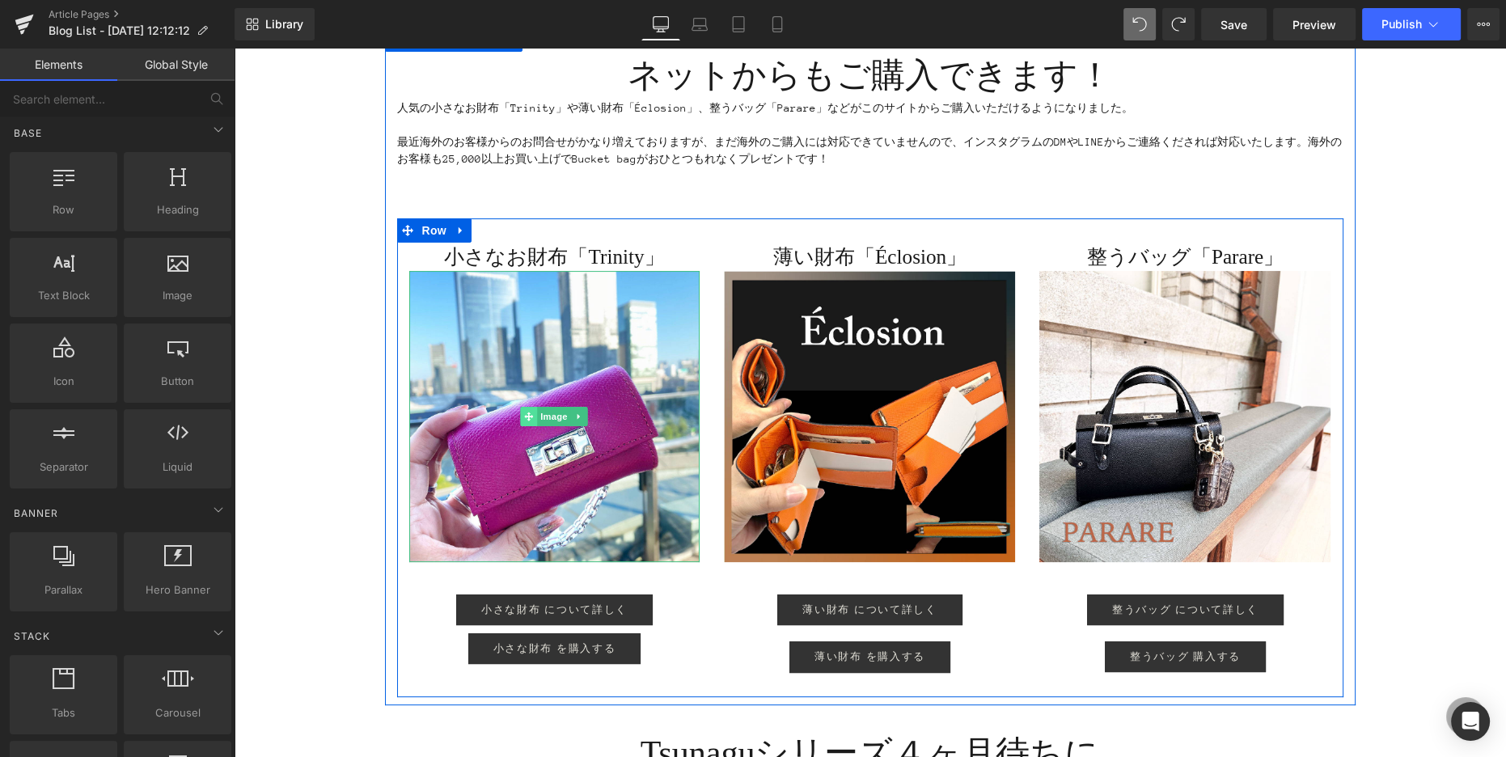
click at [525, 418] on icon at bounding box center [529, 417] width 9 height 10
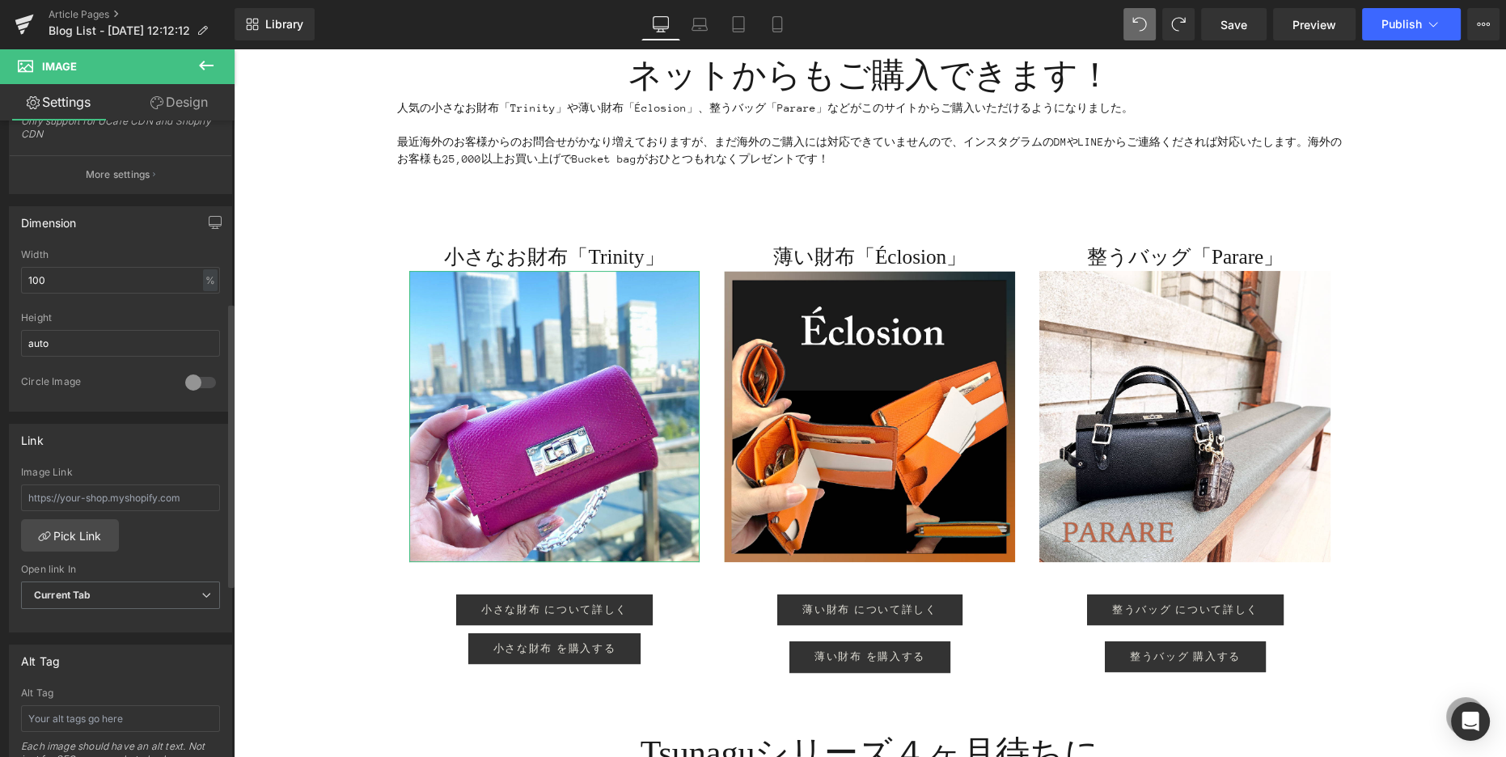
scroll to position [412, 0]
click at [80, 527] on link "Pick Link" at bounding box center [70, 530] width 98 height 32
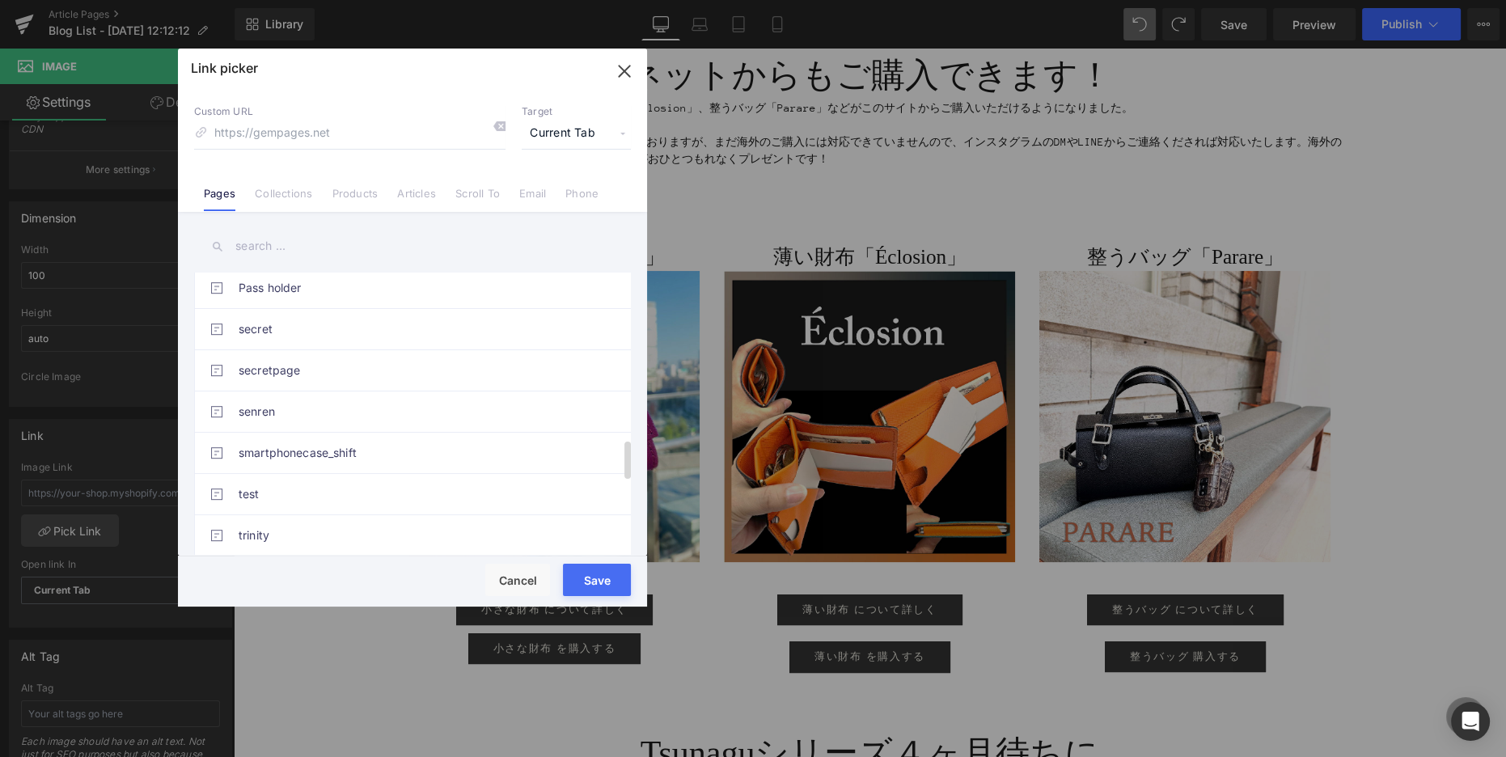
scroll to position [1245, 0]
click at [285, 195] on link "Collections" at bounding box center [283, 199] width 57 height 24
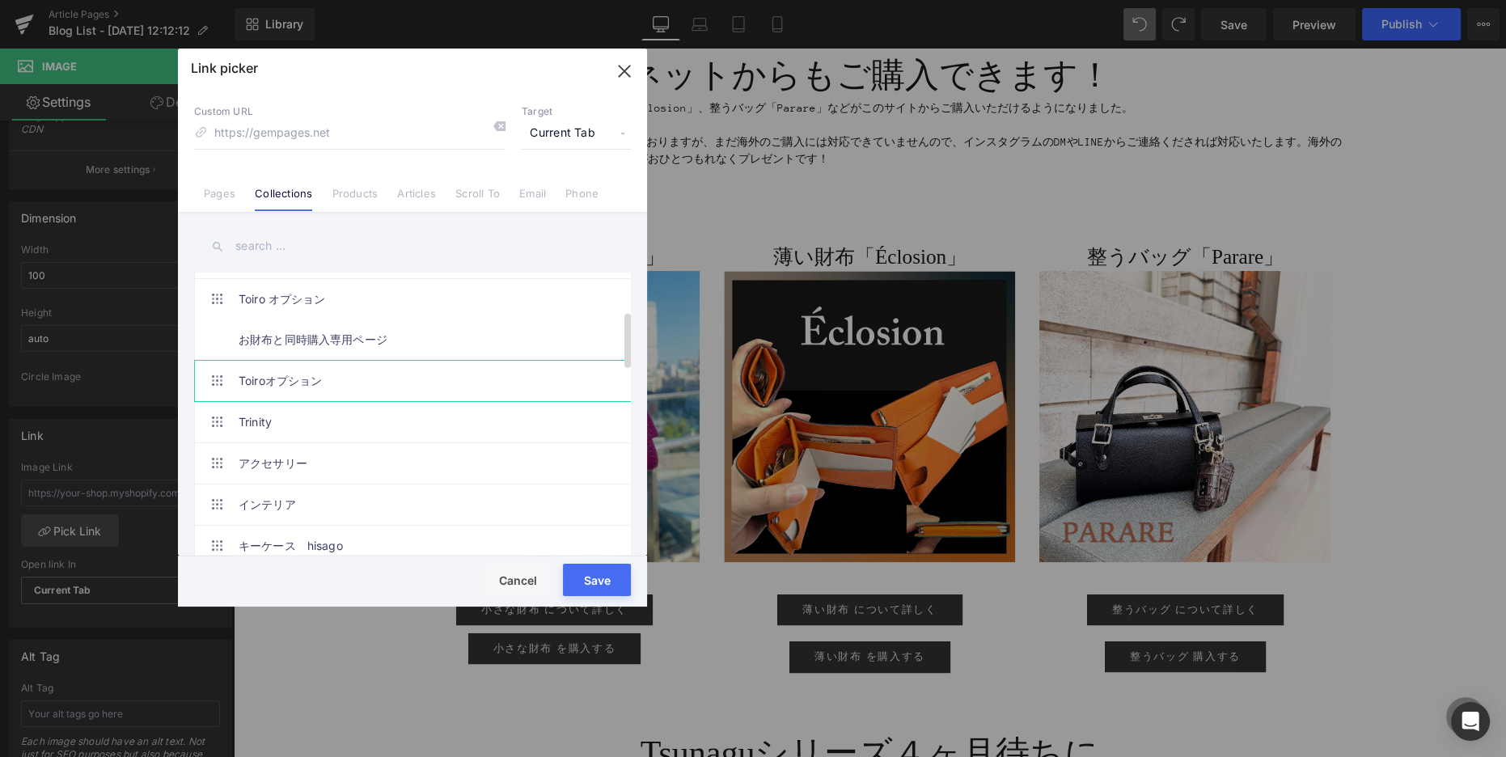
scroll to position [202, 0]
click at [293, 415] on link "Trinity" at bounding box center [417, 420] width 356 height 40
type input "/collections/trinity"
click at [607, 583] on button "Save" at bounding box center [597, 580] width 68 height 32
type input "/collections/trinity"
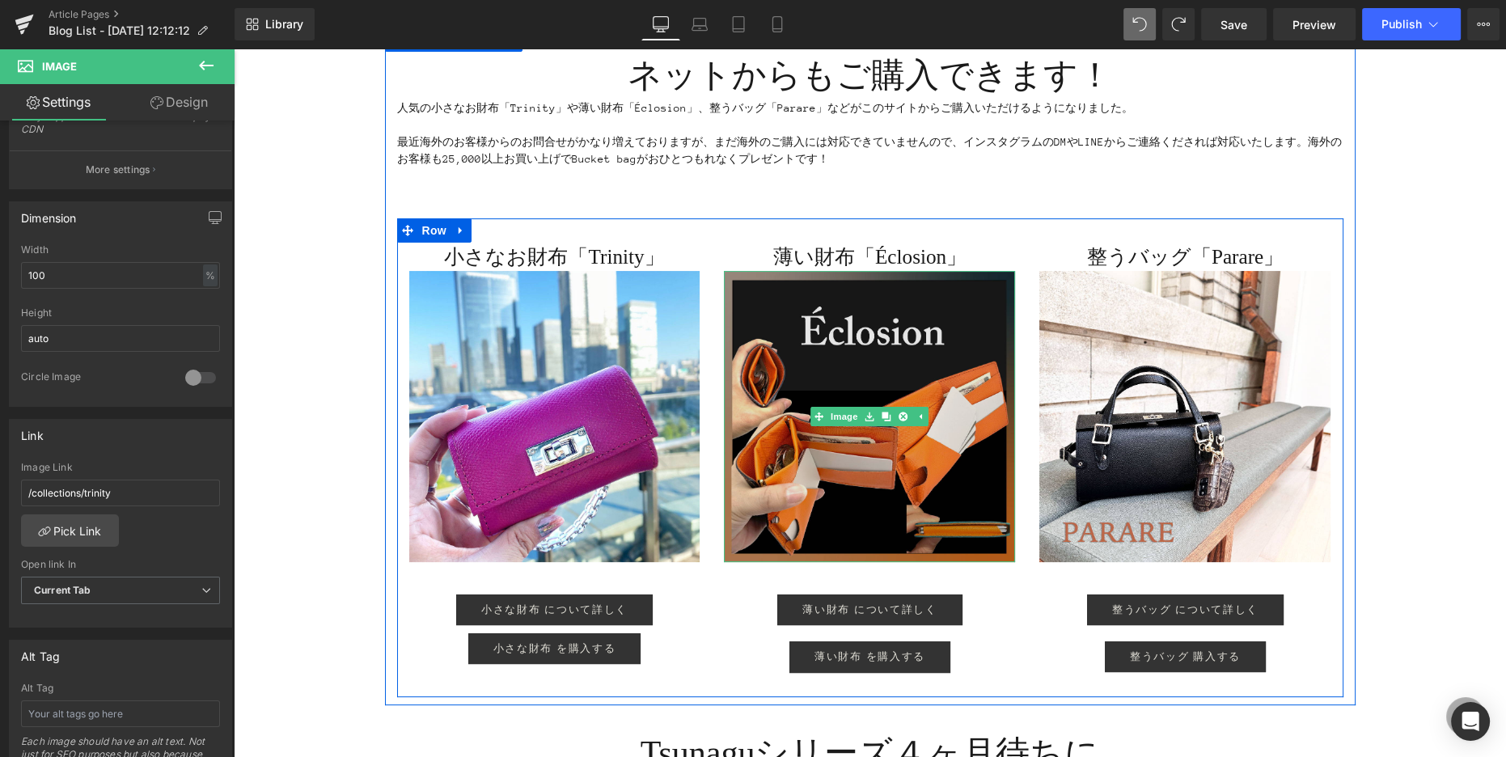
click at [812, 353] on img at bounding box center [869, 416] width 291 height 291
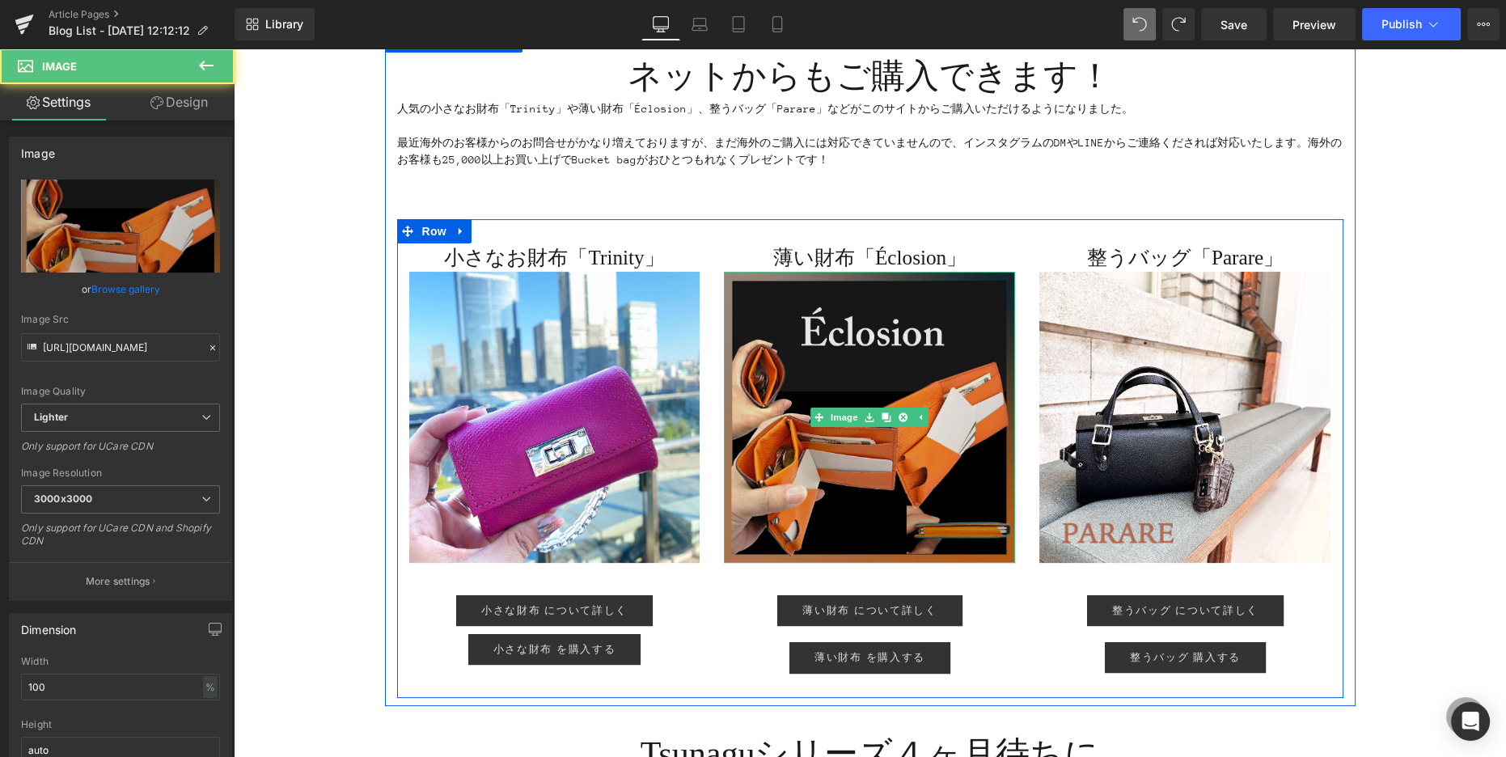
scroll to position [530, 0]
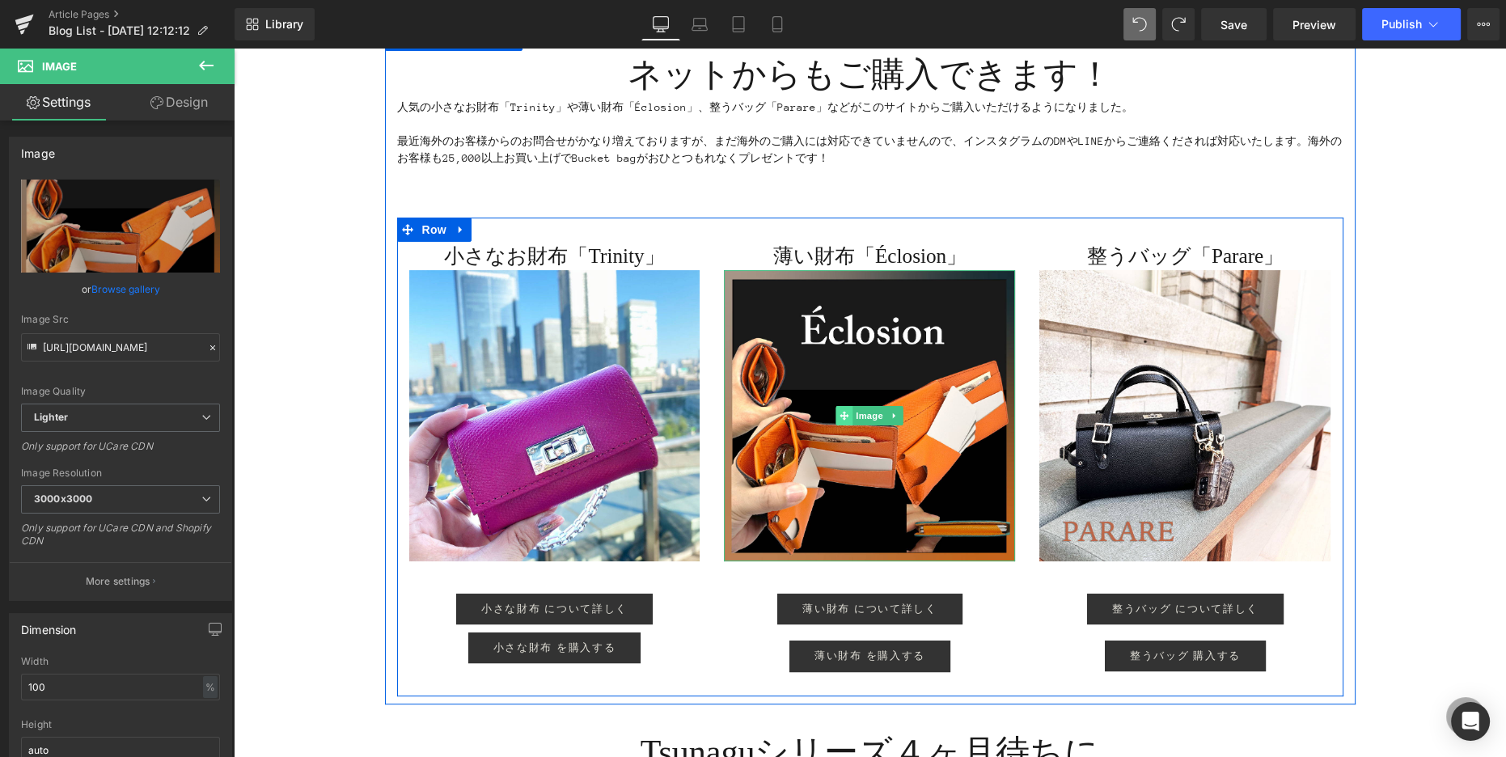
click at [815, 417] on div "Image" at bounding box center [869, 415] width 291 height 291
click at [841, 412] on icon at bounding box center [844, 416] width 9 height 10
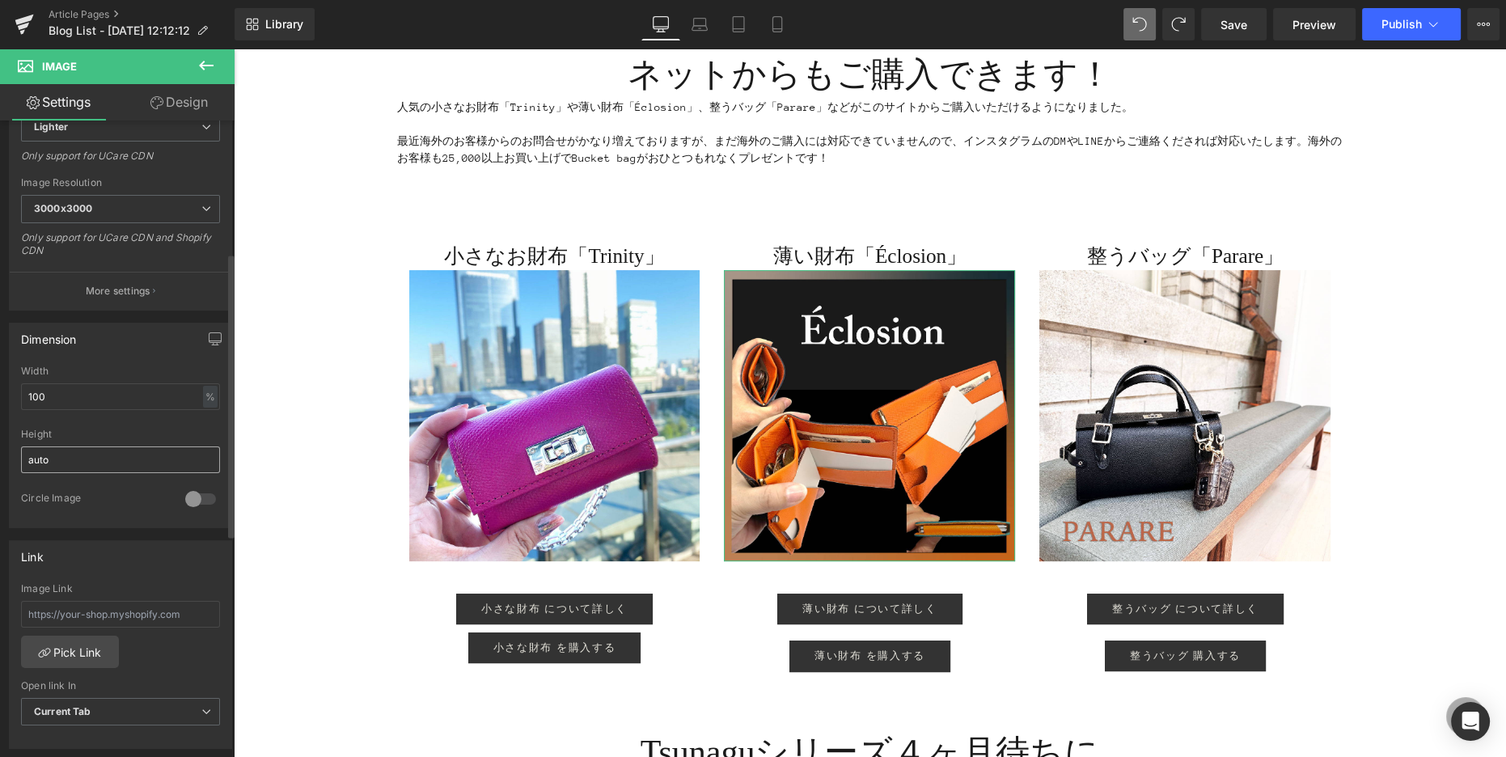
scroll to position [342, 0]
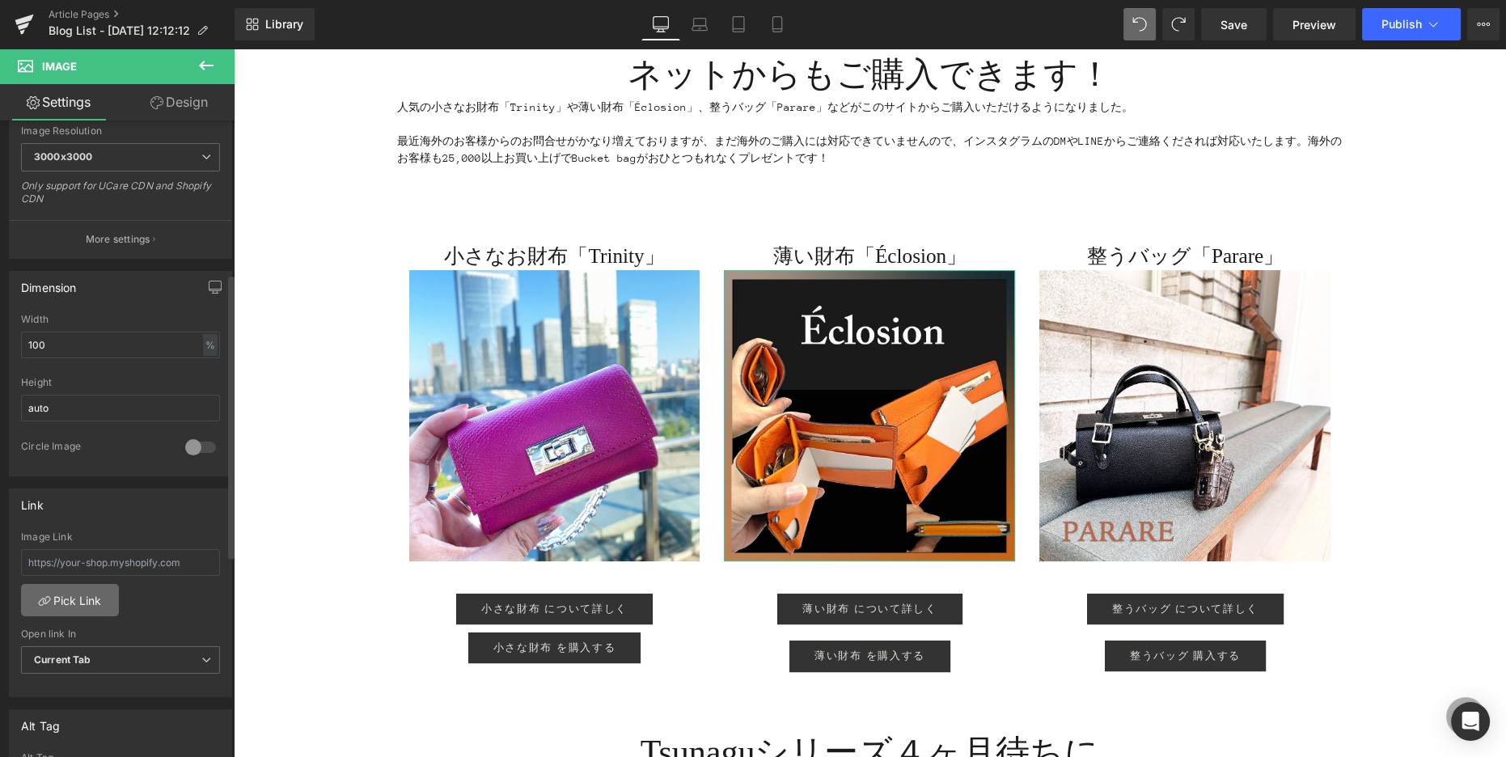
click at [70, 593] on link "Pick Link" at bounding box center [70, 600] width 98 height 32
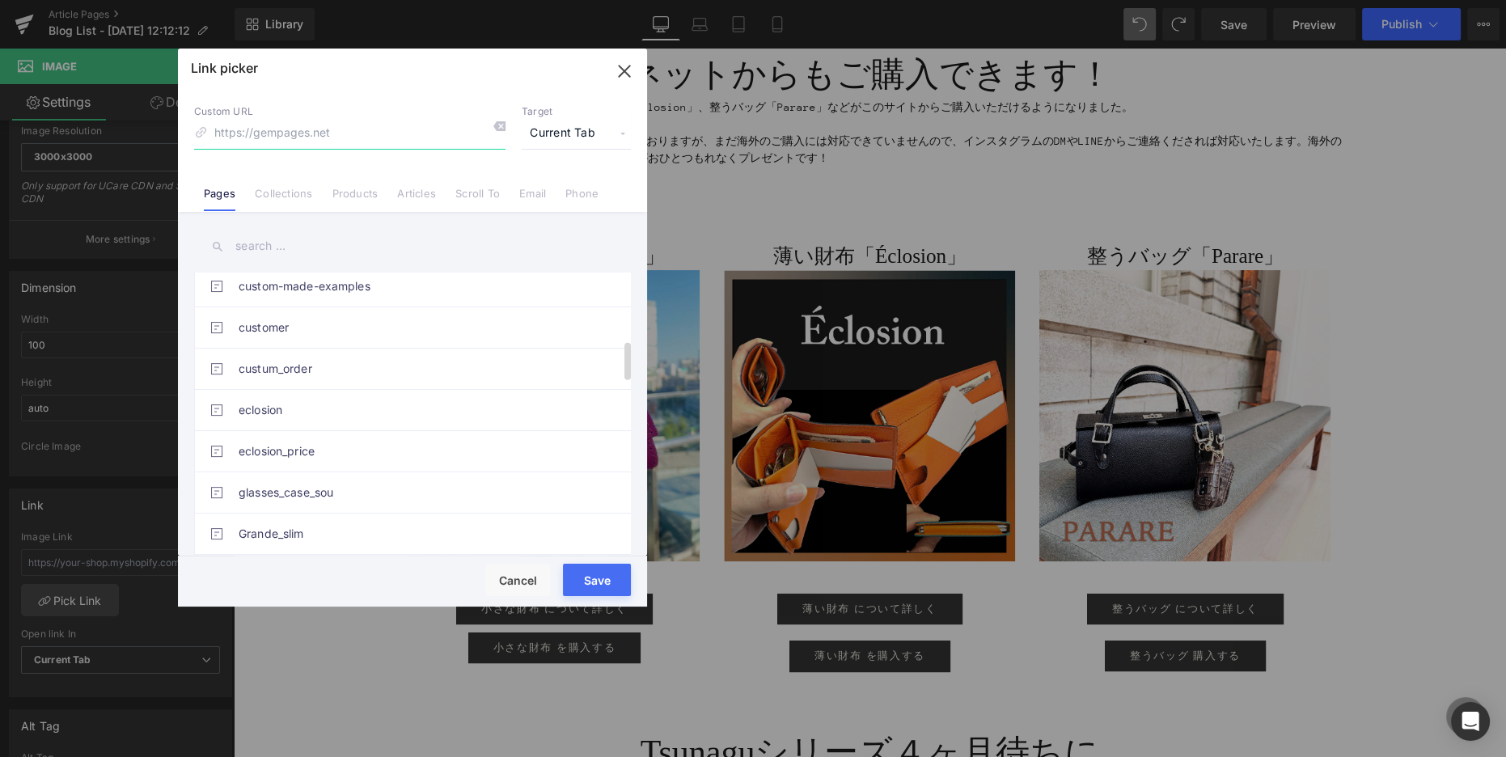
scroll to position [448, 0]
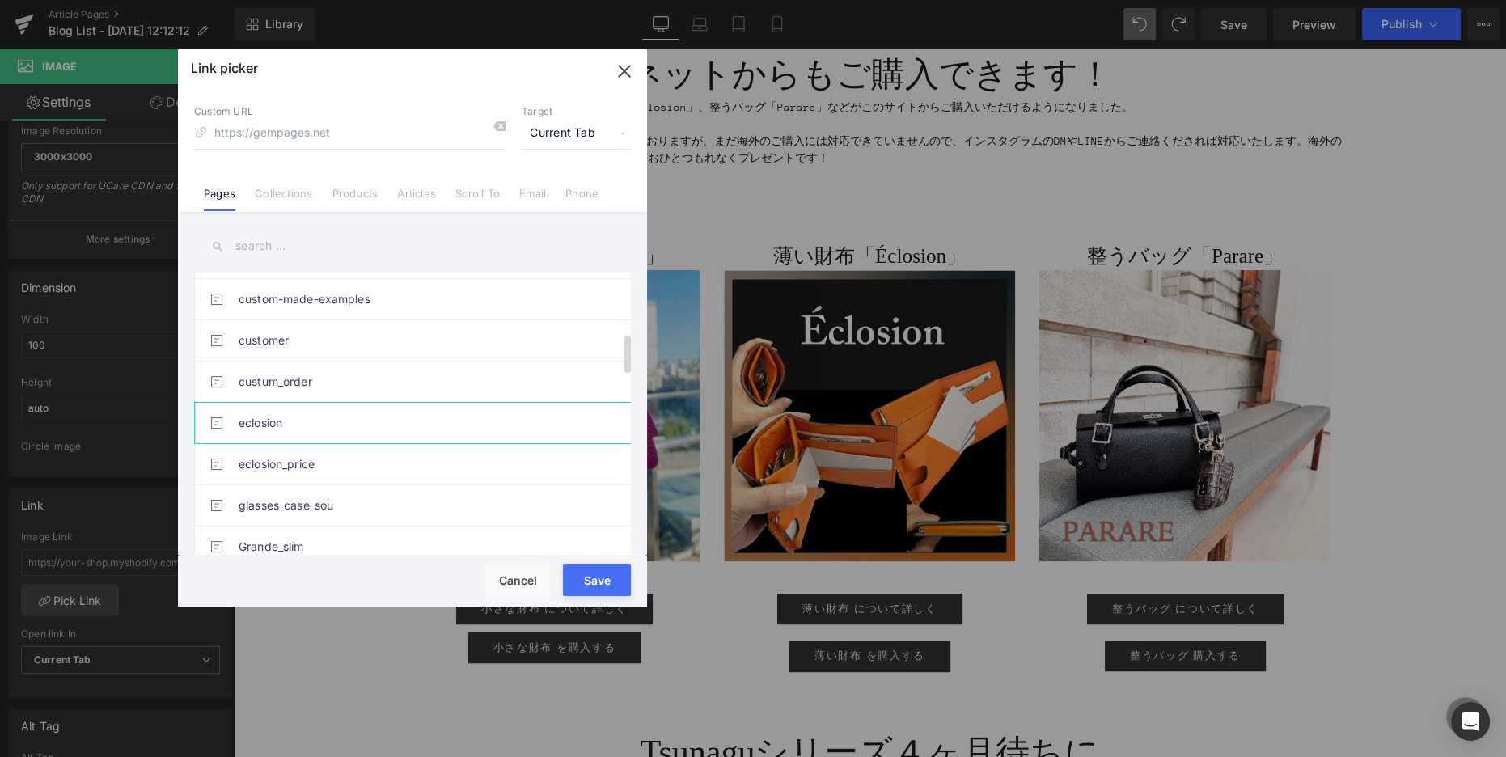
click at [291, 407] on link "eclosion" at bounding box center [417, 423] width 356 height 40
type input "/pages/eclosion"
click at [612, 582] on button "Save" at bounding box center [597, 580] width 68 height 32
type input "/pages/eclosion"
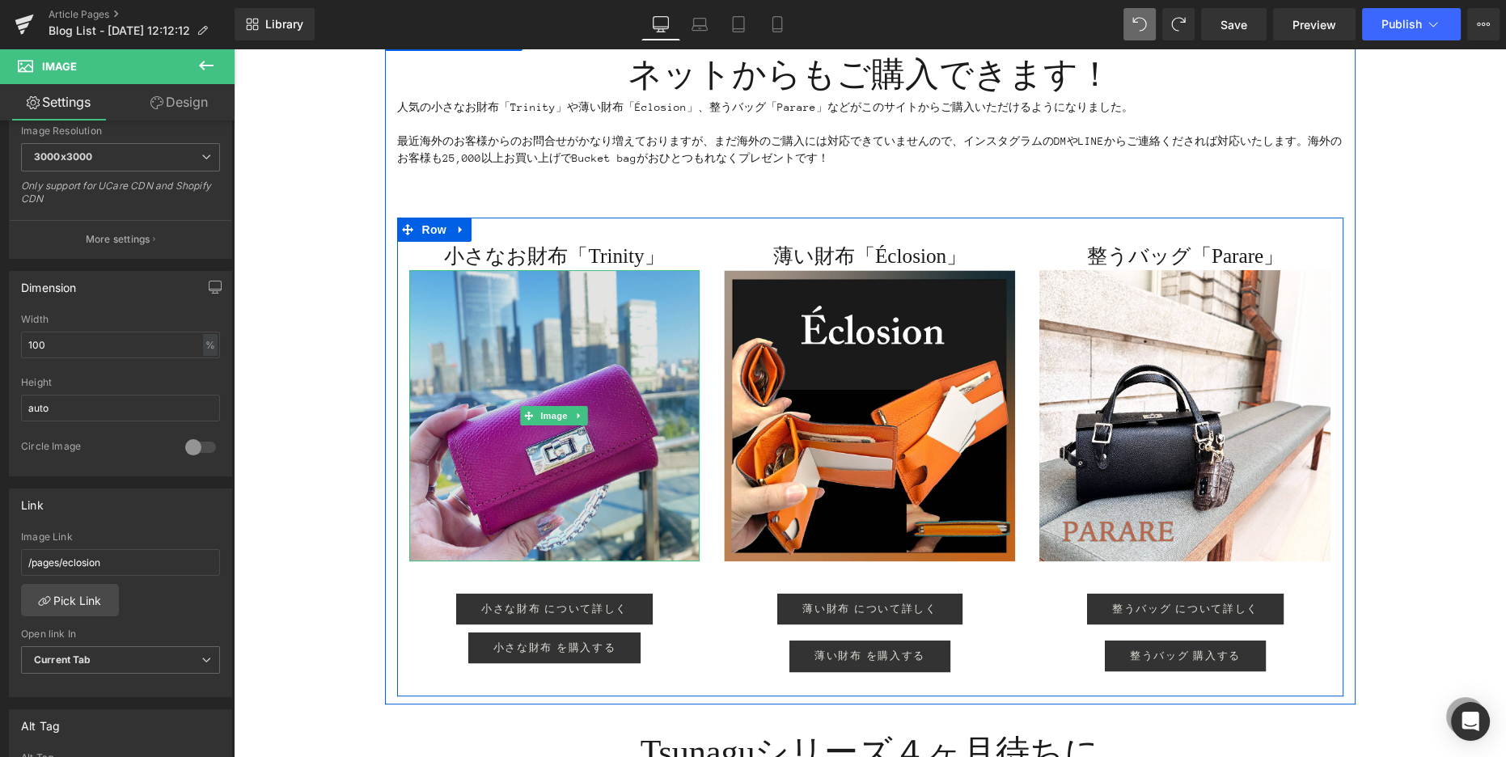
click at [588, 471] on img at bounding box center [554, 415] width 291 height 291
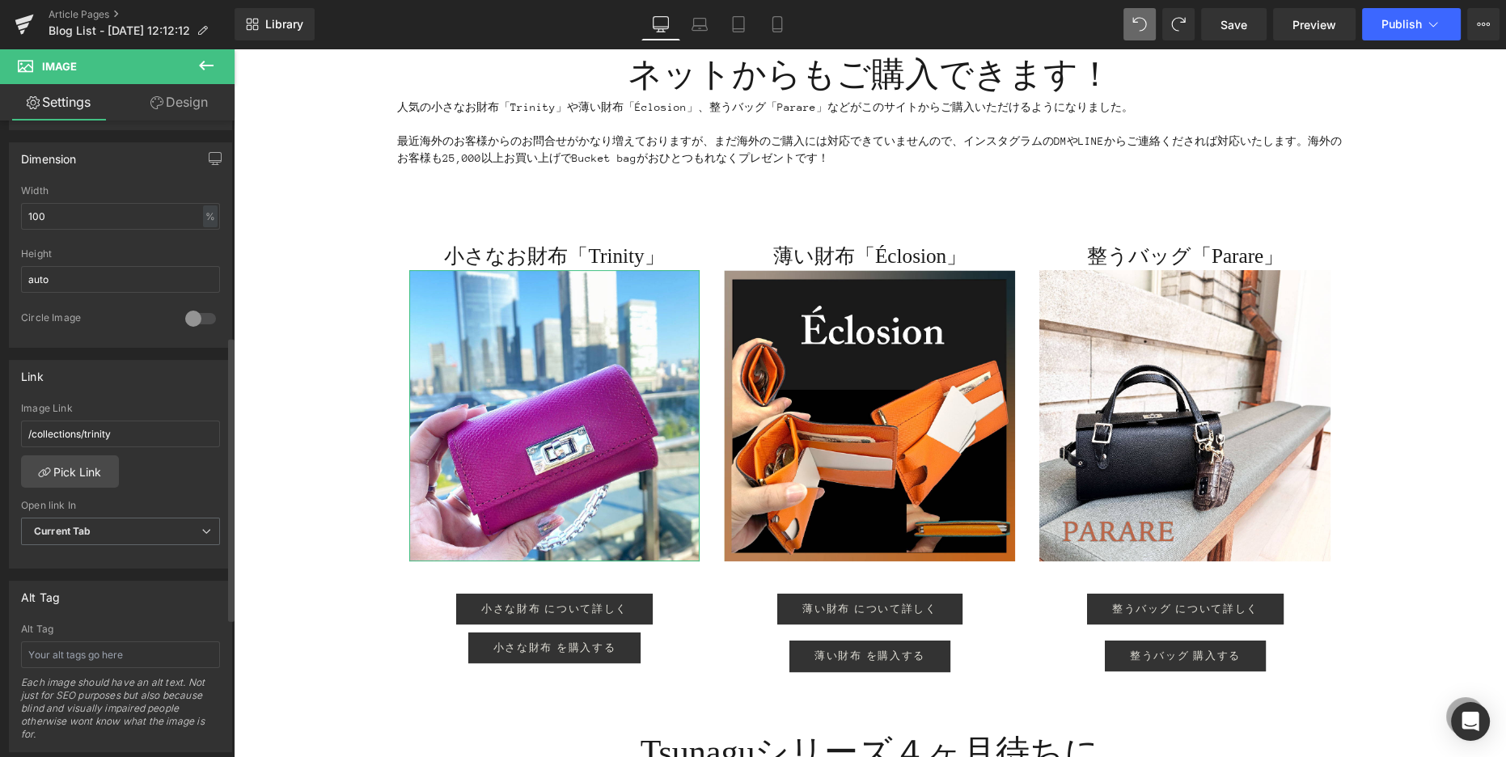
scroll to position [483, 0]
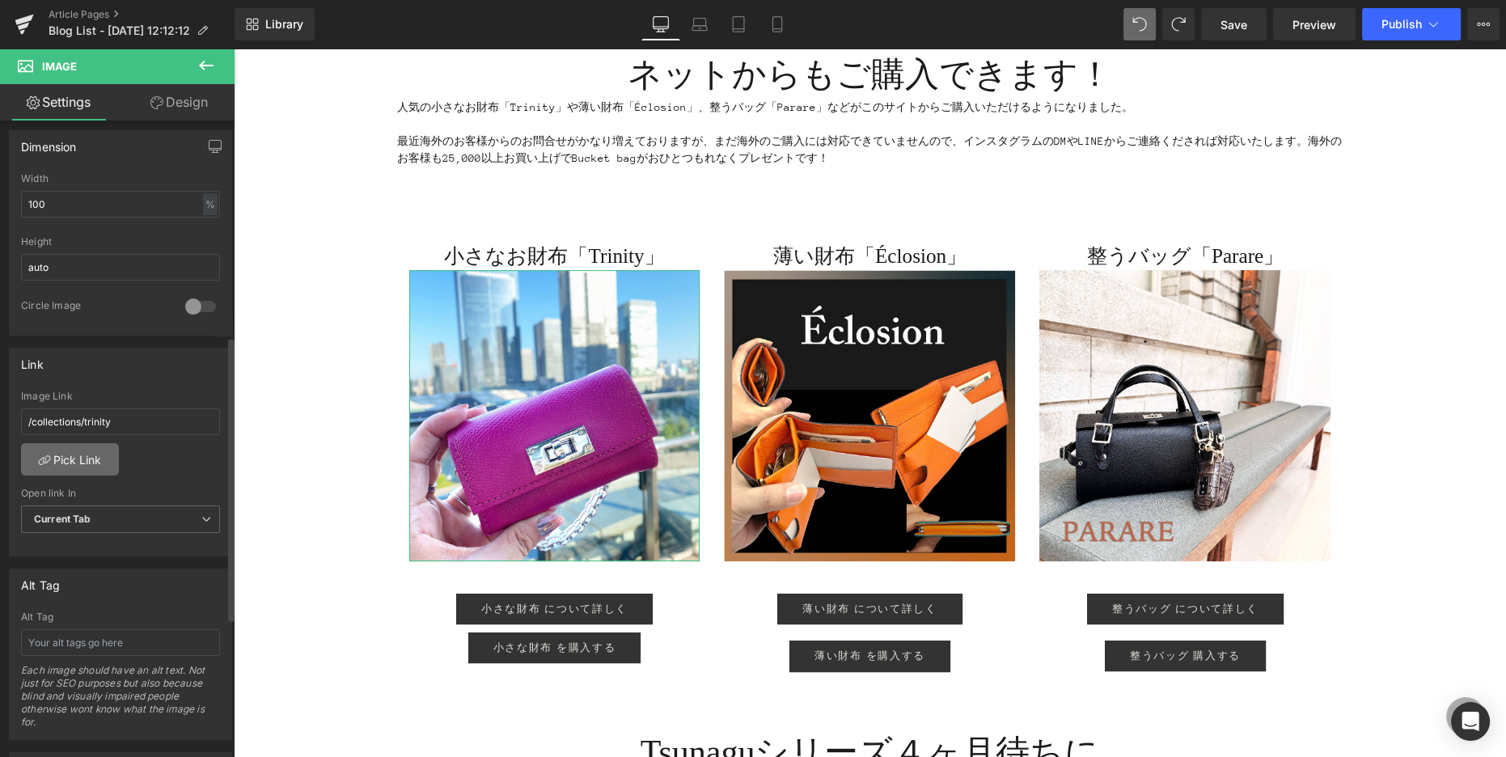
click at [84, 460] on link "Pick Link" at bounding box center [70, 459] width 98 height 32
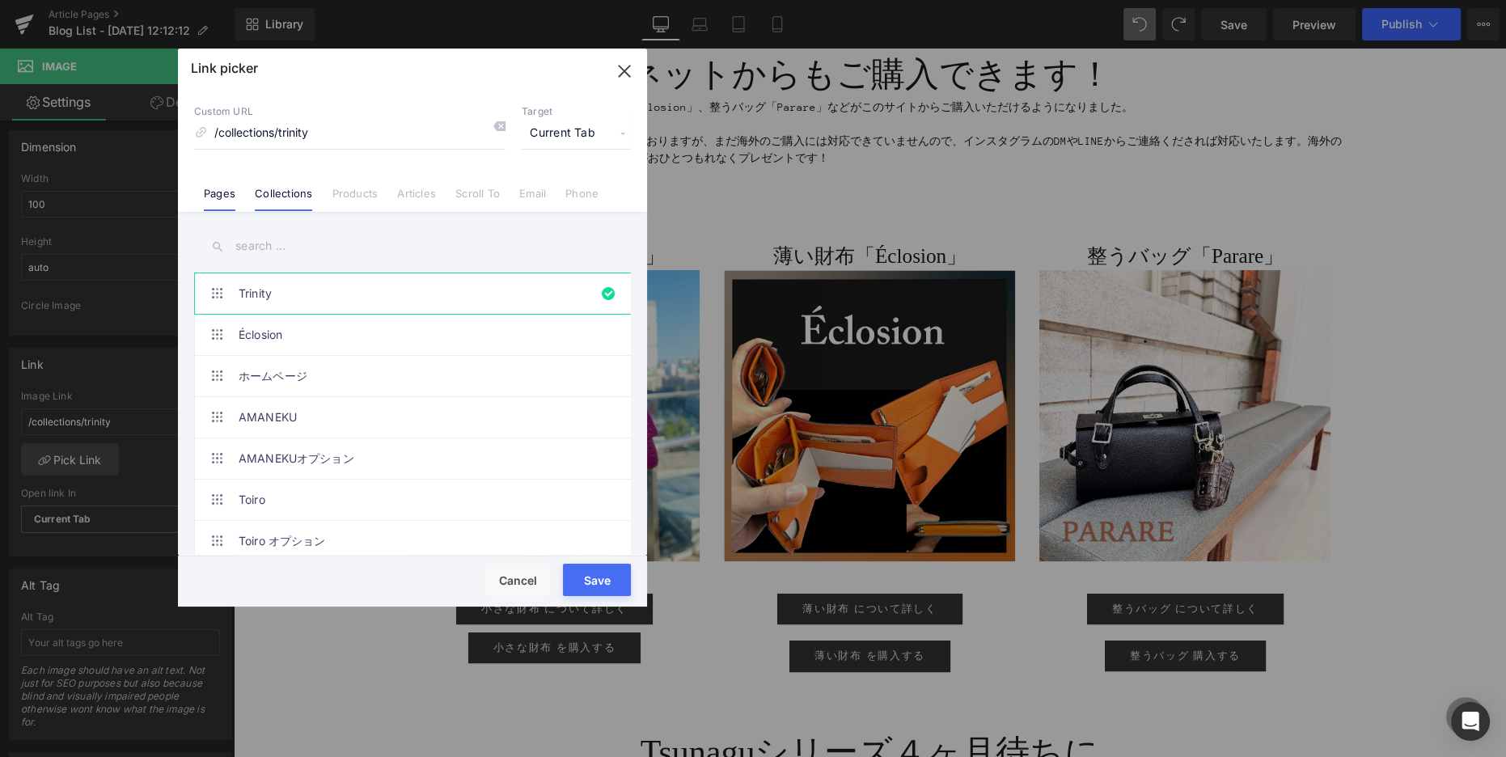
click at [197, 195] on li "Pages" at bounding box center [219, 187] width 51 height 28
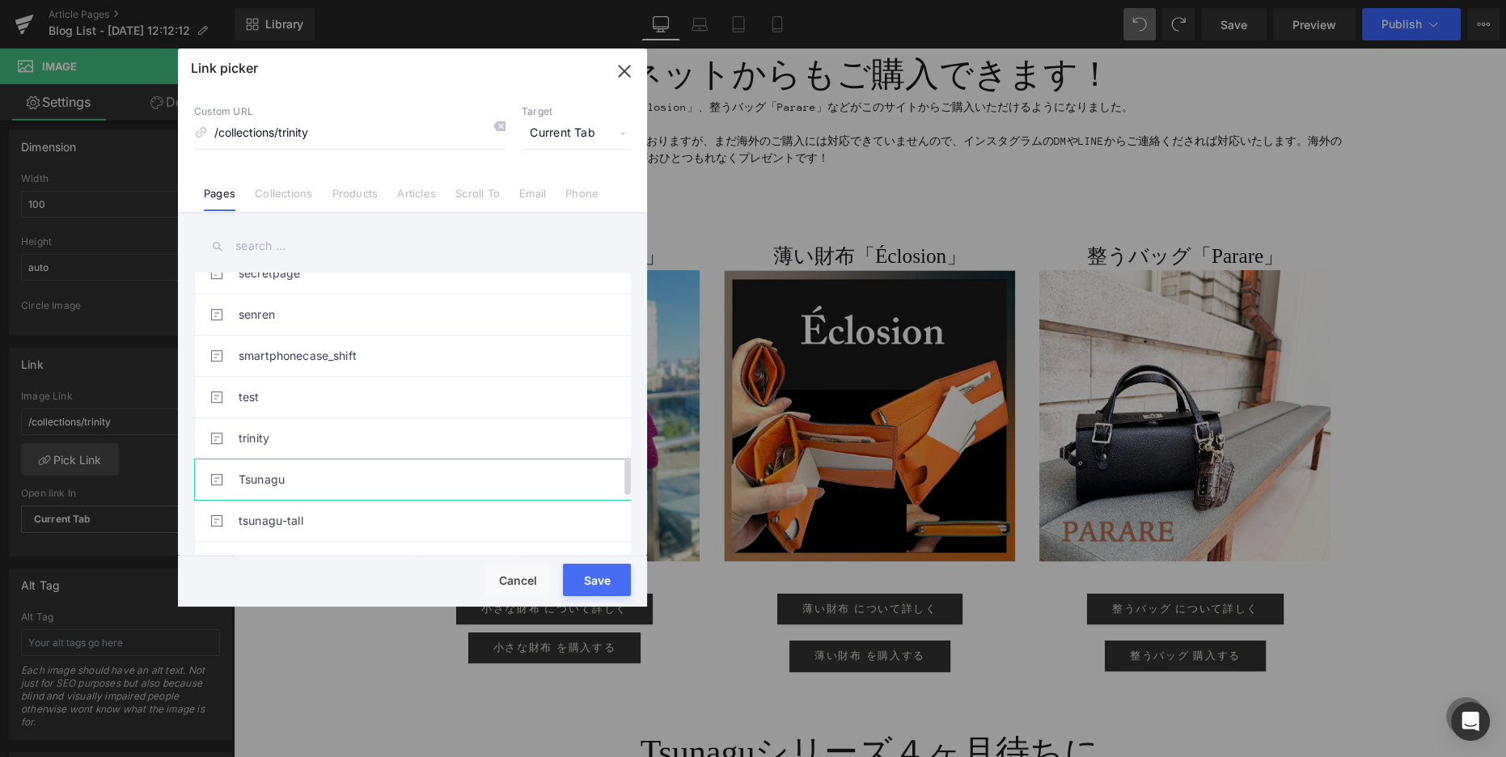
scroll to position [1359, 0]
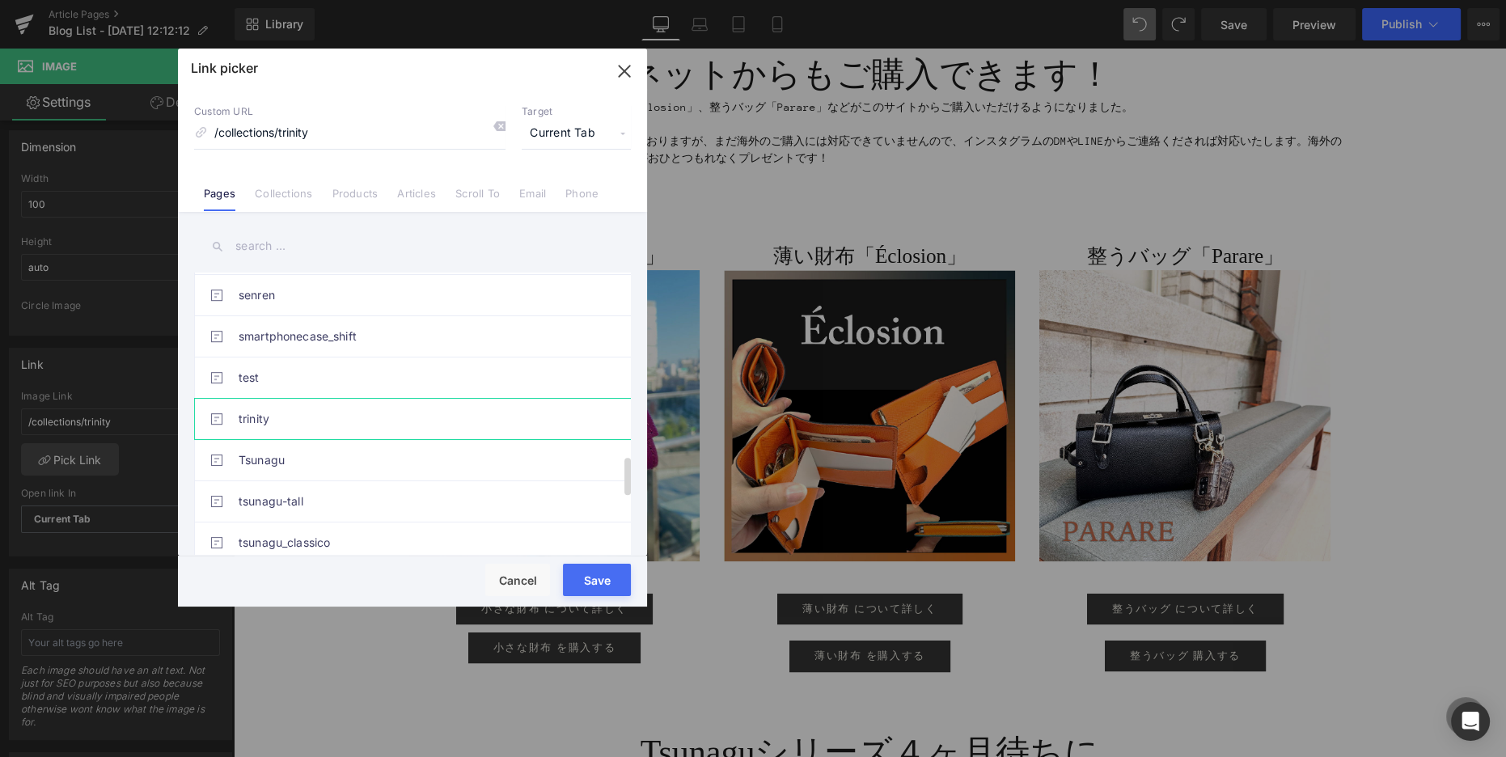
click at [324, 410] on link "trinity" at bounding box center [417, 419] width 356 height 40
type input "/pages/trinity"
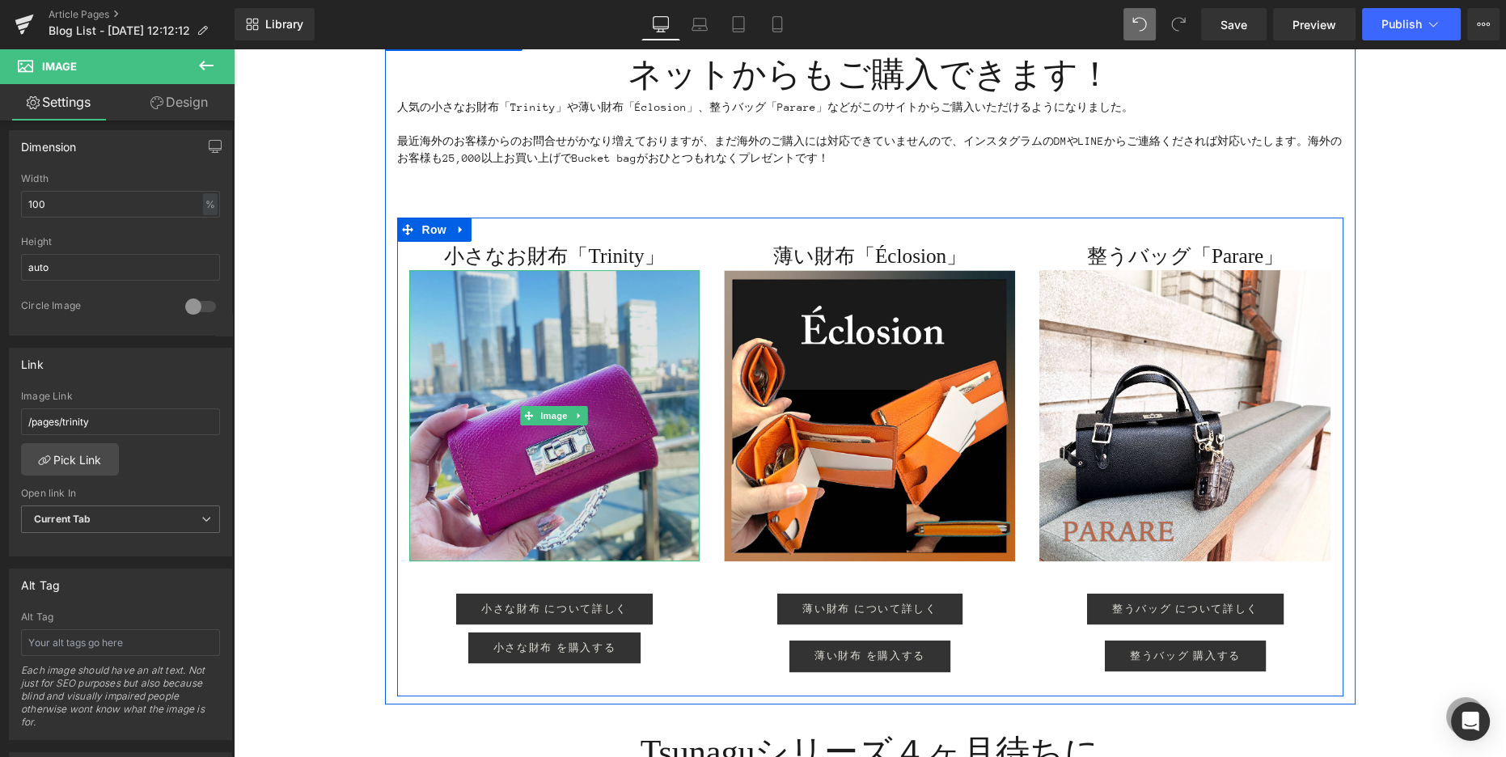
click at [489, 439] on img at bounding box center [554, 415] width 291 height 291
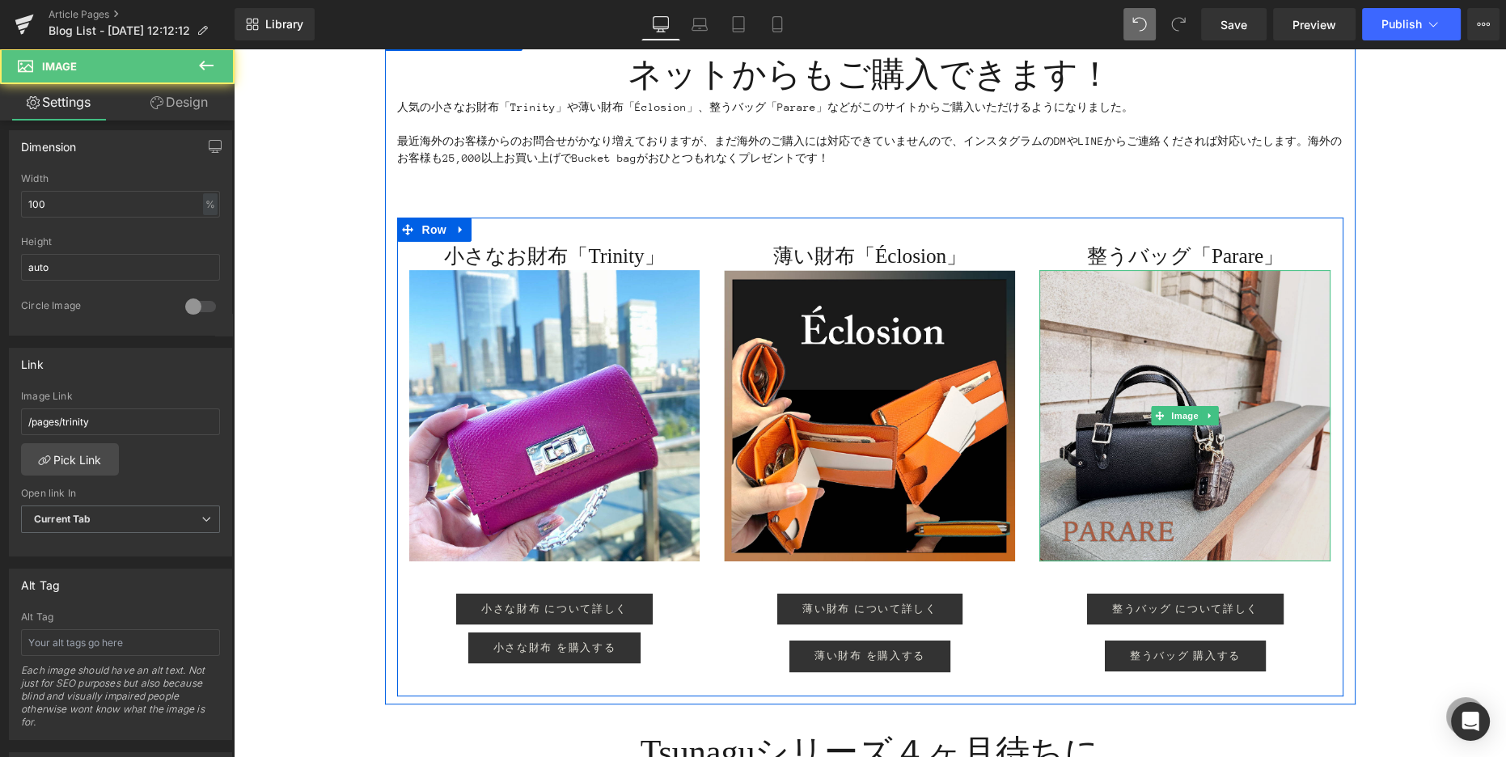
click at [1171, 447] on img at bounding box center [1184, 415] width 291 height 291
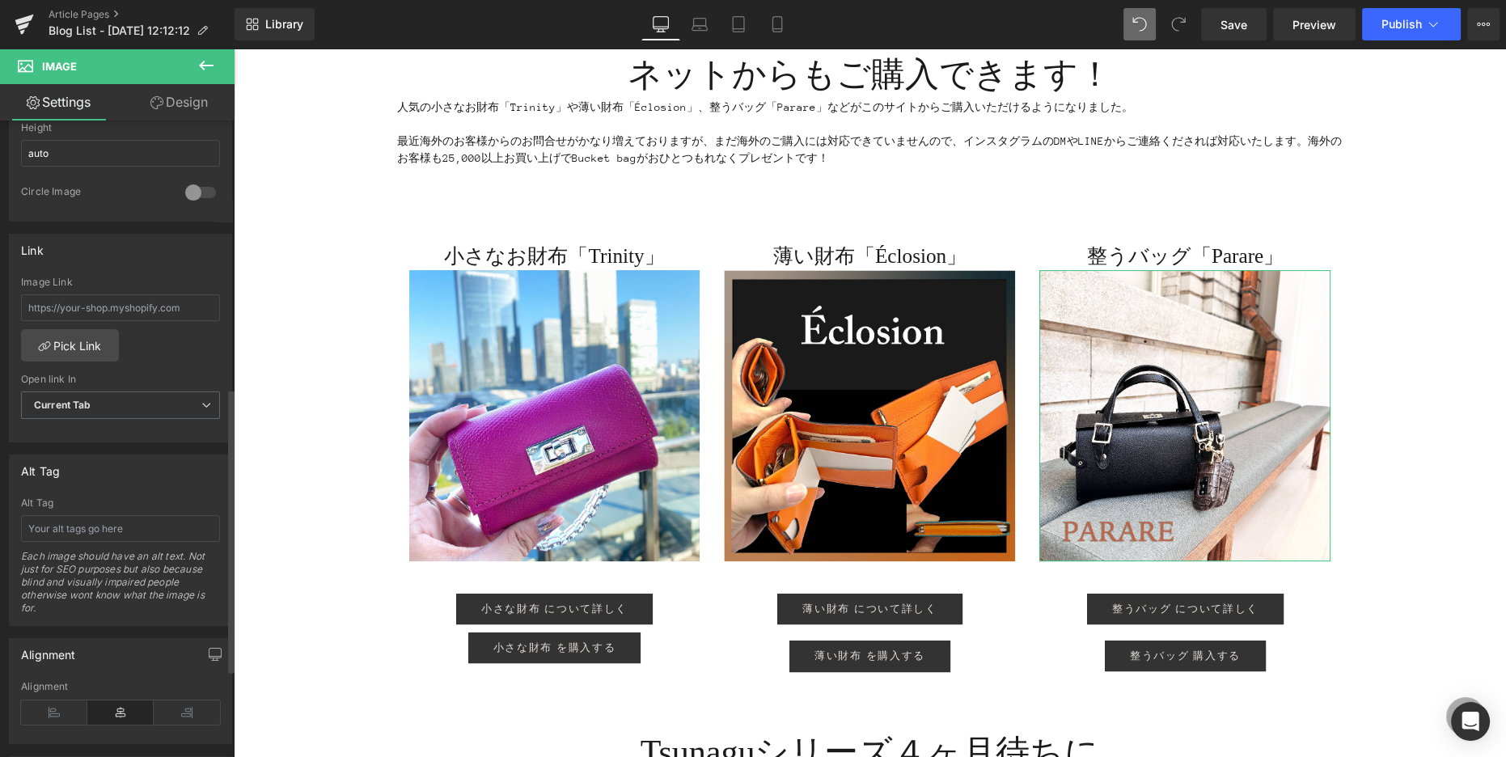
scroll to position [599, 0]
click at [65, 340] on link "Pick Link" at bounding box center [70, 343] width 98 height 32
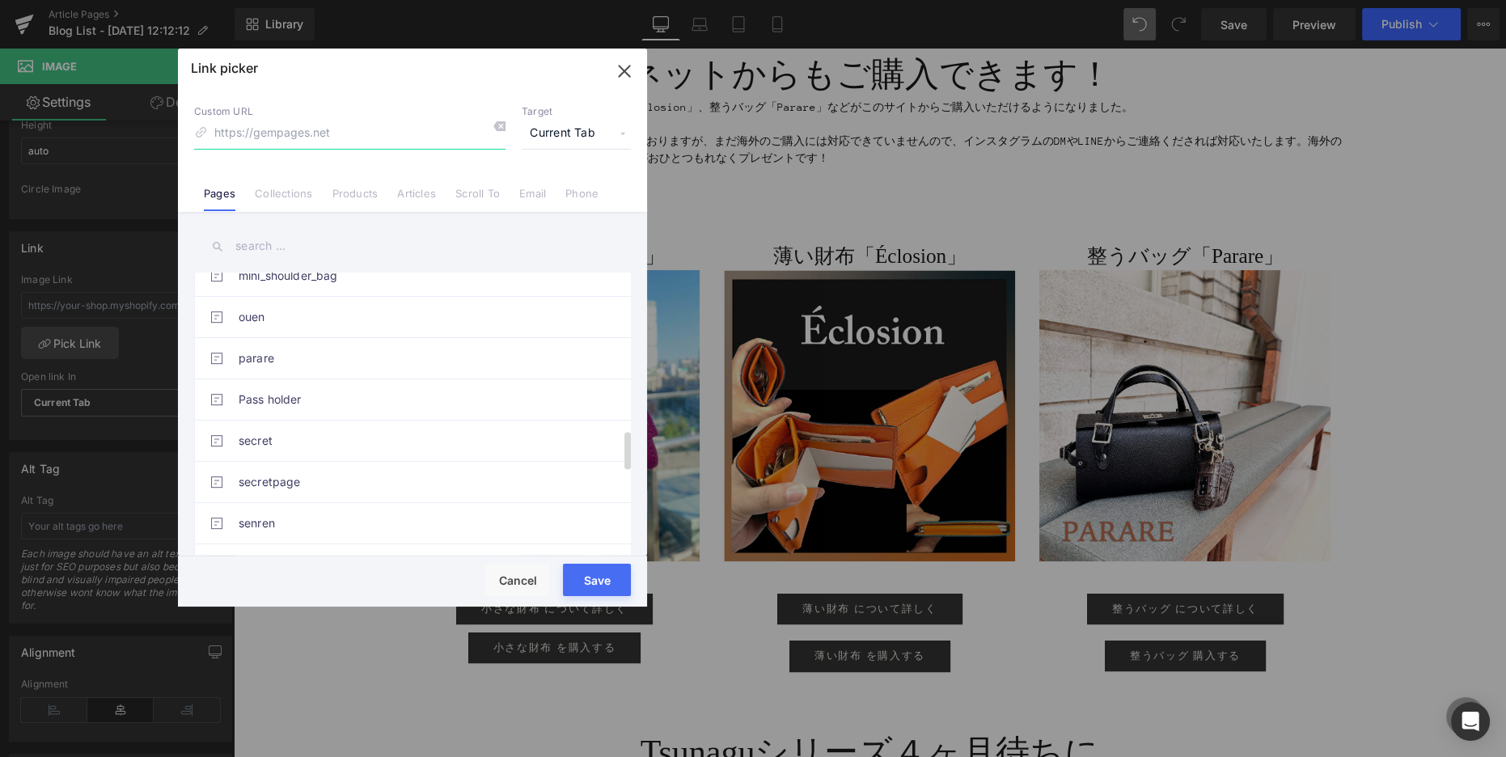
scroll to position [1079, 0]
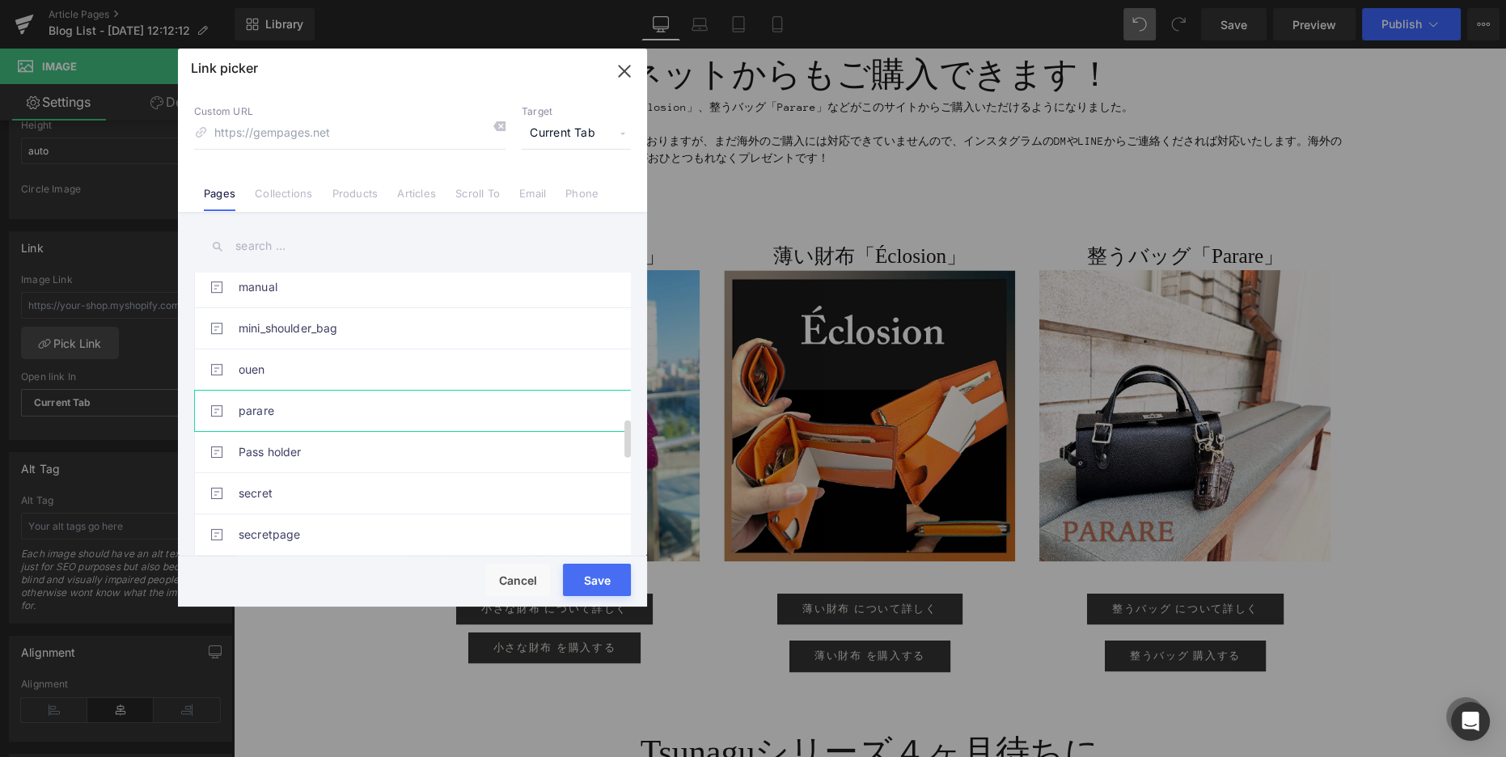
click at [304, 401] on link "parare" at bounding box center [417, 411] width 356 height 40
type input "/pages/parare"
click at [573, 577] on button "Save" at bounding box center [597, 580] width 68 height 32
type input "/pages/parare"
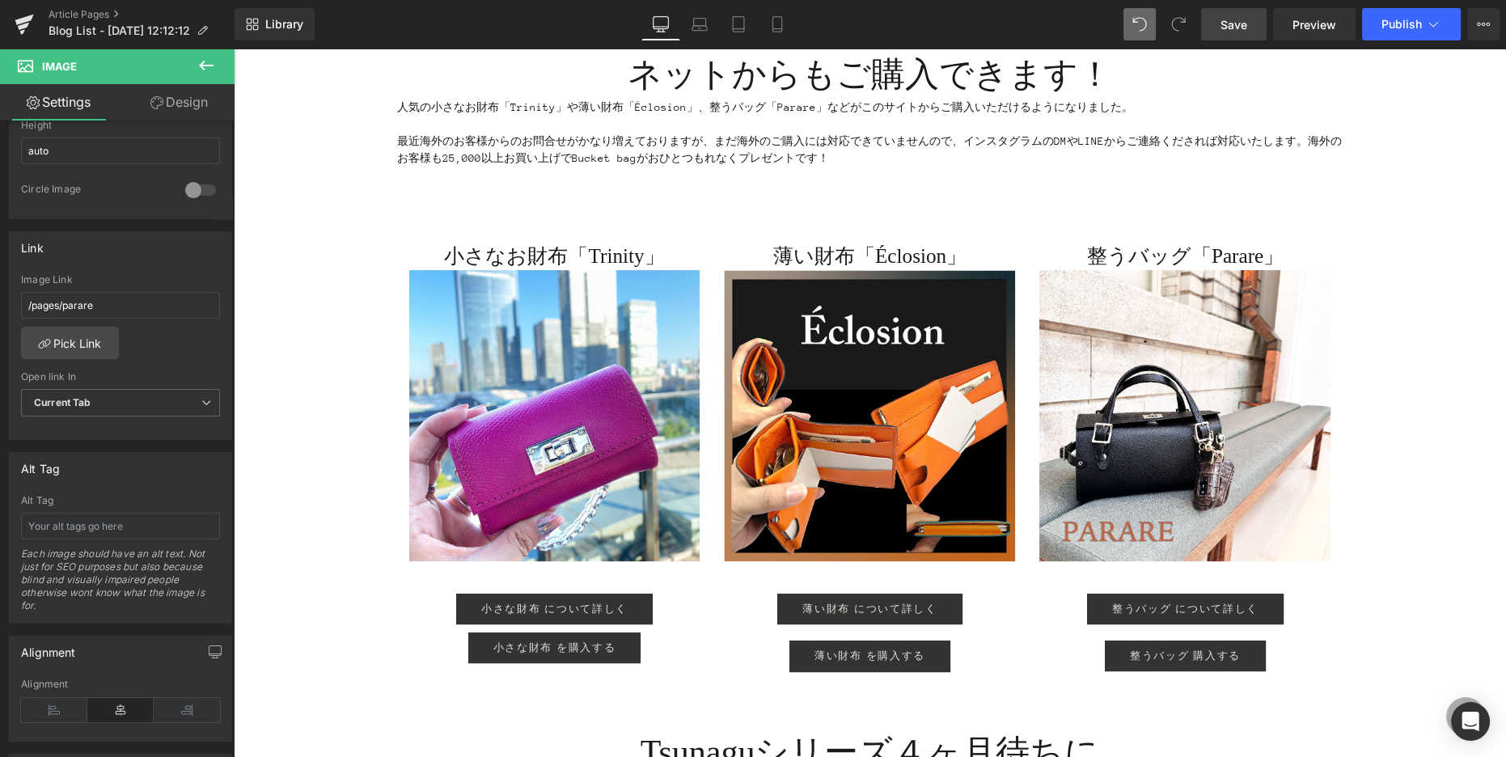
click at [1231, 28] on span "Save" at bounding box center [1233, 24] width 27 height 17
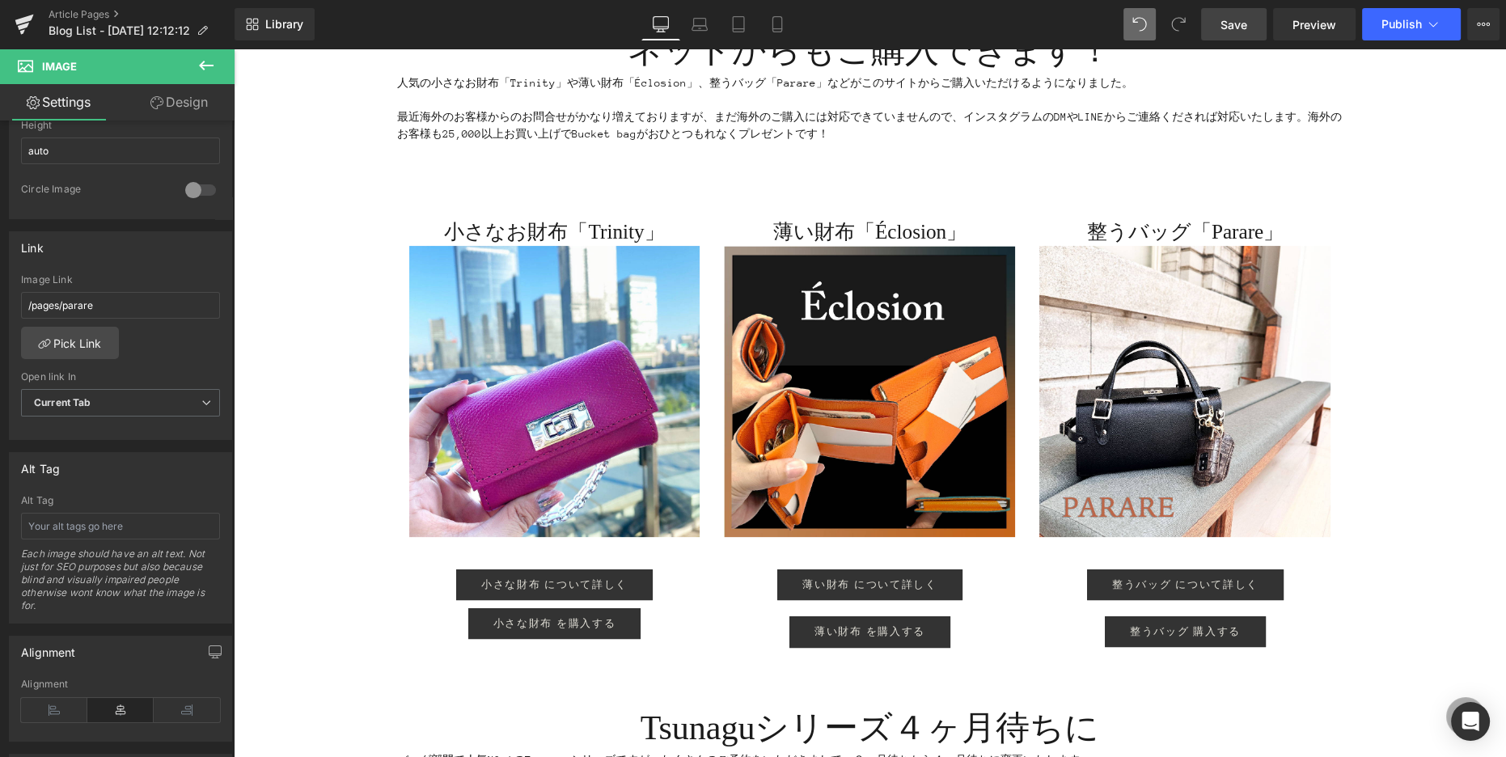
scroll to position [526, 0]
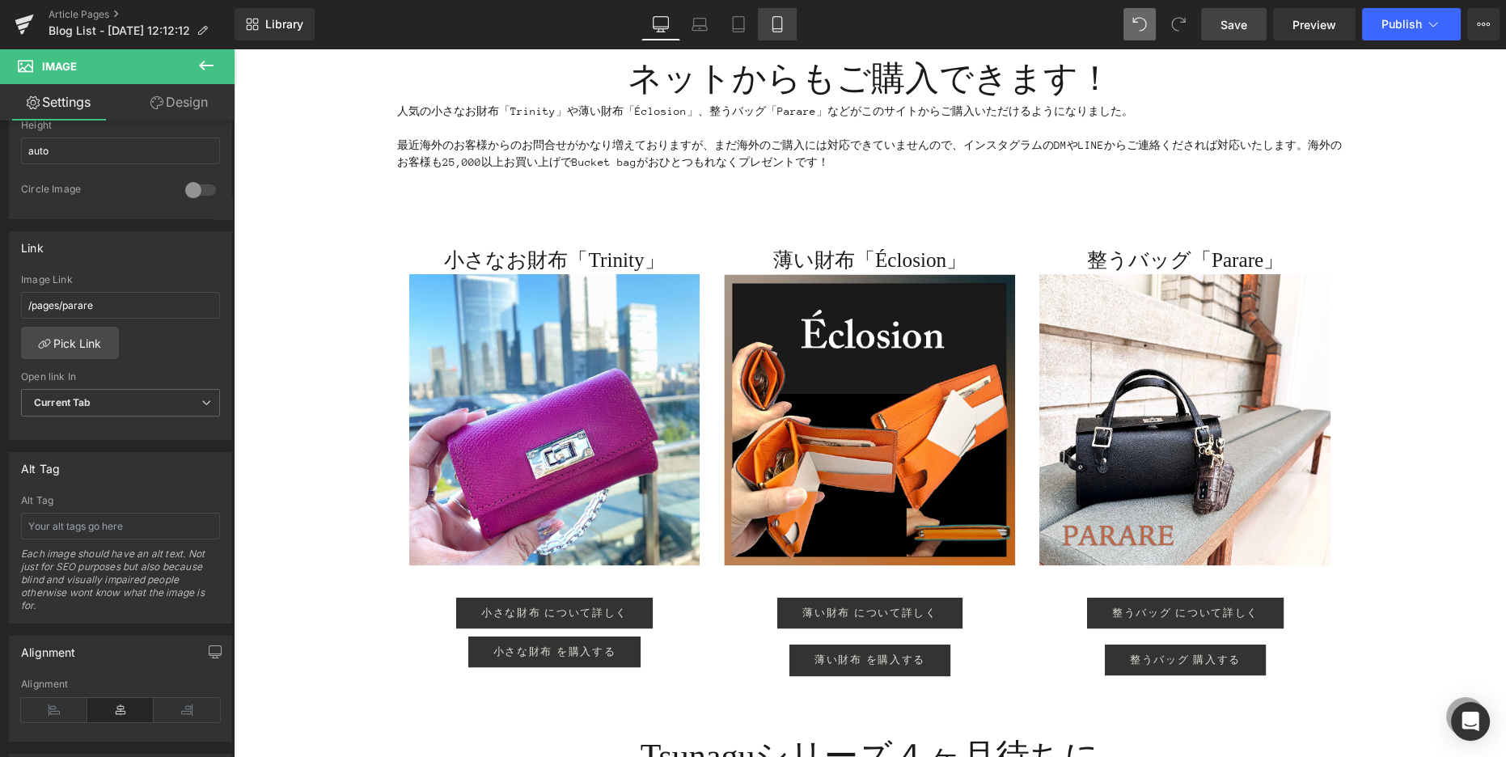
click at [779, 35] on link "Mobile" at bounding box center [777, 24] width 39 height 32
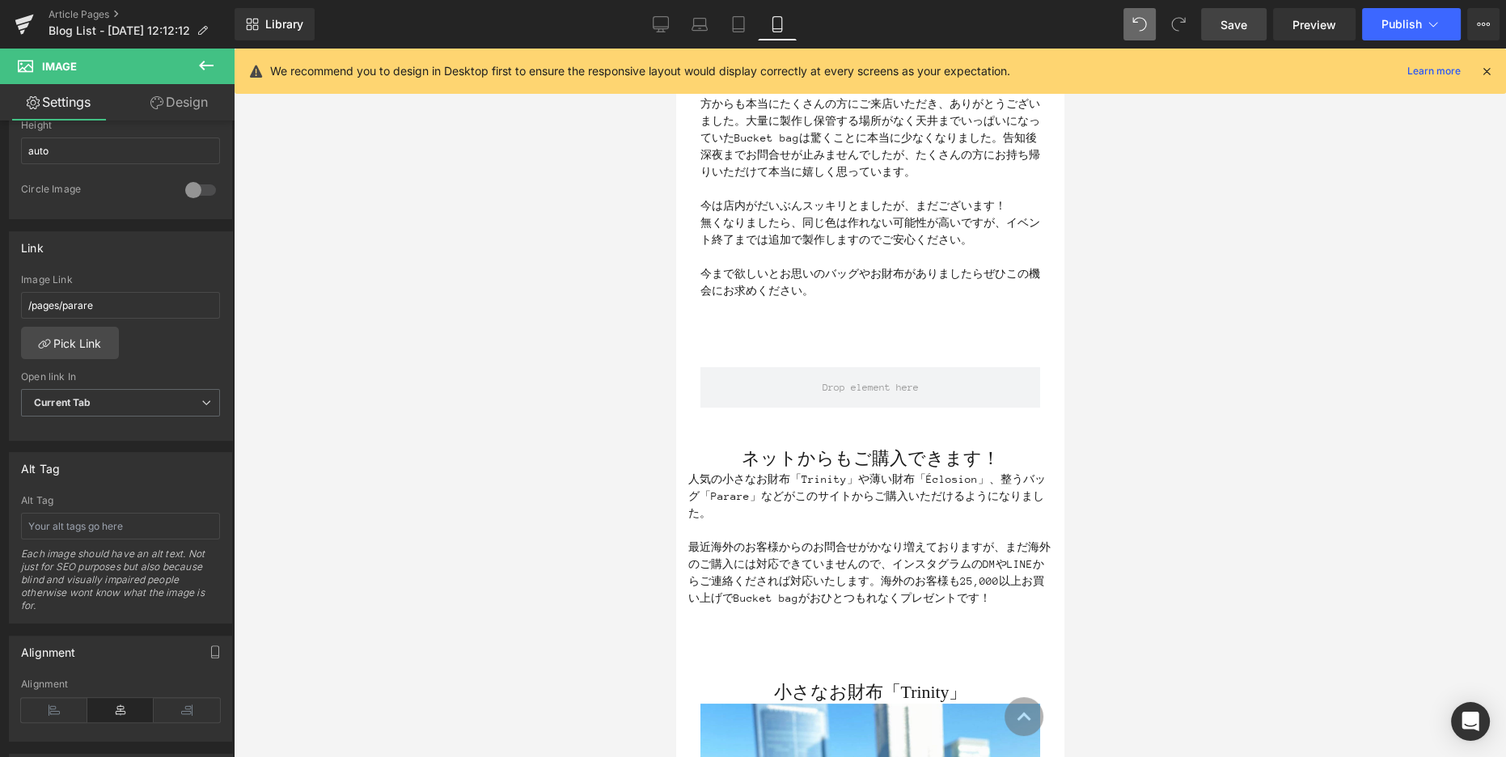
scroll to position [0, 0]
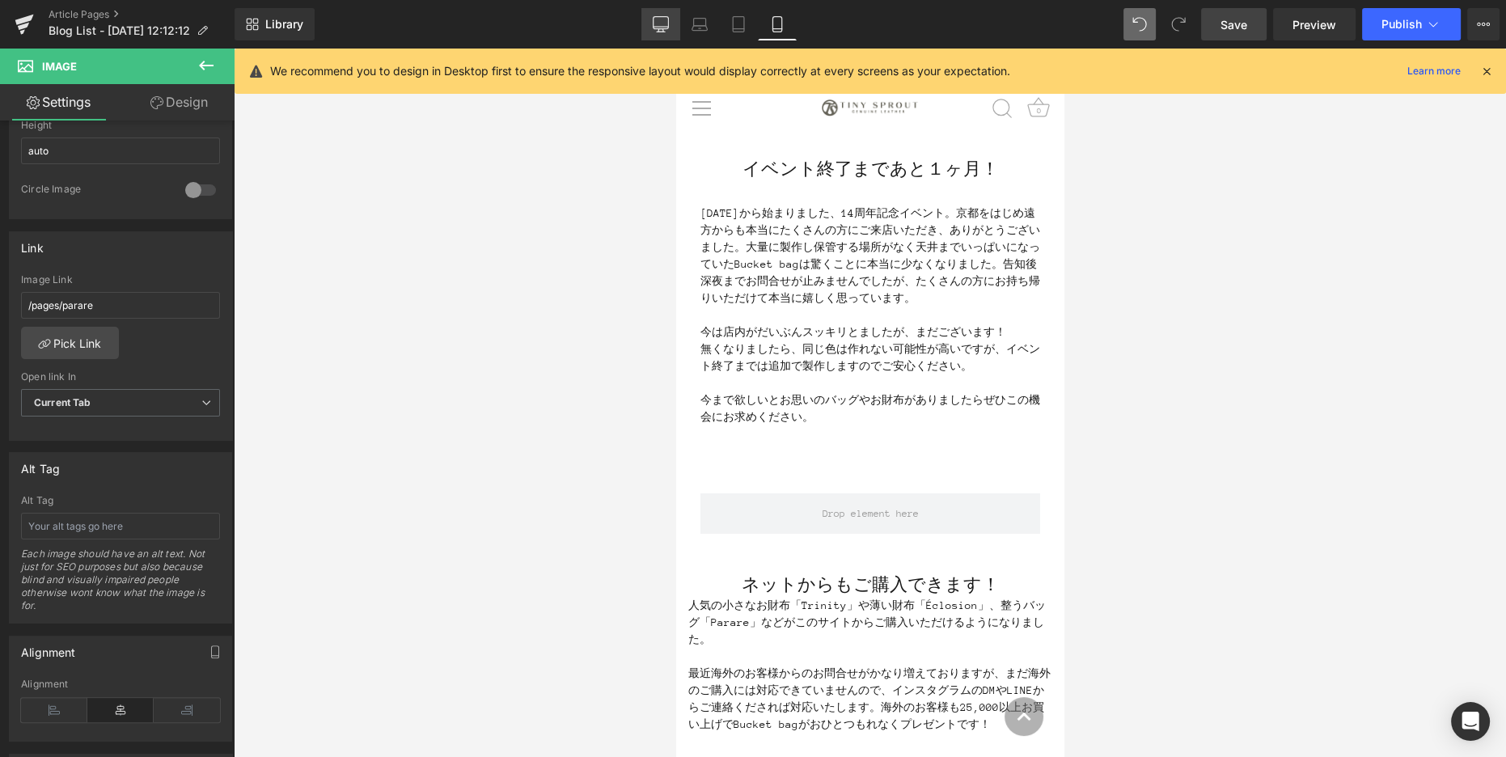
click at [662, 24] on icon at bounding box center [661, 24] width 16 height 16
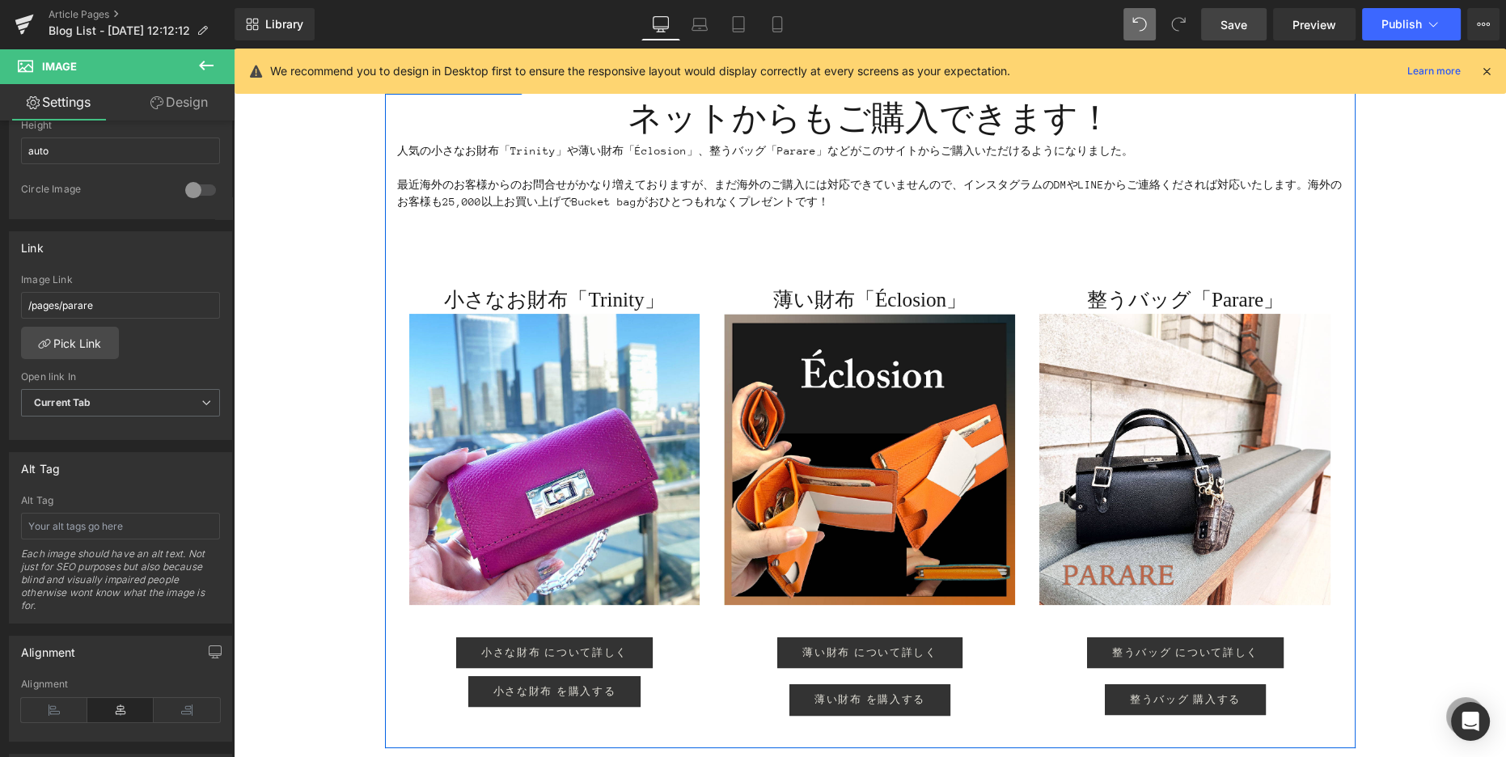
scroll to position [491, 0]
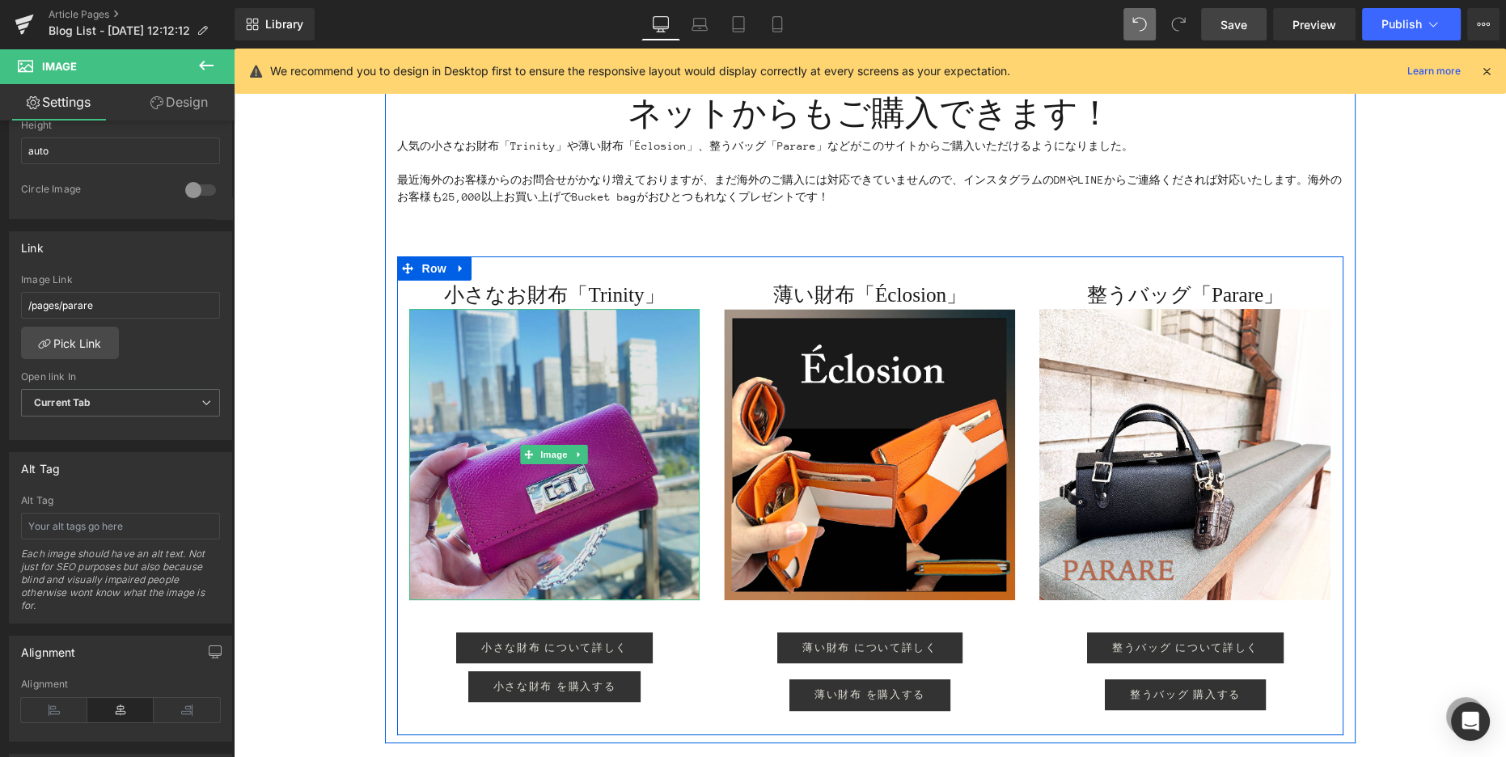
click at [602, 516] on img at bounding box center [554, 454] width 291 height 291
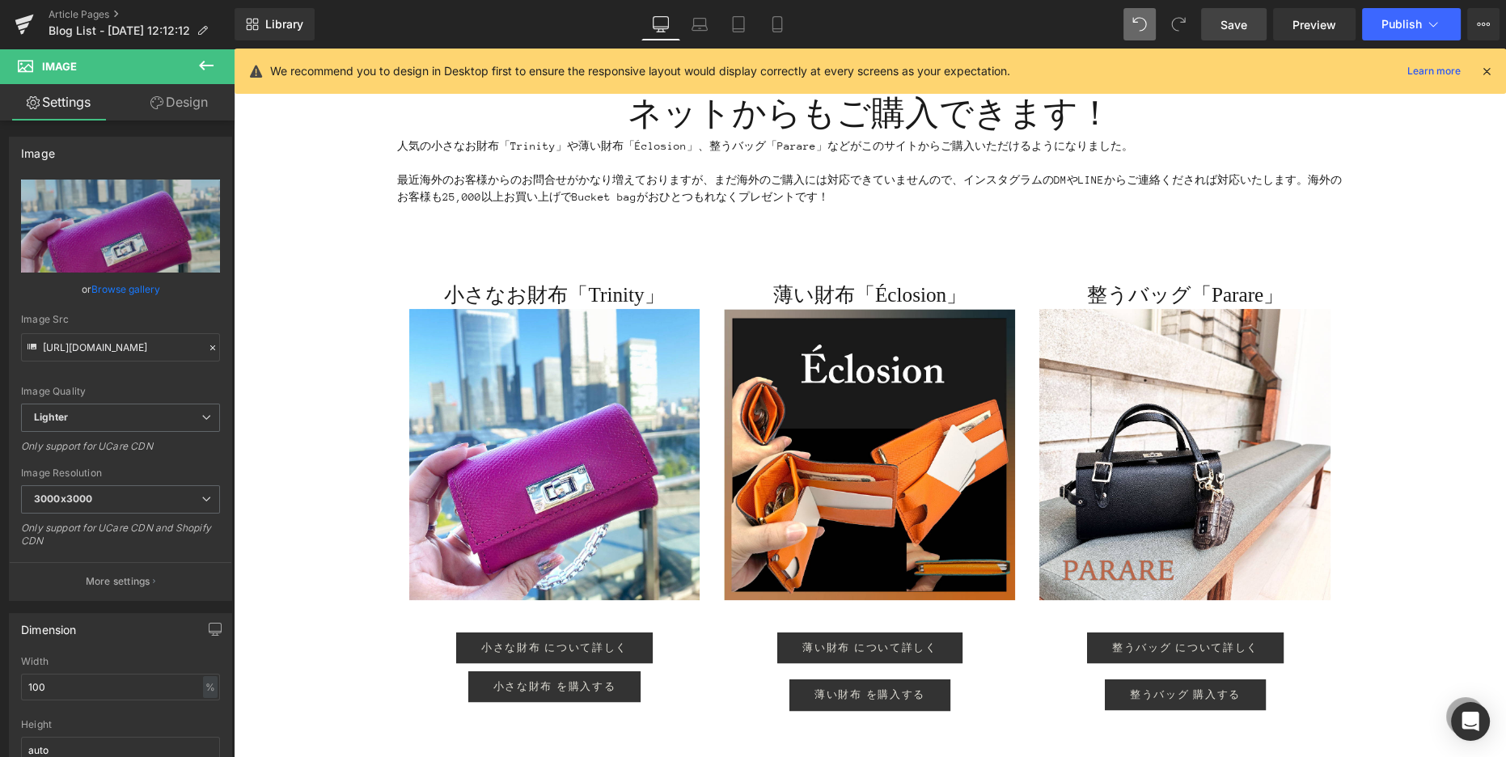
click at [1247, 28] on span "Save" at bounding box center [1233, 24] width 27 height 17
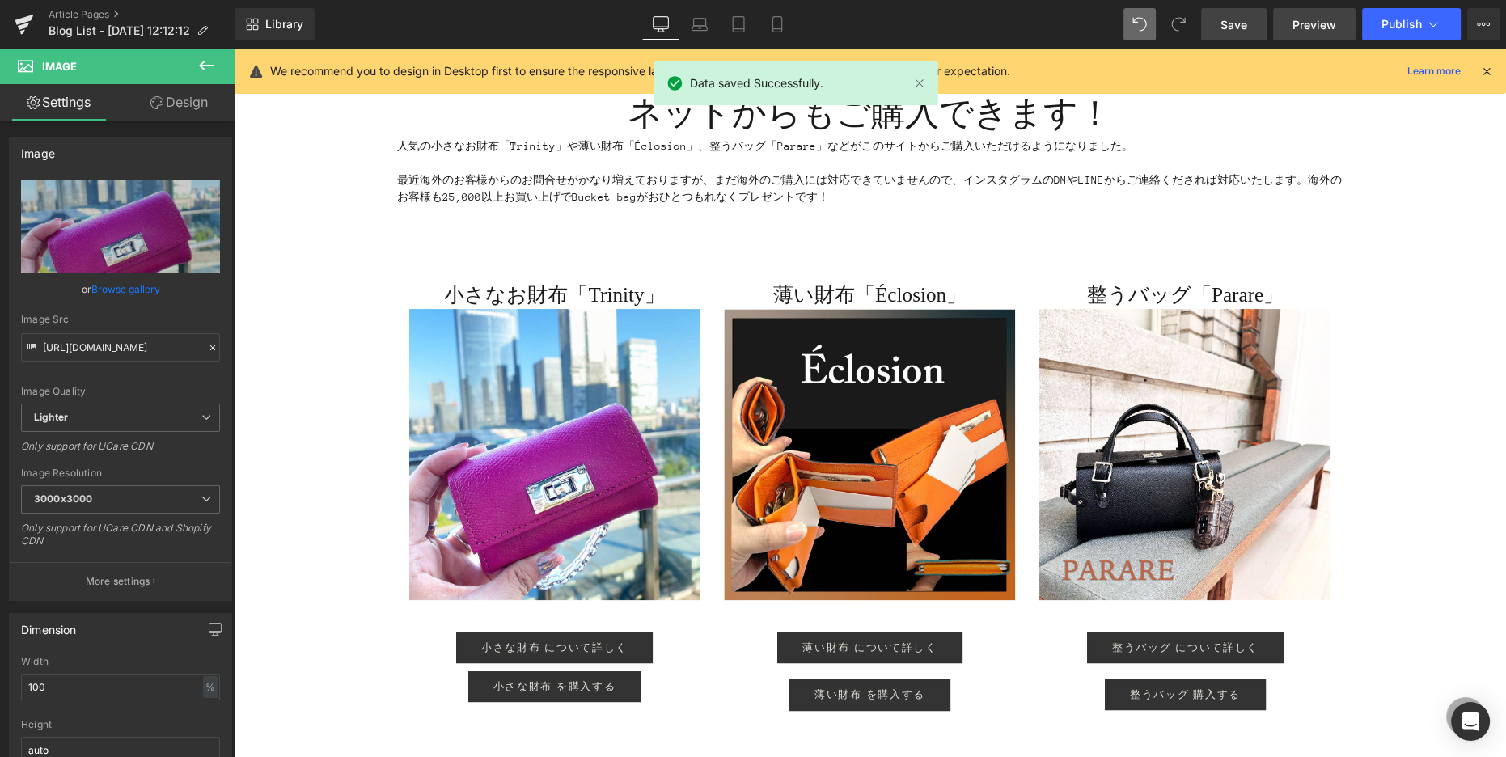
click at [1321, 36] on link "Preview" at bounding box center [1314, 24] width 82 height 32
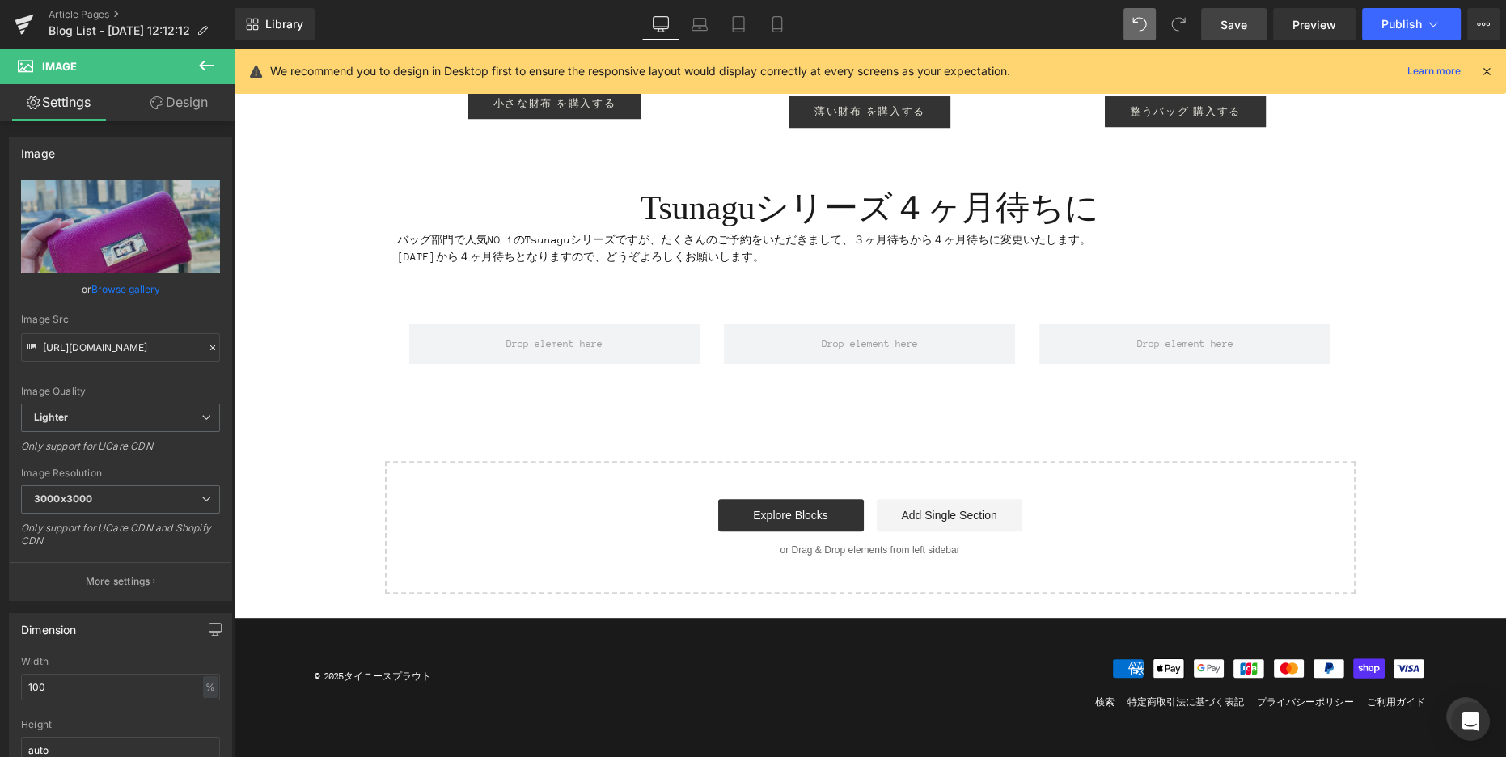
scroll to position [1082, 0]
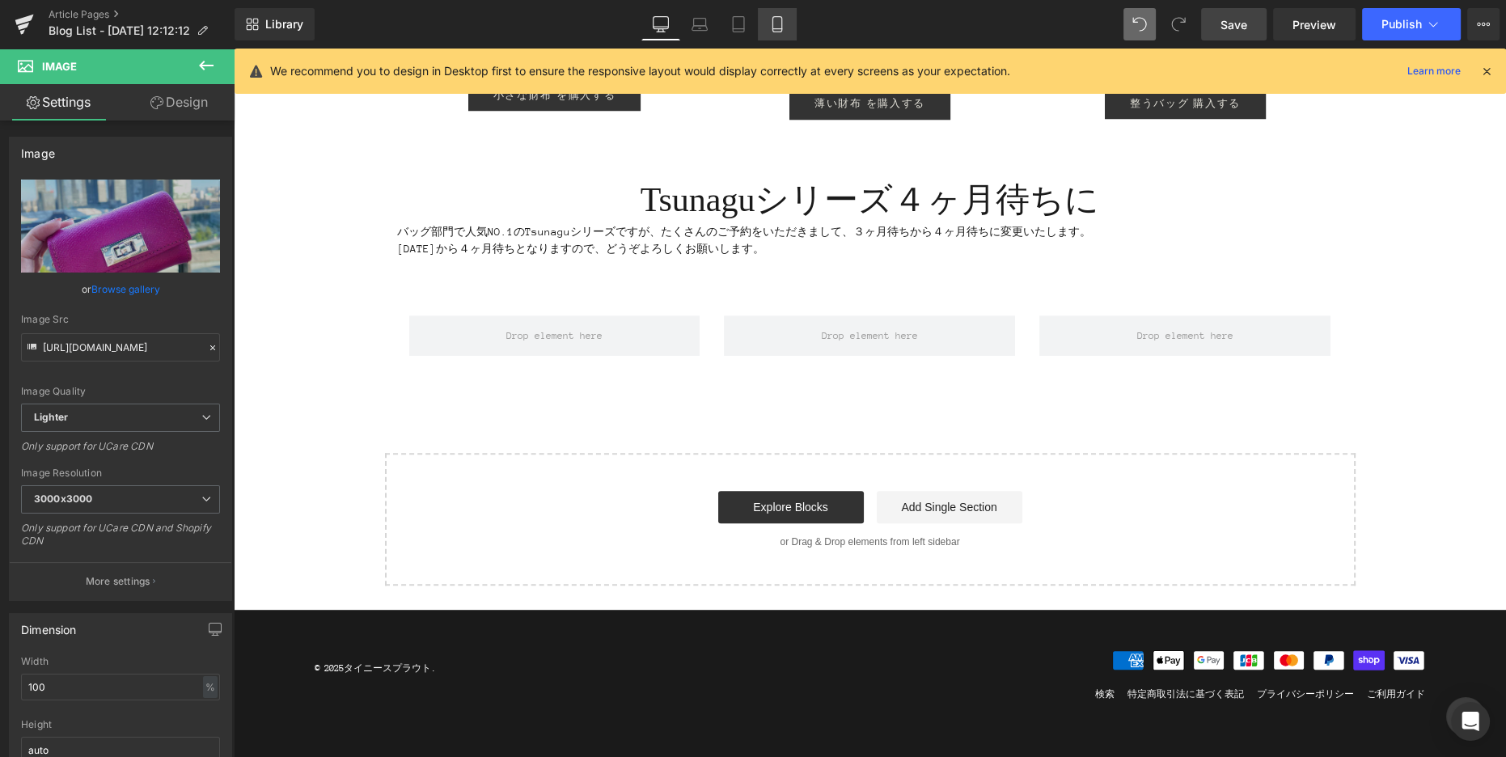
click at [787, 22] on link "Mobile" at bounding box center [777, 24] width 39 height 32
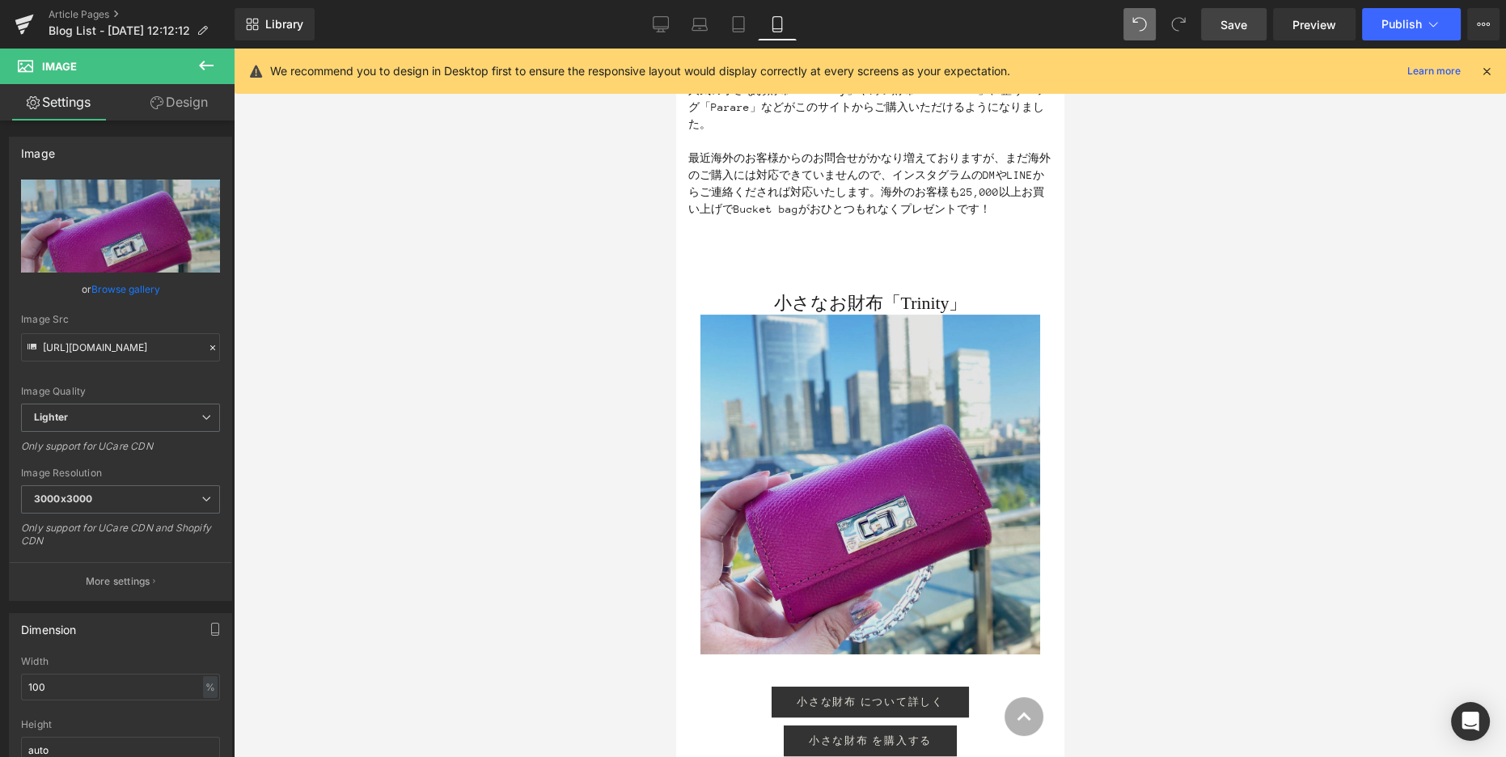
scroll to position [522, 0]
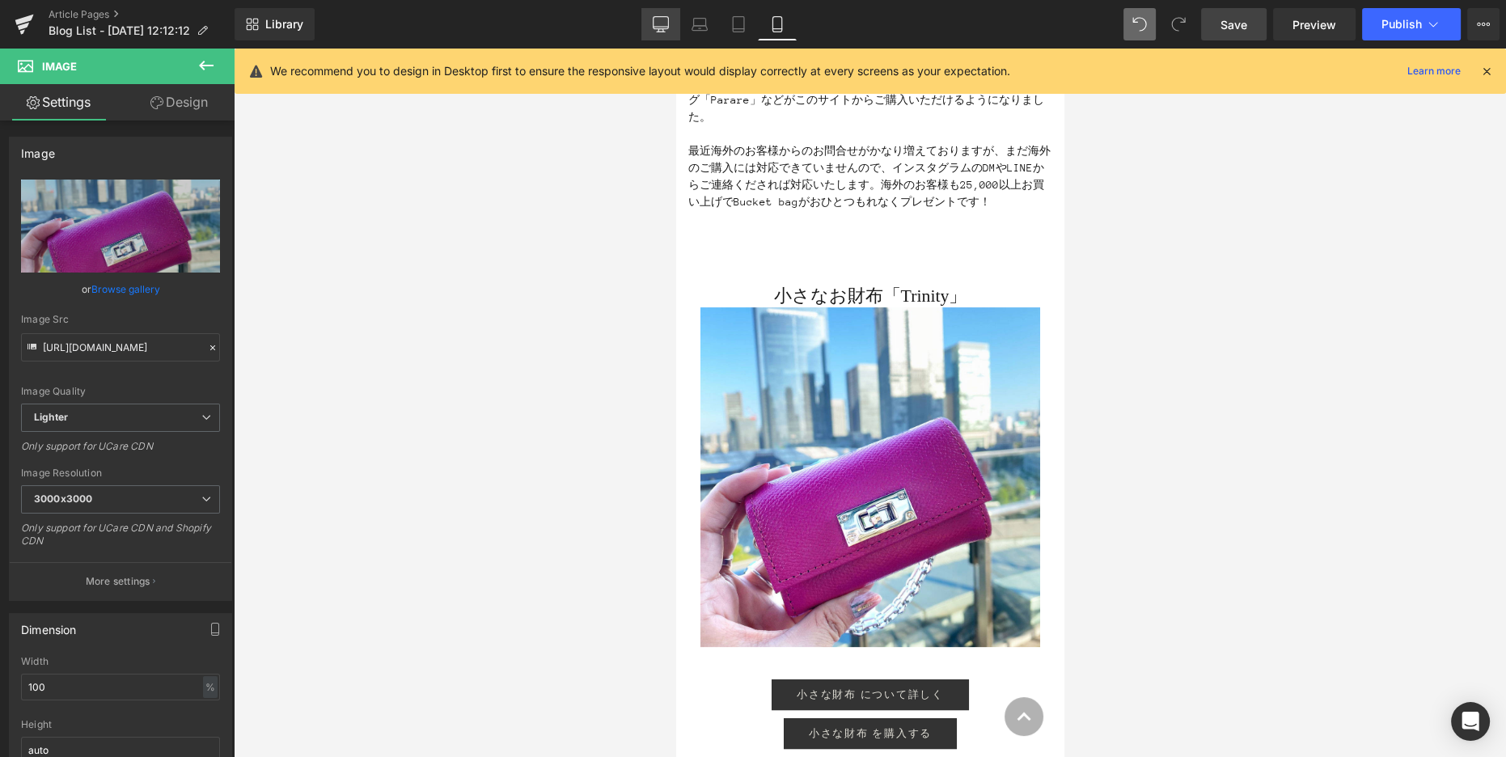
click at [656, 18] on icon at bounding box center [661, 24] width 16 height 16
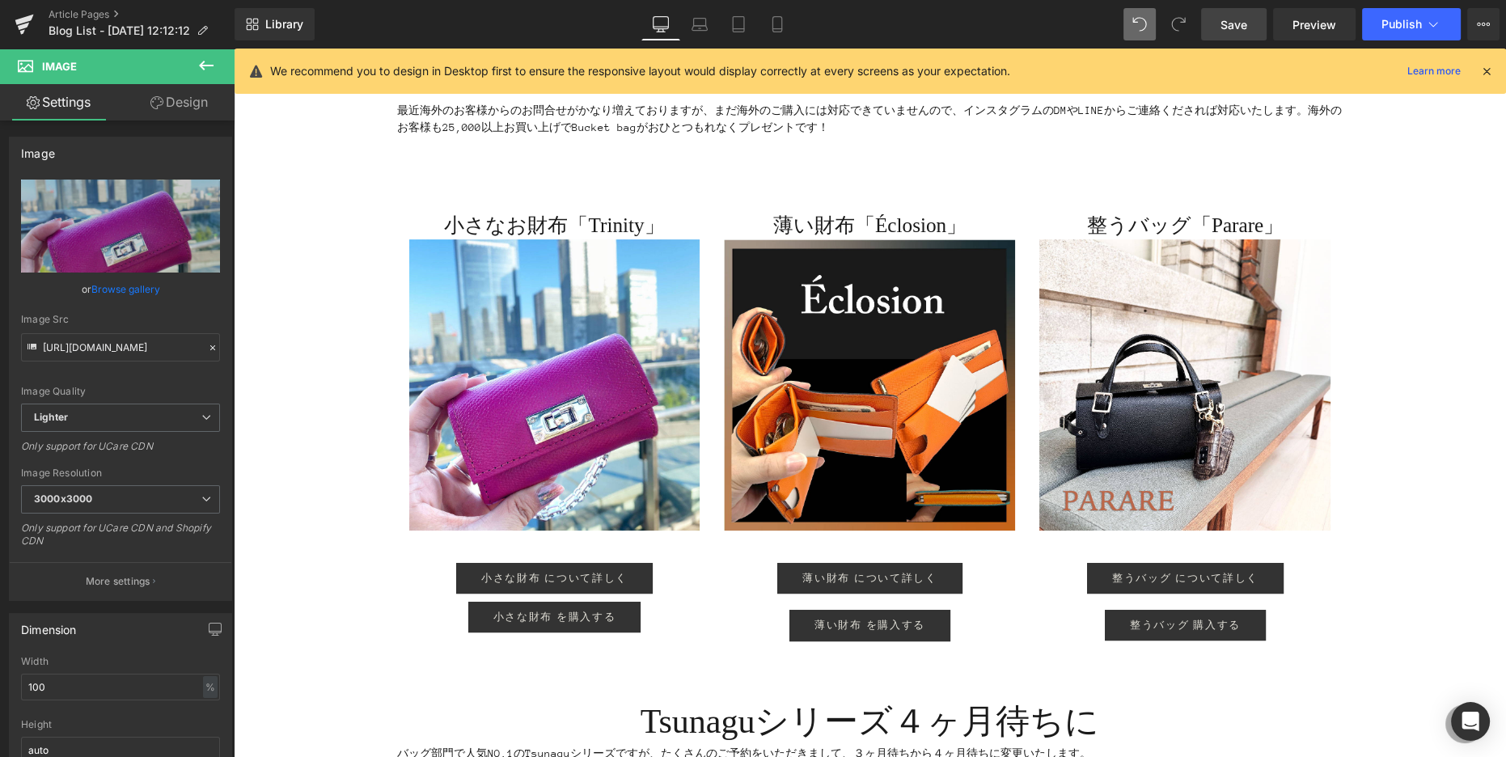
scroll to position [454, 0]
